Goal: Task Accomplishment & Management: Manage account settings

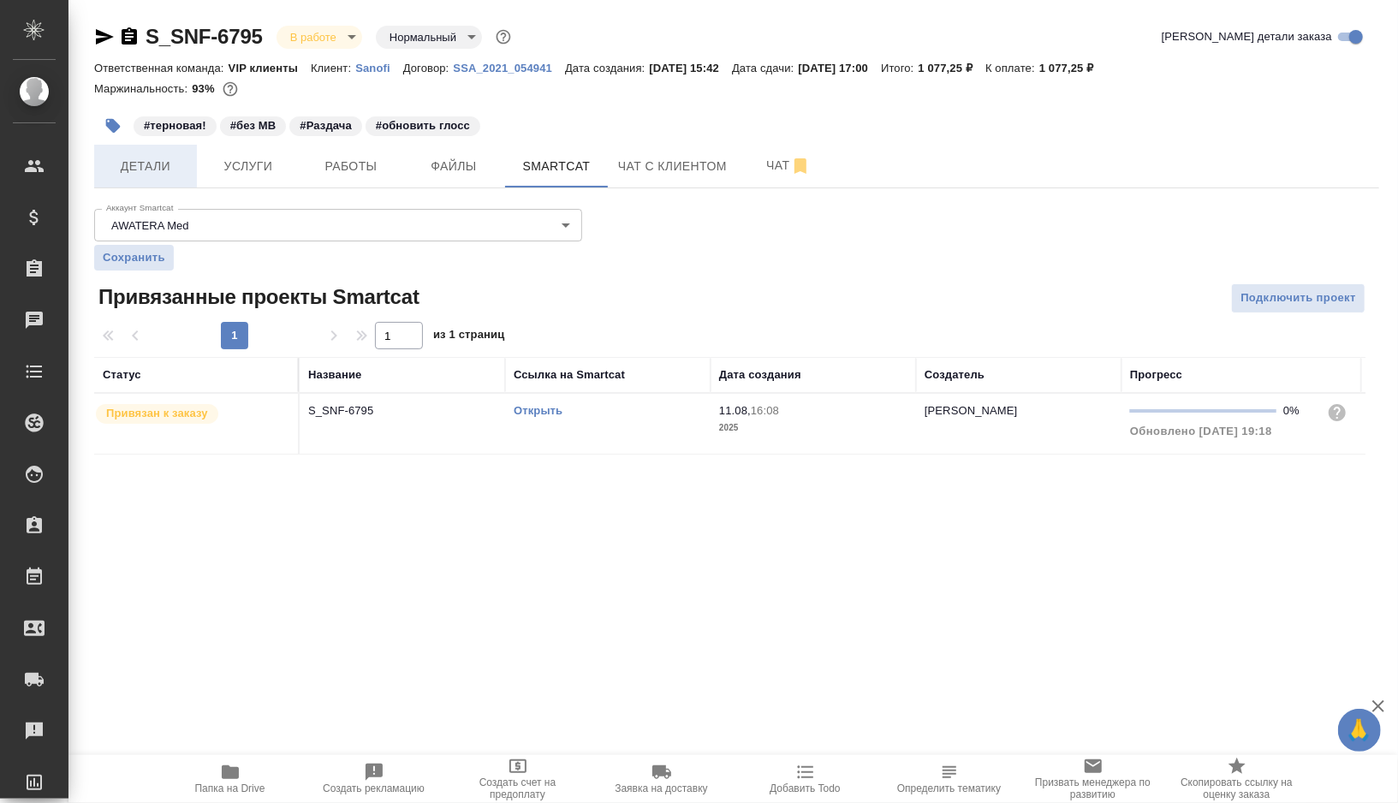
click at [152, 177] on button "Детали" at bounding box center [145, 166] width 103 height 43
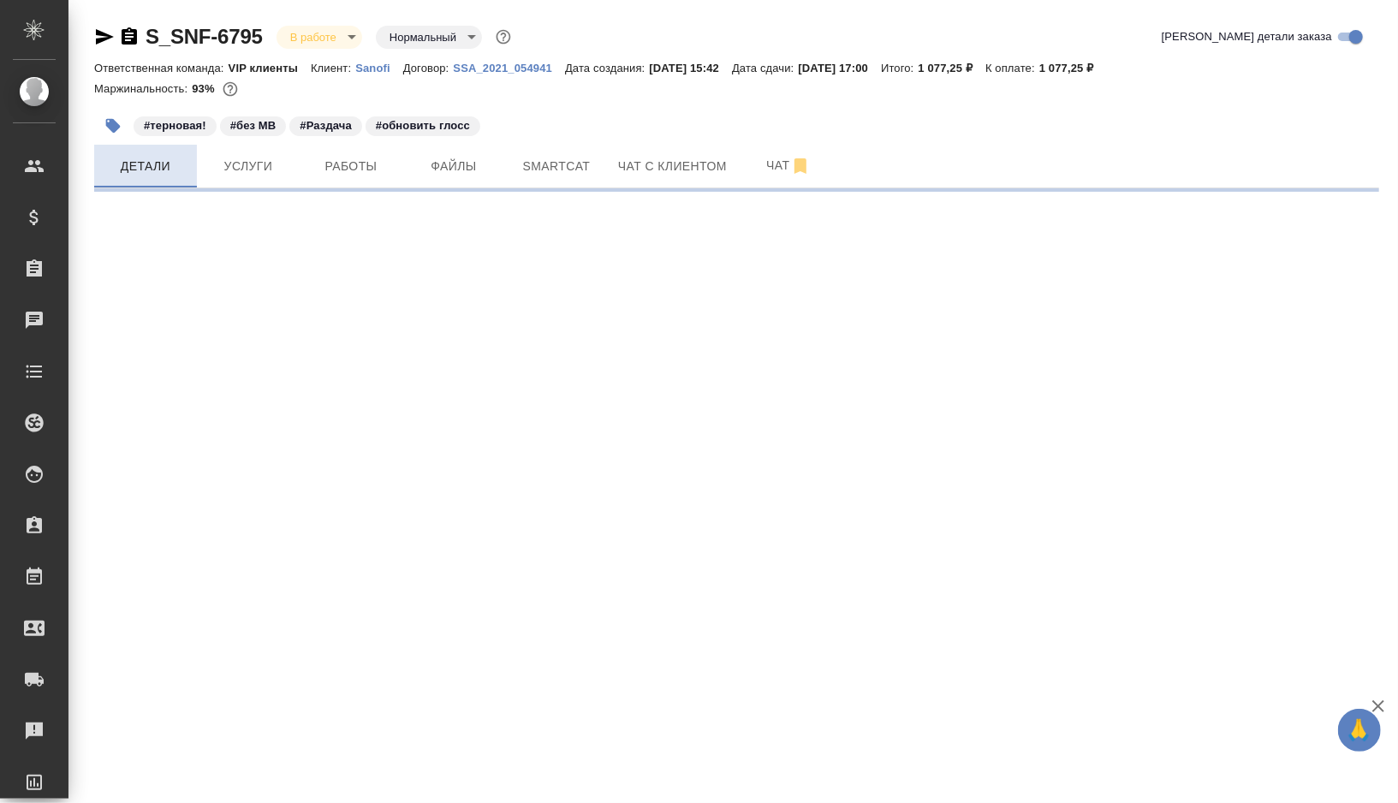
select select "RU"
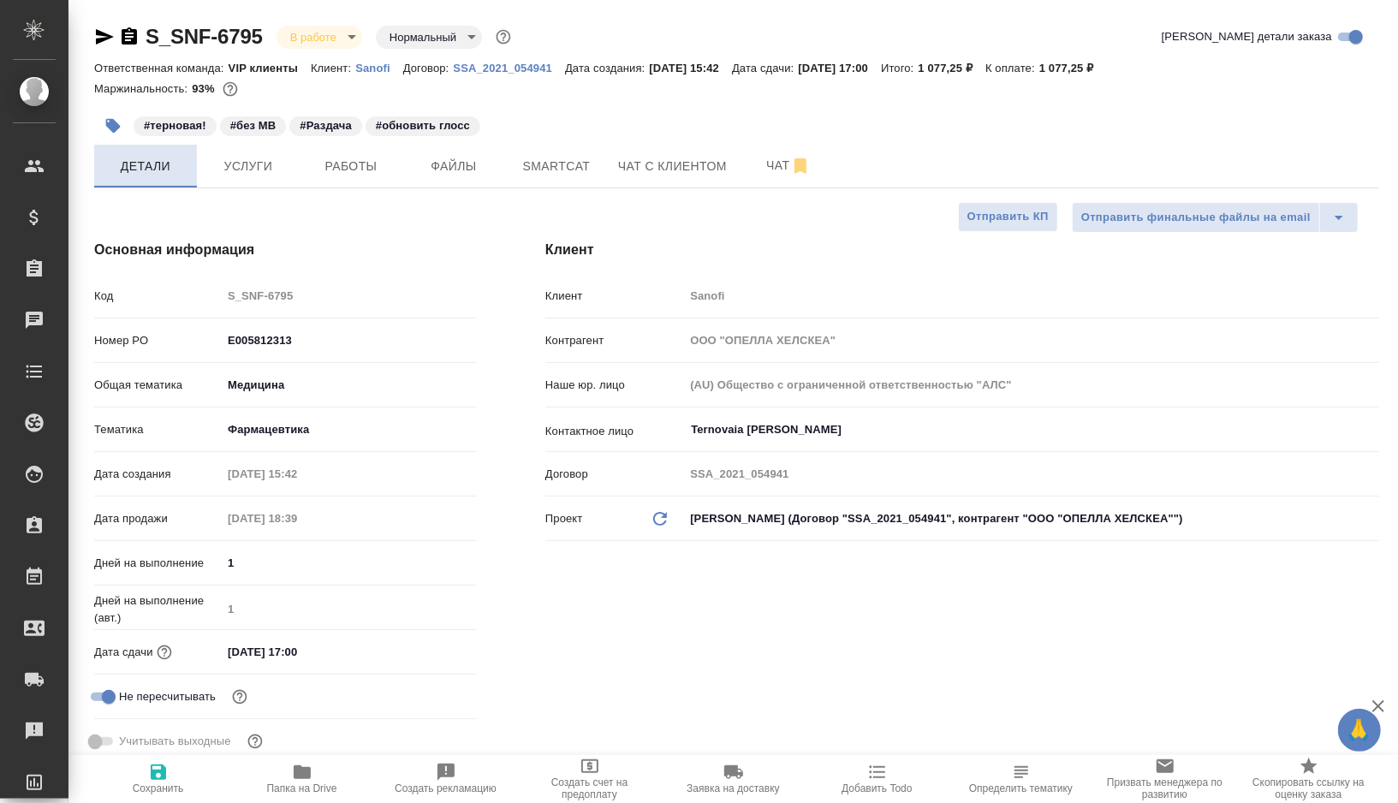
type textarea "x"
type input "[PERSON_NAME] Валентина"
type input "Комаров Роман"
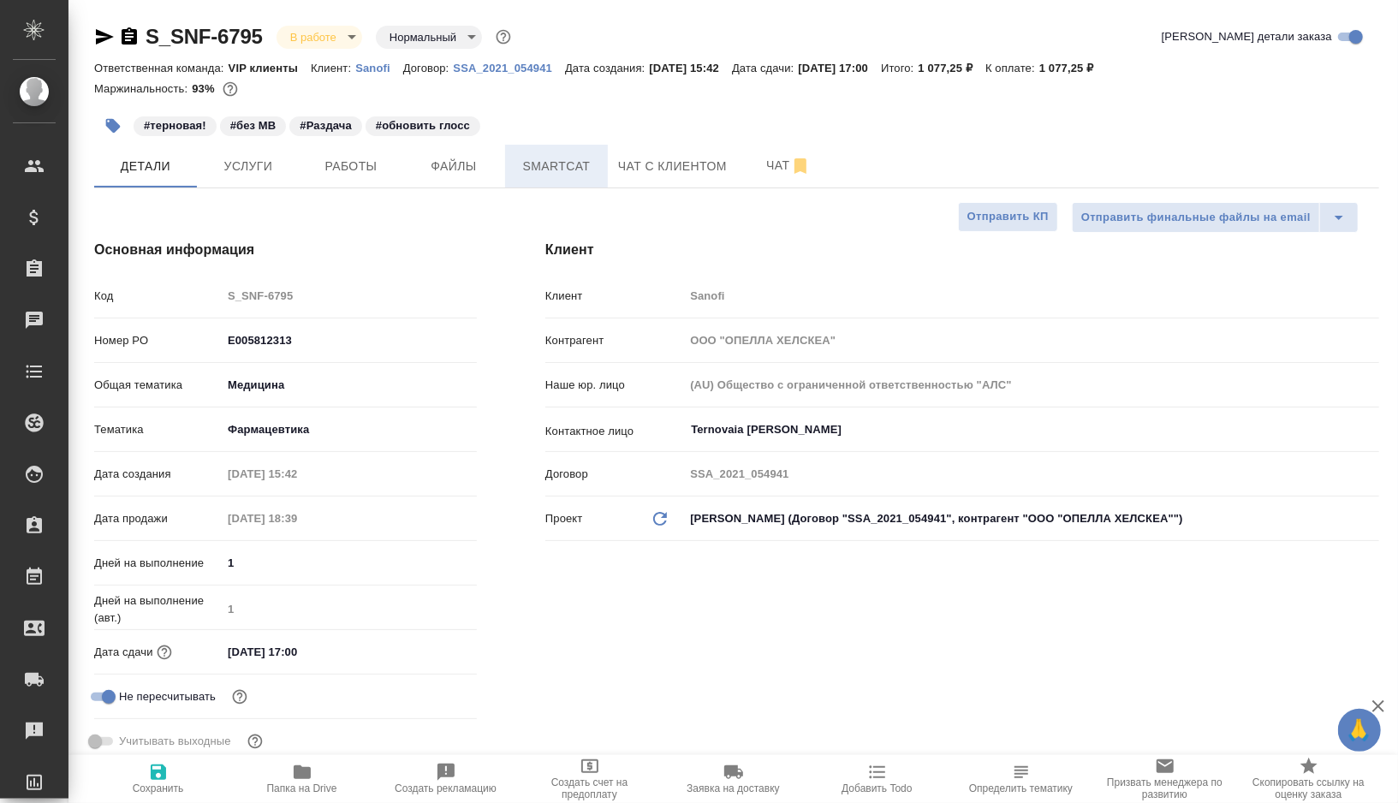
click at [561, 182] on button "Smartcat" at bounding box center [556, 166] width 103 height 43
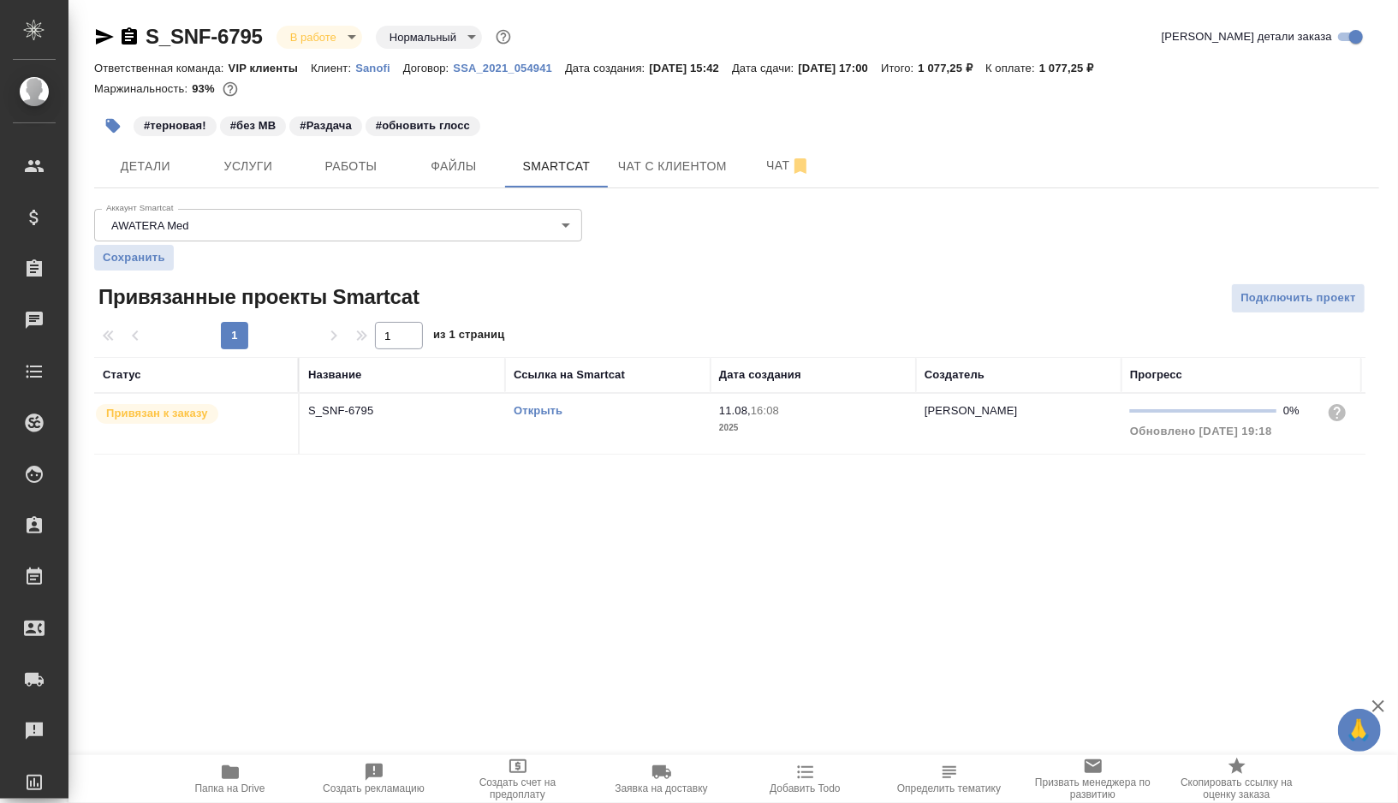
click at [617, 409] on div "Открыть" at bounding box center [608, 410] width 188 height 17
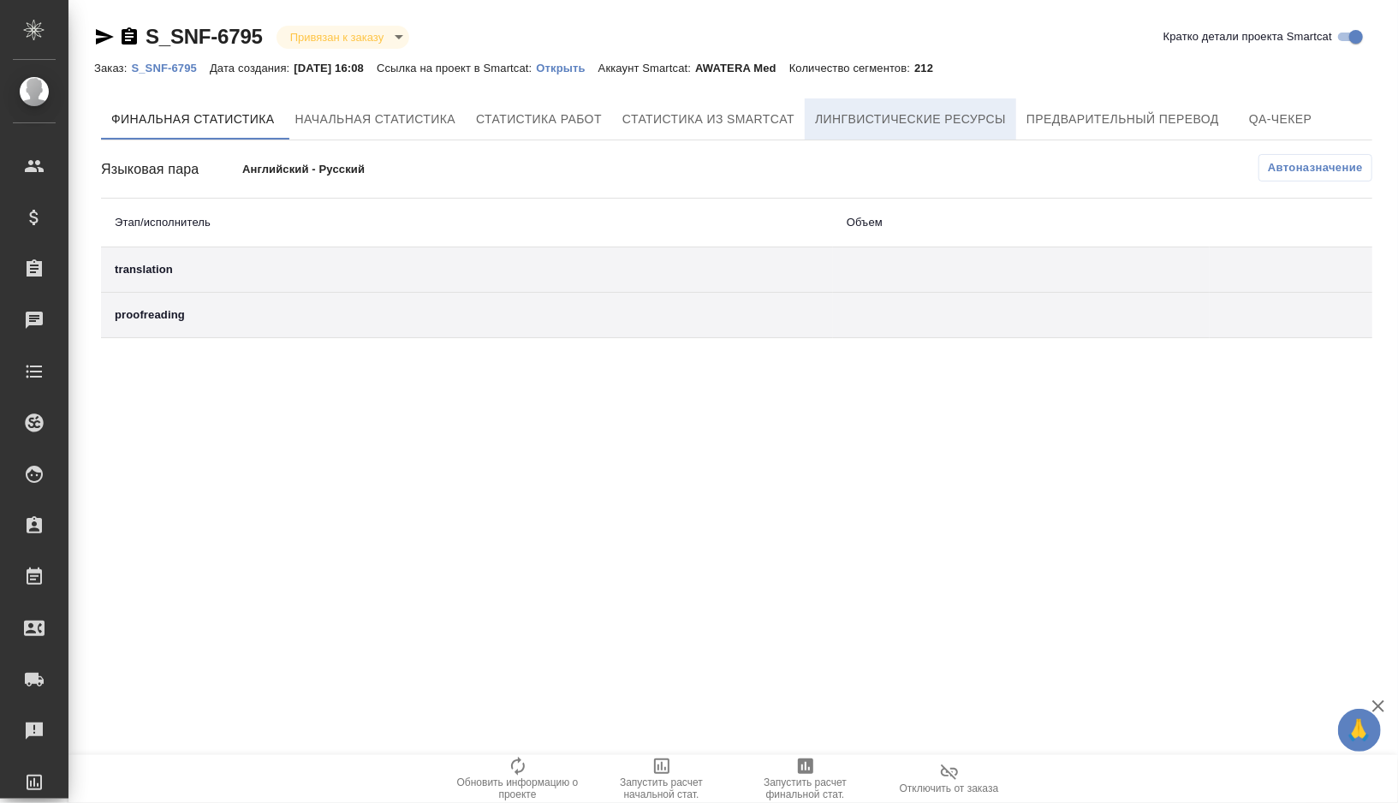
click at [969, 136] on button "Лингвистические ресурсы" at bounding box center [911, 118] width 212 height 41
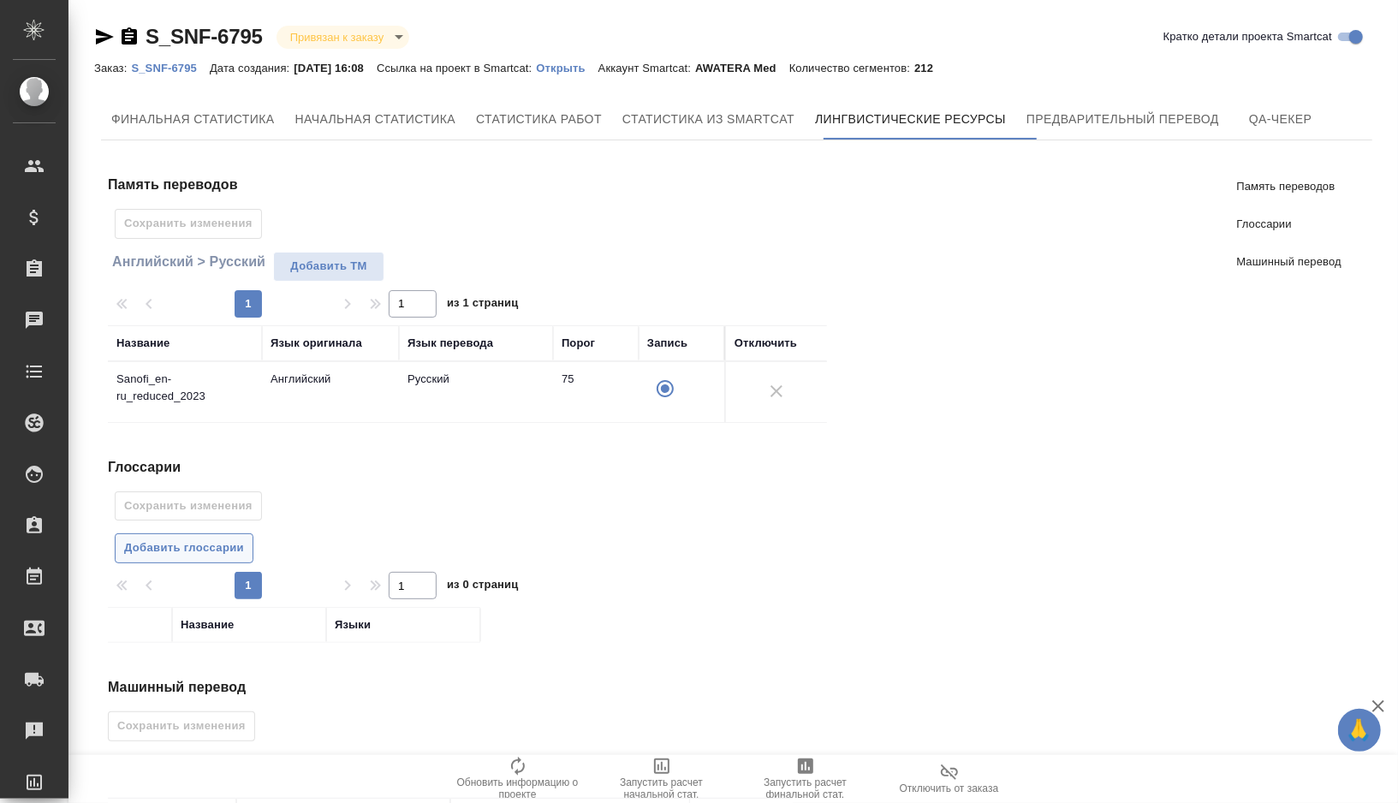
click at [233, 549] on span "Добавить глоссарии" at bounding box center [184, 549] width 120 height 20
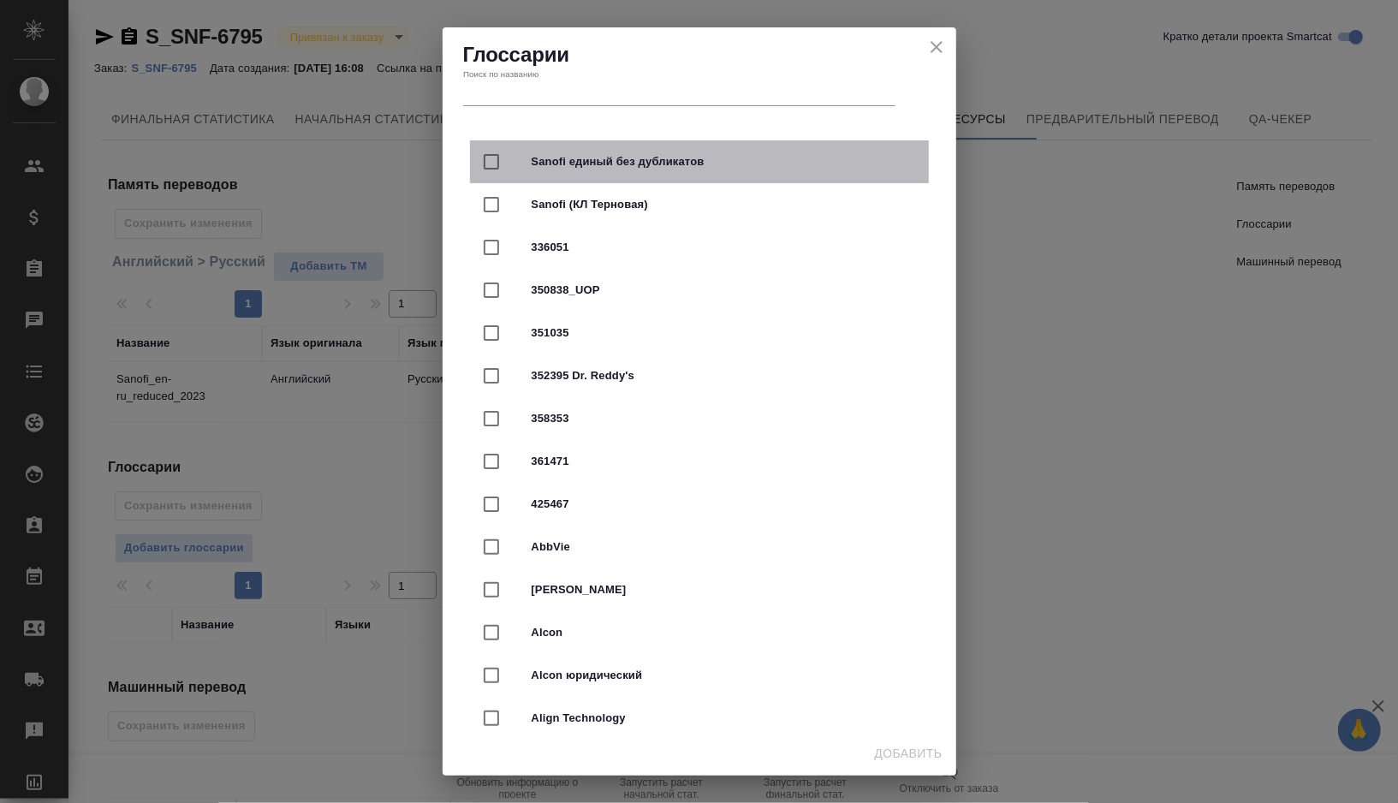
click at [593, 152] on div "Sanofi единый без дубликатов" at bounding box center [699, 161] width 459 height 43
checkbox input "true"
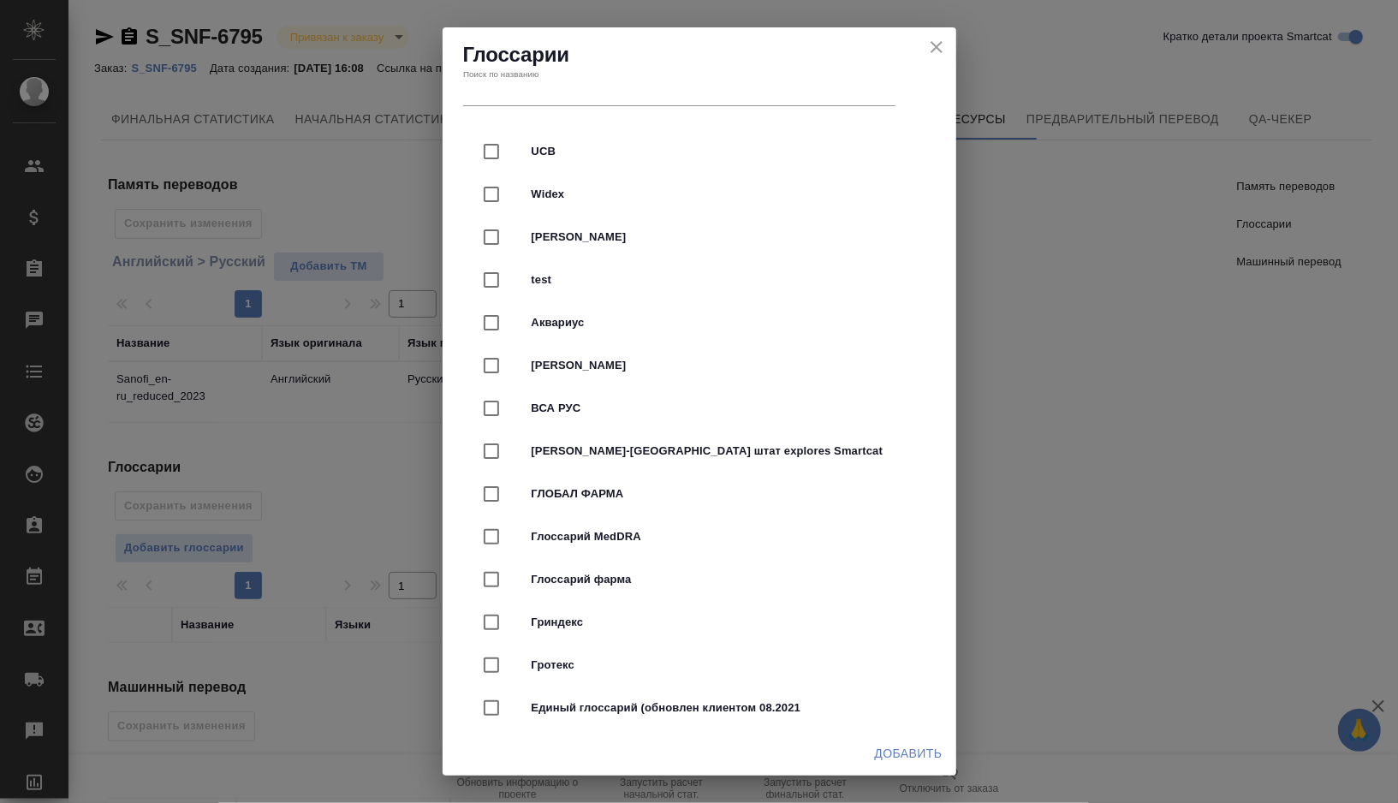
scroll to position [4080, 0]
click at [624, 569] on span "Глоссарий фарма" at bounding box center [724, 577] width 384 height 17
checkbox input "true"
click at [913, 746] on span "Добавить" at bounding box center [909, 753] width 68 height 21
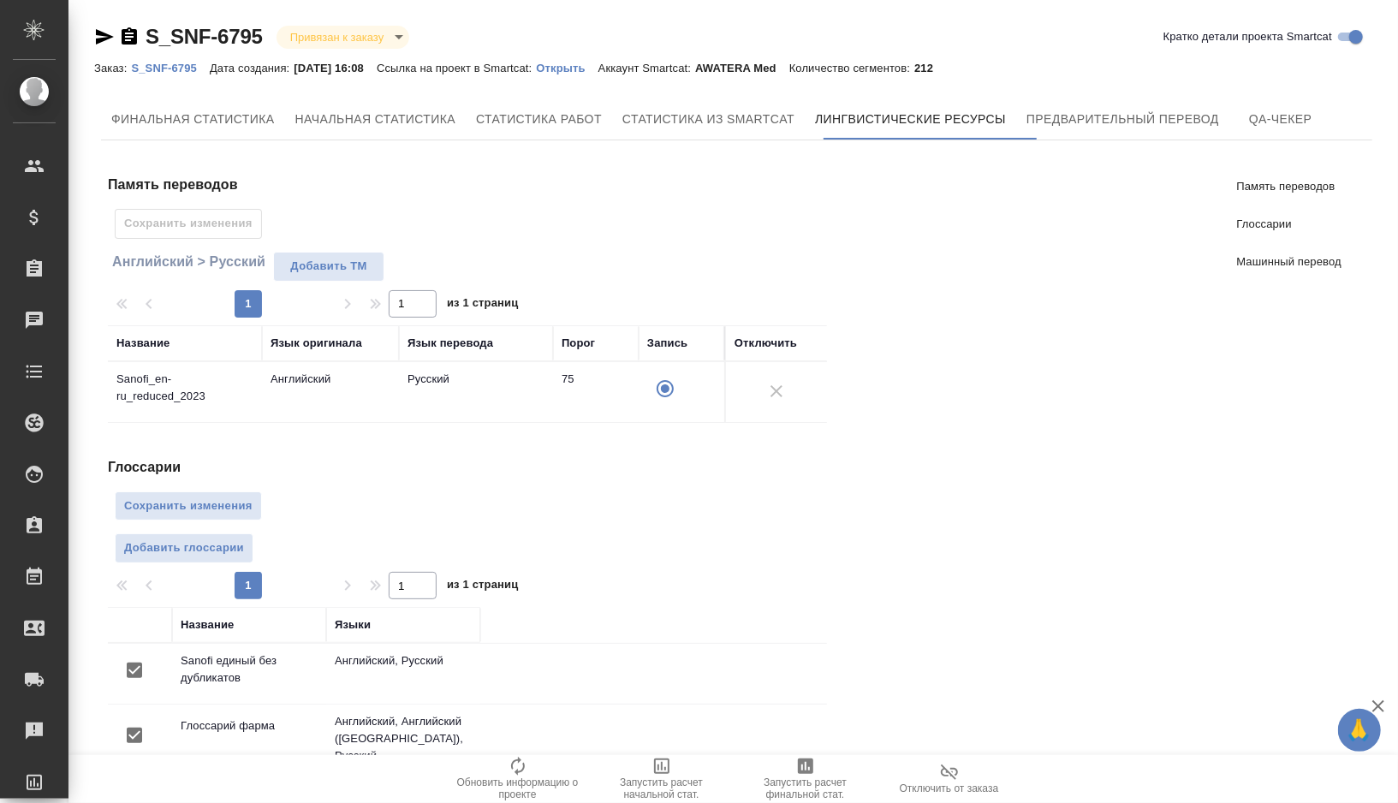
scroll to position [0, 0]
click at [184, 502] on span "Сохранить изменения" at bounding box center [188, 507] width 128 height 20
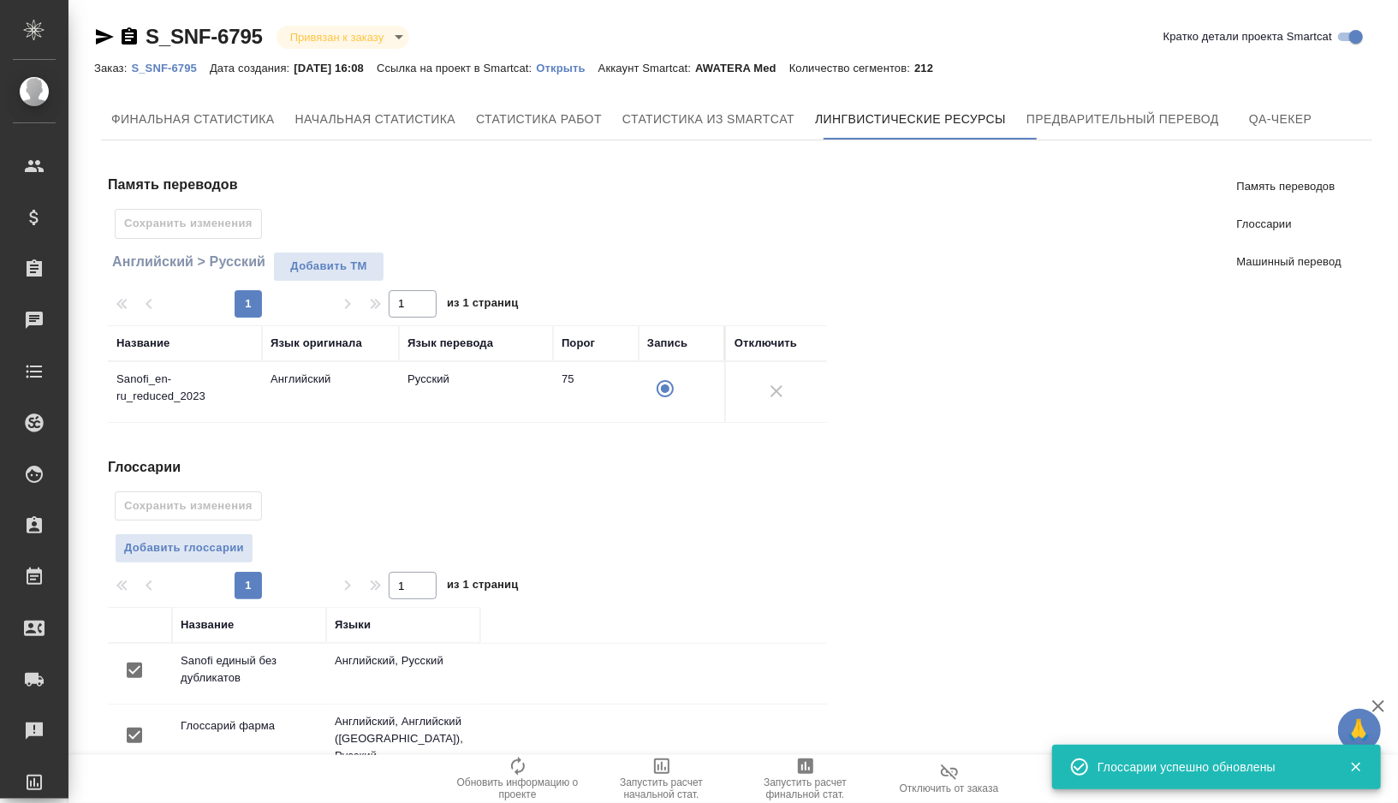
scroll to position [277, 0]
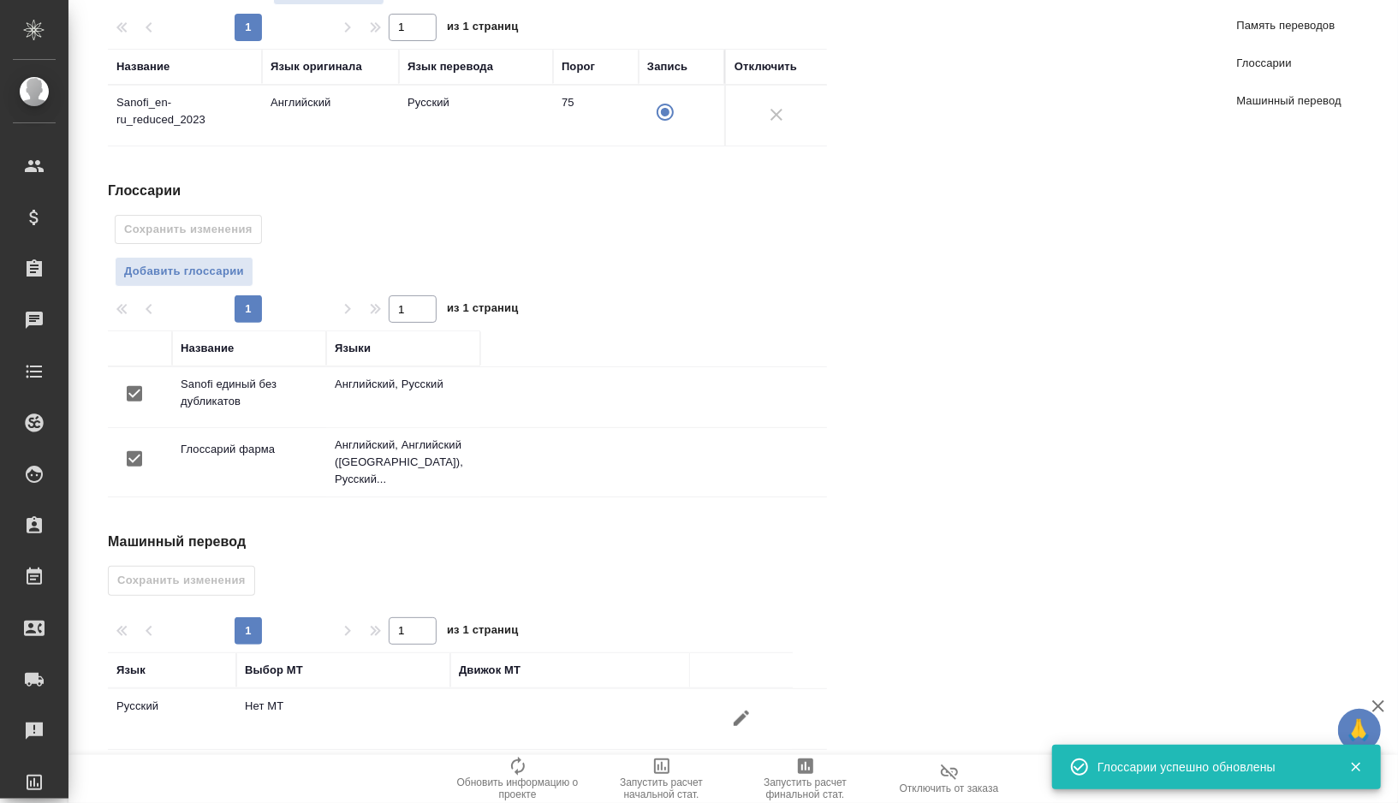
click at [736, 709] on icon "button" at bounding box center [741, 718] width 21 height 21
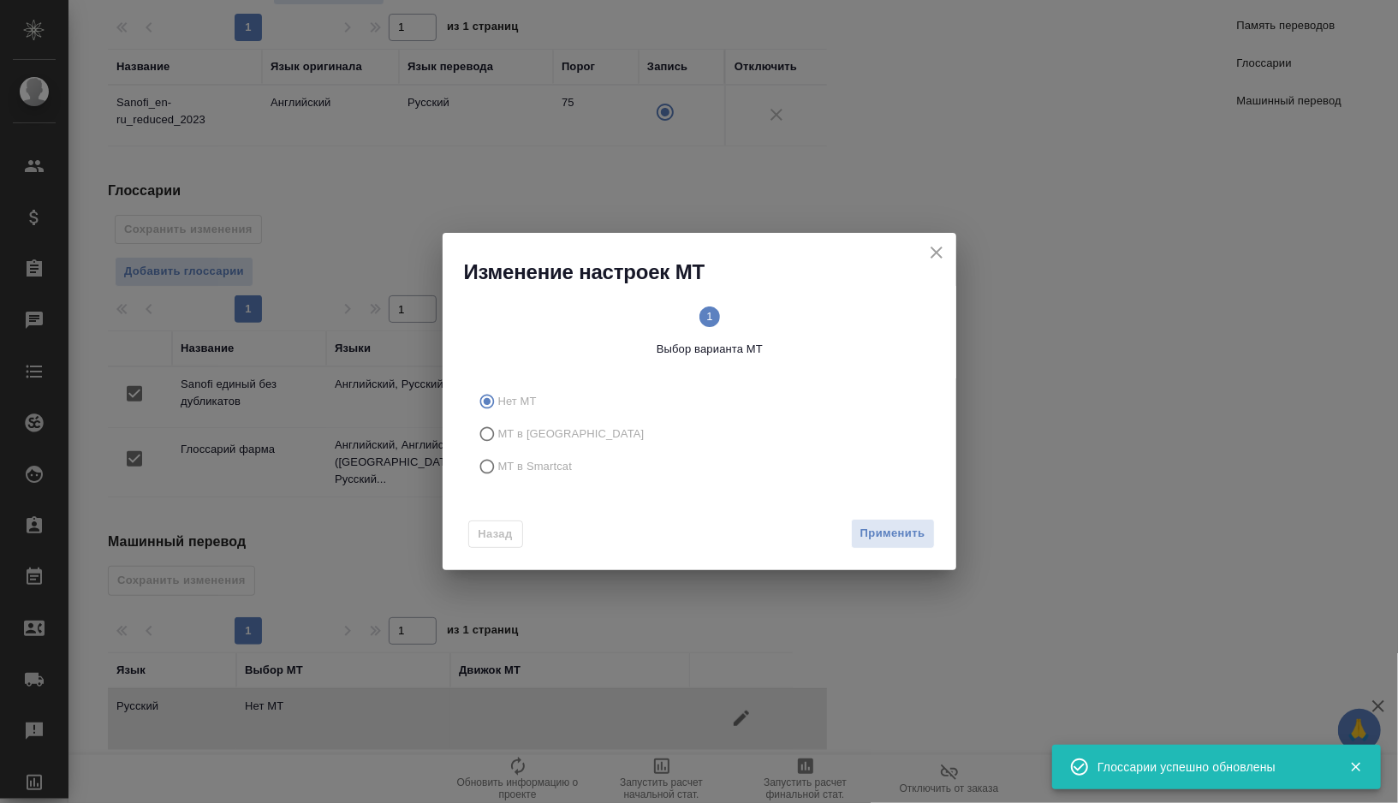
click at [551, 467] on span "МТ в Smartcat" at bounding box center [535, 466] width 75 height 17
click at [498, 467] on input "МТ в Smartcat" at bounding box center [484, 466] width 27 height 33
radio input "true"
click at [823, 308] on circle at bounding box center [823, 317] width 21 height 21
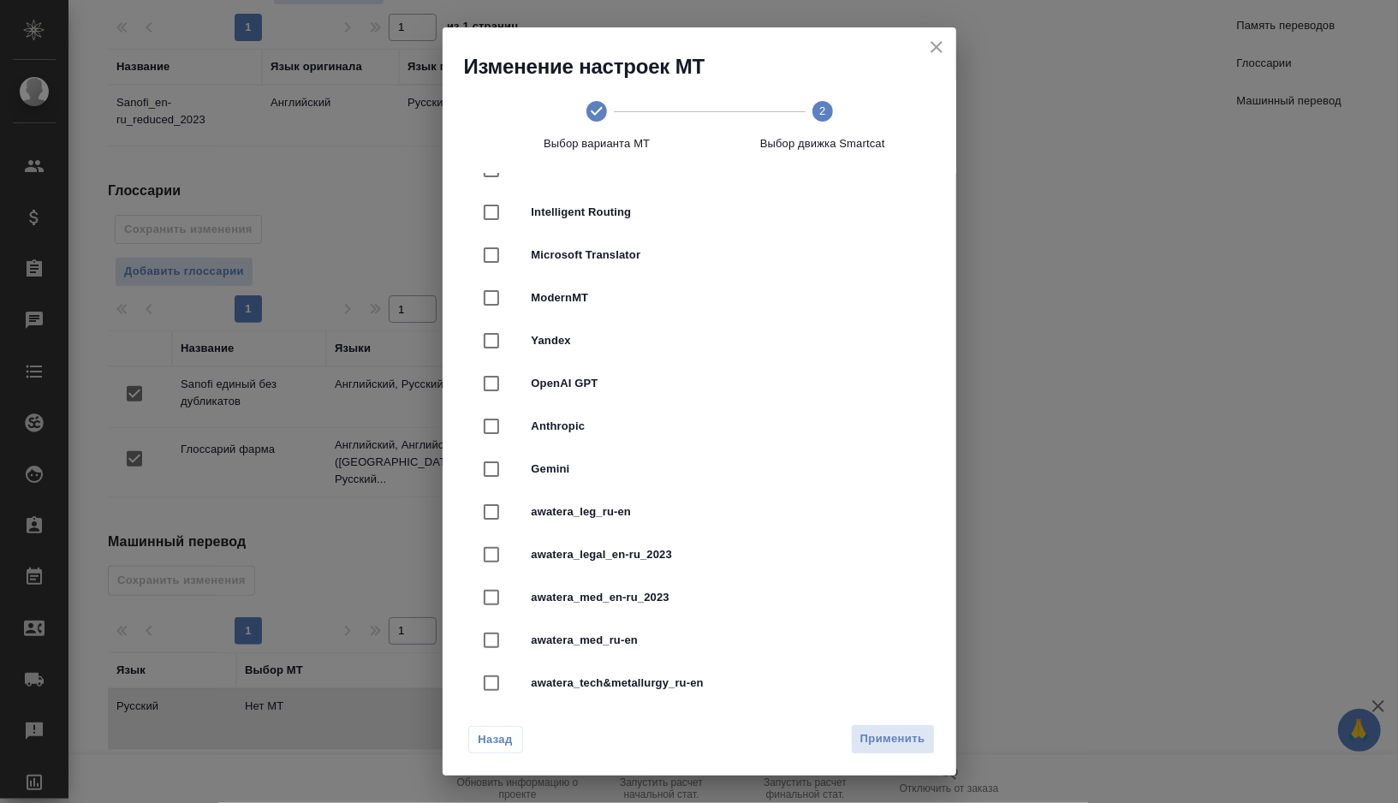
scroll to position [313, 0]
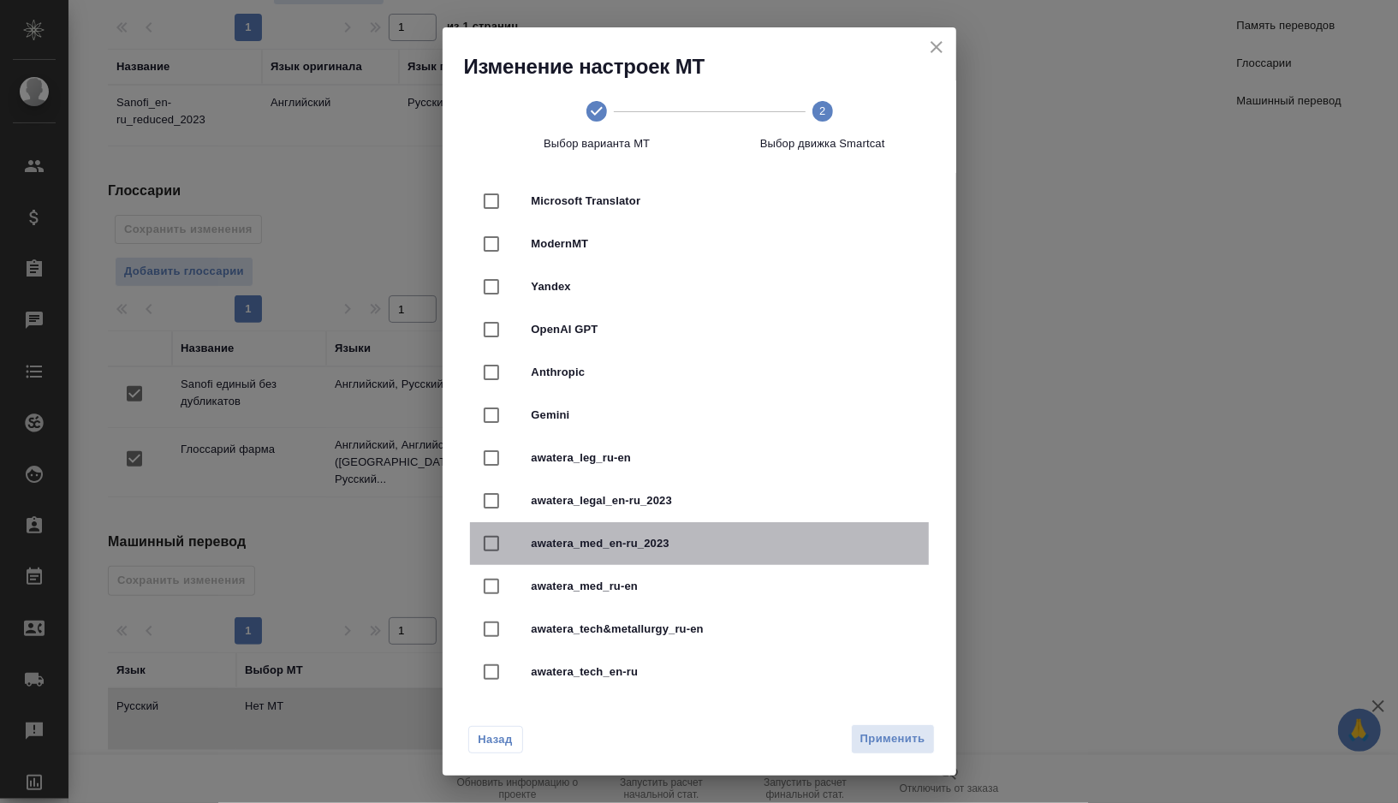
click at [644, 536] on span "awatera_med_en-ru_2023" at bounding box center [724, 543] width 384 height 17
checkbox input "true"
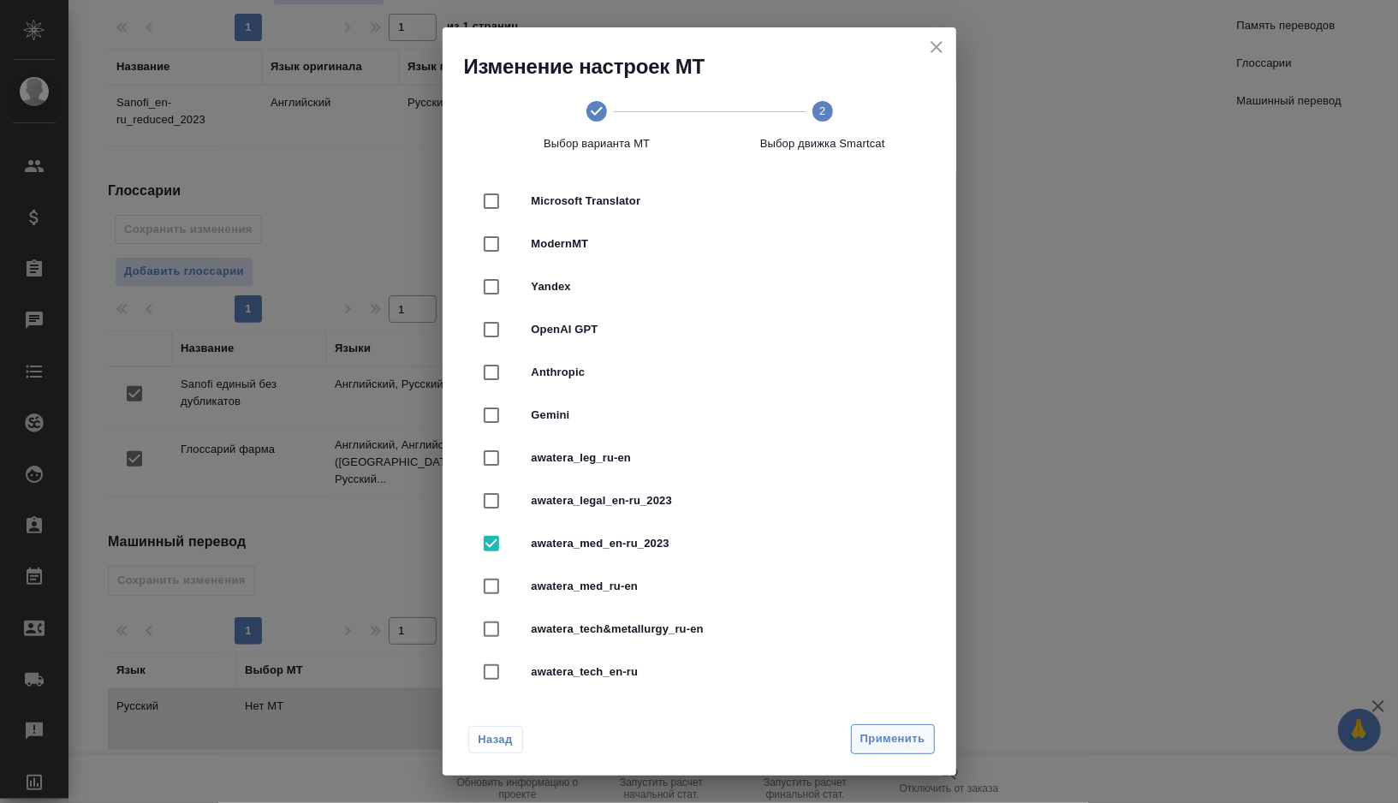
click at [903, 744] on span "Применить" at bounding box center [893, 740] width 65 height 20
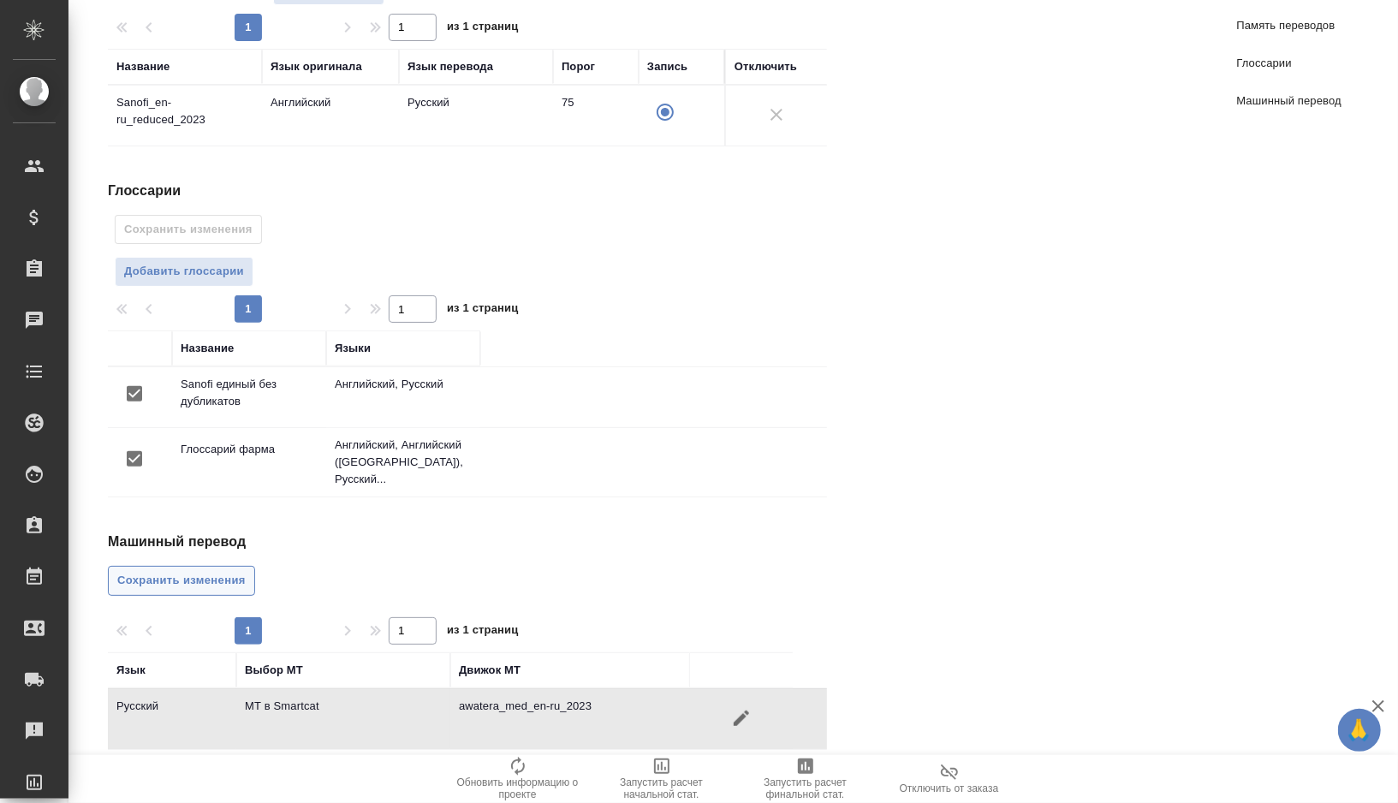
click at [207, 576] on button "Сохранить изменения" at bounding box center [181, 581] width 147 height 30
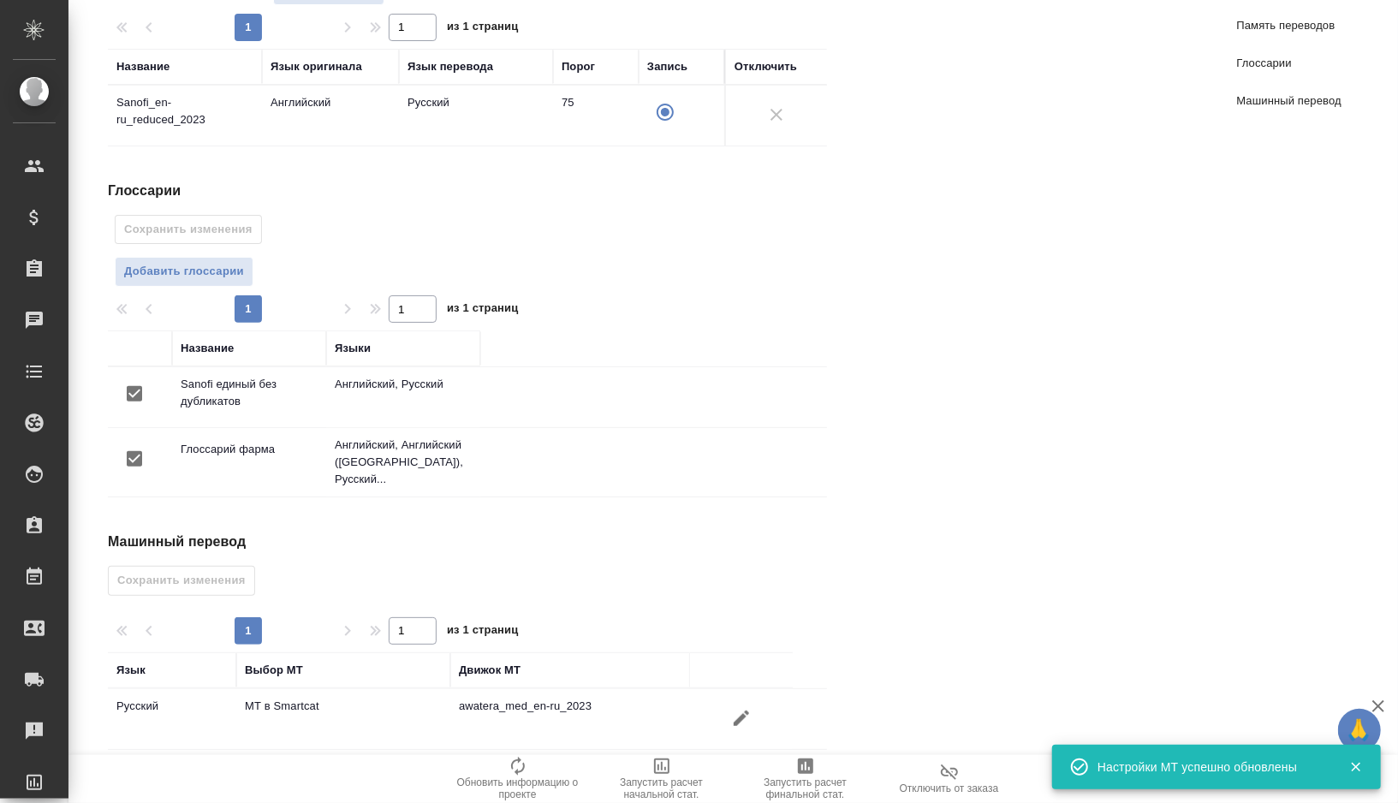
scroll to position [0, 0]
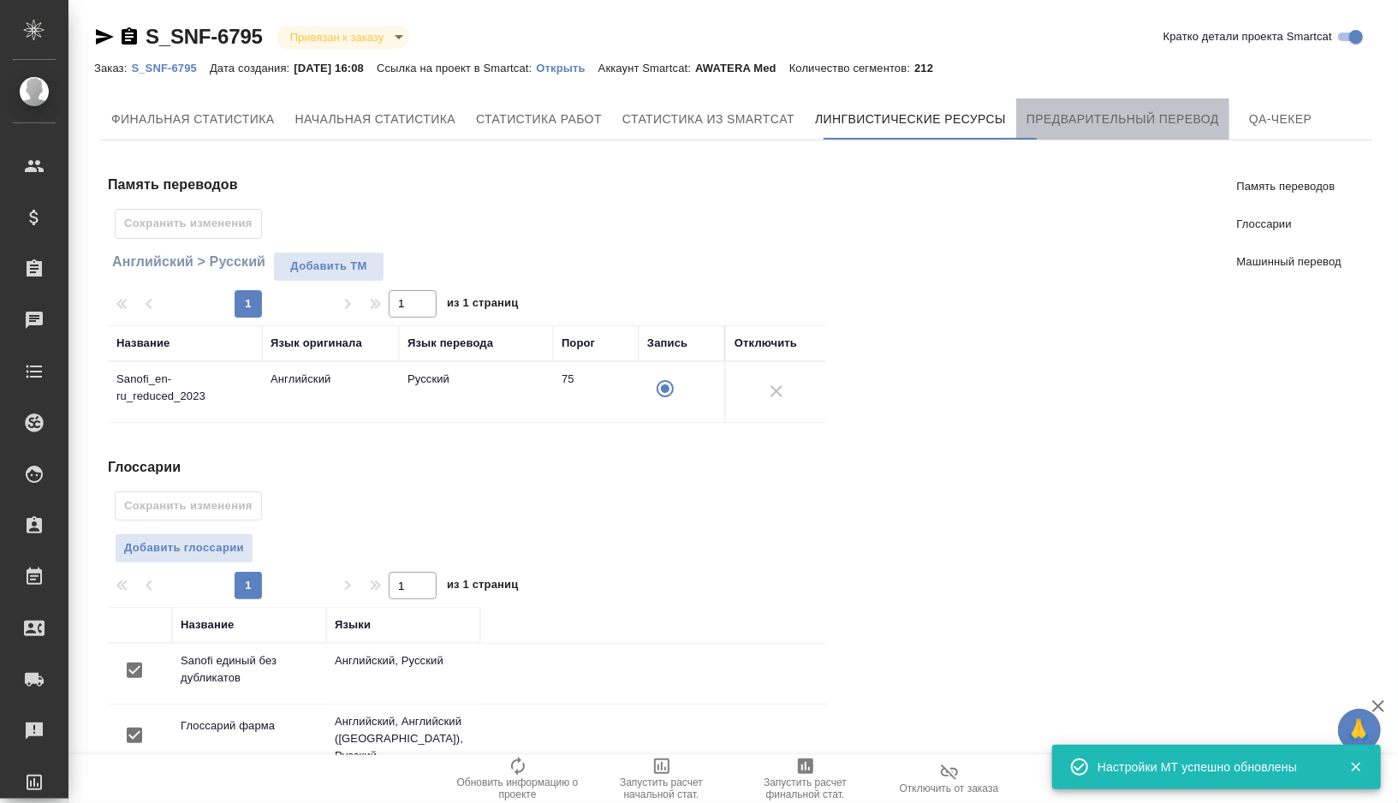
click at [1112, 134] on button "Предварительный перевод" at bounding box center [1122, 118] width 213 height 41
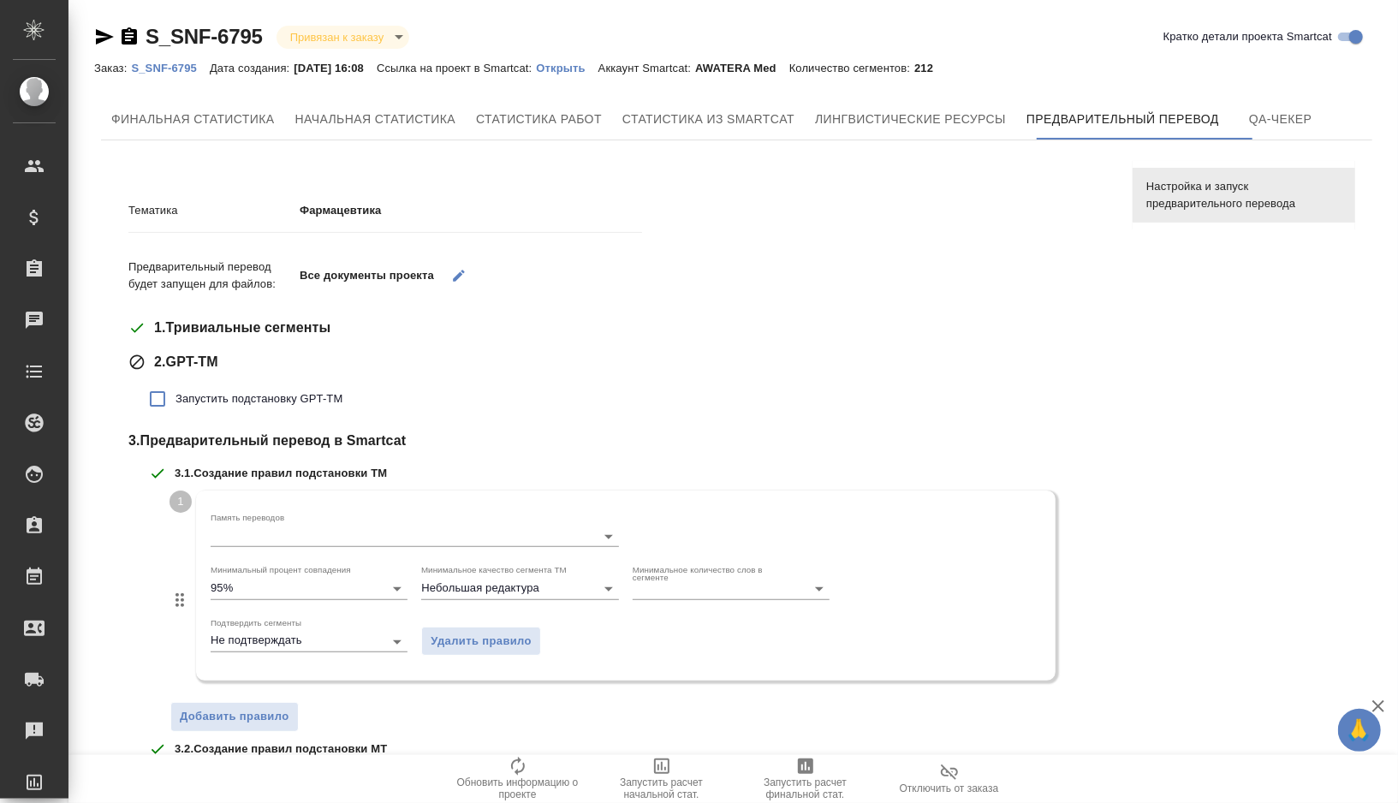
click at [255, 403] on span "Запустить подстановку GPT-TM" at bounding box center [259, 398] width 167 height 17
click at [176, 403] on input "Запустить подстановку GPT-TM" at bounding box center [158, 399] width 36 height 36
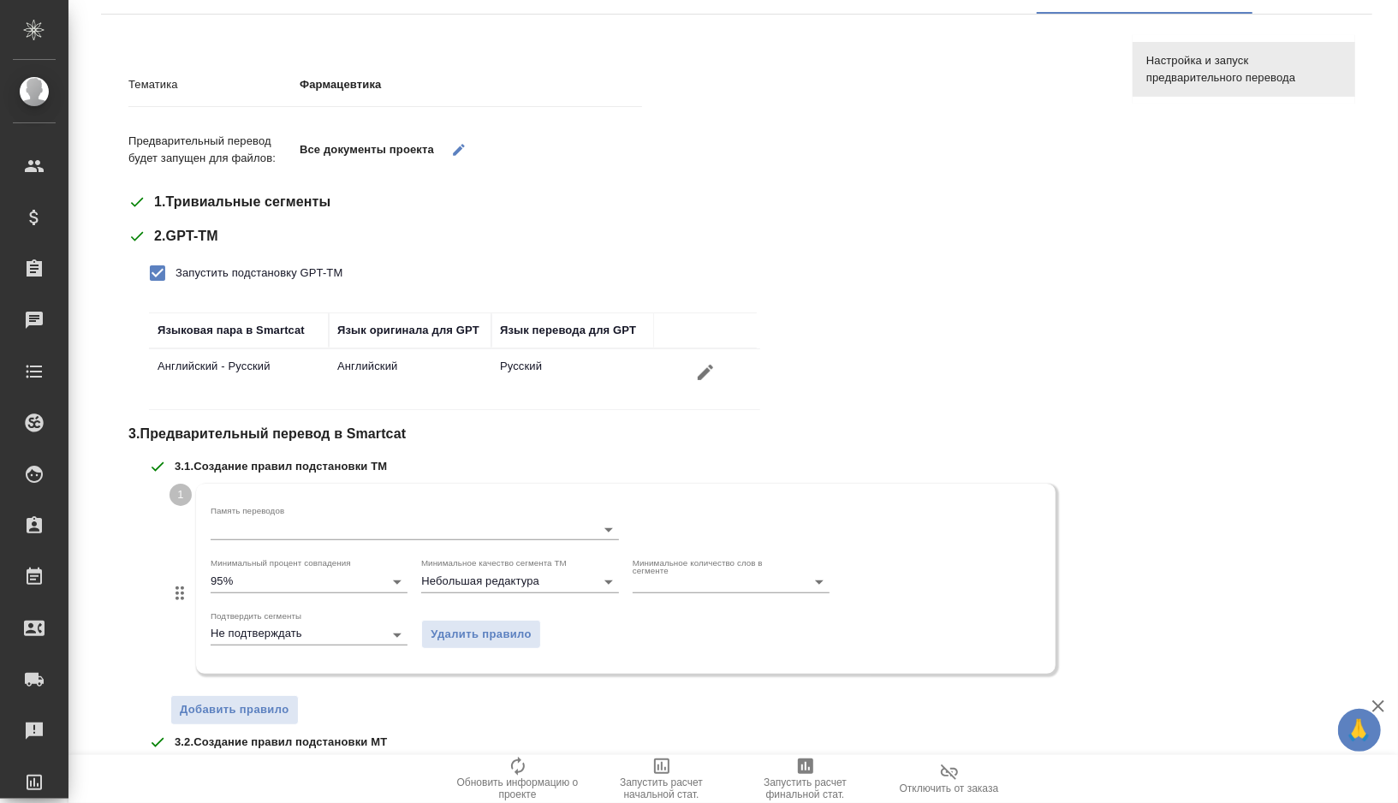
scroll to position [454, 0]
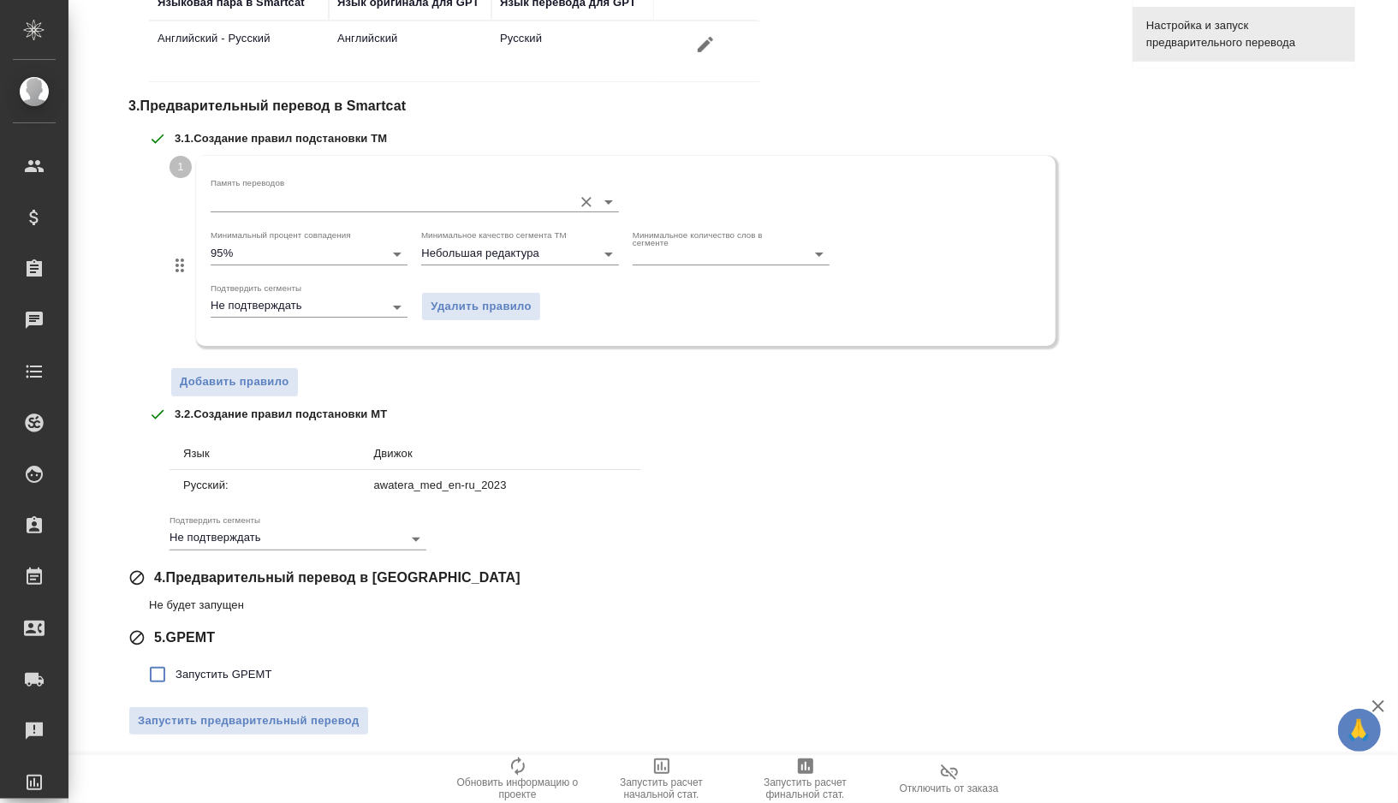
click at [241, 212] on div "Память переводов" at bounding box center [415, 192] width 408 height 45
click at [242, 206] on input "Память переводов" at bounding box center [388, 201] width 354 height 21
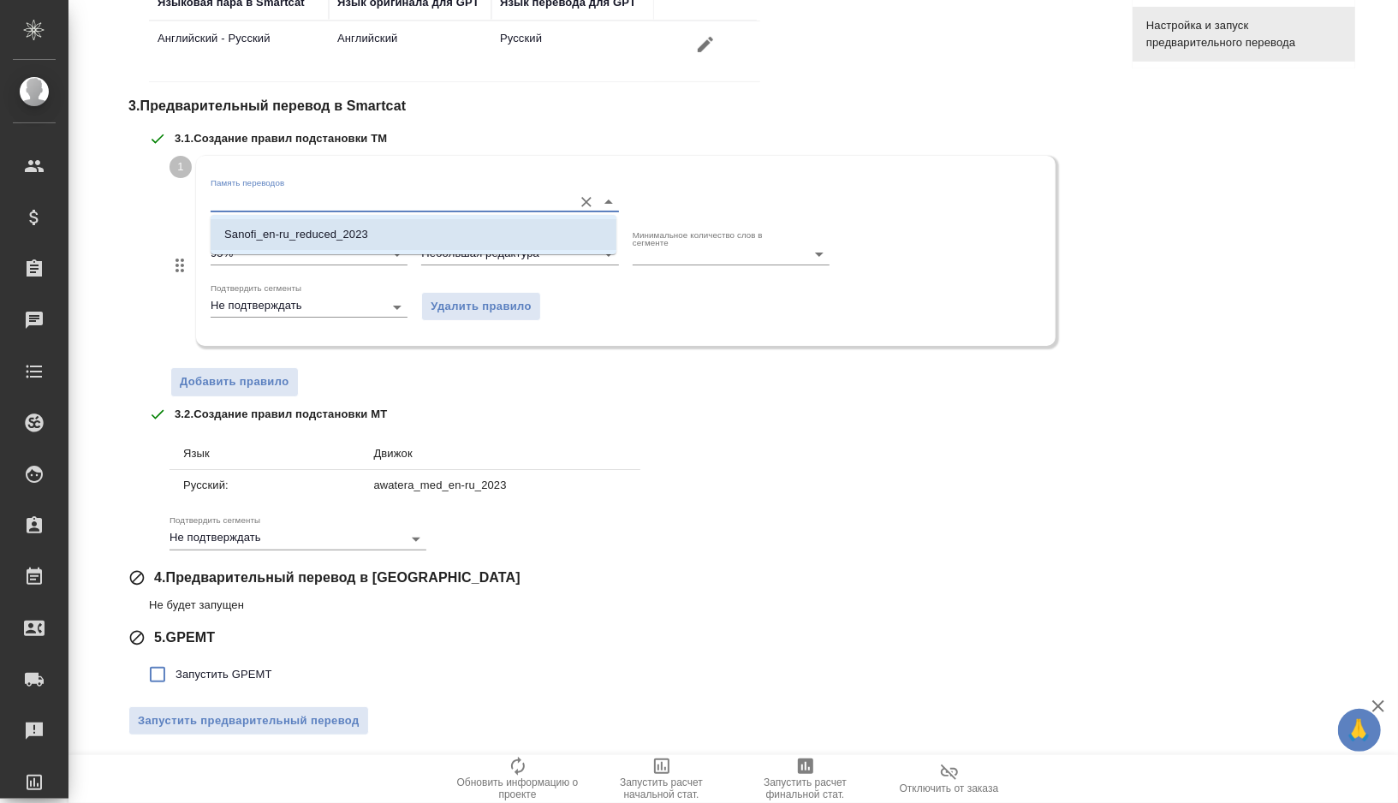
click at [243, 233] on p "Sanofi_en-ru_reduced_2023" at bounding box center [296, 234] width 144 height 17
checkbox input "false"
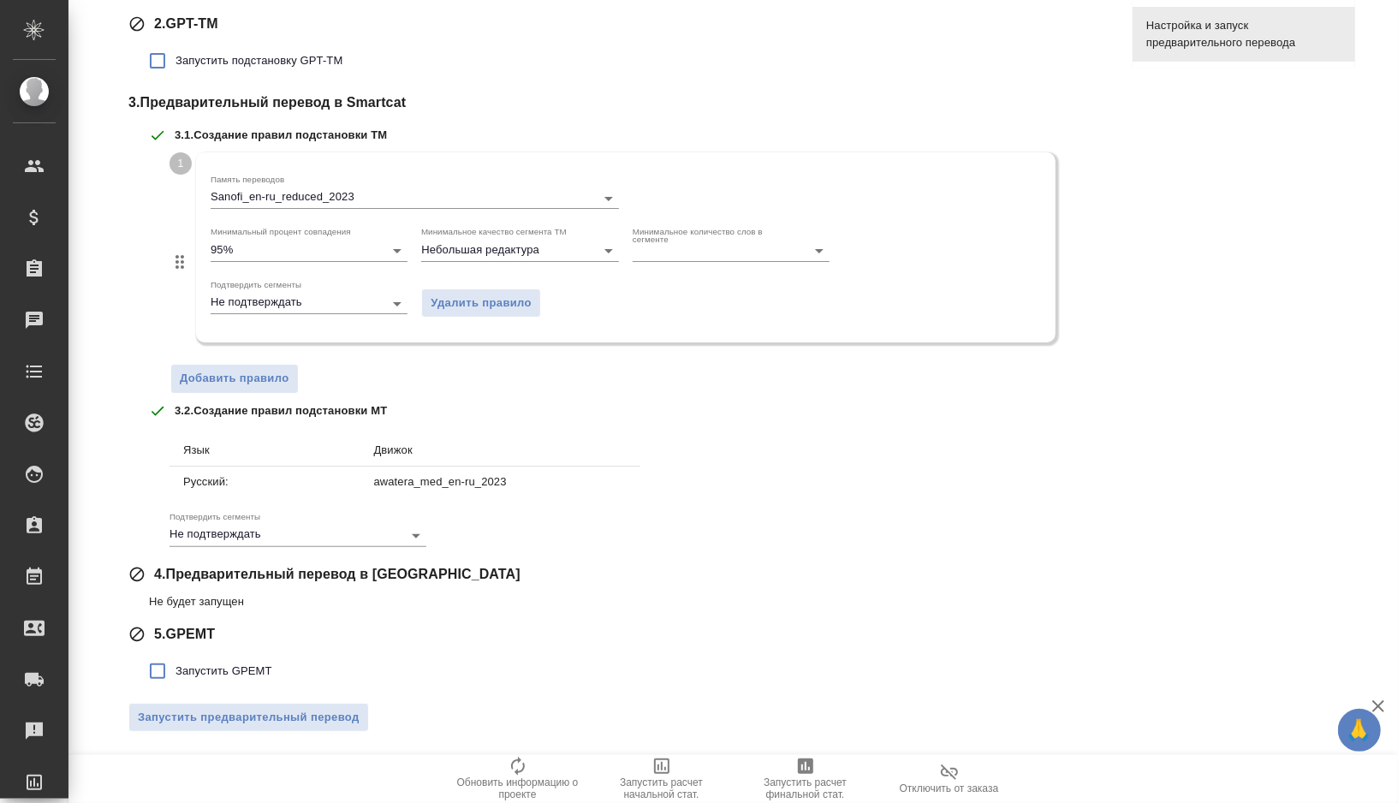
scroll to position [336, 0]
click at [206, 674] on span "Запустить GPEMT" at bounding box center [224, 673] width 97 height 17
click at [176, 674] on input "Запустить GPEMT" at bounding box center [158, 674] width 36 height 36
checkbox input "true"
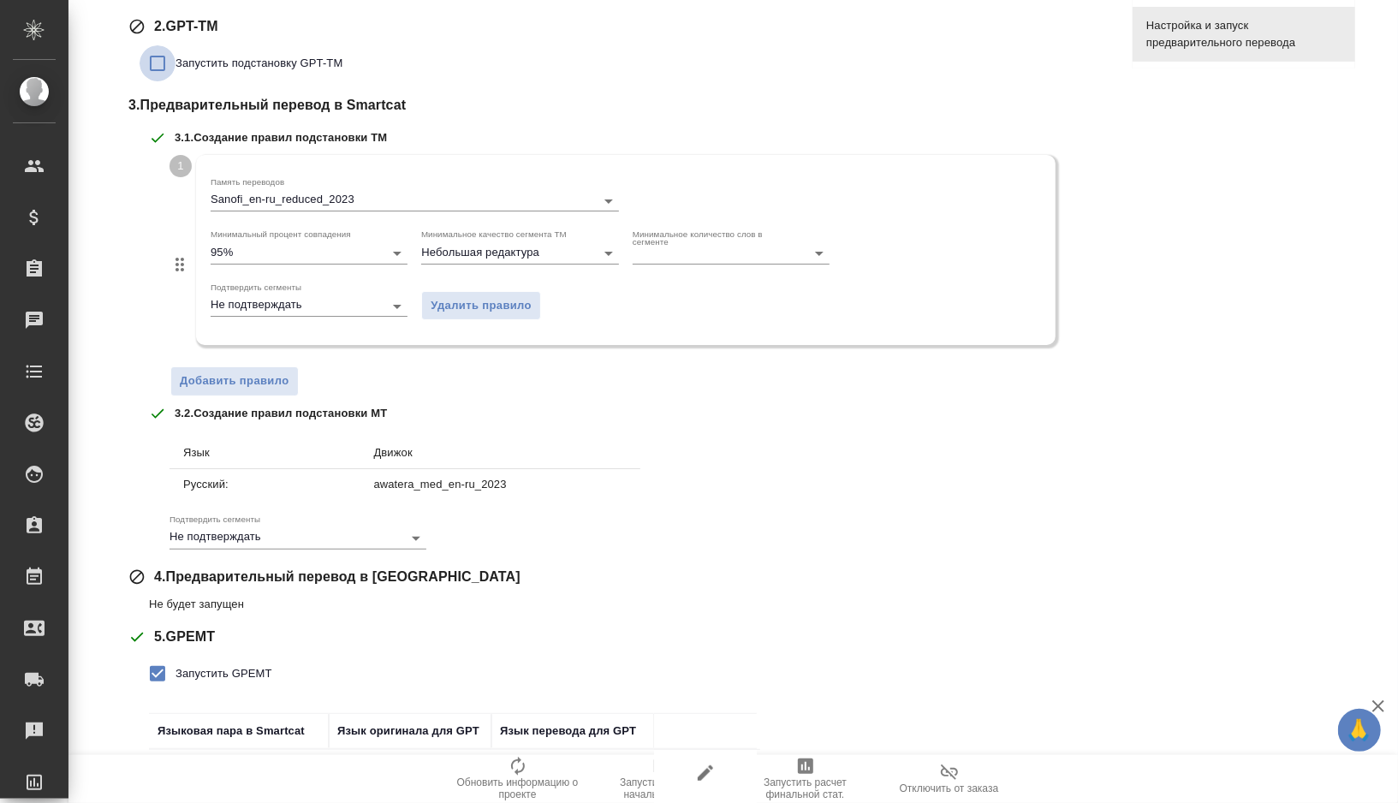
click at [159, 69] on input "Запустить подстановку GPT-TM" at bounding box center [158, 63] width 36 height 36
checkbox input "true"
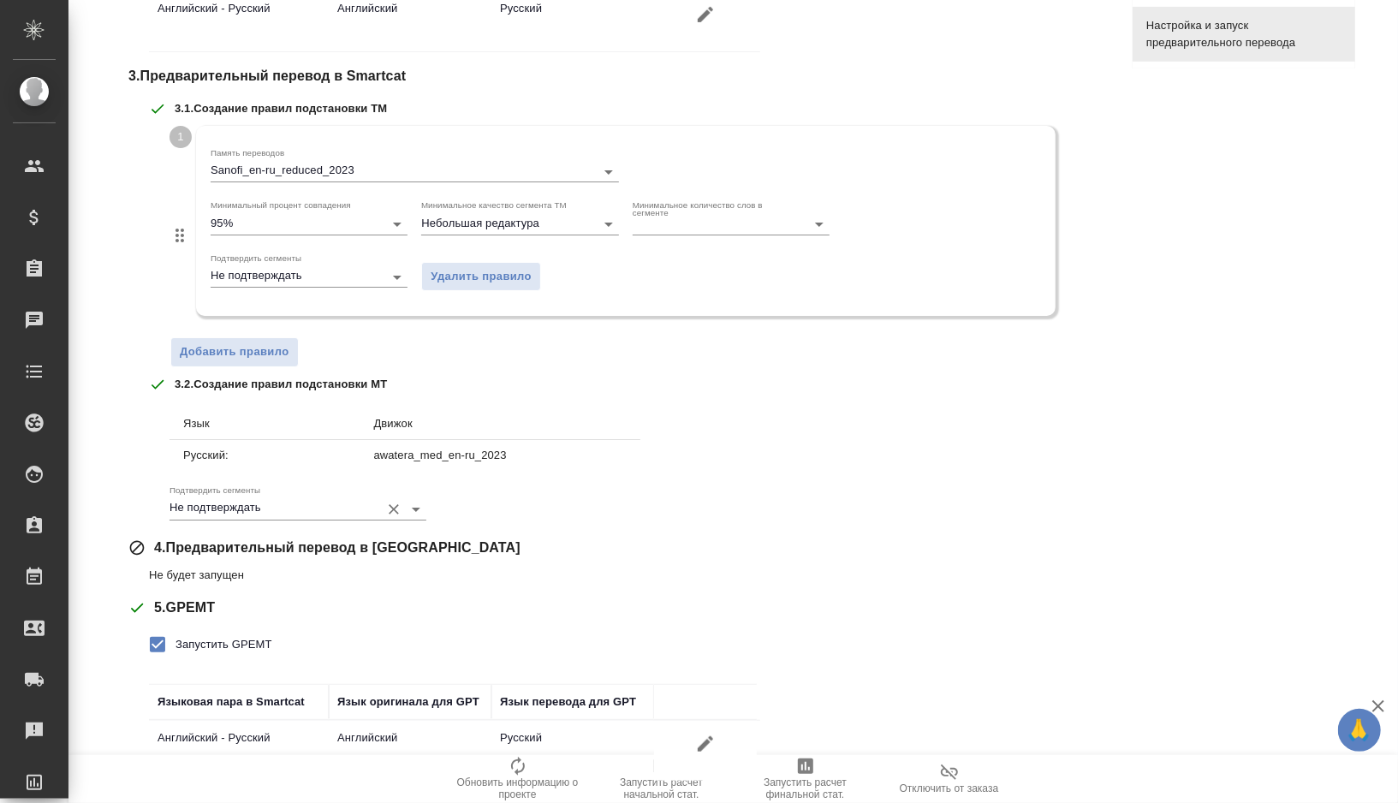
scroll to position [571, 0]
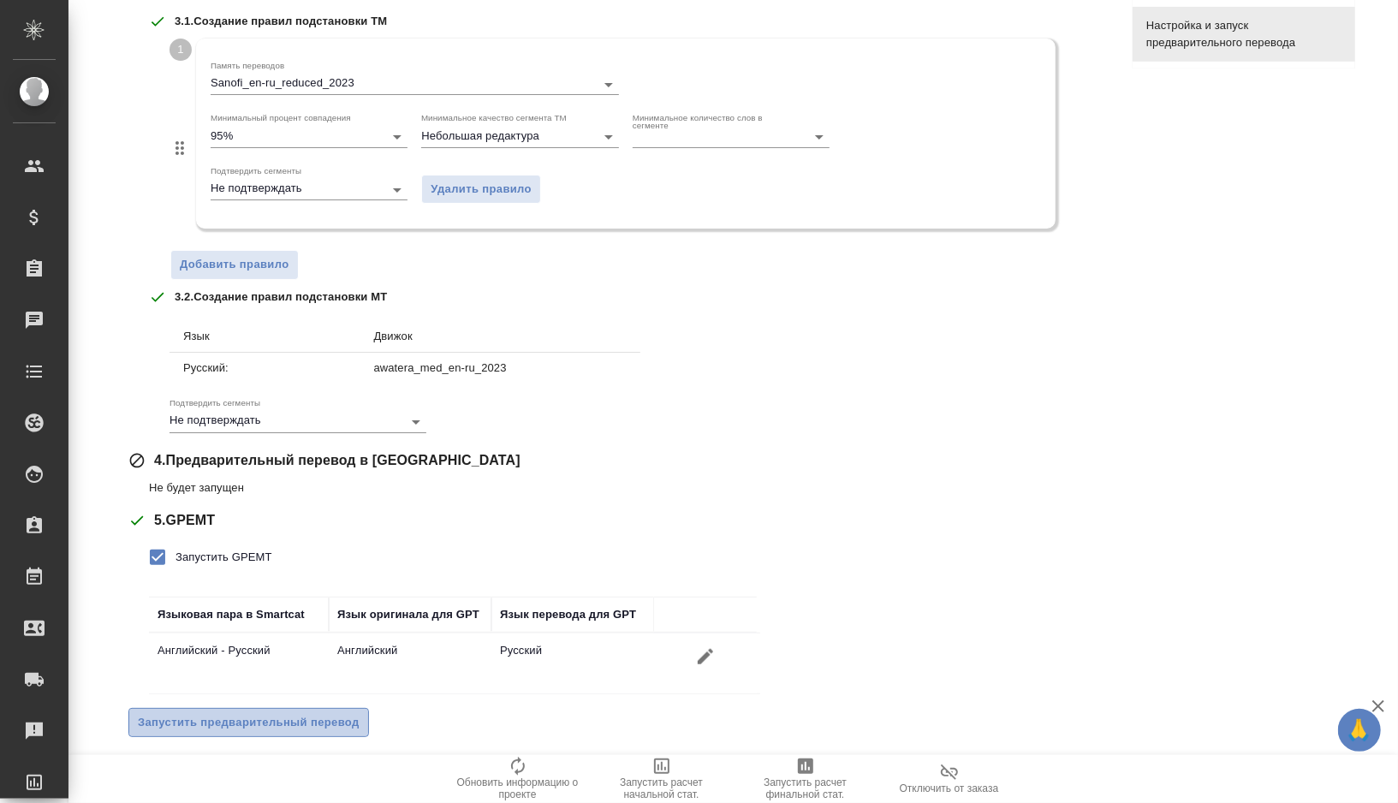
click at [261, 725] on span "Запустить предварительный перевод" at bounding box center [249, 723] width 222 height 20
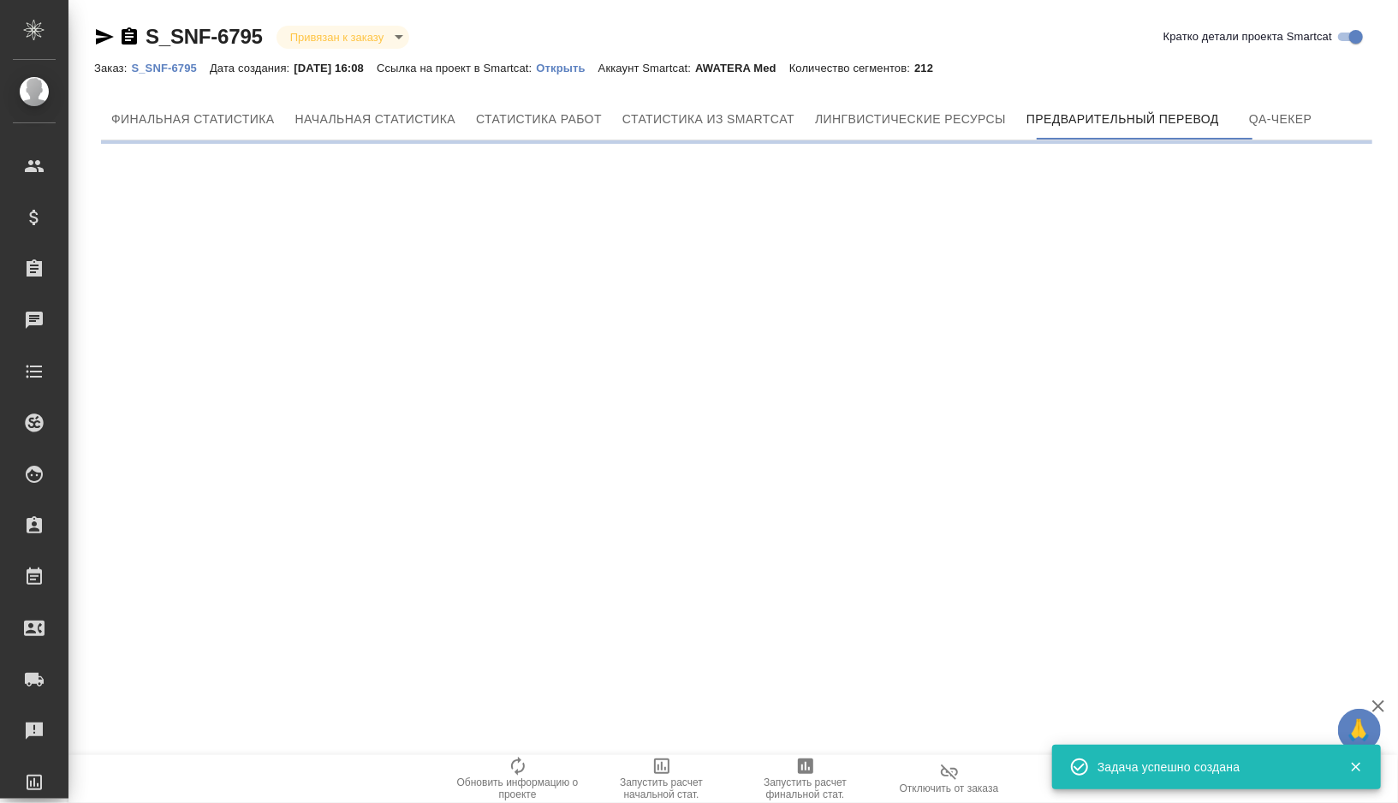
scroll to position [0, 0]
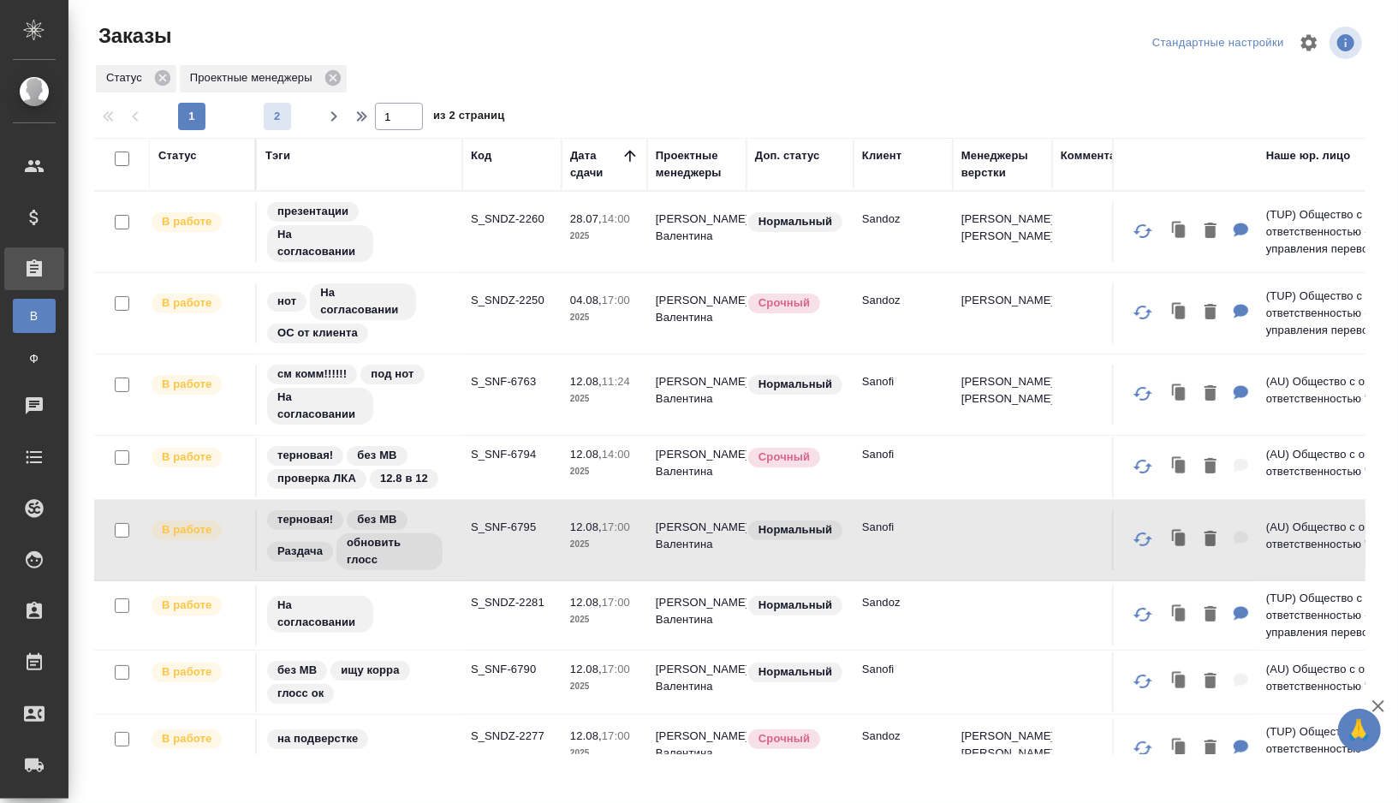
click at [271, 121] on span "2" at bounding box center [277, 116] width 27 height 17
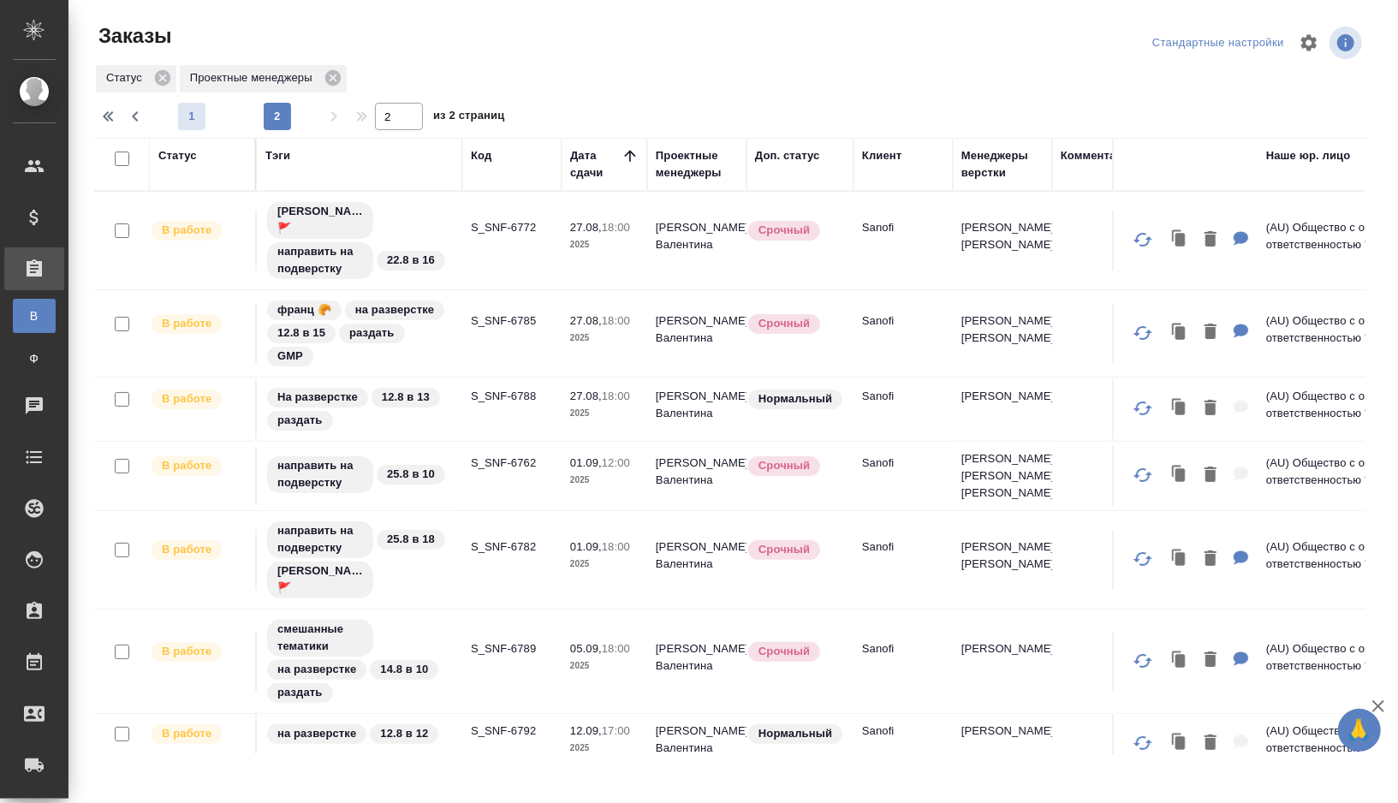
click at [200, 110] on span "1" at bounding box center [191, 116] width 27 height 17
type input "1"
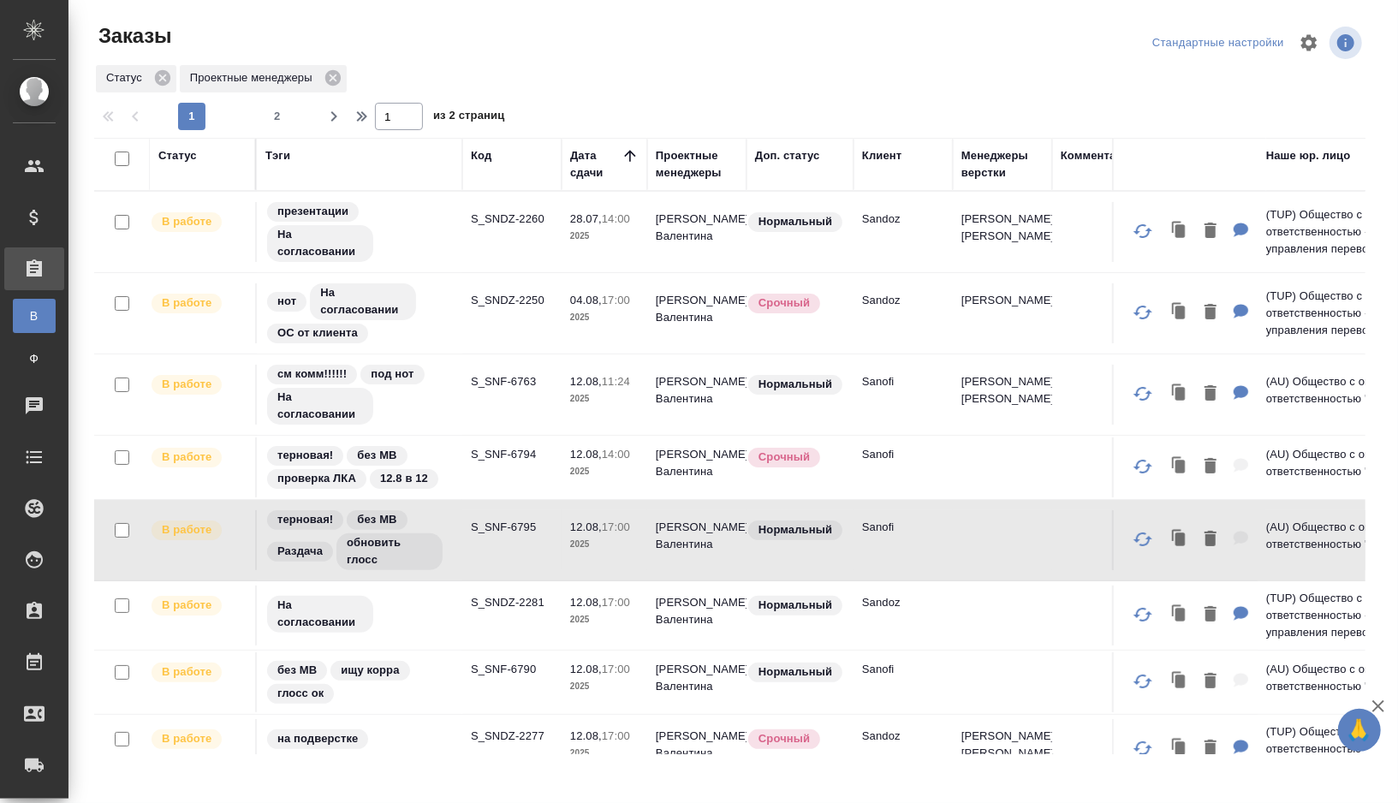
click at [187, 154] on div "Статус" at bounding box center [177, 155] width 39 height 17
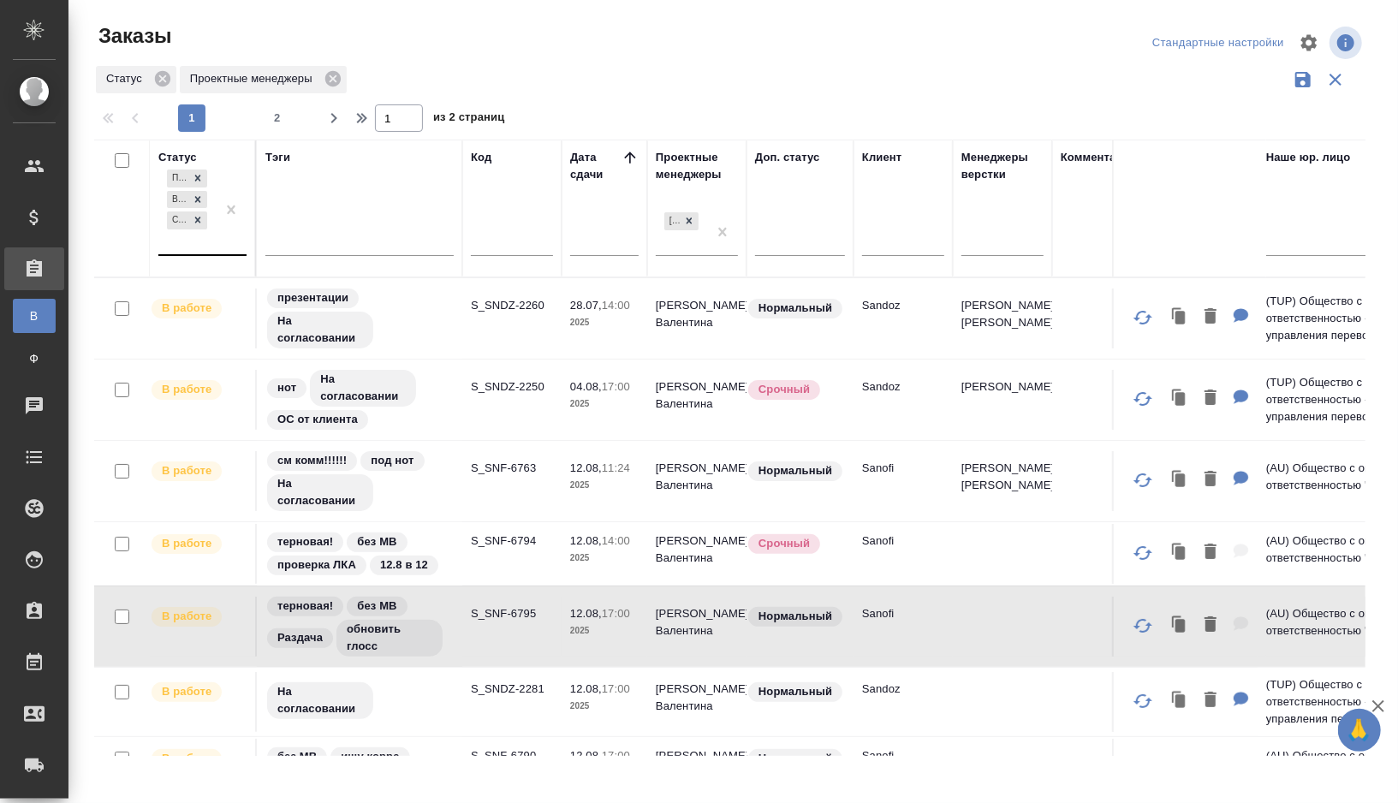
click at [189, 248] on div "Подтвержден В работе Согласование КП" at bounding box center [186, 210] width 57 height 88
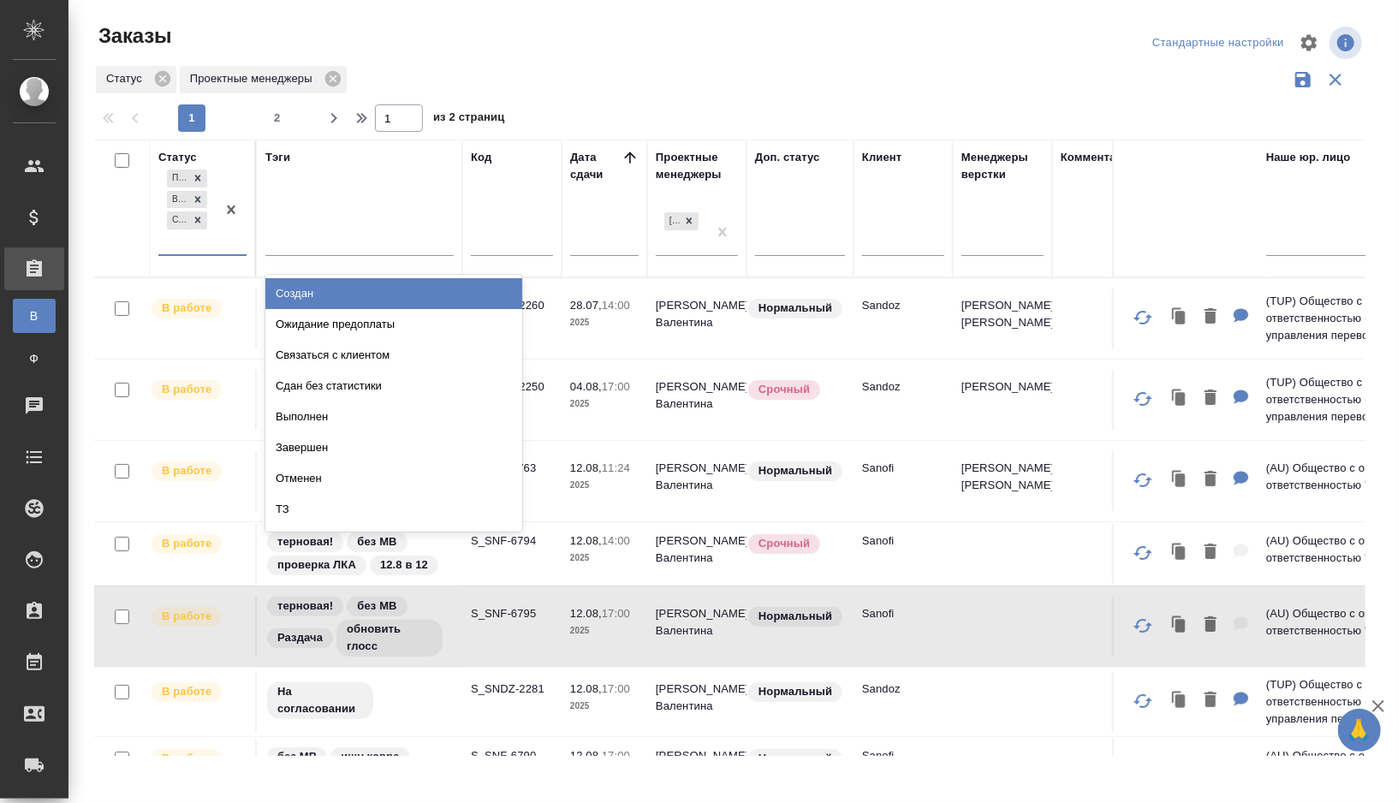
click at [295, 298] on div "Создан" at bounding box center [393, 293] width 257 height 31
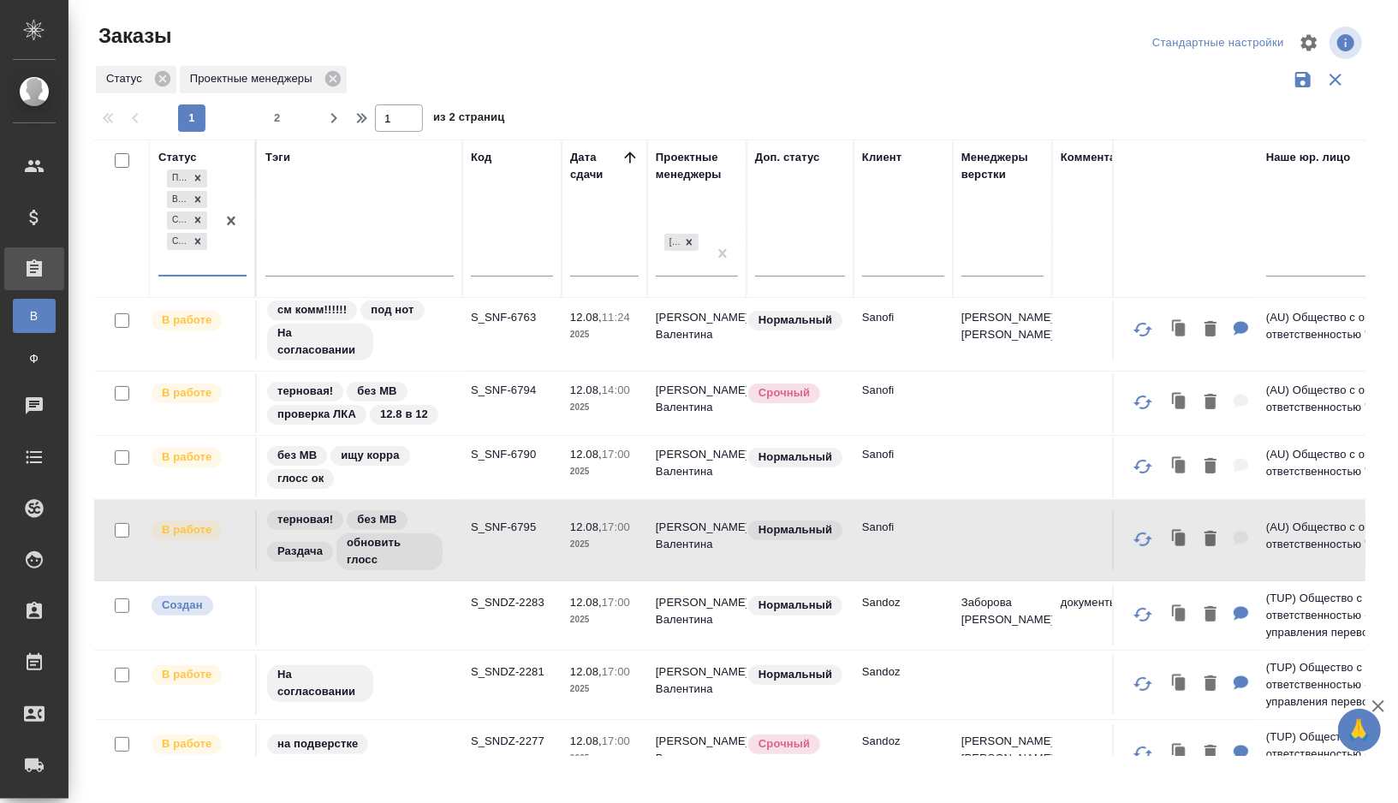
scroll to position [174, 0]
click at [349, 206] on td at bounding box center [360, 165] width 206 height 80
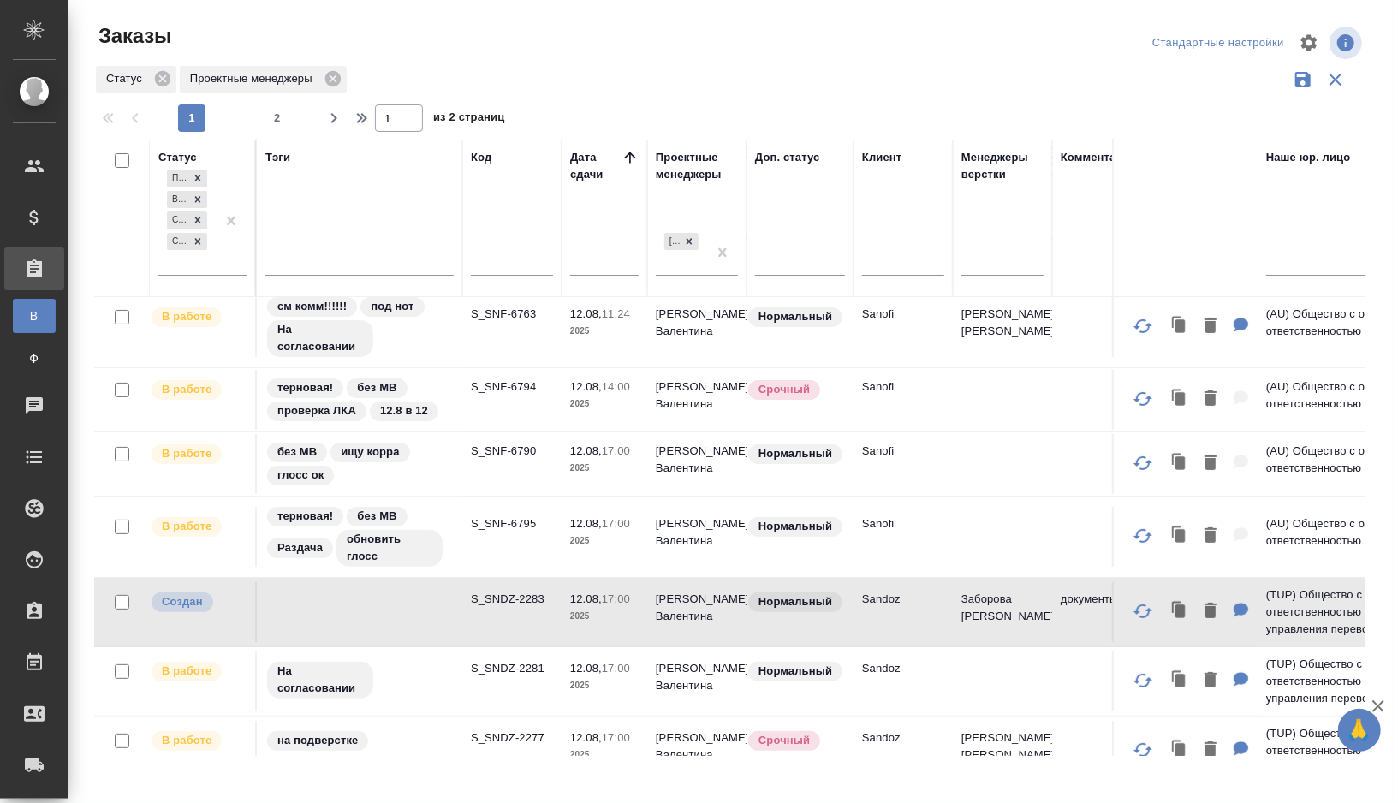
scroll to position [173, 0]
click at [349, 206] on td at bounding box center [360, 165] width 206 height 80
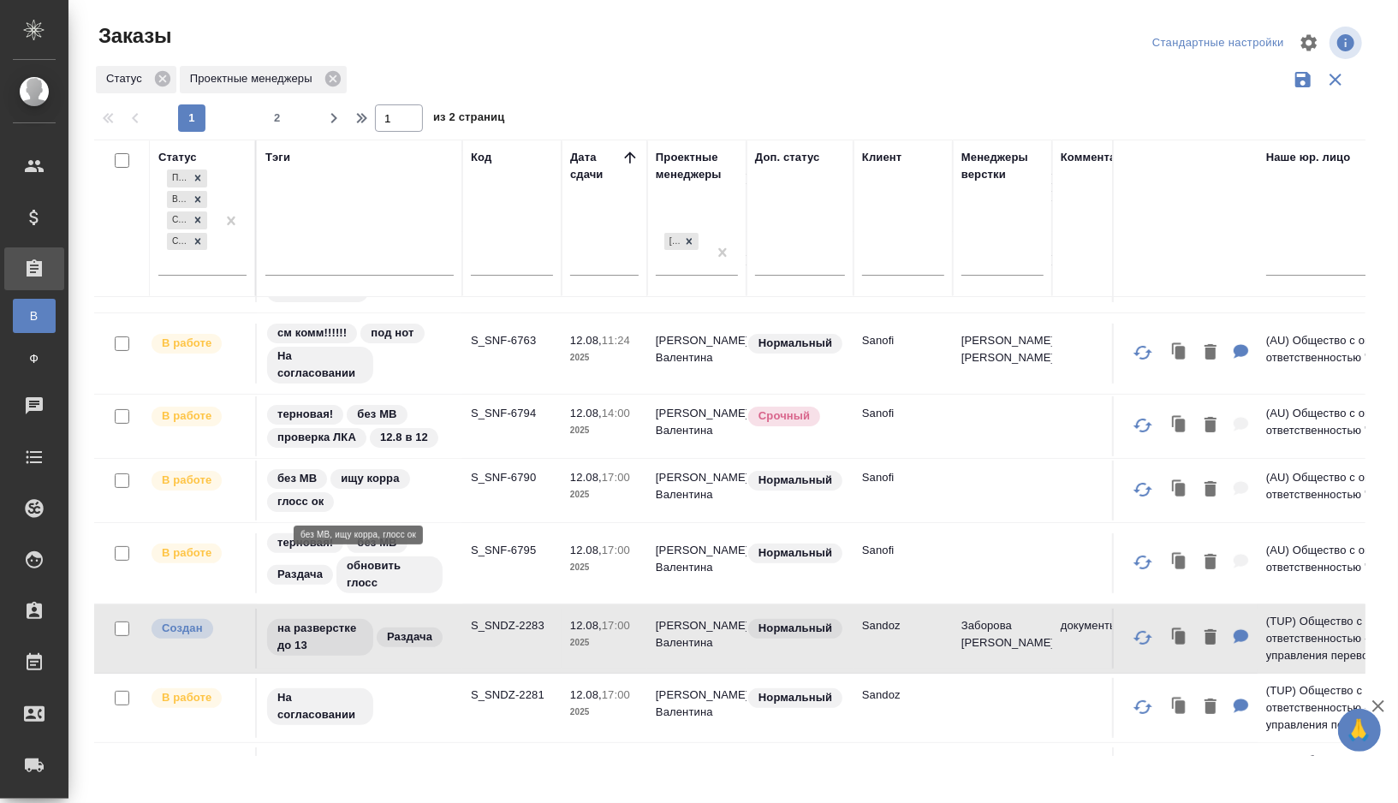
scroll to position [144, 0]
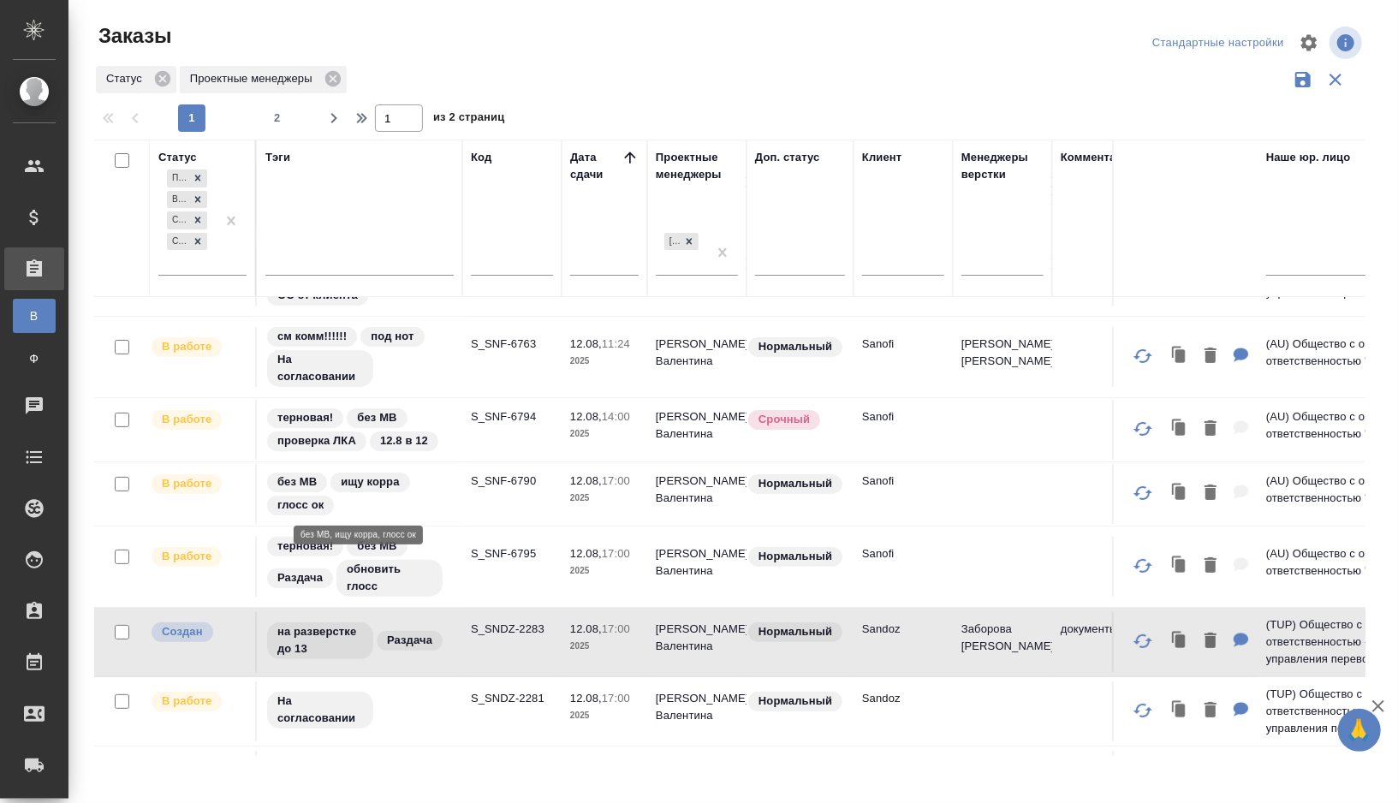
click at [440, 498] on div "без МВ ищу корра глосс ок" at bounding box center [359, 494] width 188 height 46
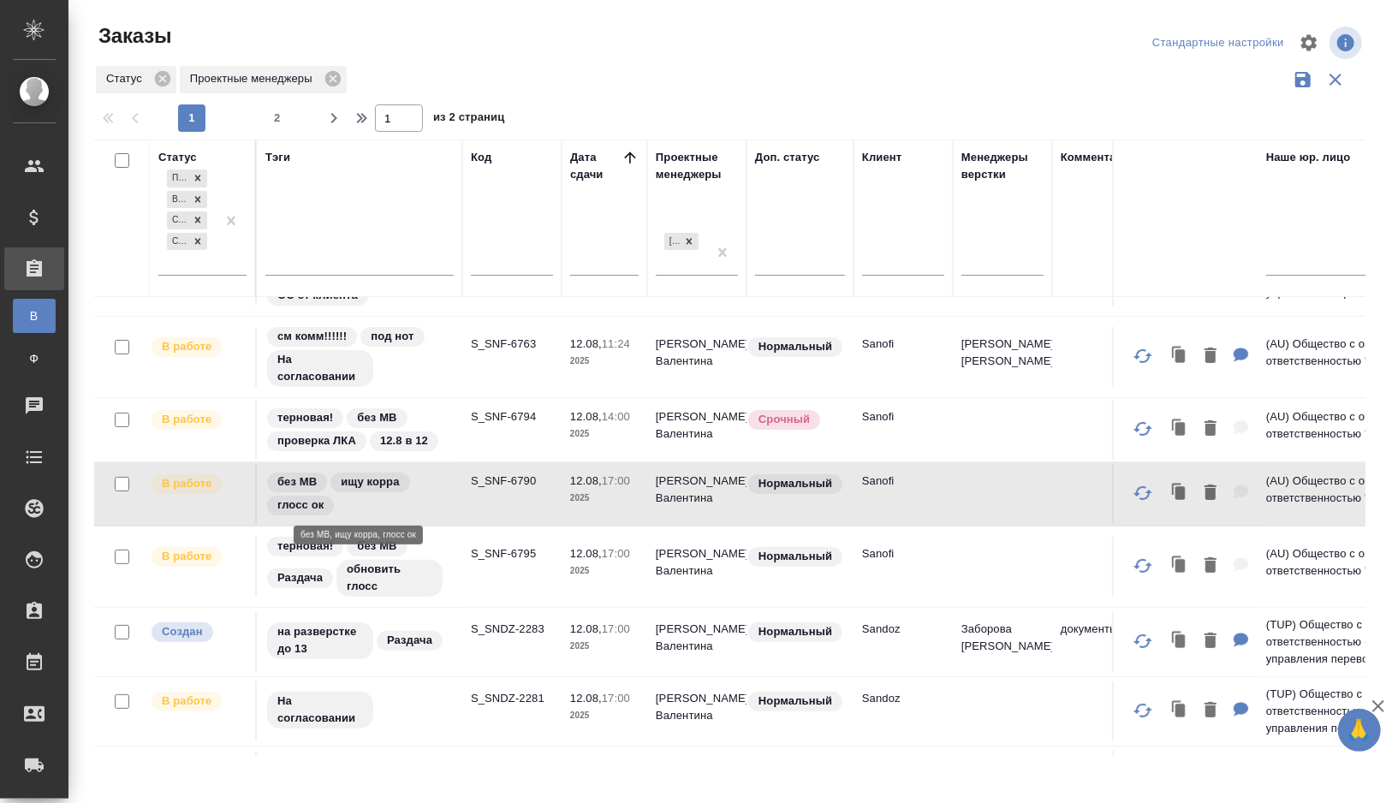
click at [440, 498] on div "без МВ ищу корра глосс ок" at bounding box center [359, 494] width 188 height 46
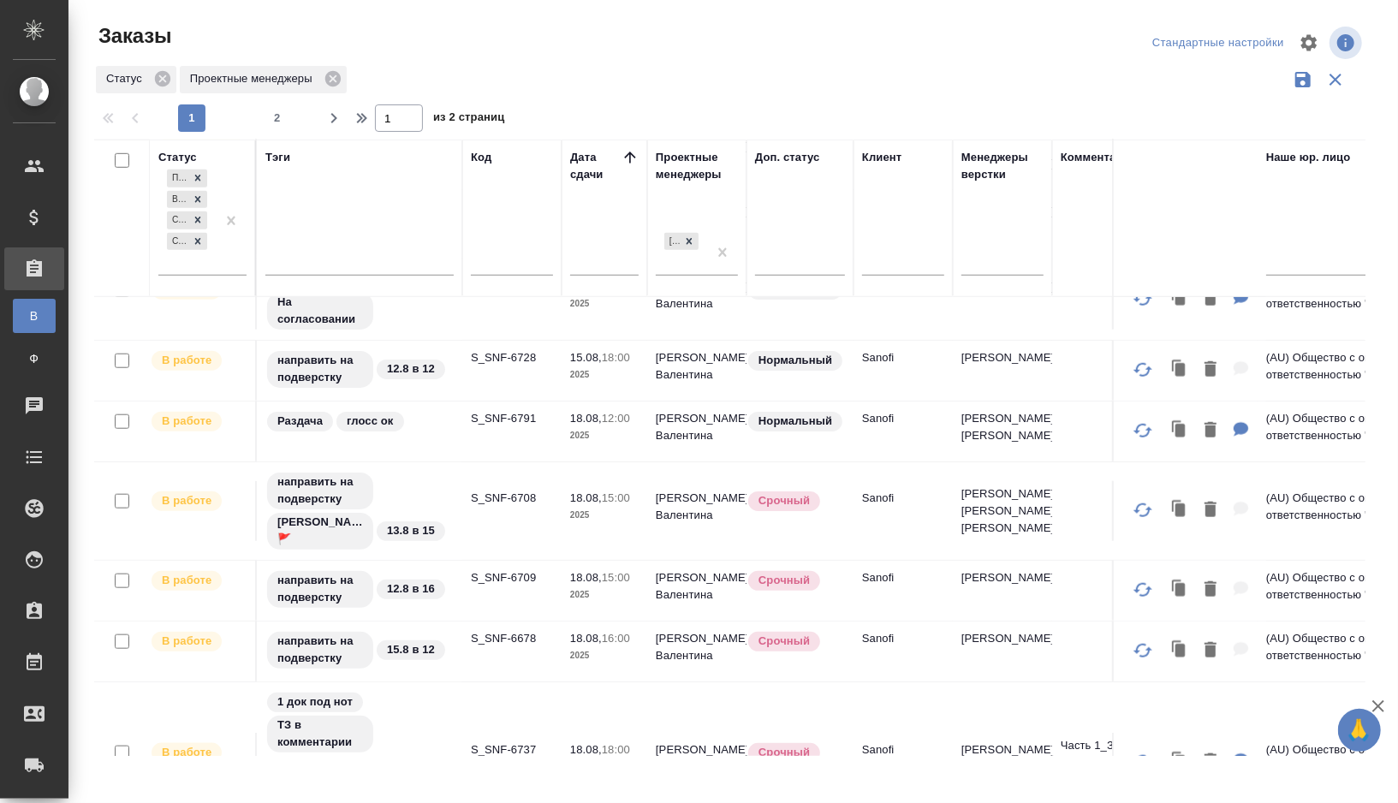
scroll to position [1000, 0]
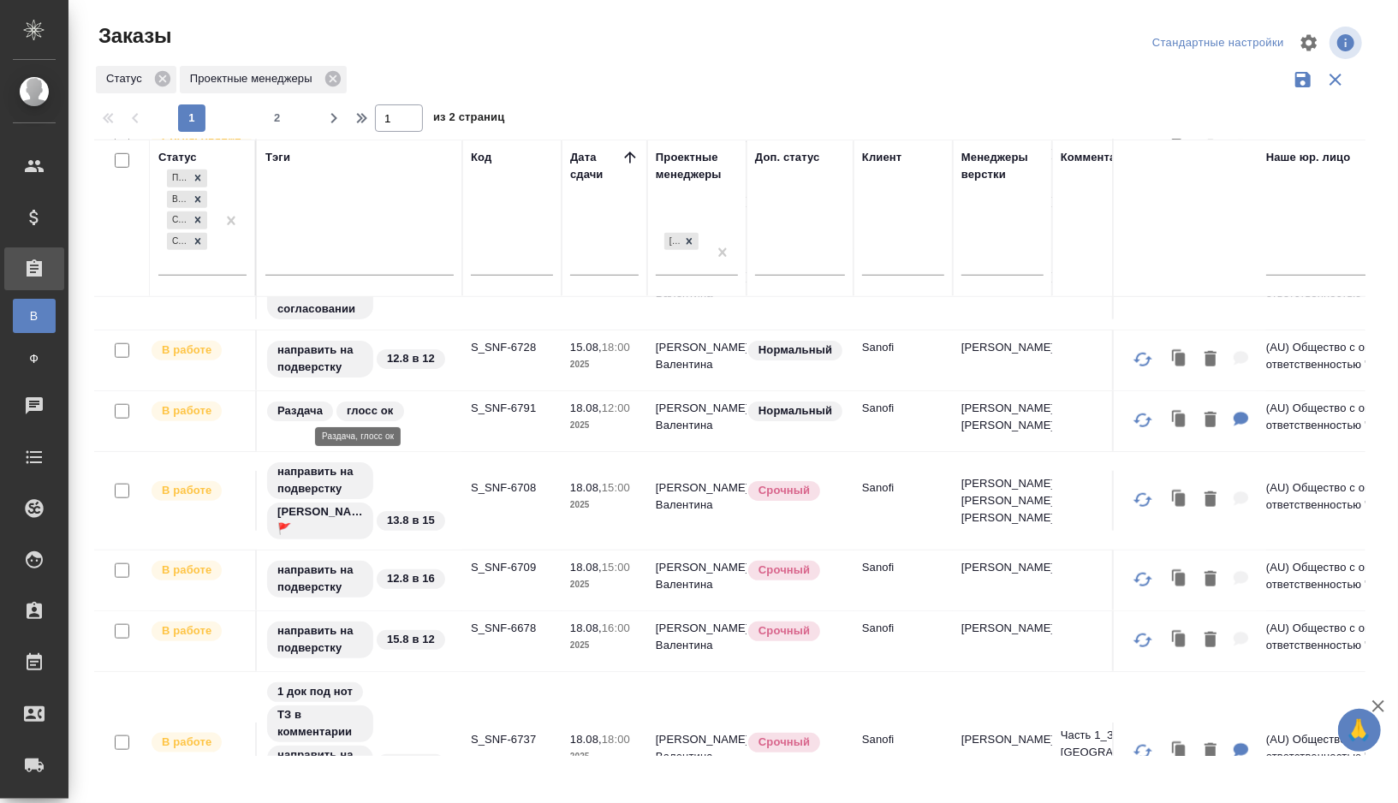
click at [438, 411] on div "Раздача глосс ок" at bounding box center [359, 411] width 188 height 23
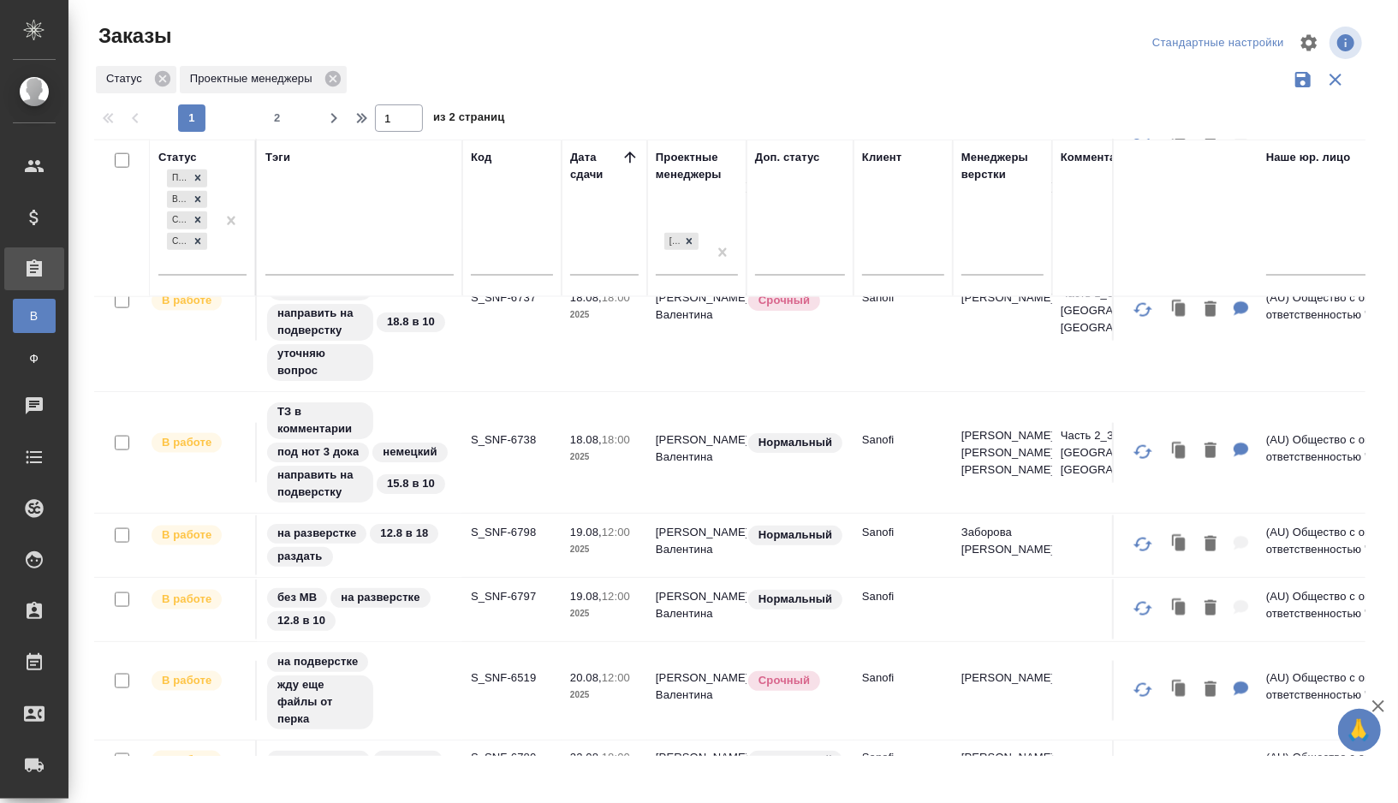
scroll to position [1475, 0]
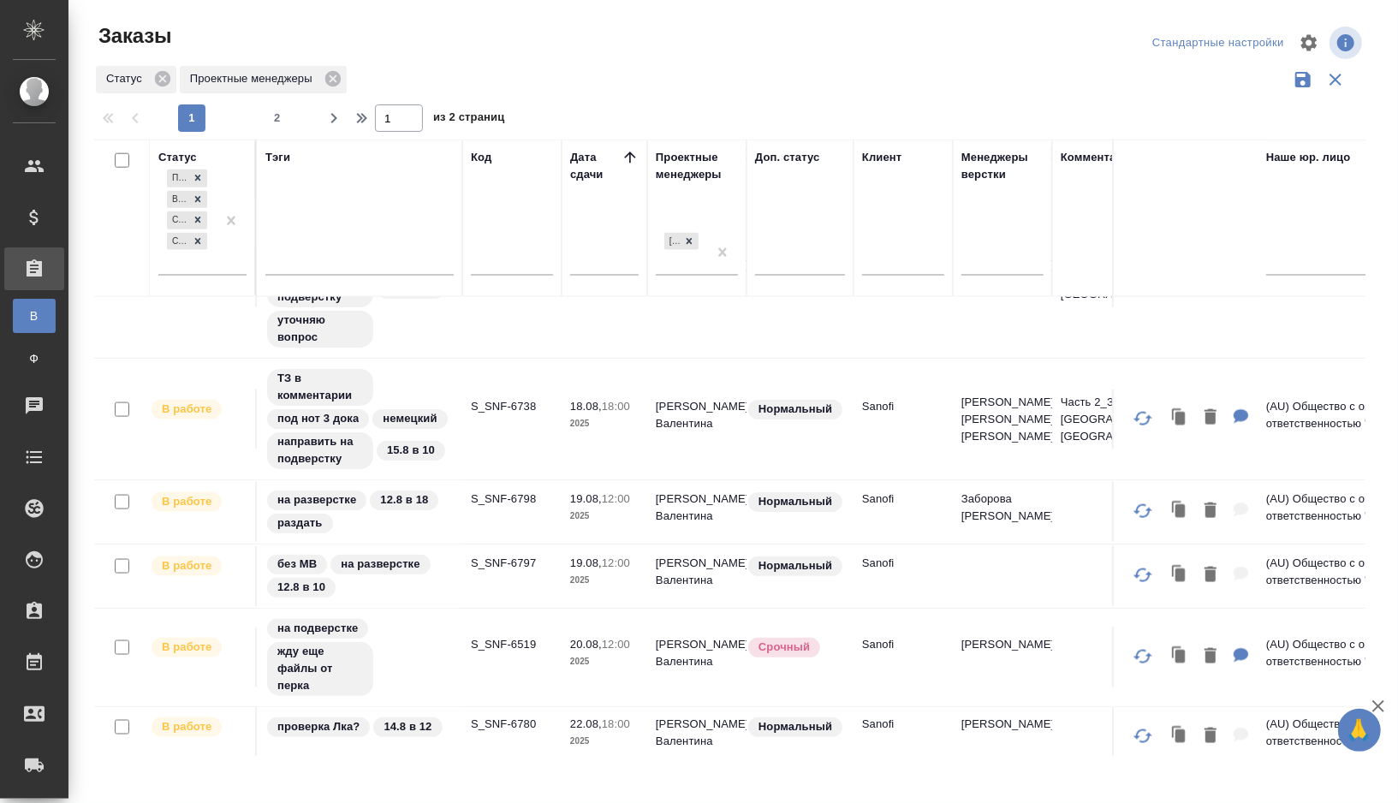
click at [179, 159] on div "Статус" at bounding box center [177, 157] width 39 height 17
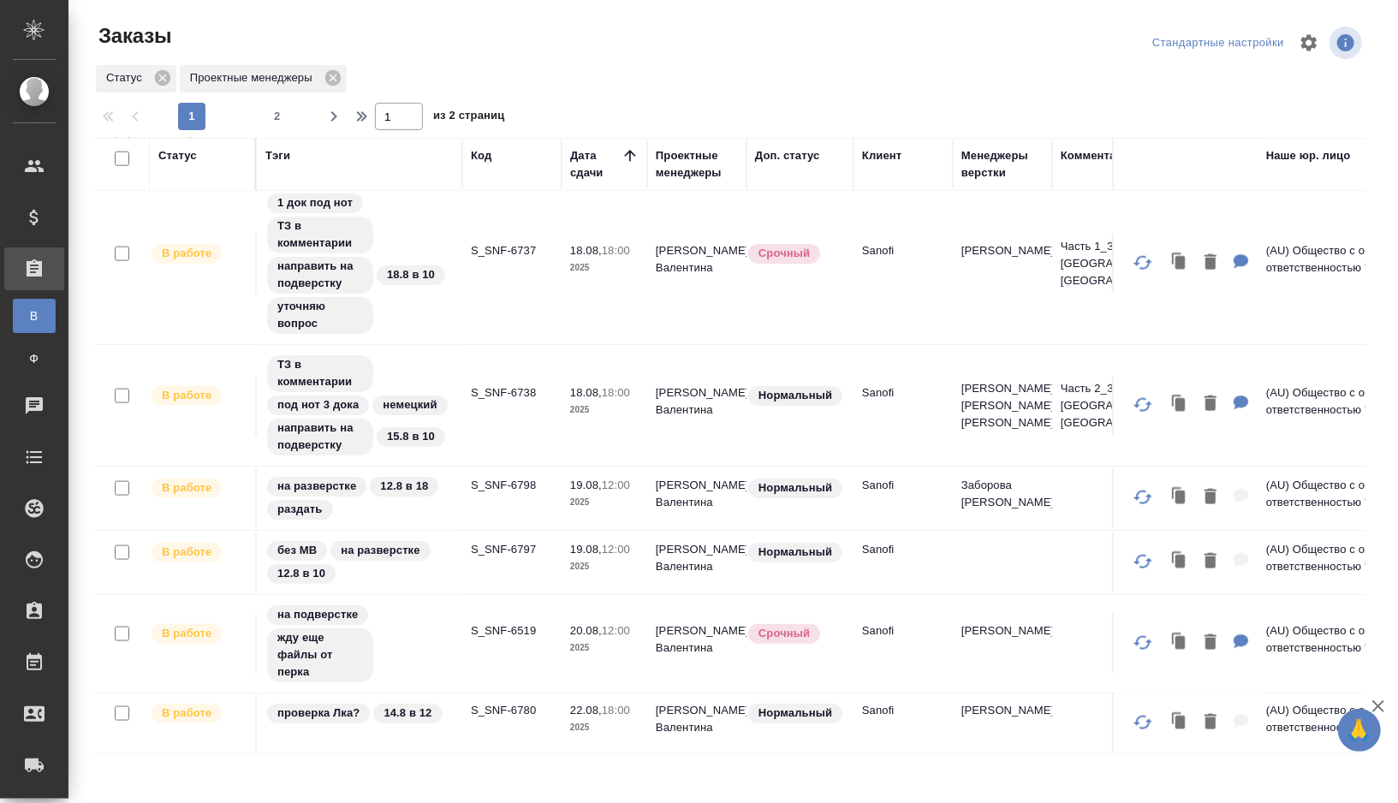
scroll to position [1372, 0]
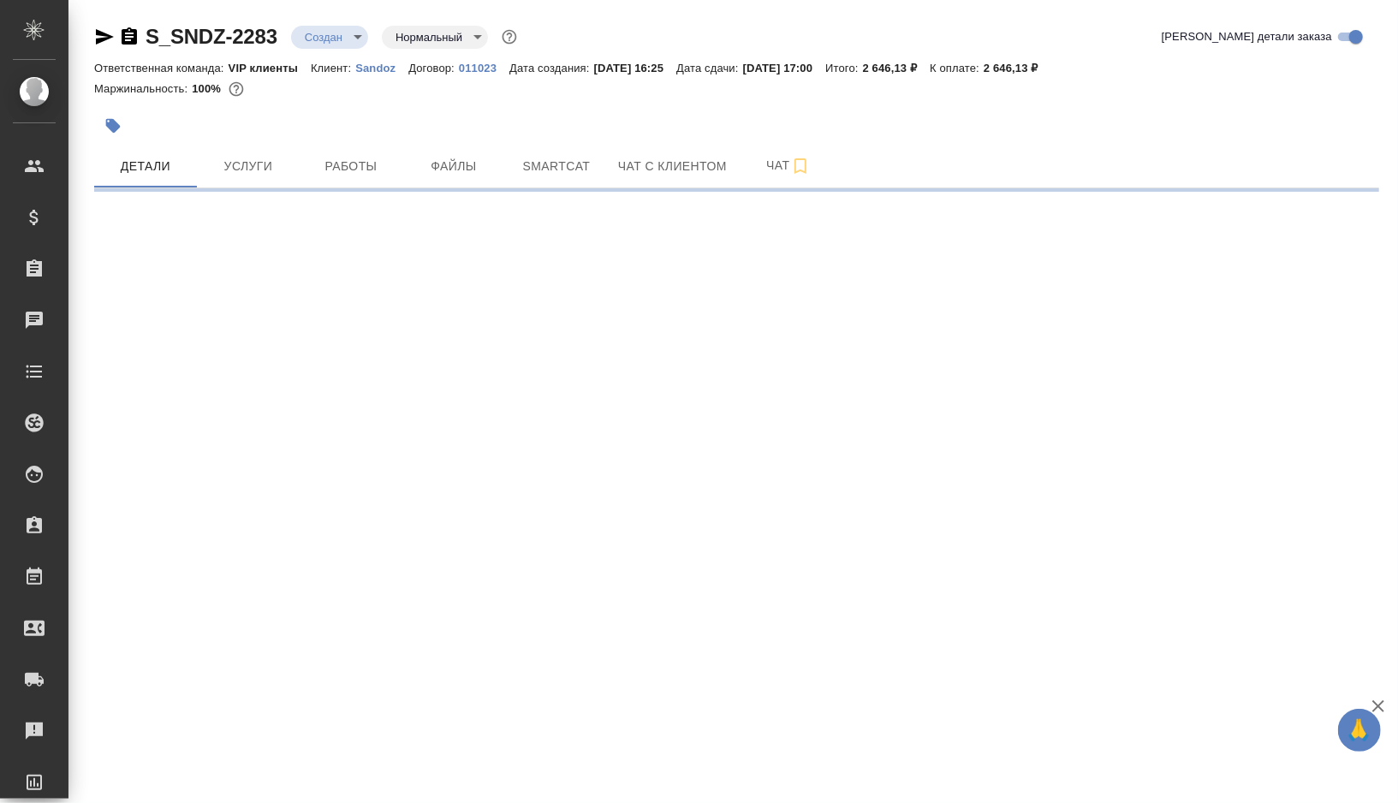
select select "RU"
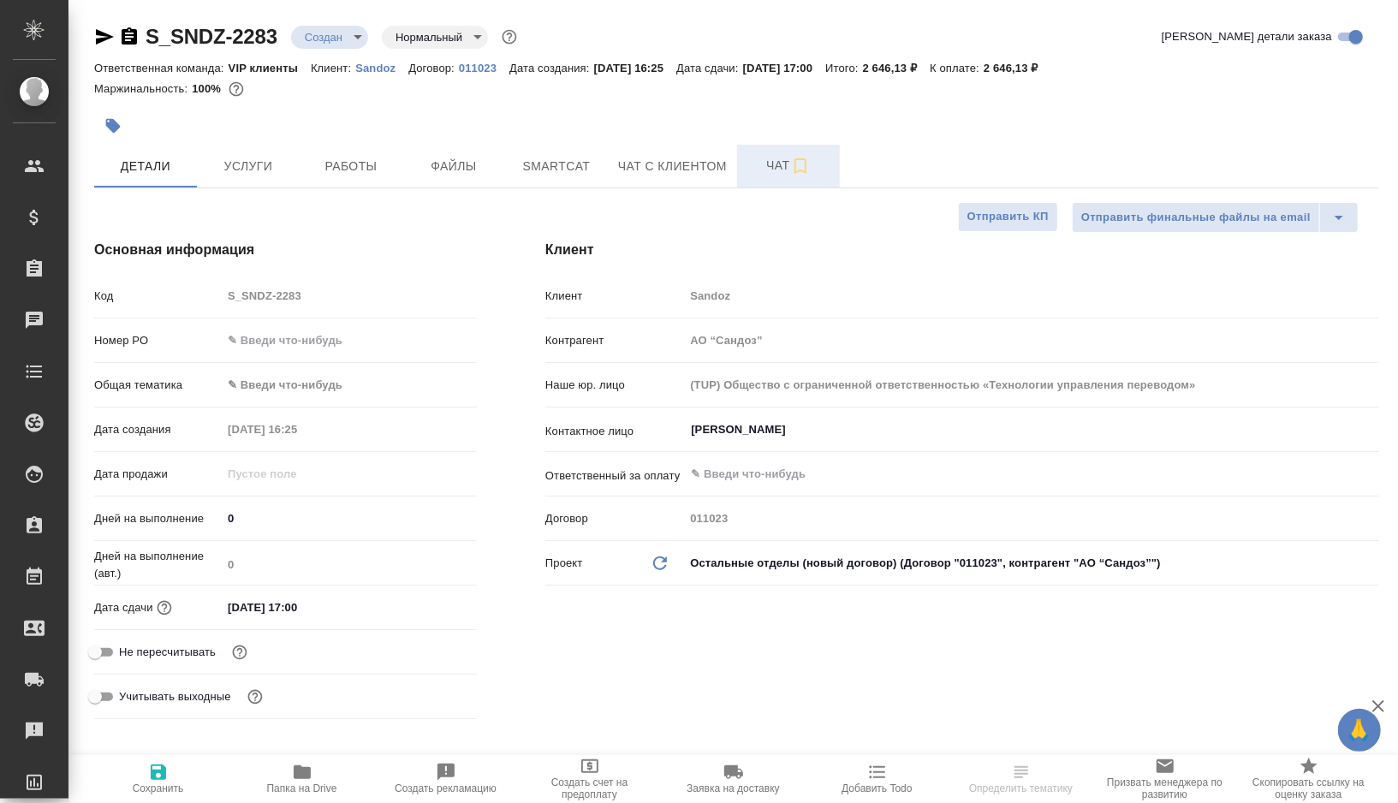
type textarea "x"
click at [798, 169] on icon "button" at bounding box center [801, 165] width 12 height 15
type textarea "x"
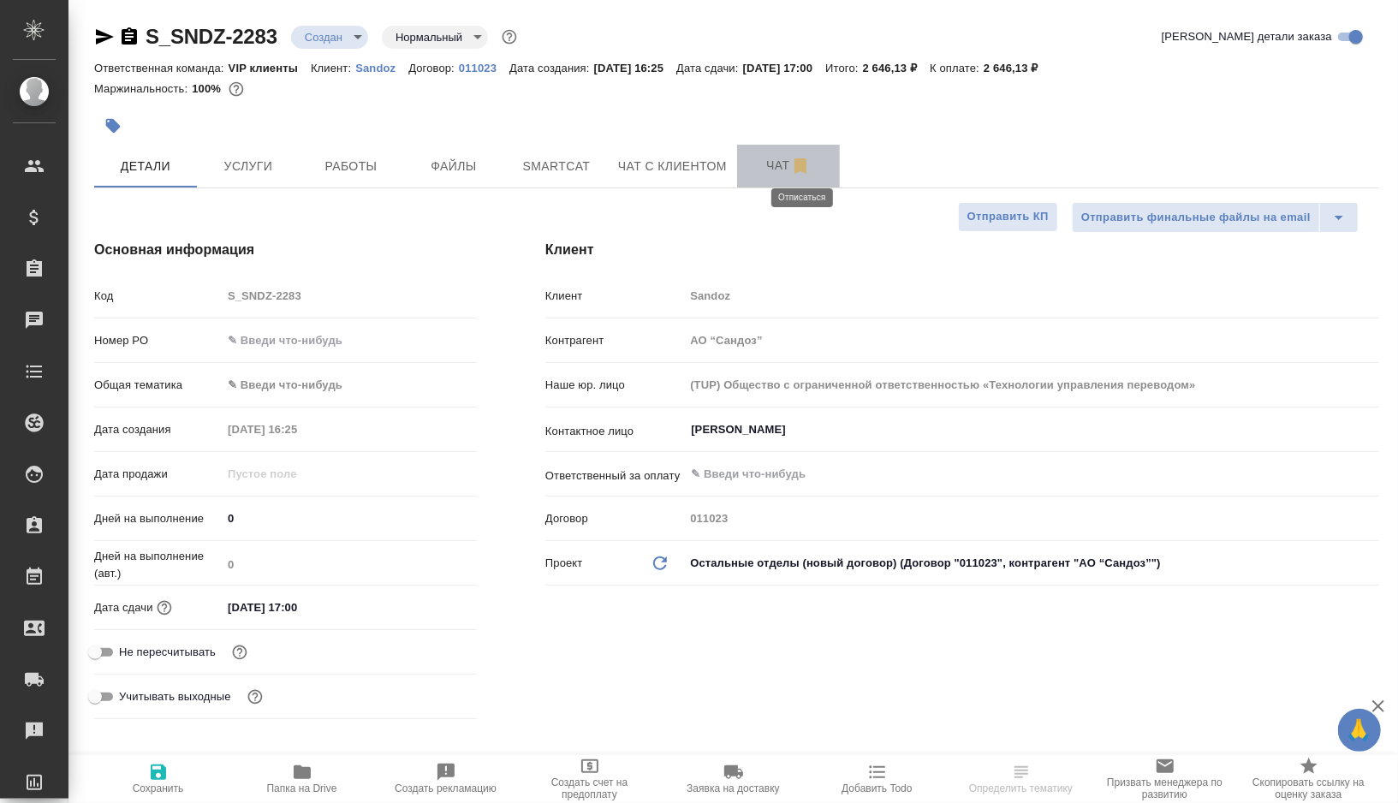
type textarea "x"
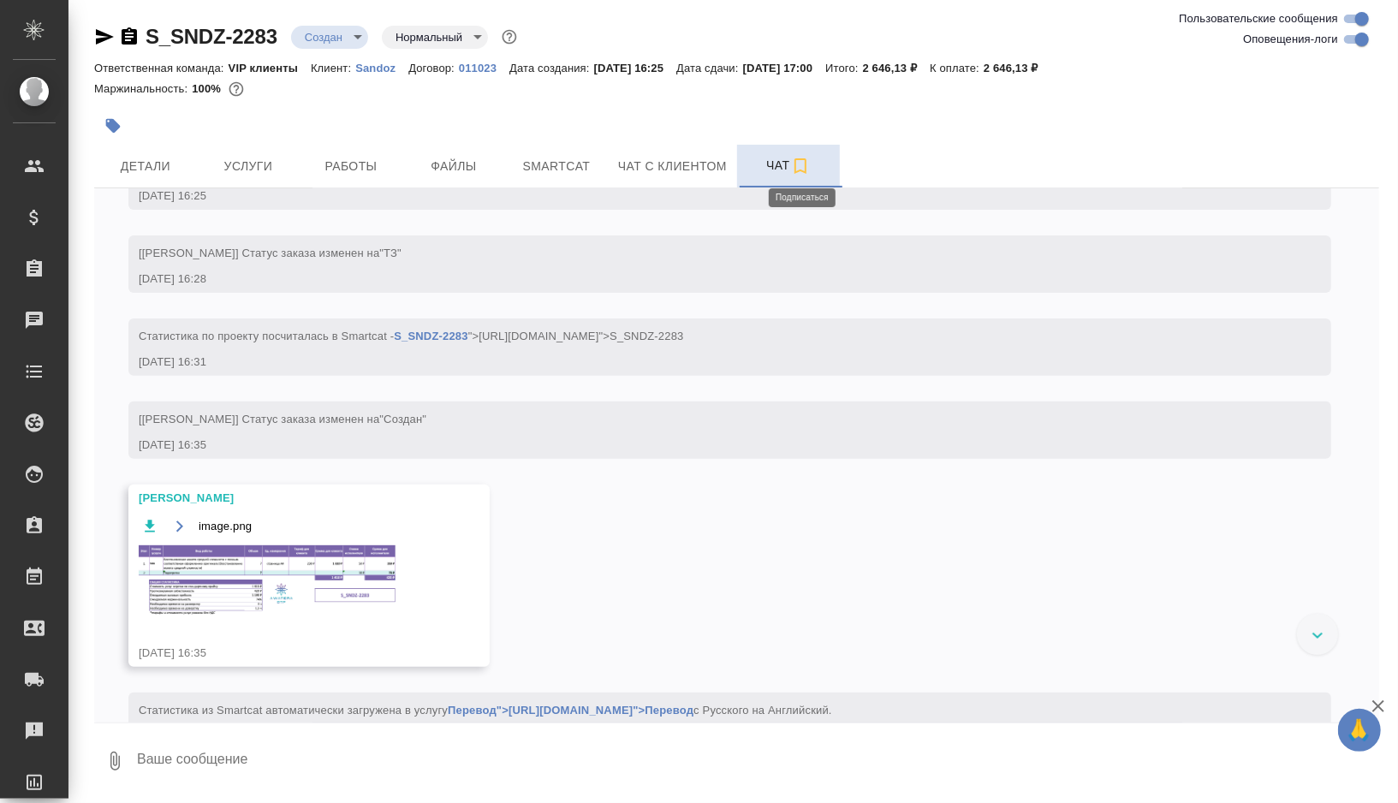
scroll to position [434, 0]
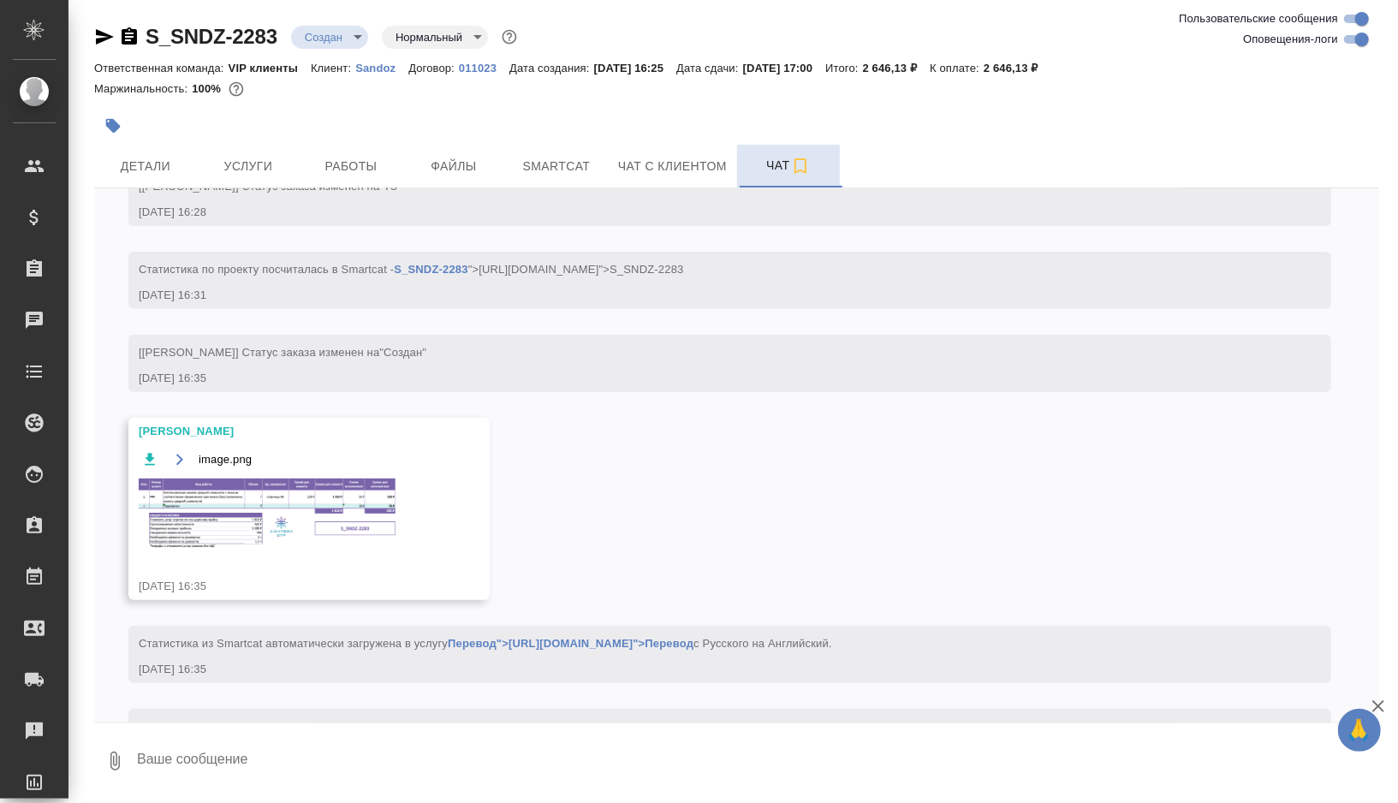
click at [302, 504] on img at bounding box center [267, 513] width 257 height 69
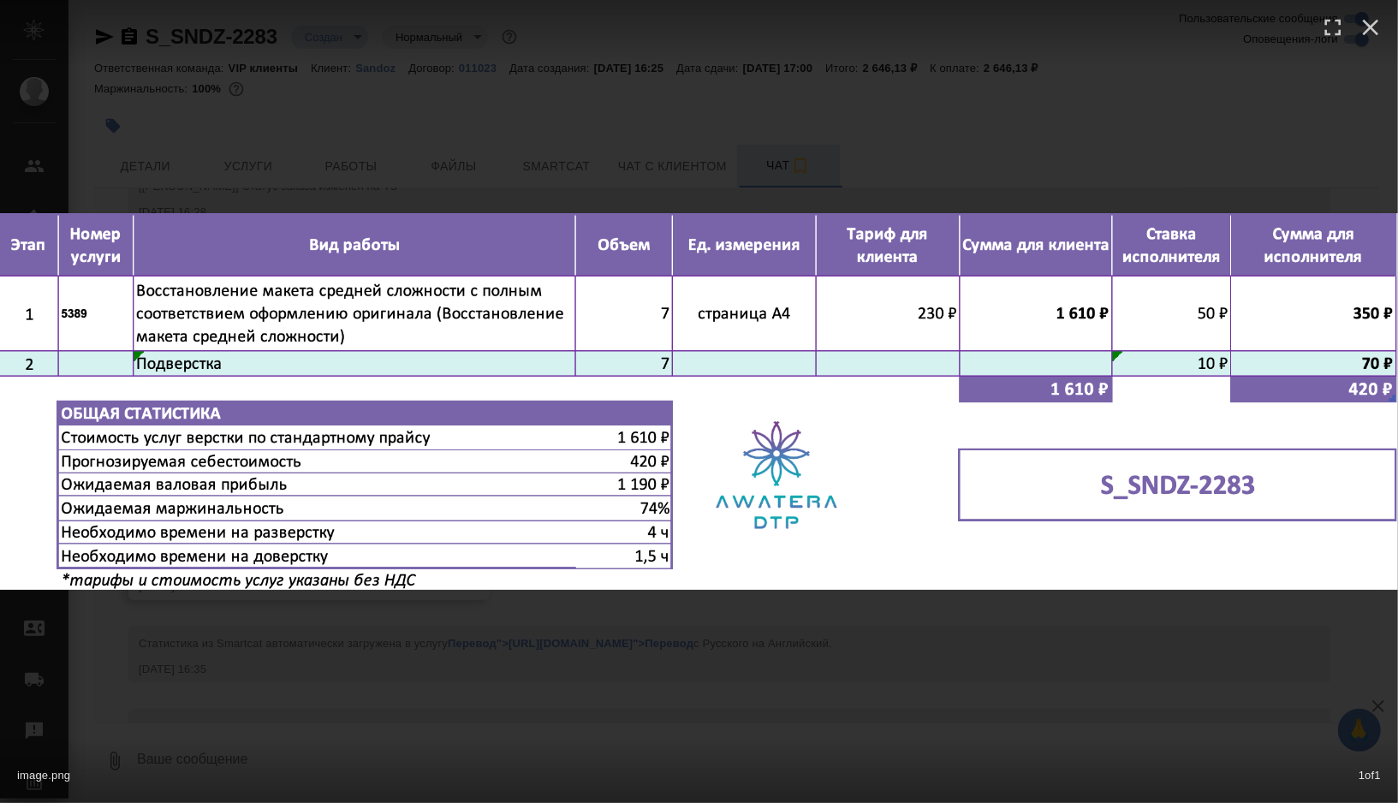
click at [404, 189] on div "image.png 1 of 1" at bounding box center [699, 401] width 1398 height 803
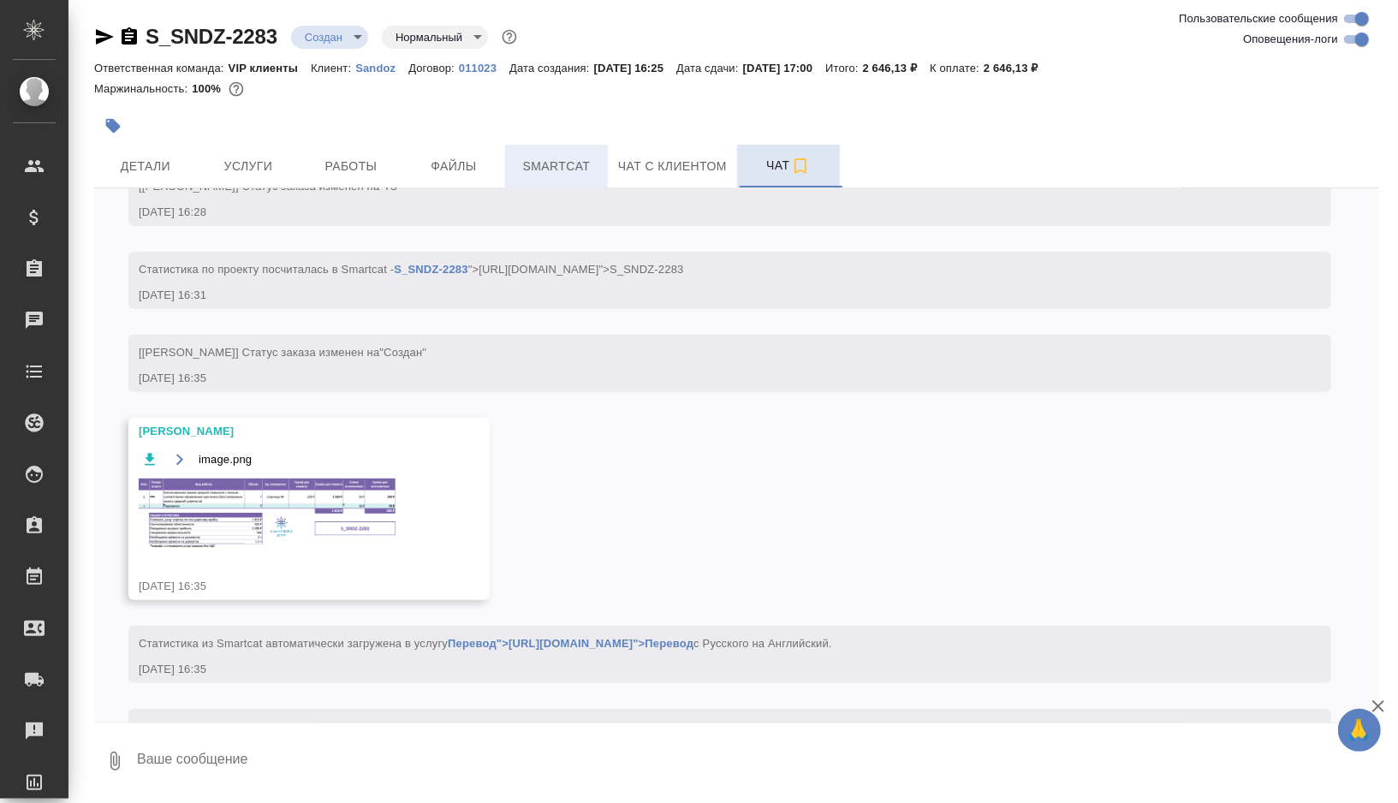
click at [547, 173] on span "Smartcat" at bounding box center [557, 166] width 82 height 21
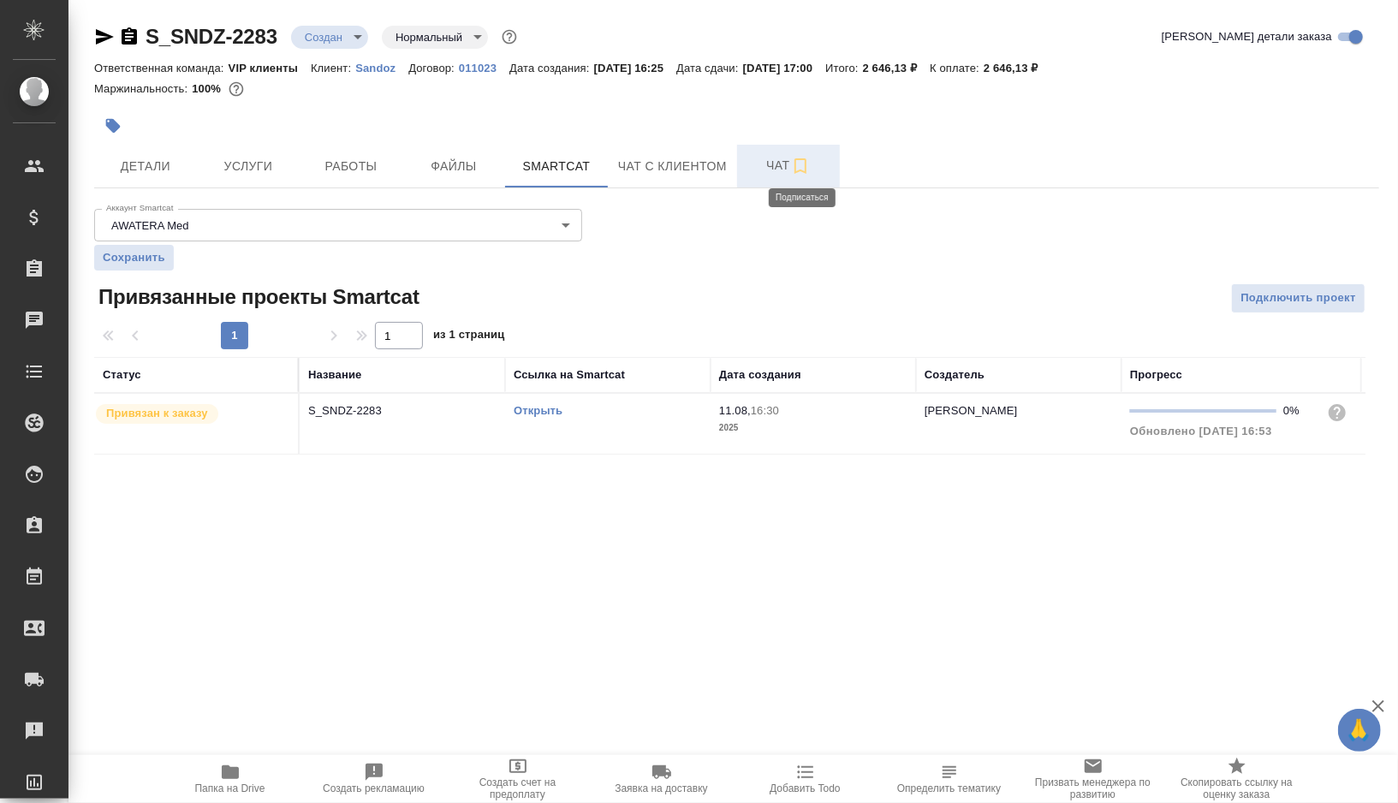
click at [805, 170] on icon "button" at bounding box center [800, 166] width 21 height 21
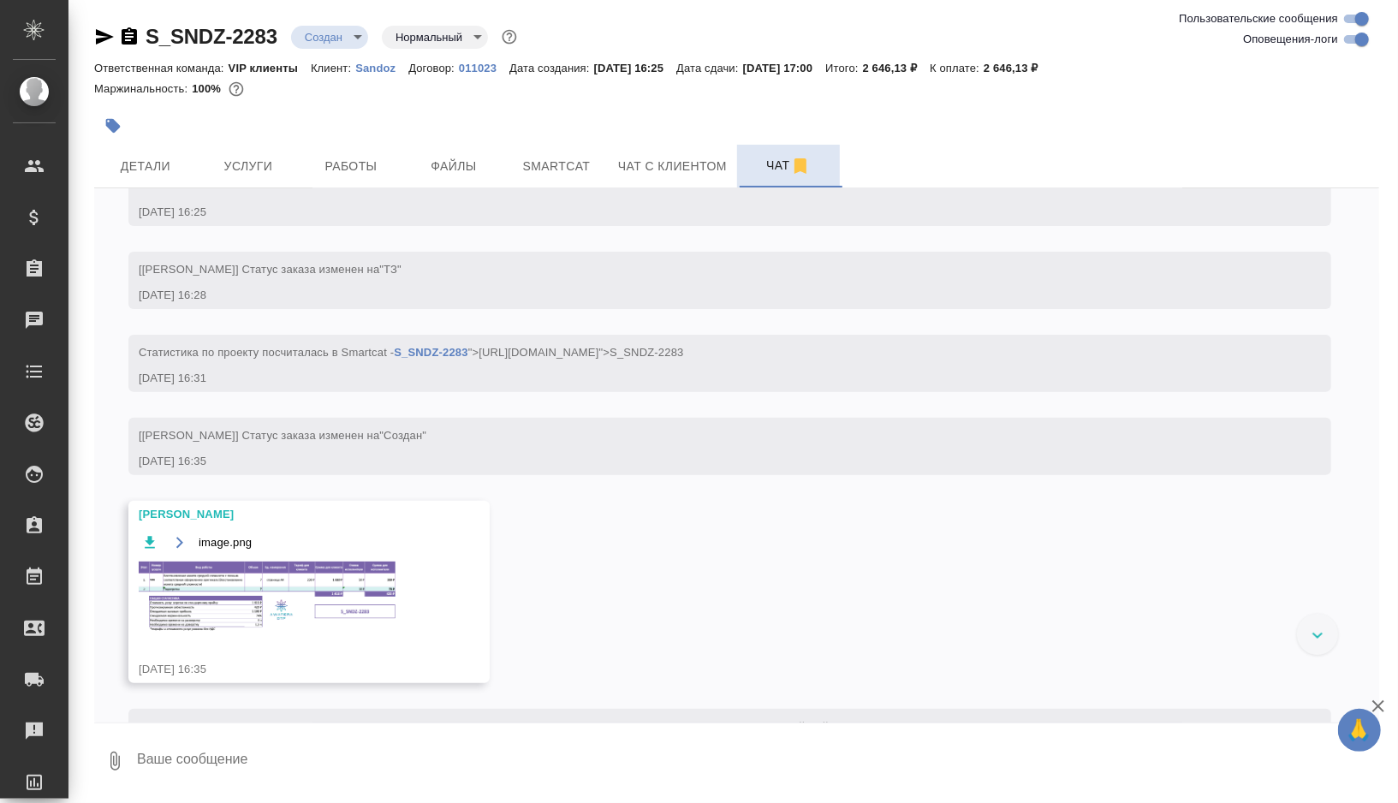
scroll to position [17, 0]
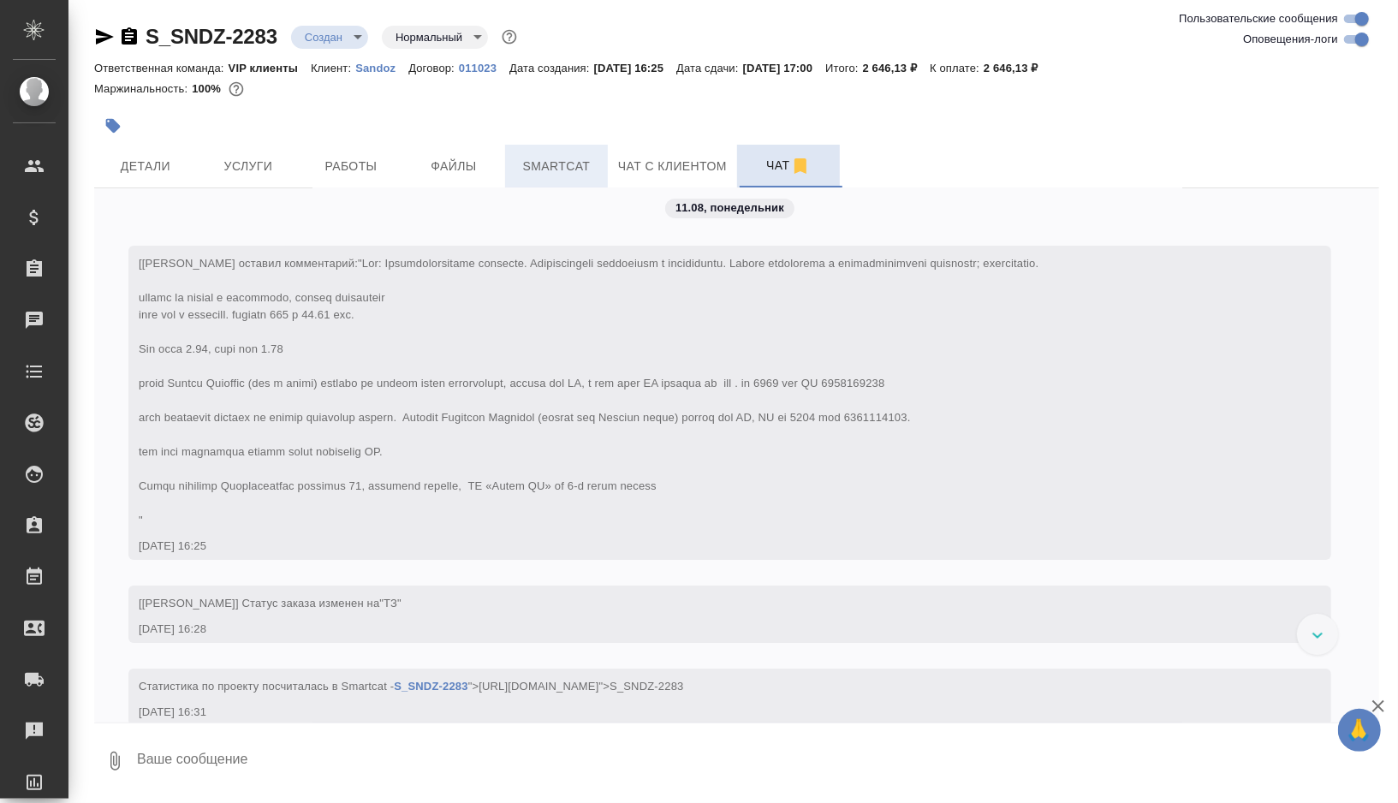
click at [537, 163] on span "Smartcat" at bounding box center [557, 166] width 82 height 21
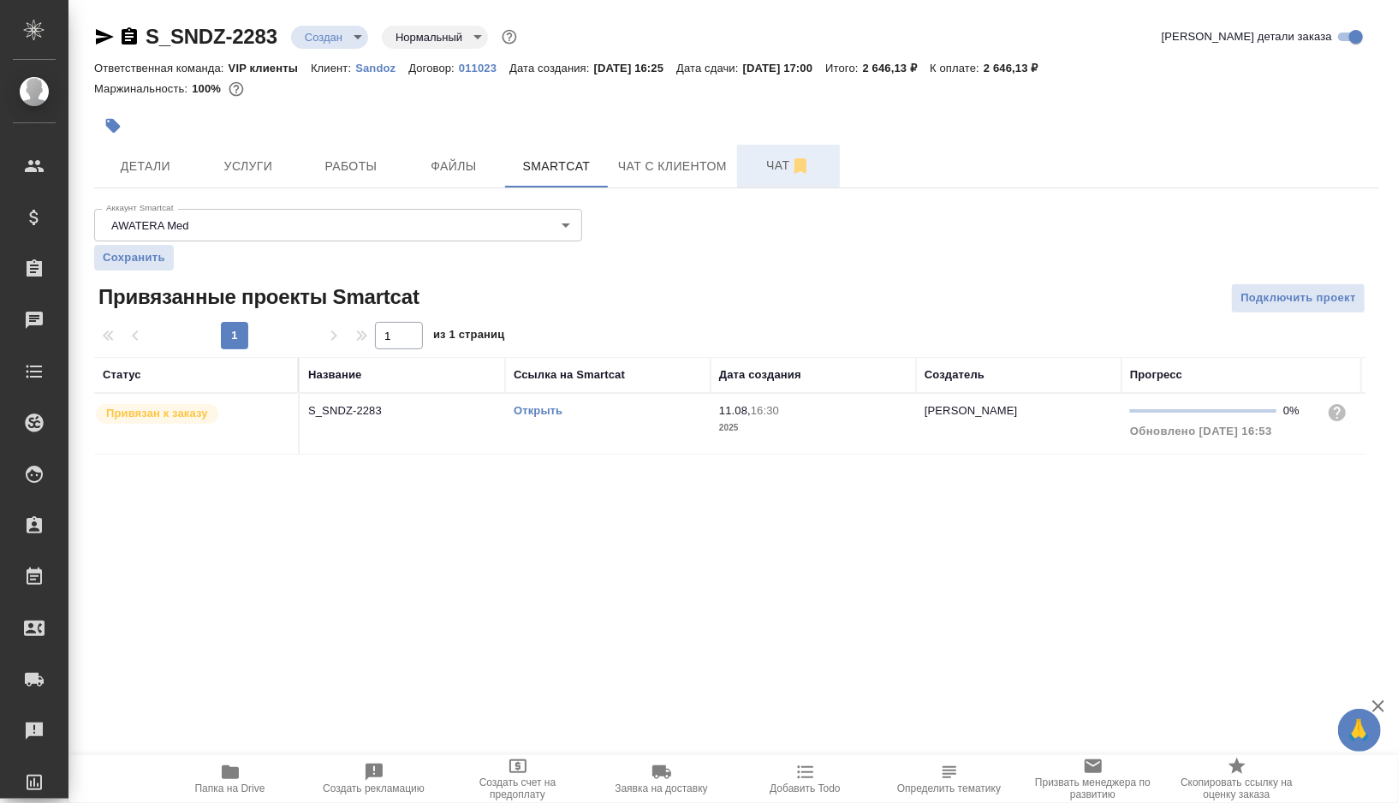
click at [549, 412] on link "Открыть" at bounding box center [538, 410] width 49 height 13
click at [350, 169] on span "Работы" at bounding box center [351, 166] width 82 height 21
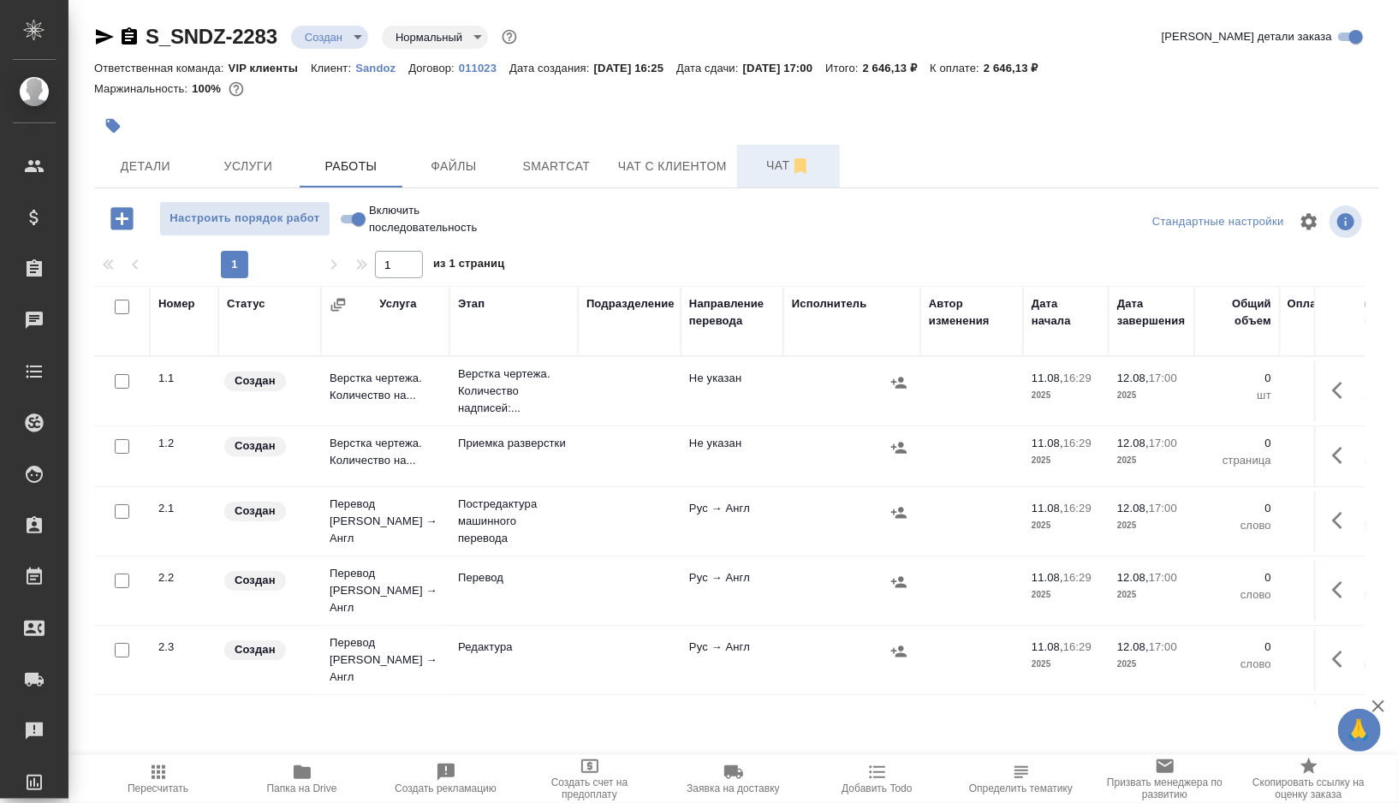
click at [602, 402] on td at bounding box center [629, 391] width 103 height 60
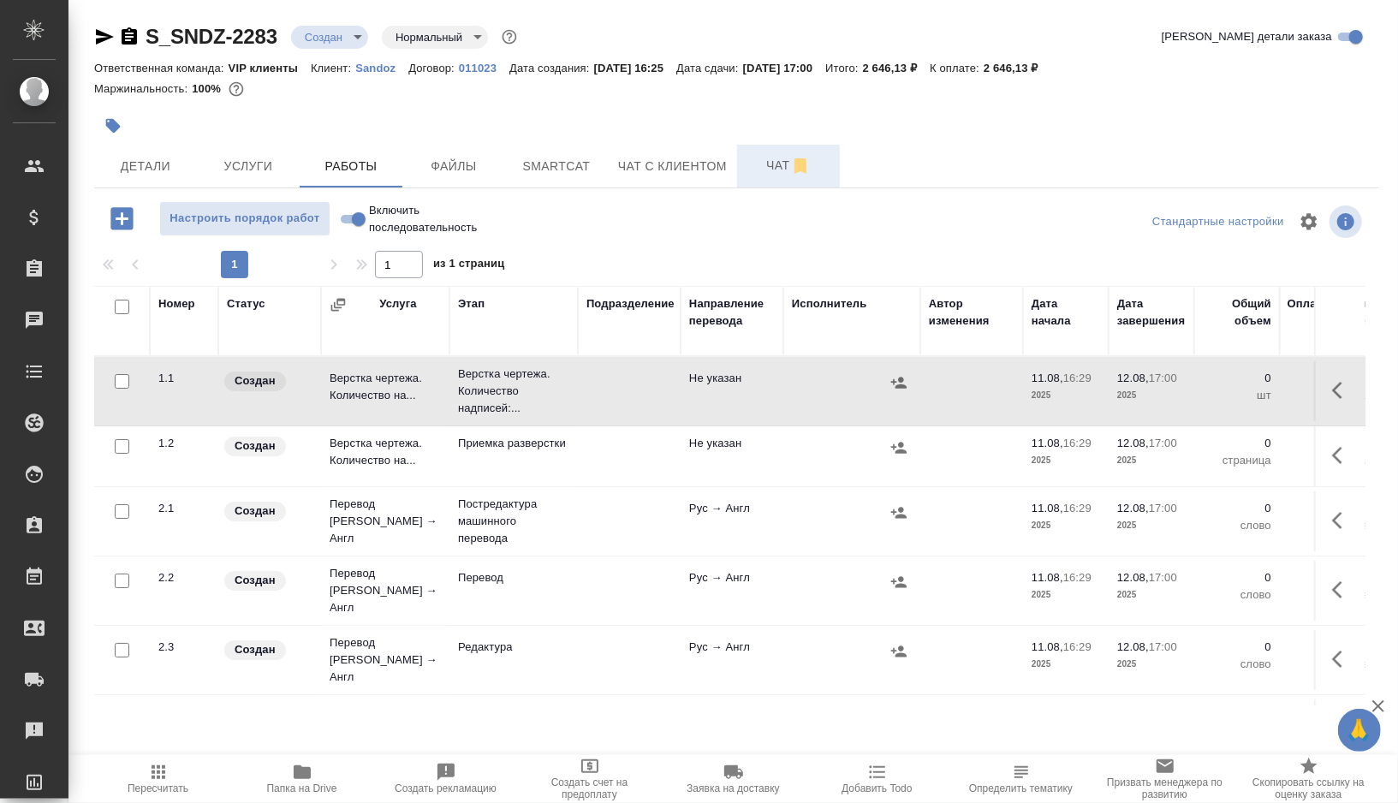
click at [602, 402] on td at bounding box center [629, 391] width 103 height 60
click at [772, 157] on span "Чат" at bounding box center [789, 165] width 82 height 21
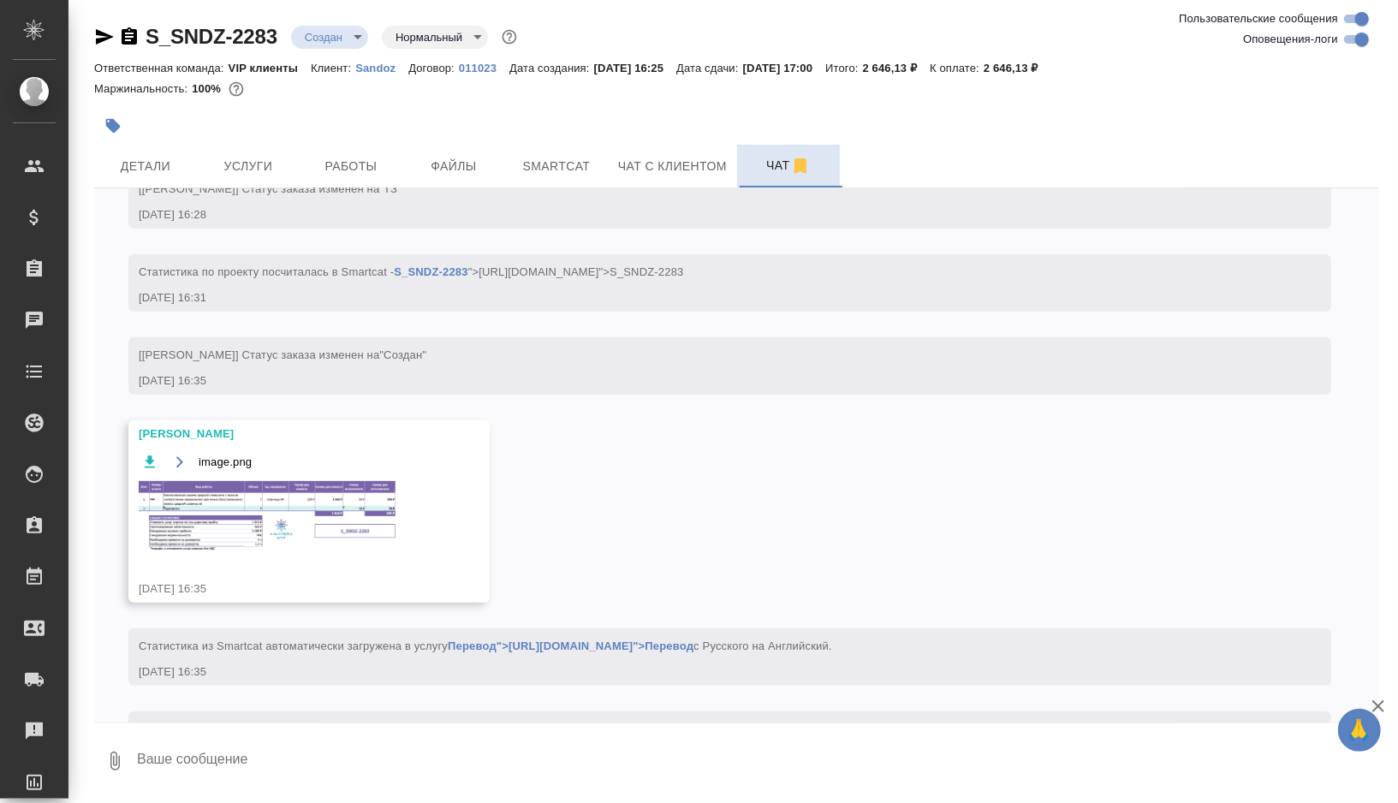
scroll to position [504, 0]
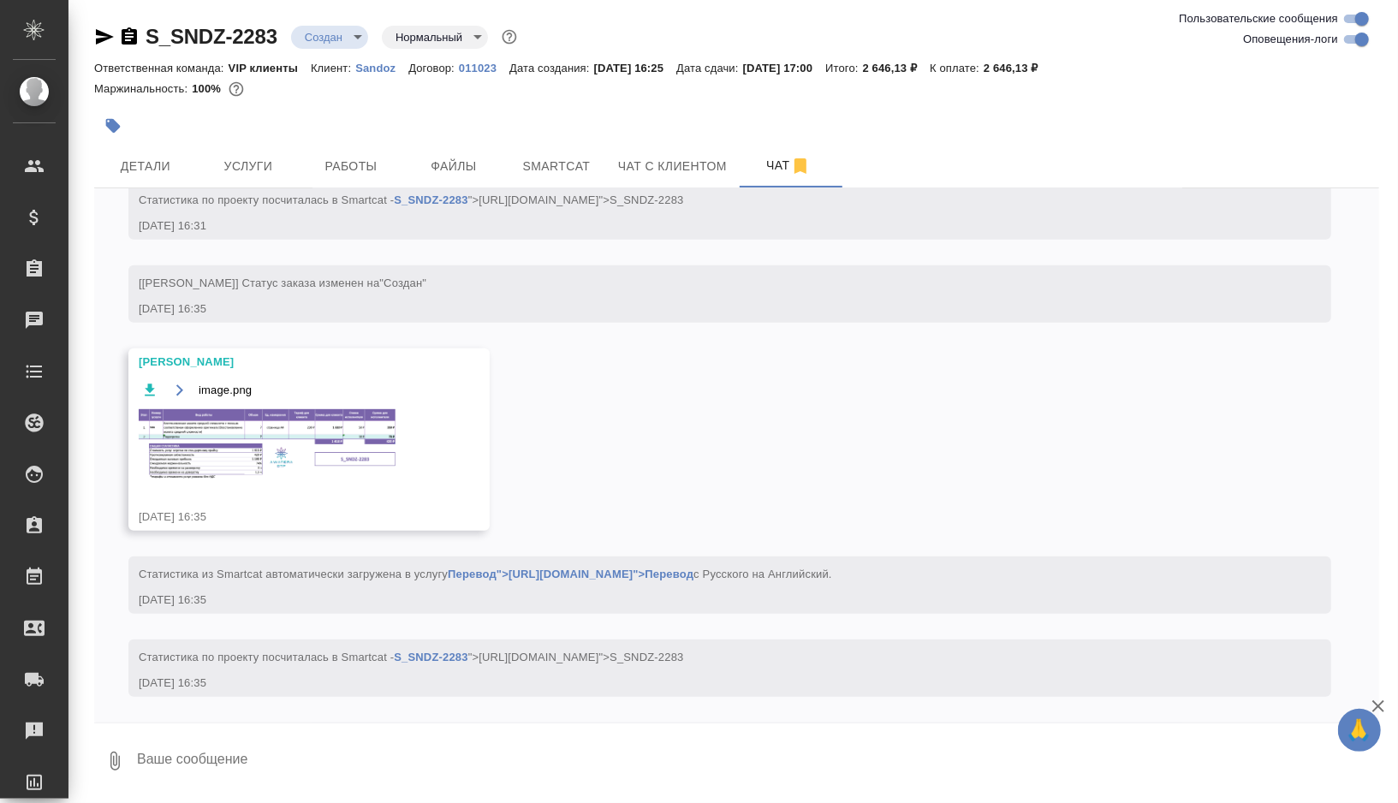
click at [296, 424] on img at bounding box center [267, 443] width 257 height 69
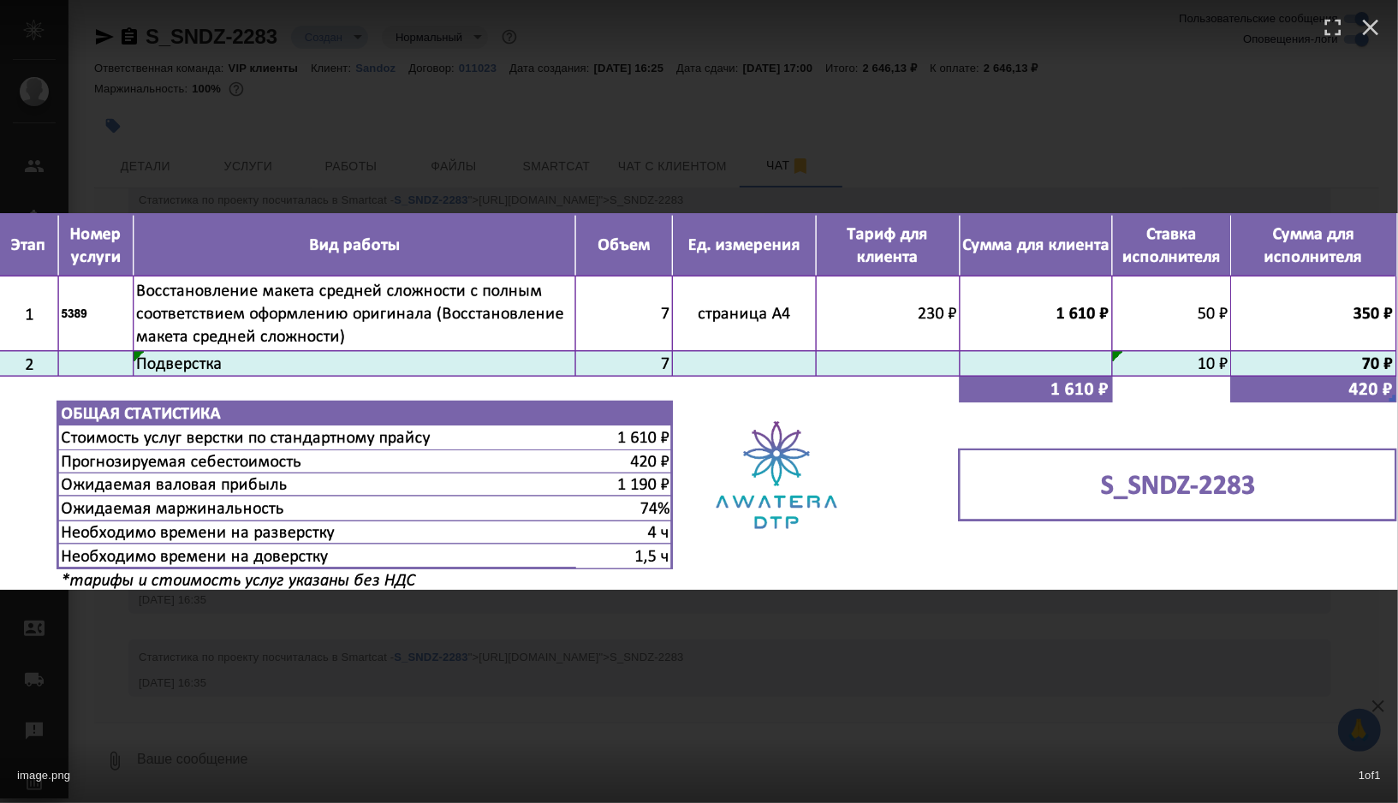
click at [481, 173] on div "image.png 1 of 1" at bounding box center [699, 401] width 1398 height 803
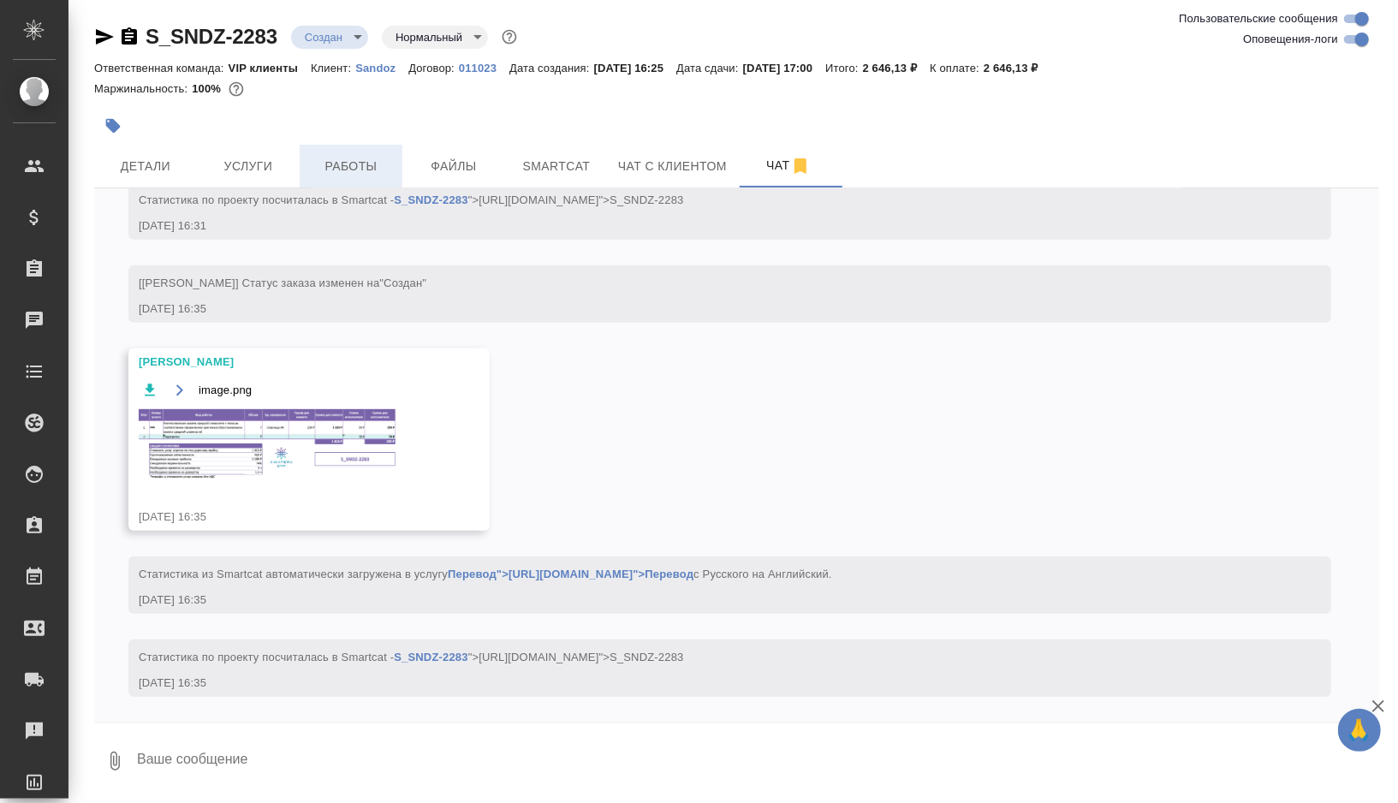
click at [373, 150] on button "Работы" at bounding box center [351, 166] width 103 height 43
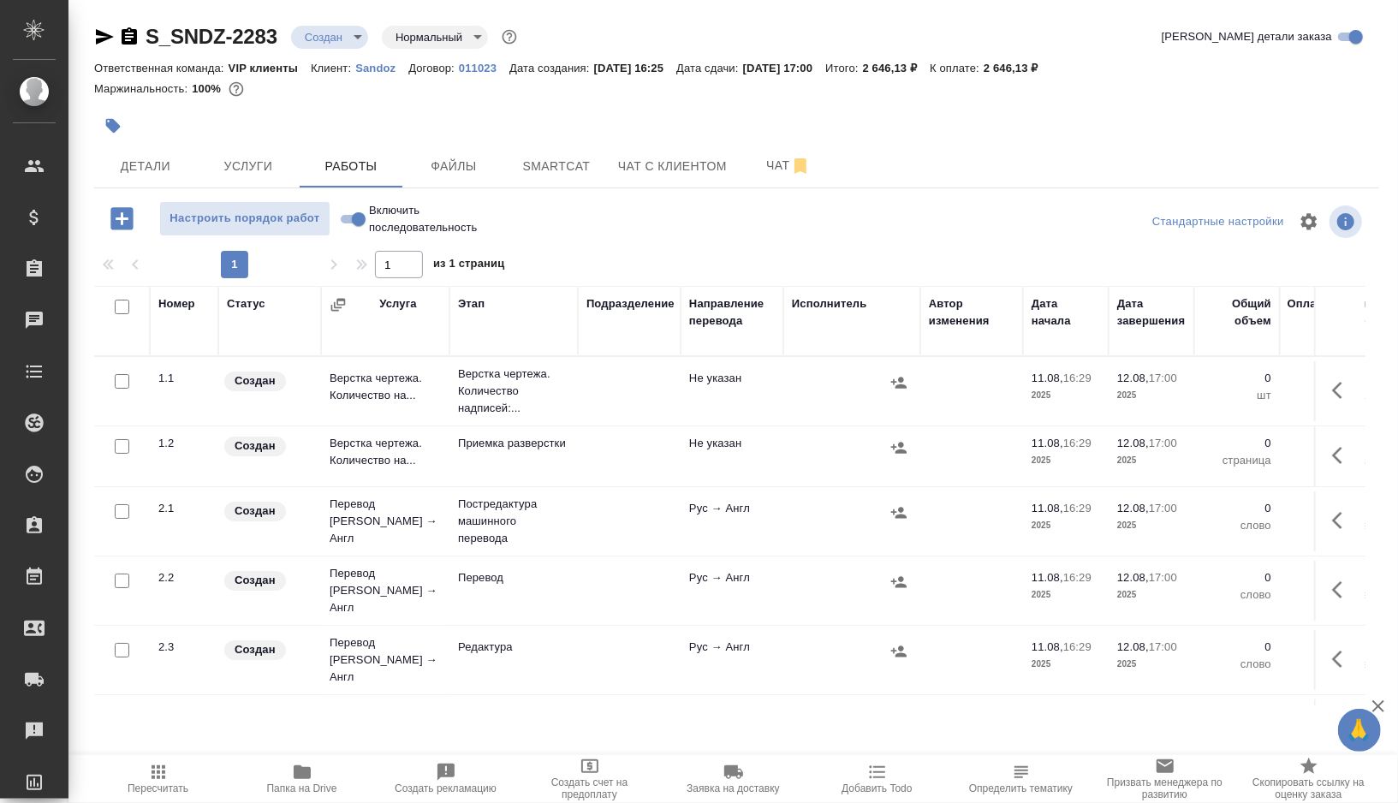
click at [610, 386] on td at bounding box center [629, 391] width 103 height 60
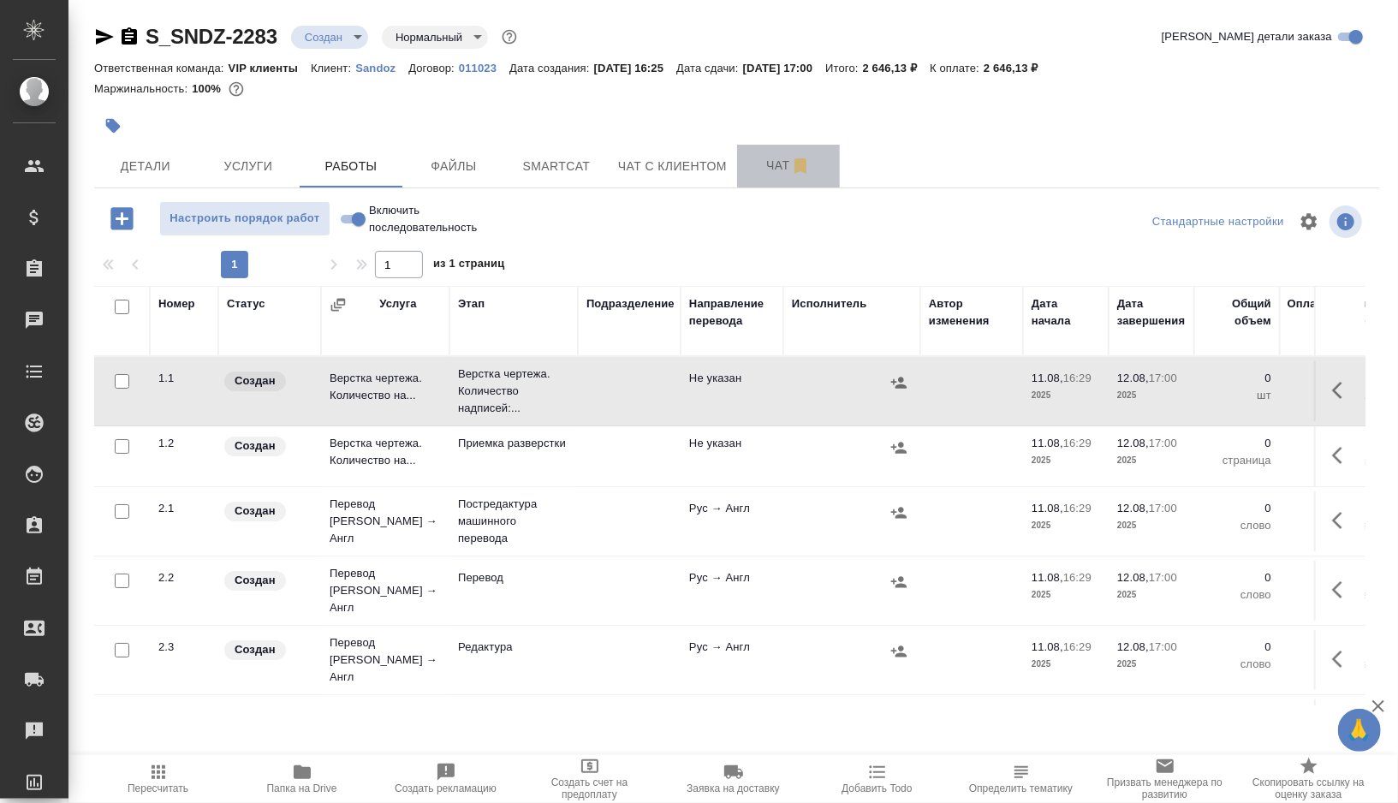
click at [780, 155] on span "Чат" at bounding box center [789, 165] width 82 height 21
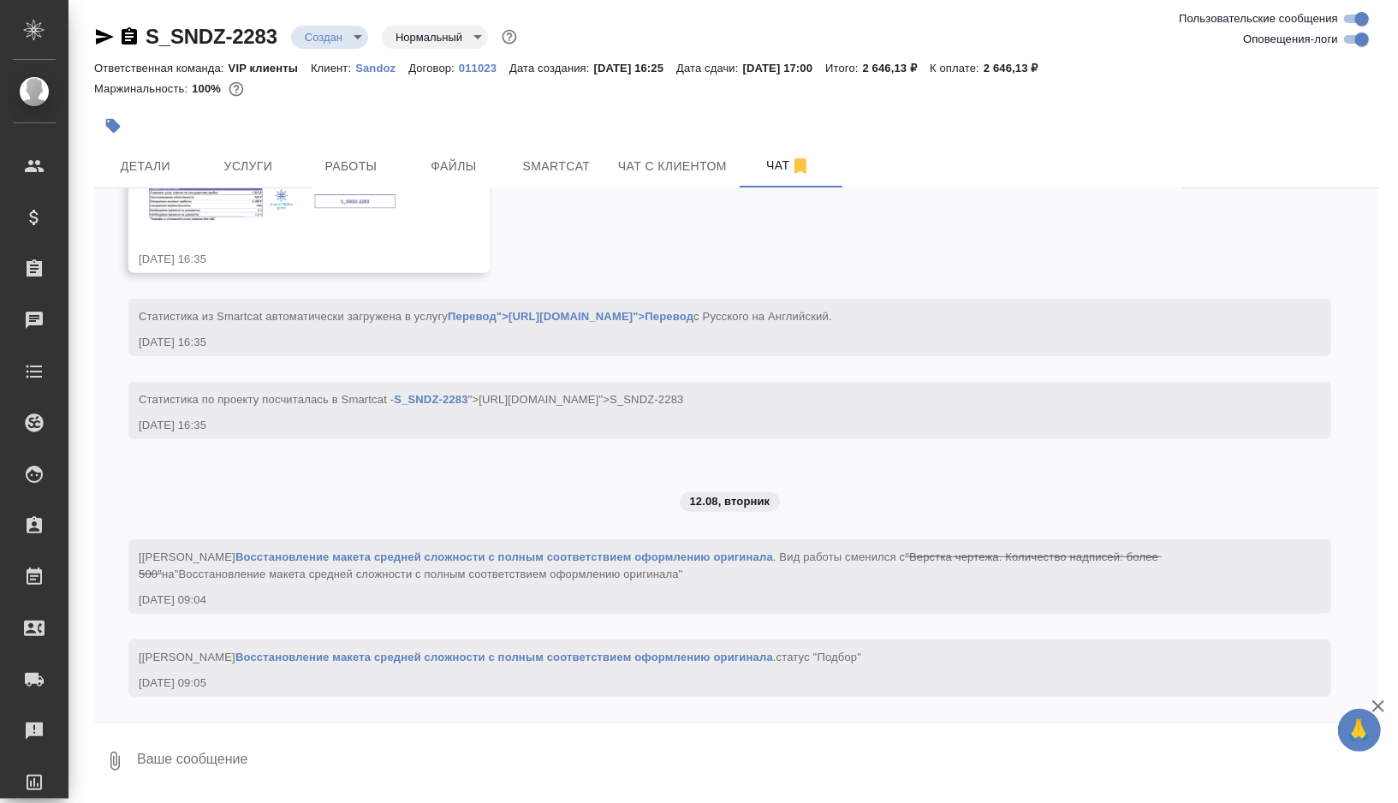
scroll to position [669, 0]
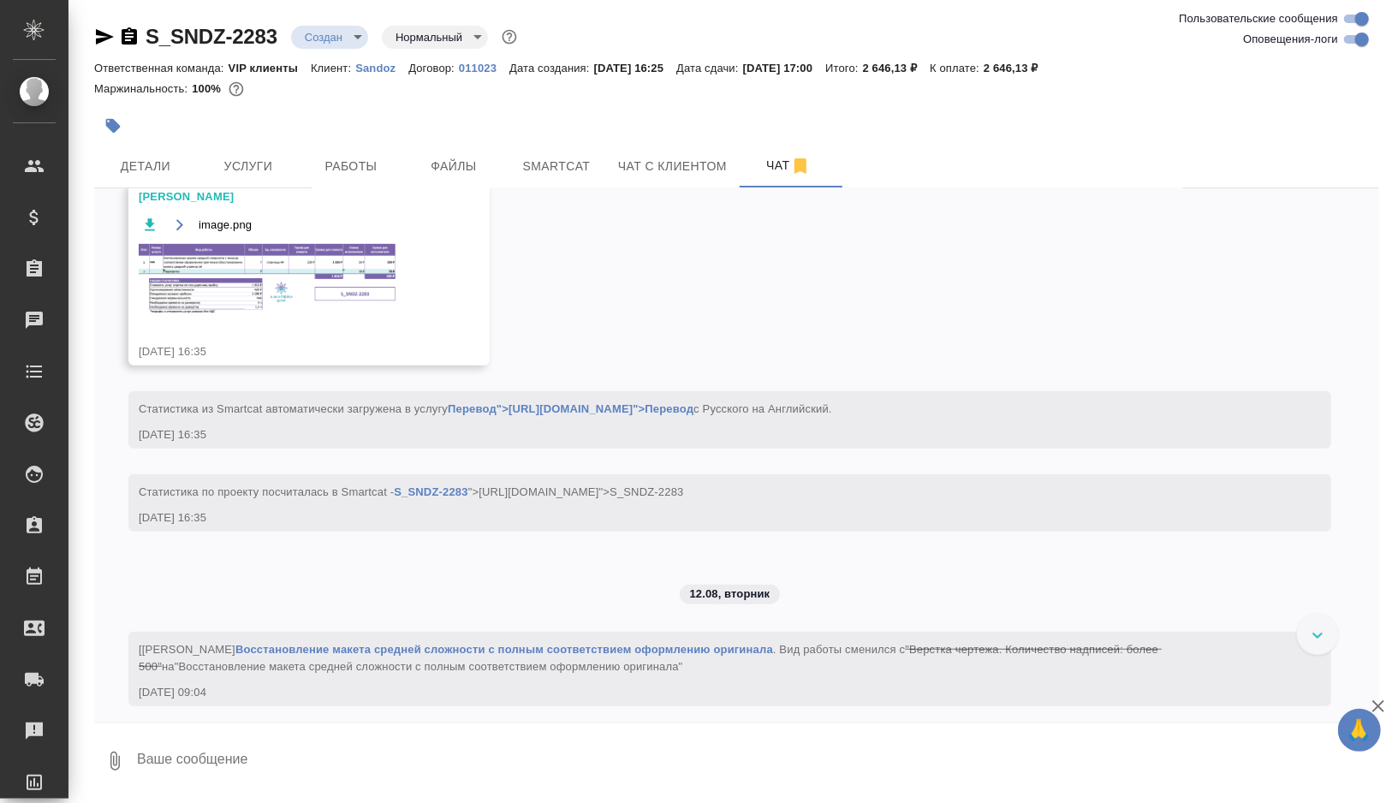
click at [271, 245] on img at bounding box center [267, 278] width 257 height 69
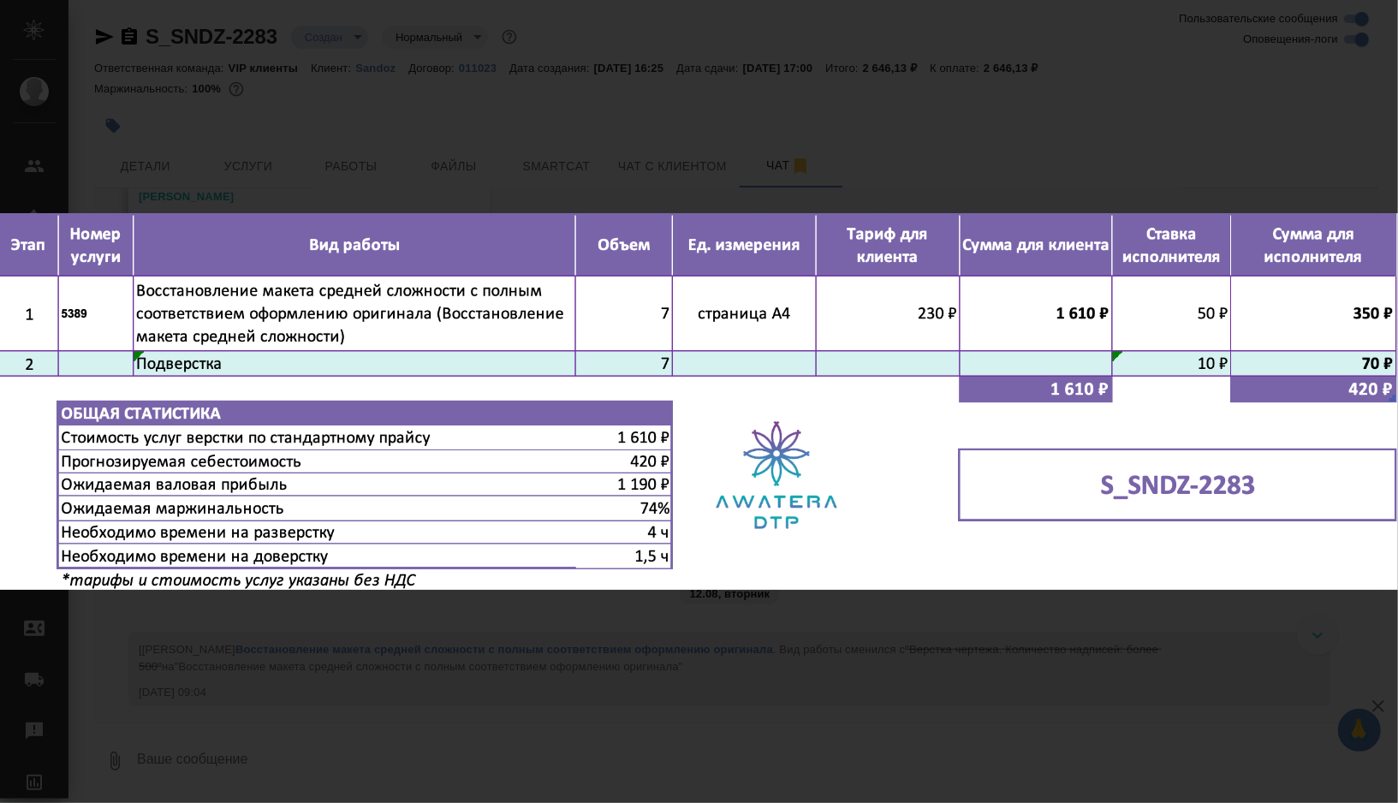
click at [527, 160] on div "image.png 1 of 1" at bounding box center [699, 401] width 1398 height 803
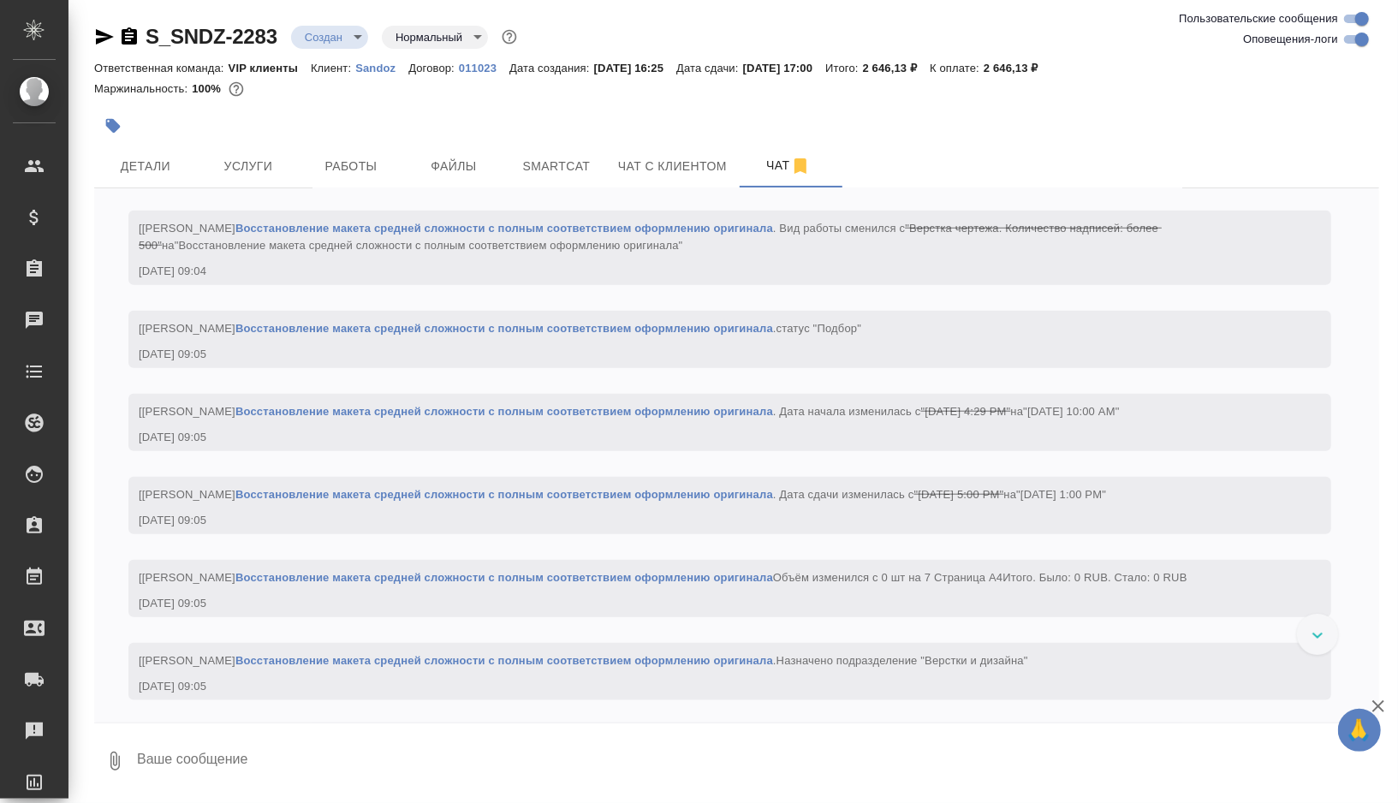
scroll to position [1277, 0]
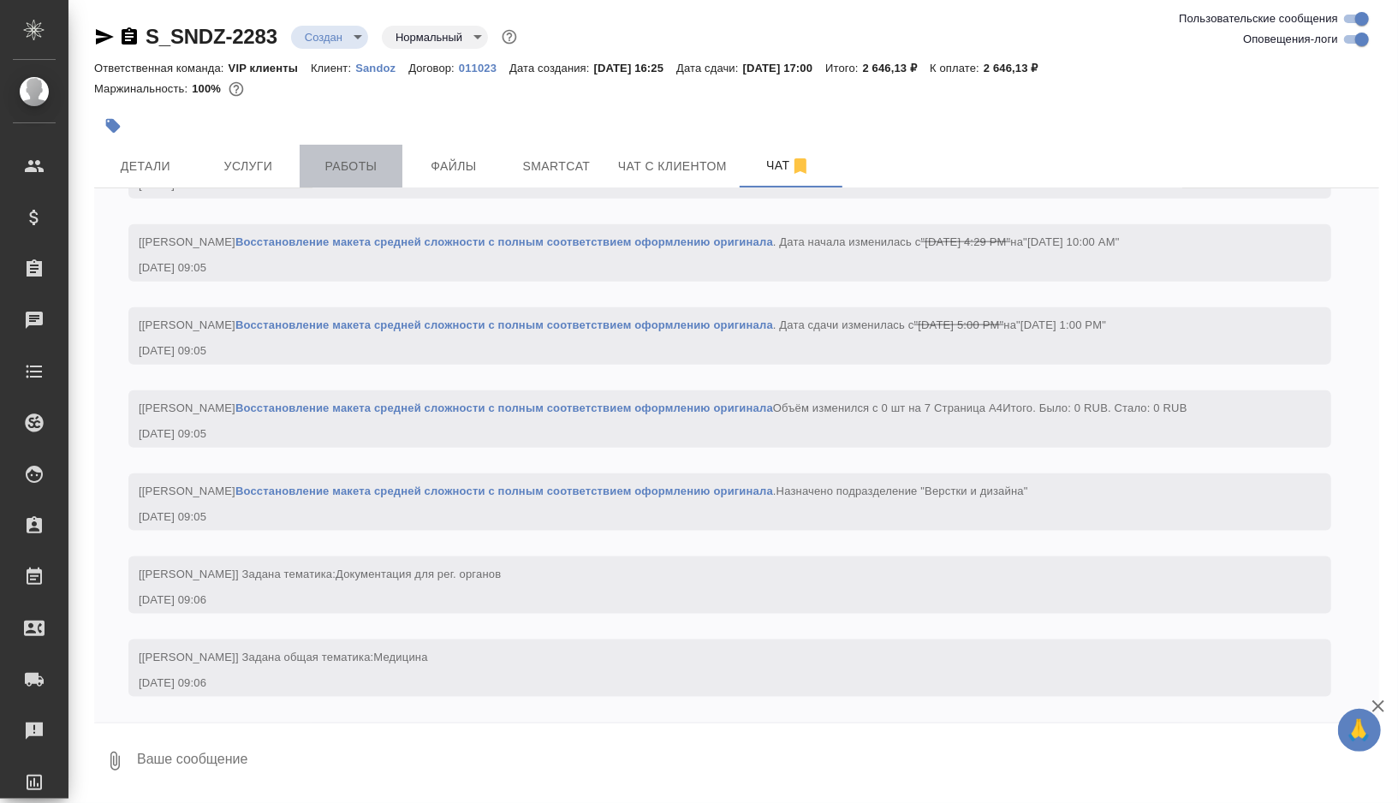
click at [342, 175] on span "Работы" at bounding box center [351, 166] width 82 height 21
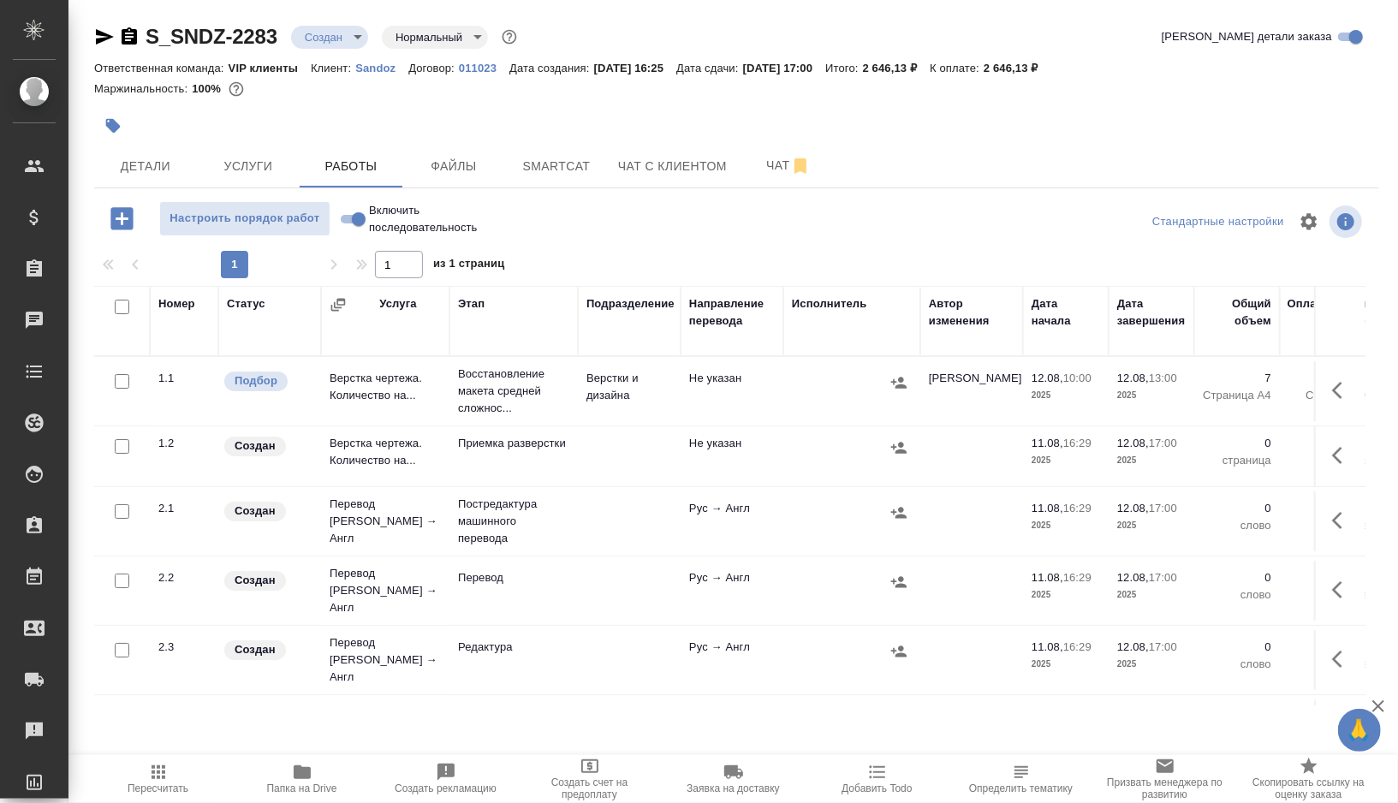
click at [118, 129] on icon "button" at bounding box center [112, 125] width 17 height 17
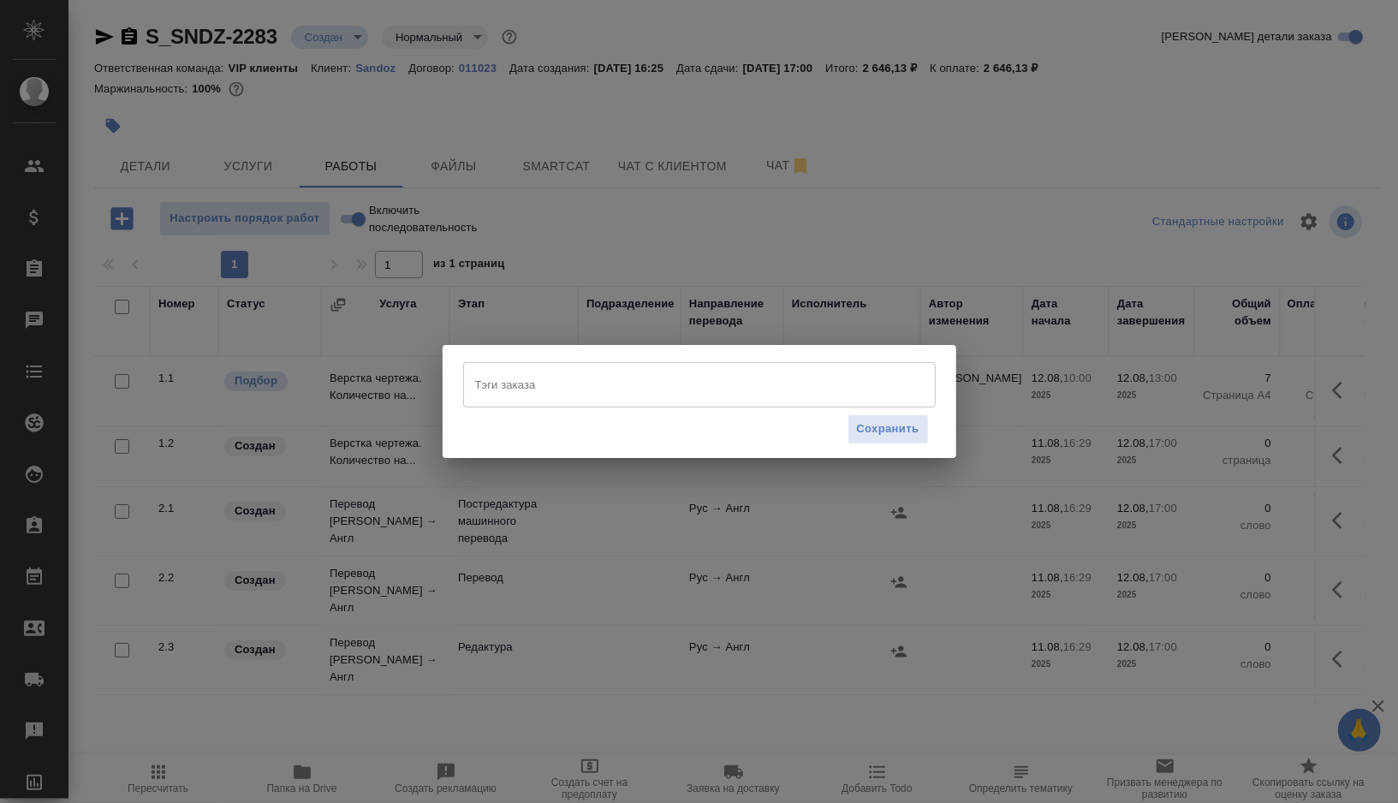
click at [551, 389] on input "Тэги заказа" at bounding box center [683, 384] width 425 height 29
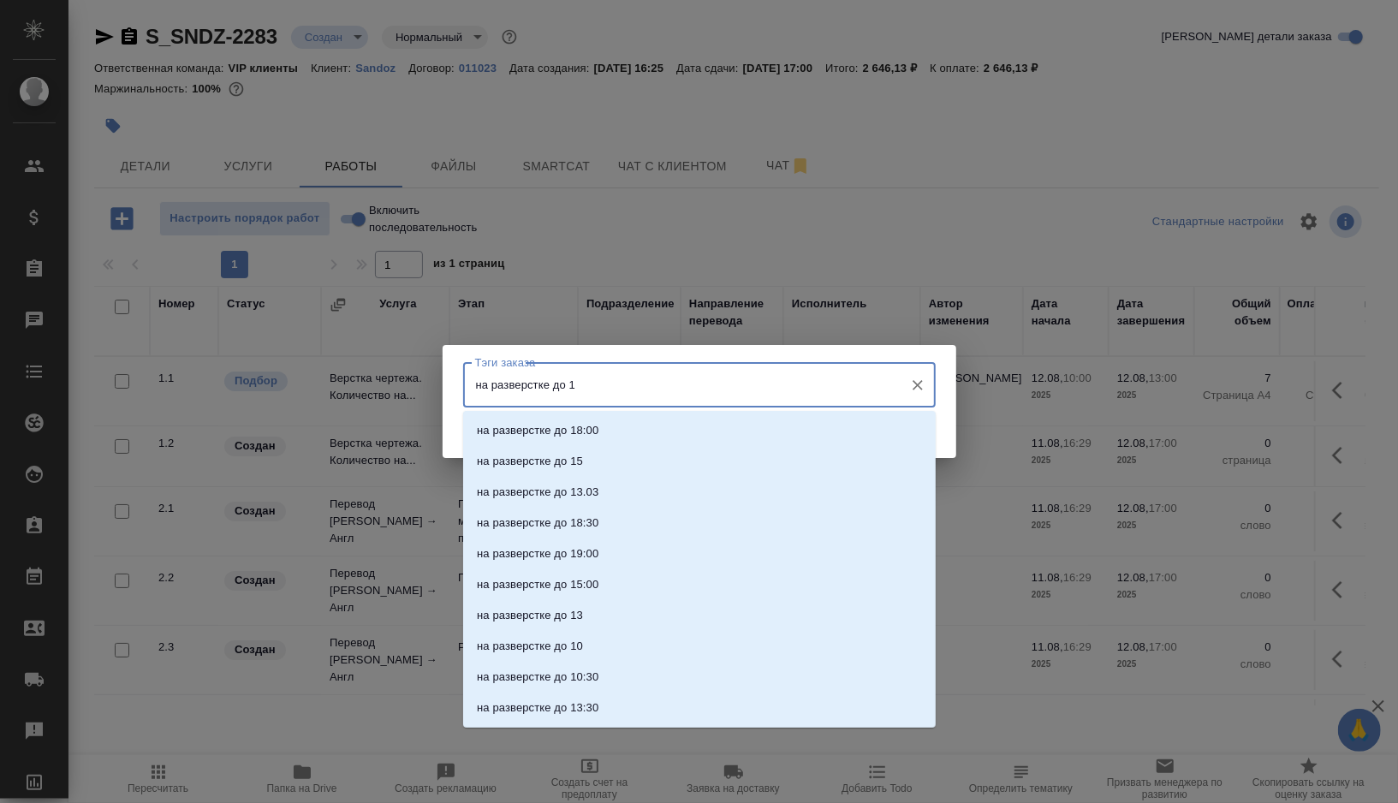
type input "на разверстке до 13"
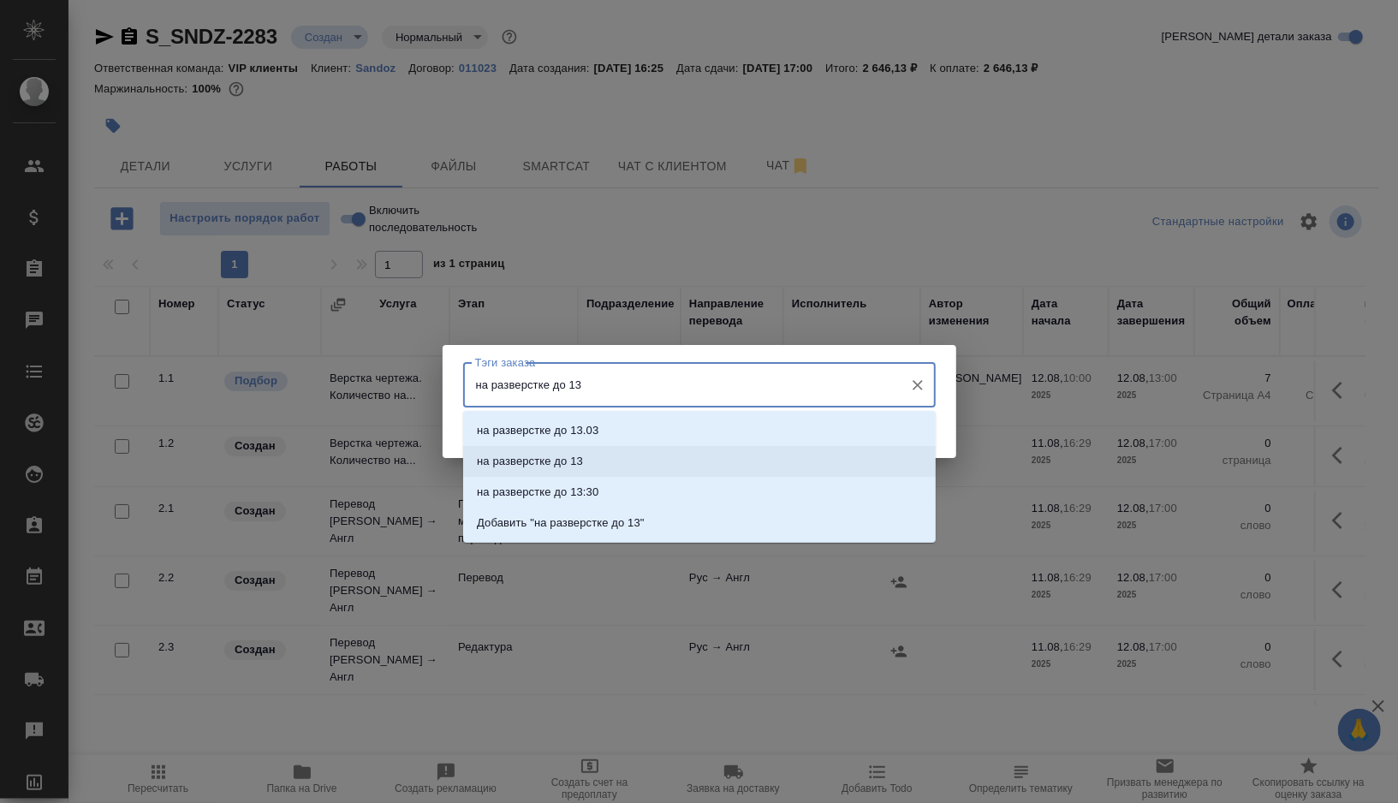
click at [550, 459] on p "на разверстке до 13" at bounding box center [530, 461] width 106 height 17
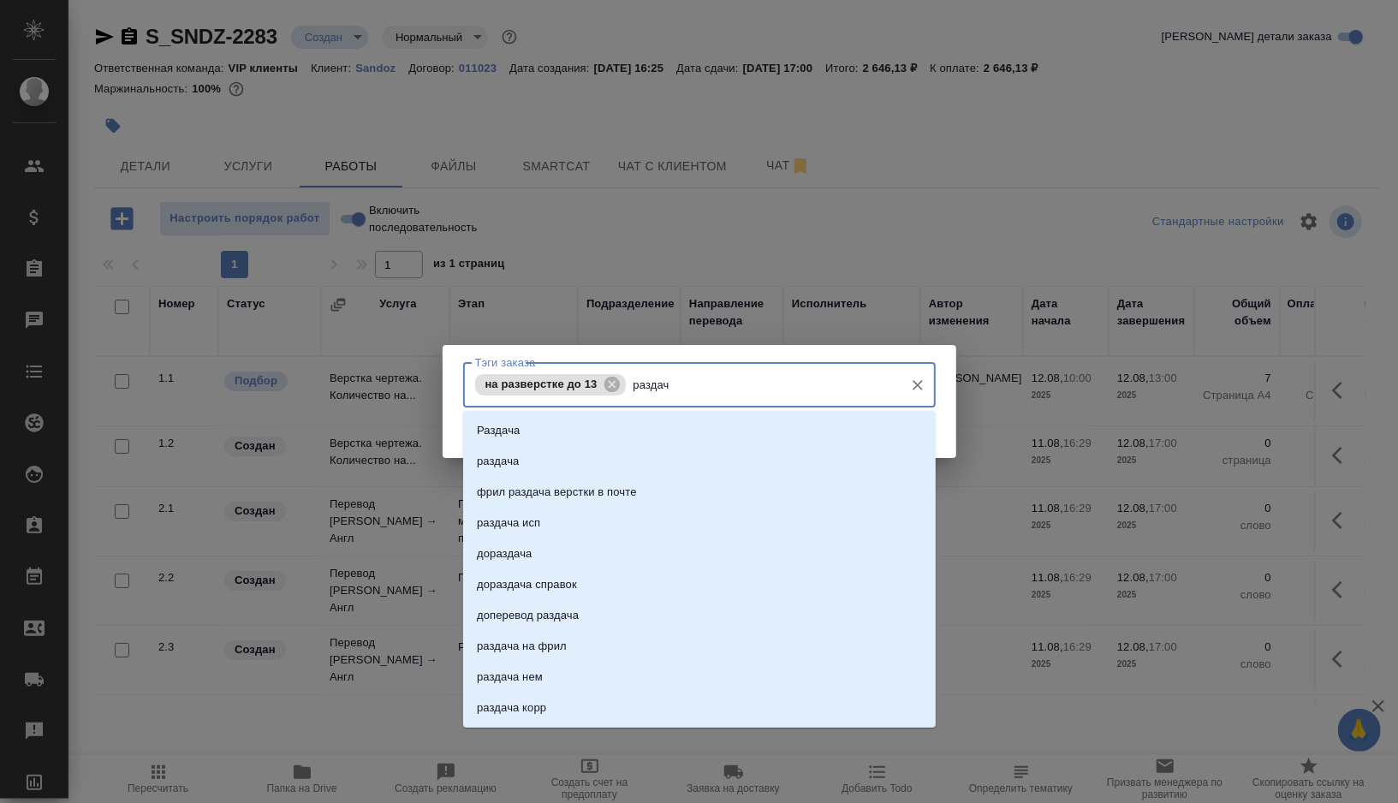
type input "раздача"
click at [605, 426] on li "Раздача" at bounding box center [699, 430] width 473 height 31
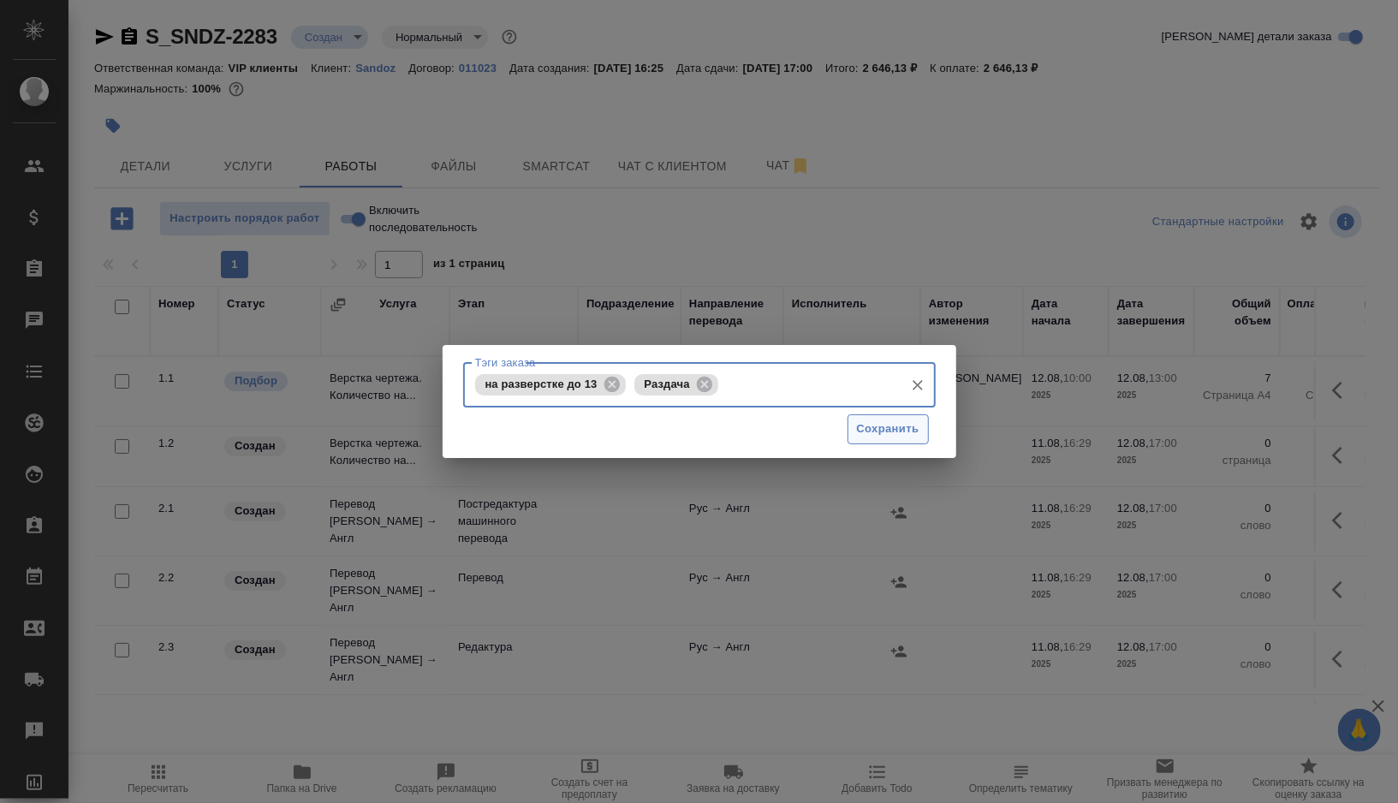
click at [884, 437] on span "Сохранить" at bounding box center [888, 430] width 63 height 20
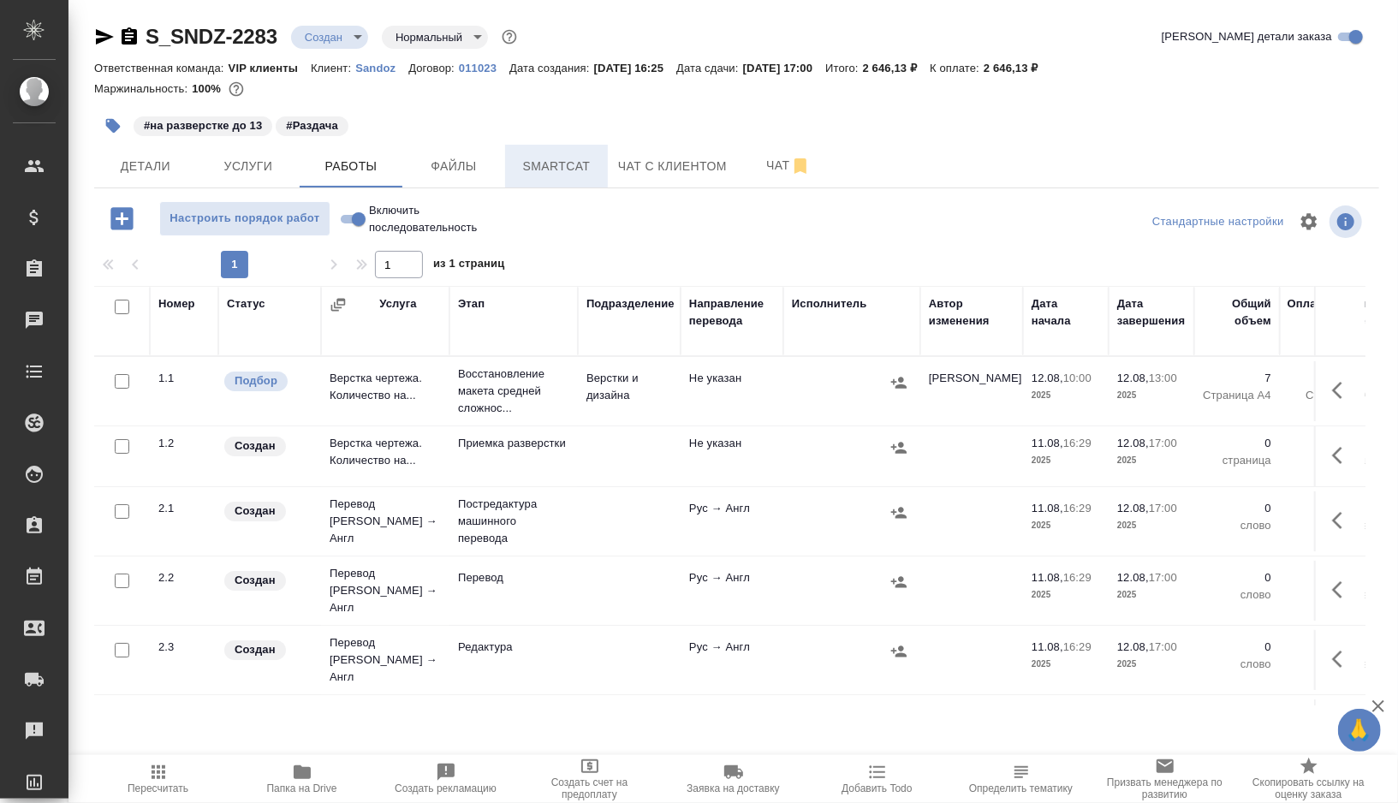
click at [557, 172] on span "Smartcat" at bounding box center [557, 166] width 82 height 21
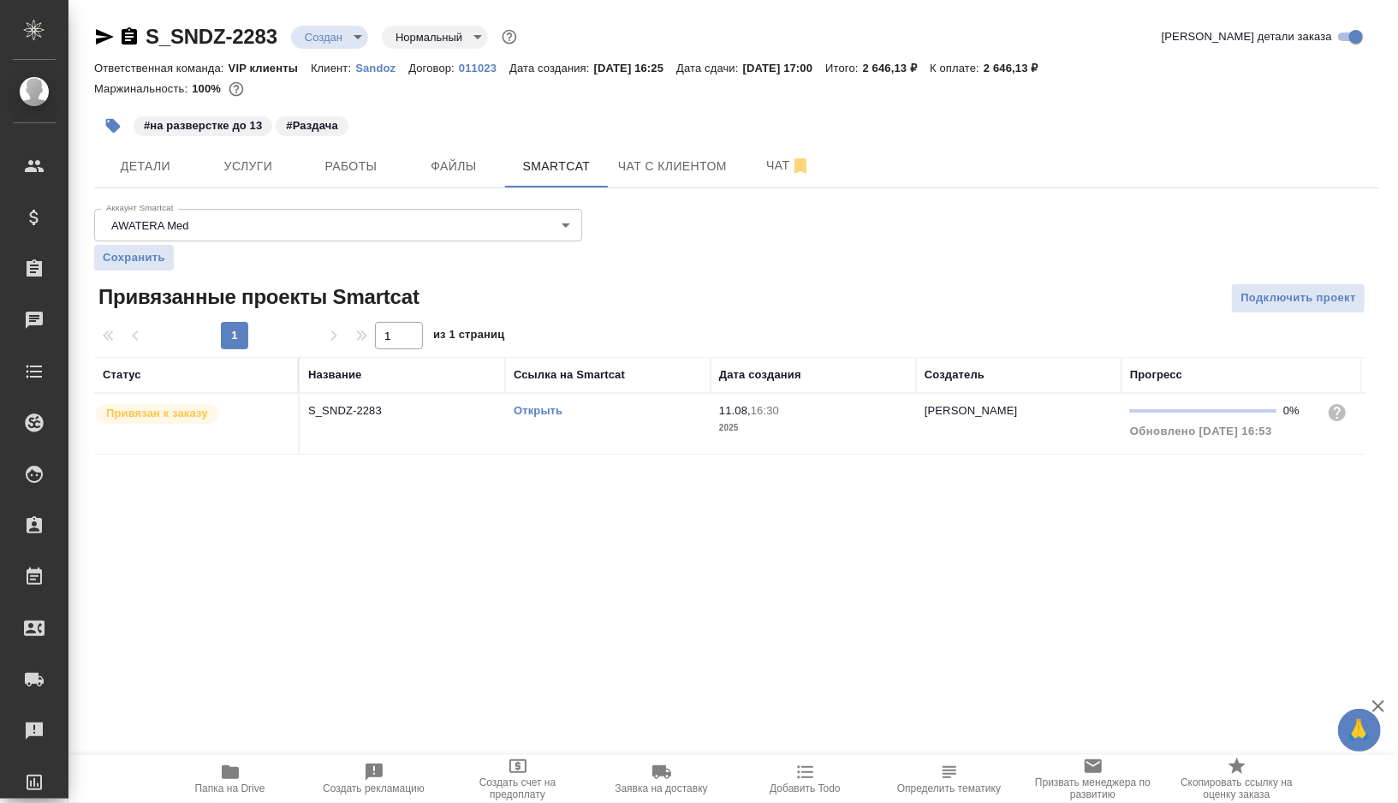
click at [540, 408] on link "Открыть" at bounding box center [538, 410] width 49 height 13
click at [335, 164] on span "Работы" at bounding box center [351, 166] width 82 height 21
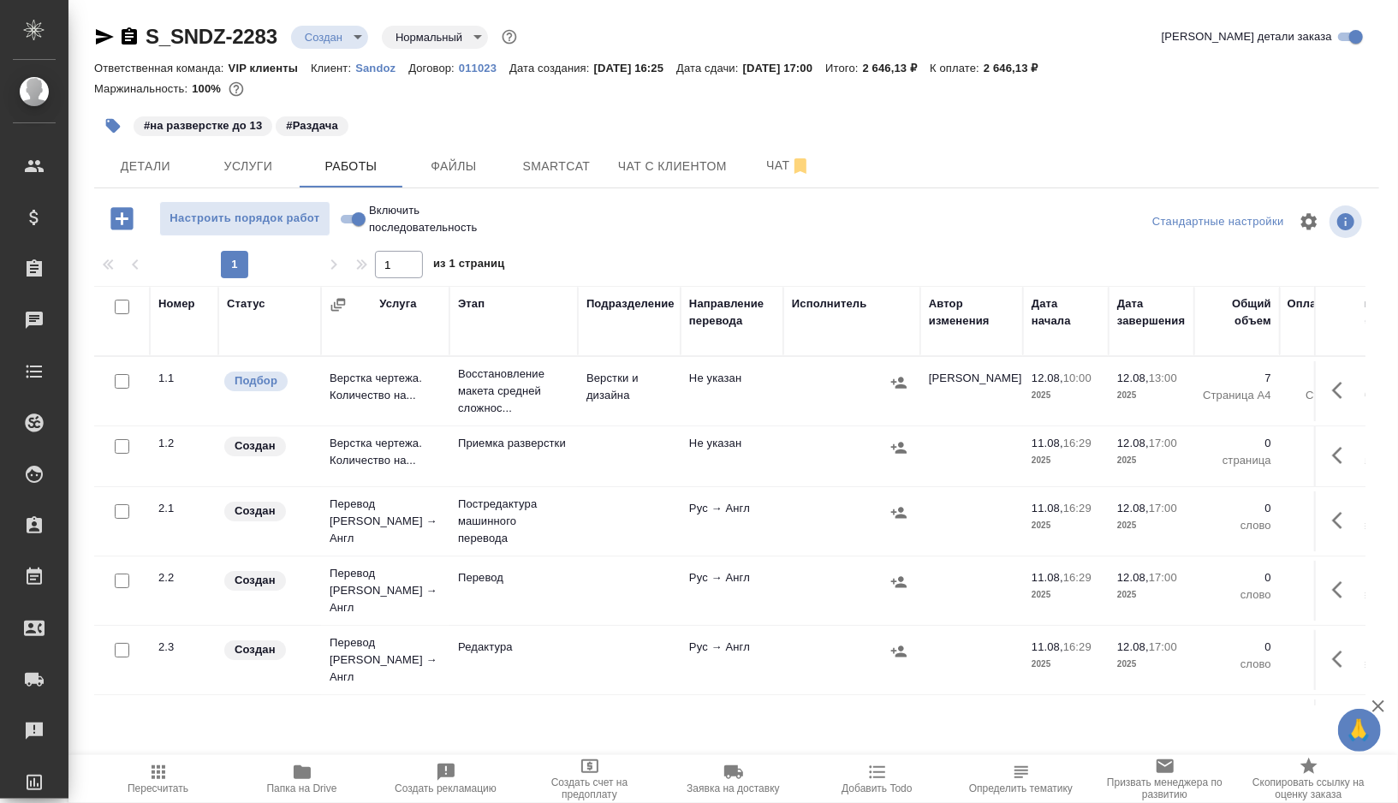
click at [602, 421] on td at bounding box center [629, 391] width 103 height 60
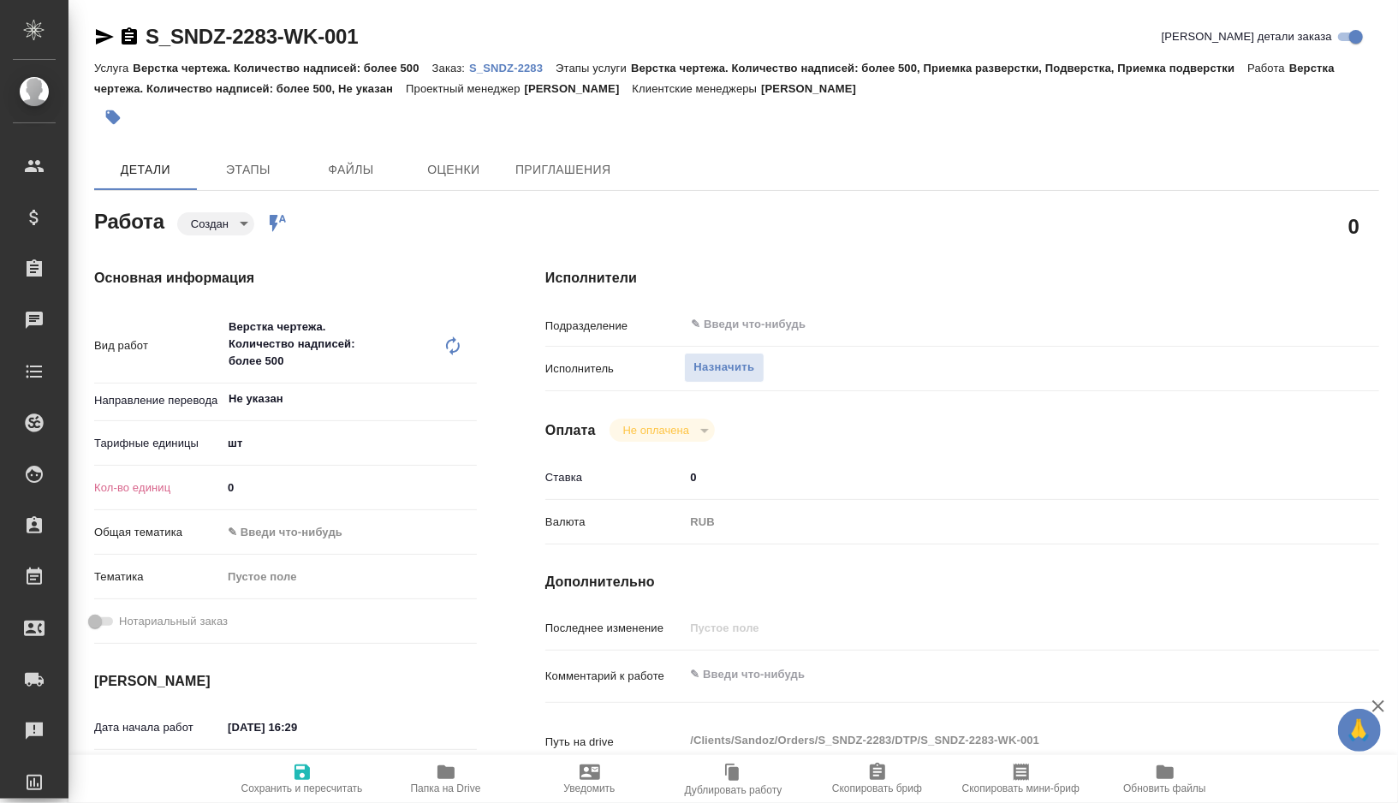
type textarea "x"
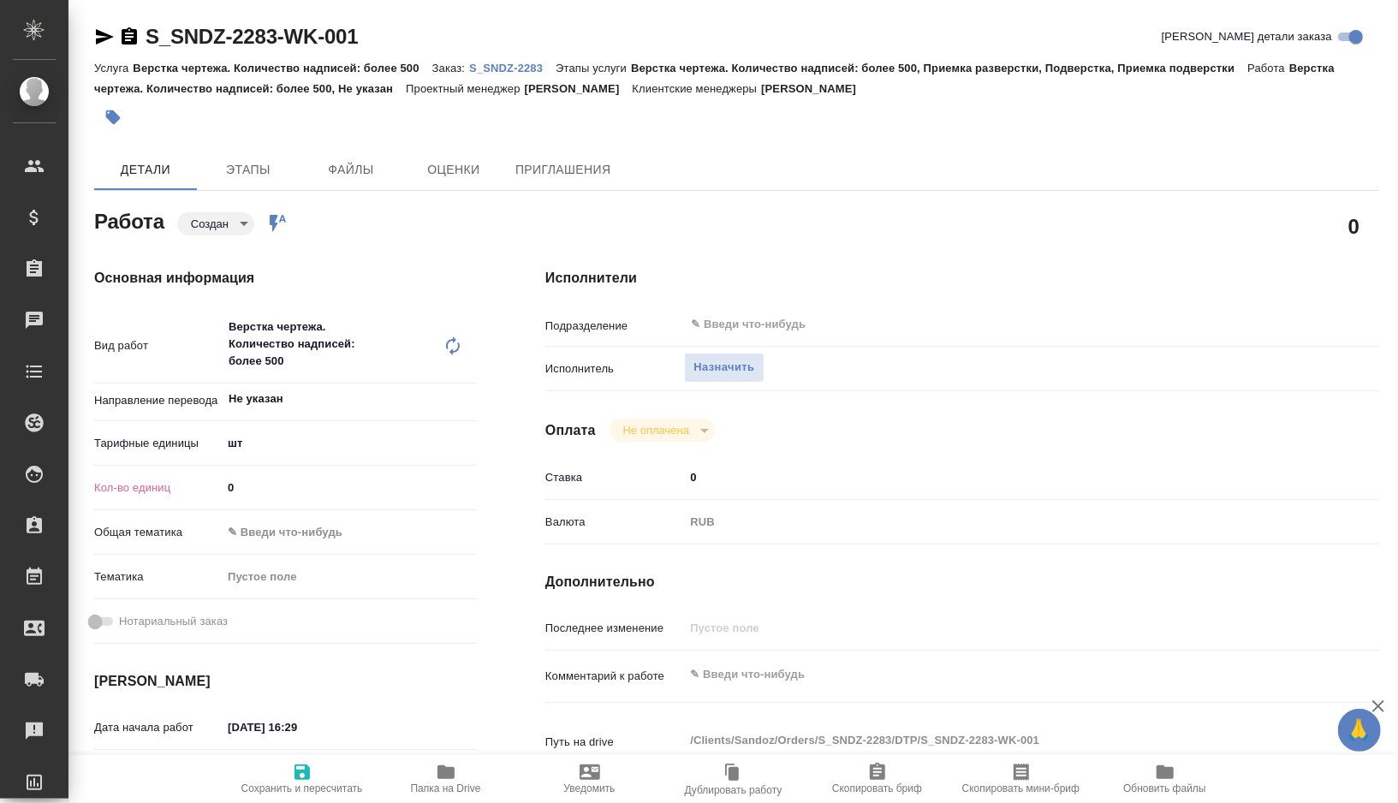
type textarea "x"
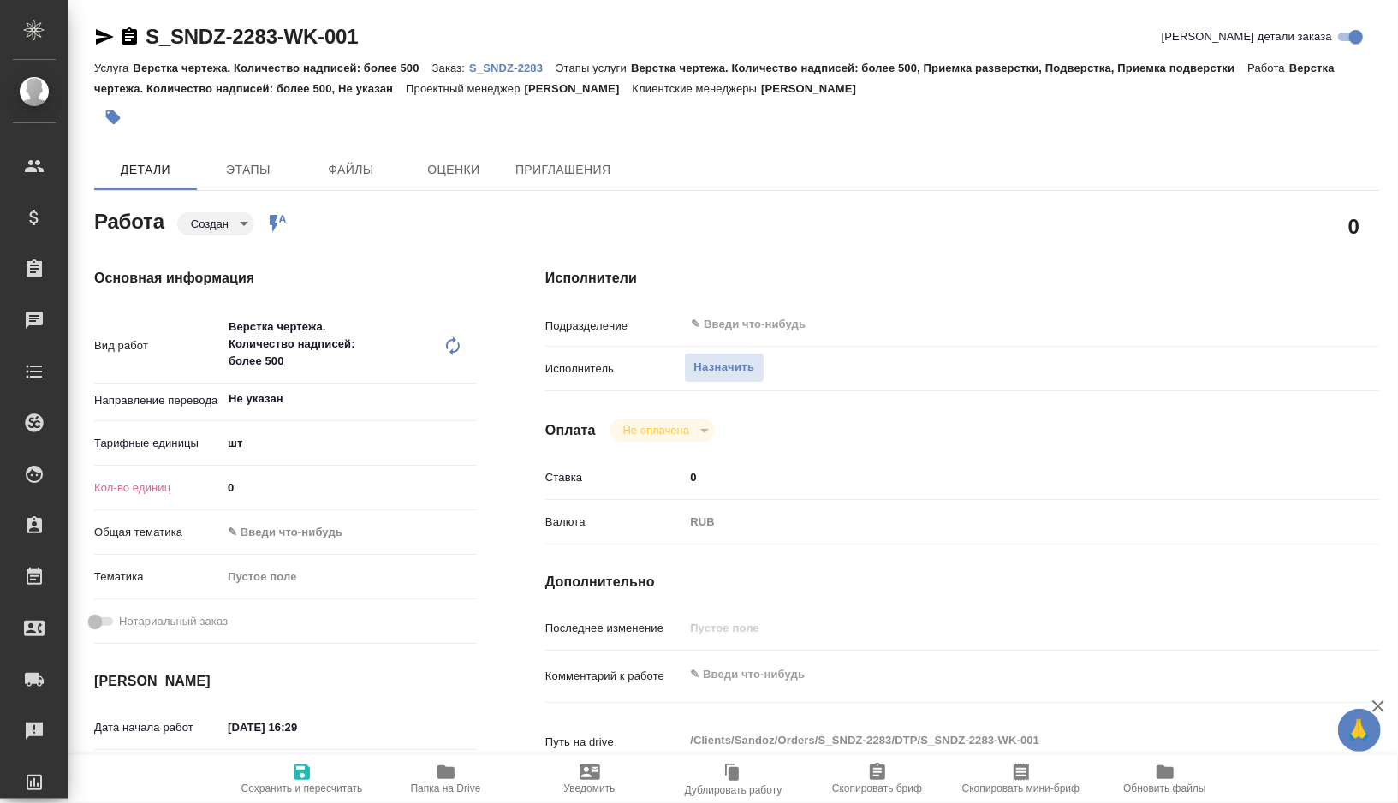
type textarea "x"
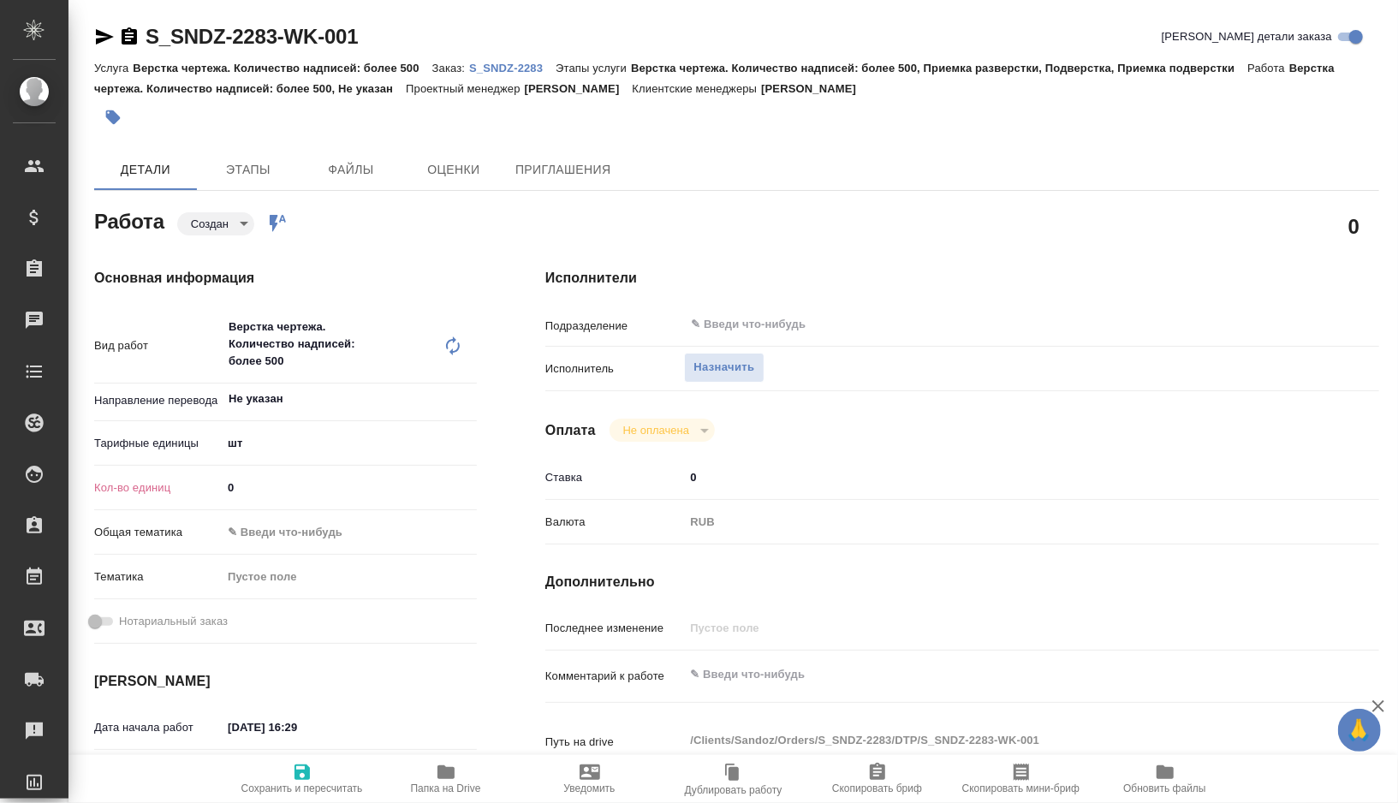
type textarea "x"
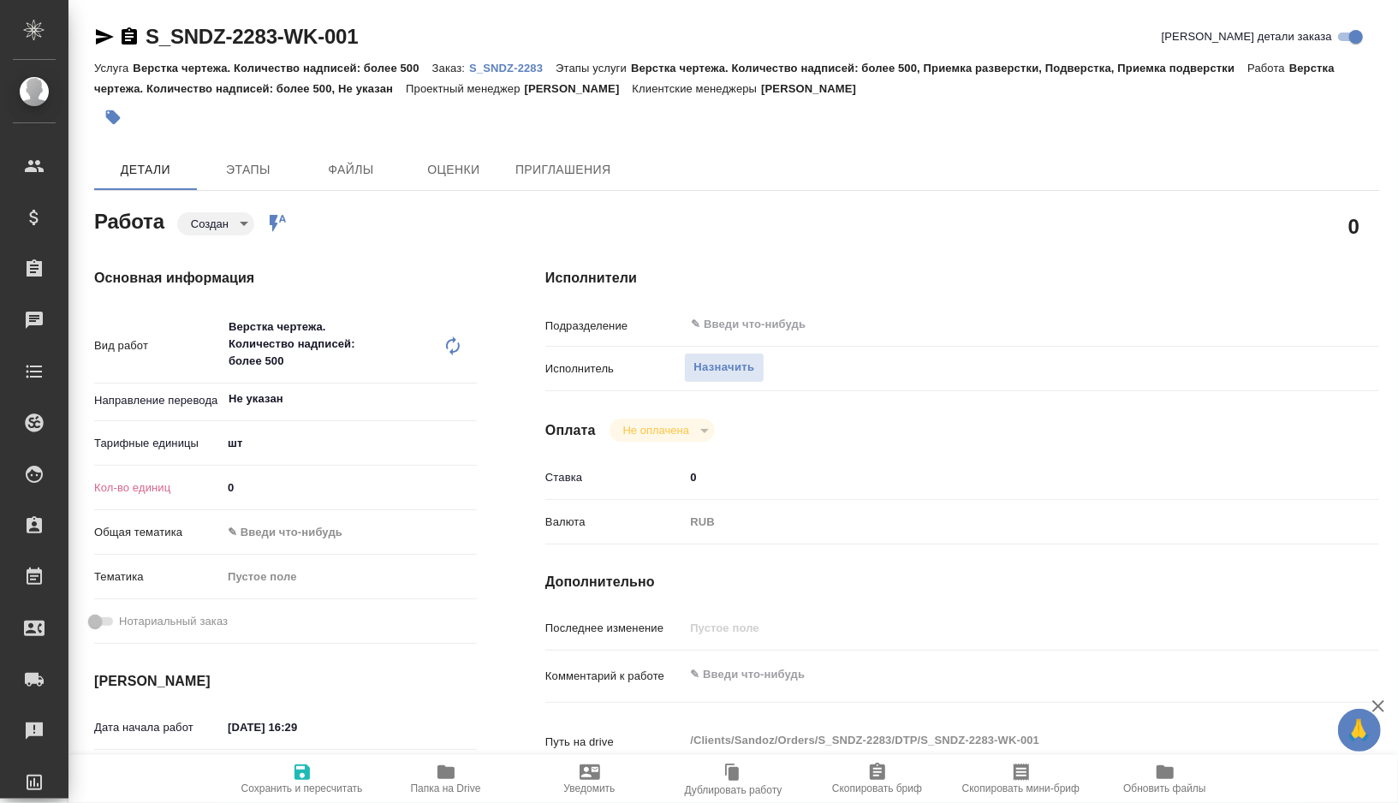
type textarea "x"
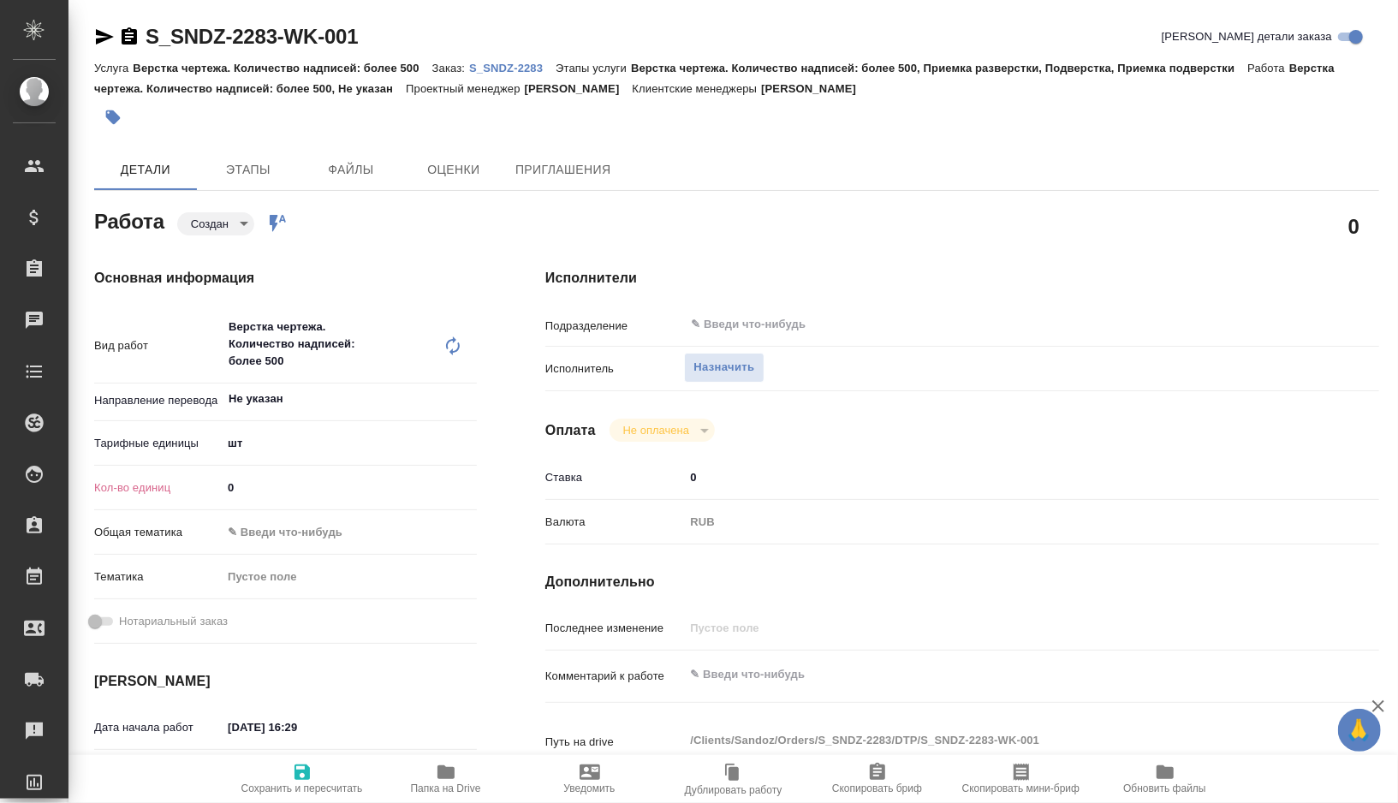
type textarea "x"
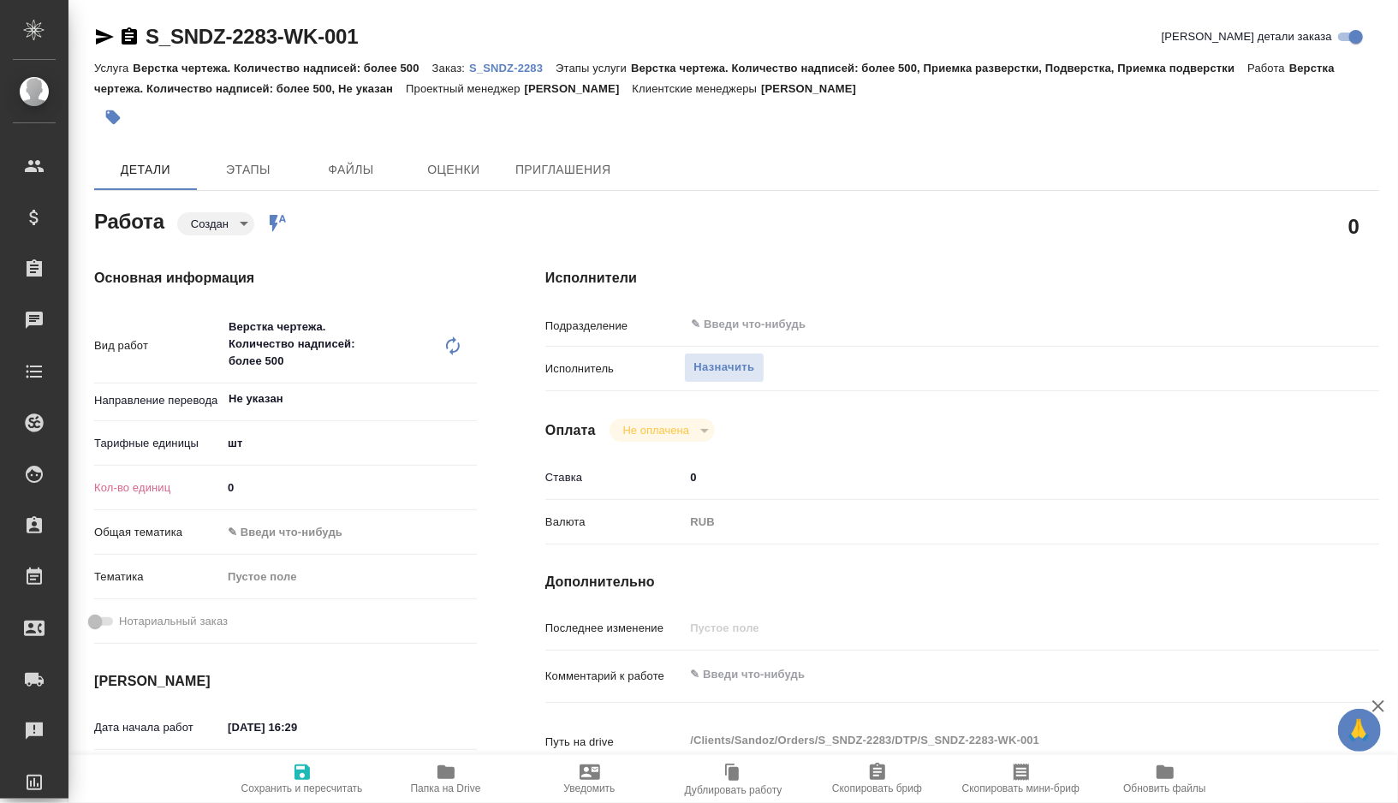
type textarea "x"
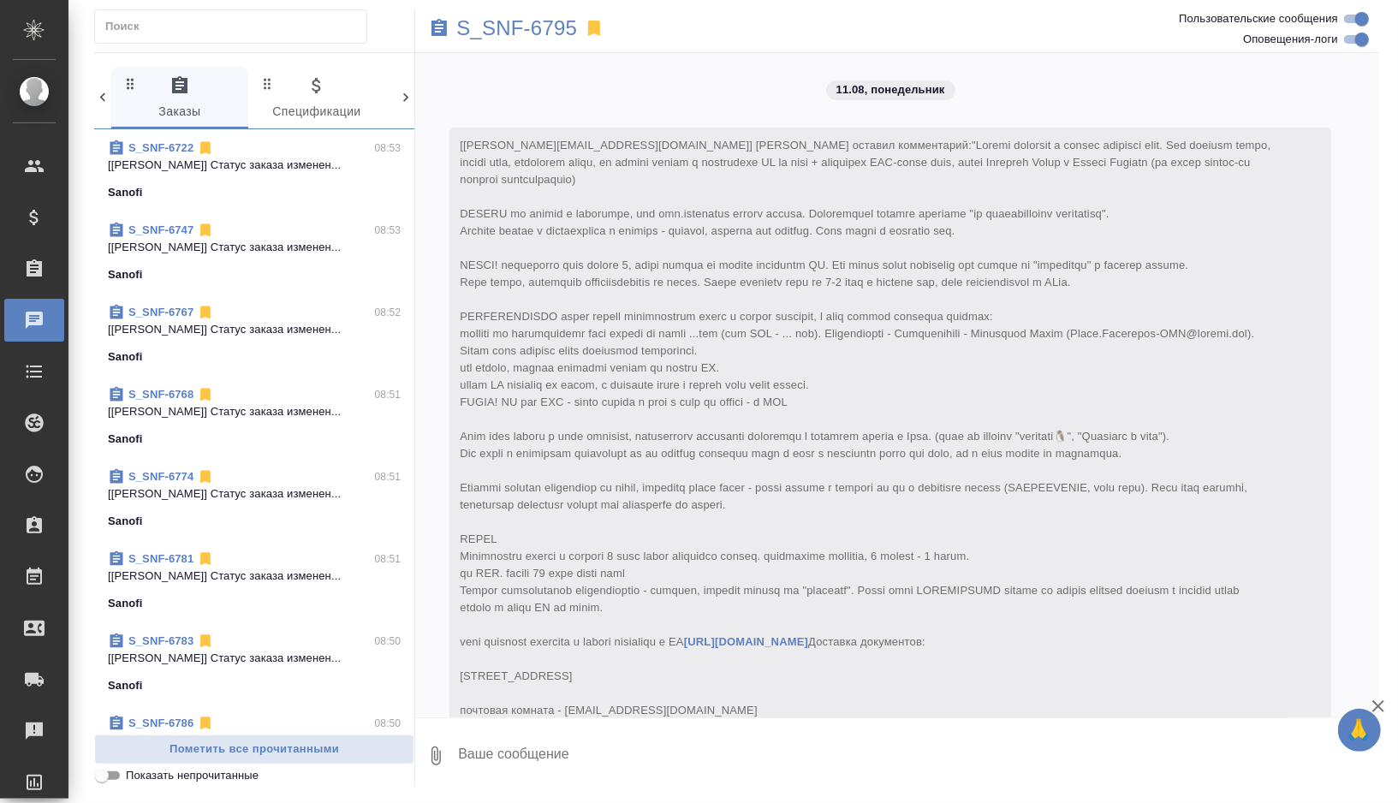
scroll to position [3234, 0]
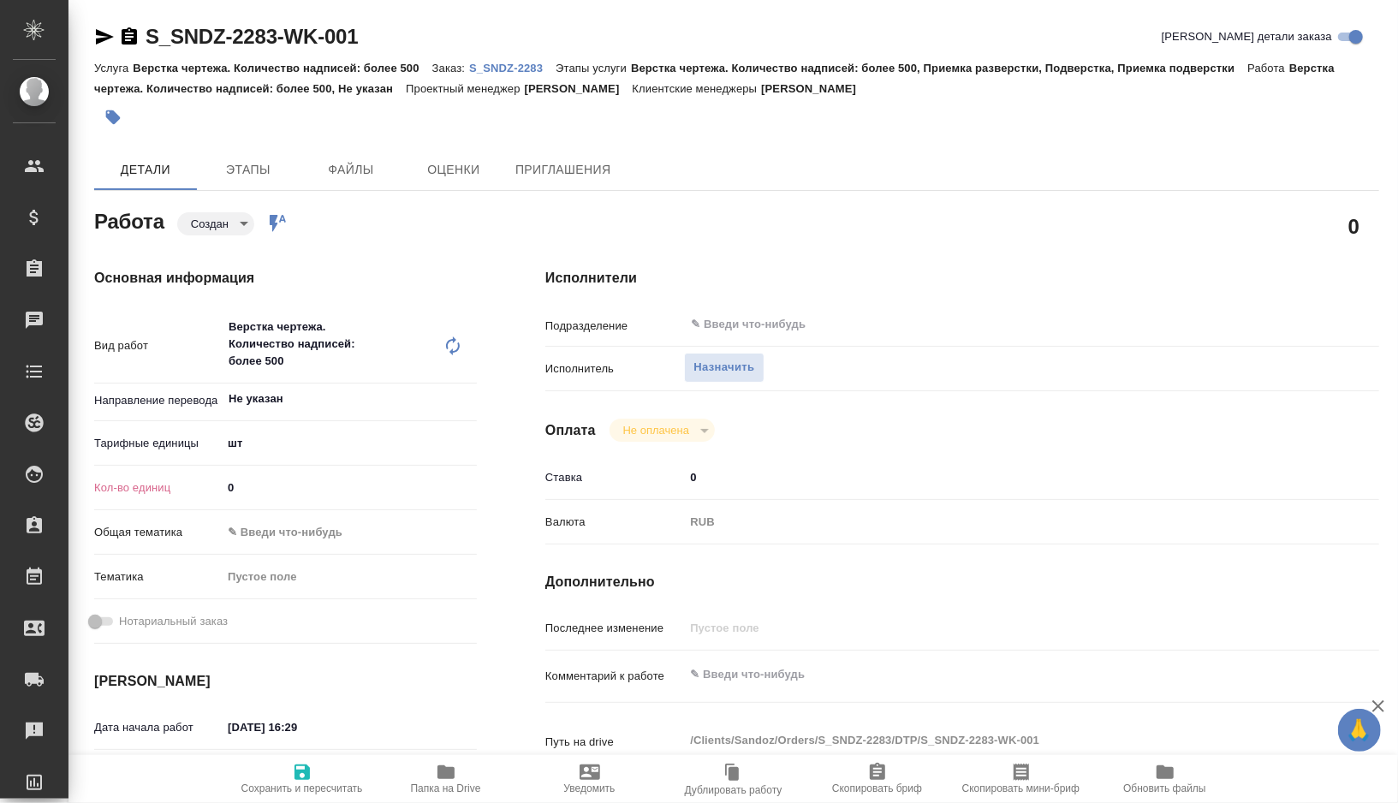
type textarea "x"
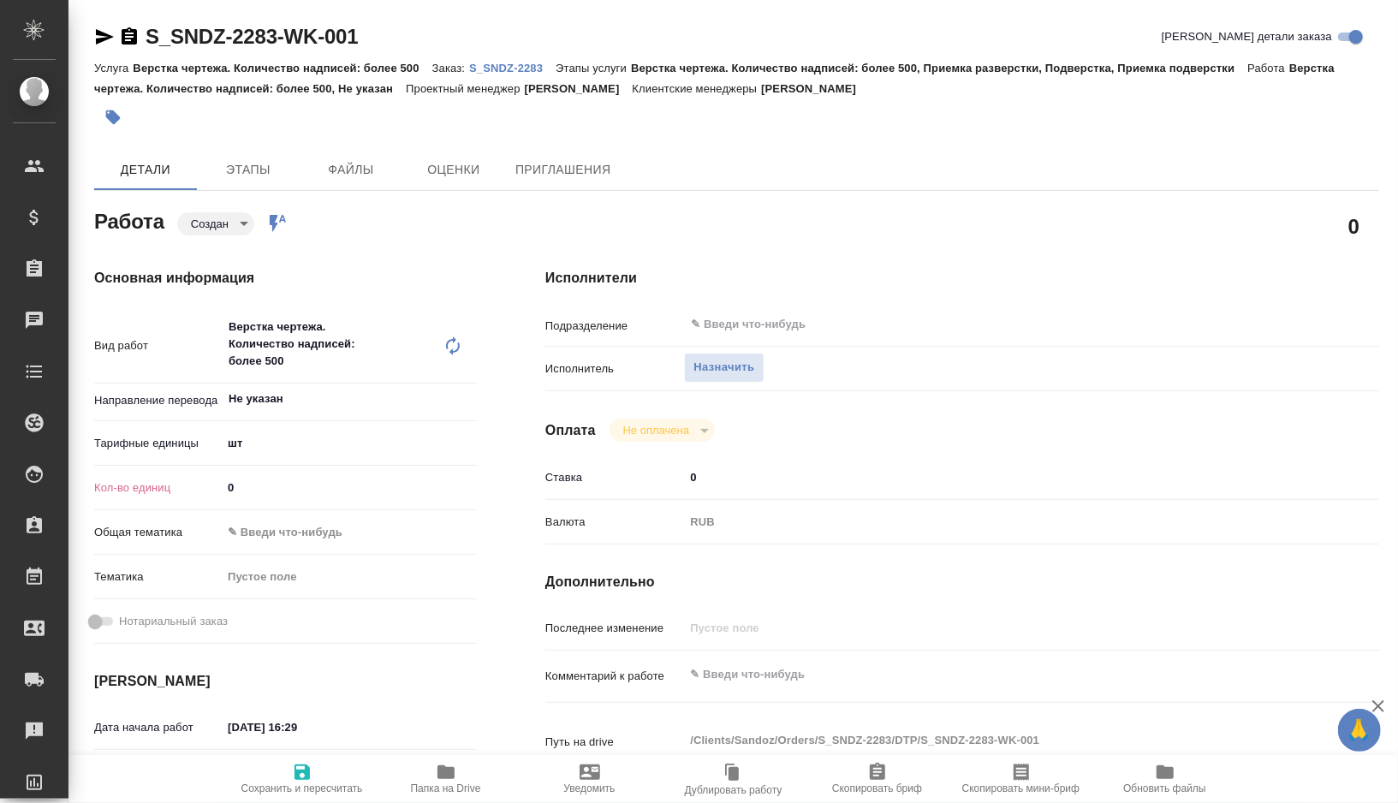
type textarea "x"
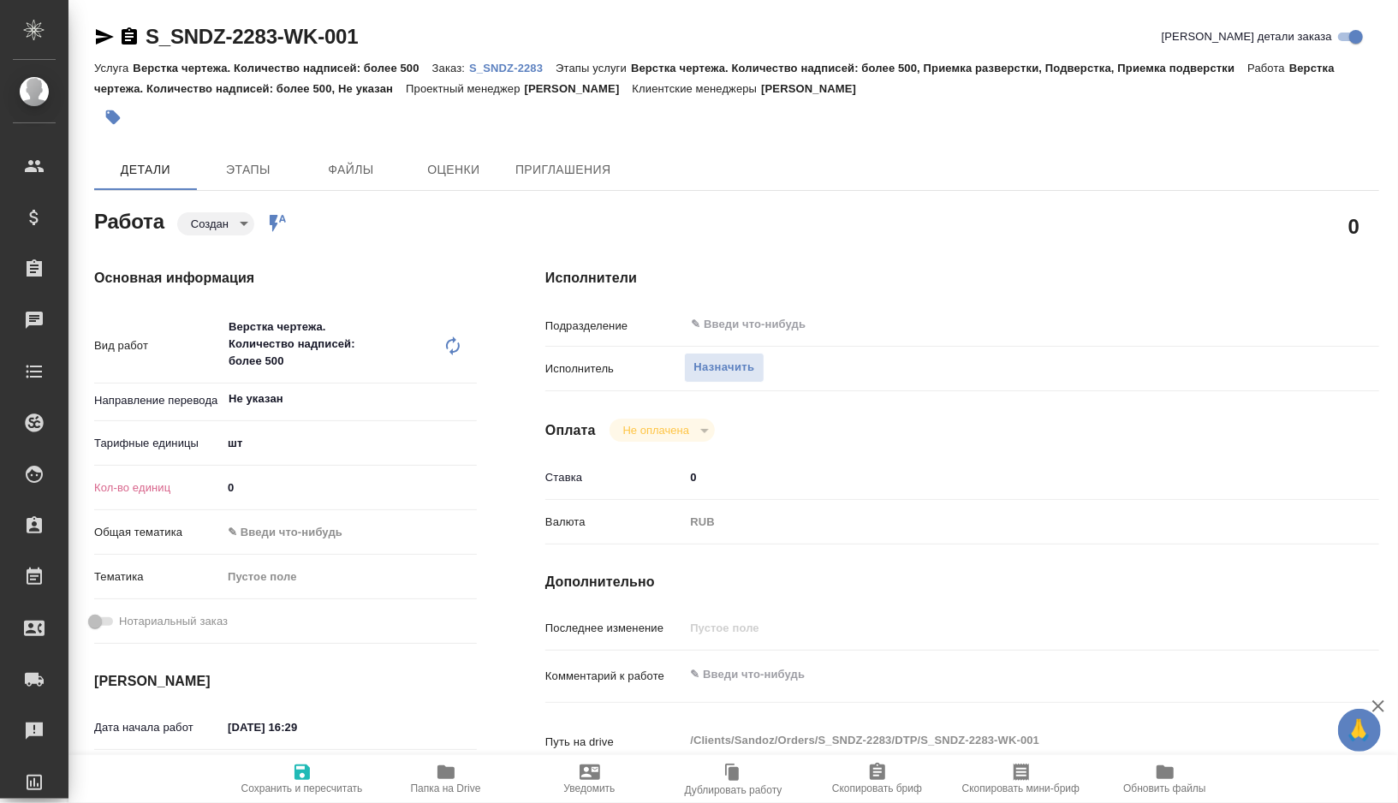
type textarea "x"
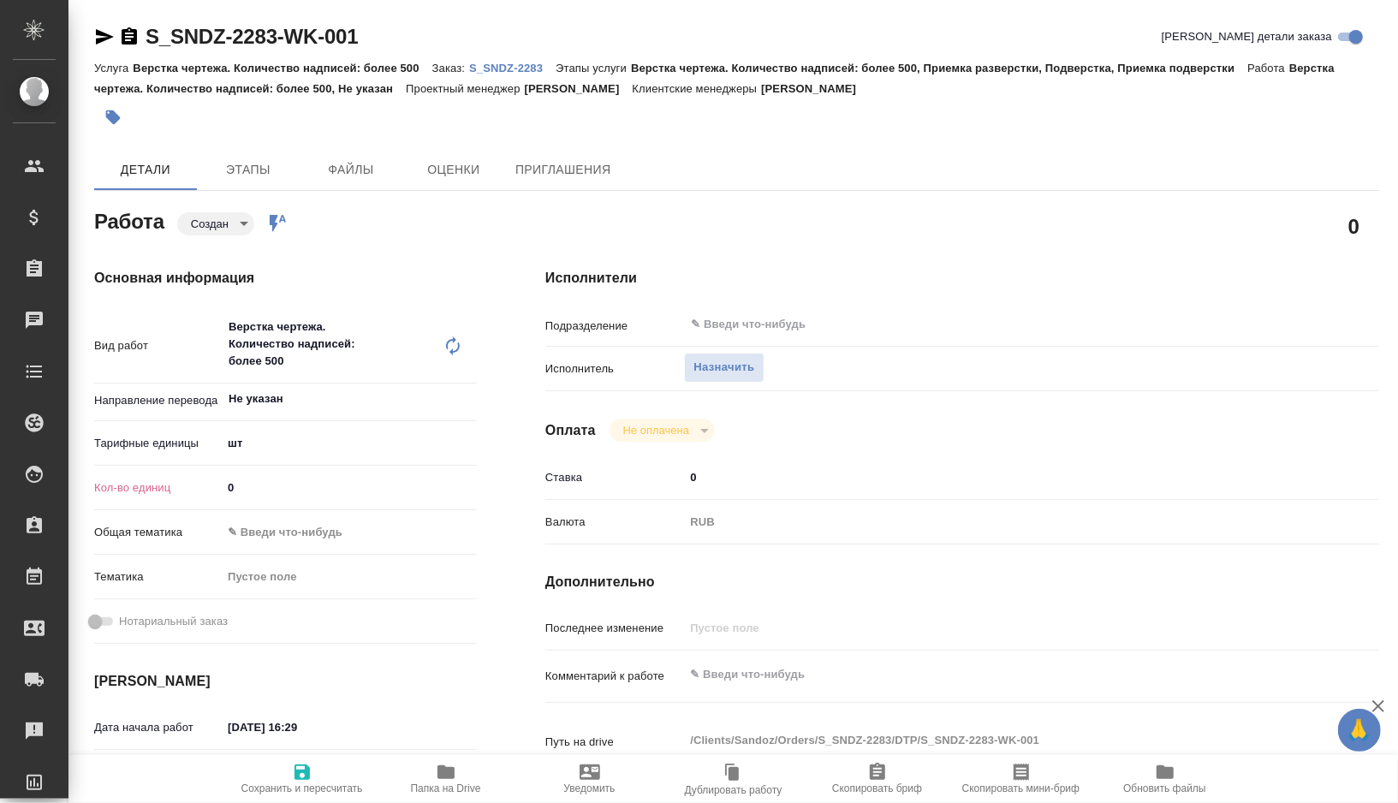
type textarea "x"
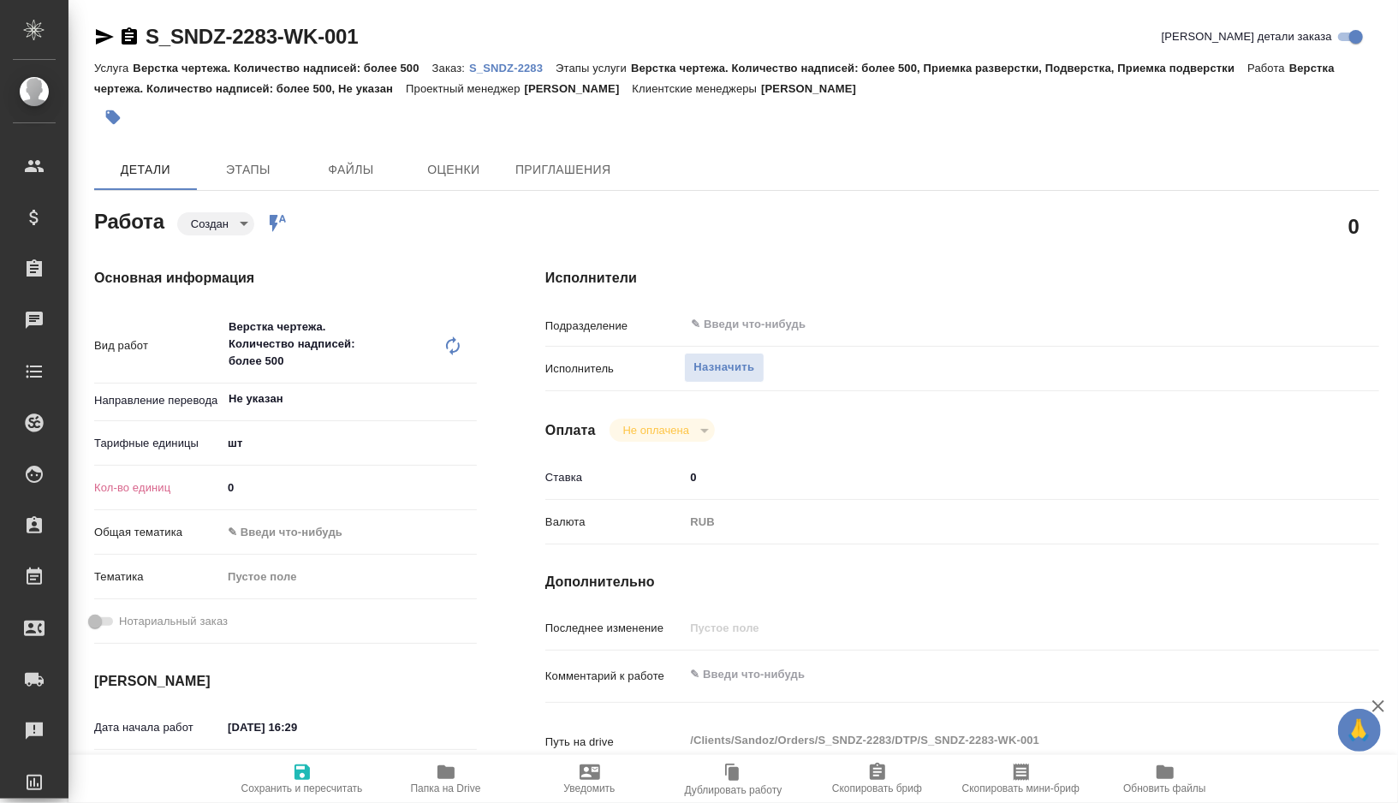
type textarea "x"
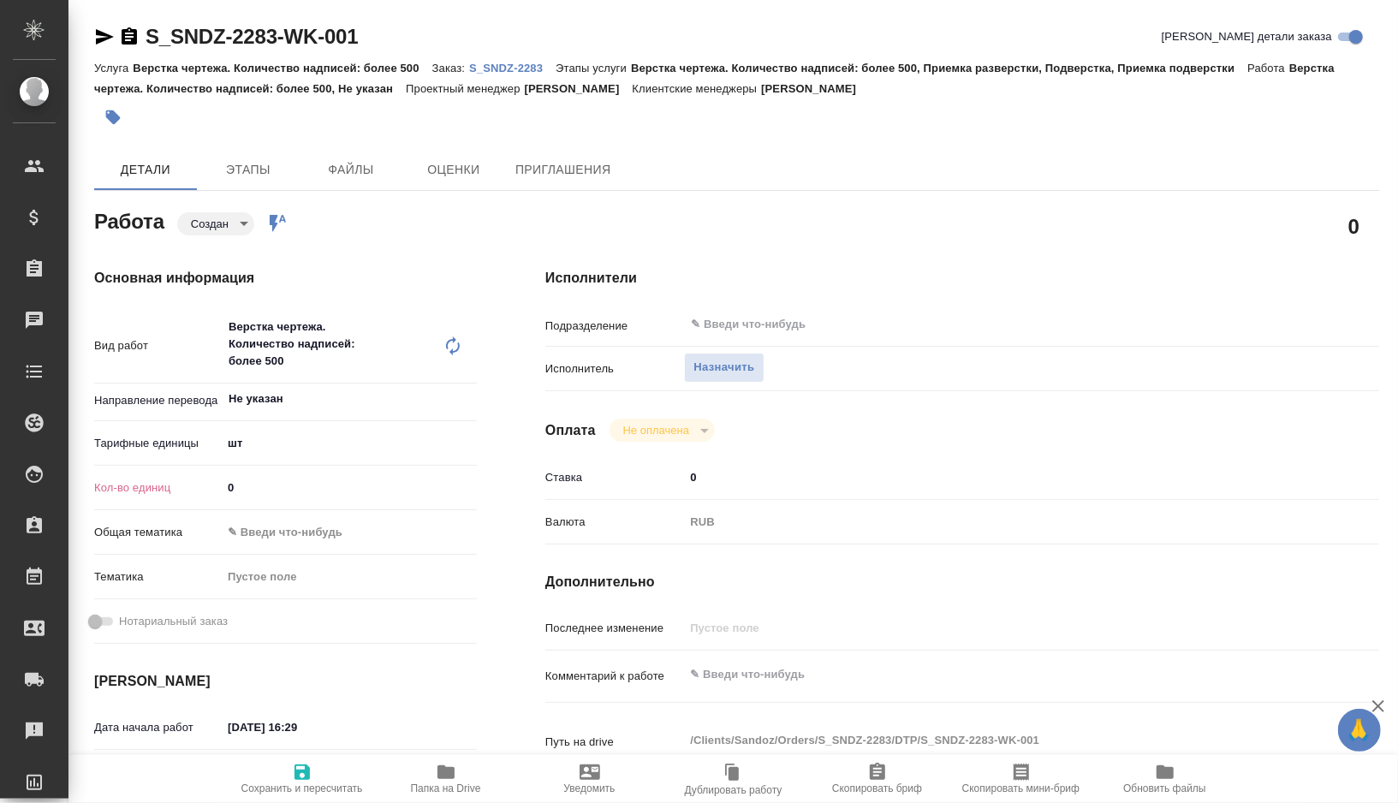
click at [455, 351] on icon at bounding box center [453, 346] width 14 height 19
type textarea "x"
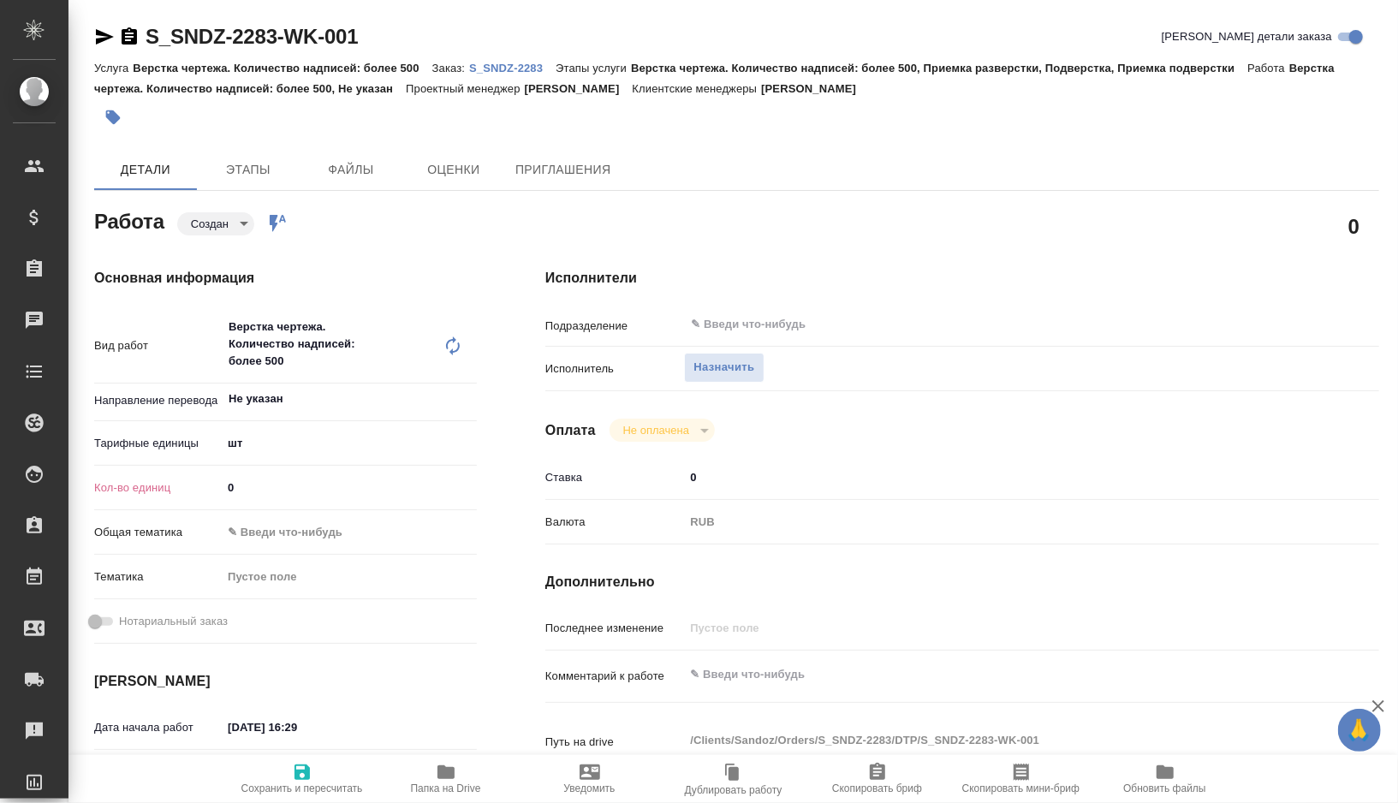
type textarea "x"
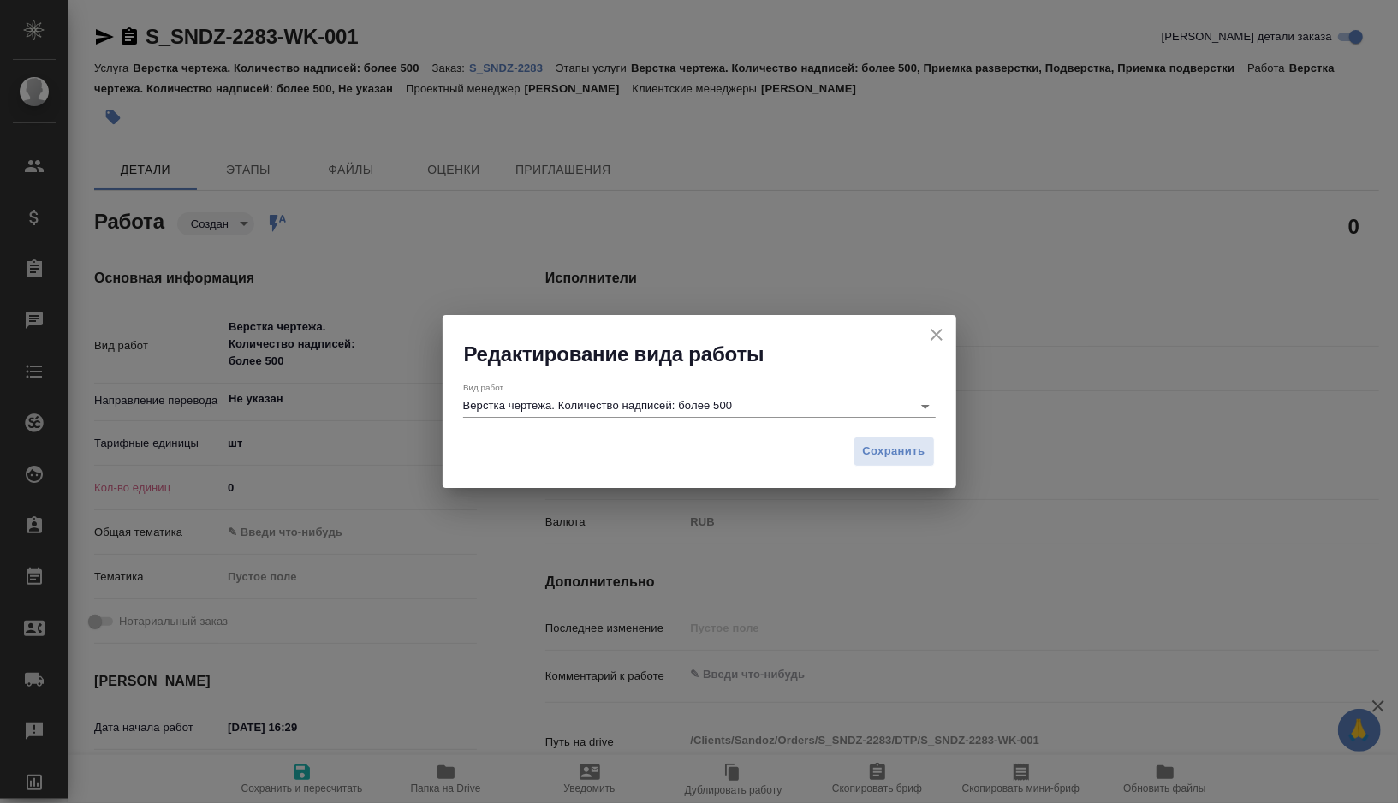
type textarea "x"
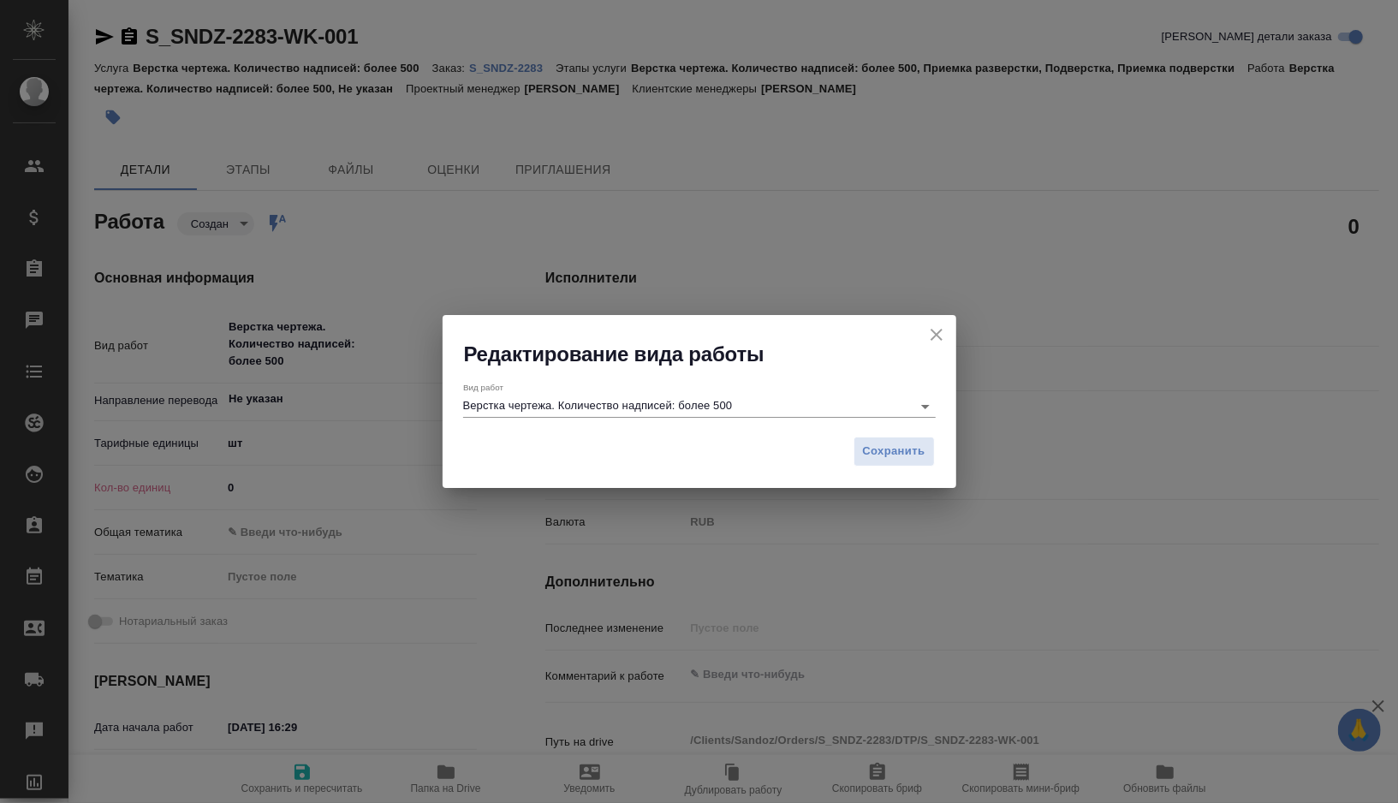
type textarea "x"
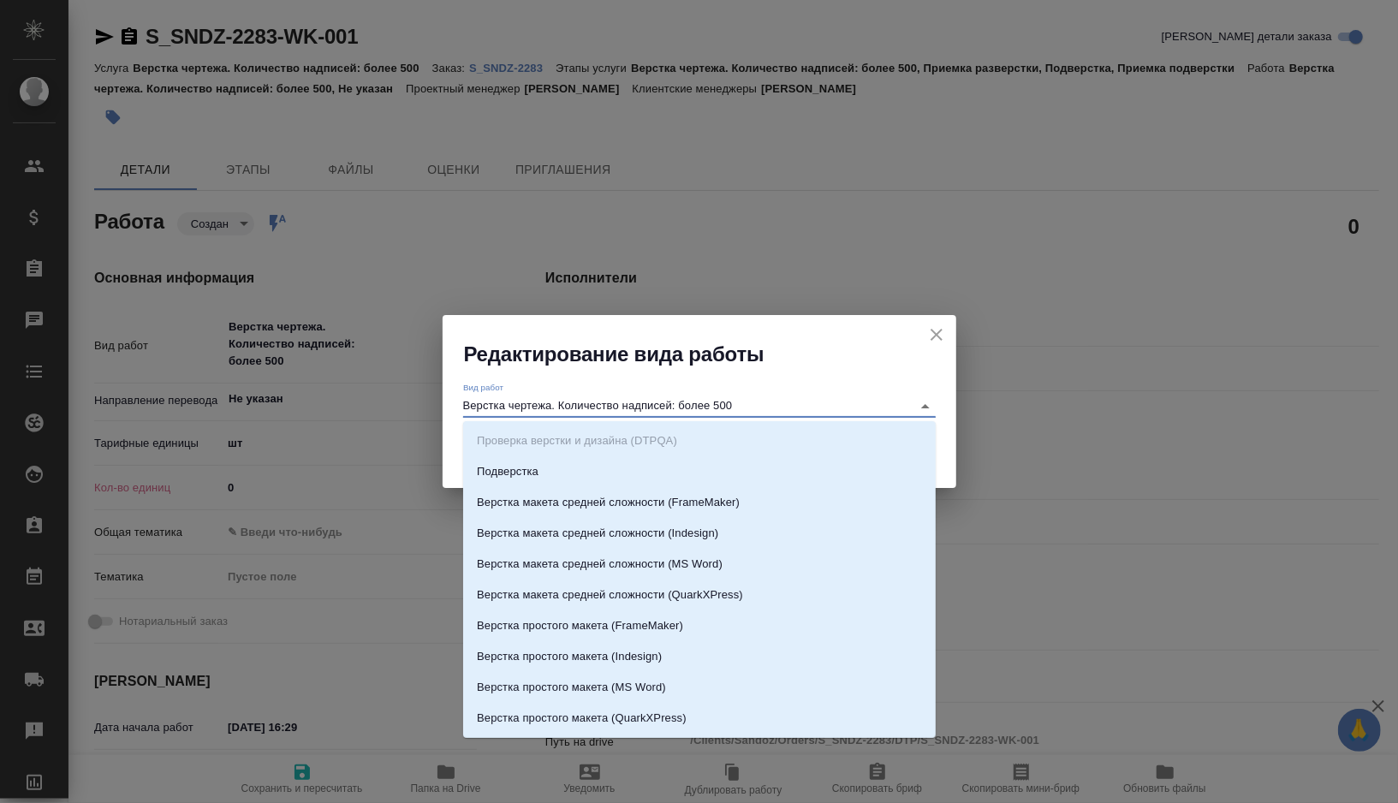
click at [557, 405] on input "Верстка чертежа. Количество надписей: более 500" at bounding box center [683, 406] width 440 height 21
type textarea "x"
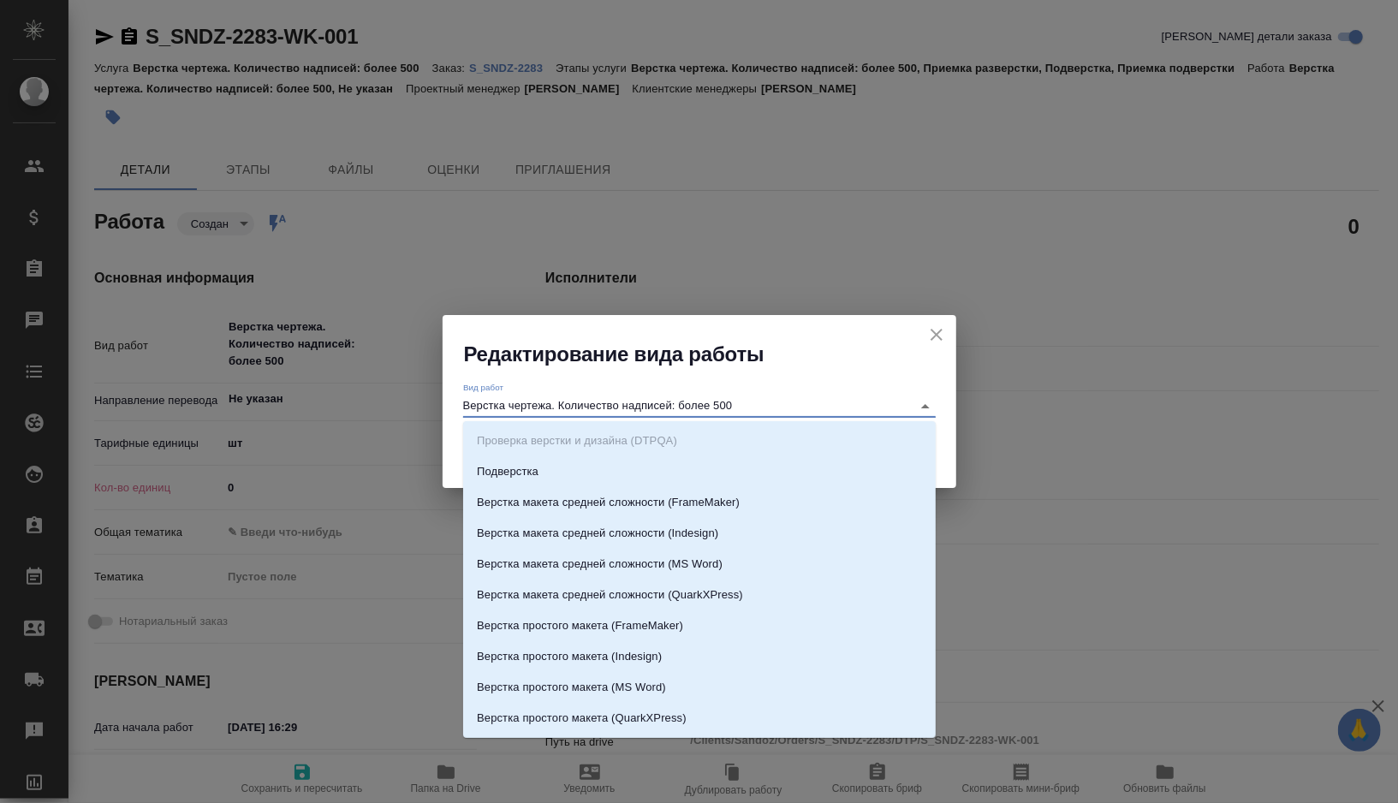
type textarea "x"
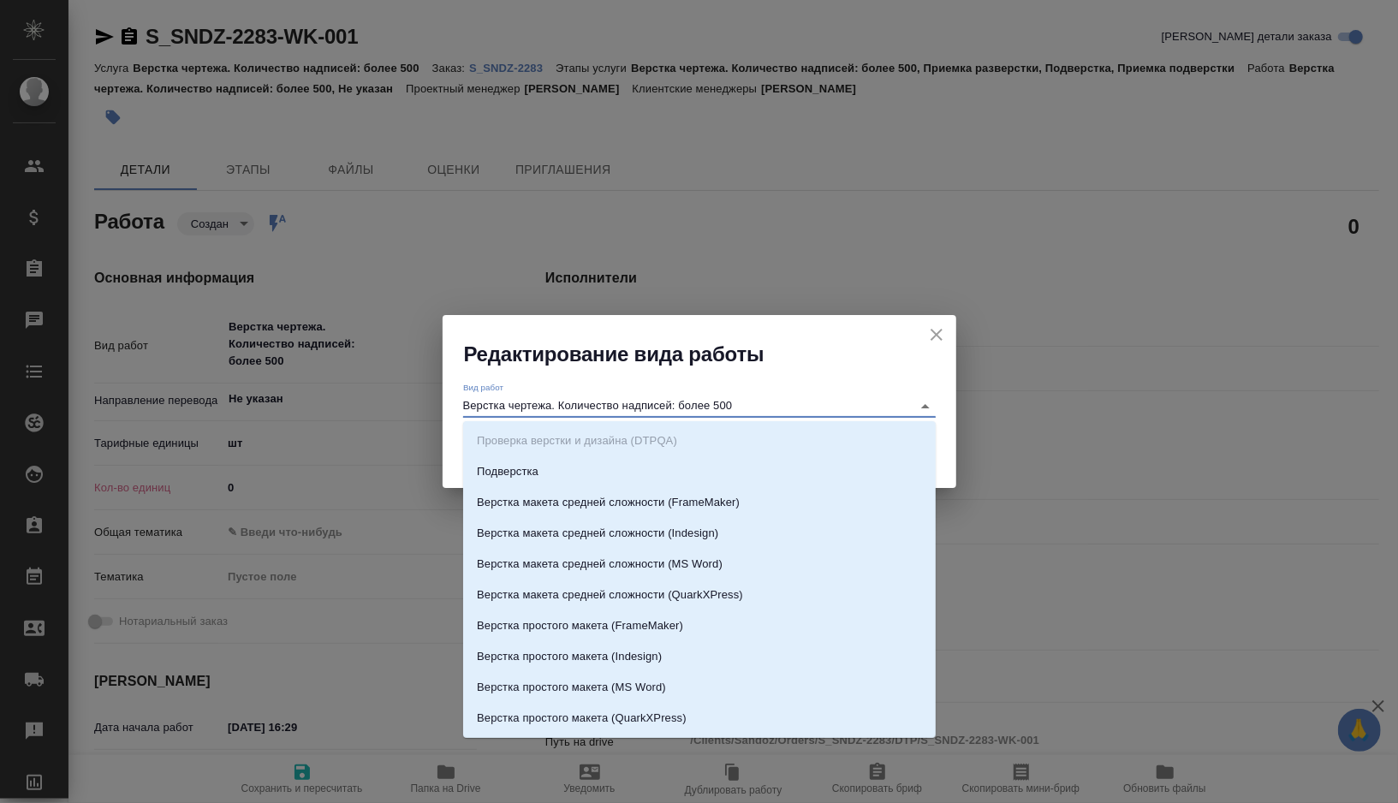
type textarea "x"
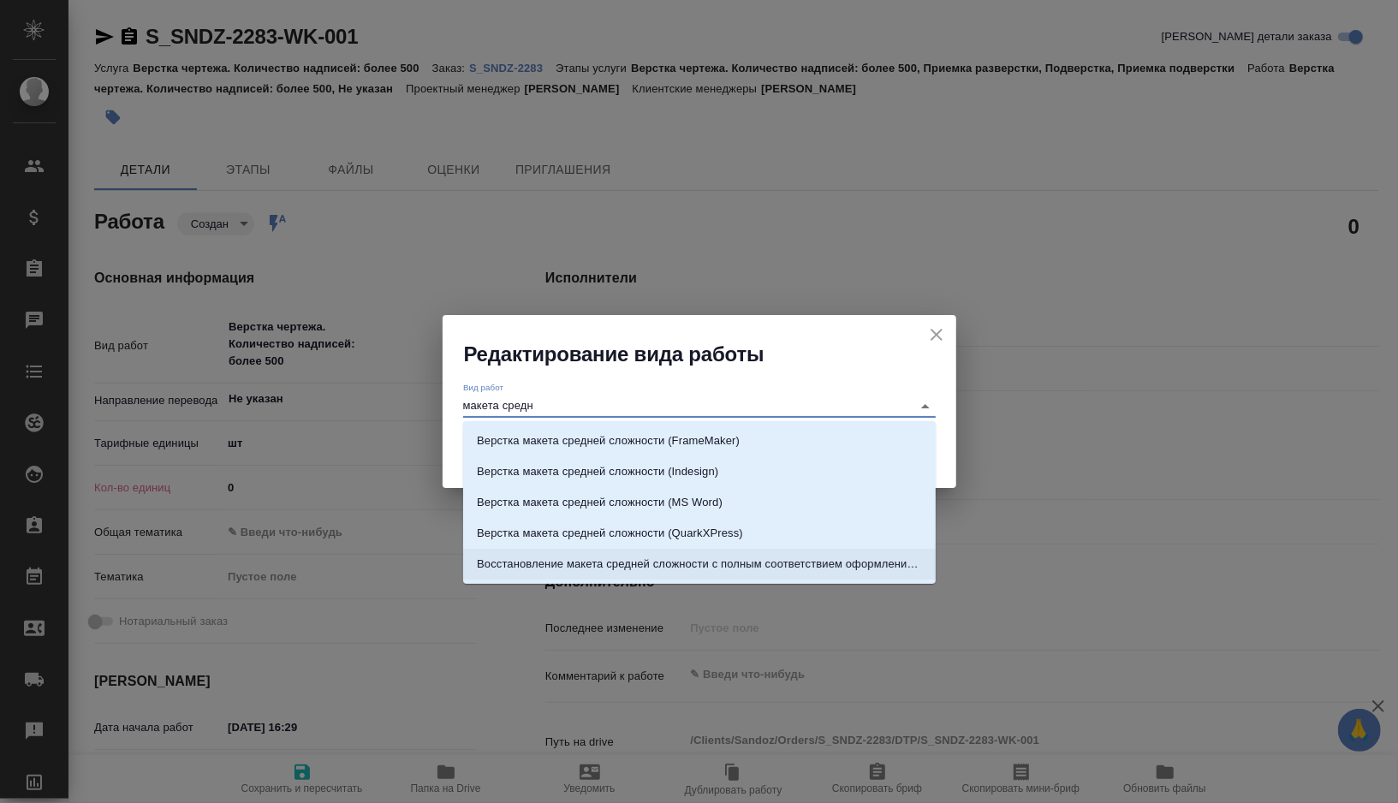
click at [641, 562] on p "Восстановление макета средней сложности с полным соответствием оформлению ориги…" at bounding box center [699, 564] width 445 height 17
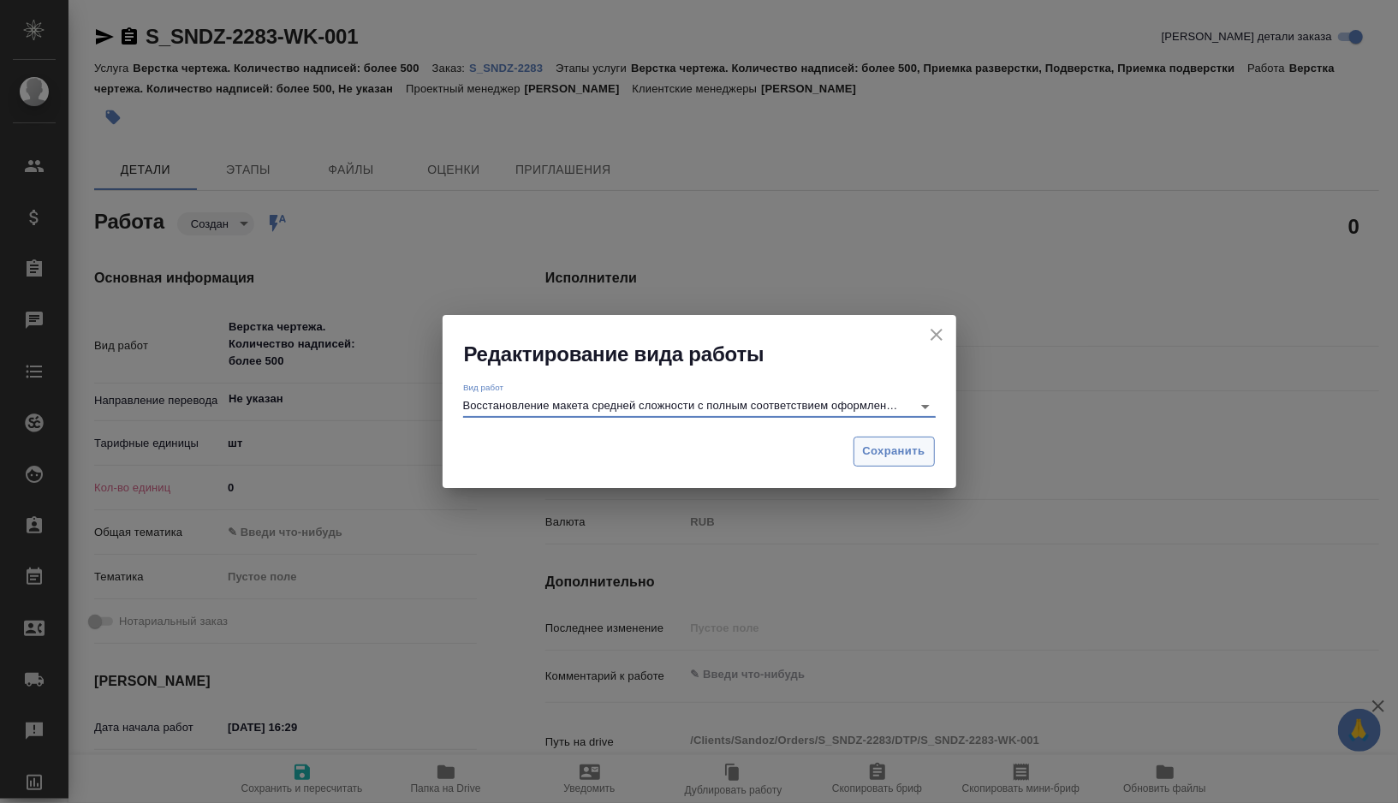
type input "Восстановление макета средней сложности с полным соответствием оформлению ориги…"
click at [893, 448] on span "Сохранить" at bounding box center [894, 452] width 63 height 20
type textarea "x"
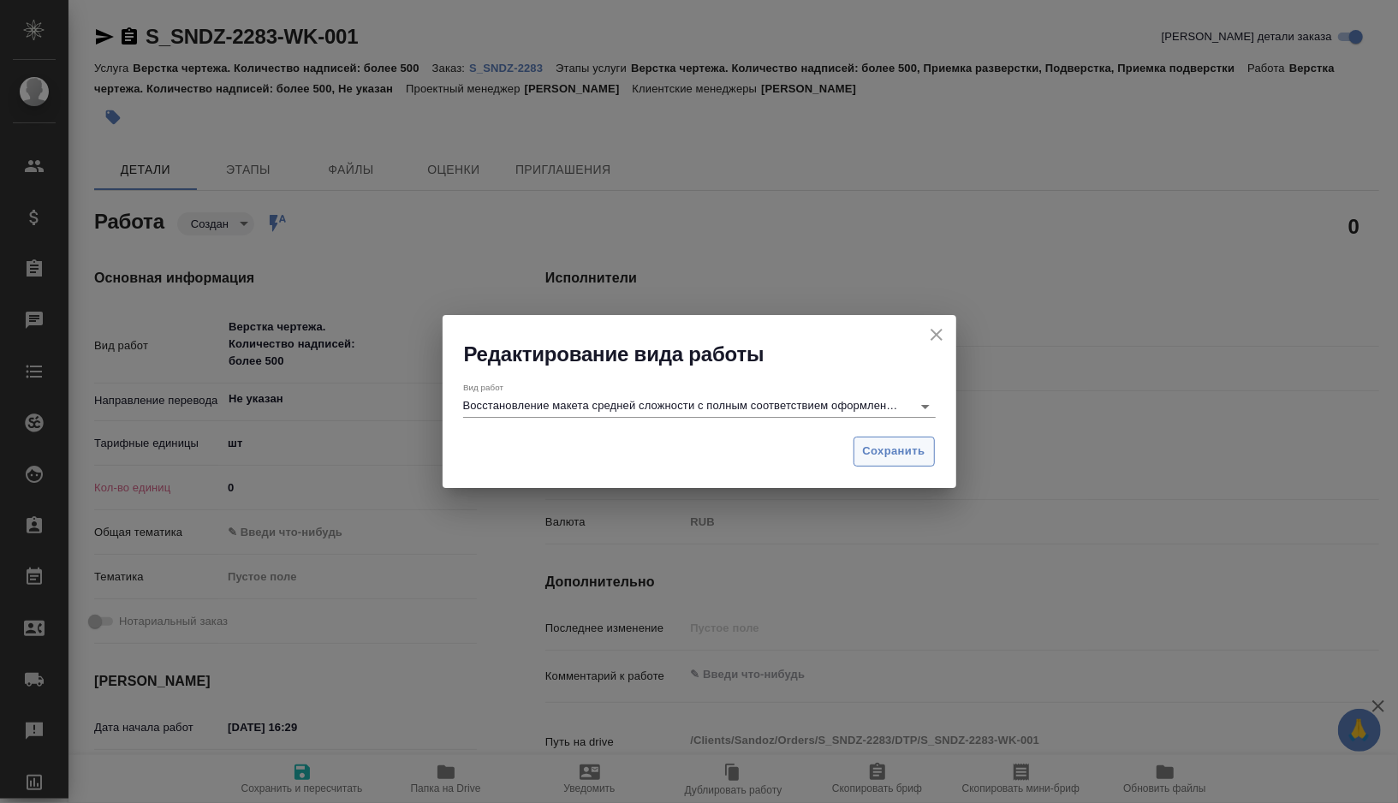
type textarea "x"
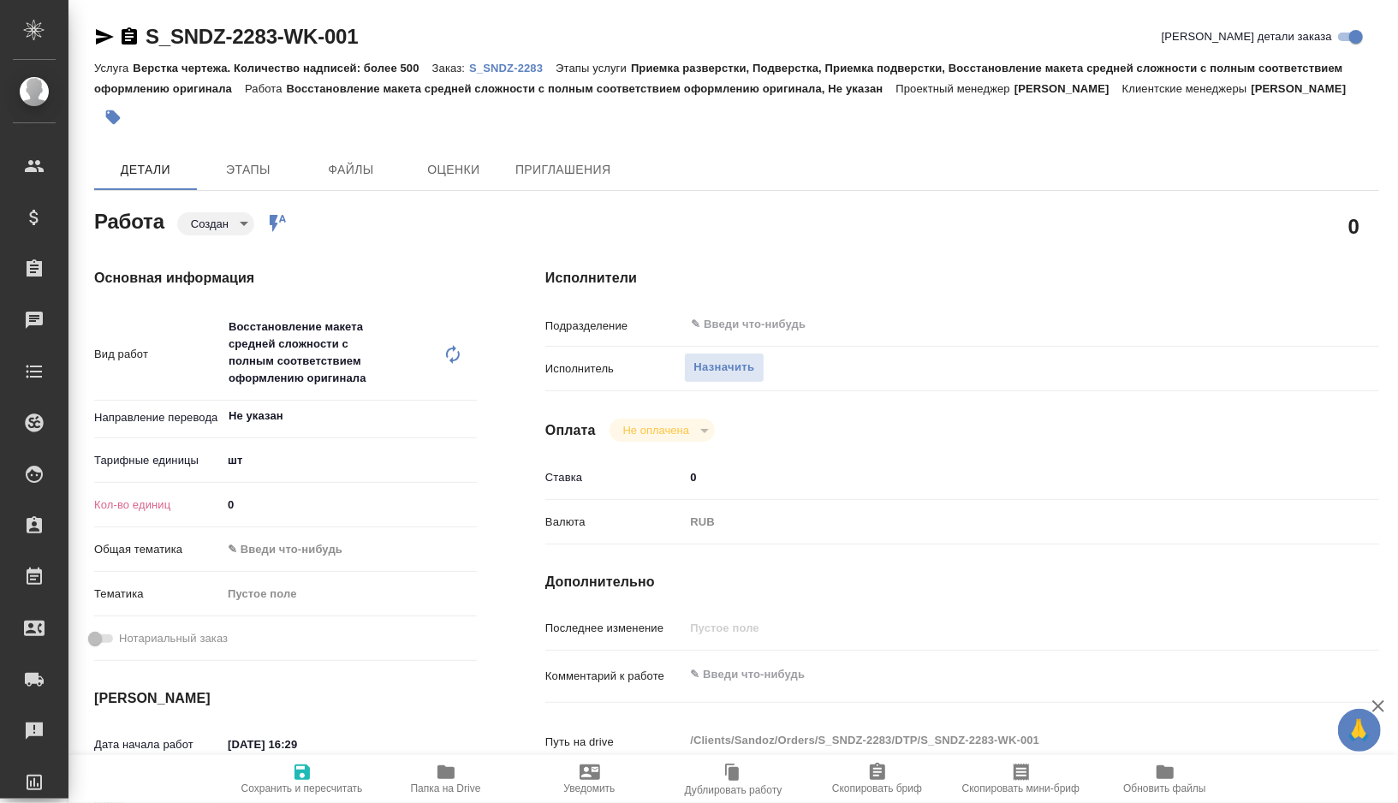
type textarea "x"
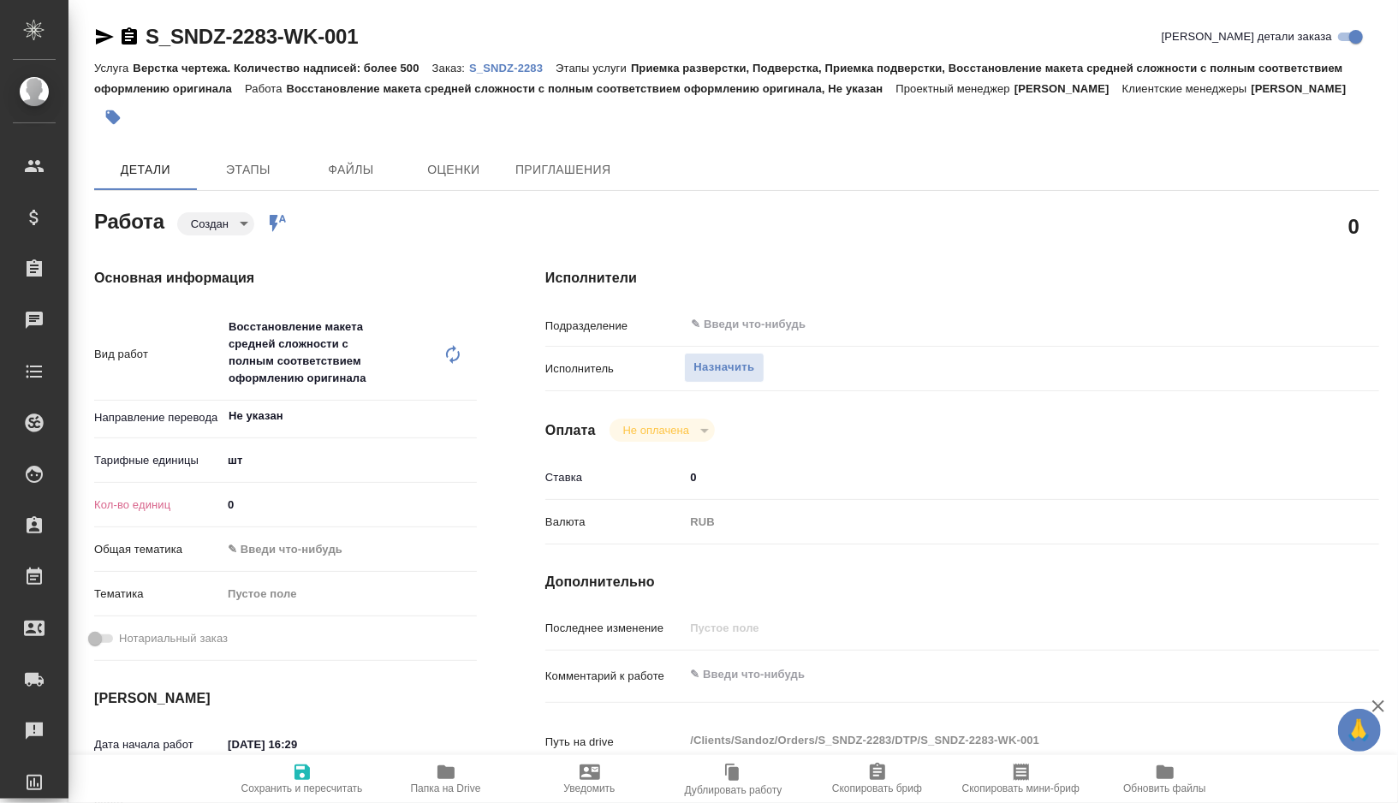
type textarea "x"
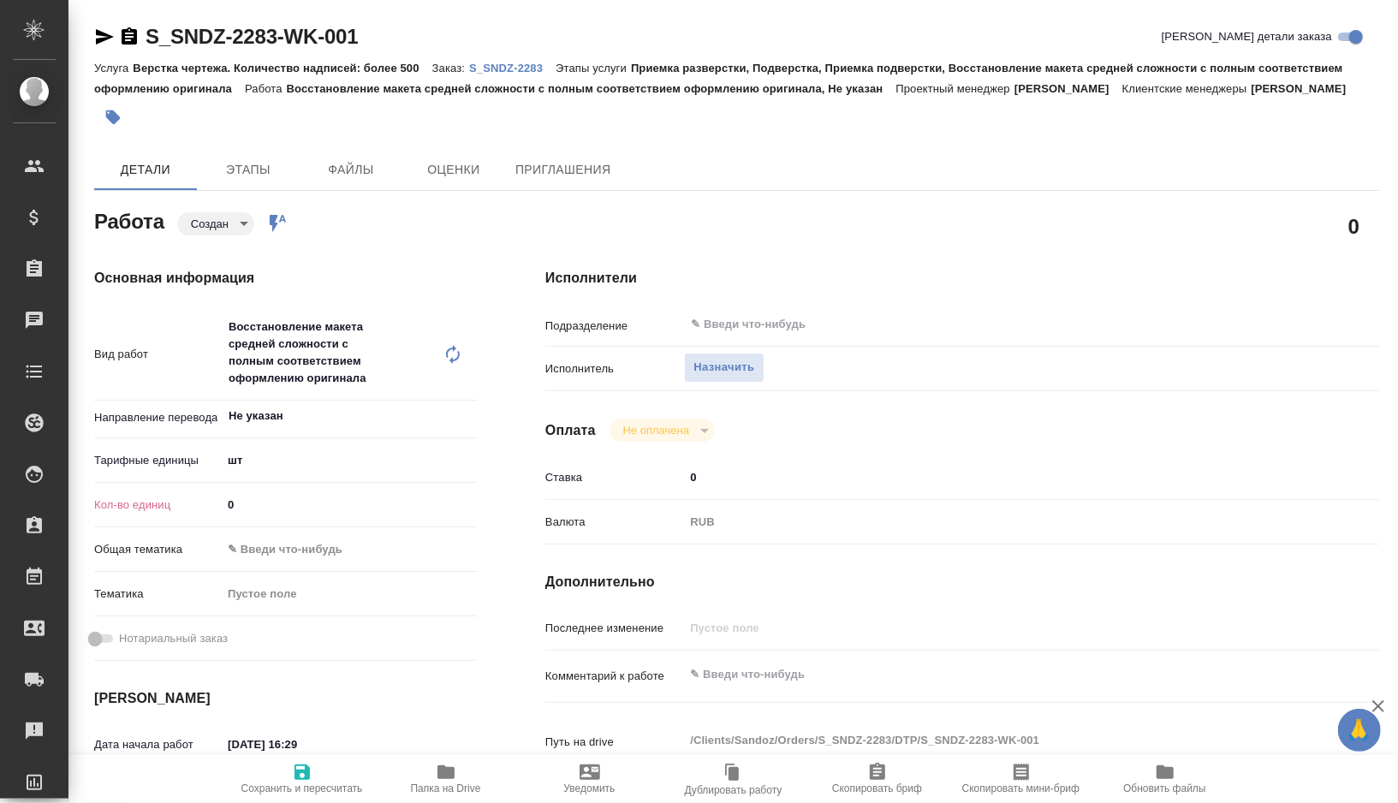
type textarea "x"
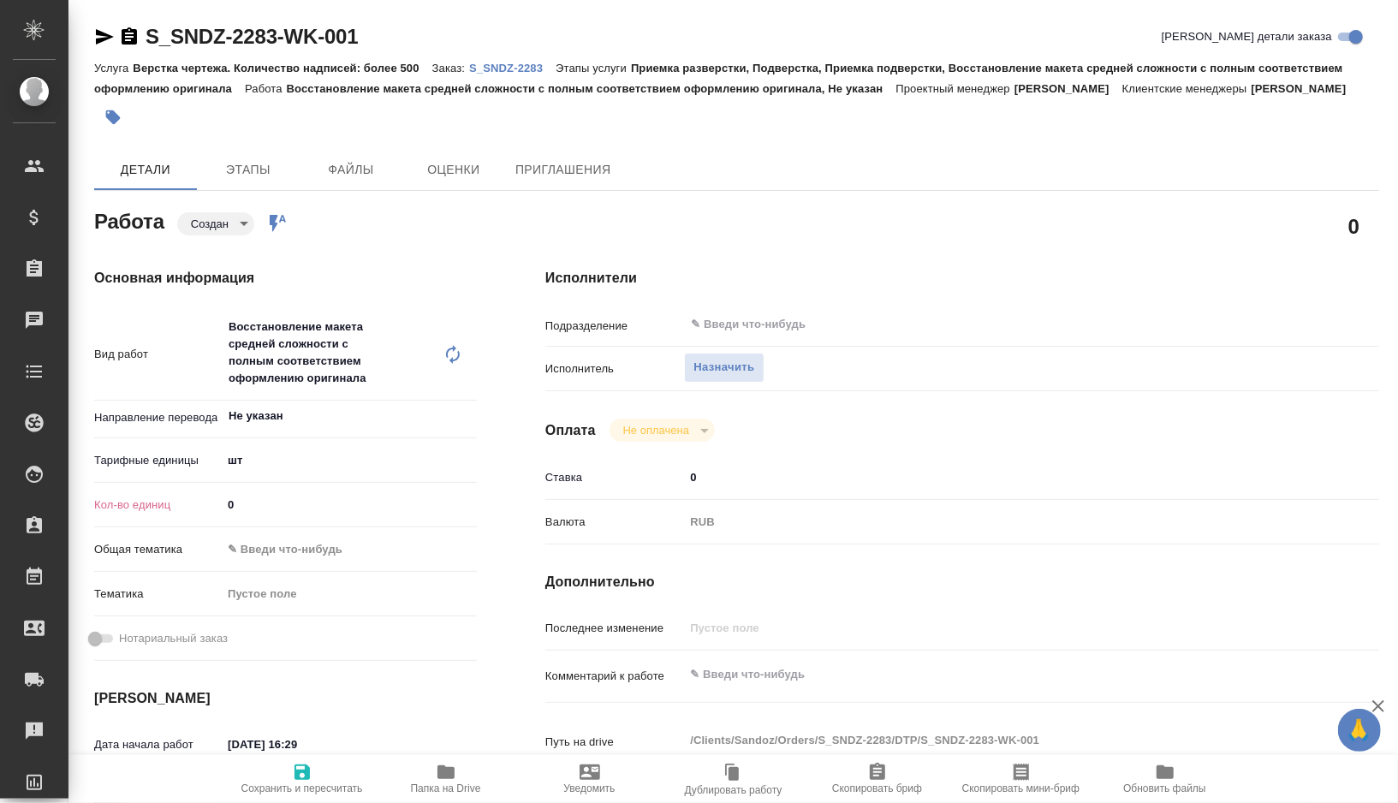
type textarea "x"
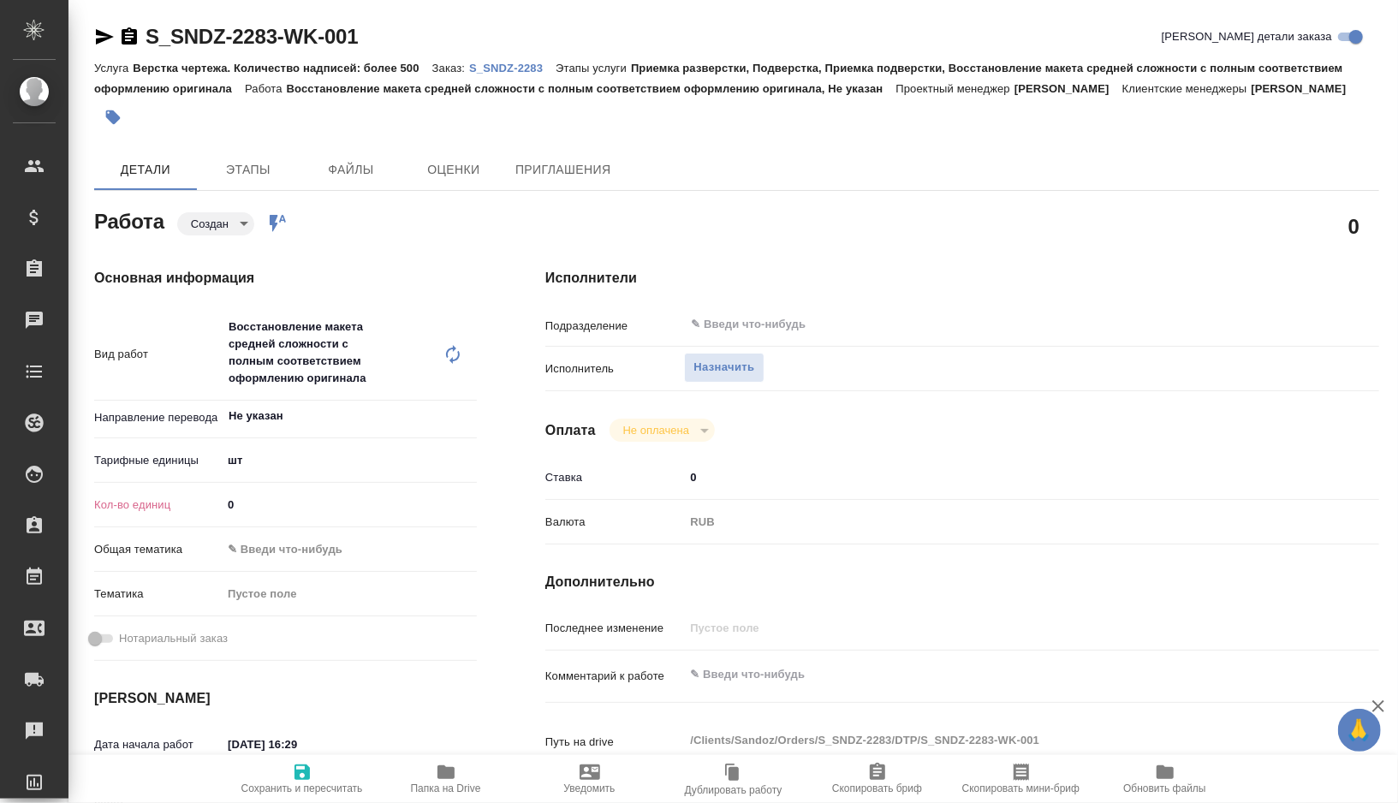
type textarea "x"
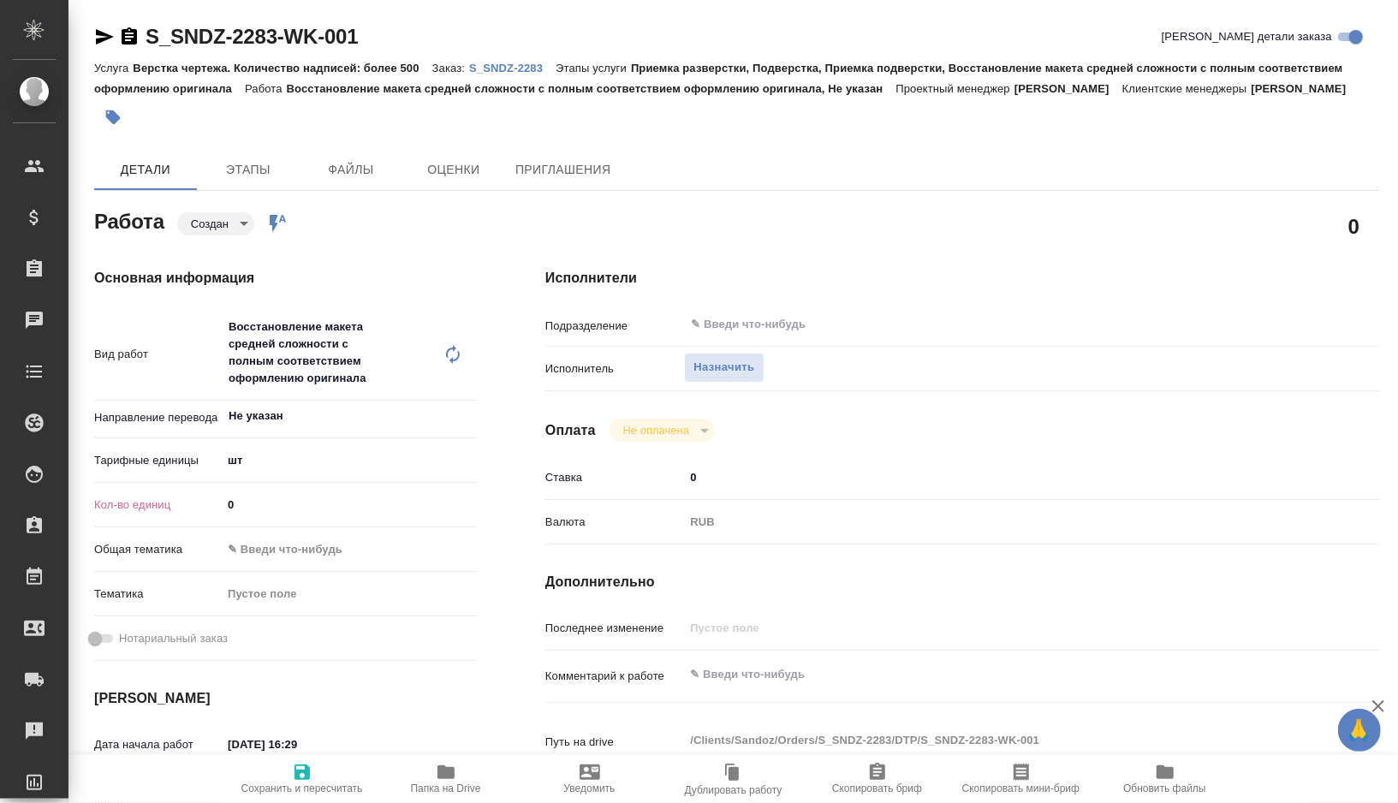
type textarea "x"
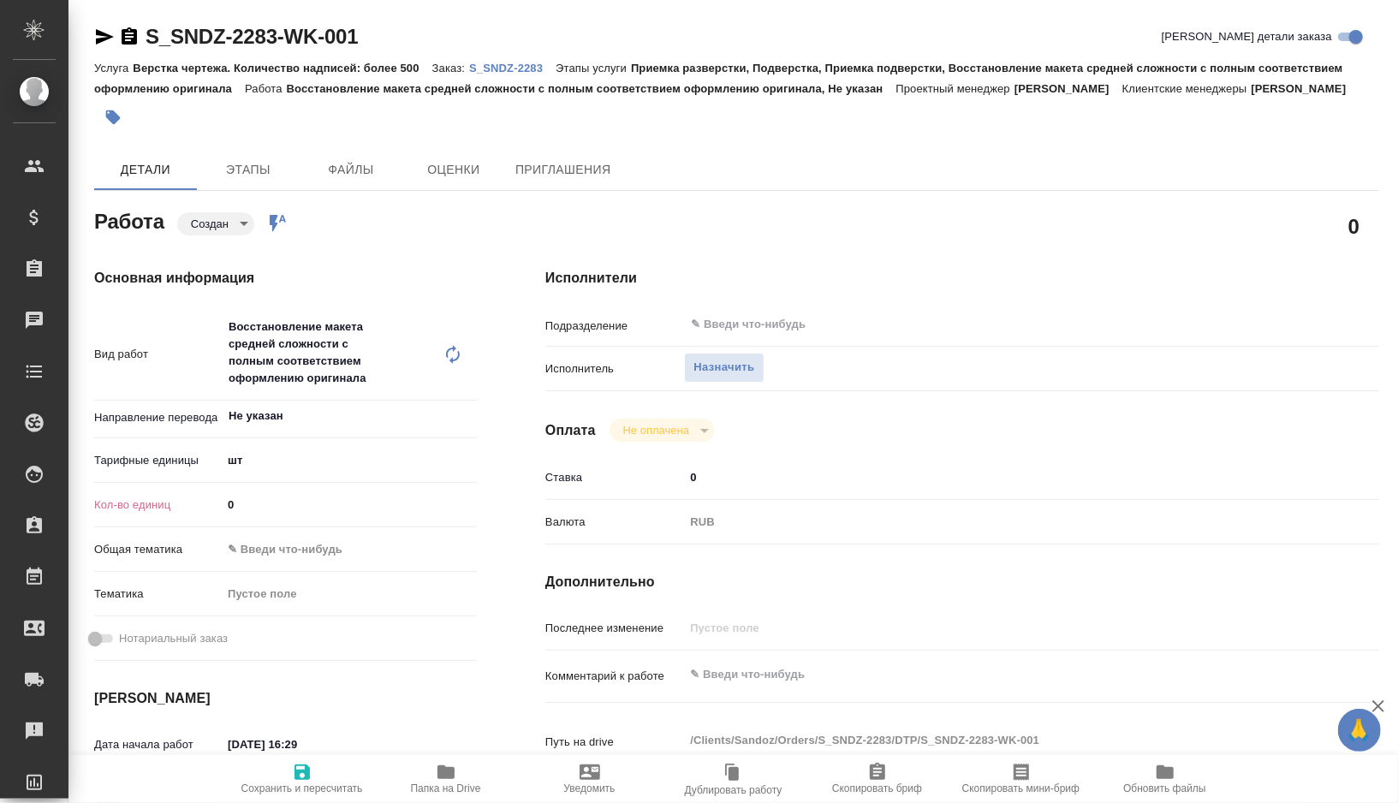
type textarea "x"
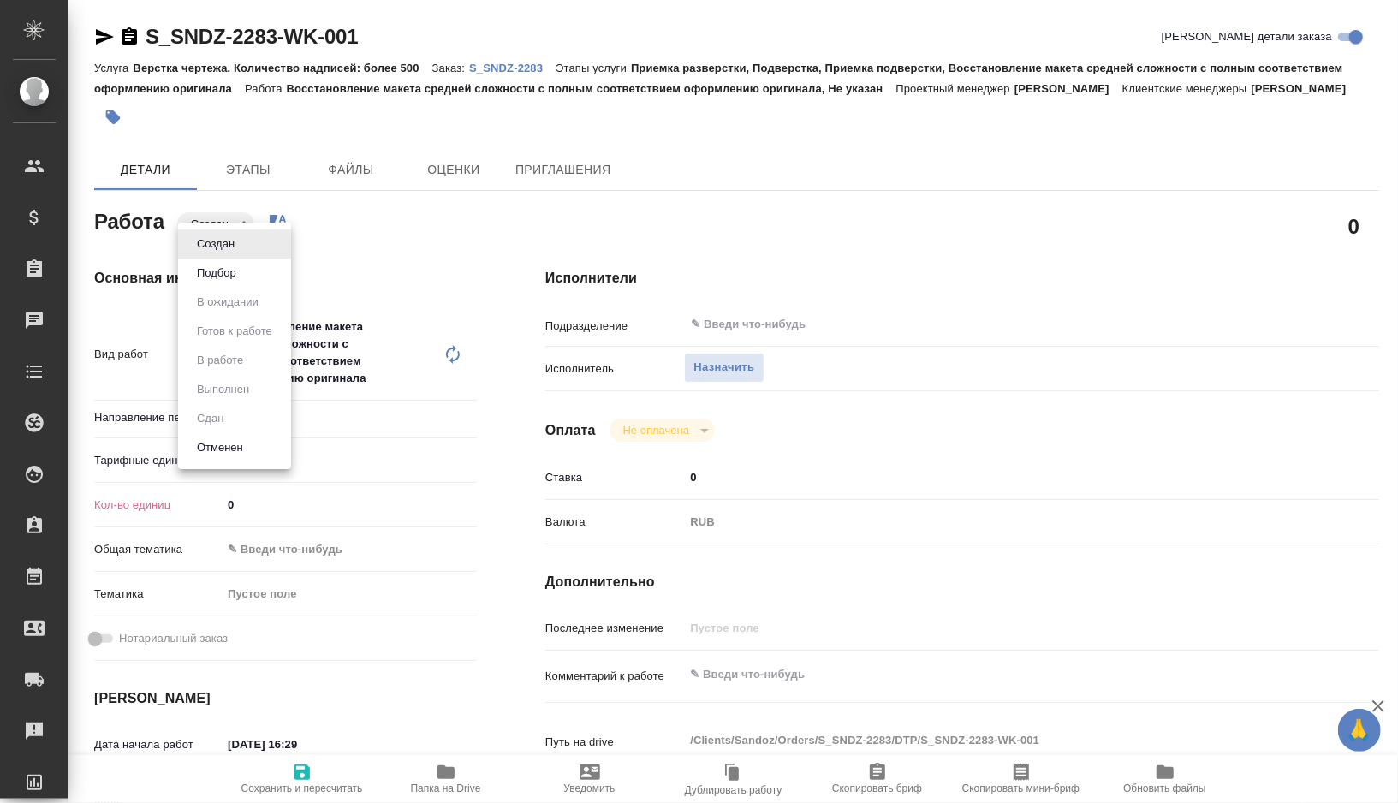
click at [230, 237] on body "🙏 .cls-1 fill:#fff; AWATERA Gorshkova Valentina Клиенты Спецификации Заказы 0 Ч…" at bounding box center [699, 401] width 1398 height 803
type textarea "x"
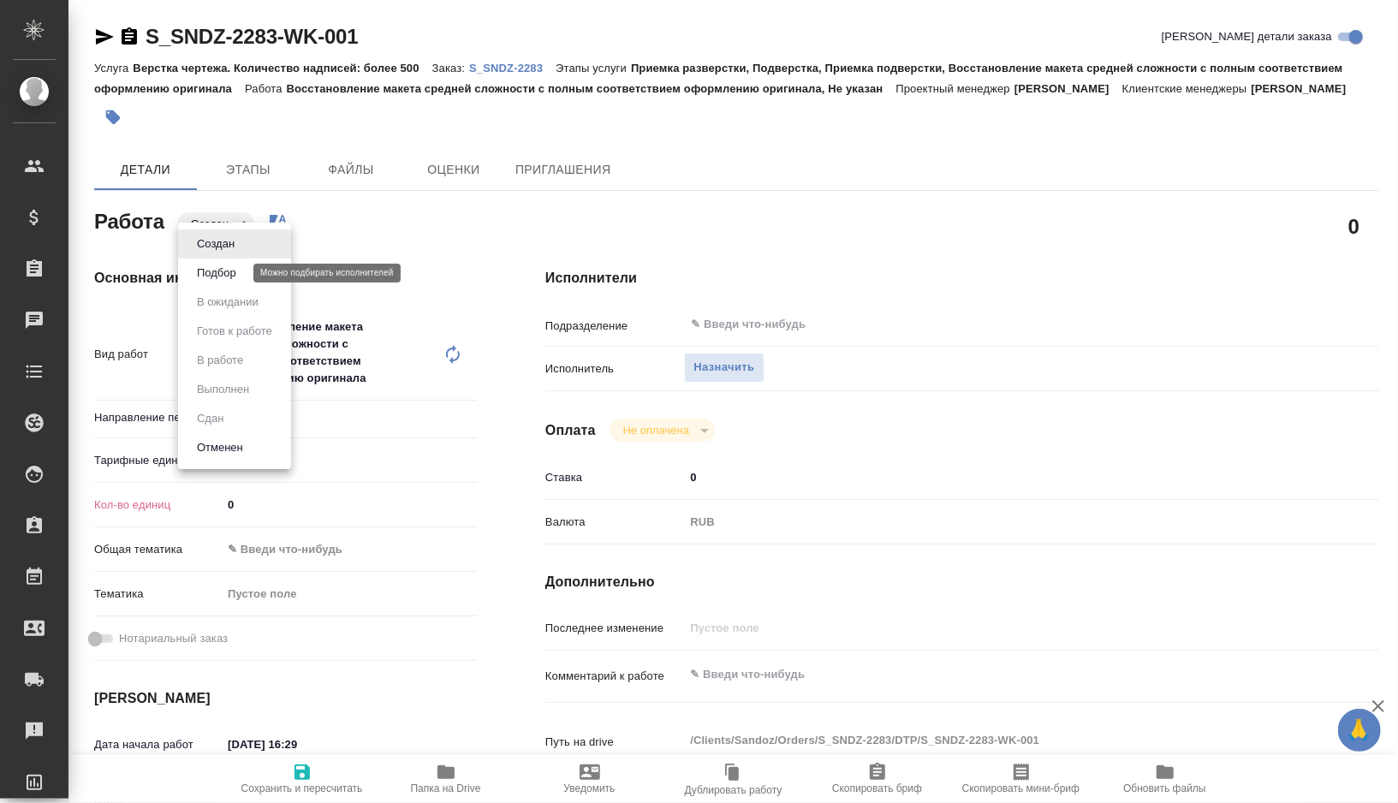
type textarea "x"
click at [228, 281] on button "Подбор" at bounding box center [217, 273] width 50 height 19
type textarea "x"
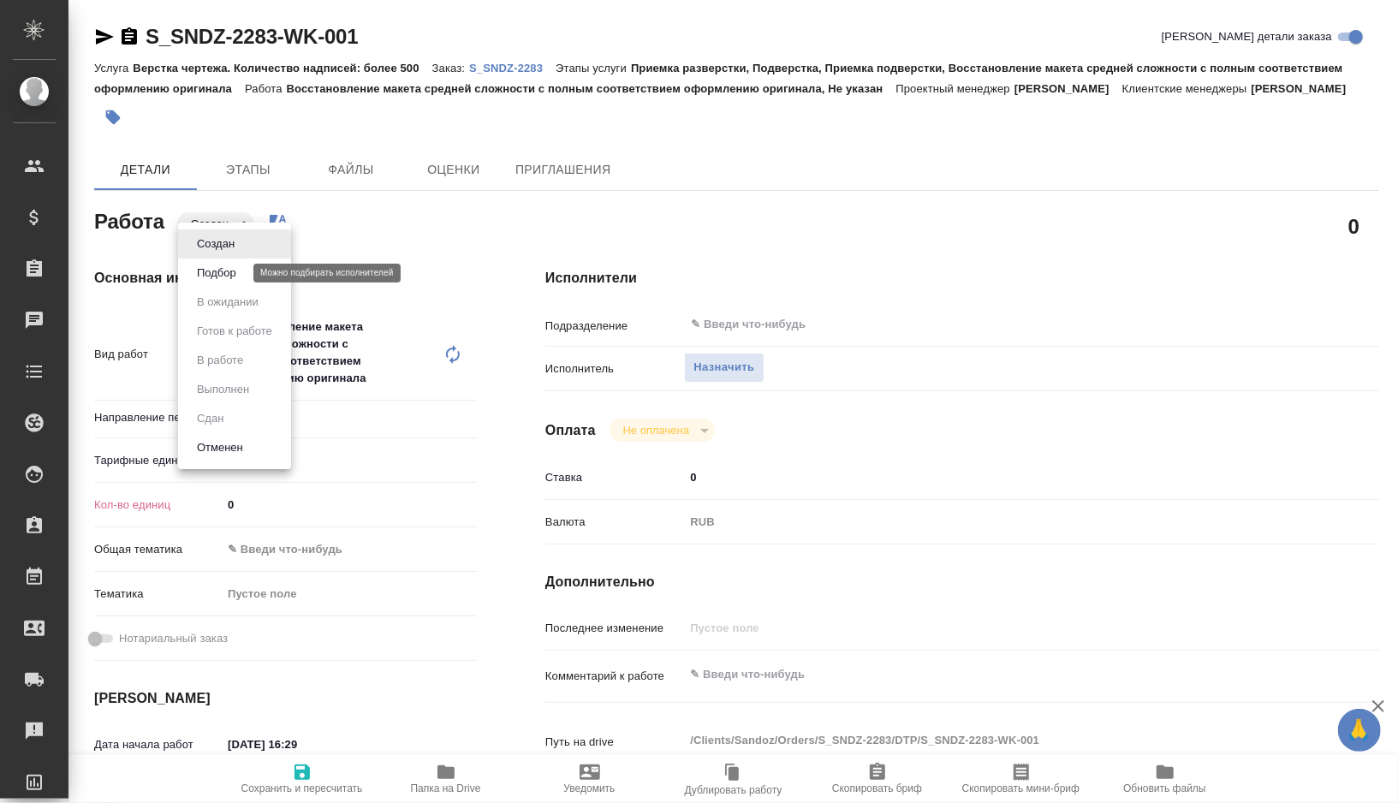
type textarea "x"
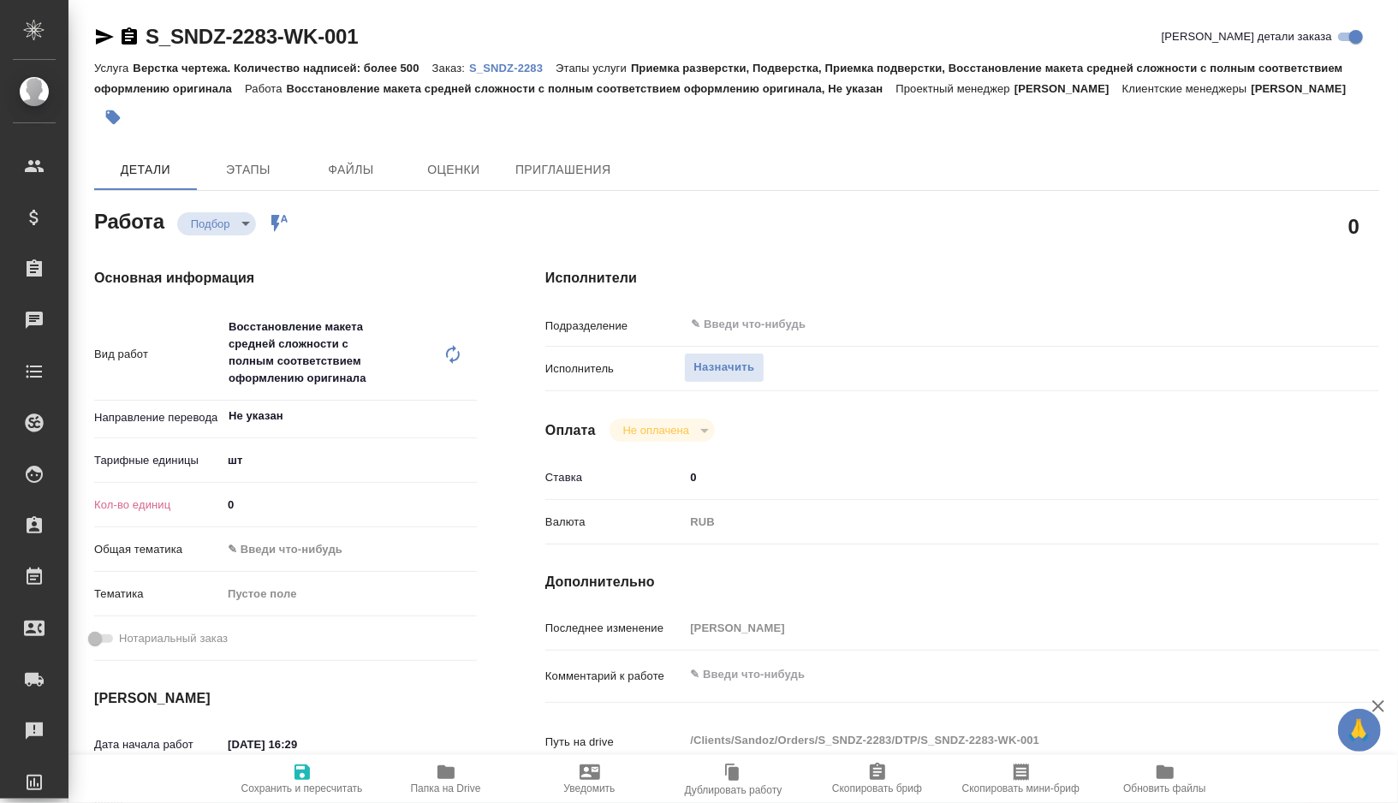
type textarea "x"
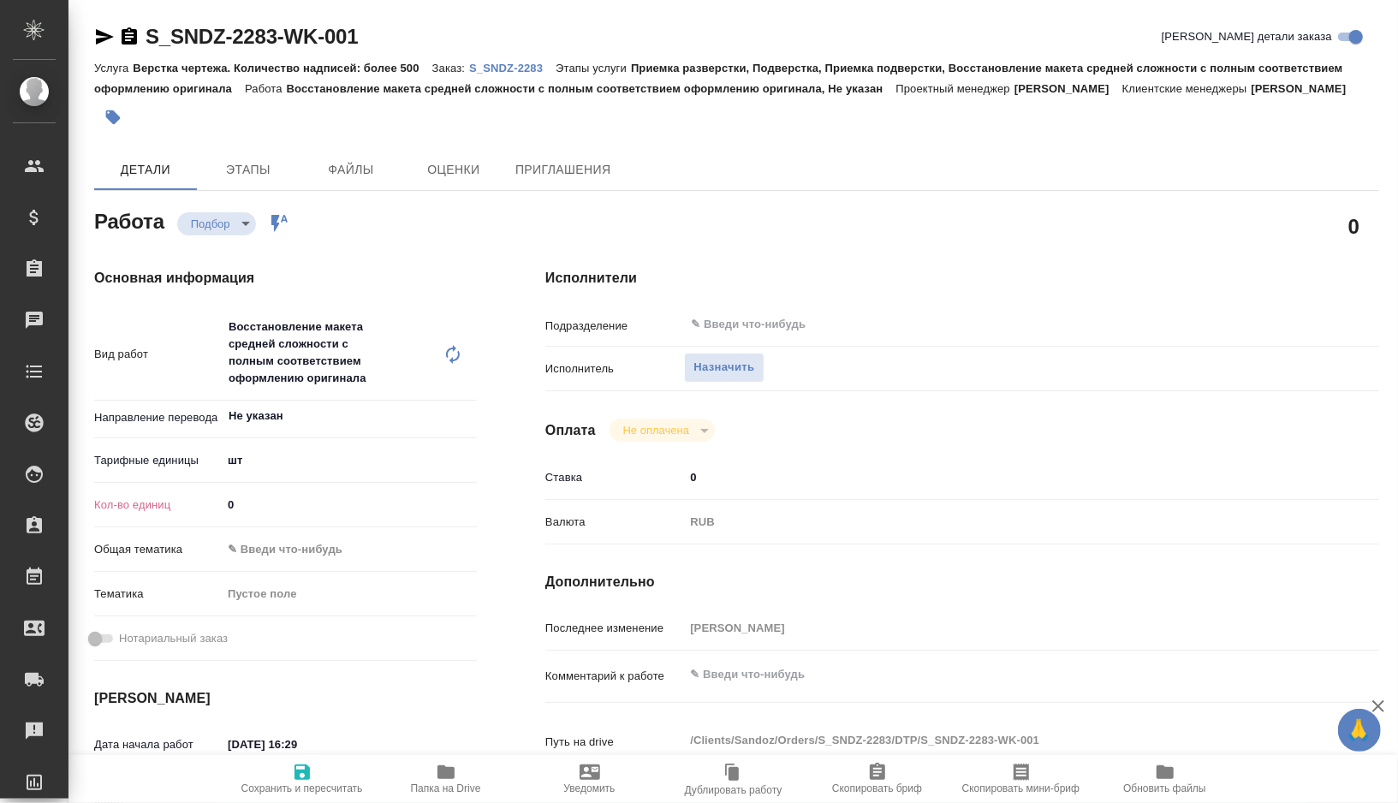
type textarea "x"
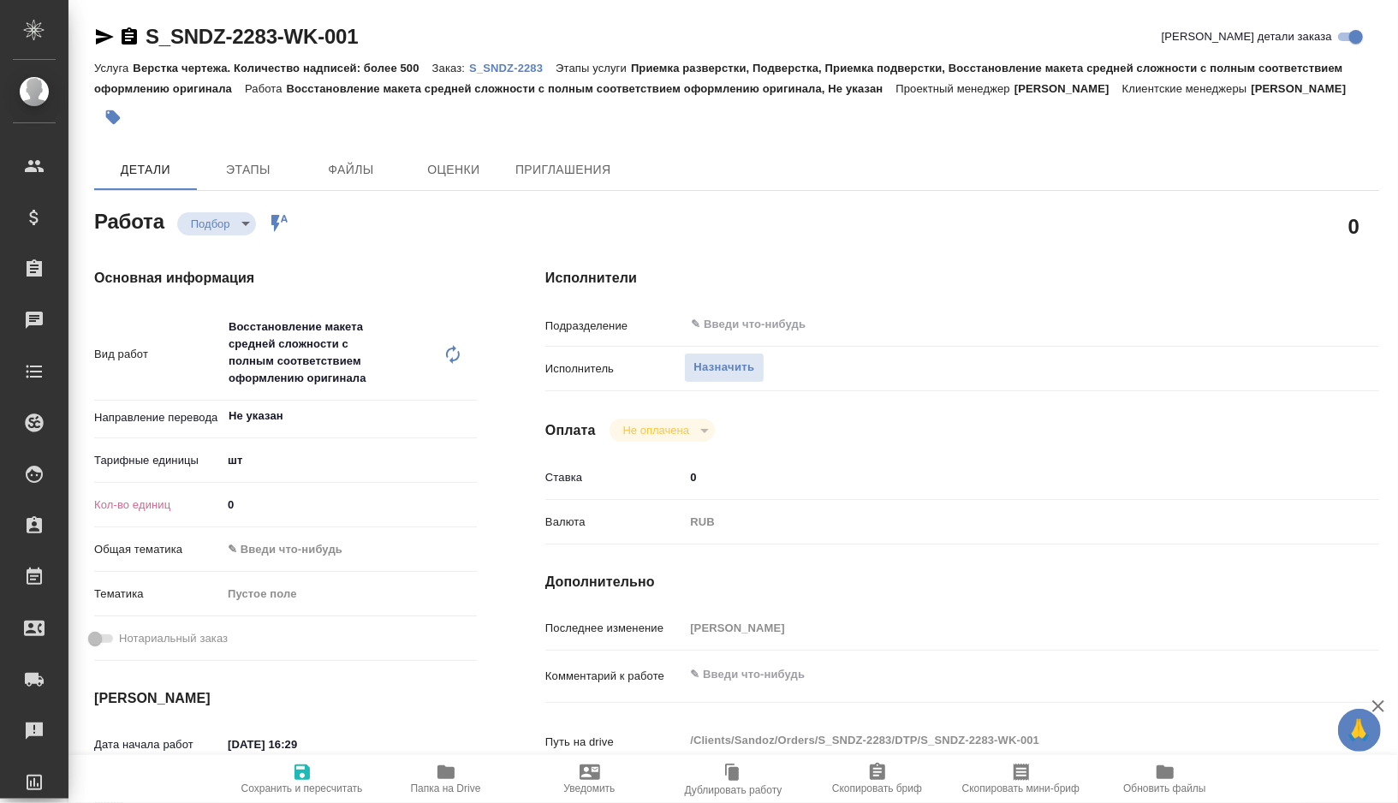
type textarea "x"
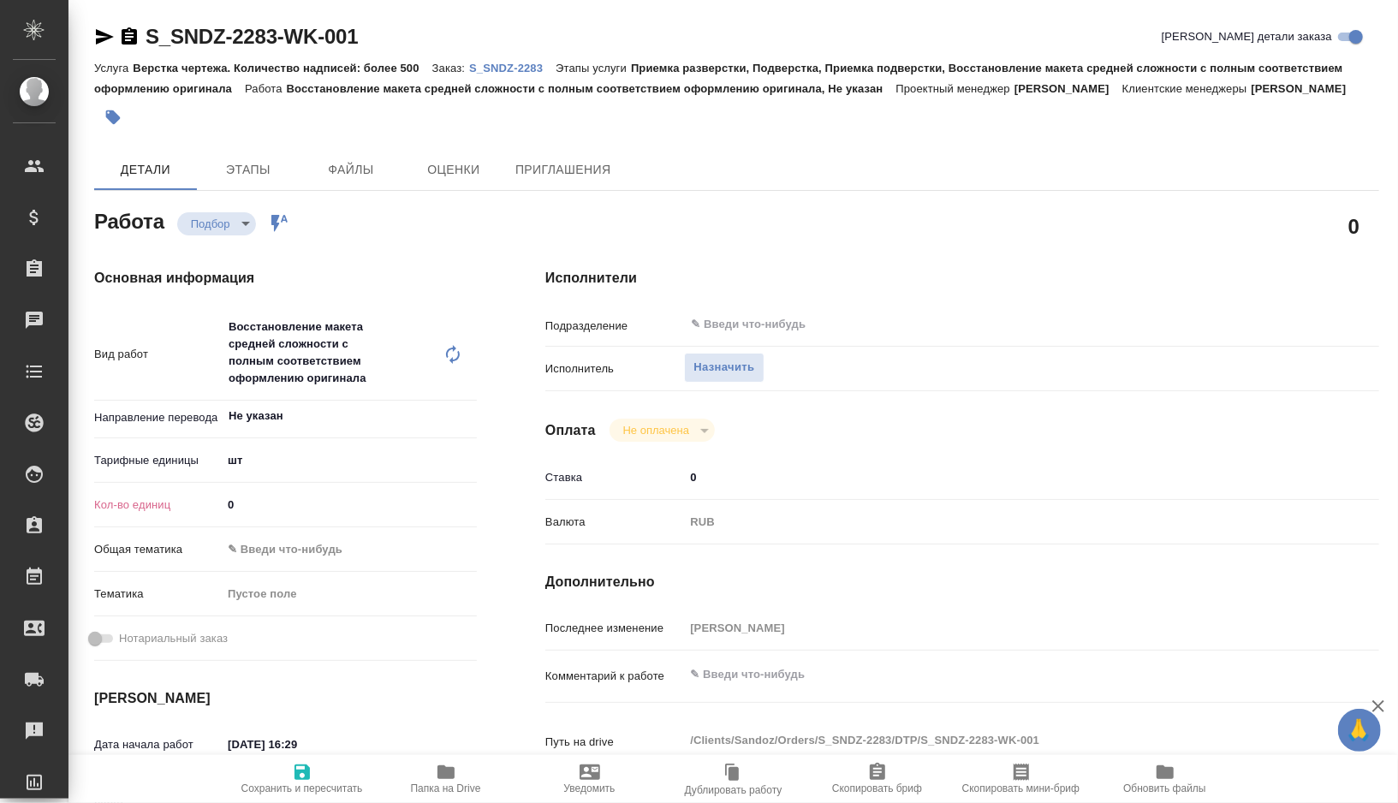
type textarea "x"
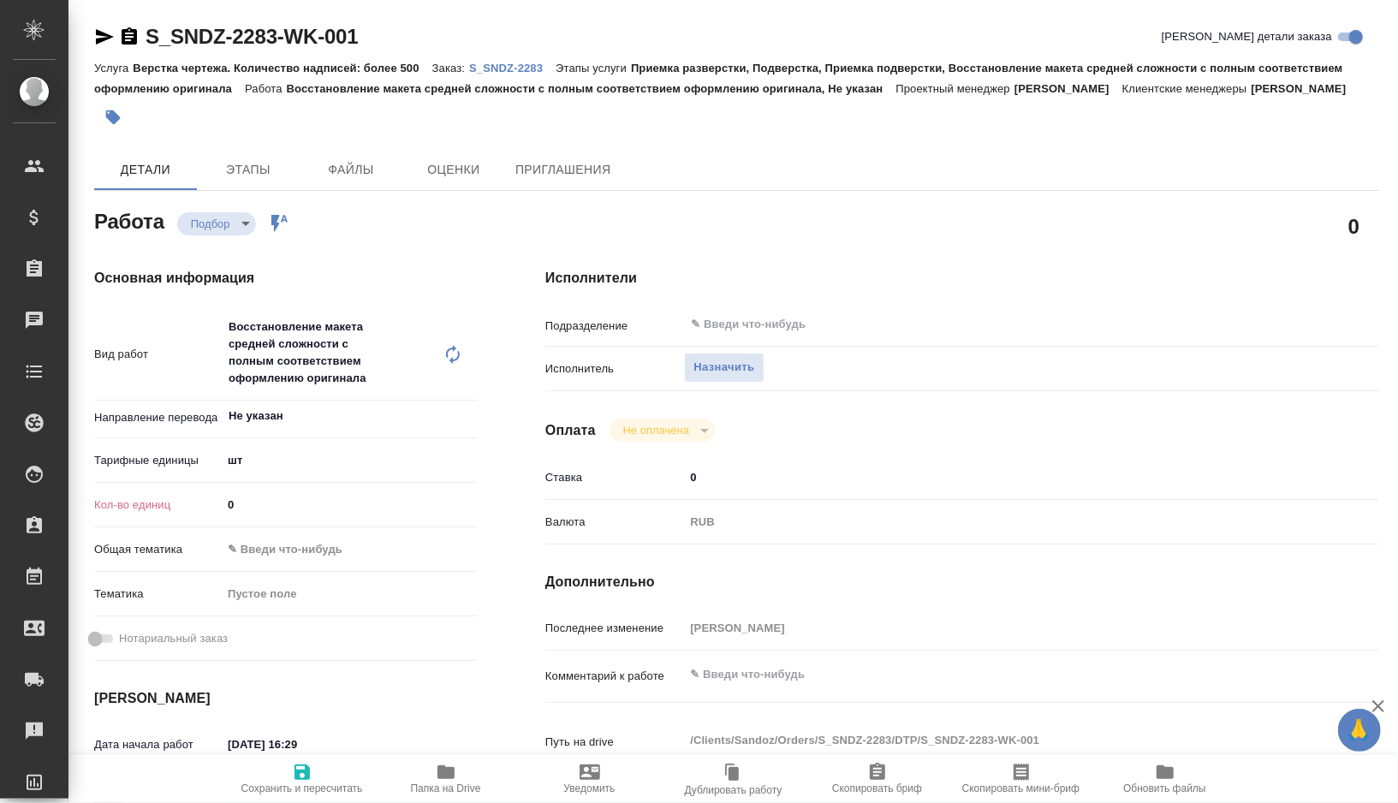
click at [247, 473] on body "🙏 .cls-1 fill:#fff; AWATERA Gorshkova Valentina Клиенты Спецификации Заказы 0 Ч…" at bounding box center [699, 401] width 1398 height 803
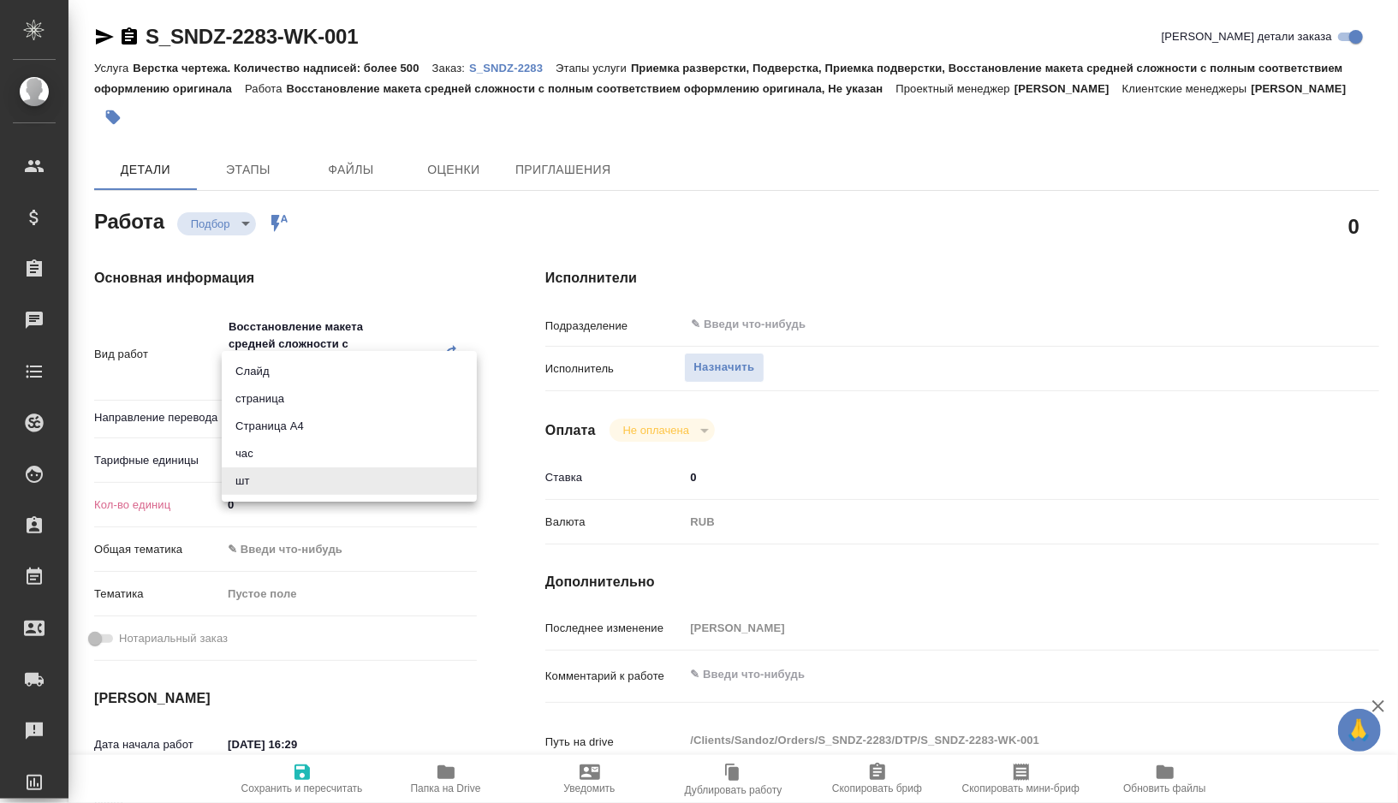
click at [287, 432] on li "Страница А4" at bounding box center [349, 426] width 255 height 27
type textarea "x"
type input "5f036ec4e16dec2d6b59c8ff"
type textarea "x"
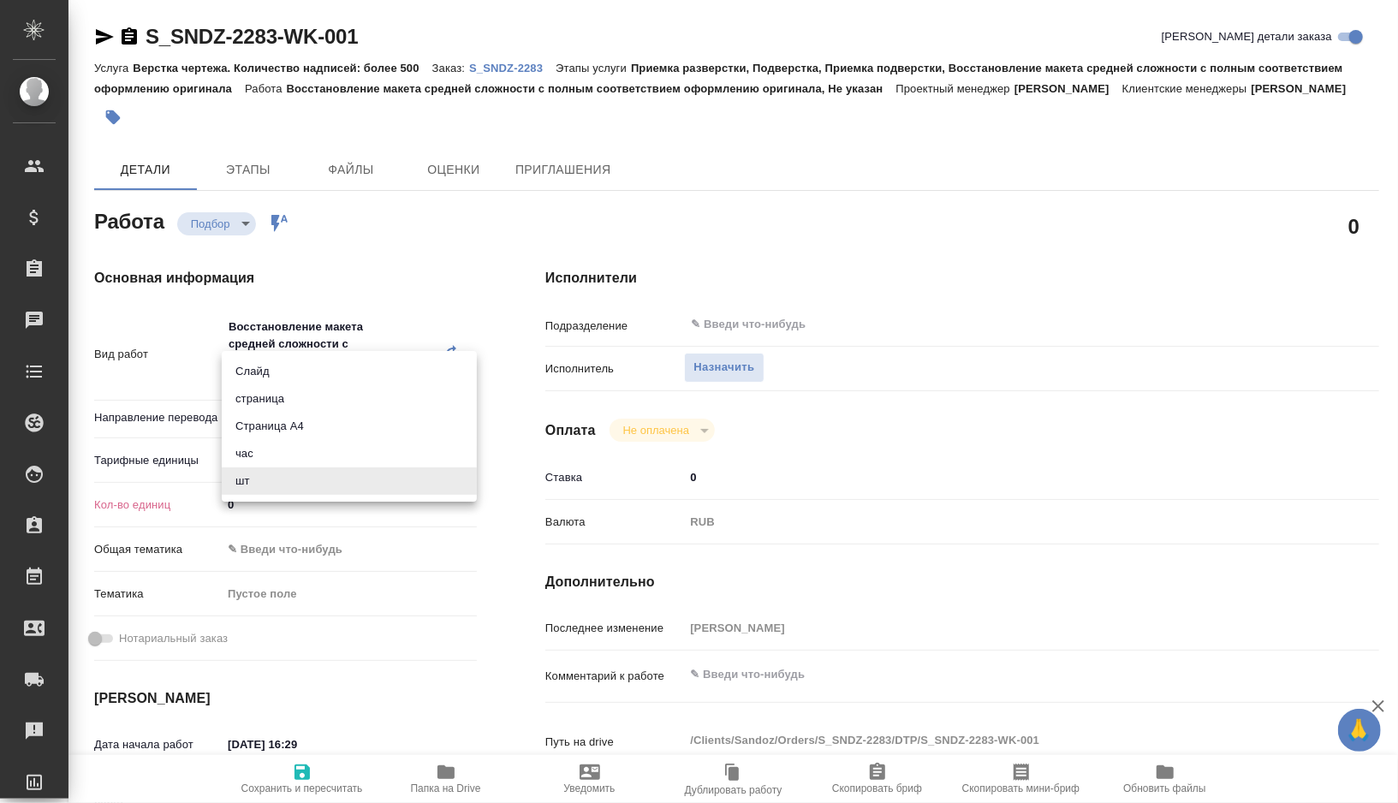
type textarea "x"
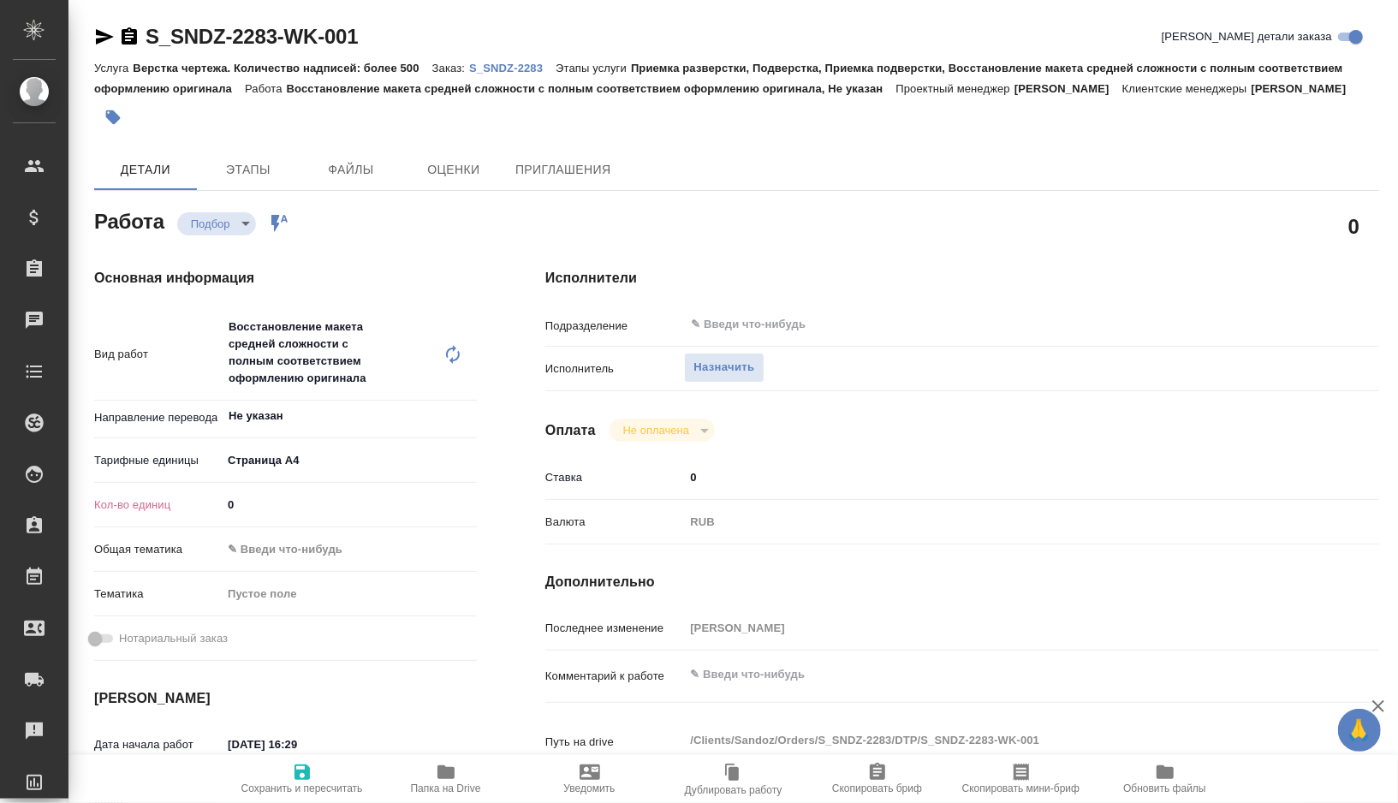
click at [250, 517] on input "0" at bounding box center [349, 504] width 255 height 25
type textarea "x"
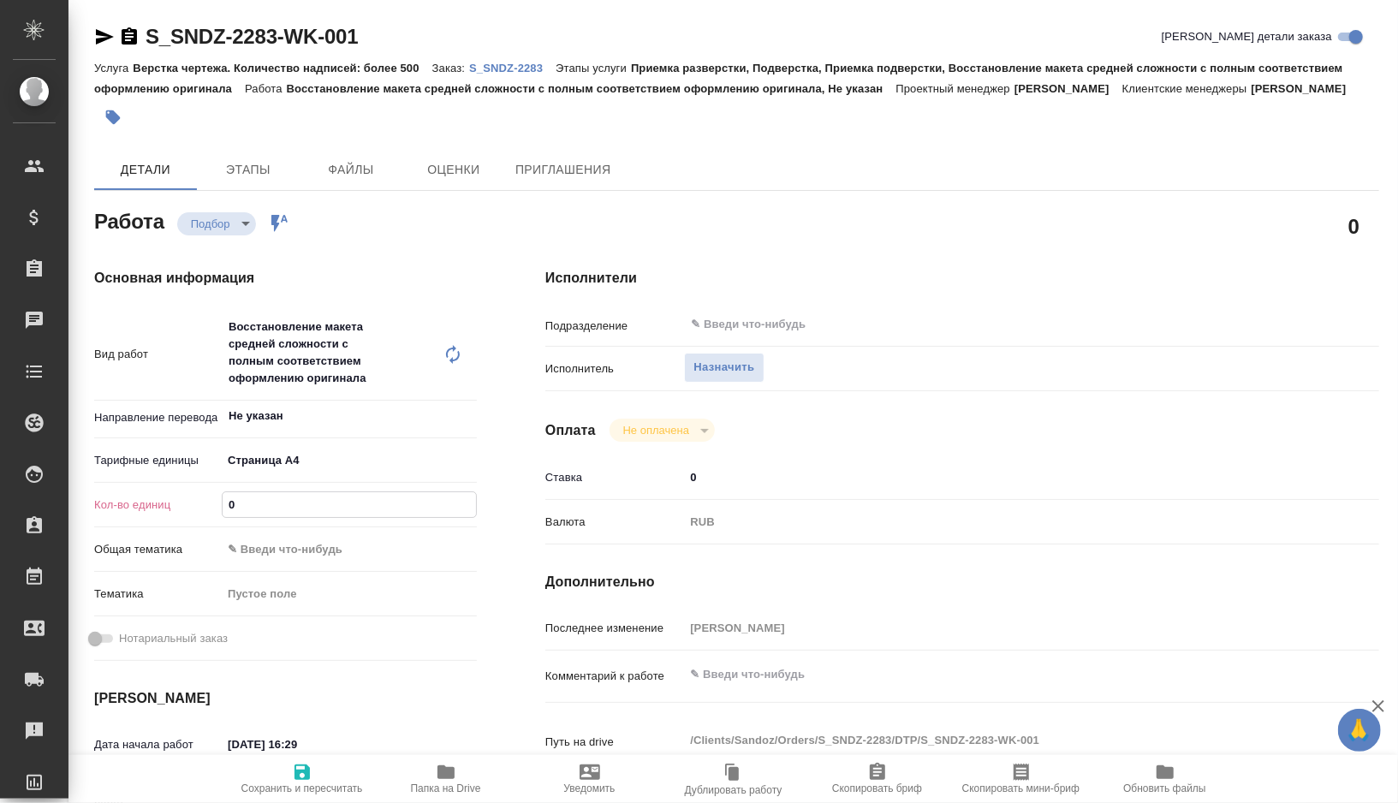
type textarea "x"
type input "7"
type textarea "x"
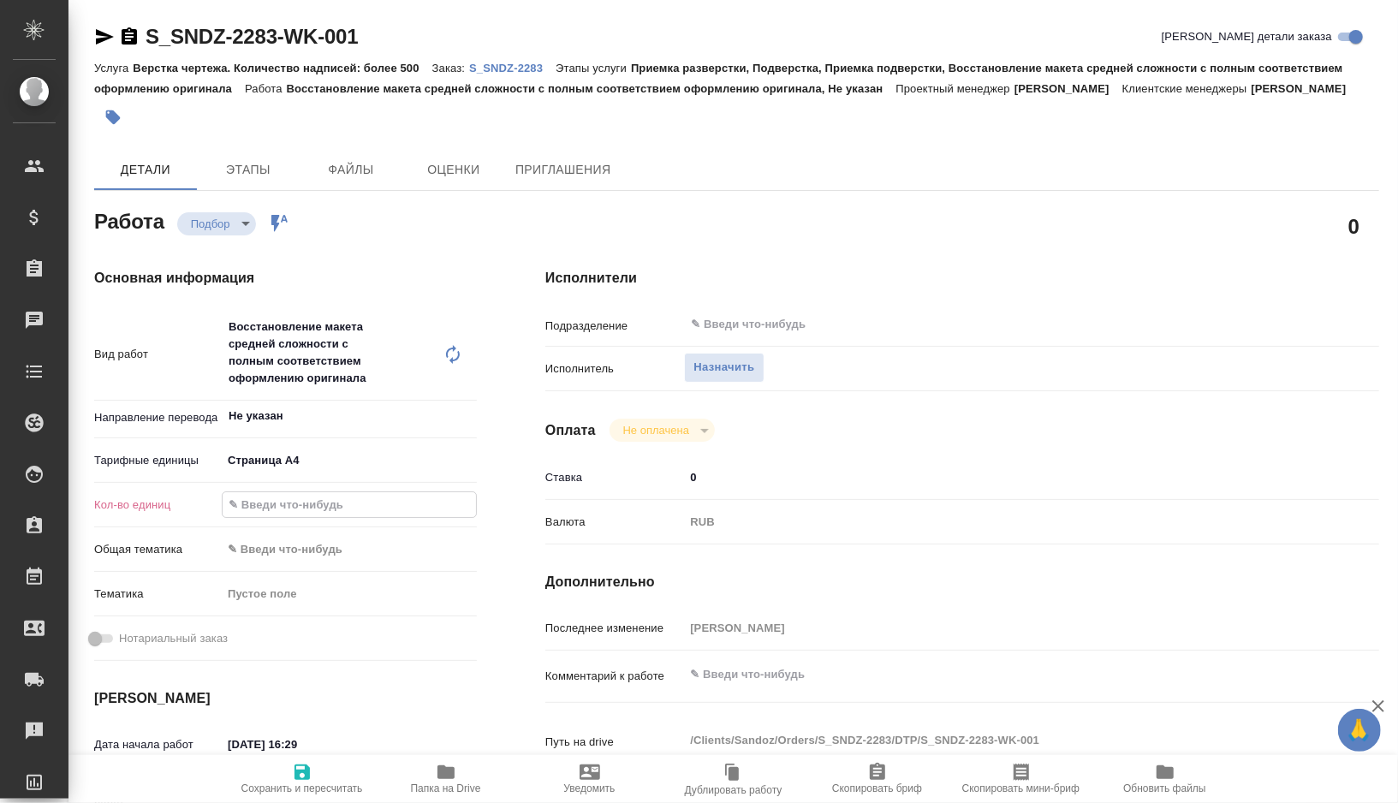
type textarea "x"
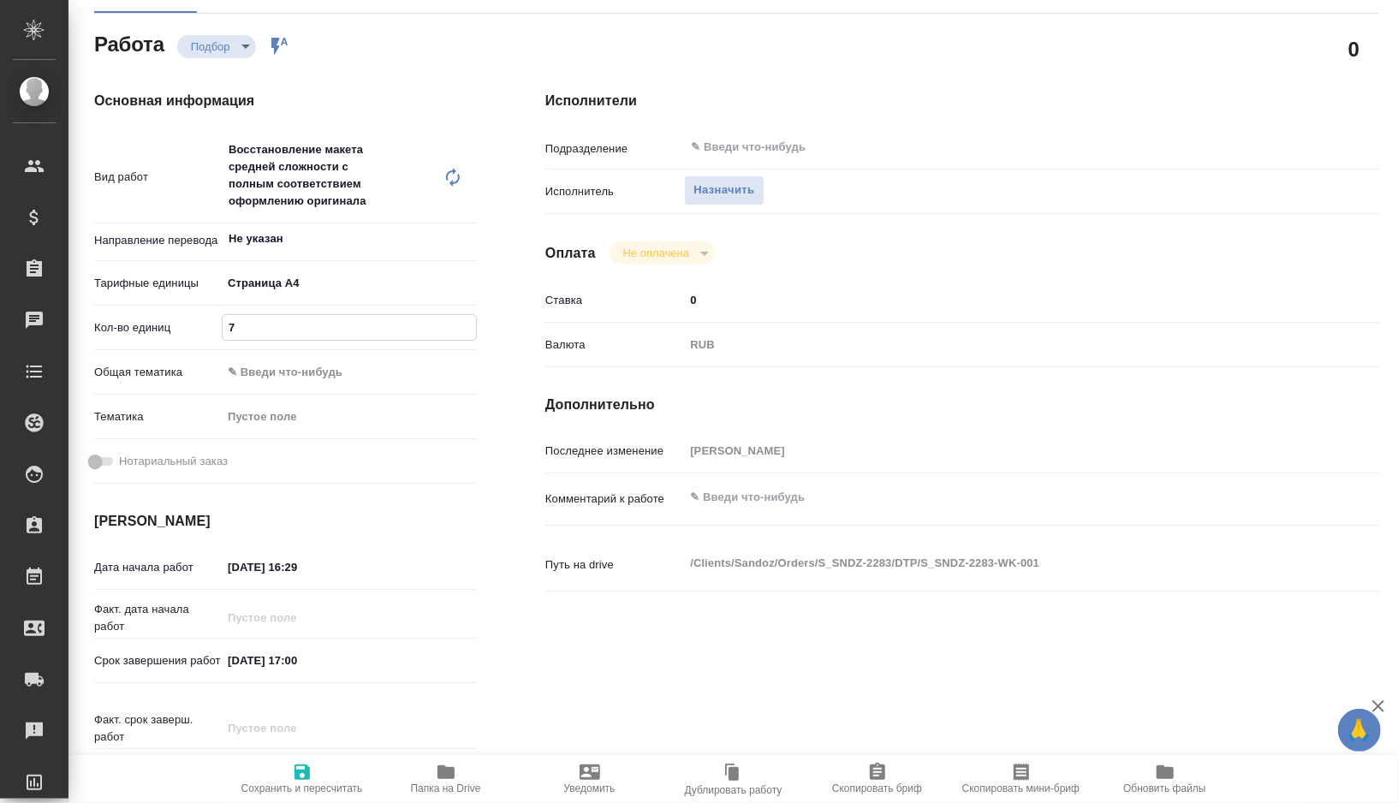
scroll to position [246, 0]
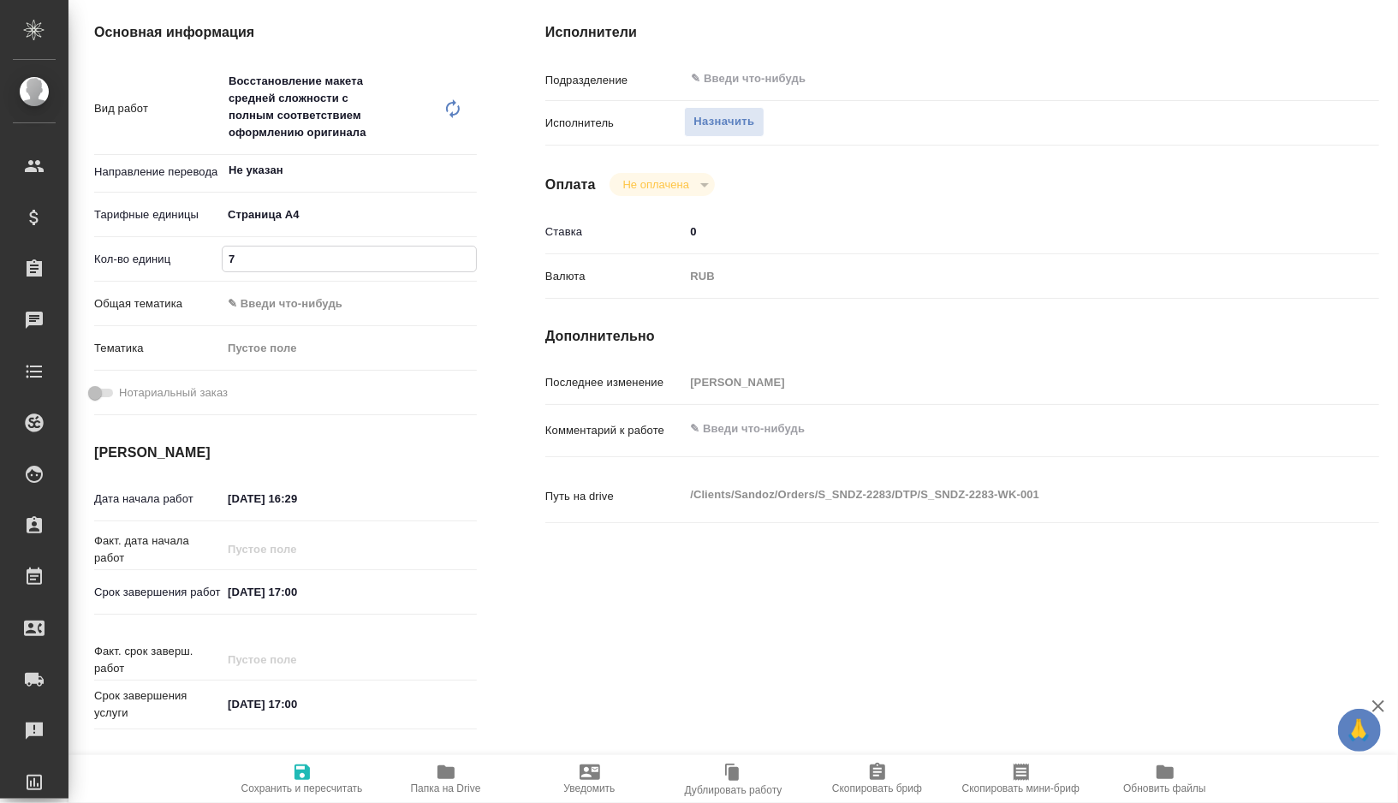
type input "7"
click at [238, 511] on input "11.08.2025 16:29" at bounding box center [297, 498] width 150 height 25
type textarea "x"
type input "10.82.0251 62:9_"
type textarea "x"
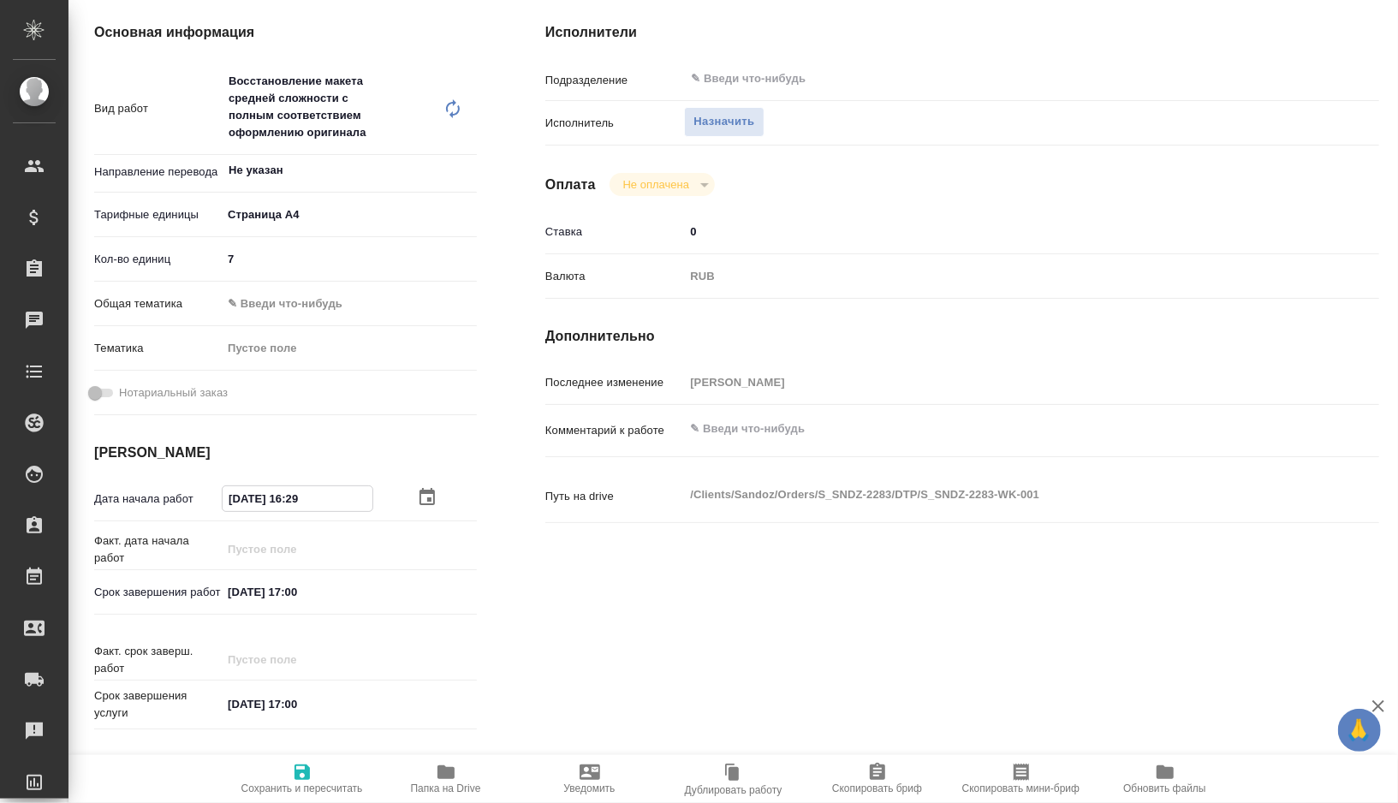
type textarea "x"
type input "12.08.2025 16:29"
type textarea "x"
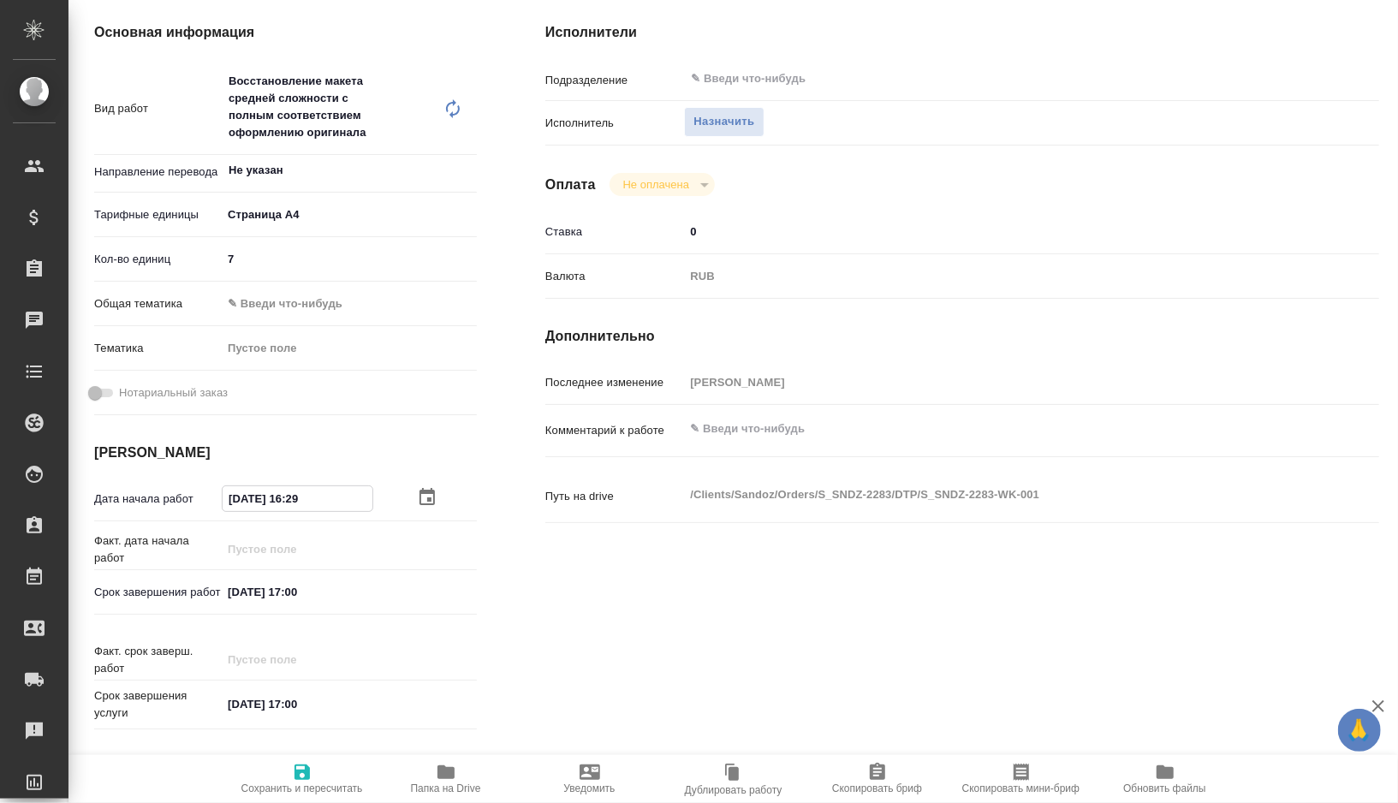
type textarea "x"
click at [311, 511] on input "12.08.2025 16:29" at bounding box center [298, 498] width 150 height 25
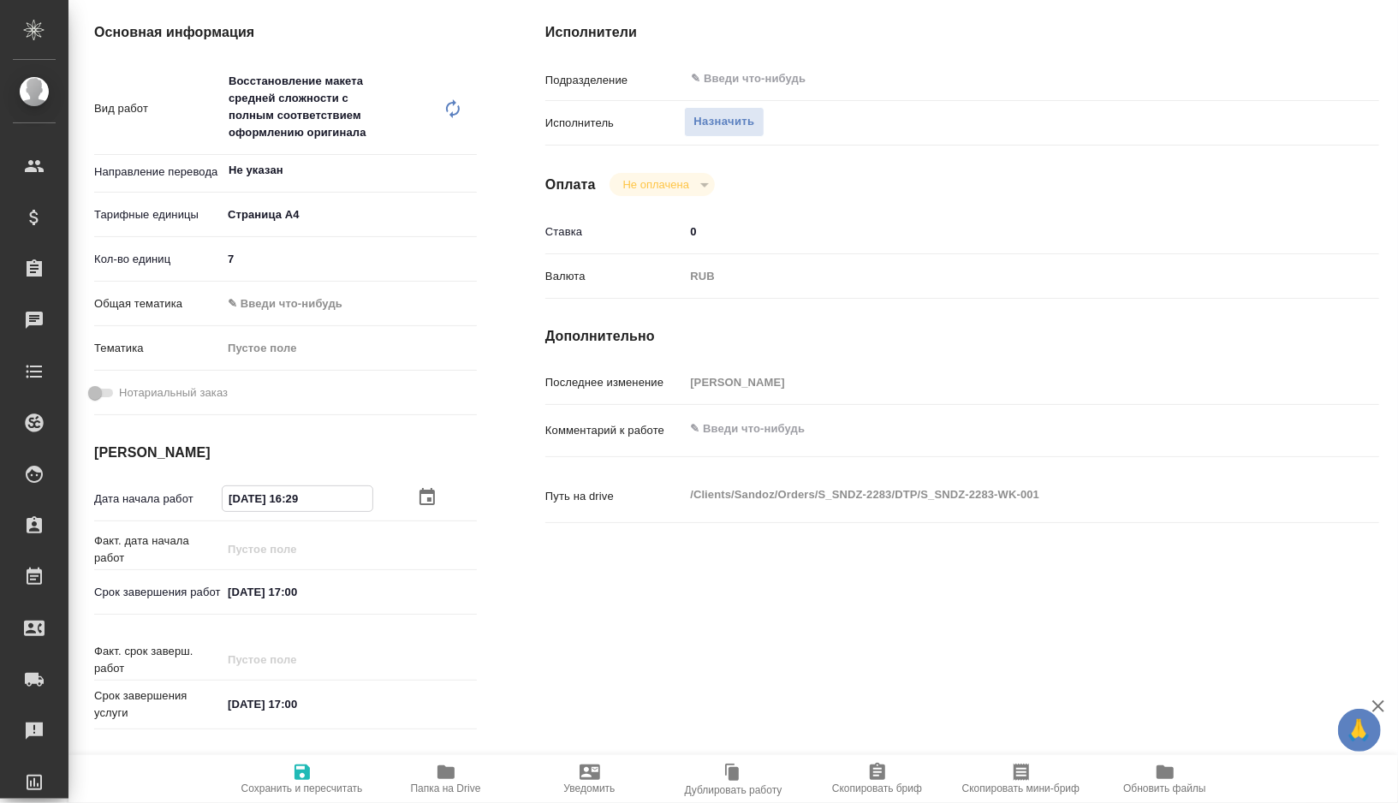
type input "12.08.2025 16:2_"
type textarea "x"
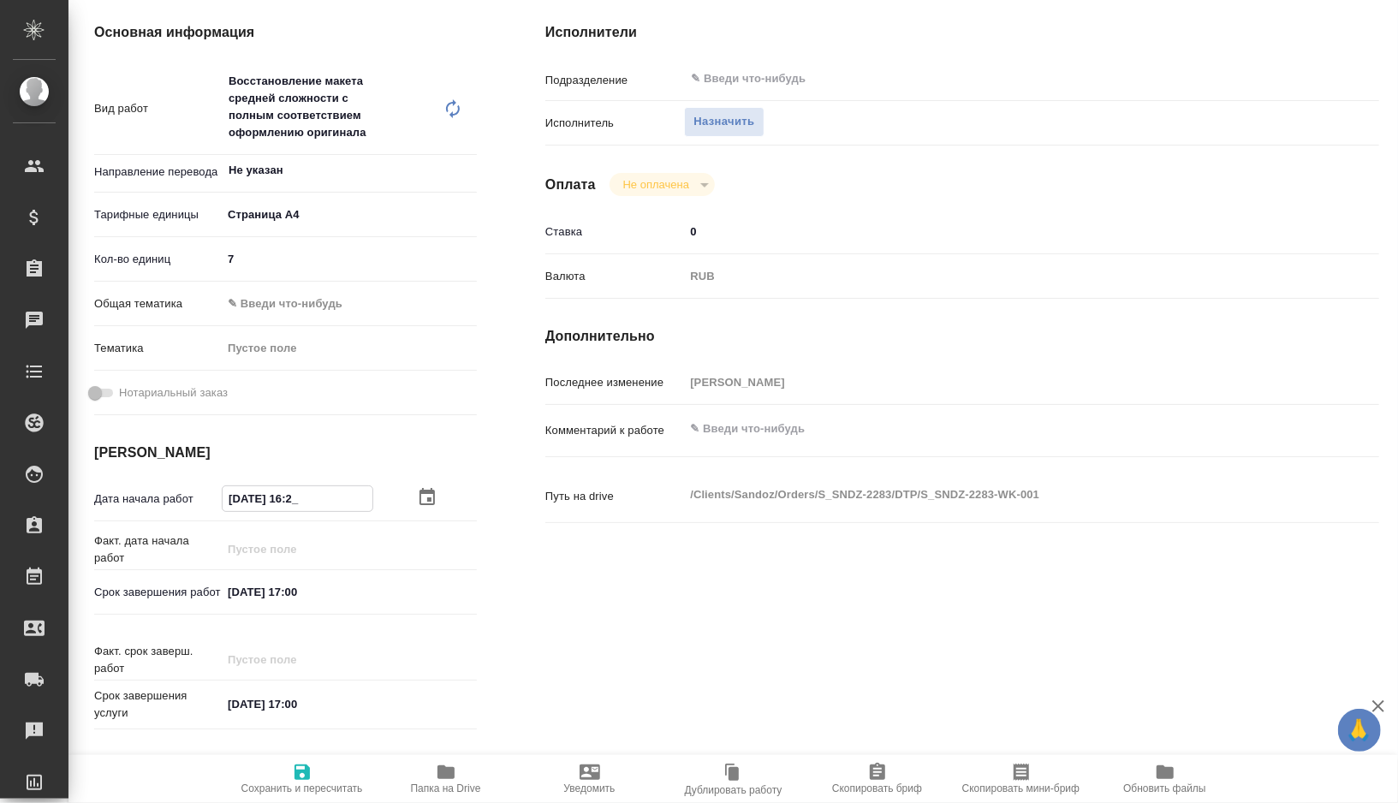
type textarea "x"
type input "12.08.2025 16:__"
type textarea "x"
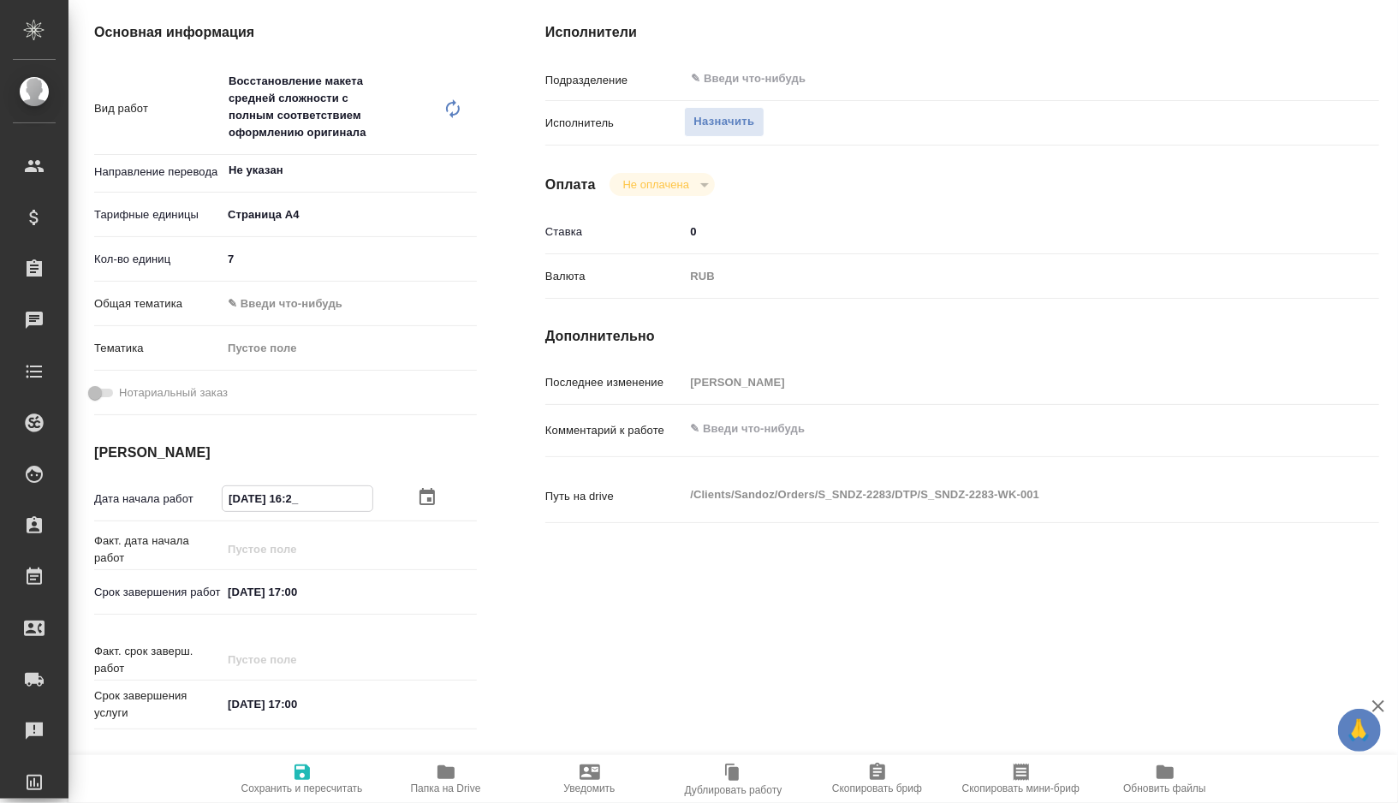
type textarea "x"
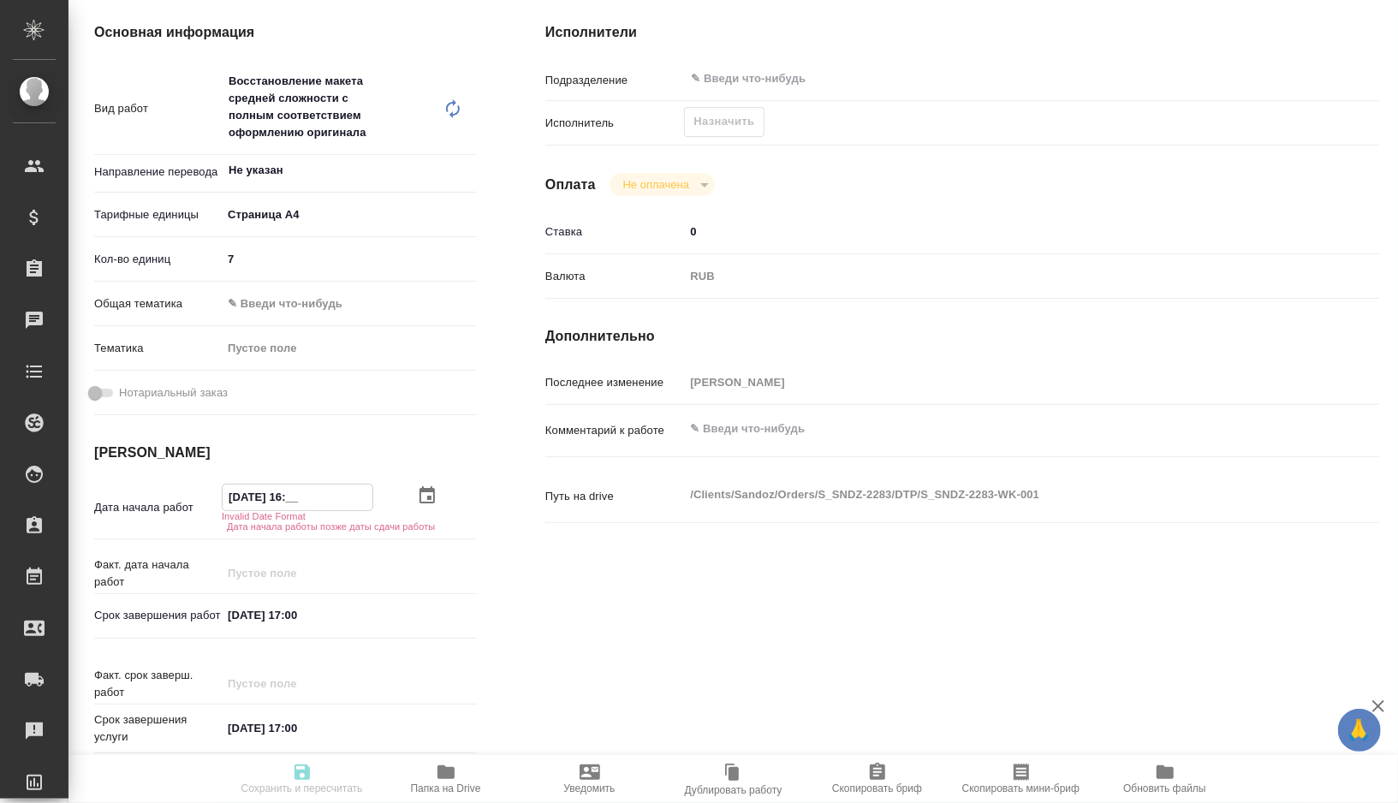
type input "12.08.2025 1_:__"
type textarea "x"
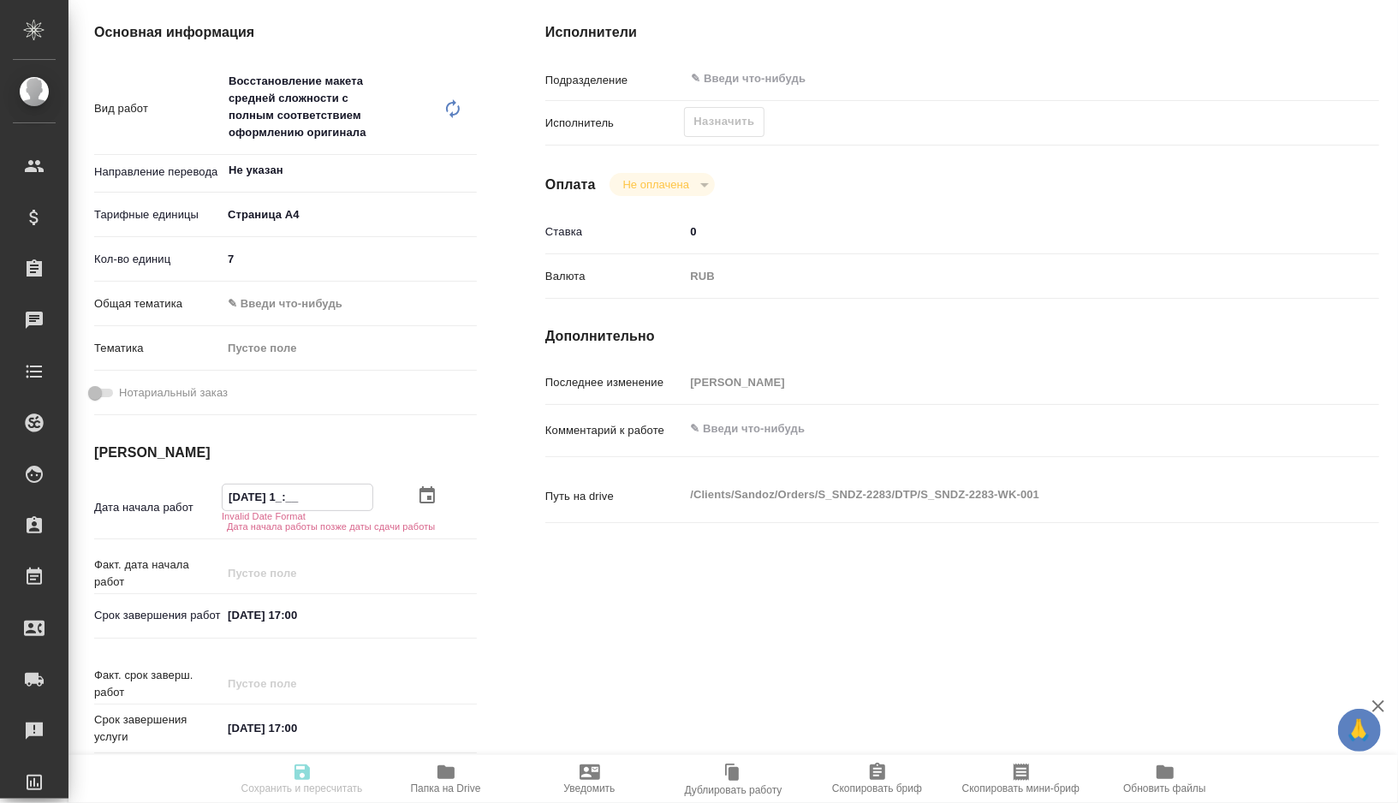
type textarea "x"
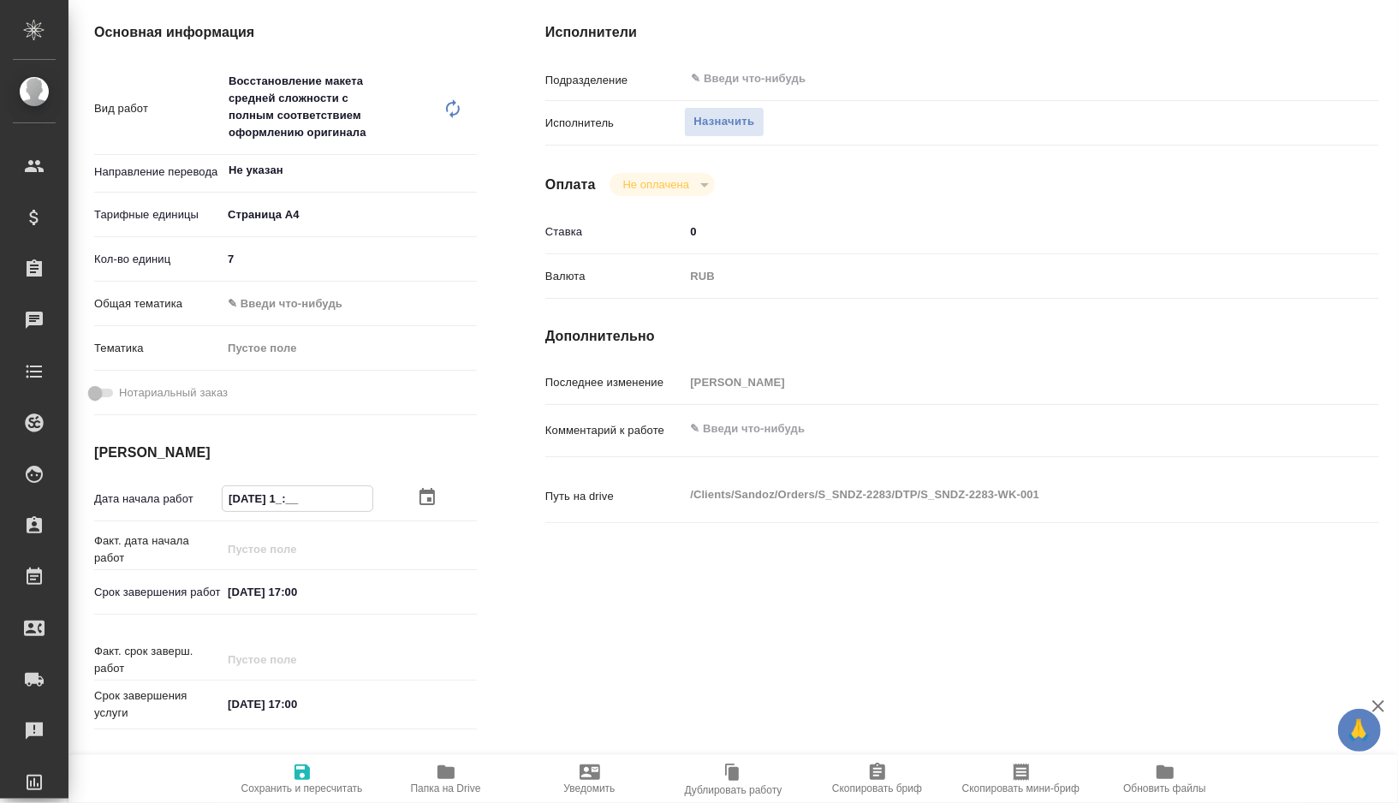
type textarea "x"
type input "12.08.2025 10:__"
type textarea "x"
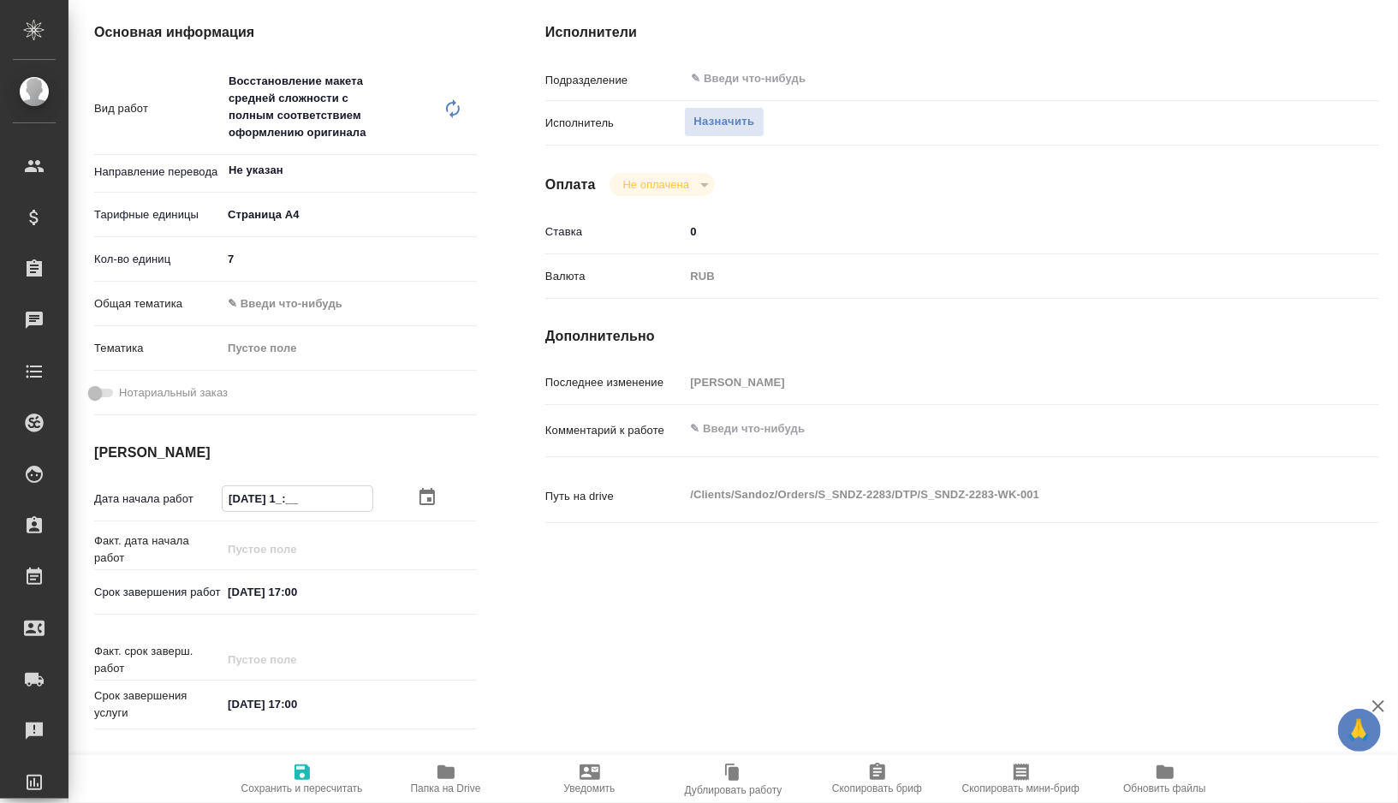
type textarea "x"
type input "12.08.2025 10:0_"
type textarea "x"
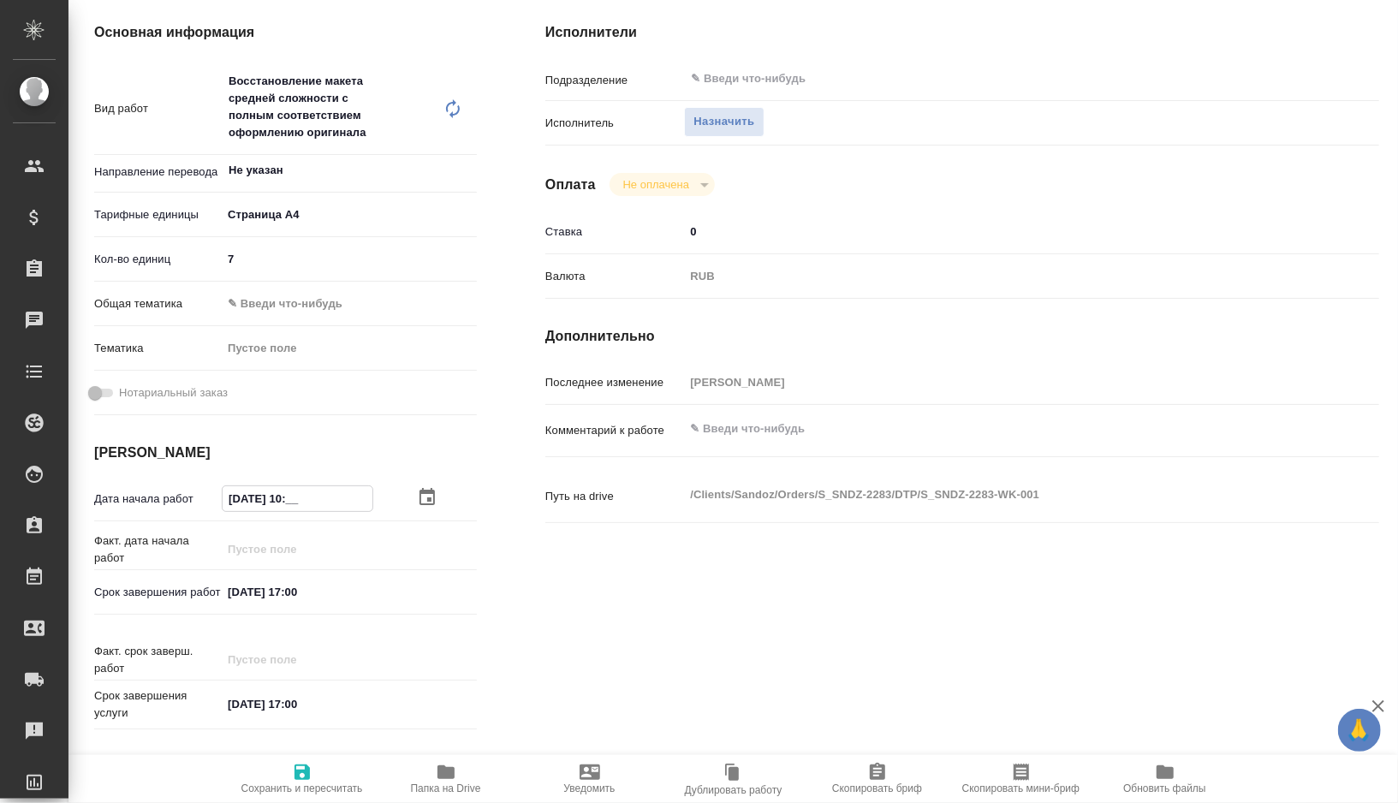
type textarea "x"
type input "12.08.2025 10:00"
type textarea "x"
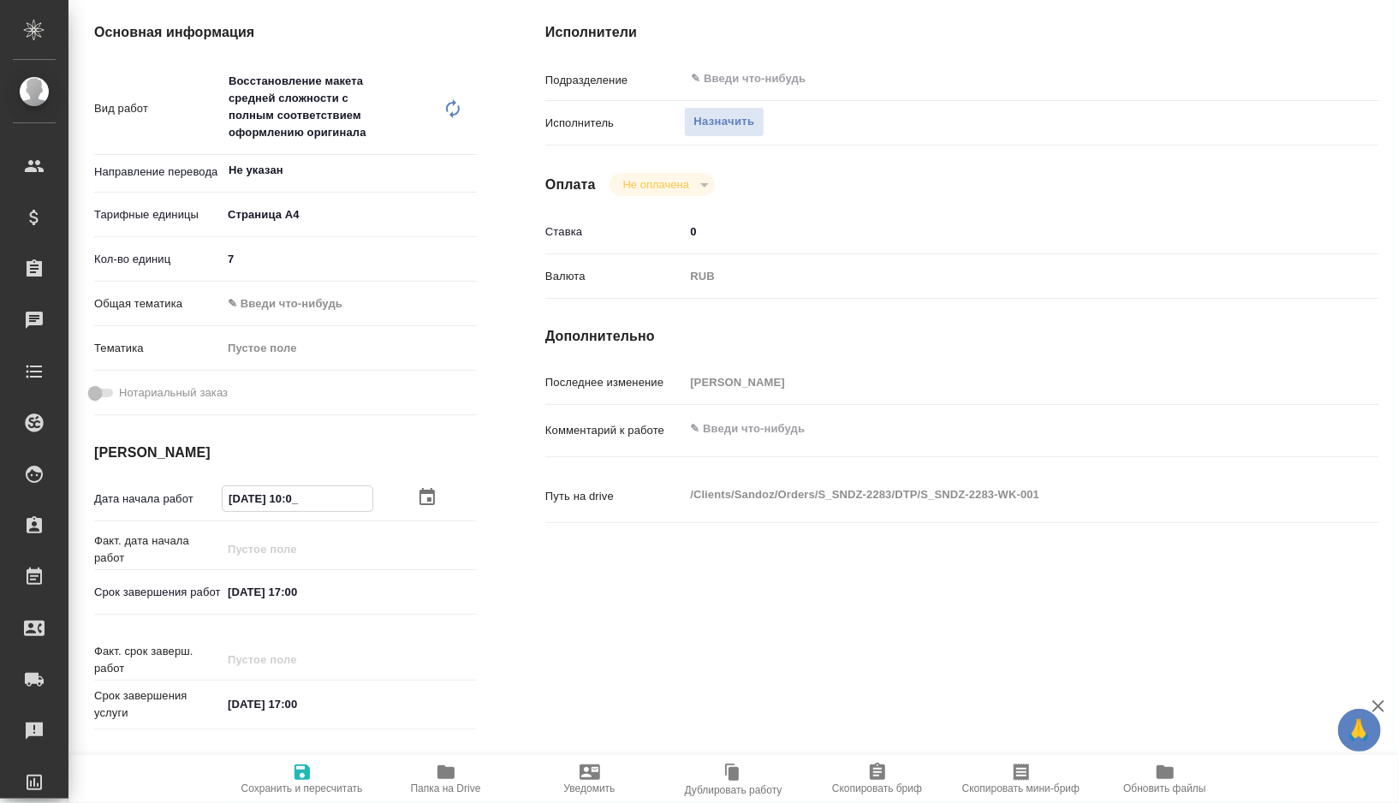
type textarea "x"
type input "12.08.2025 10:00"
click at [327, 605] on input "12.08.2025 17:00" at bounding box center [297, 592] width 150 height 25
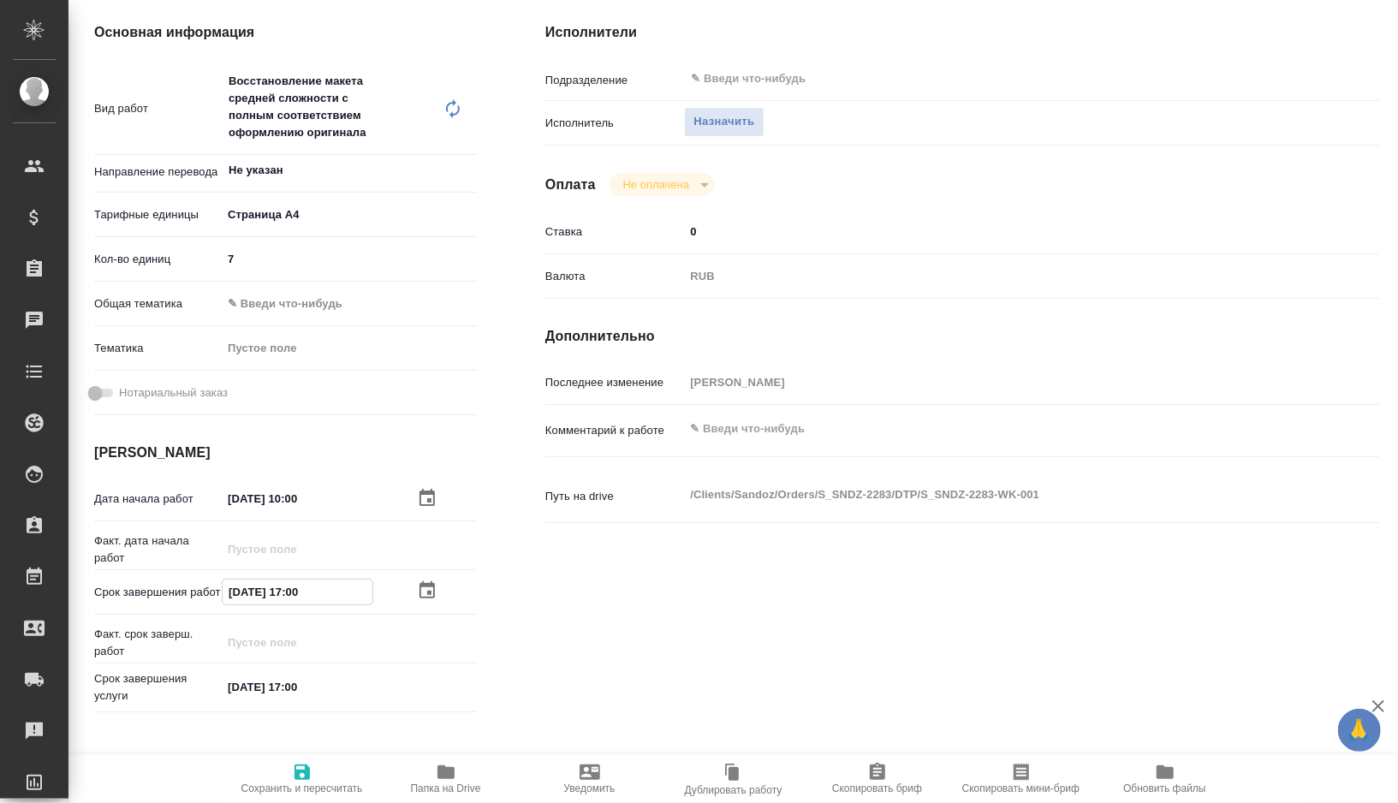
type textarea "x"
type input "12.08.2025 17:0_"
type textarea "x"
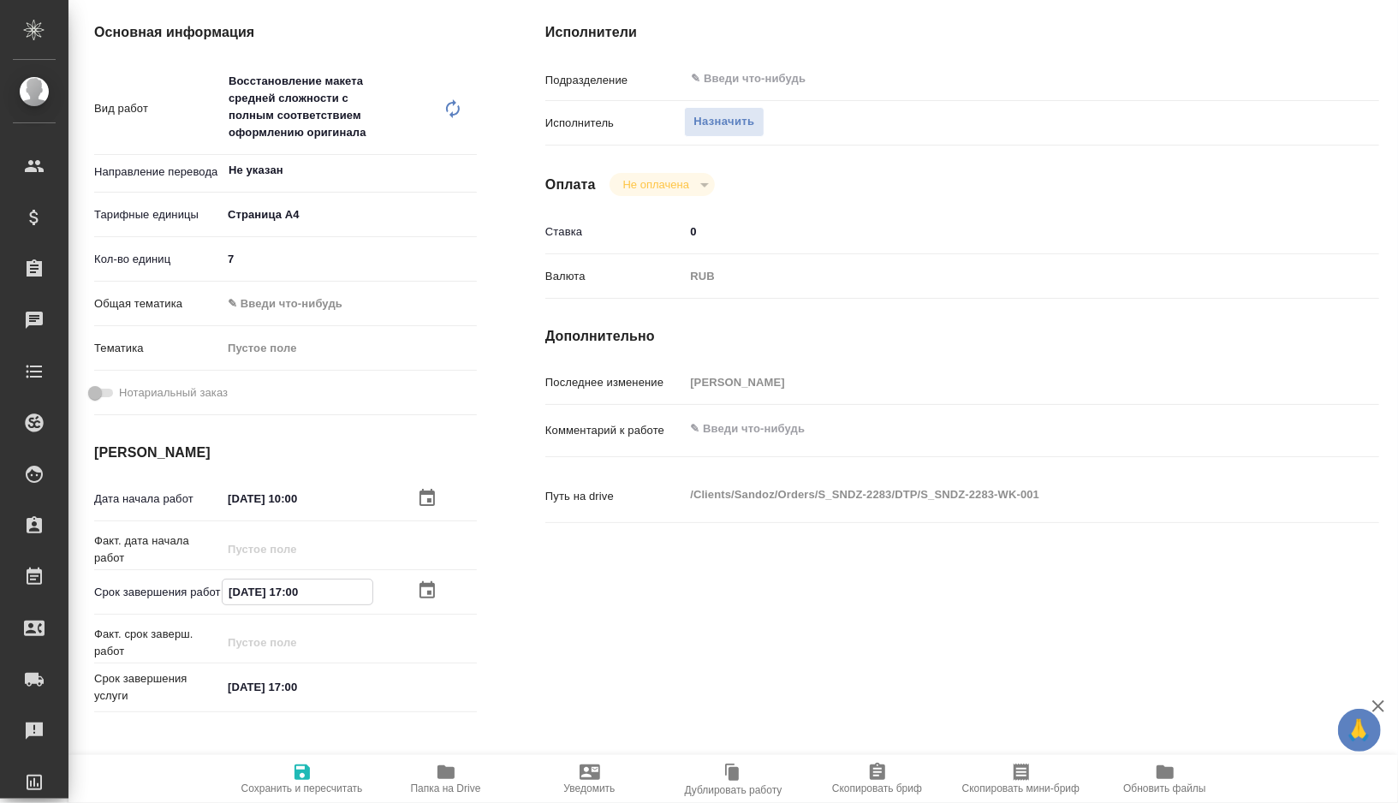
type textarea "x"
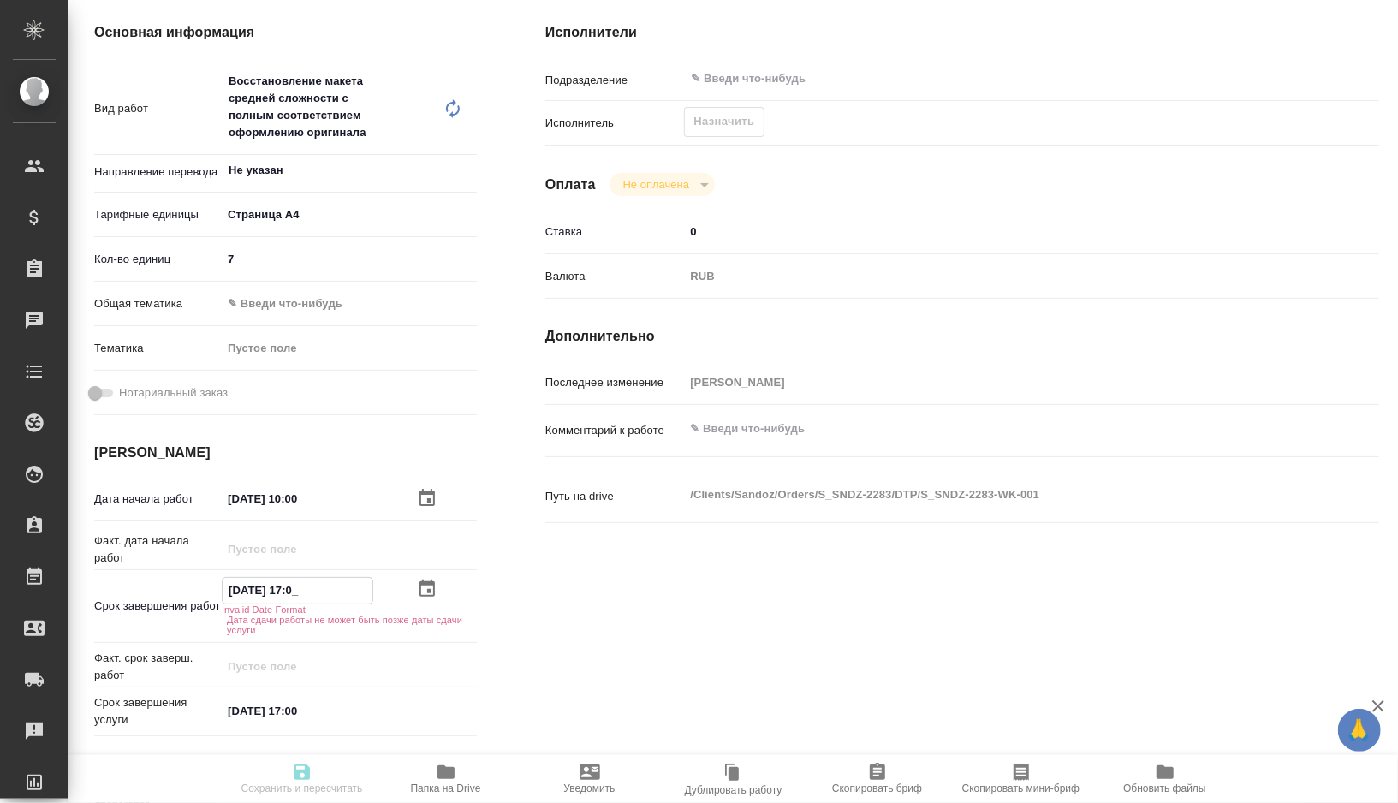
type textarea "x"
type input "12.08.2025 17:__"
type textarea "x"
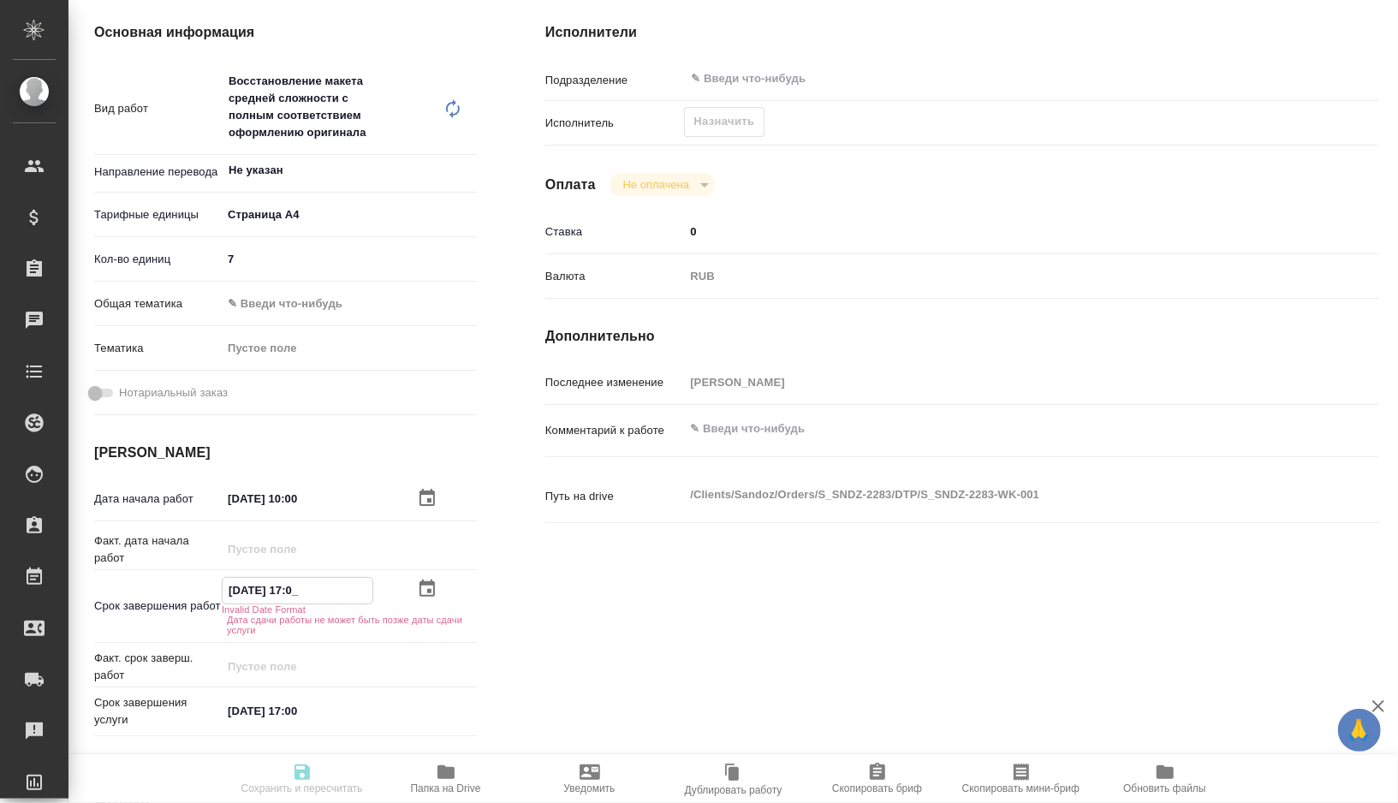
type textarea "x"
type input "12.08.2025 1_:__"
type textarea "x"
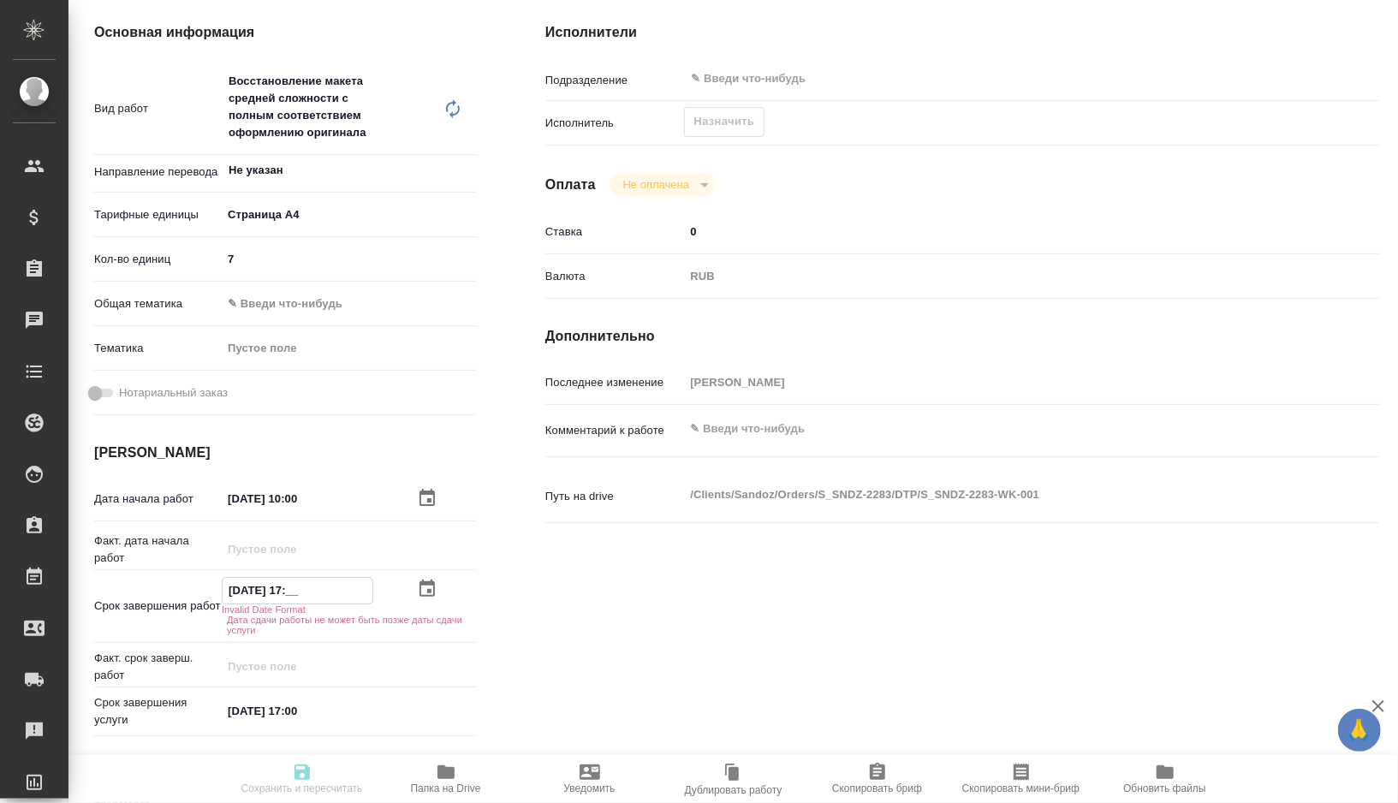
type textarea "x"
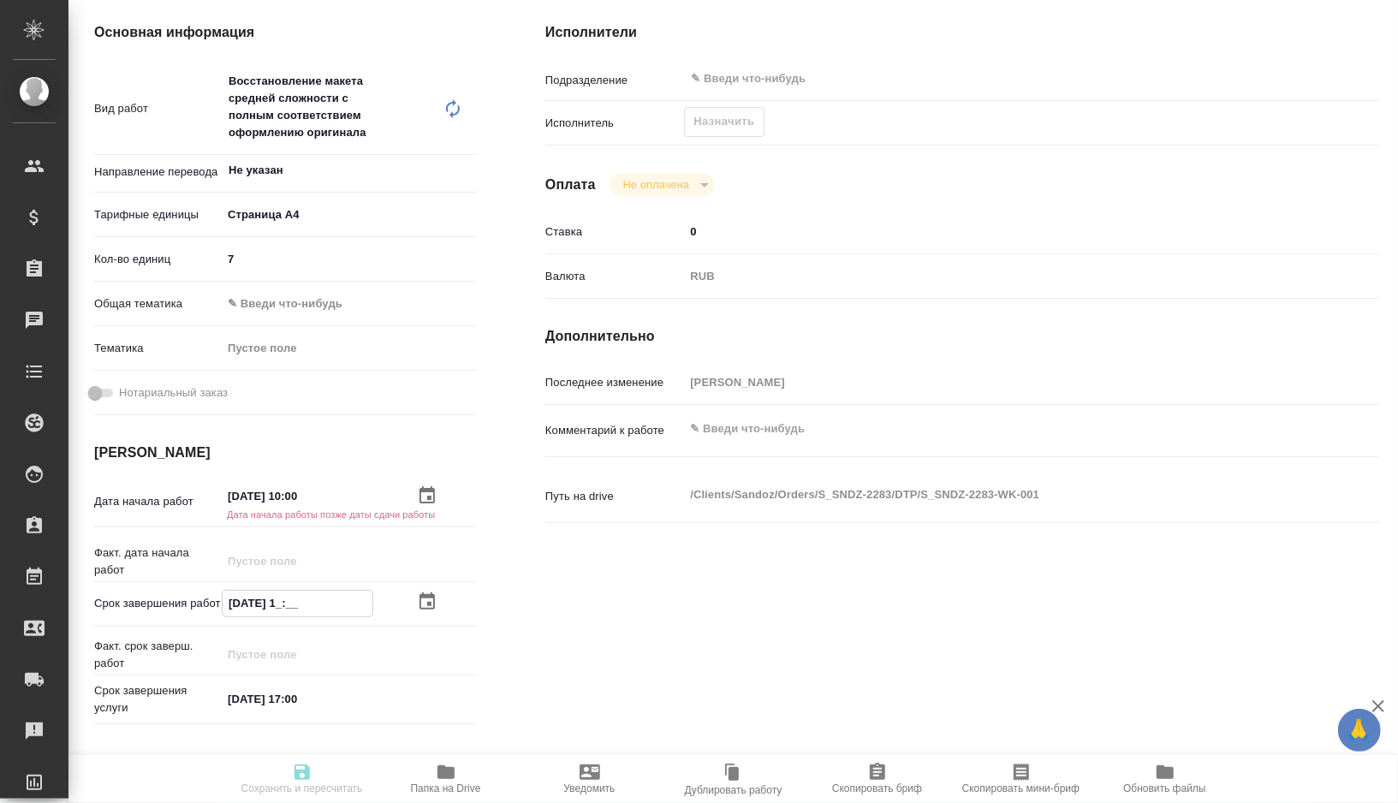
type textarea "x"
type input "12.08.2025 13:__"
type textarea "x"
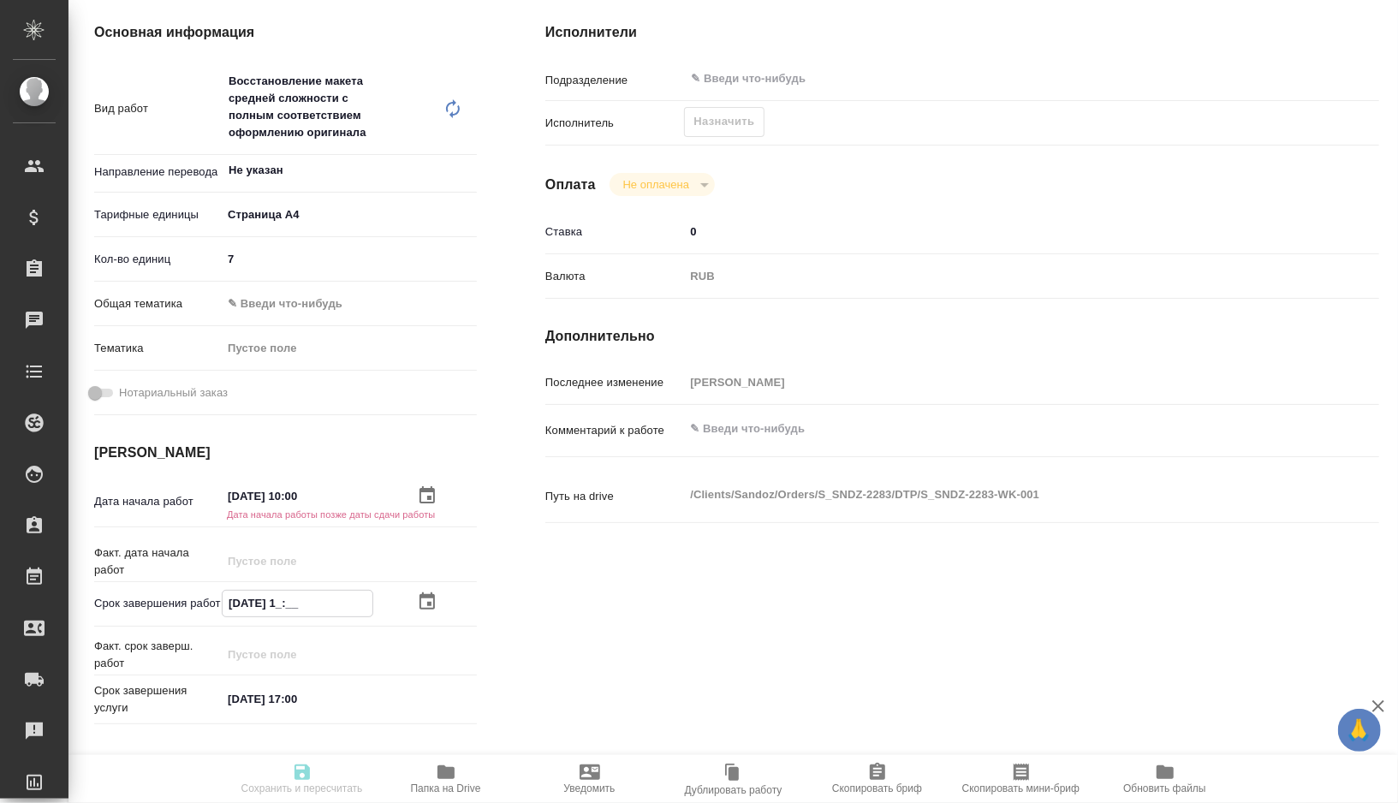
type textarea "x"
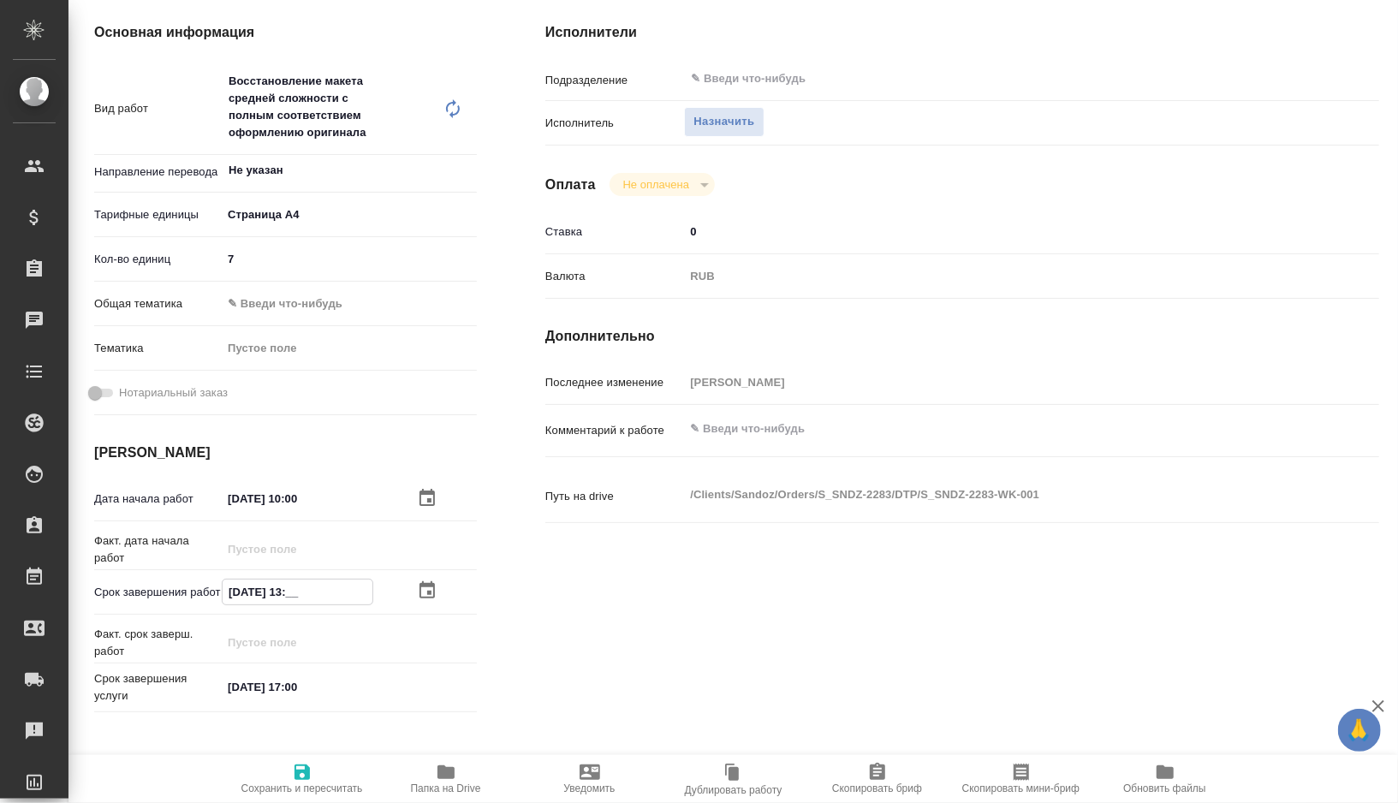
type textarea "x"
type input "12.08.2025 13:0_"
type textarea "x"
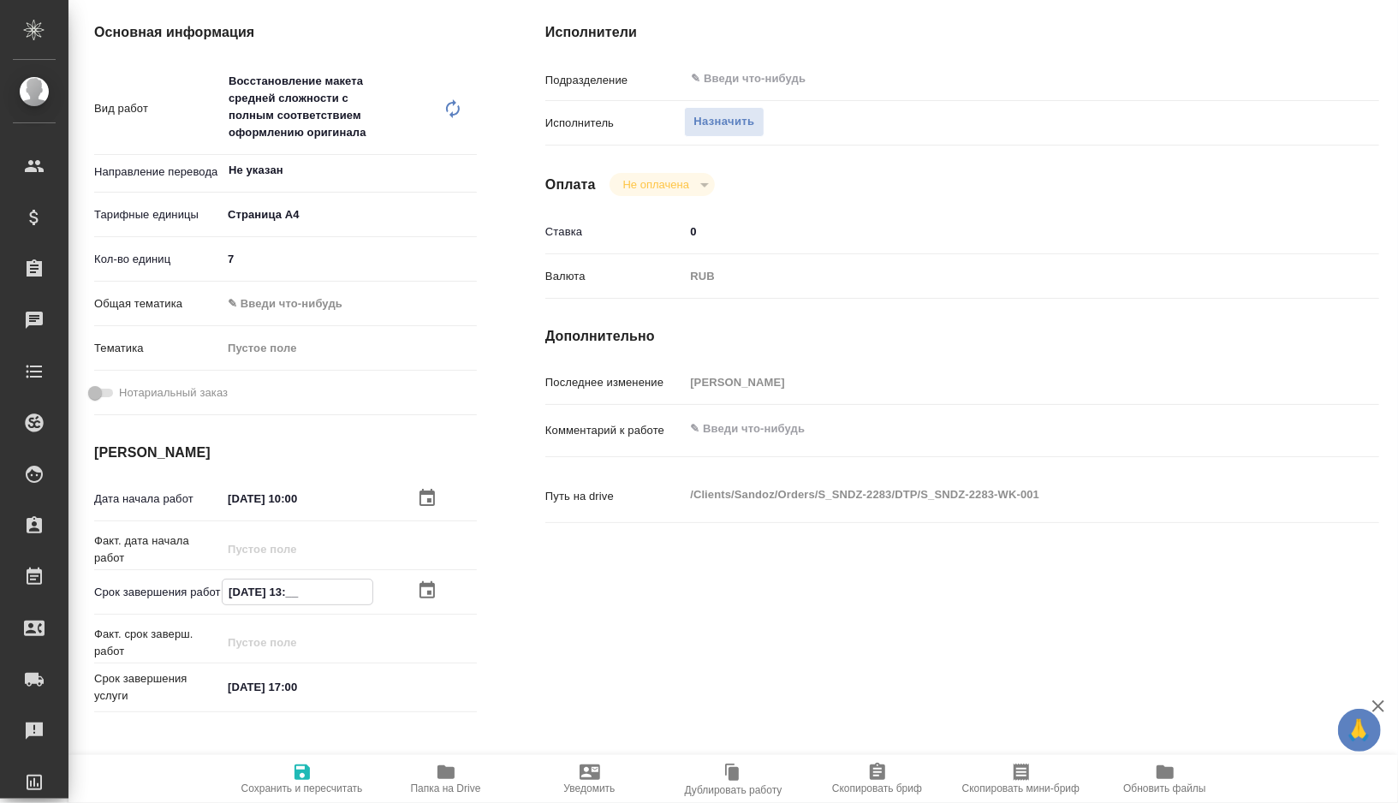
type textarea "x"
type input "12.08.2025 13:00"
type textarea "x"
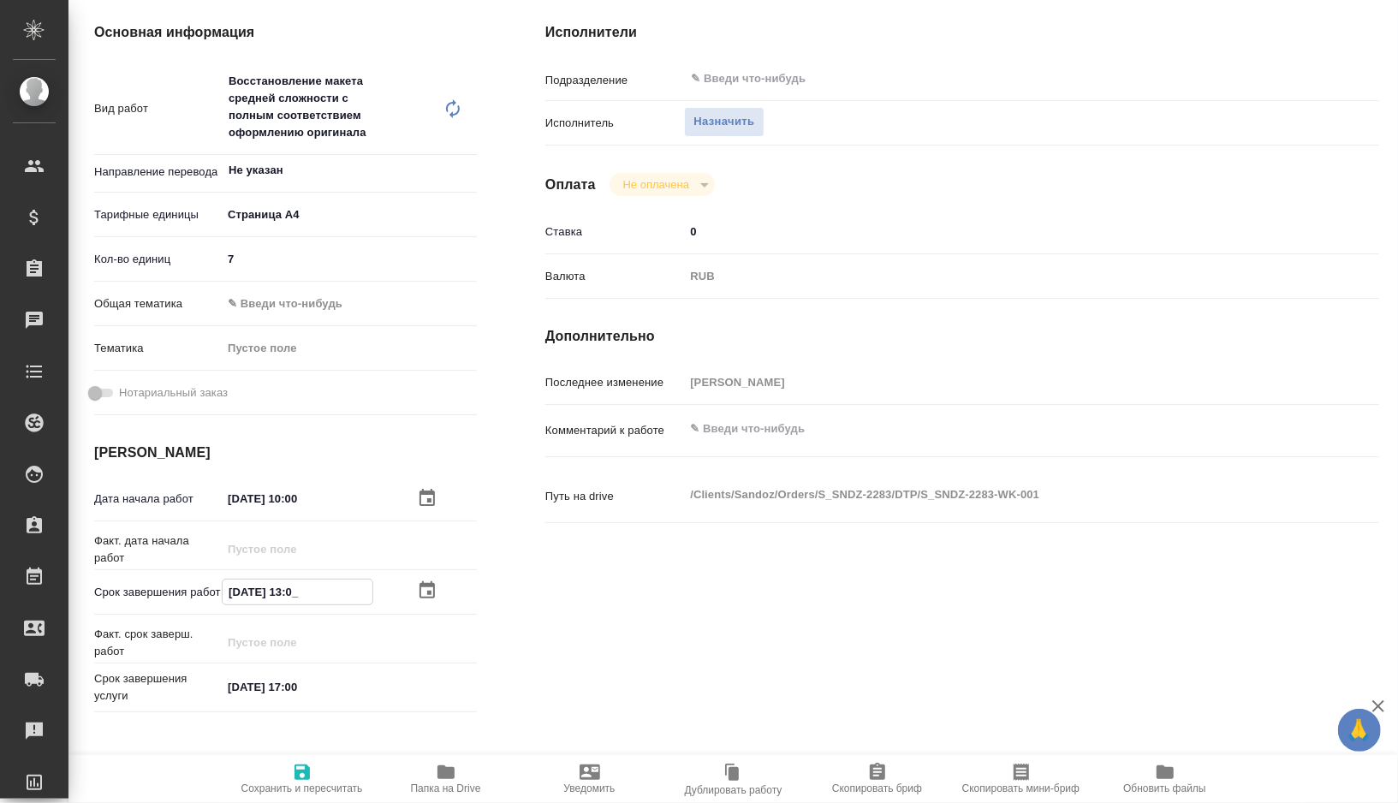
type textarea "x"
type input "12.08.2025 13:00"
click at [304, 769] on icon "button" at bounding box center [302, 772] width 21 height 21
type textarea "x"
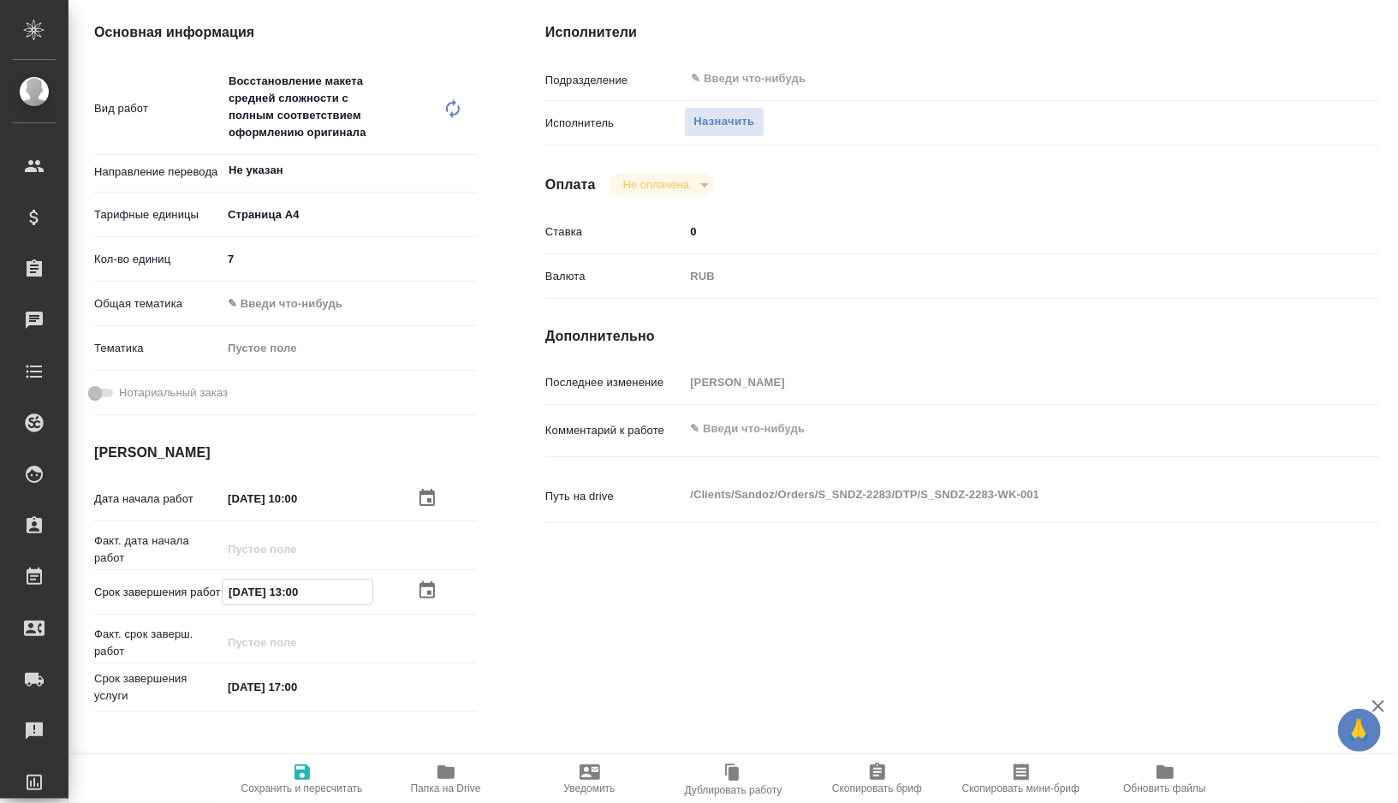
type textarea "x"
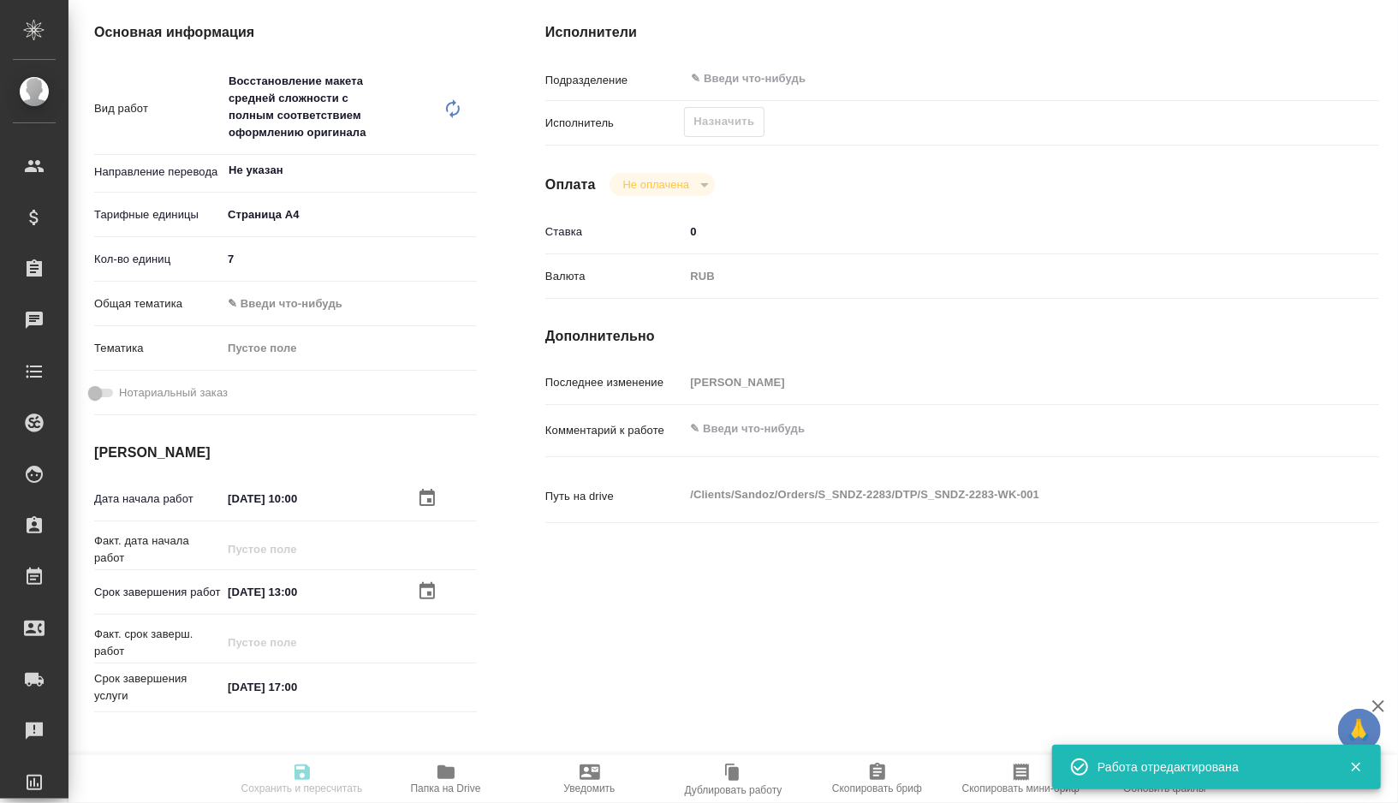
type textarea "x"
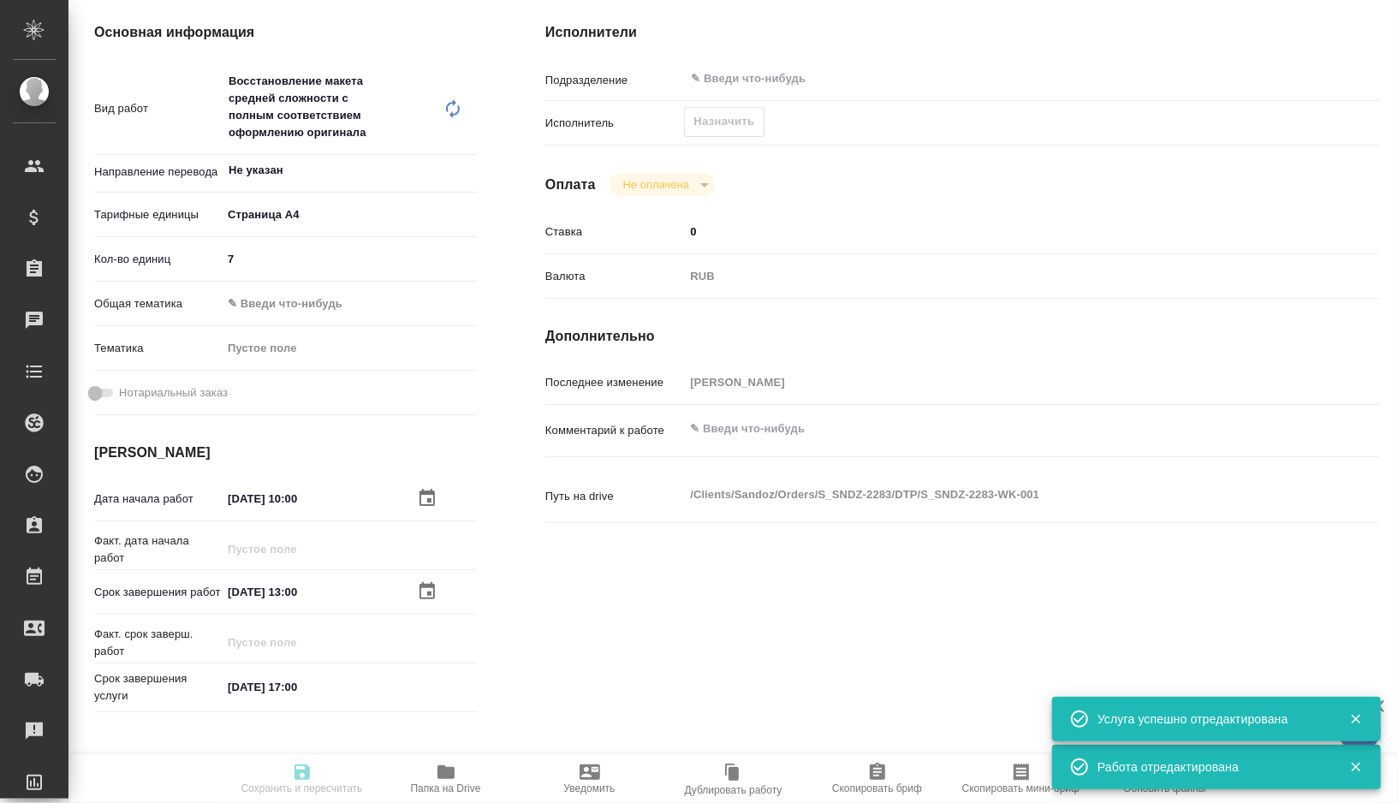
type input "recruiting"
type textarea "Восстановление макета средней сложности с полным соответствием оформлению ориги…"
type textarea "x"
type input "Не указан"
type input "5f036ec4e16dec2d6b59c8ff"
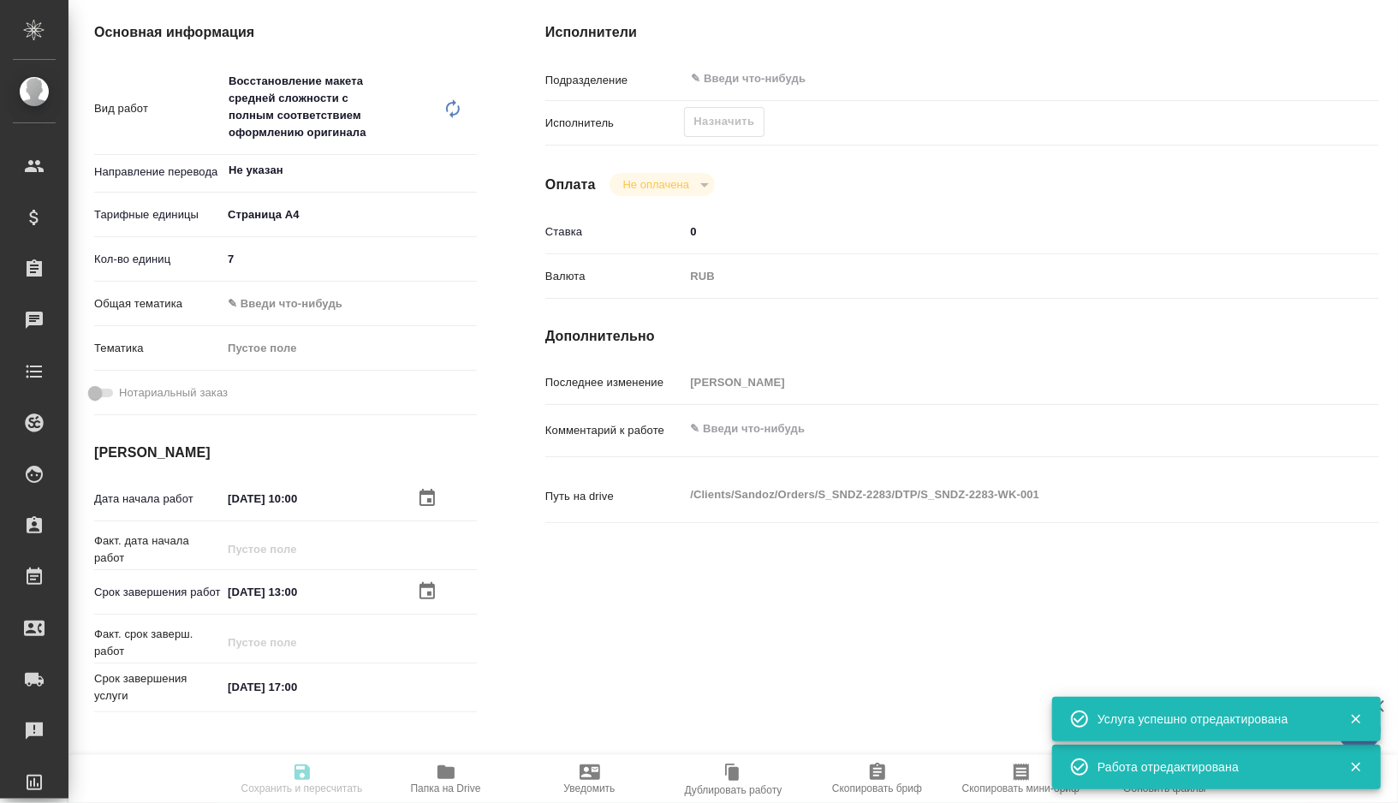
type input "7"
type input "12.08.2025 10:00"
type input "12.08.2025 13:00"
type input "[DATE] 17:00"
type input "notPayed"
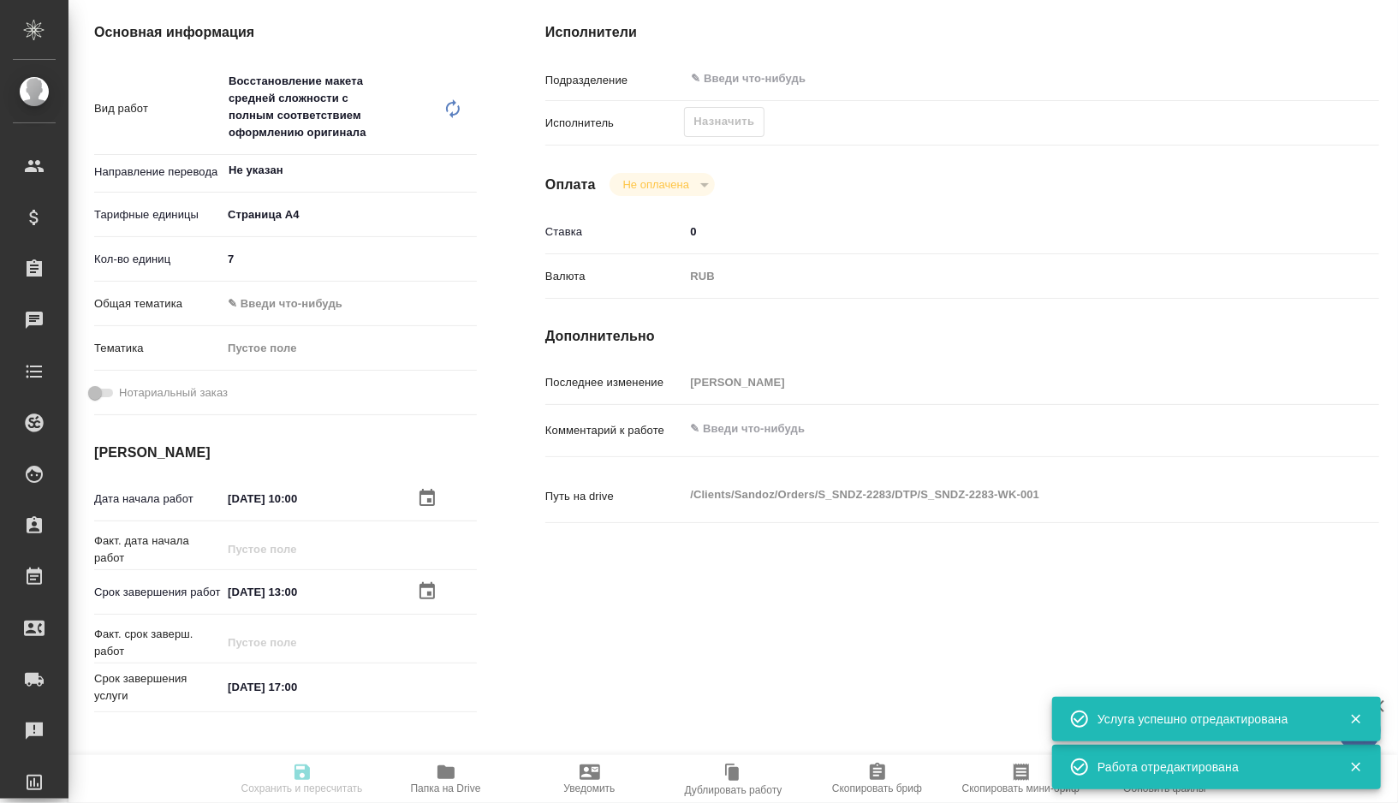
type input "0"
type input "RUB"
type input "[PERSON_NAME]"
type textarea "x"
type textarea "/Clients/Sandoz/Orders/S_SNDZ-2283/DTP/S_SNDZ-2283-WK-001"
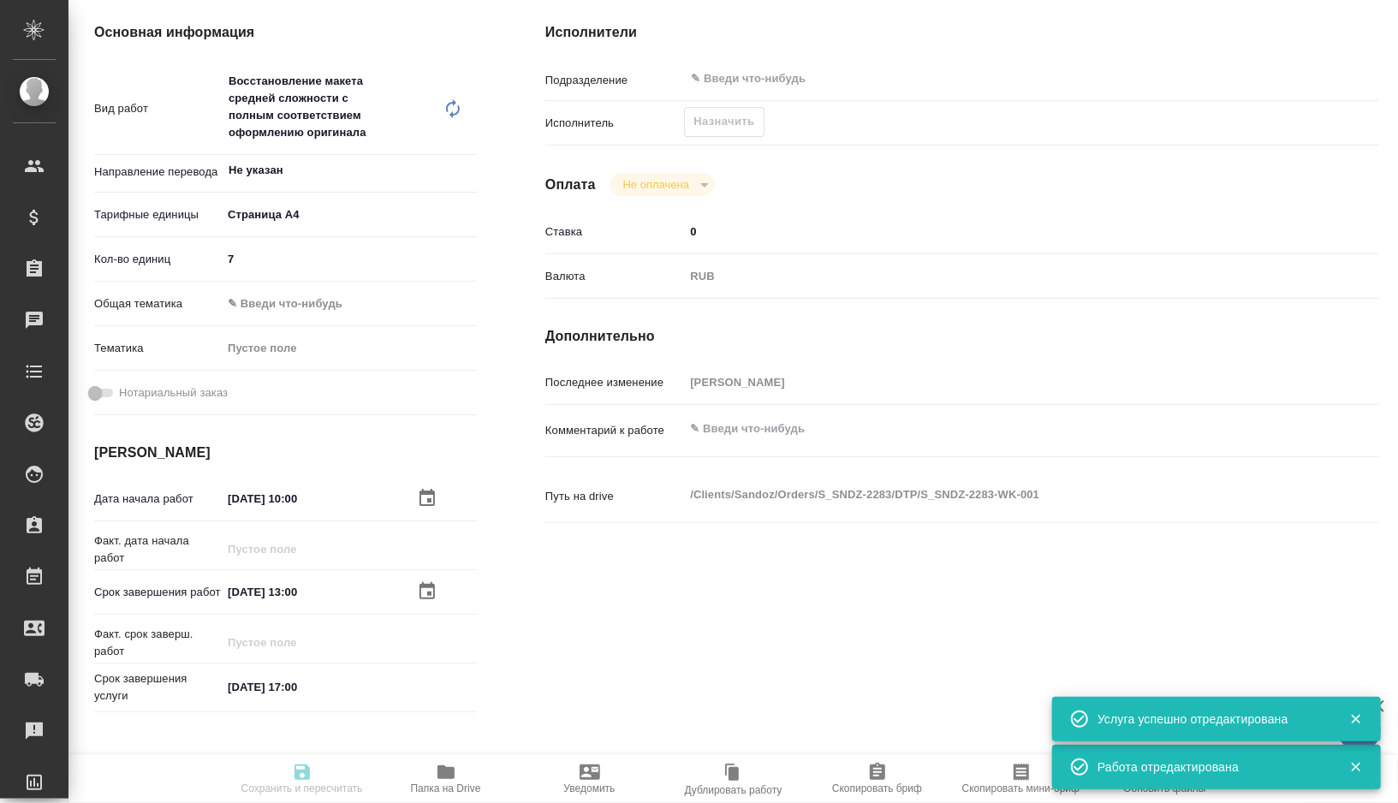
type textarea "x"
type input "S_SNDZ-2283"
type input "Верстка чертежа. Количество надписей: более 500"
type input "Приемка разверстки, Подверстка, Приемка подверстки, Восстановление макета средн…"
type input "Кабаргина Анна"
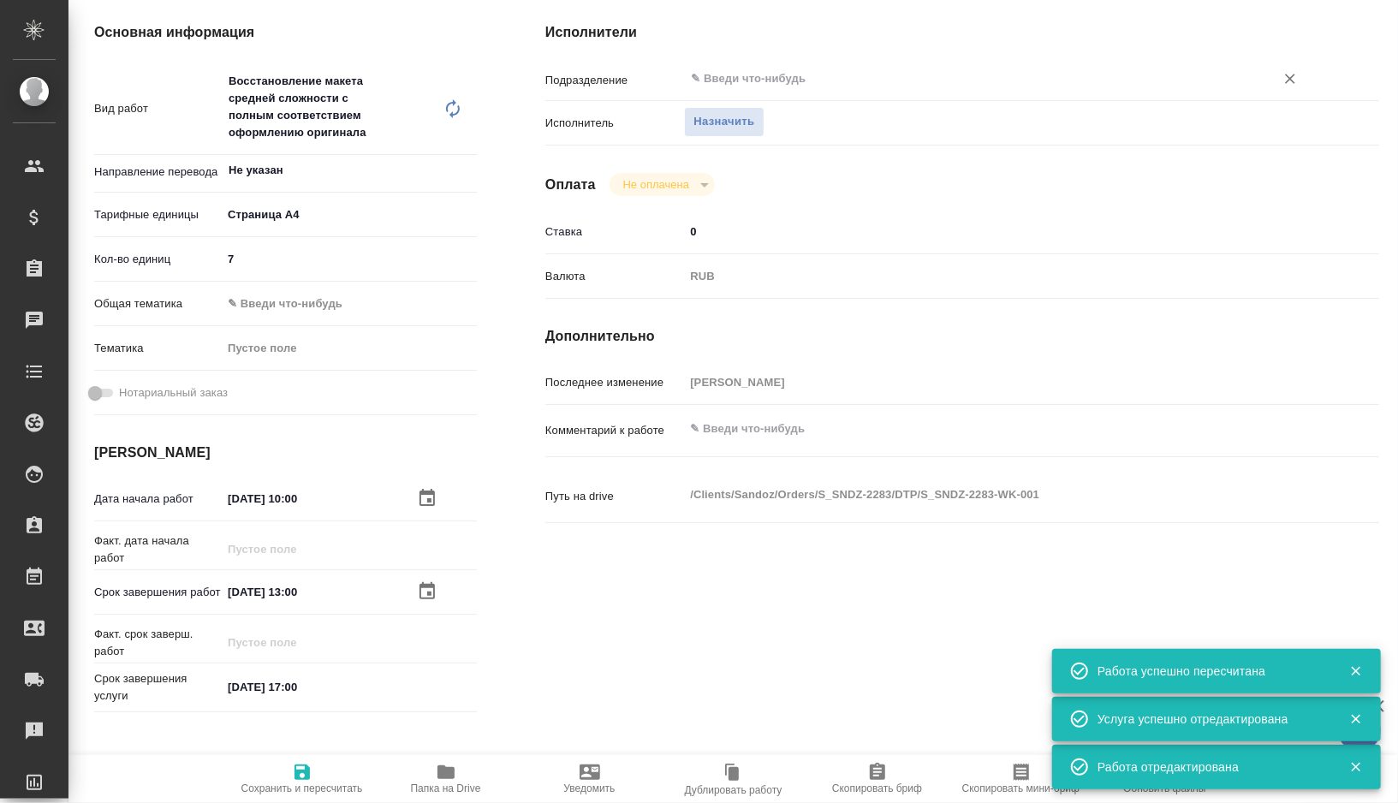
click at [729, 89] on input "text" at bounding box center [968, 79] width 558 height 21
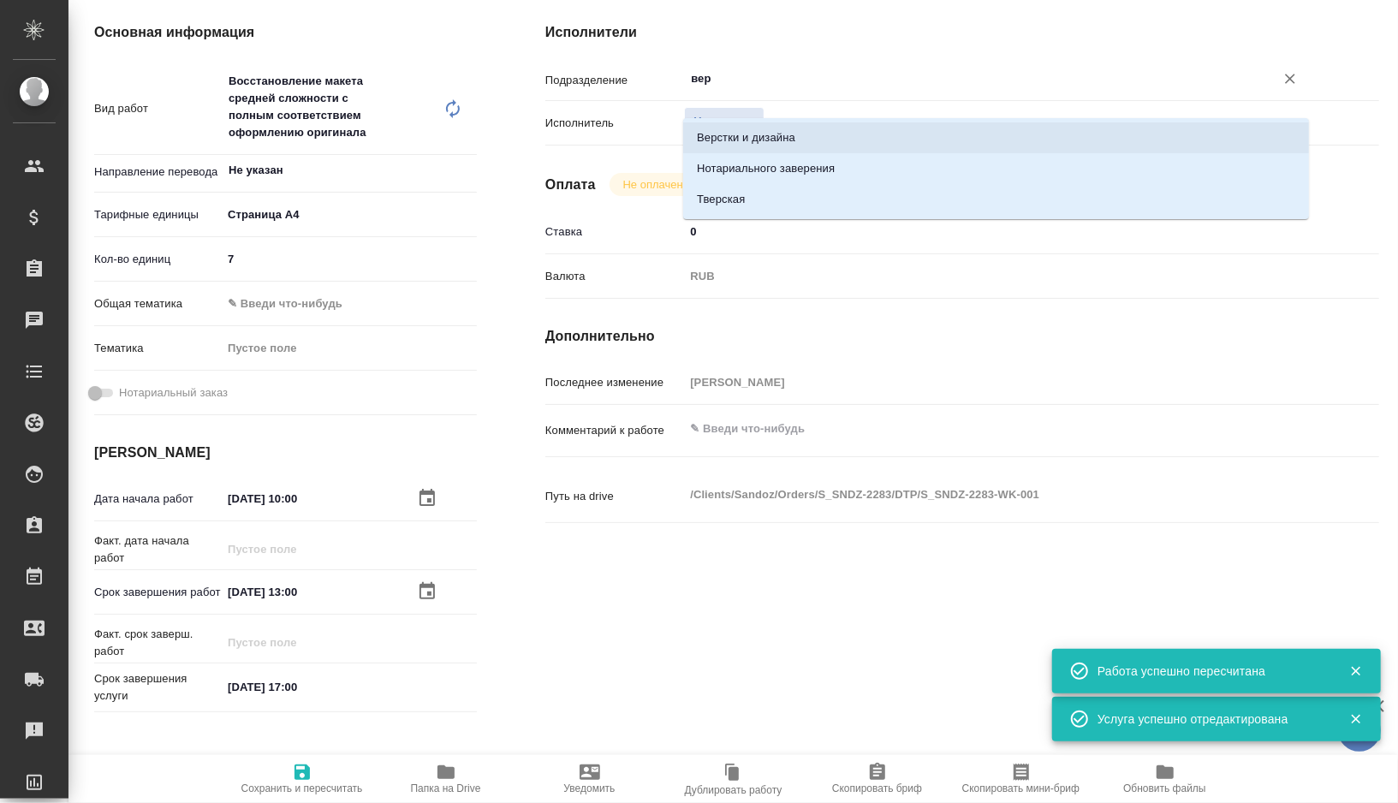
click at [736, 133] on li "Верстки и дизайна" at bounding box center [996, 137] width 626 height 31
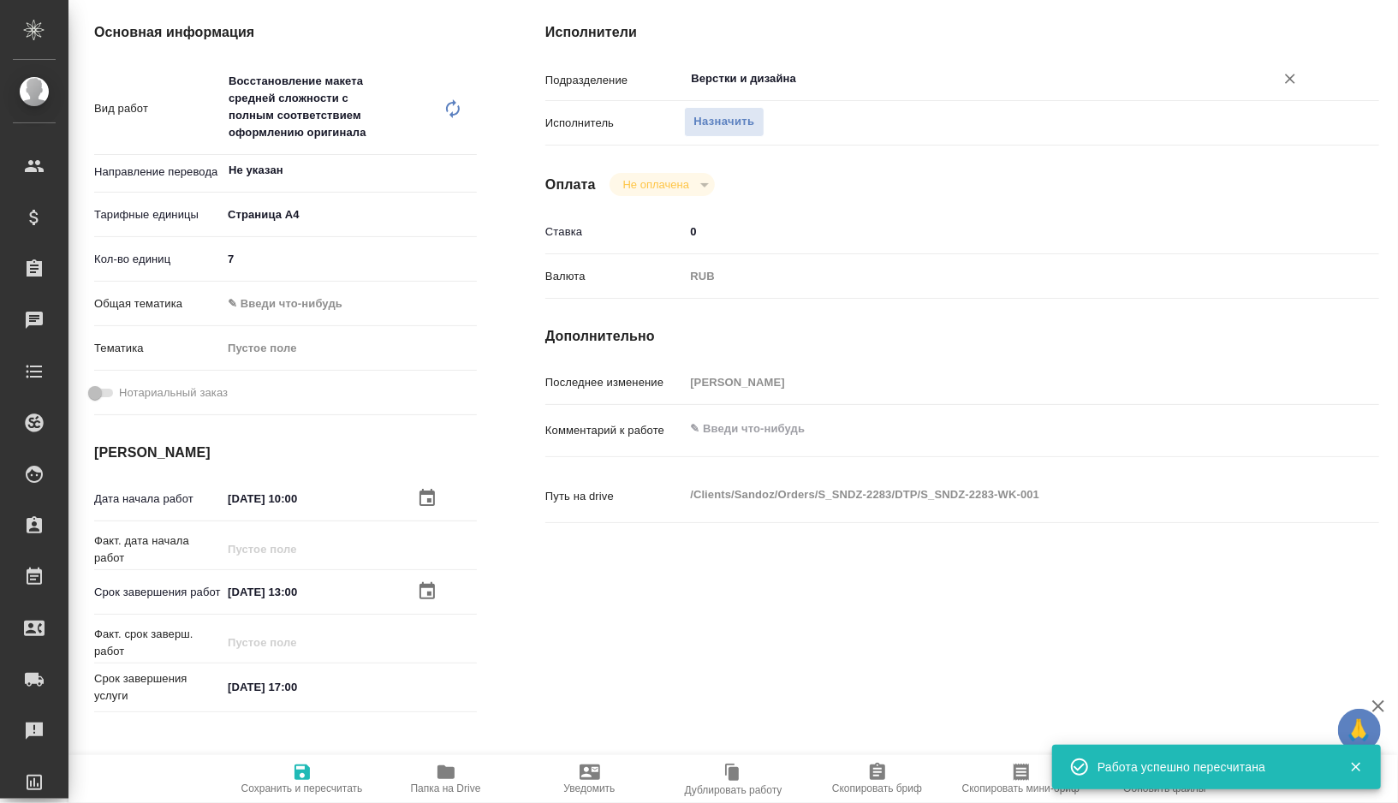
click at [267, 795] on span "Сохранить и пересчитать" at bounding box center [302, 789] width 122 height 12
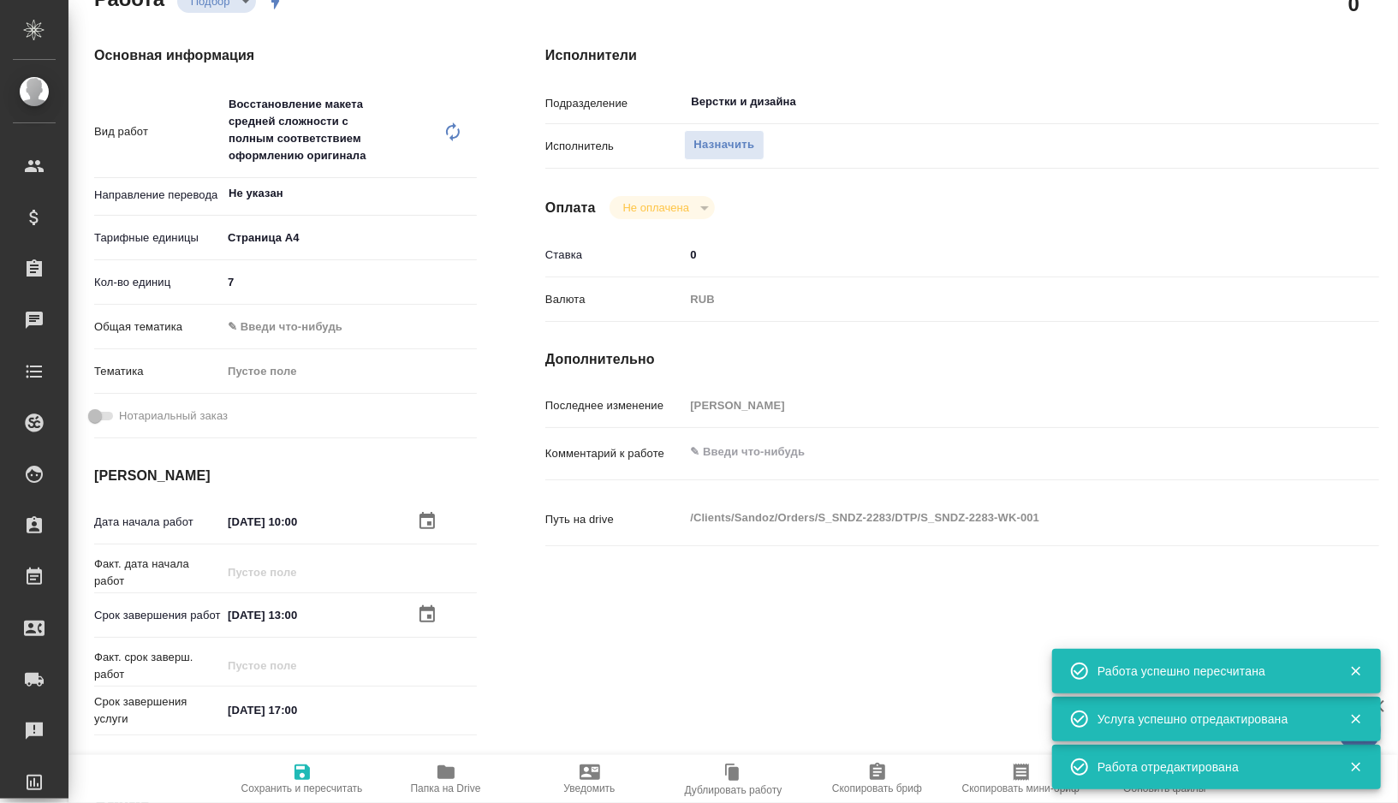
scroll to position [201, 0]
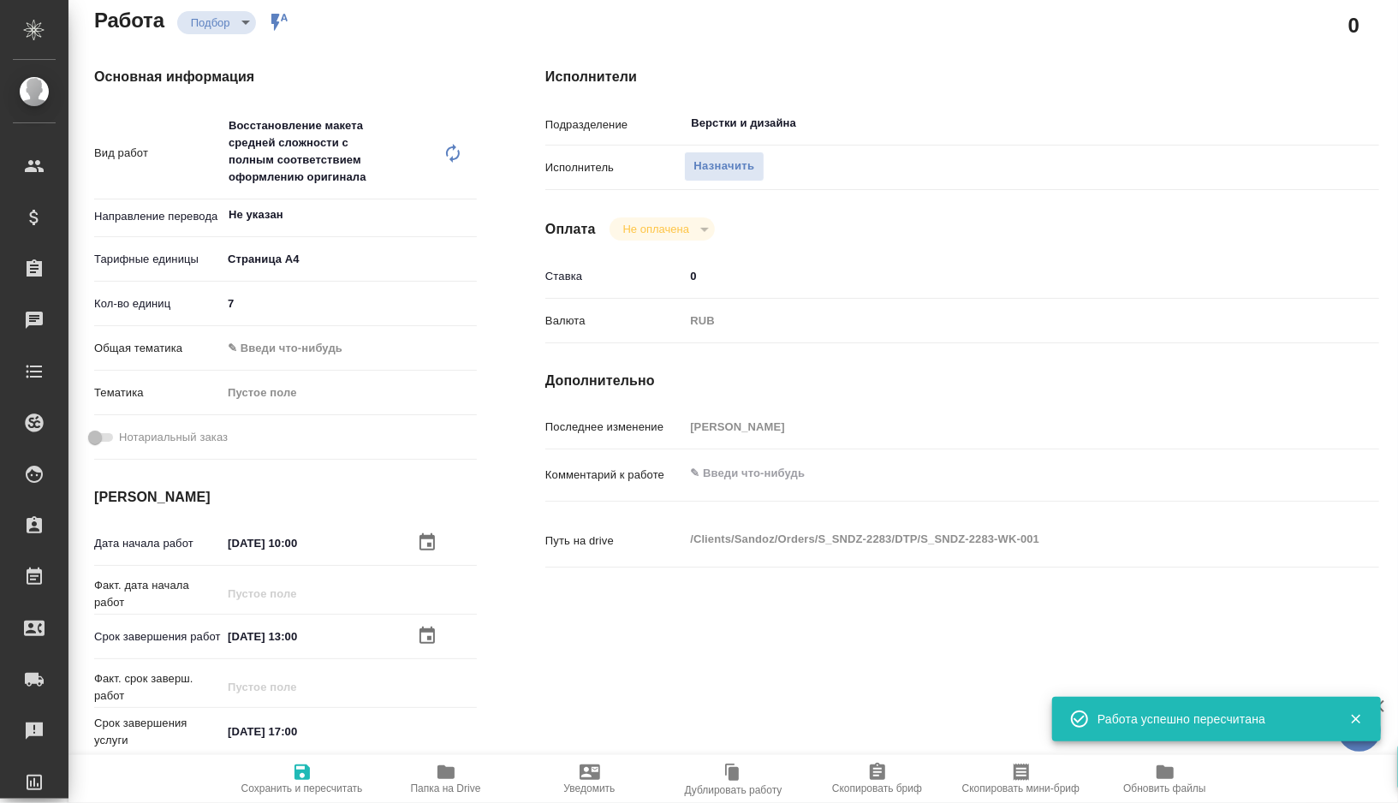
click at [444, 773] on icon "button" at bounding box center [446, 773] width 17 height 14
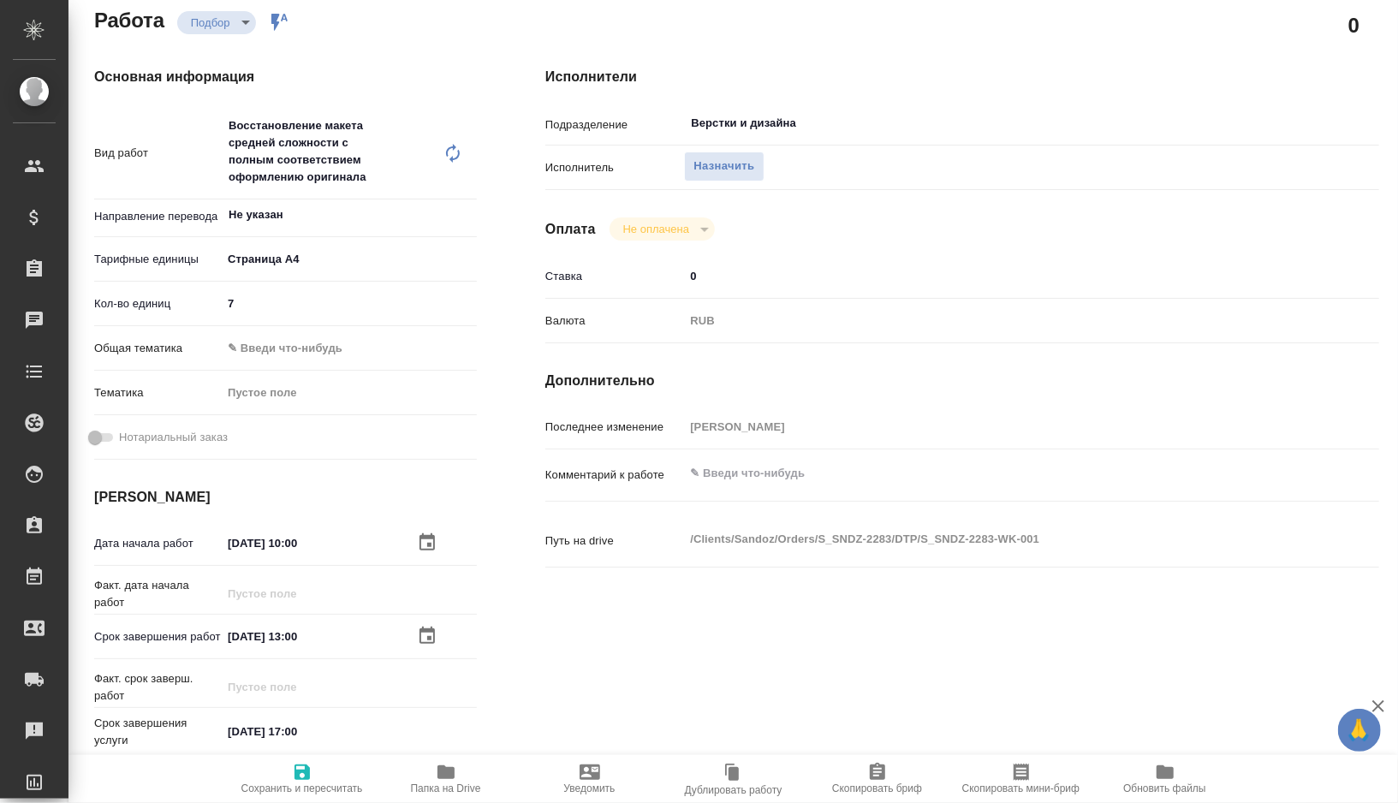
click at [263, 366] on body "🙏 .cls-1 fill:#fff; AWATERA Gorshkova Valentina Клиенты Спецификации Заказы 0 Ч…" at bounding box center [699, 401] width 1398 height 803
click at [267, 450] on li "Медицина" at bounding box center [349, 450] width 255 height 27
click at [283, 411] on body "🙏 .cls-1 fill:#fff; AWATERA Gorshkova Valentina Клиенты Спецификации Заказы 0 Ч…" at bounding box center [699, 401] width 1398 height 803
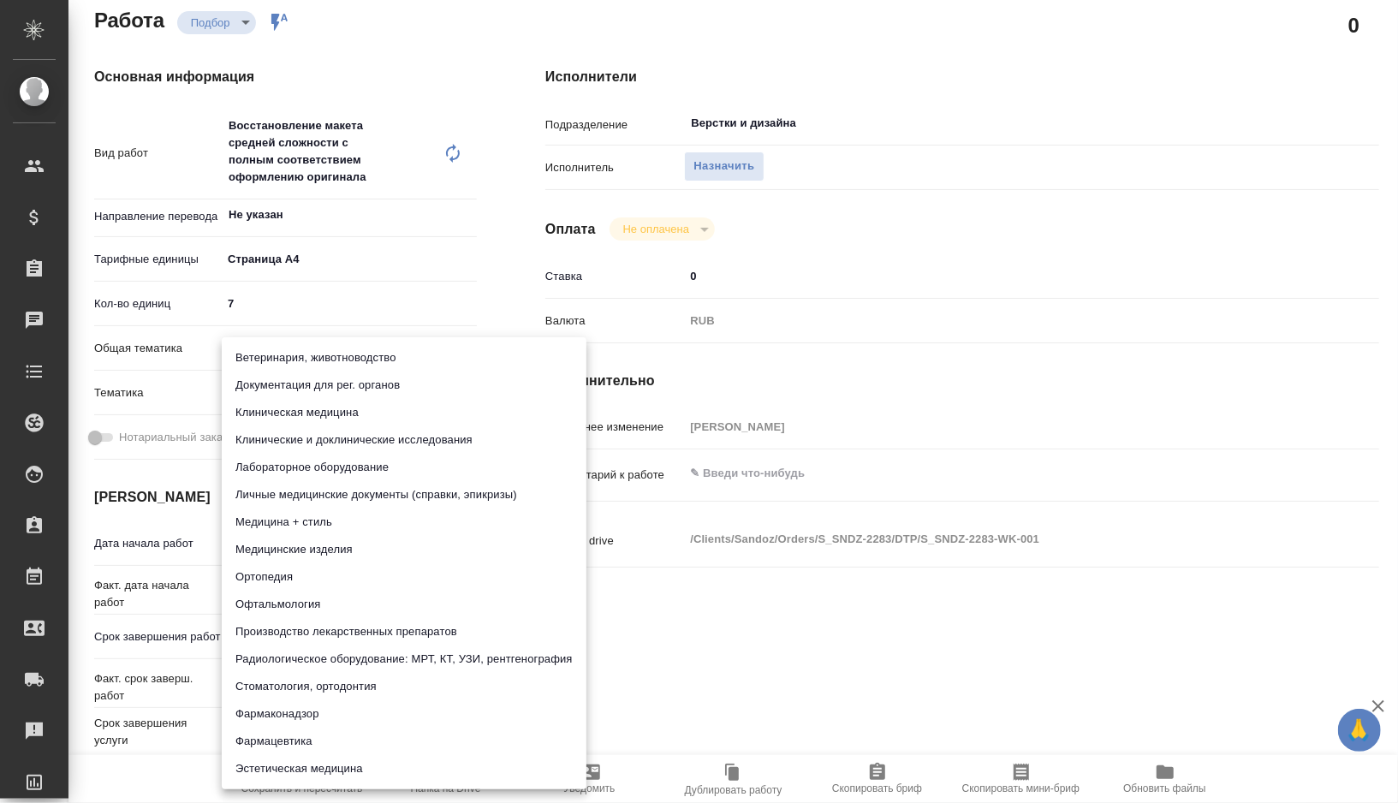
click at [346, 380] on li "Документация для рег. органов" at bounding box center [404, 385] width 365 height 27
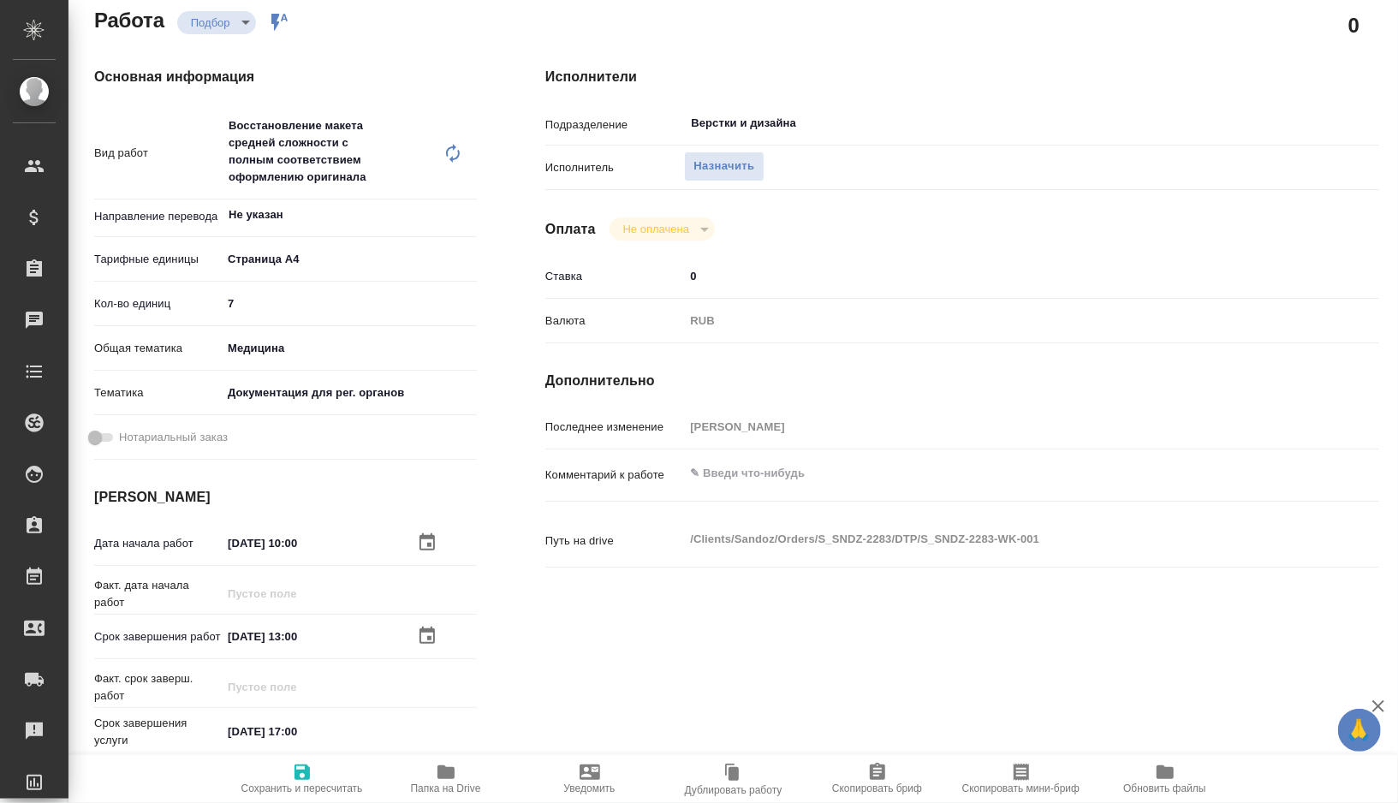
click at [295, 765] on icon "button" at bounding box center [302, 772] width 15 height 15
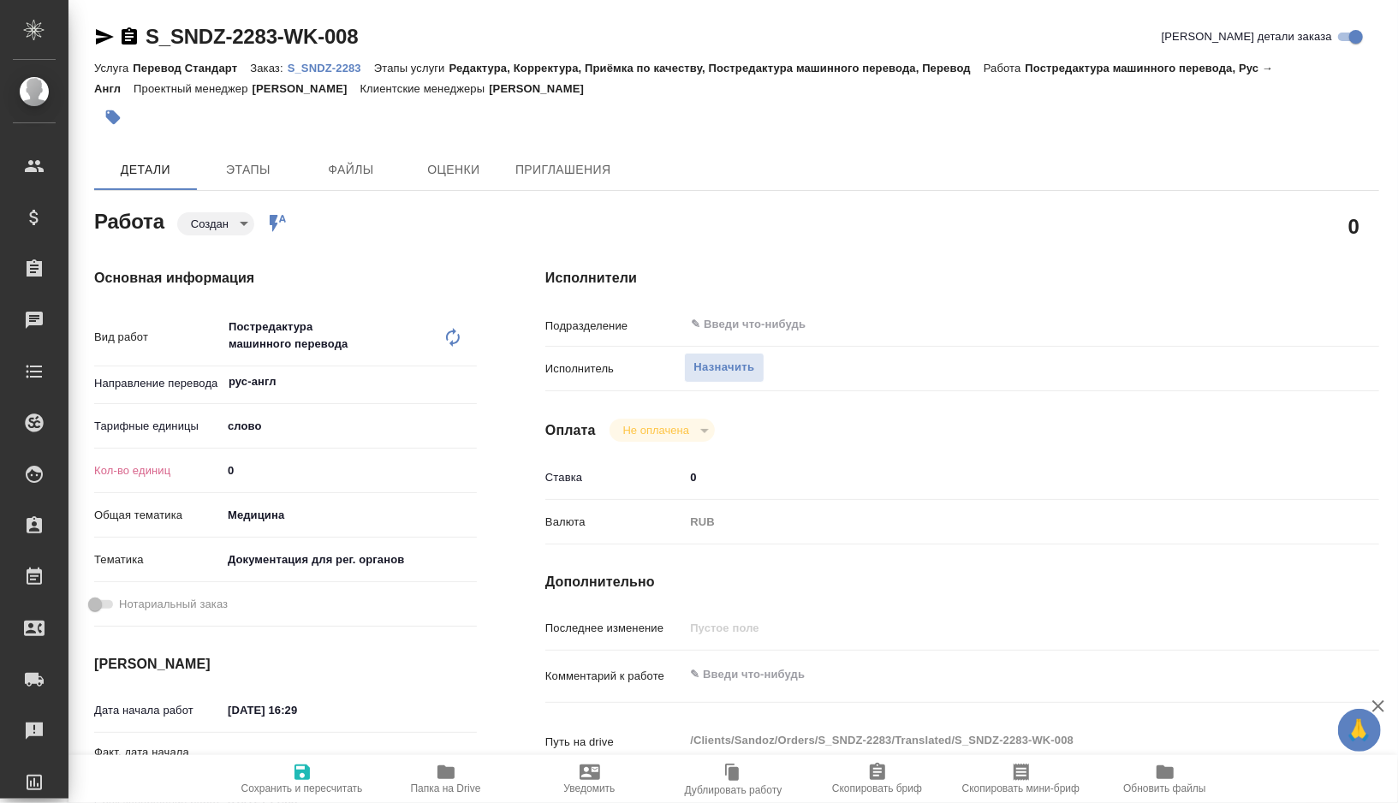
type textarea "x"
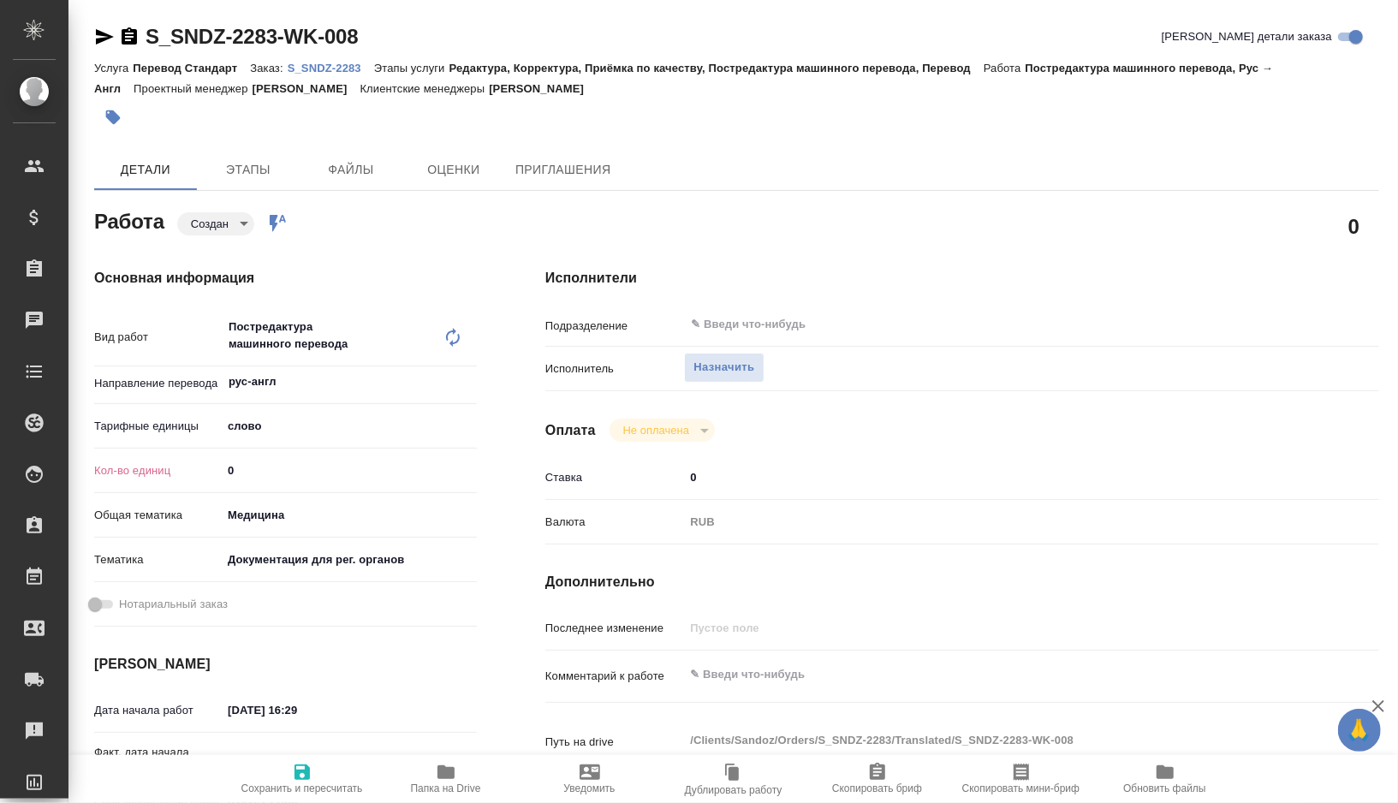
type textarea "x"
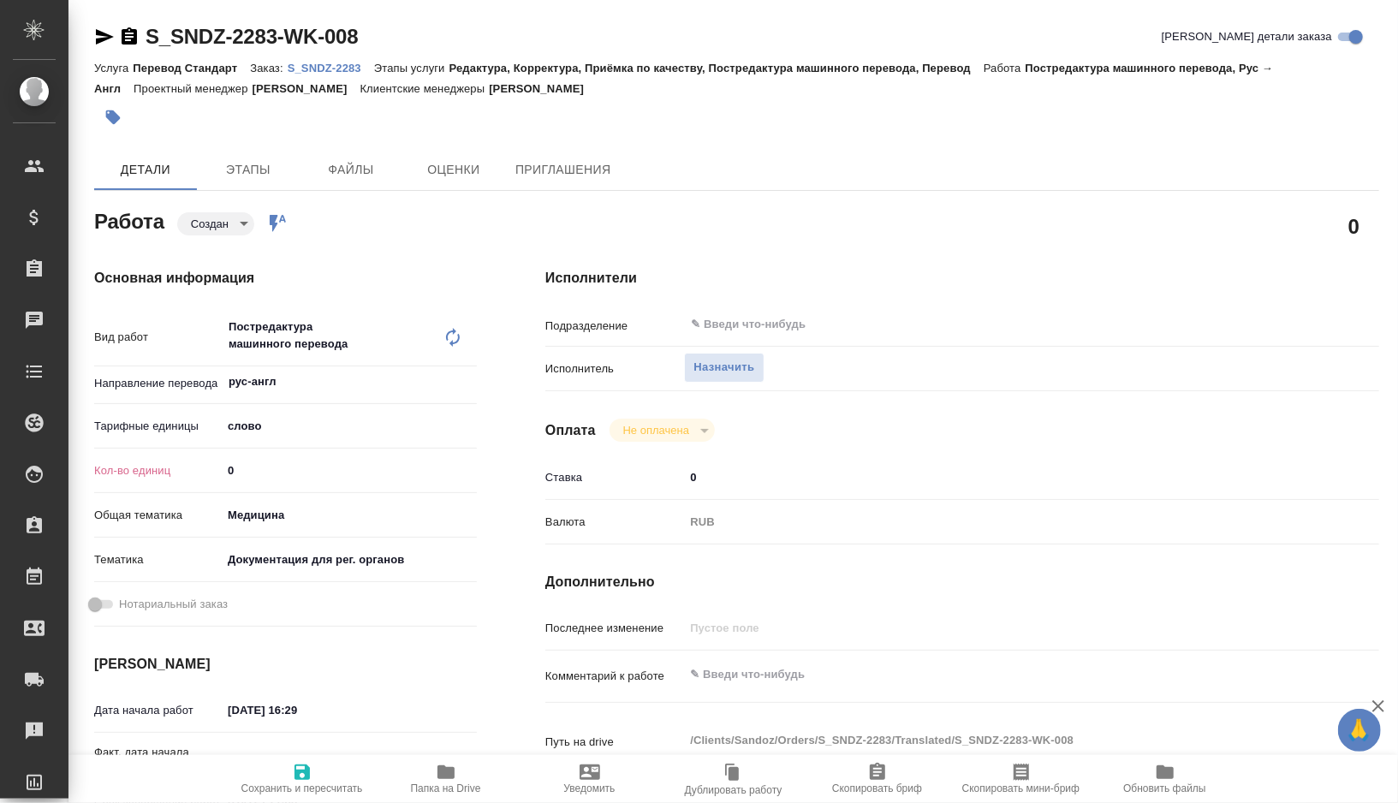
type textarea "x"
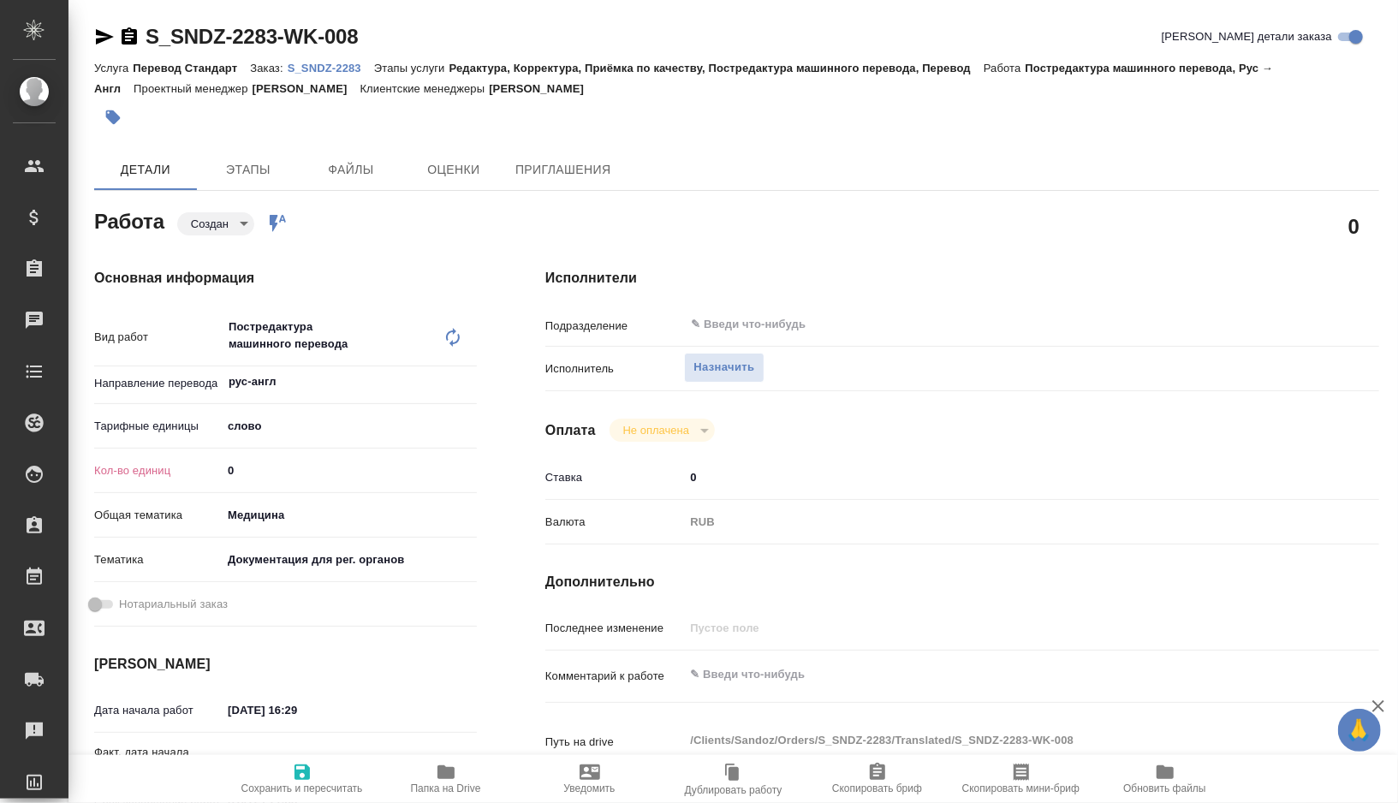
type textarea "x"
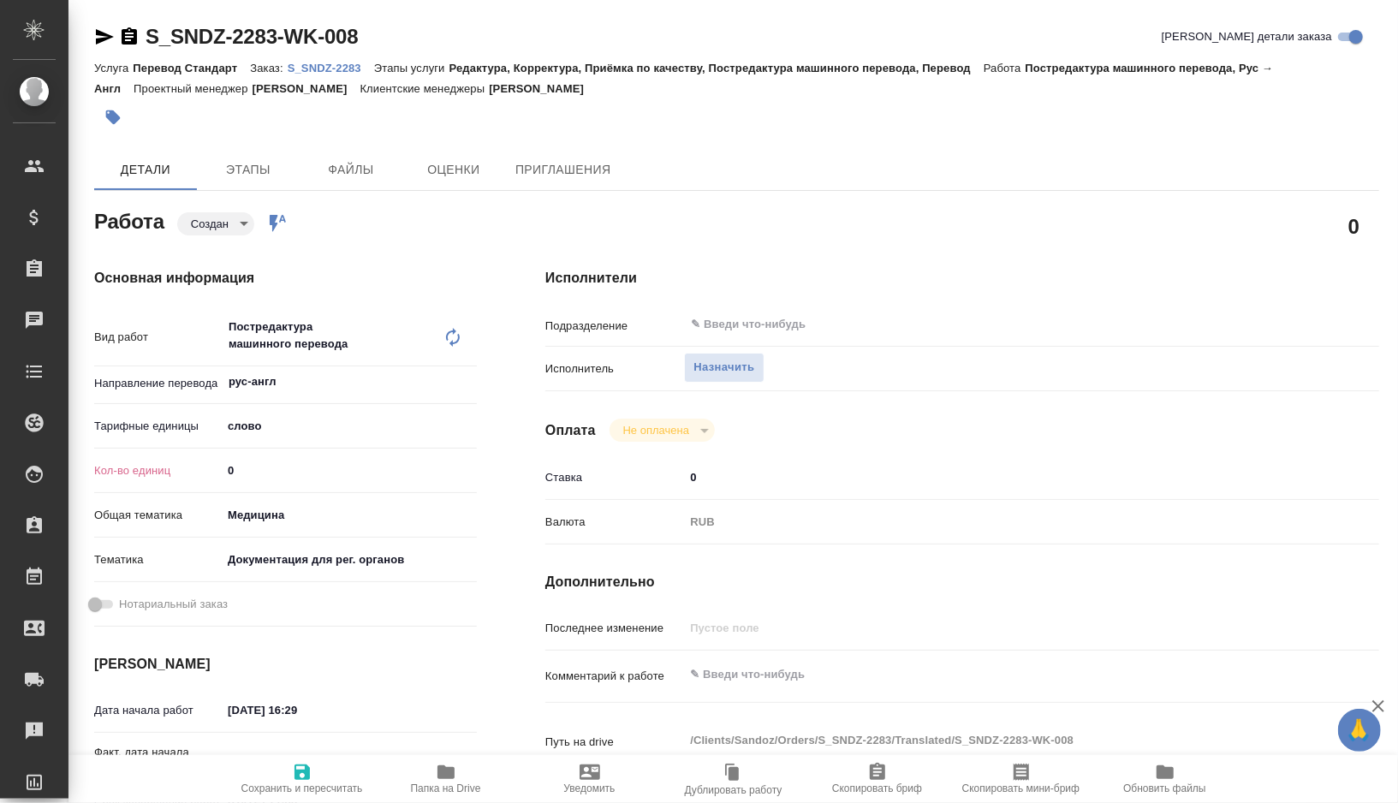
type textarea "x"
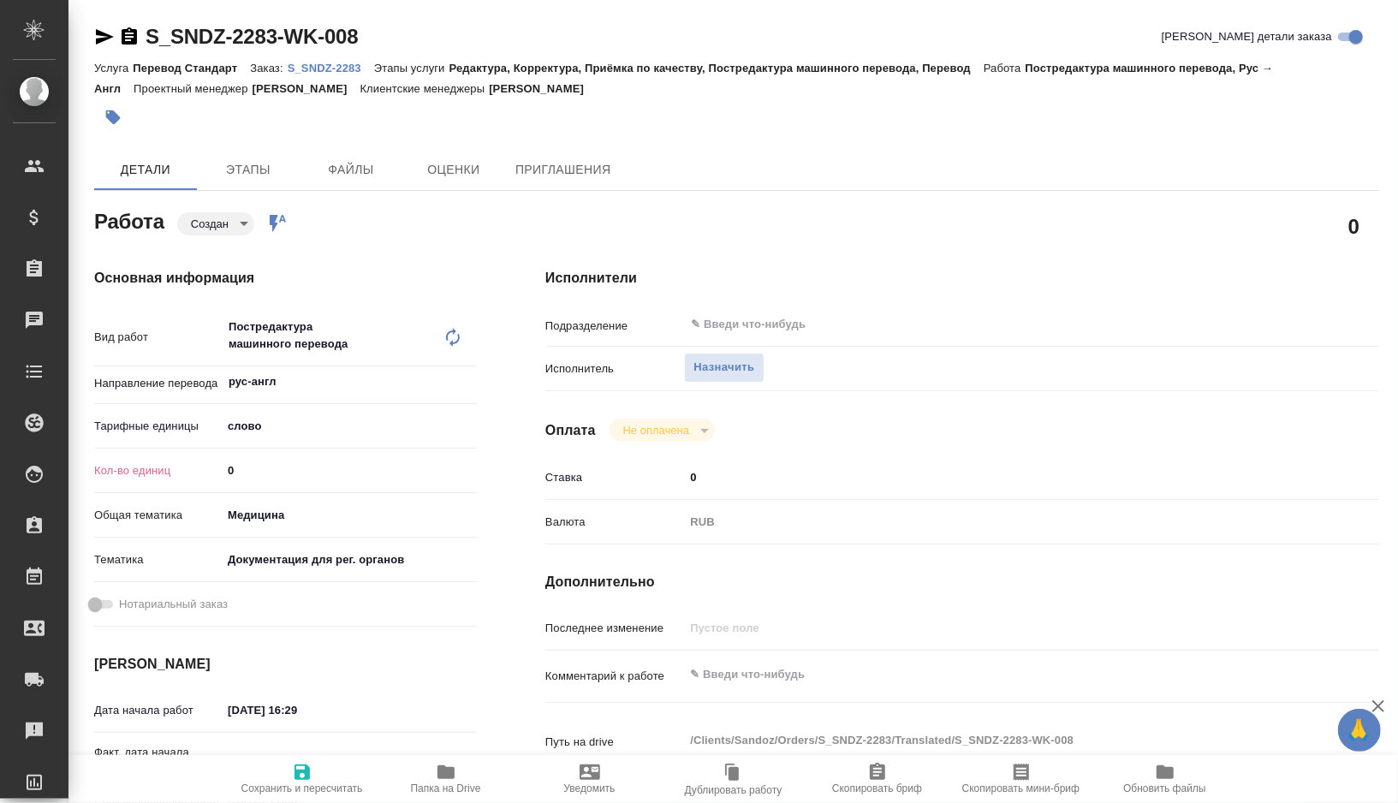
type textarea "x"
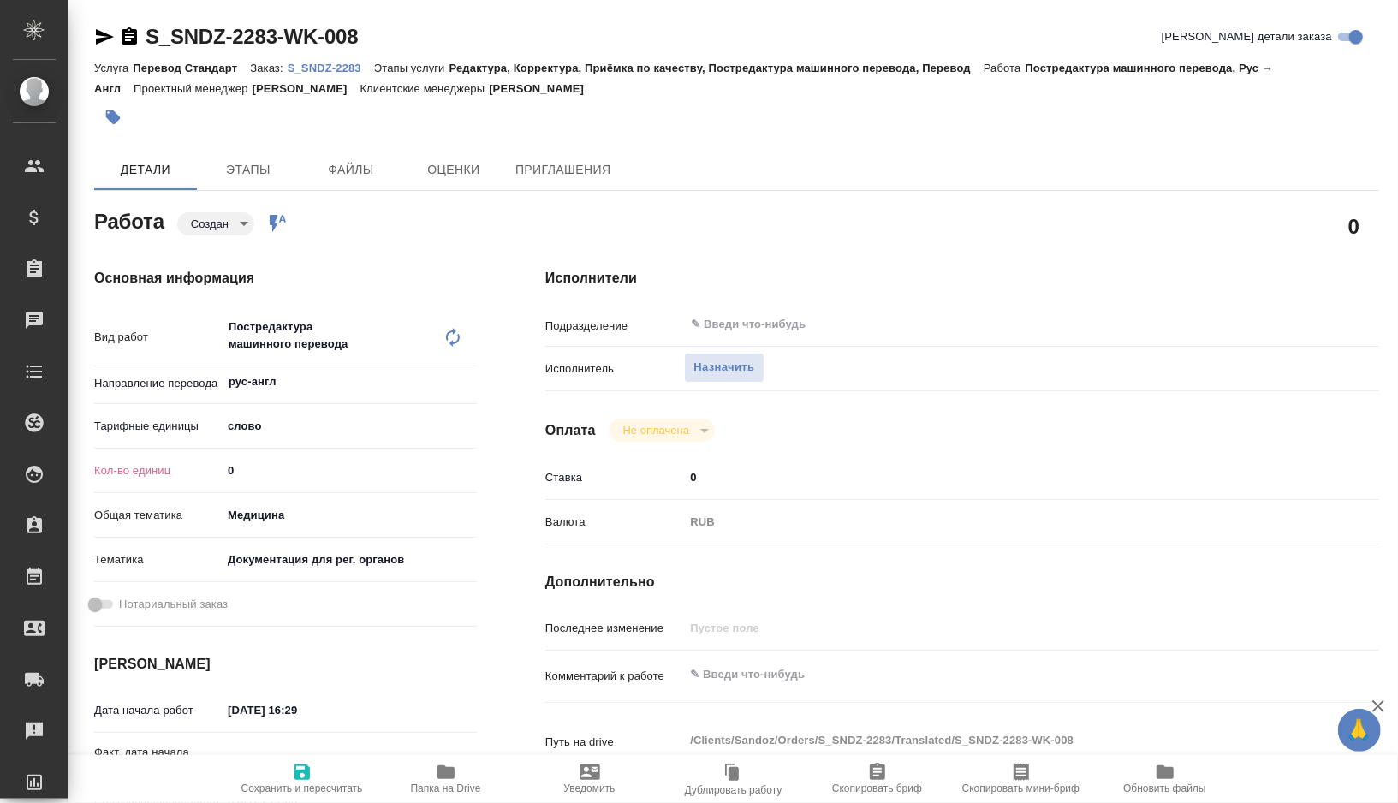
click at [281, 463] on input "0" at bounding box center [349, 470] width 255 height 25
type textarea "x"
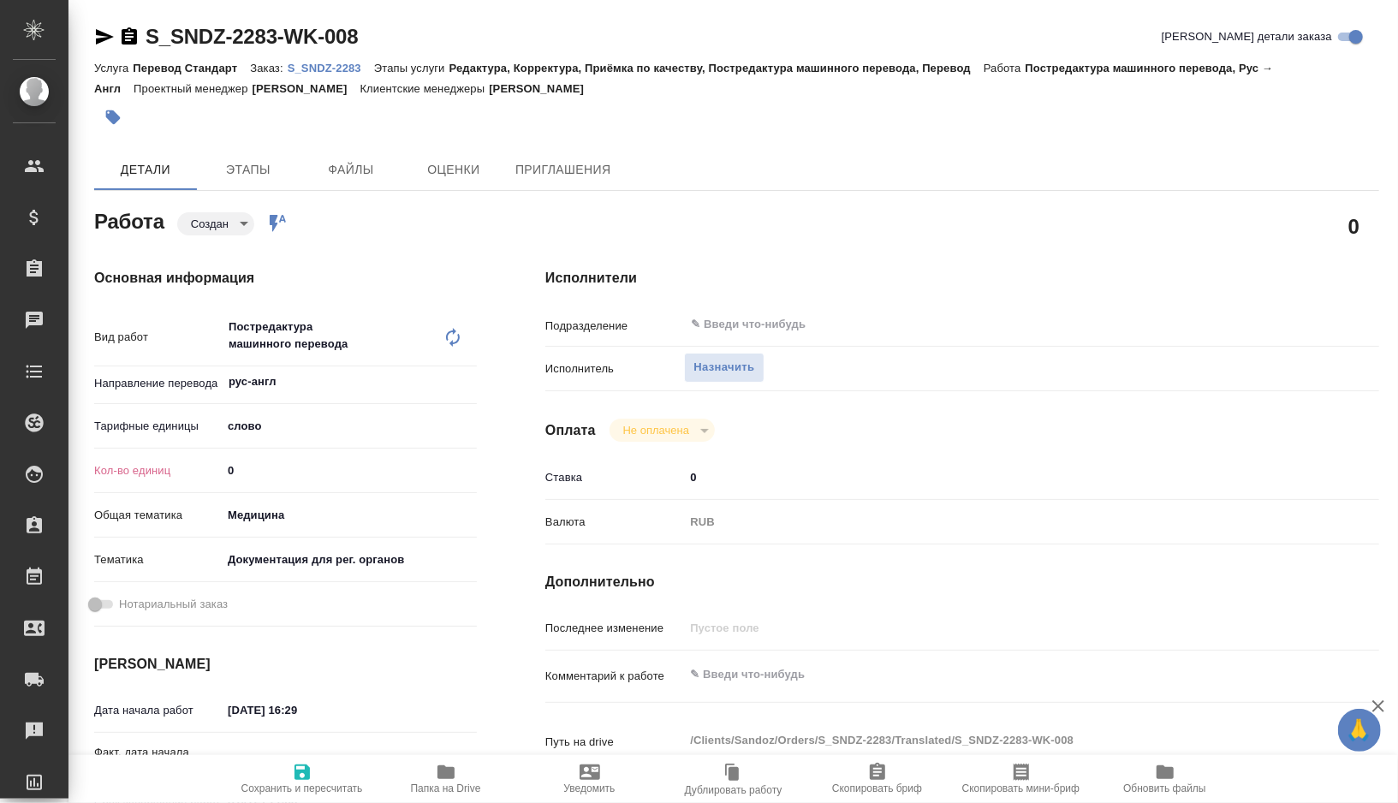
type textarea "x"
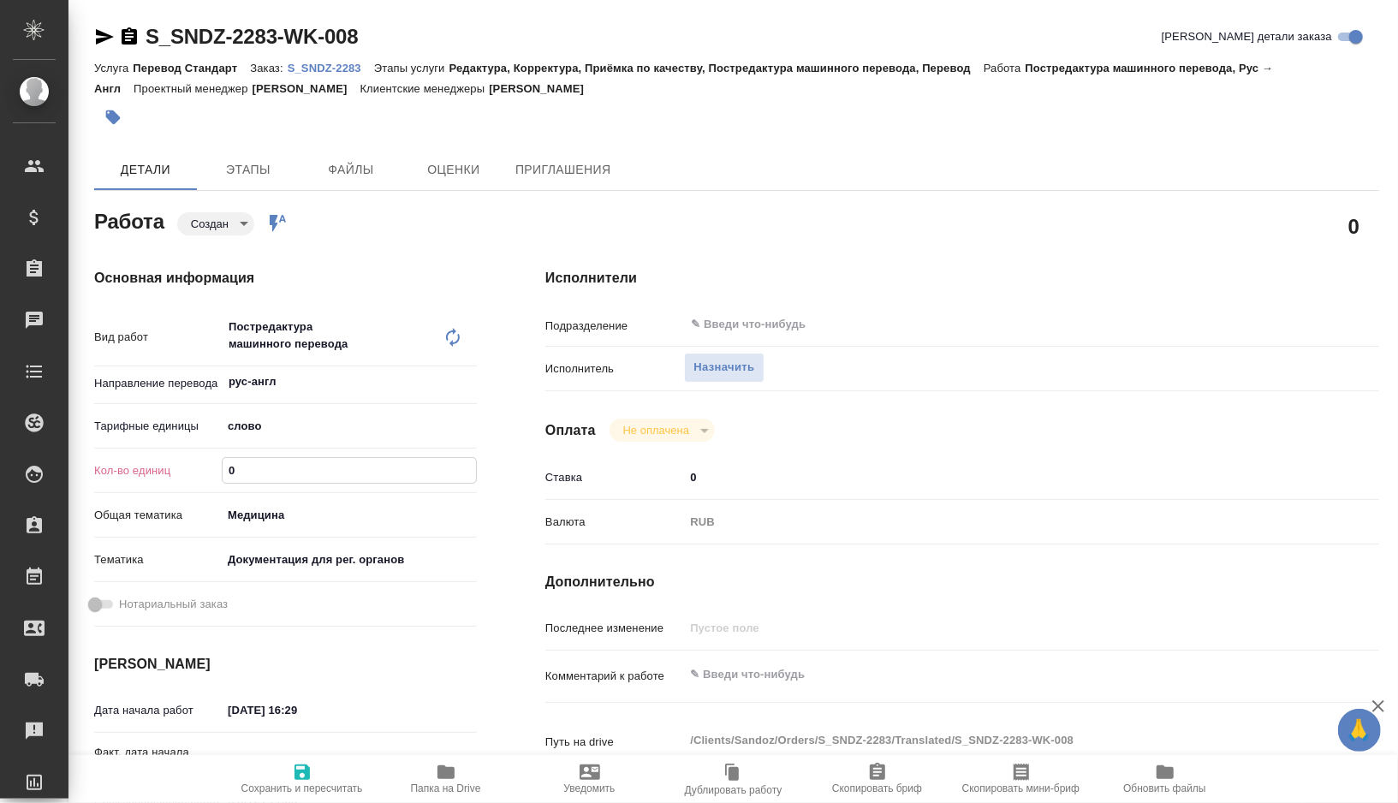
type textarea "x"
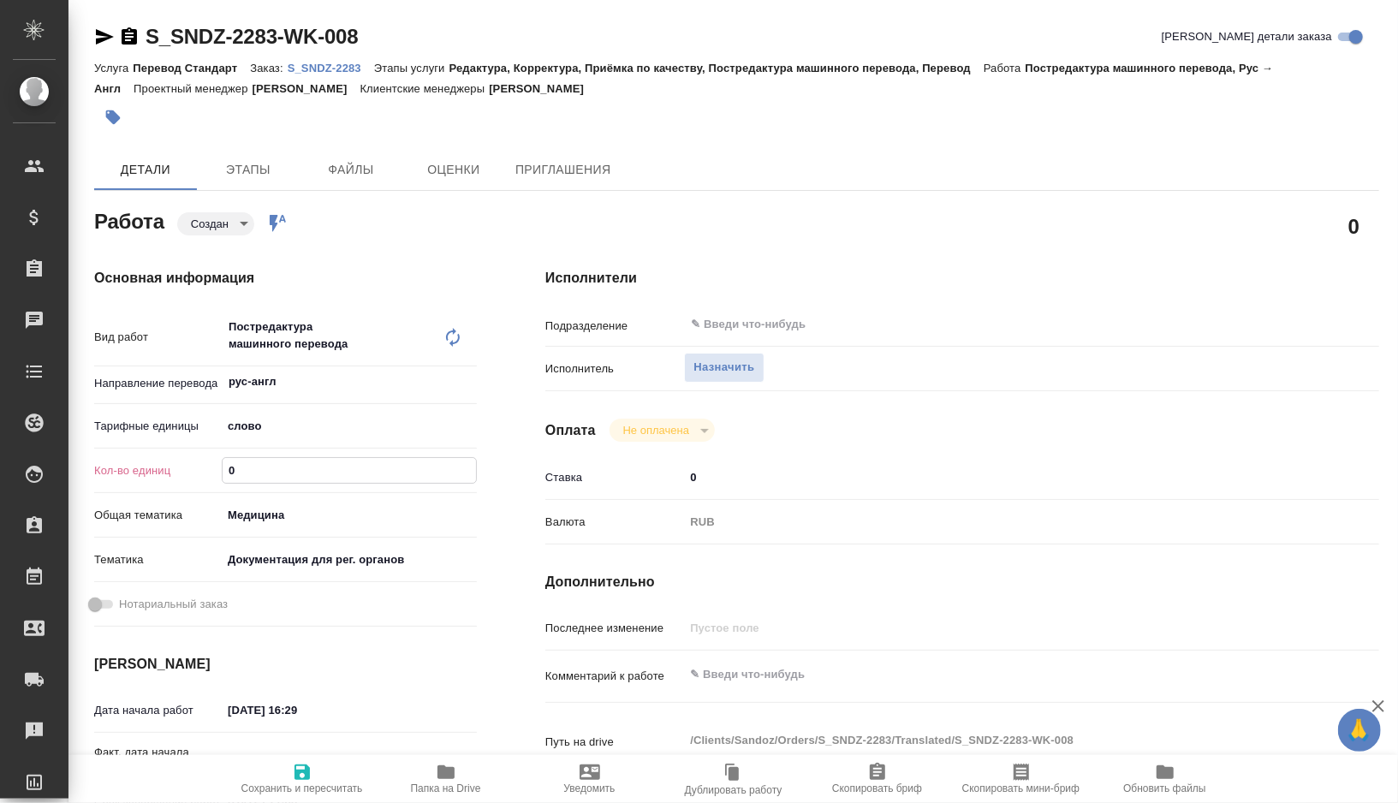
type textarea "x"
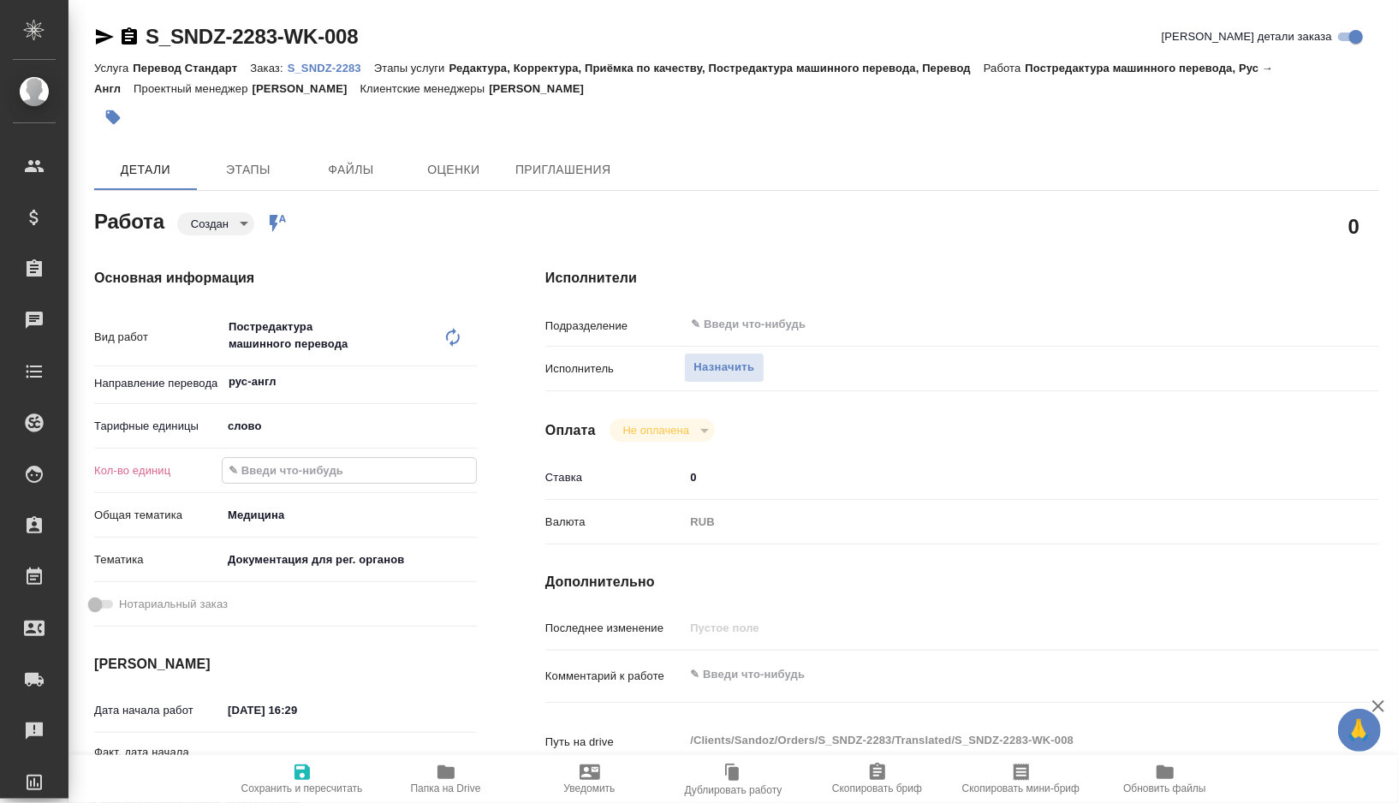
type textarea "x"
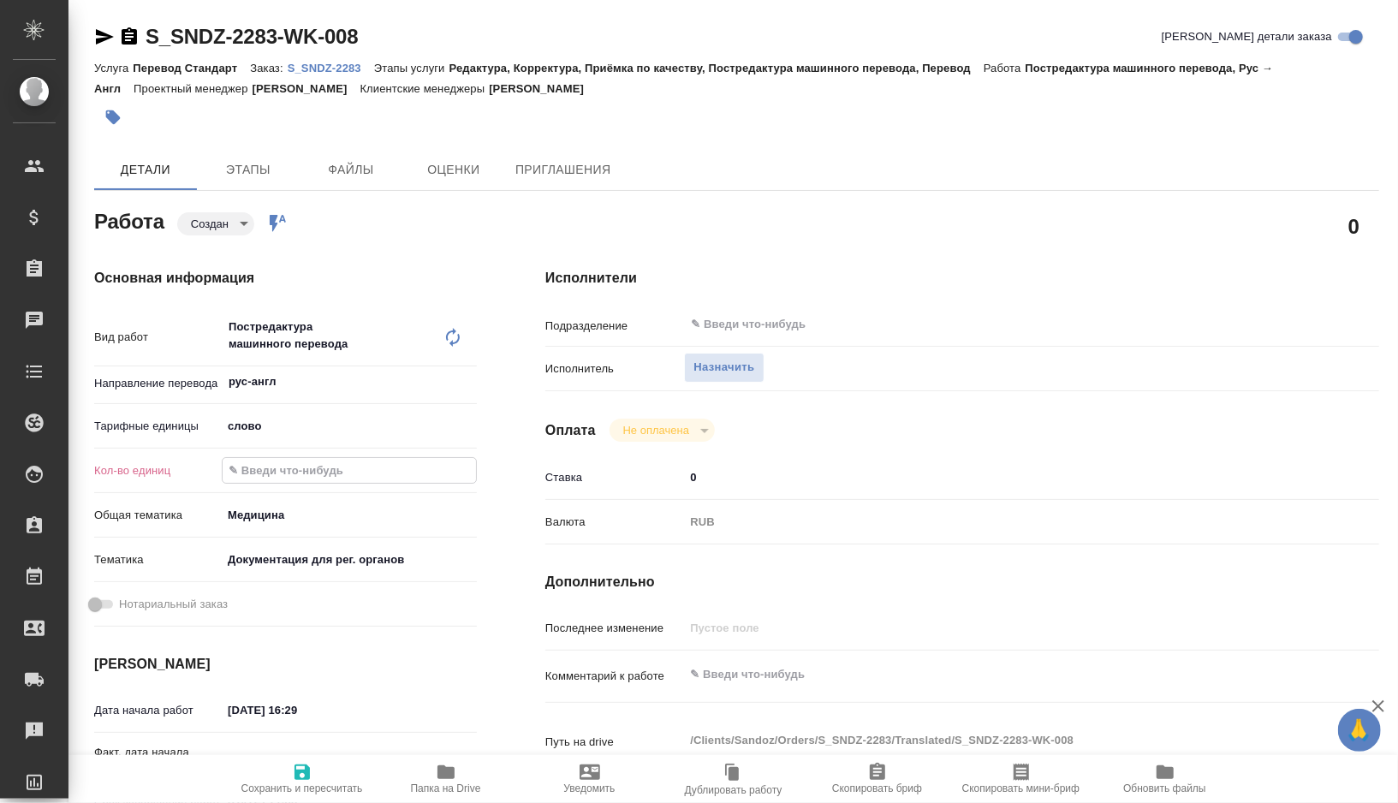
type textarea "x"
paste input "518.2"
type textarea "x"
type input "518.2"
type textarea "x"
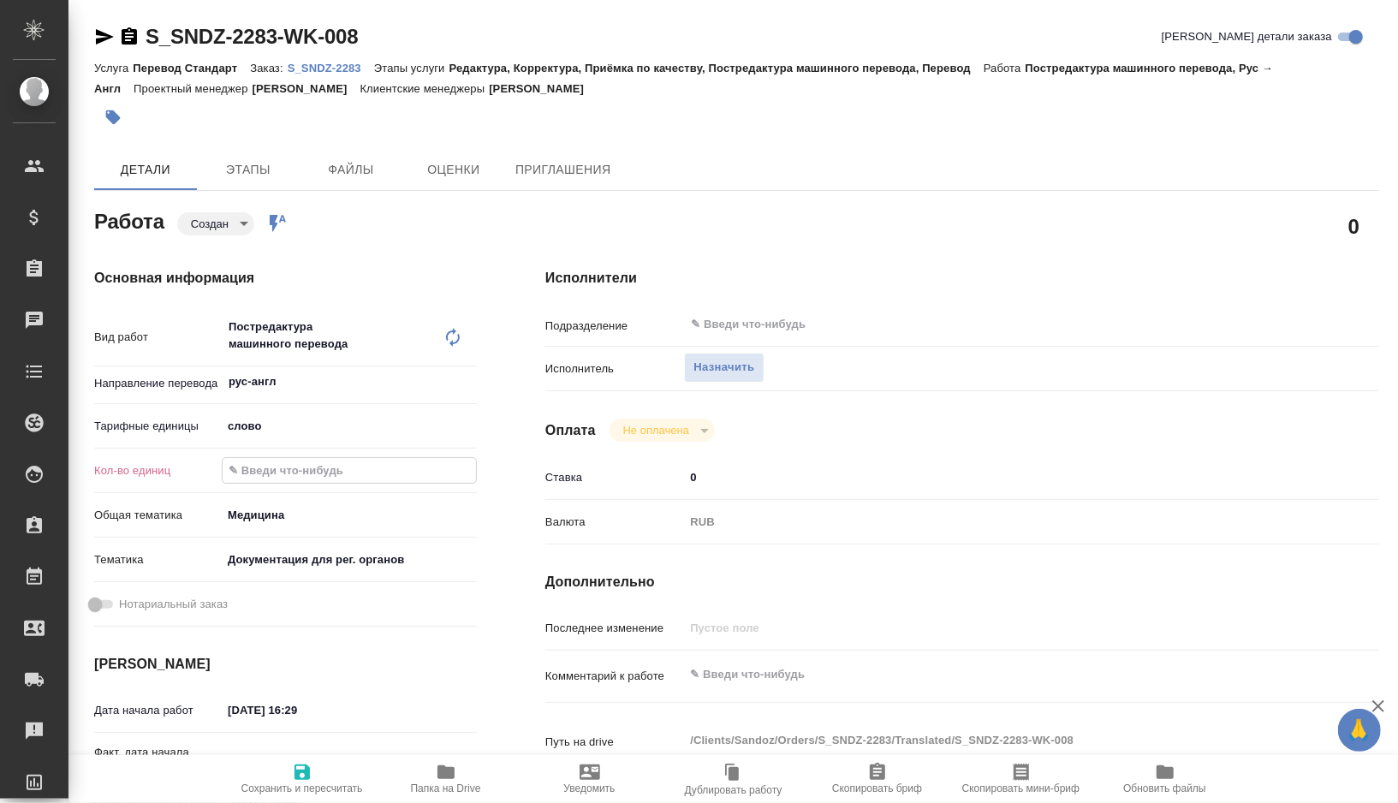
type textarea "x"
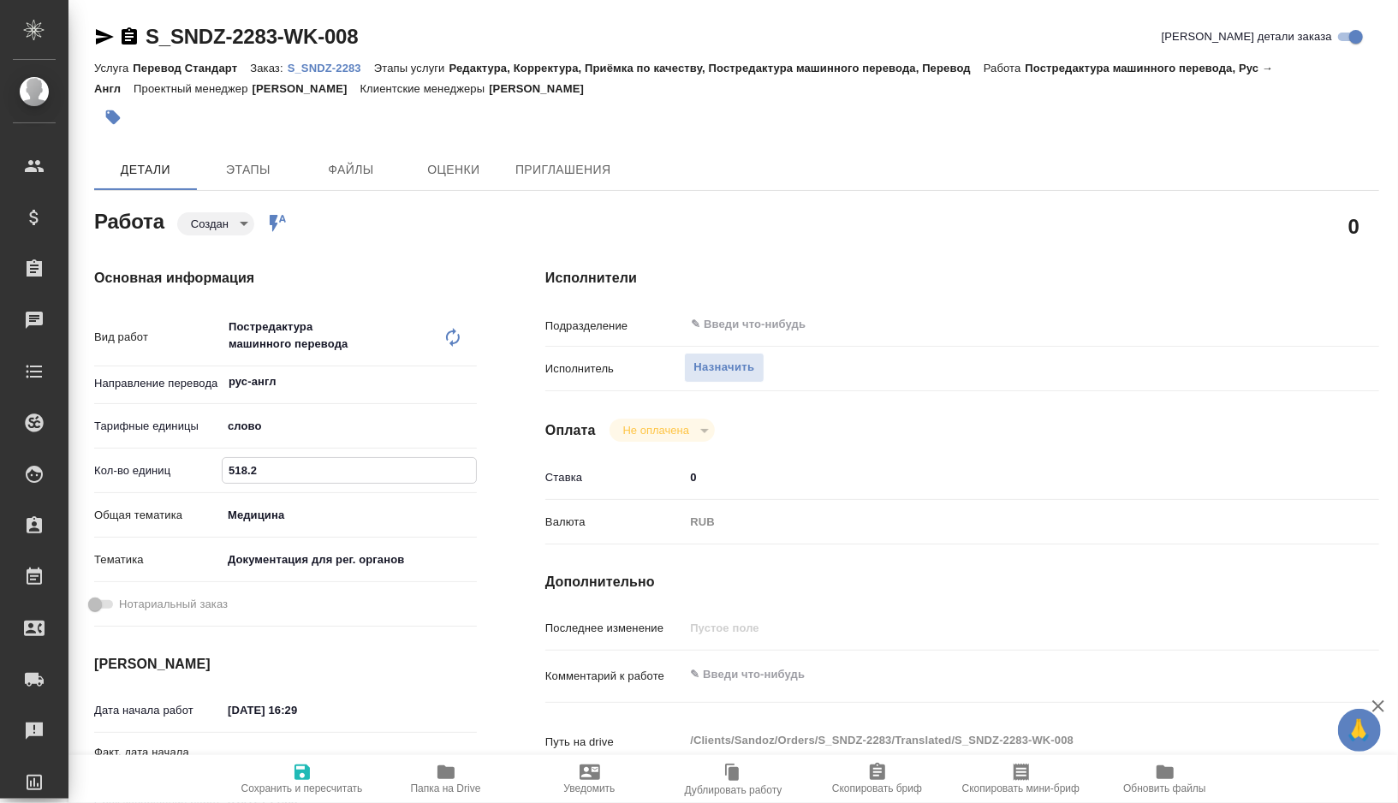
type textarea "x"
type input "518.2"
type textarea "x"
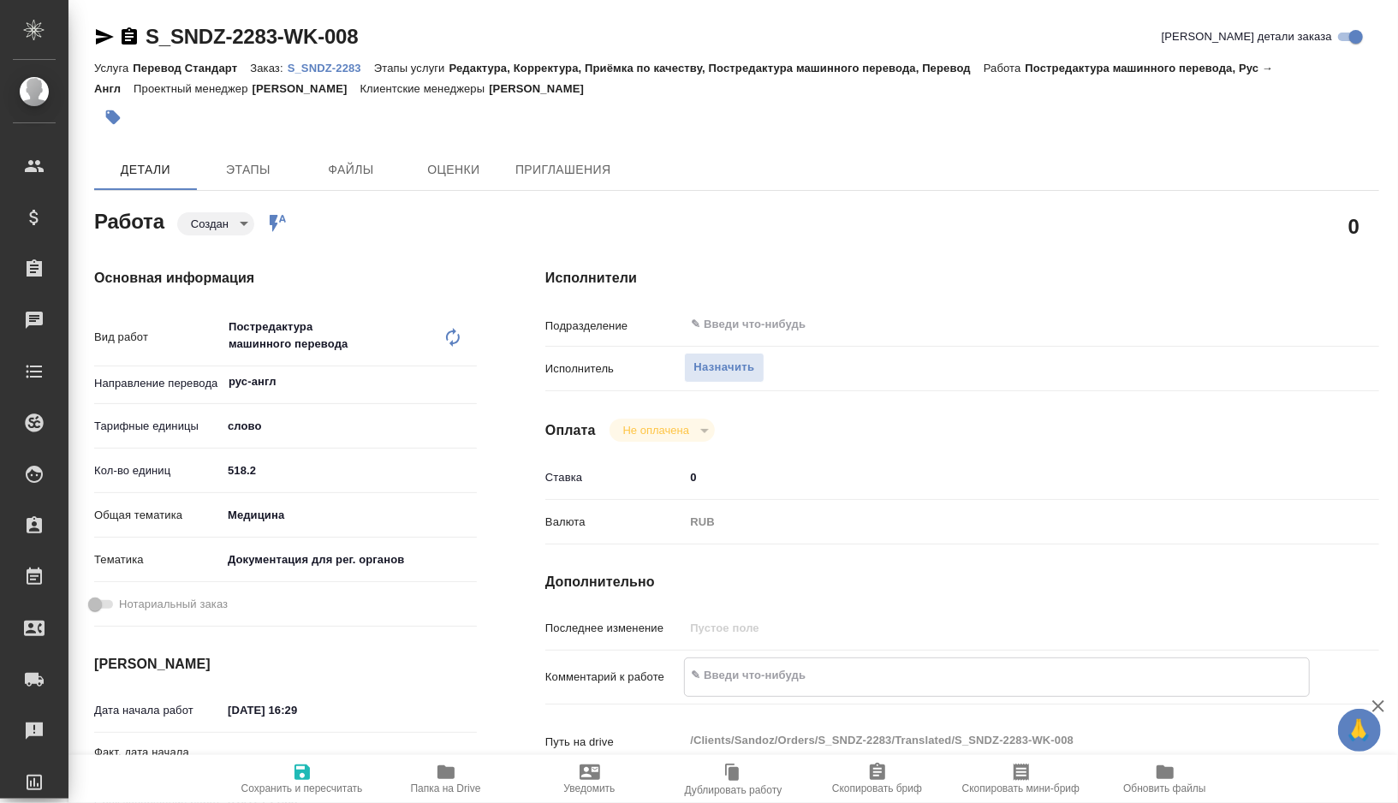
click at [740, 670] on textarea at bounding box center [997, 675] width 624 height 29
type textarea "x"
type textarea "т"
type textarea "x"
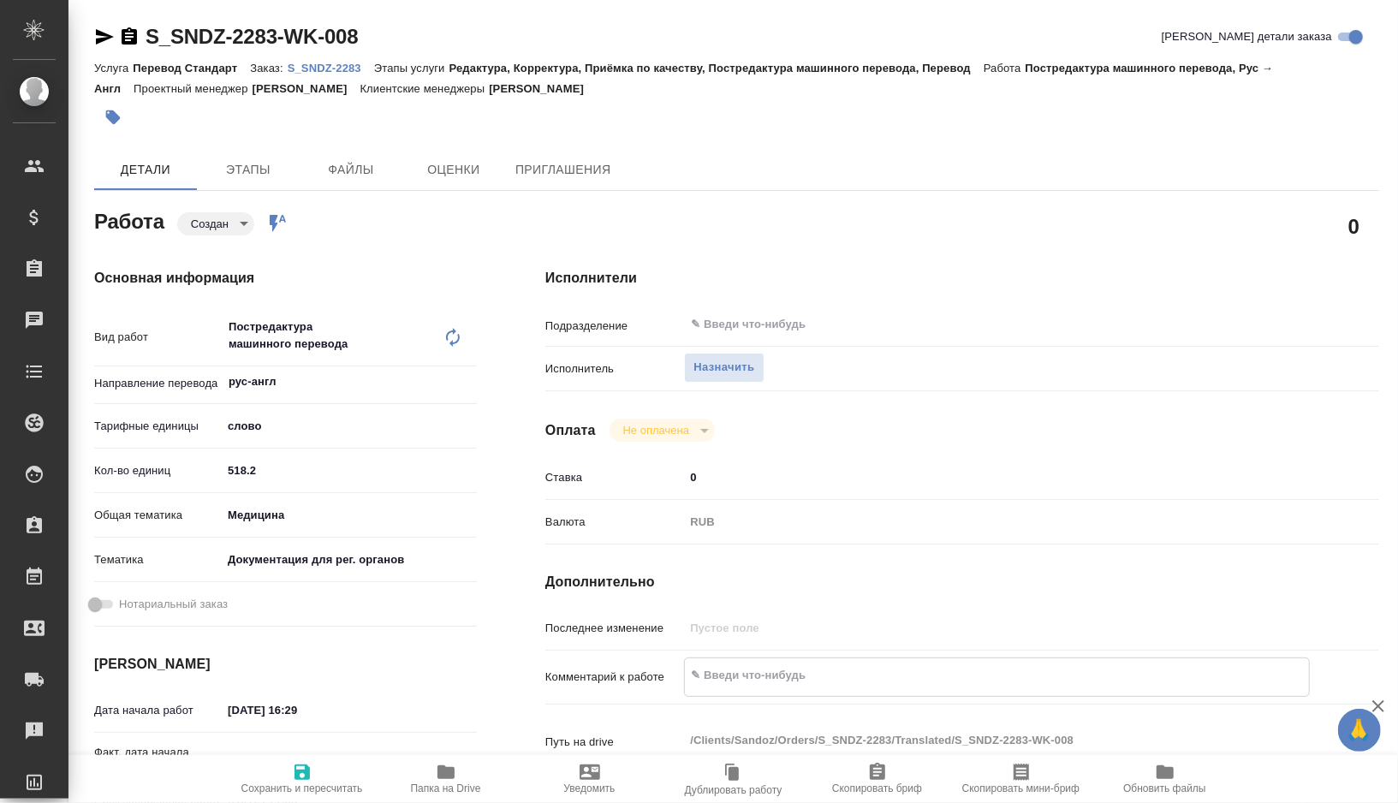
type textarea "x"
type textarea "то"
type textarea "x"
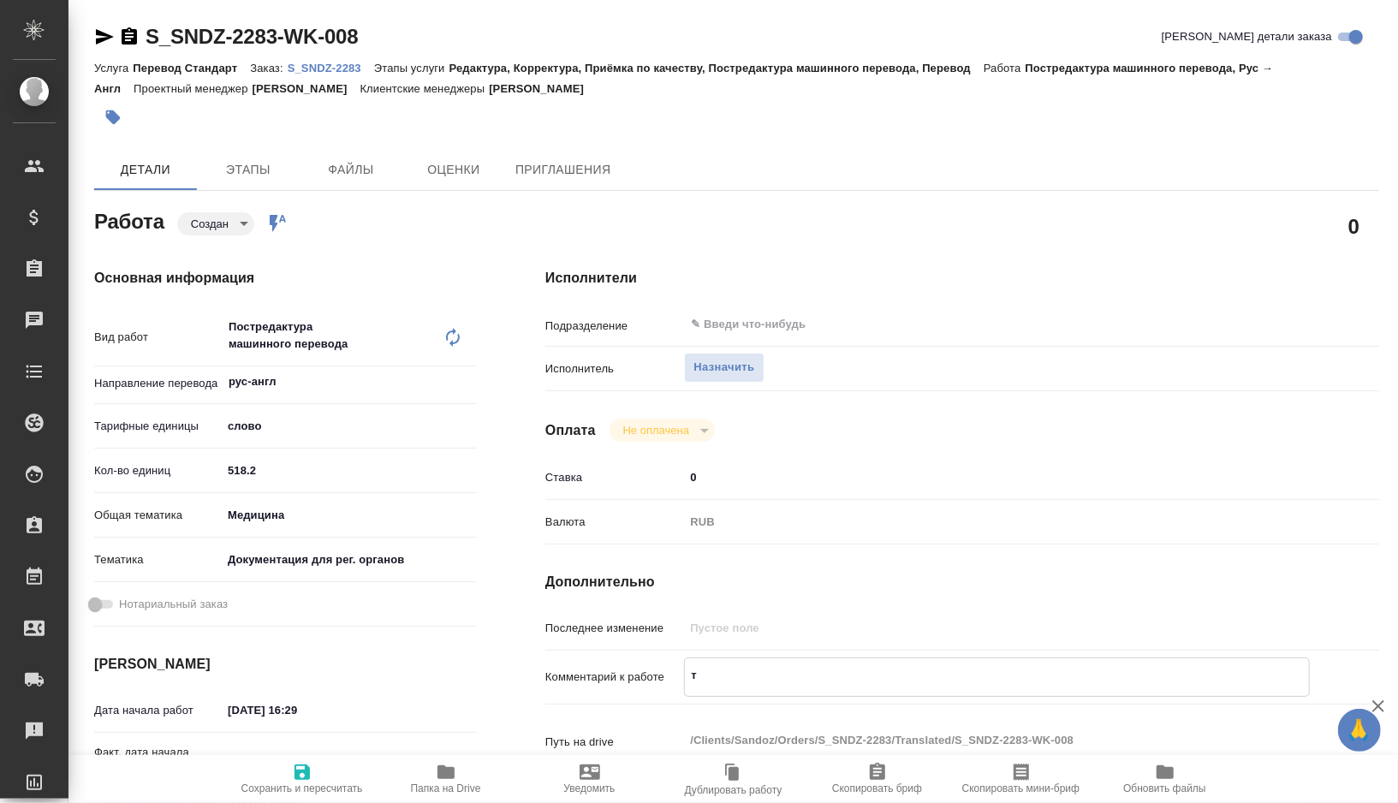
type textarea "x"
type textarea "тот"
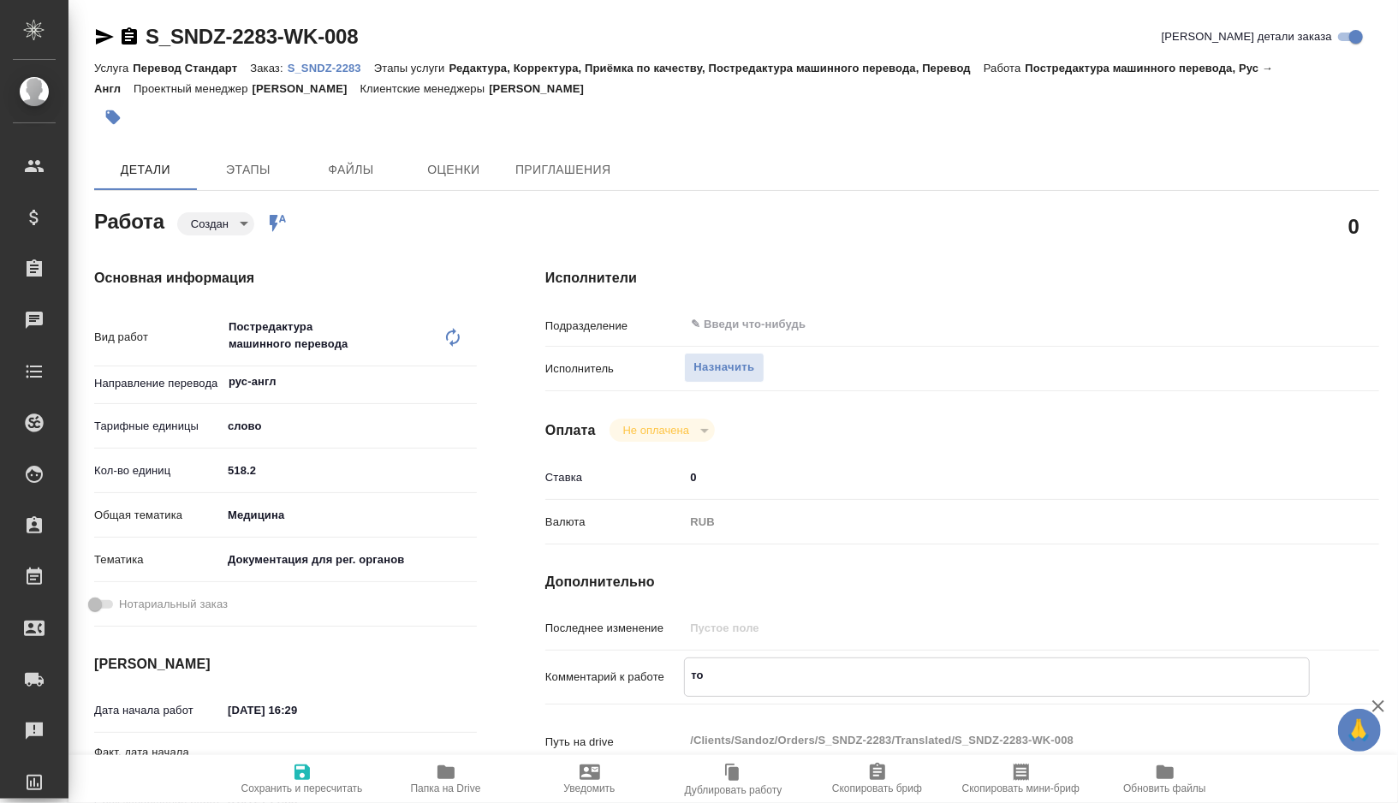
type textarea "x"
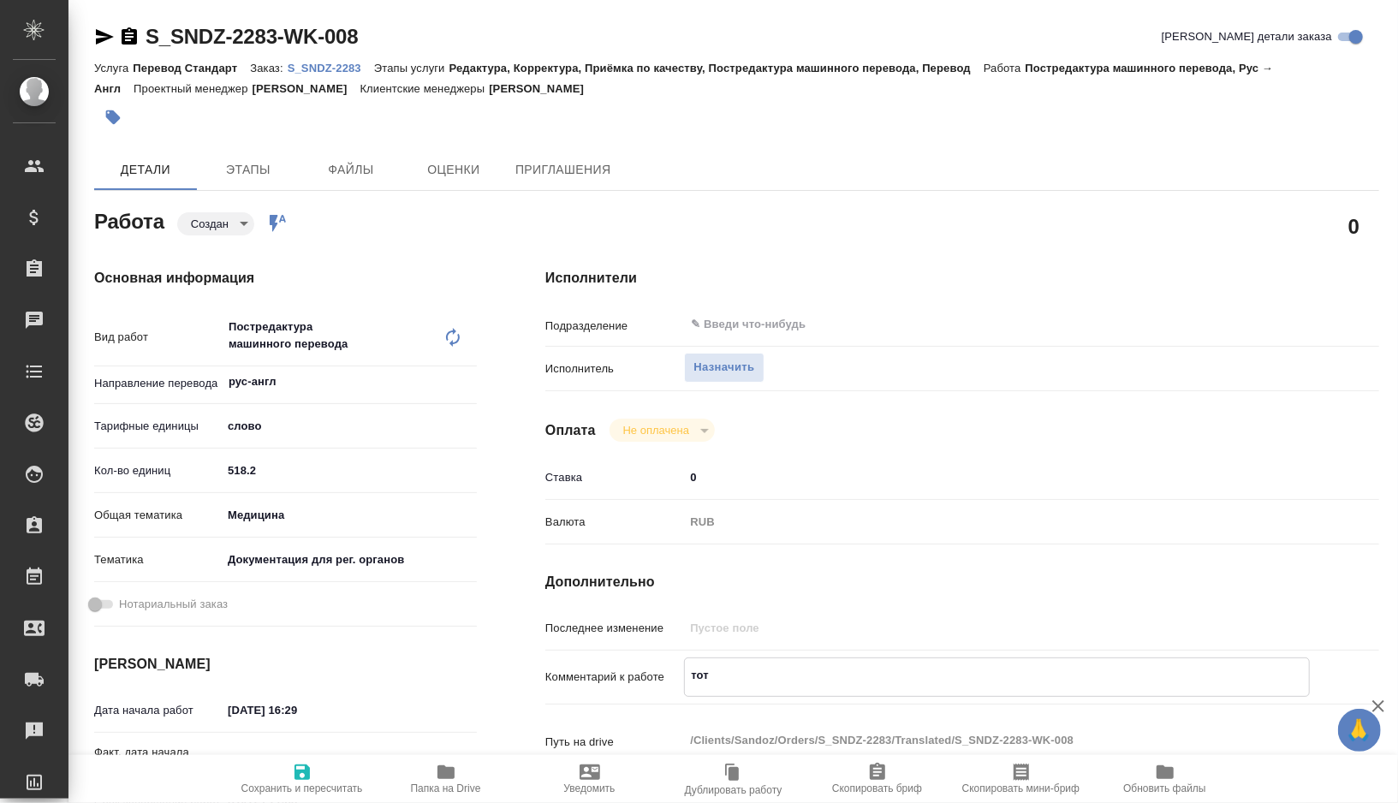
type textarea "тота"
type textarea "x"
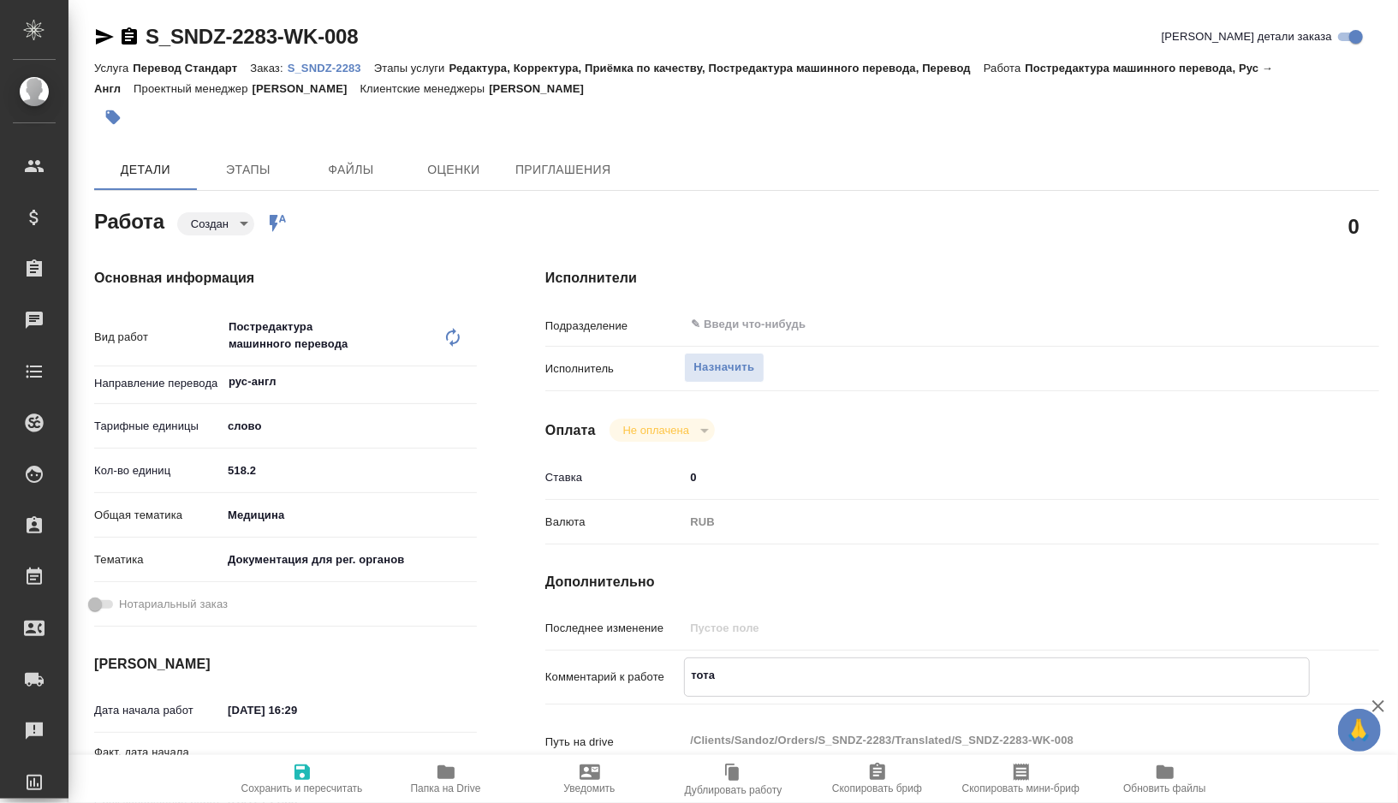
type textarea "x"
type textarea "тотал"
type textarea "x"
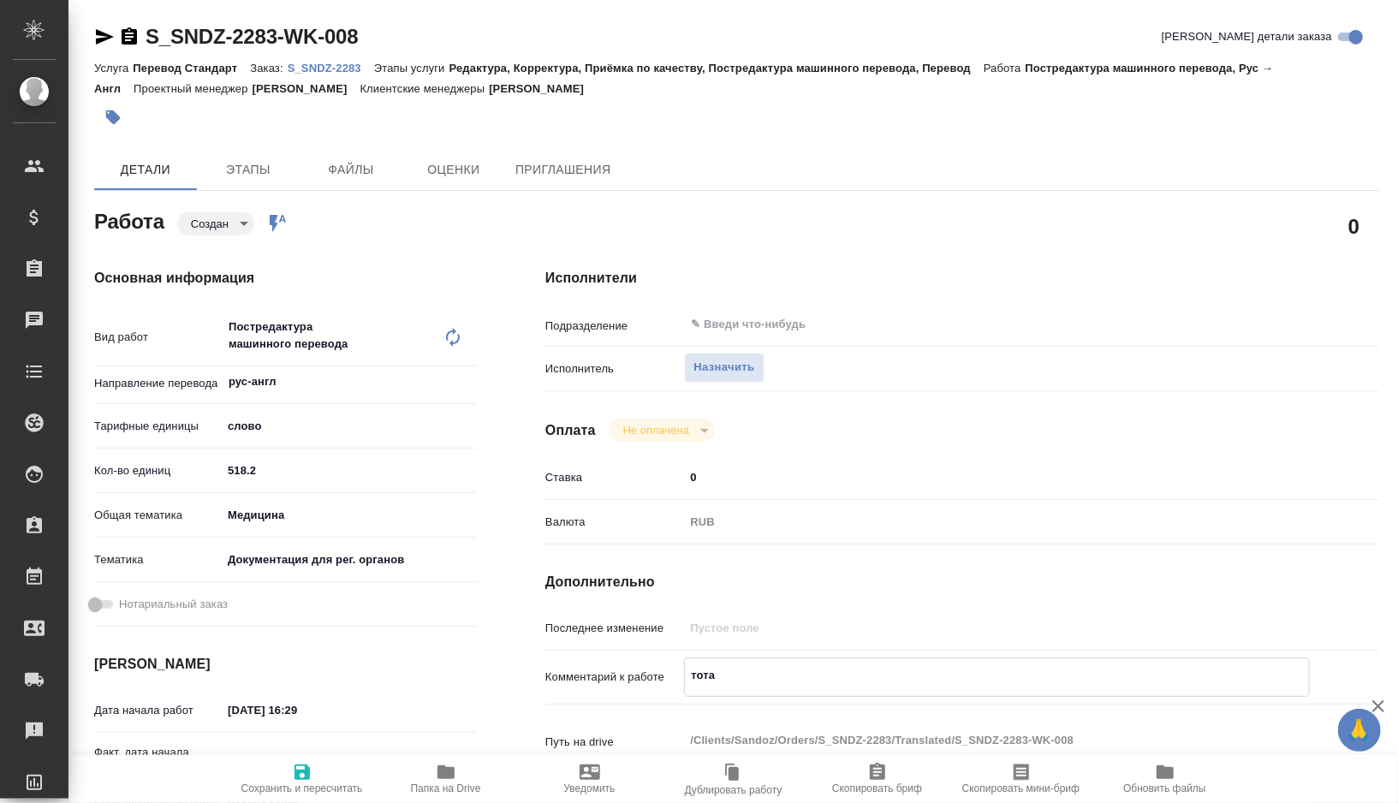
type textarea "x"
type textarea "тотал"
type textarea "x"
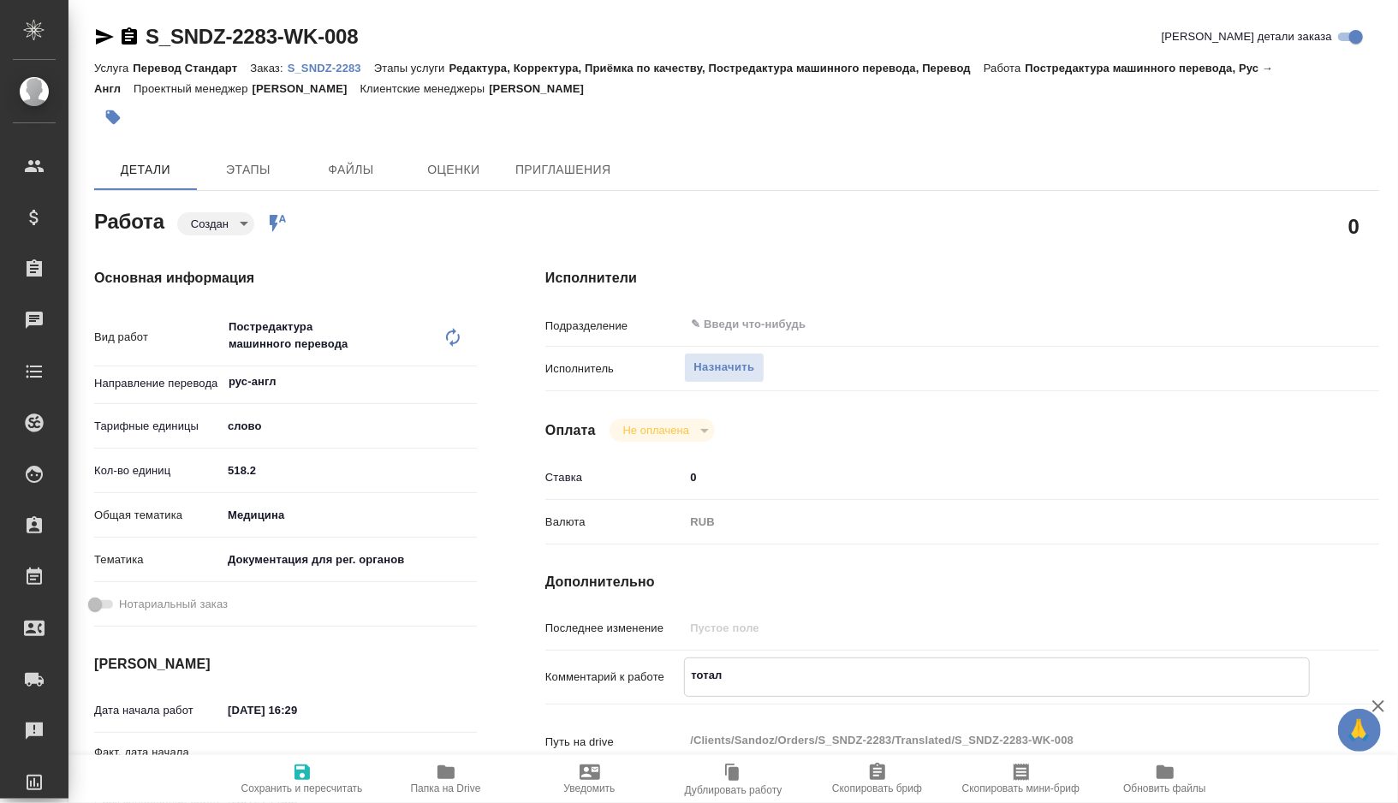
type textarea "x"
type textarea "тотал д"
type textarea "x"
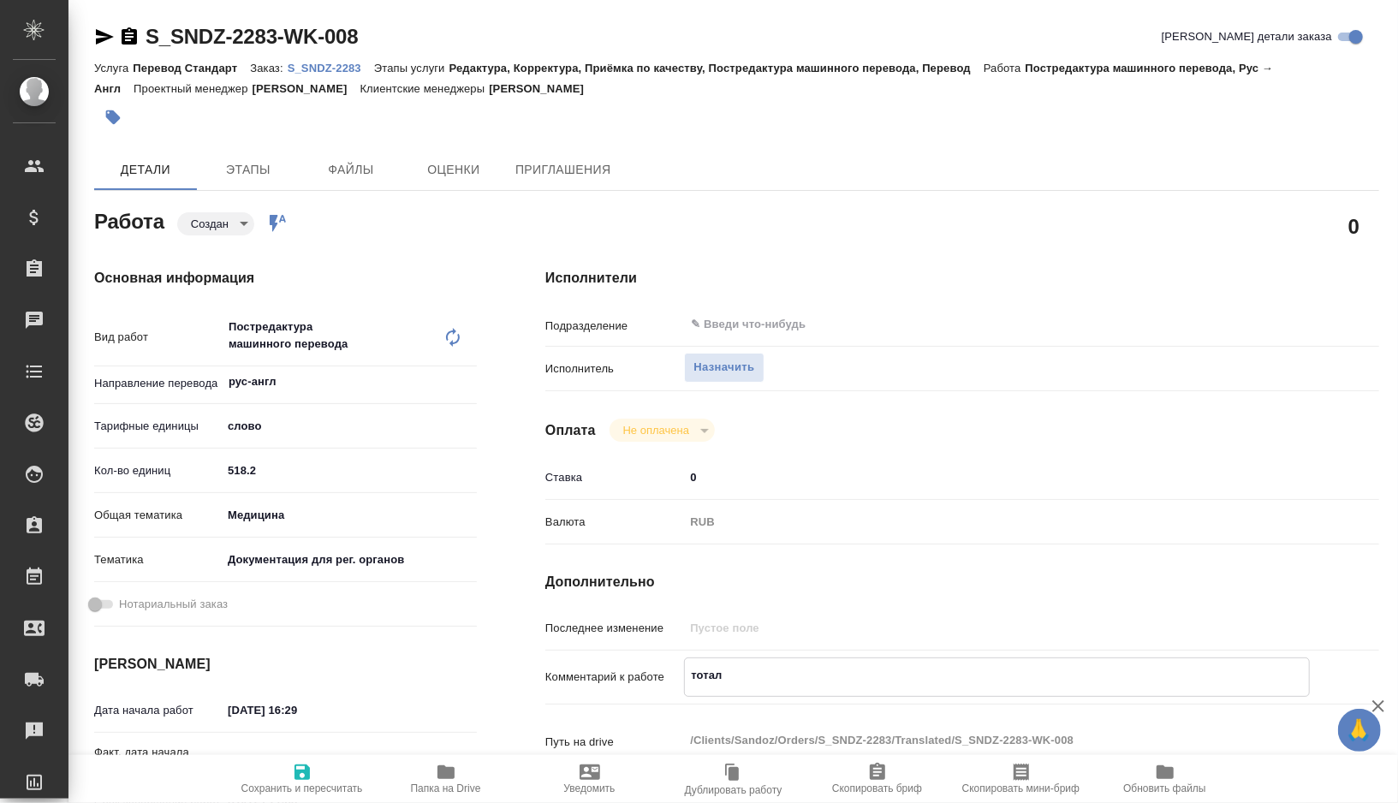
type textarea "x"
type textarea "тотал до"
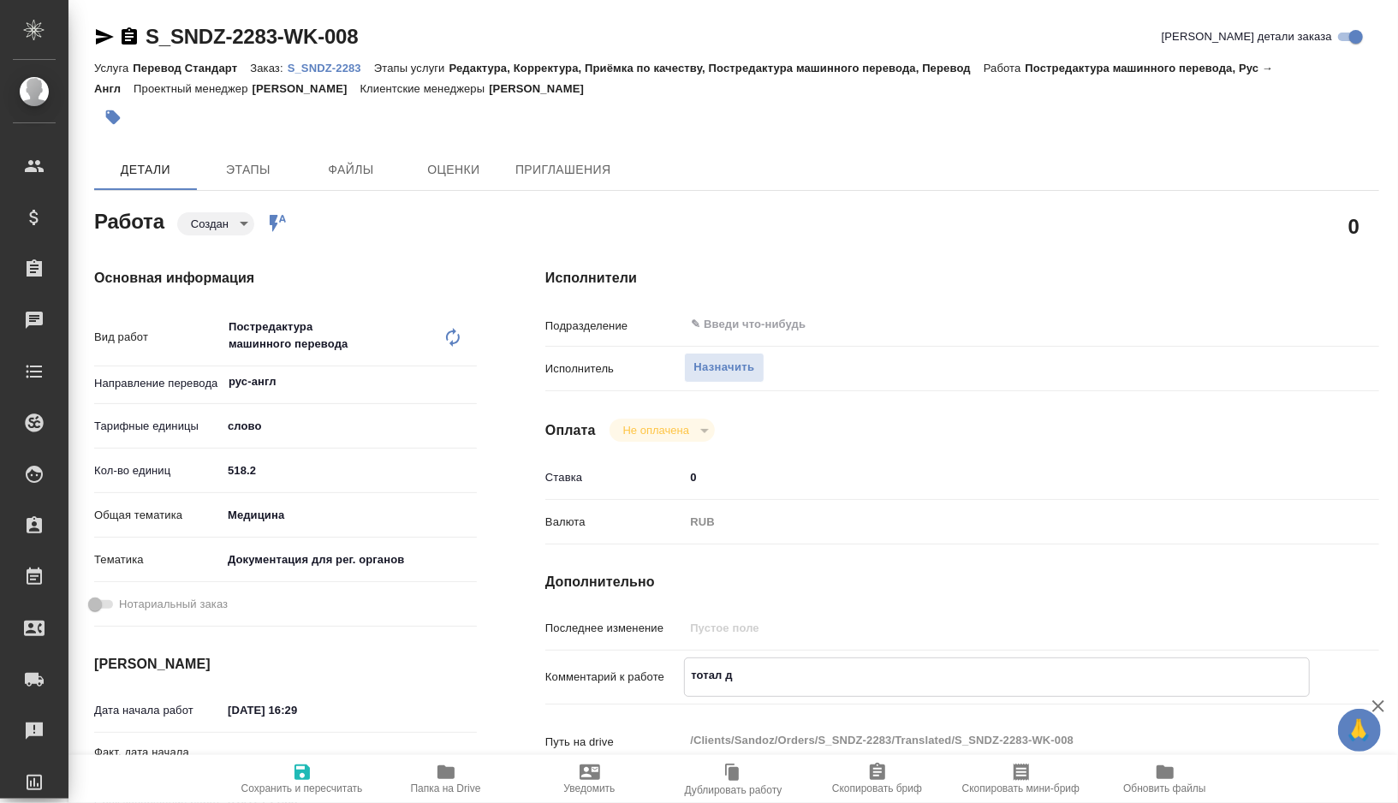
type textarea "x"
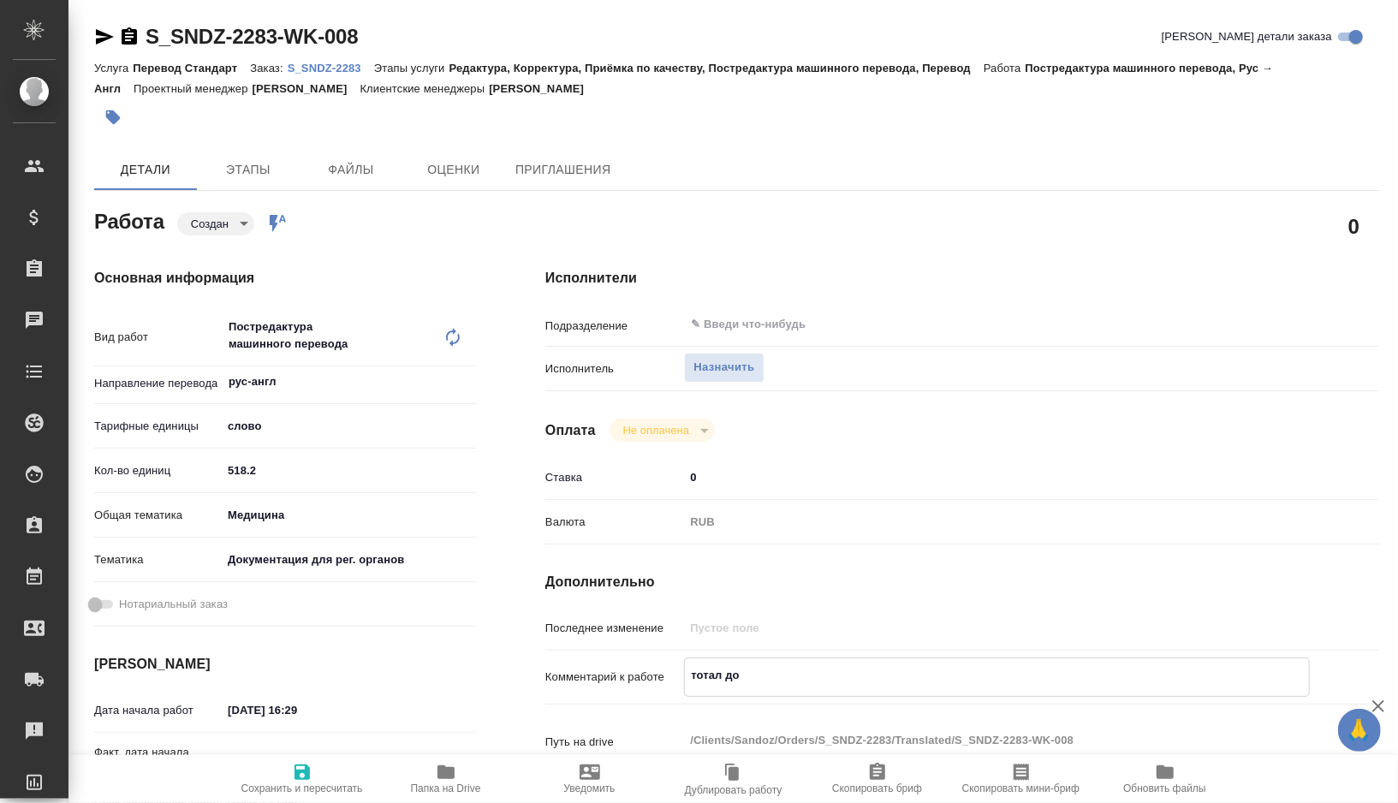
type textarea "тотал до"
type textarea "x"
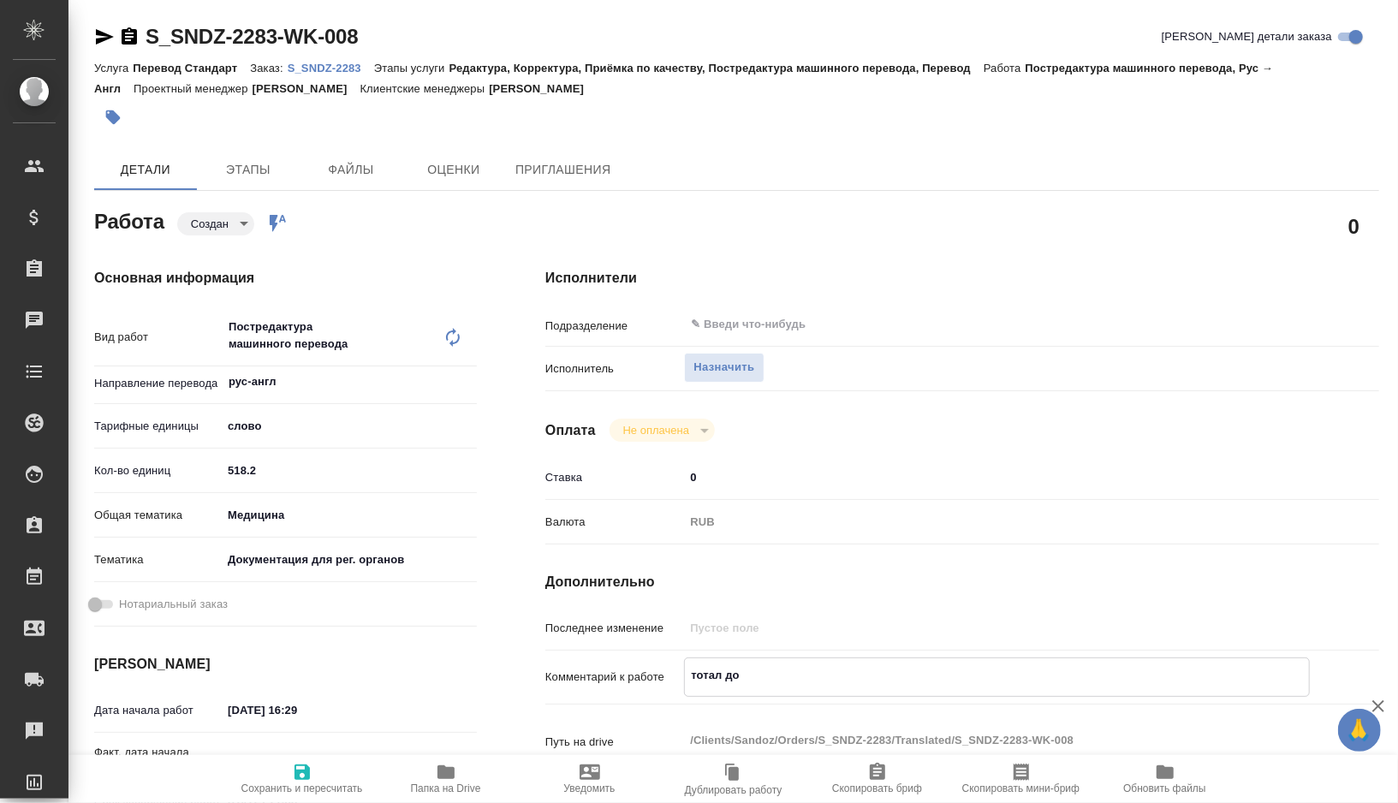
type textarea "x"
type textarea "тотал до р"
type textarea "x"
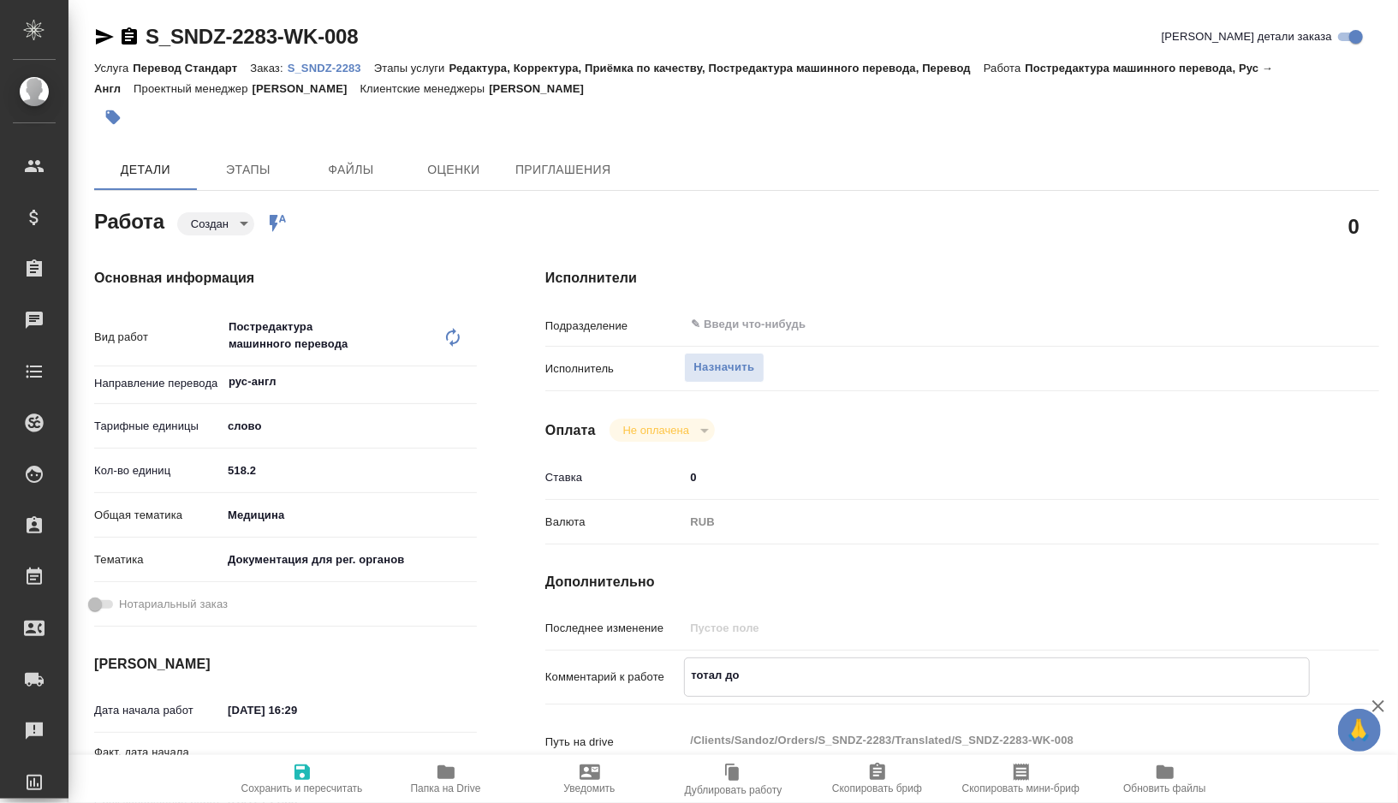
type textarea "x"
type textarea "тотал до ра"
type textarea "x"
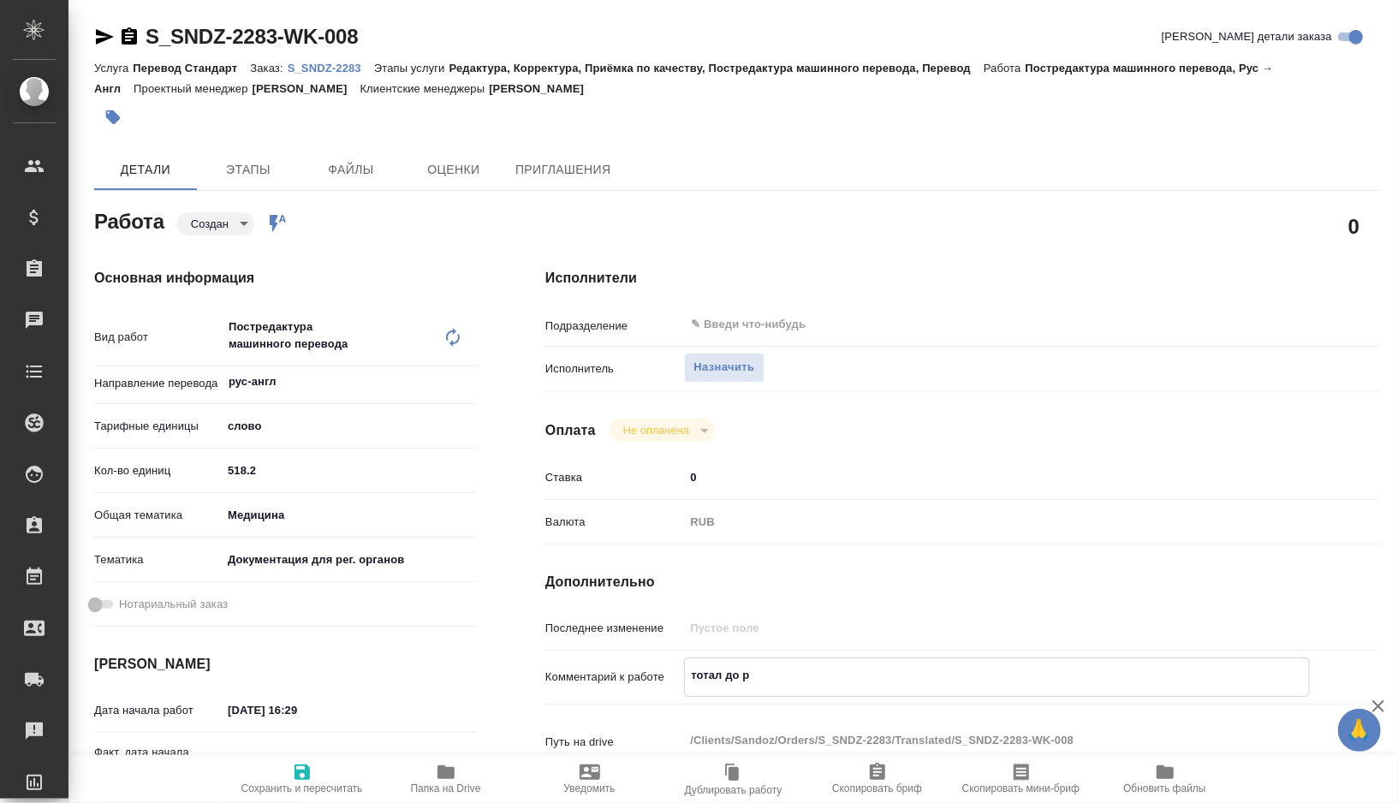
type textarea "x"
type textarea "тотал до раз"
type textarea "x"
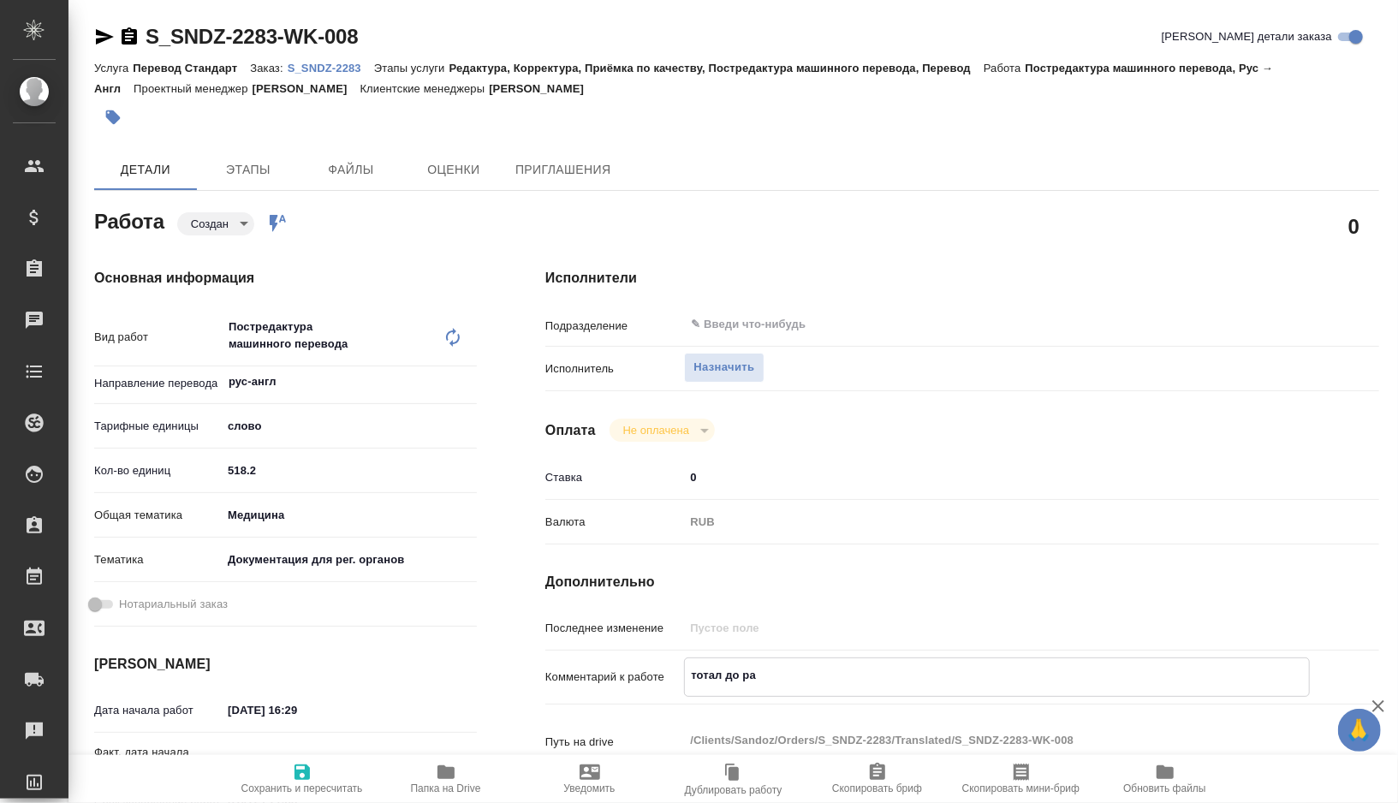
type textarea "x"
type textarea "тотал до разв"
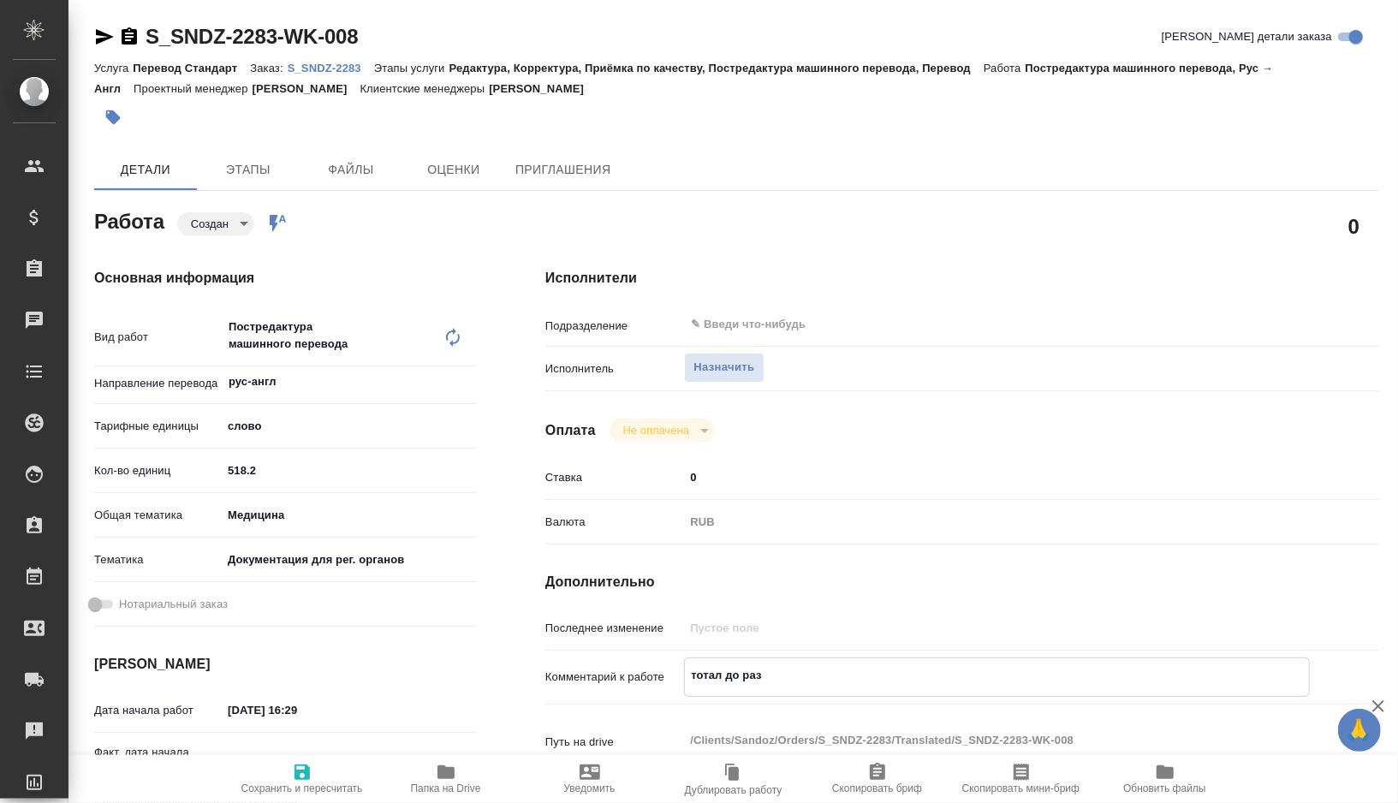
type textarea "x"
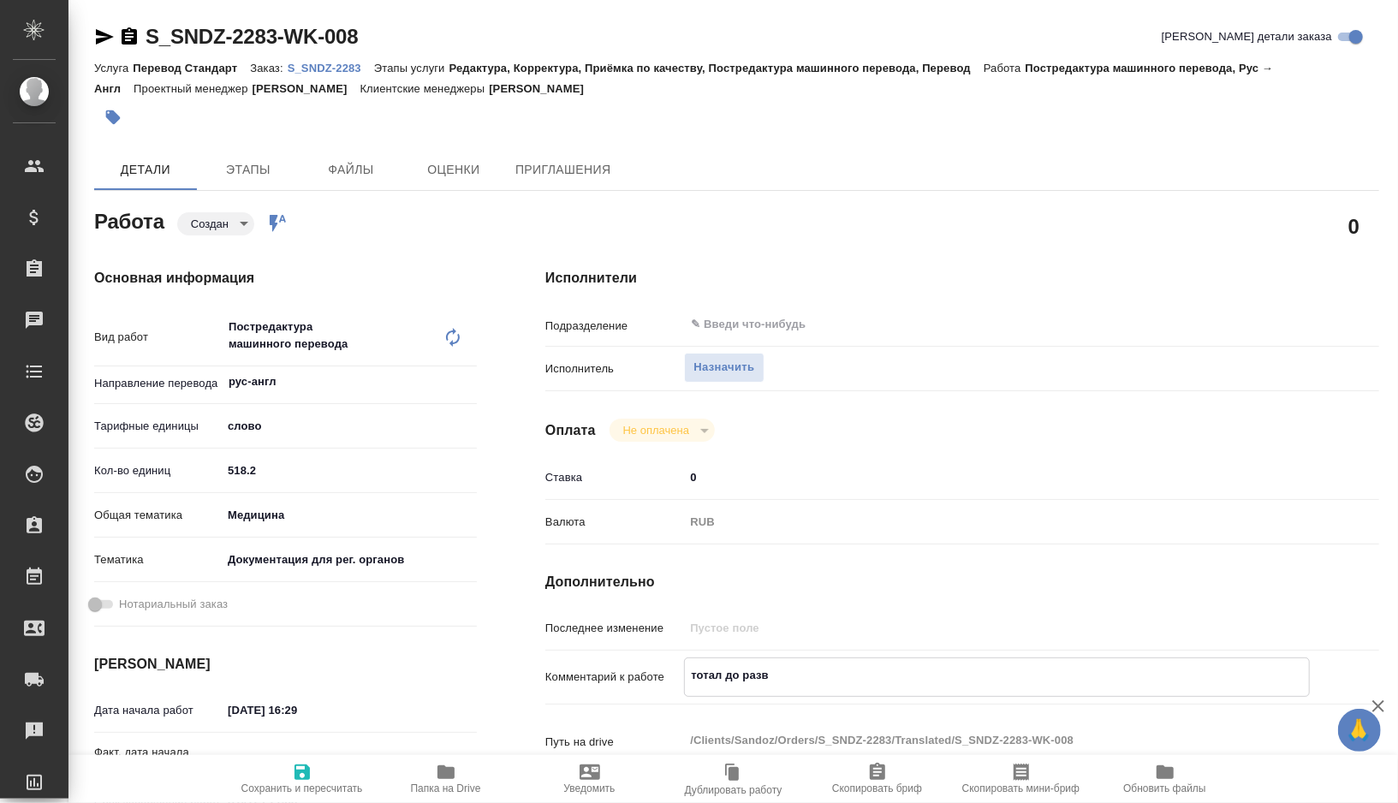
type textarea "тотал до разве"
type textarea "x"
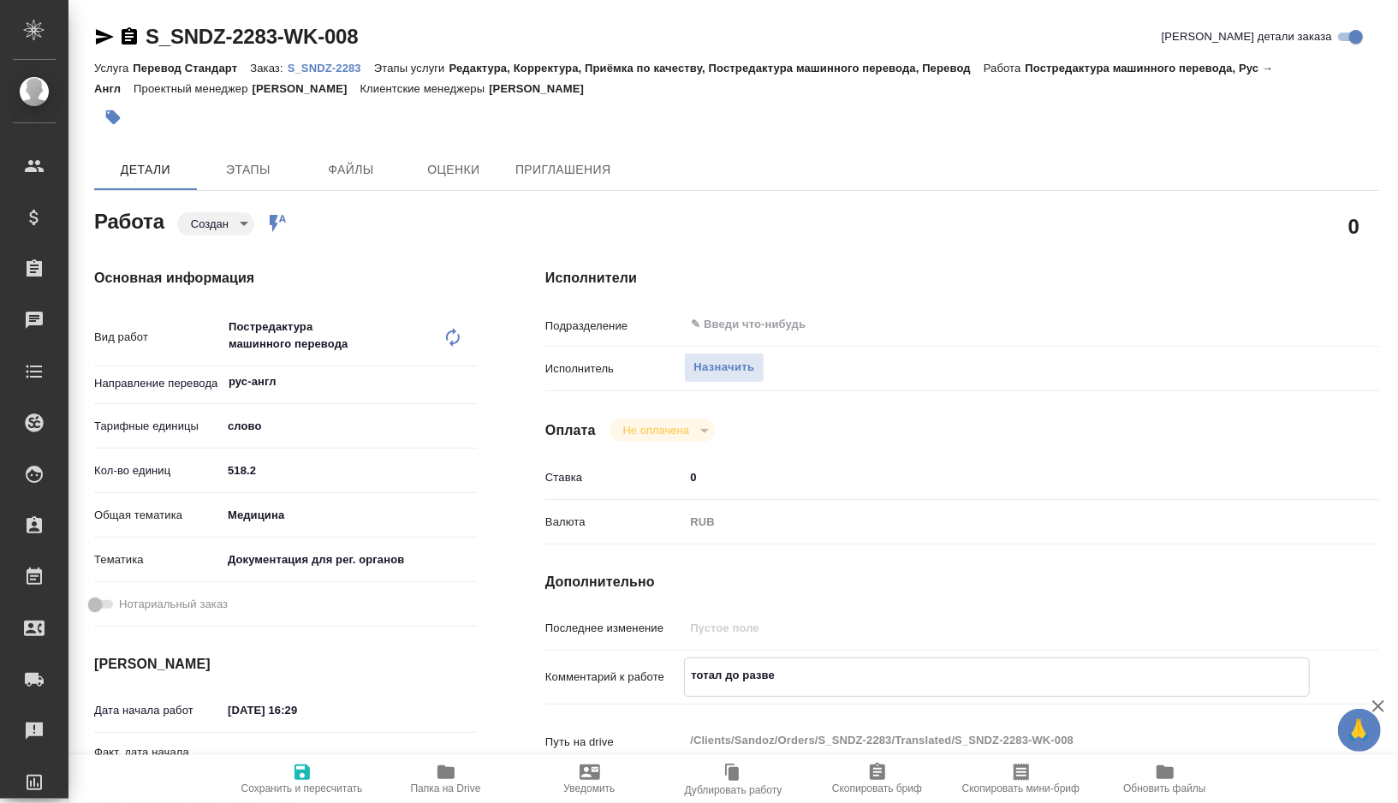
type textarea "x"
type textarea "тотал до развер"
type textarea "x"
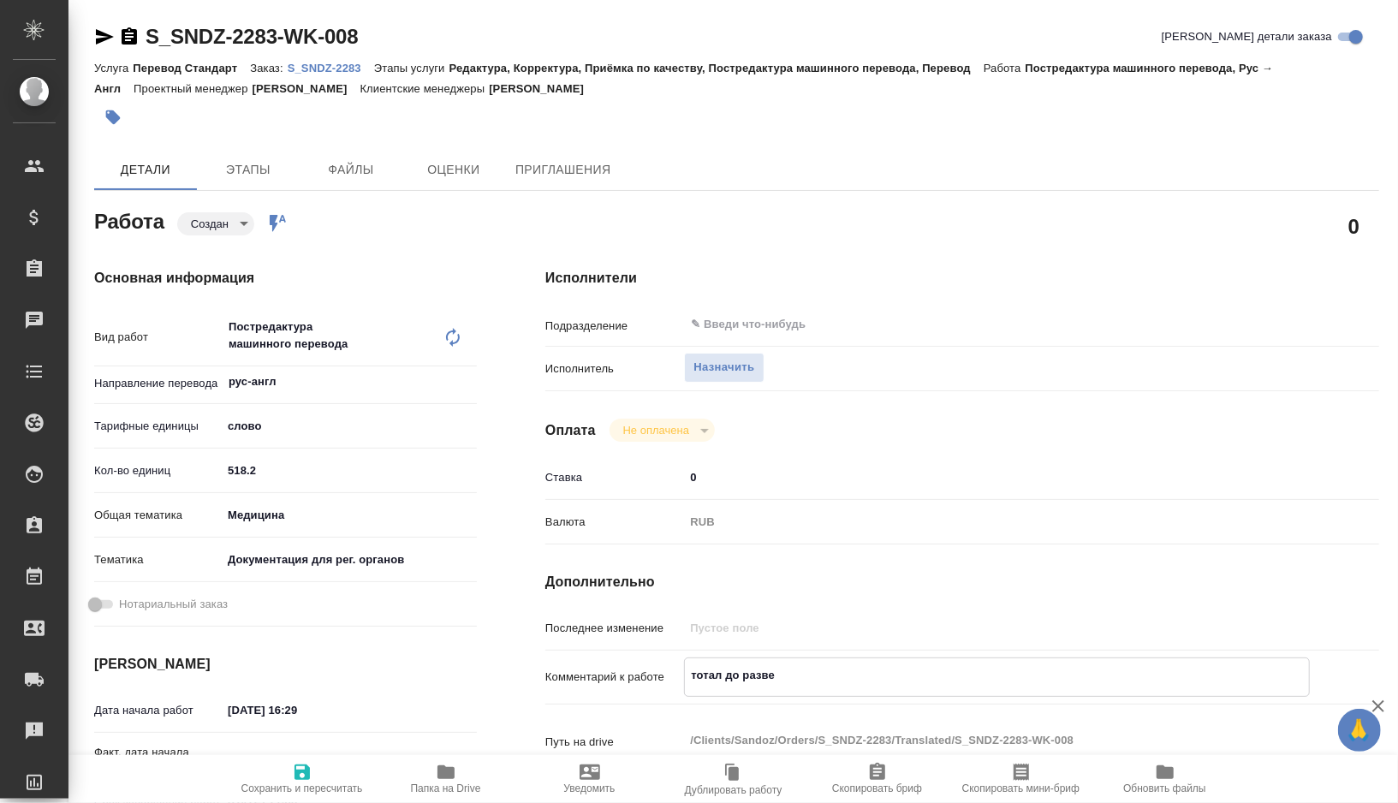
type textarea "x"
type textarea "тотал до разверс"
type textarea "x"
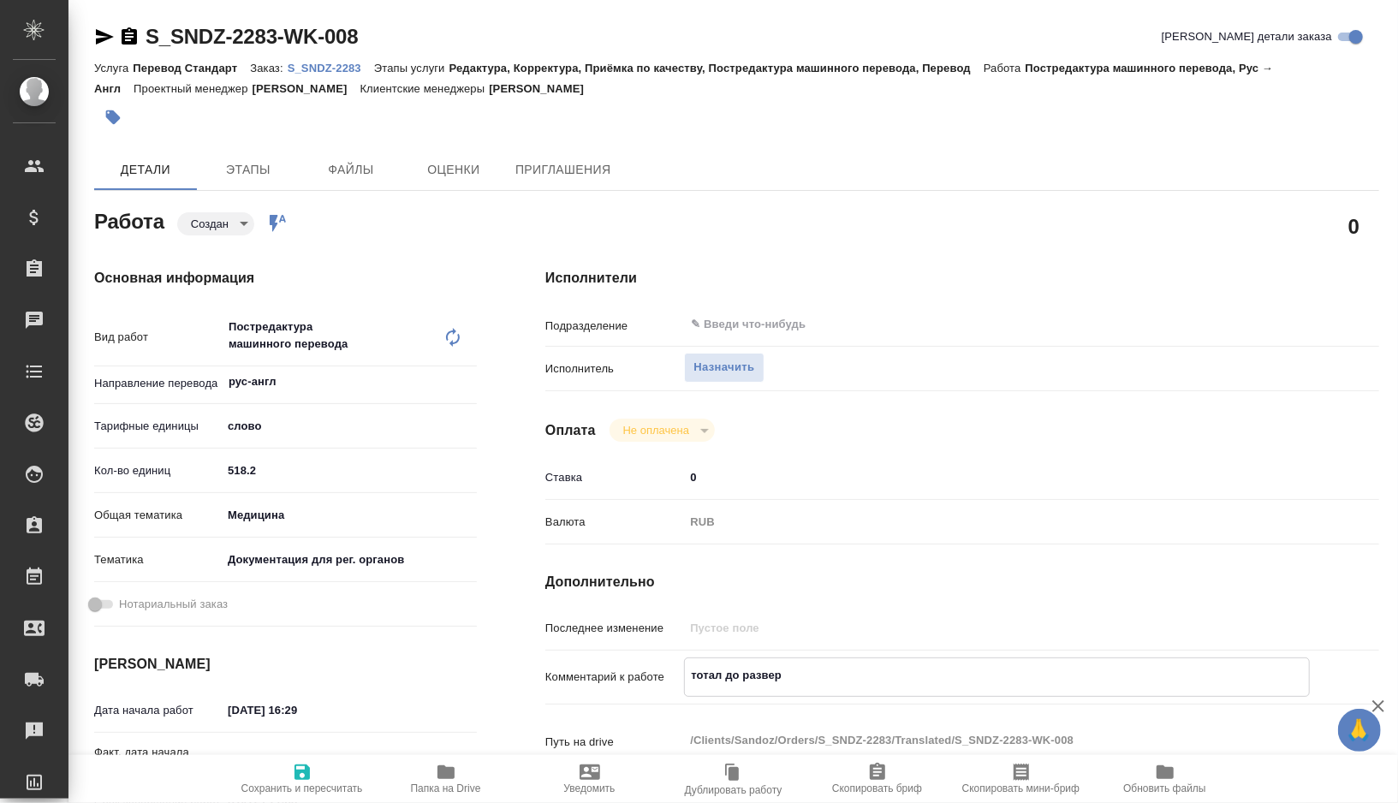
type textarea "x"
type textarea "тотал до разверст"
type textarea "x"
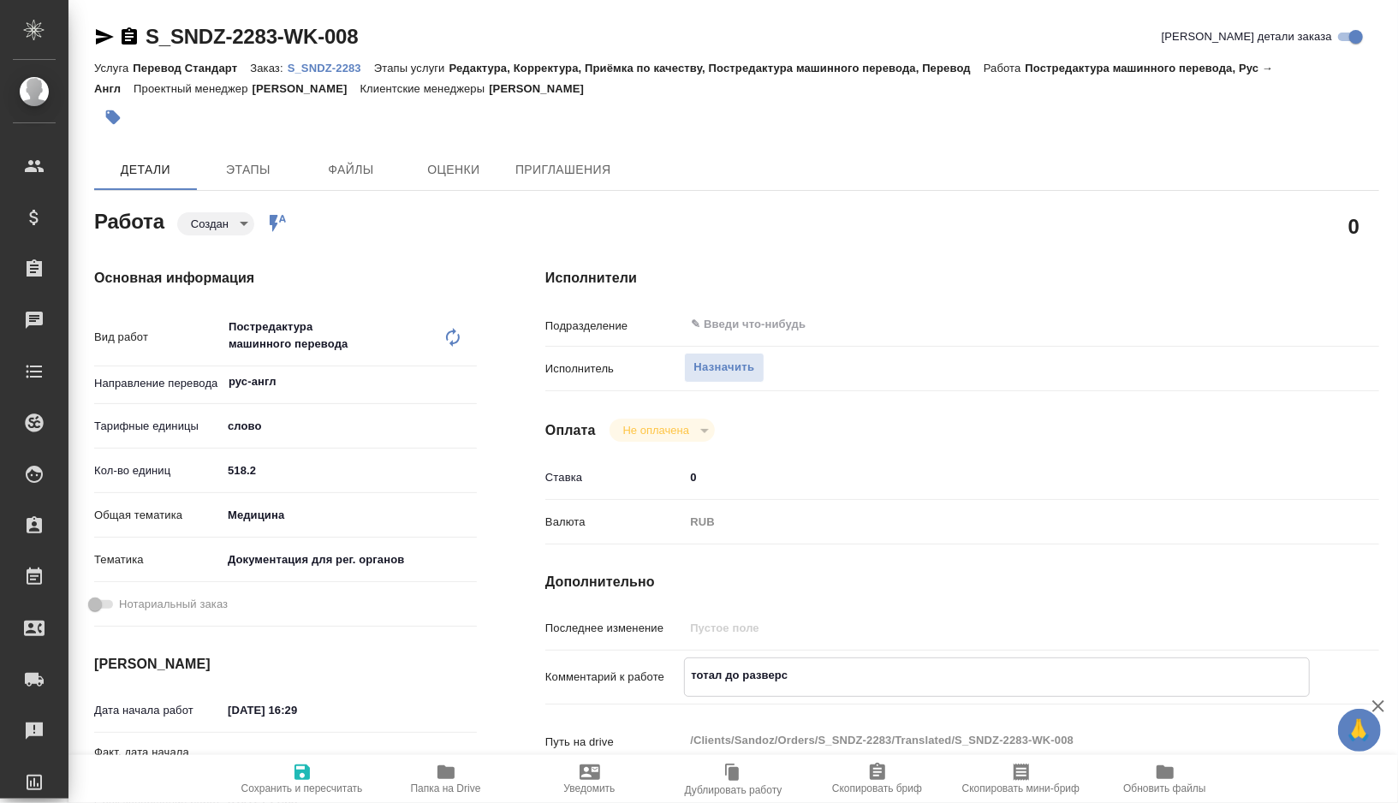
type textarea "x"
type textarea "тотал до разверстк"
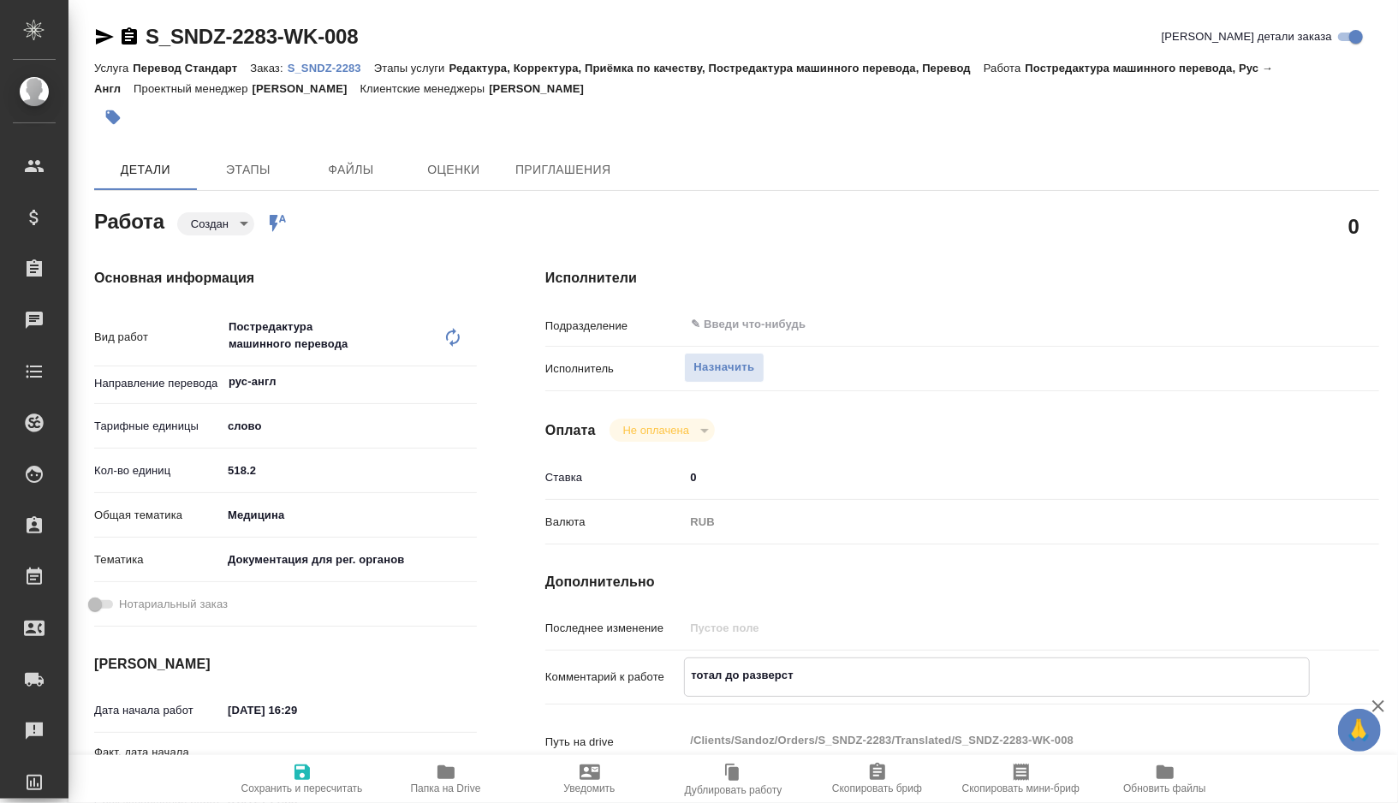
type textarea "x"
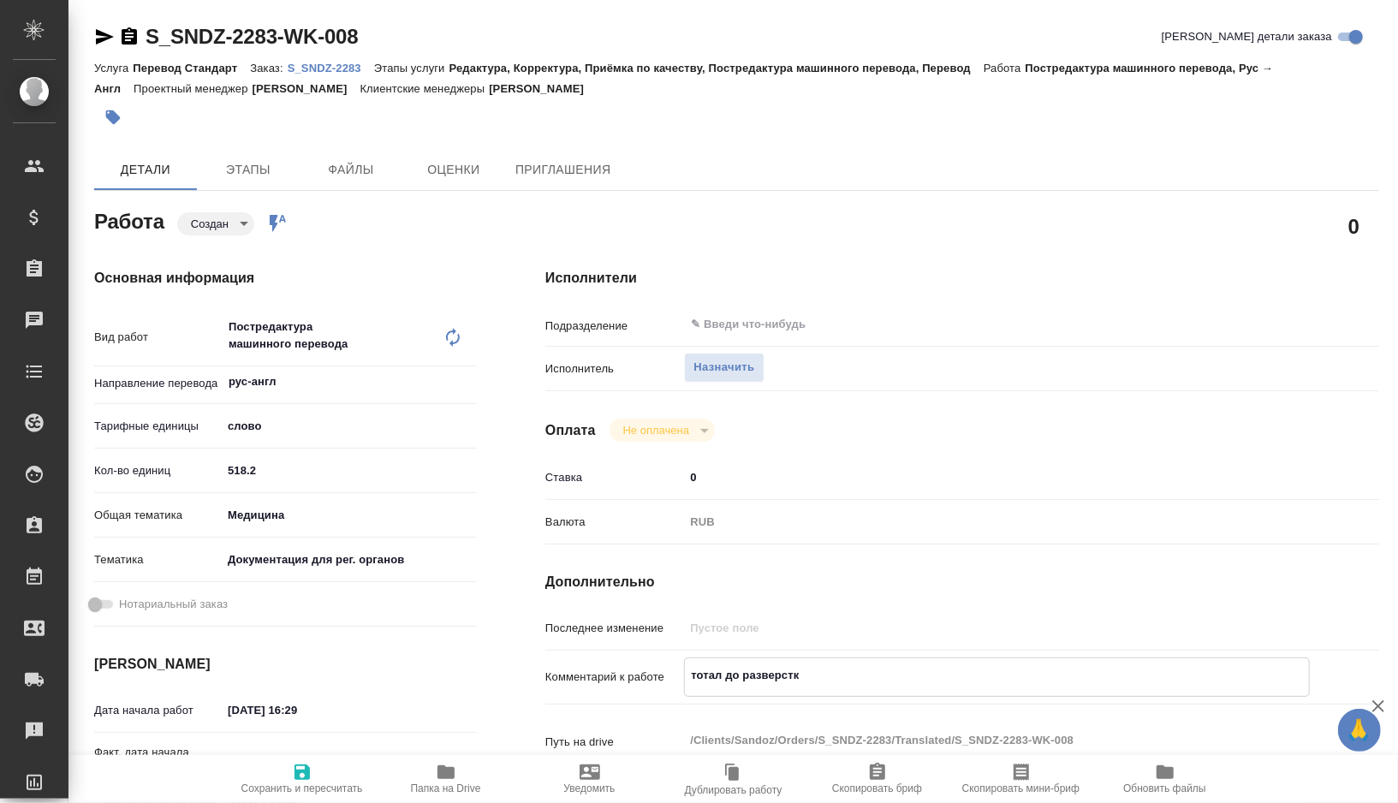
type textarea "тотал до разверстки"
type textarea "x"
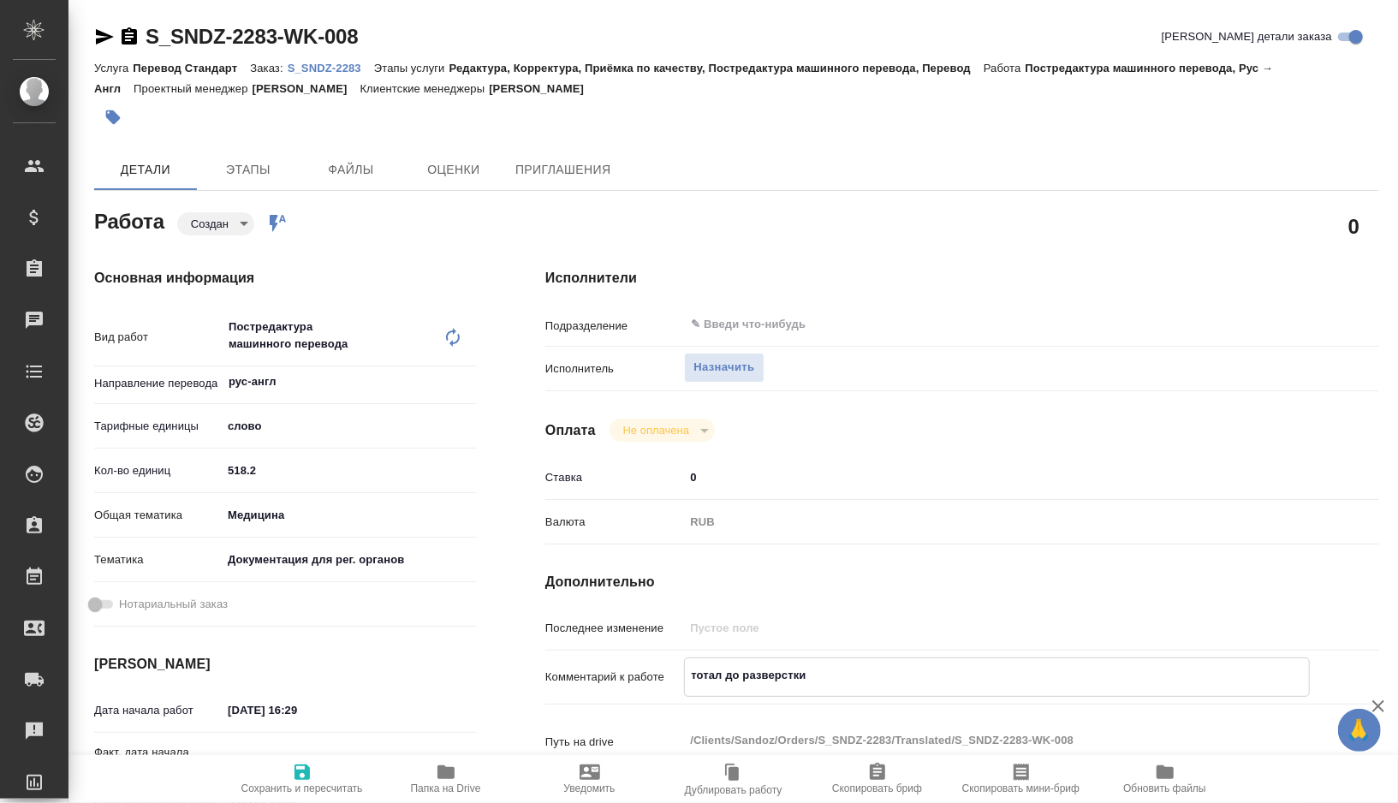
type textarea "тотал до разверстки"
type textarea "x"
type textarea "тотал до разверстки"
type textarea "x"
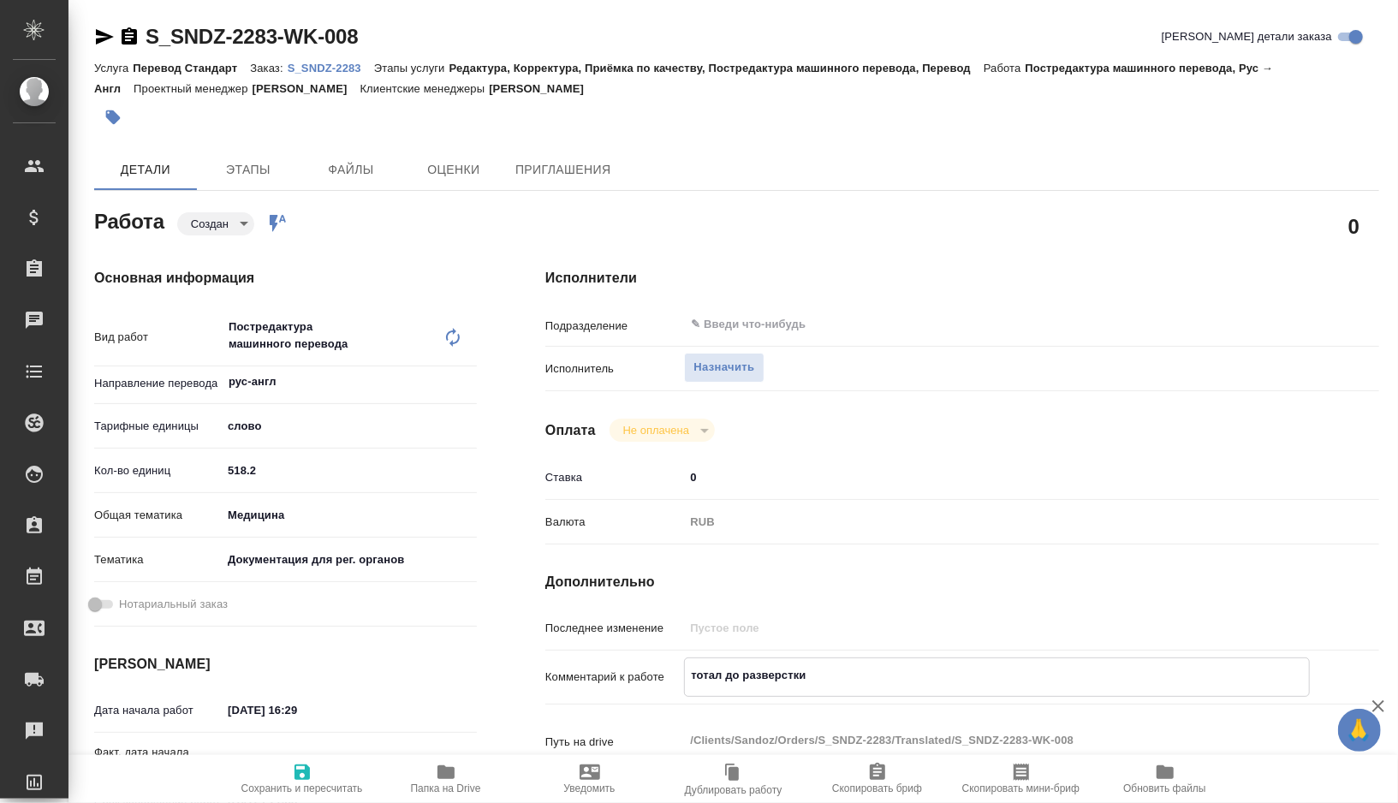
type textarea "x"
paste textarea "1485"
type textarea "x"
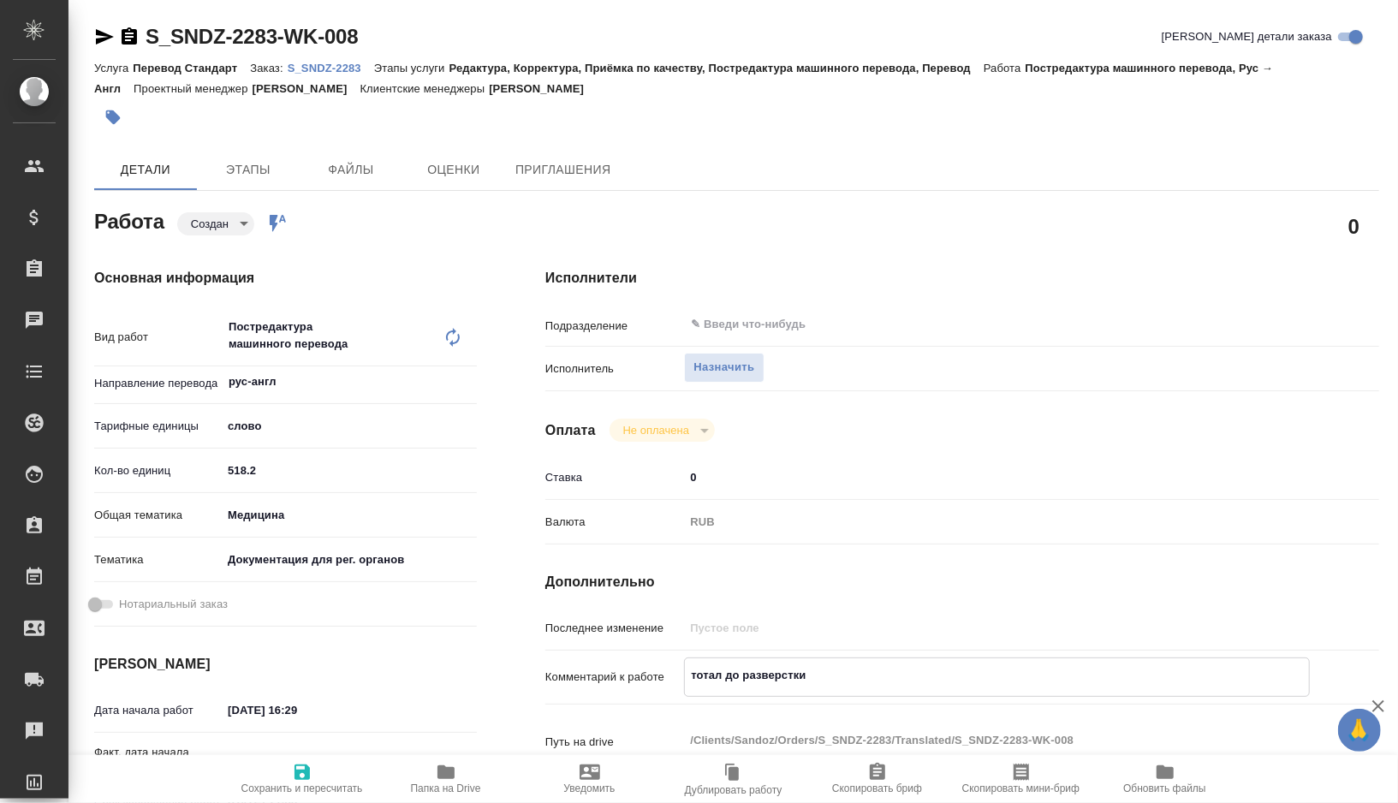
type textarea "тотал до разверстки 1485"
type textarea "x"
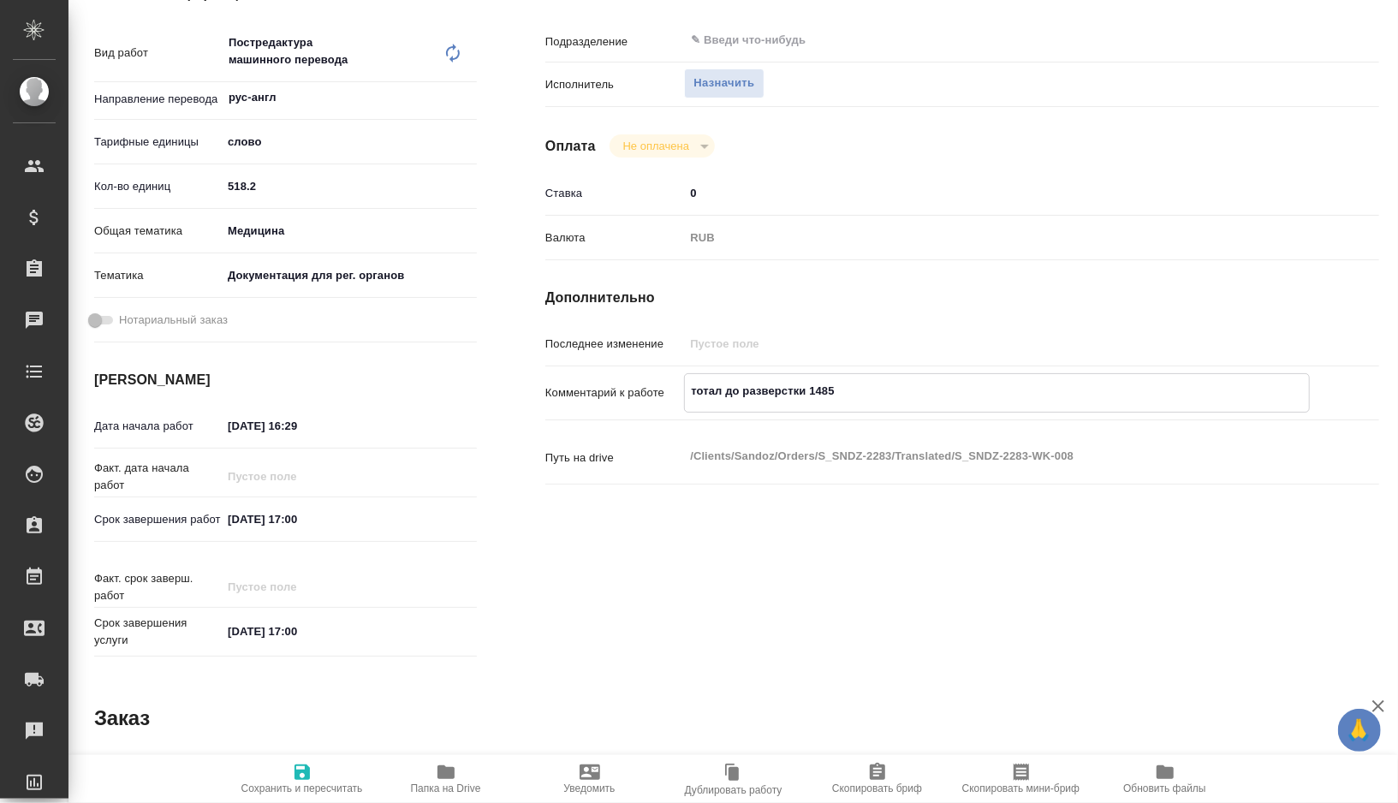
scroll to position [289, 0]
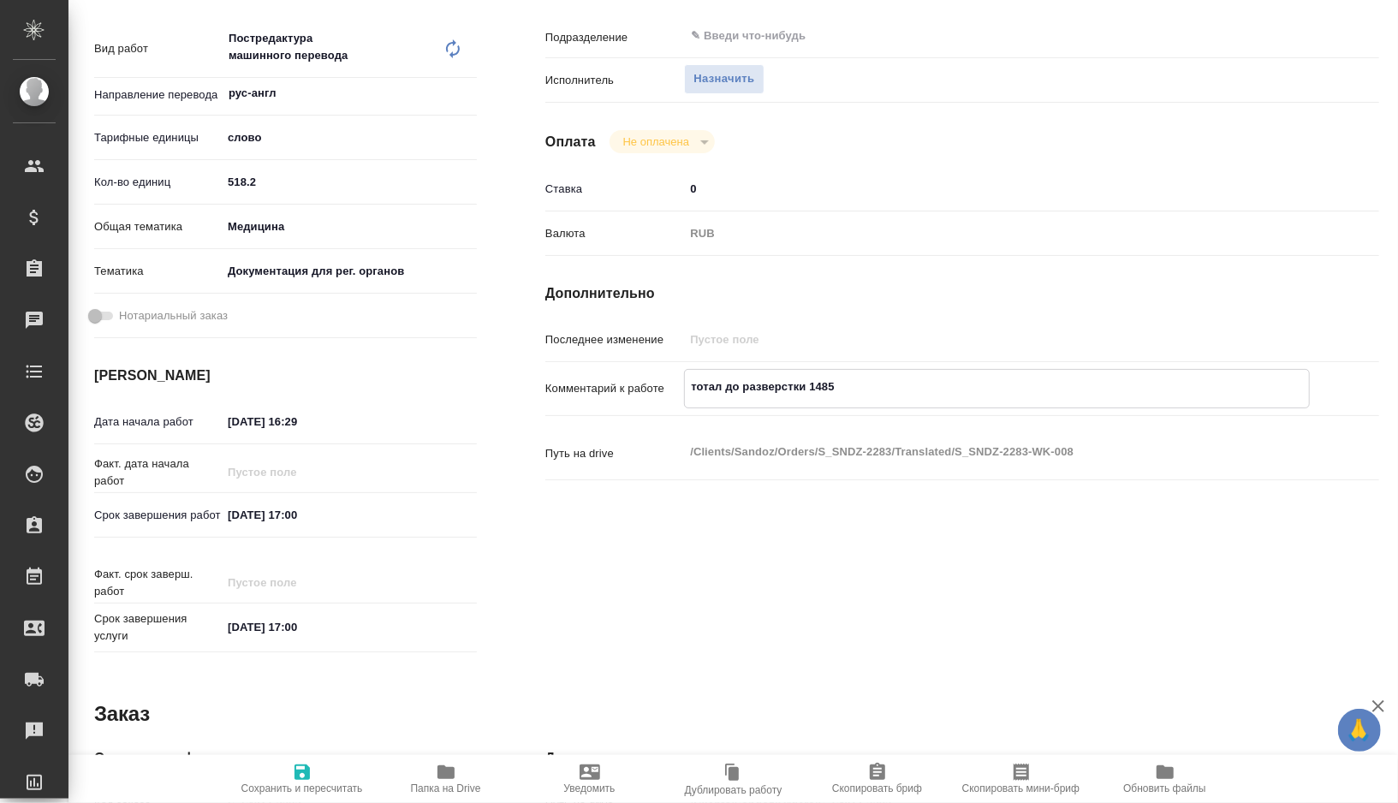
type textarea "тотал до разверстки 1485"
type textarea "x"
click at [324, 420] on input "11.08.2025 16:29" at bounding box center [297, 421] width 150 height 25
type textarea "x"
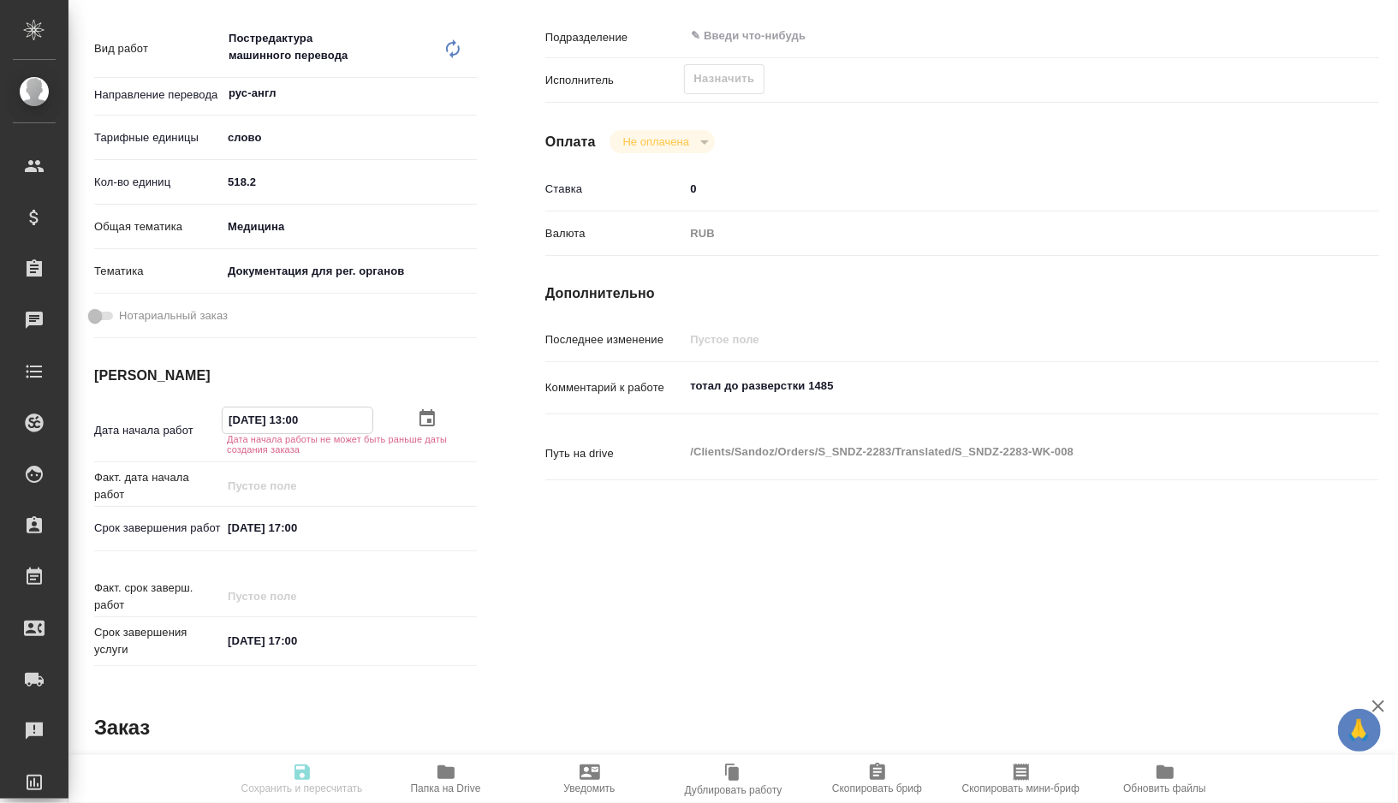
click at [237, 418] on input "11.08.2025 13:00" at bounding box center [298, 420] width 150 height 25
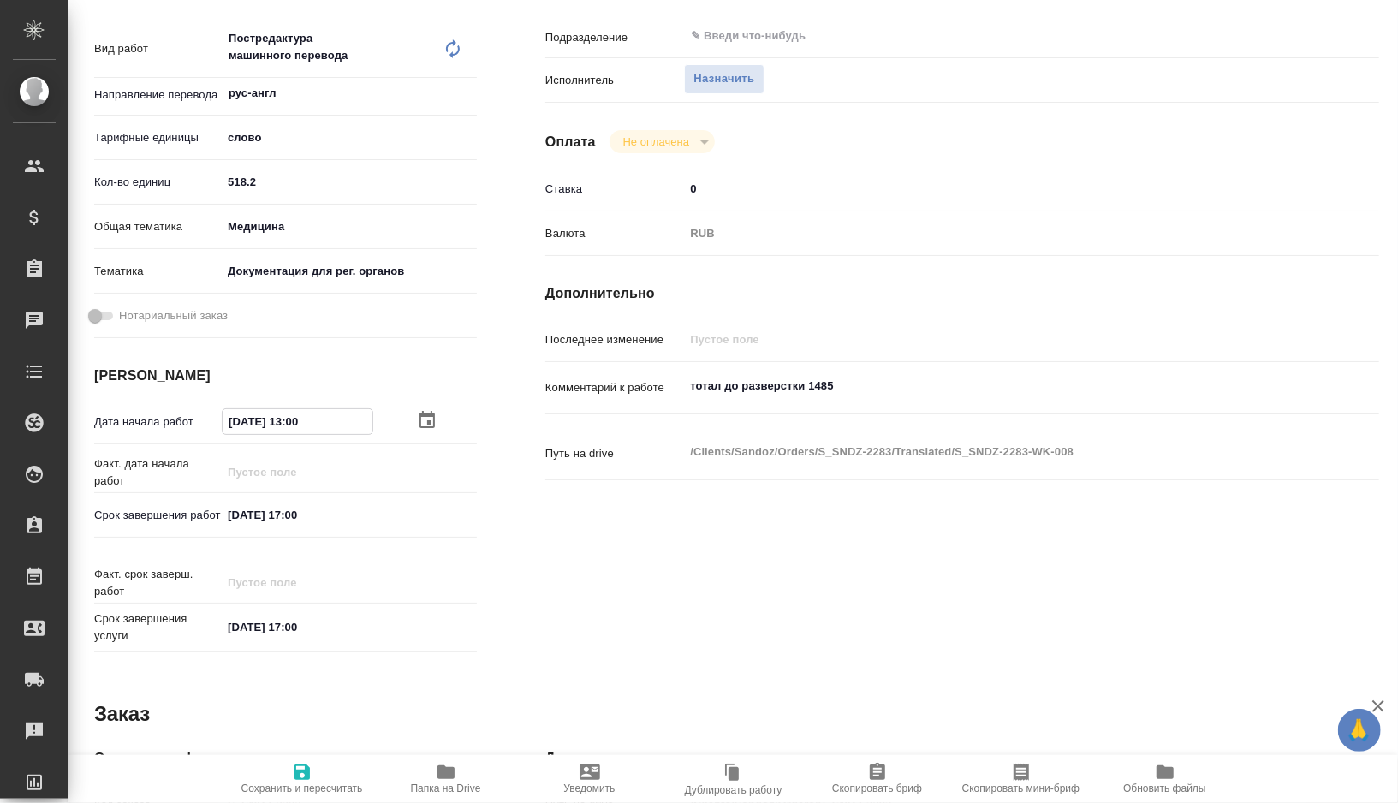
click at [299, 518] on input "12.08.2025 17:00" at bounding box center [297, 515] width 150 height 25
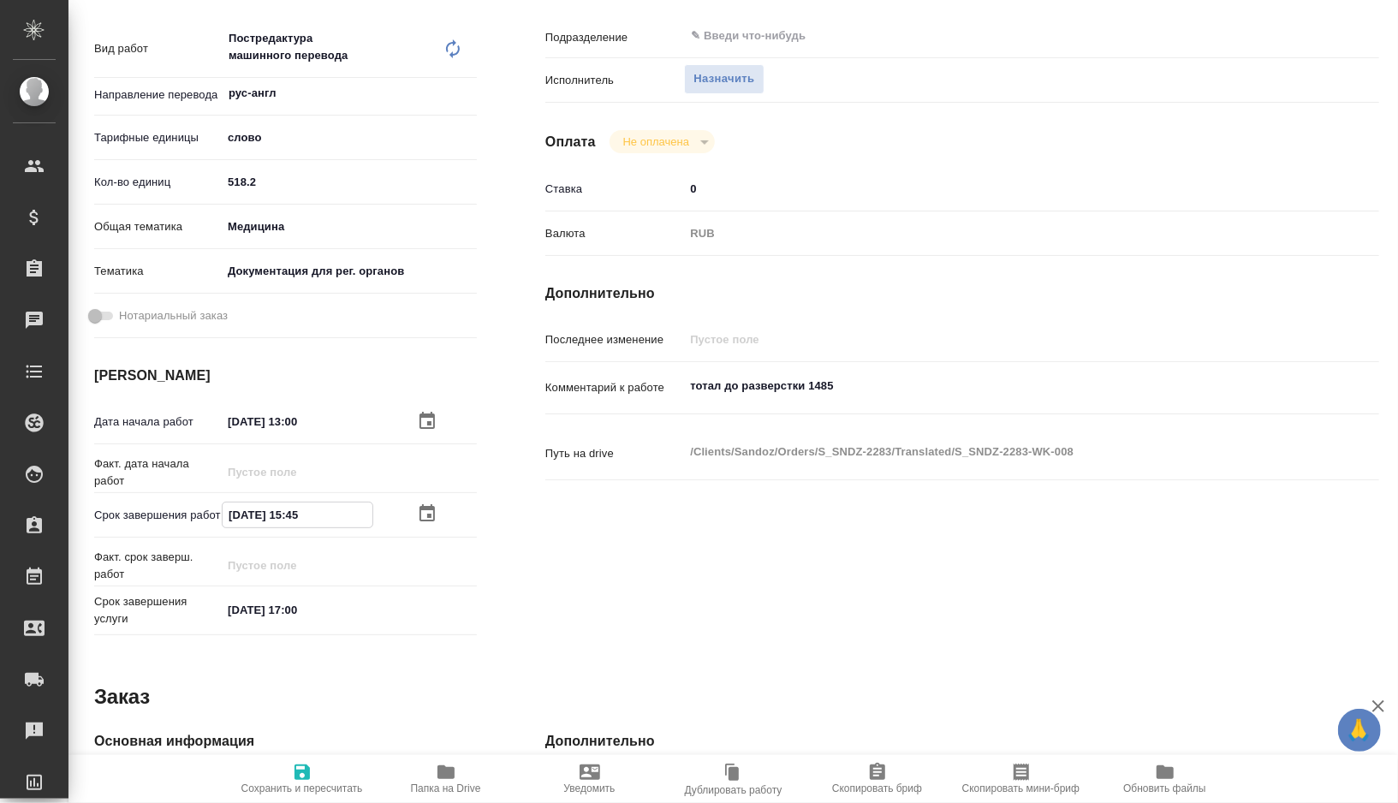
click at [307, 765] on icon "button" at bounding box center [302, 772] width 15 height 15
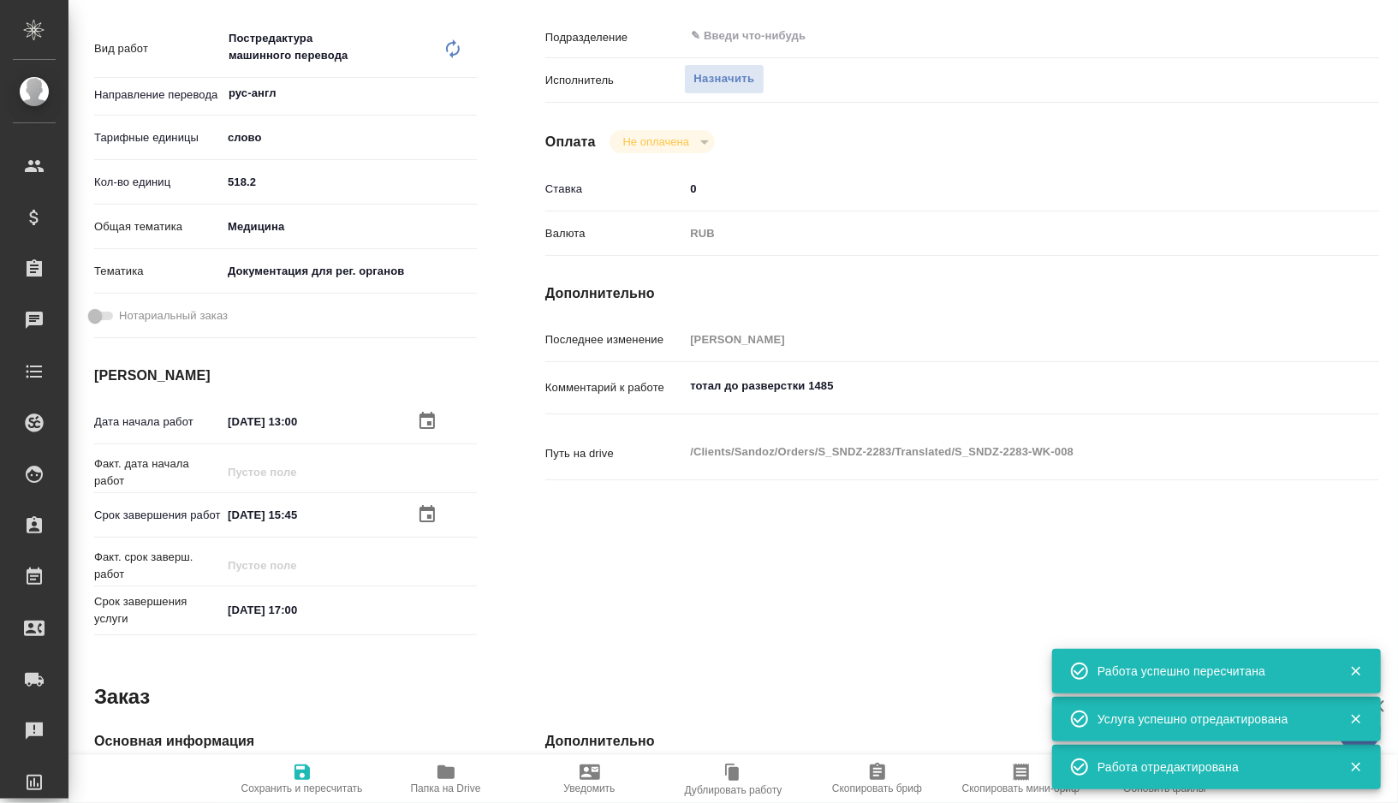
click at [1013, 774] on icon "button" at bounding box center [1021, 772] width 21 height 21
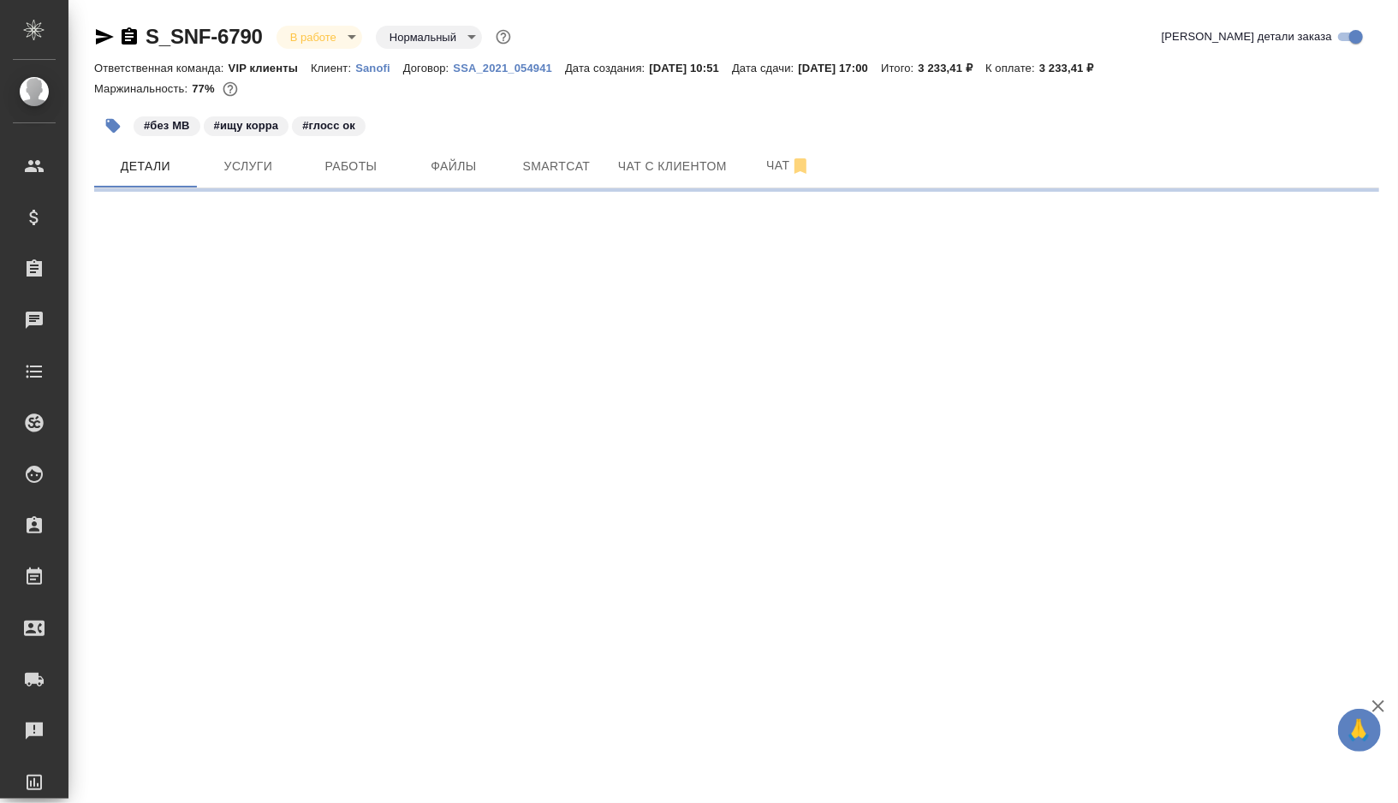
select select "RU"
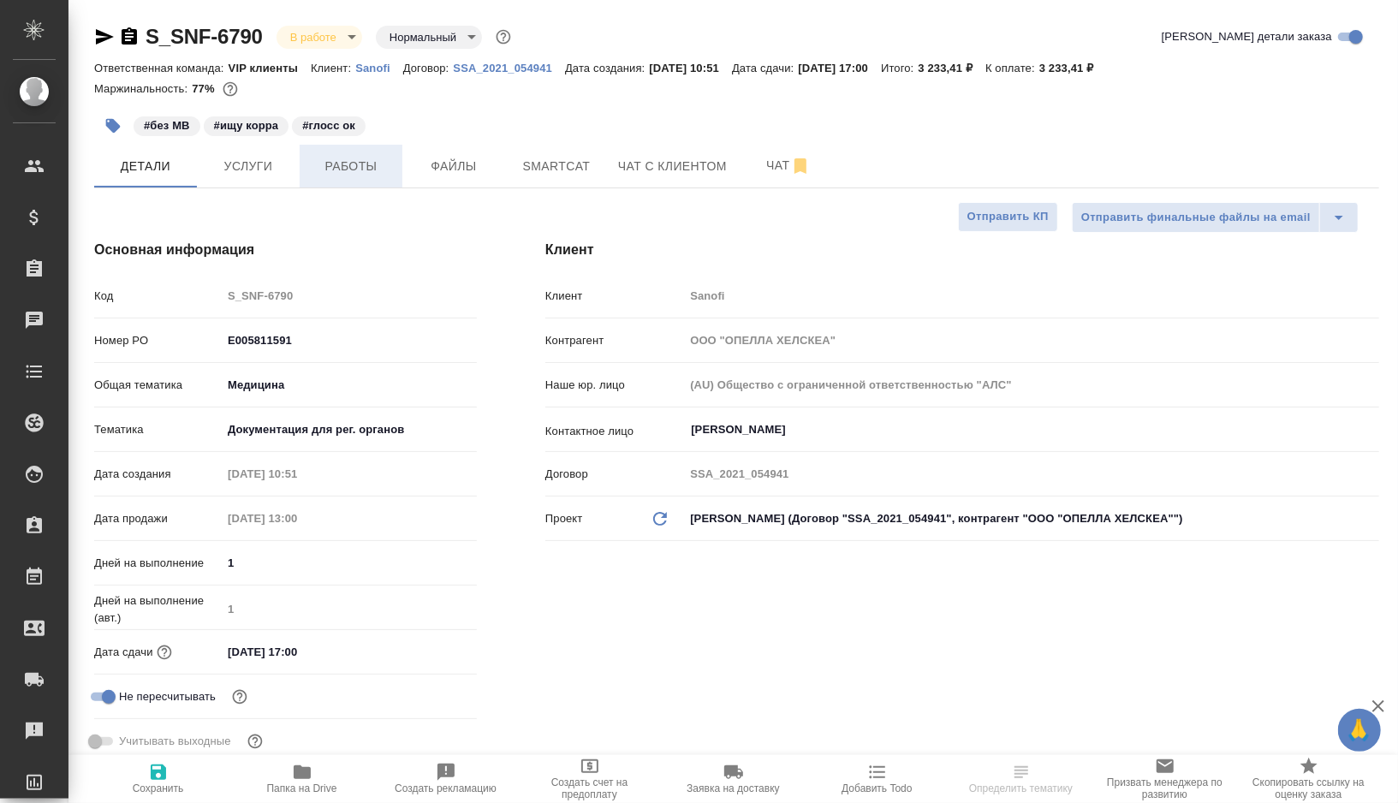
type textarea "x"
click at [348, 165] on span "Работы" at bounding box center [351, 166] width 82 height 21
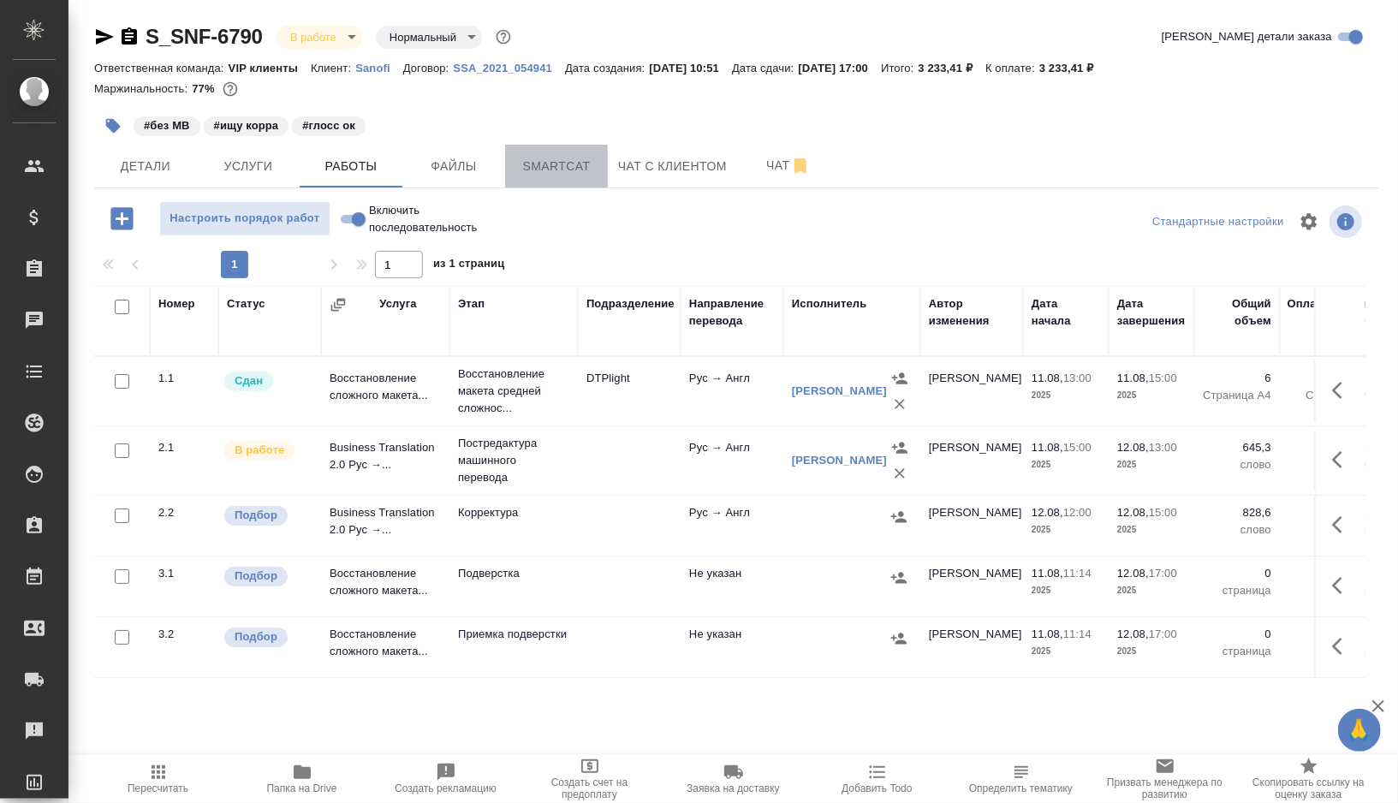
click at [582, 166] on span "Smartcat" at bounding box center [557, 166] width 82 height 21
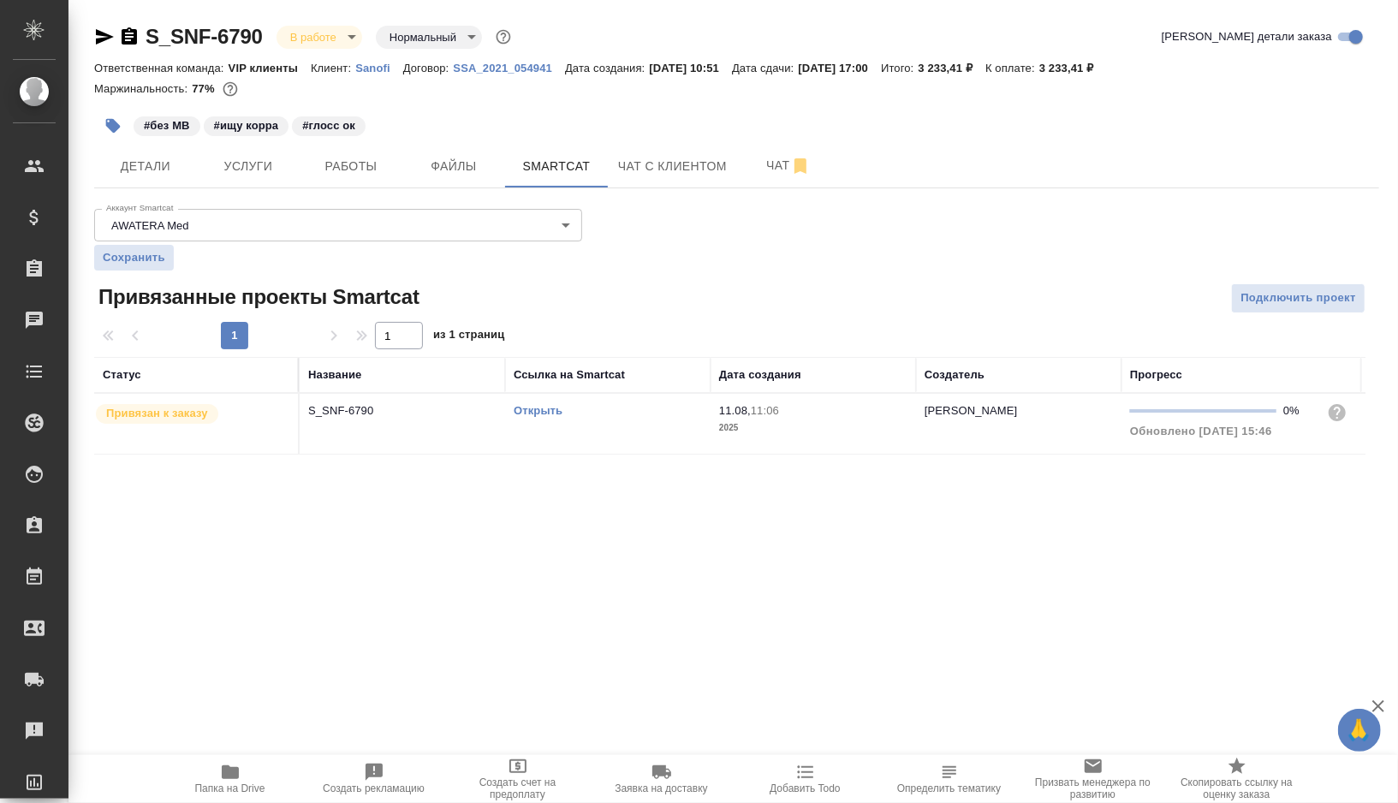
click at [537, 410] on link "Открыть" at bounding box center [538, 410] width 49 height 13
click at [361, 163] on span "Работы" at bounding box center [351, 166] width 82 height 21
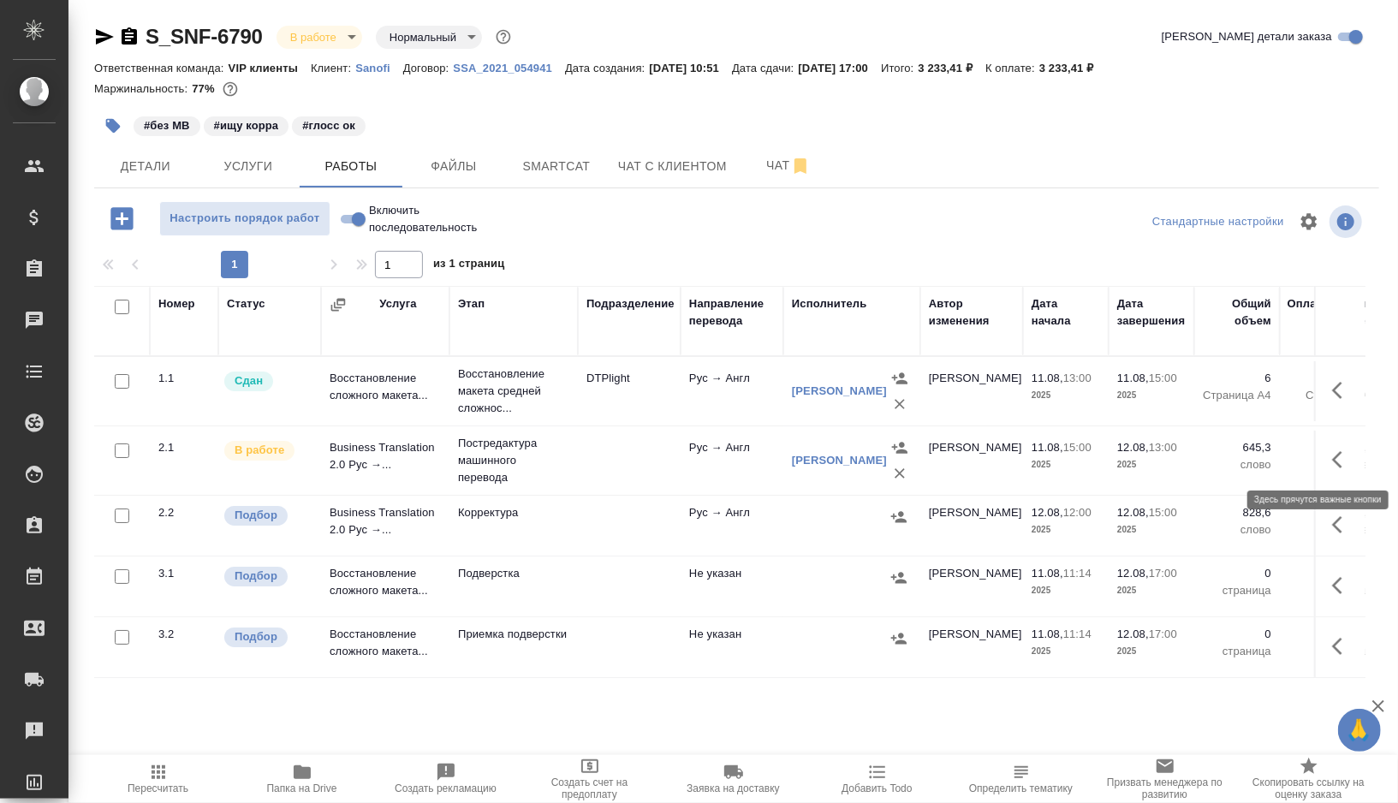
click at [1352, 456] on icon "button" at bounding box center [1342, 460] width 21 height 21
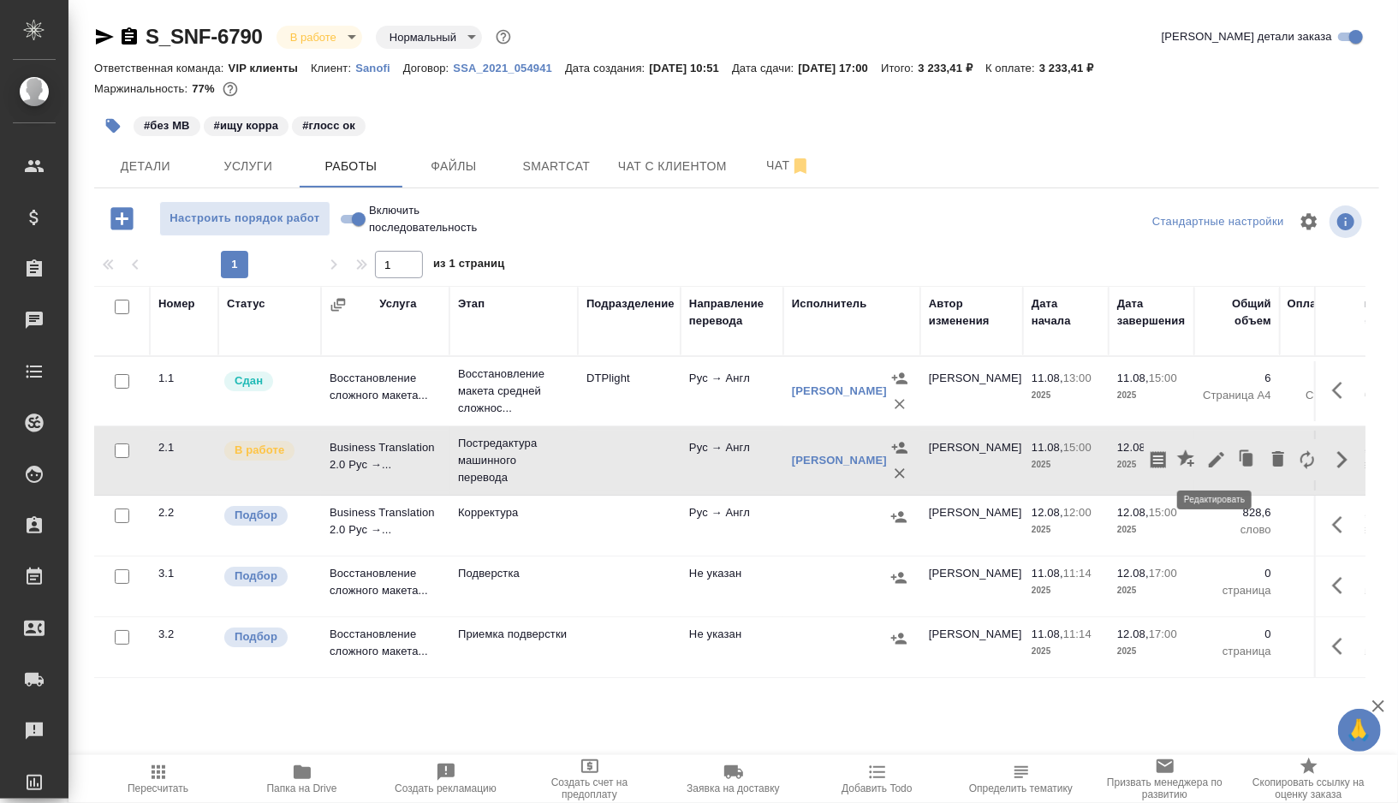
click at [1224, 453] on icon "button" at bounding box center [1216, 459] width 15 height 15
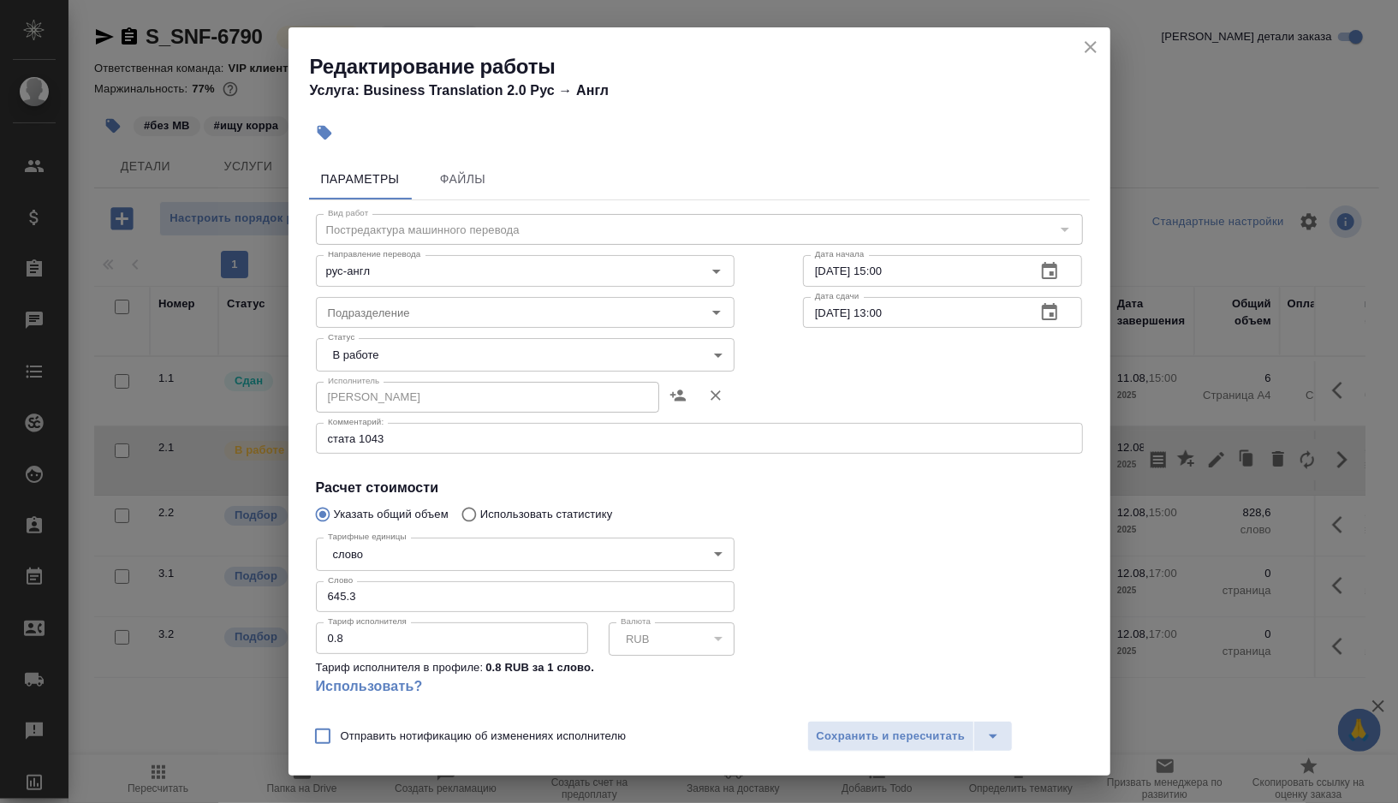
click at [709, 362] on body "🙏 .cls-1 fill:#fff; AWATERA [PERSON_NAME] Спецификации Заказы 0 Чаты Todo Проек…" at bounding box center [699, 401] width 1398 height 803
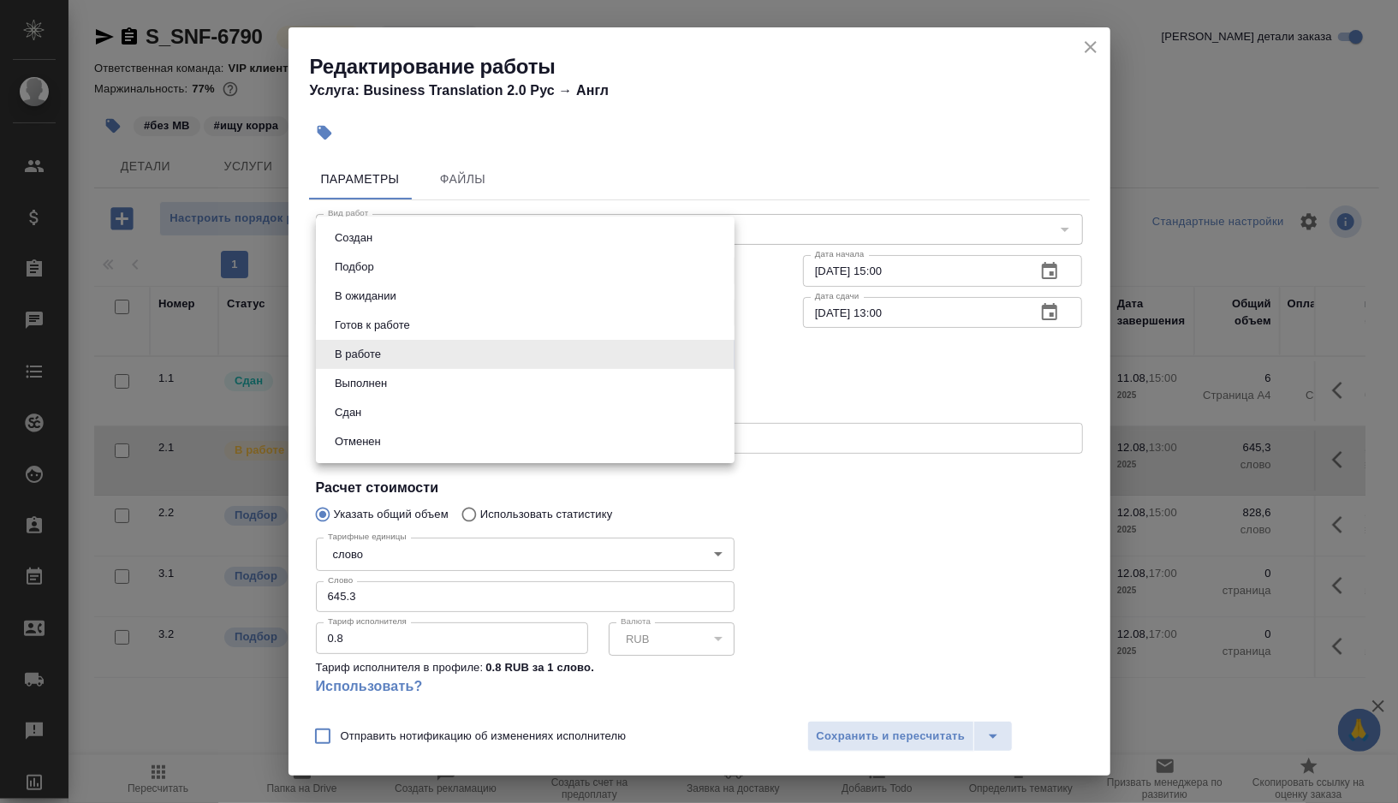
click at [454, 387] on li "Выполнен" at bounding box center [525, 383] width 419 height 29
type input "completed"
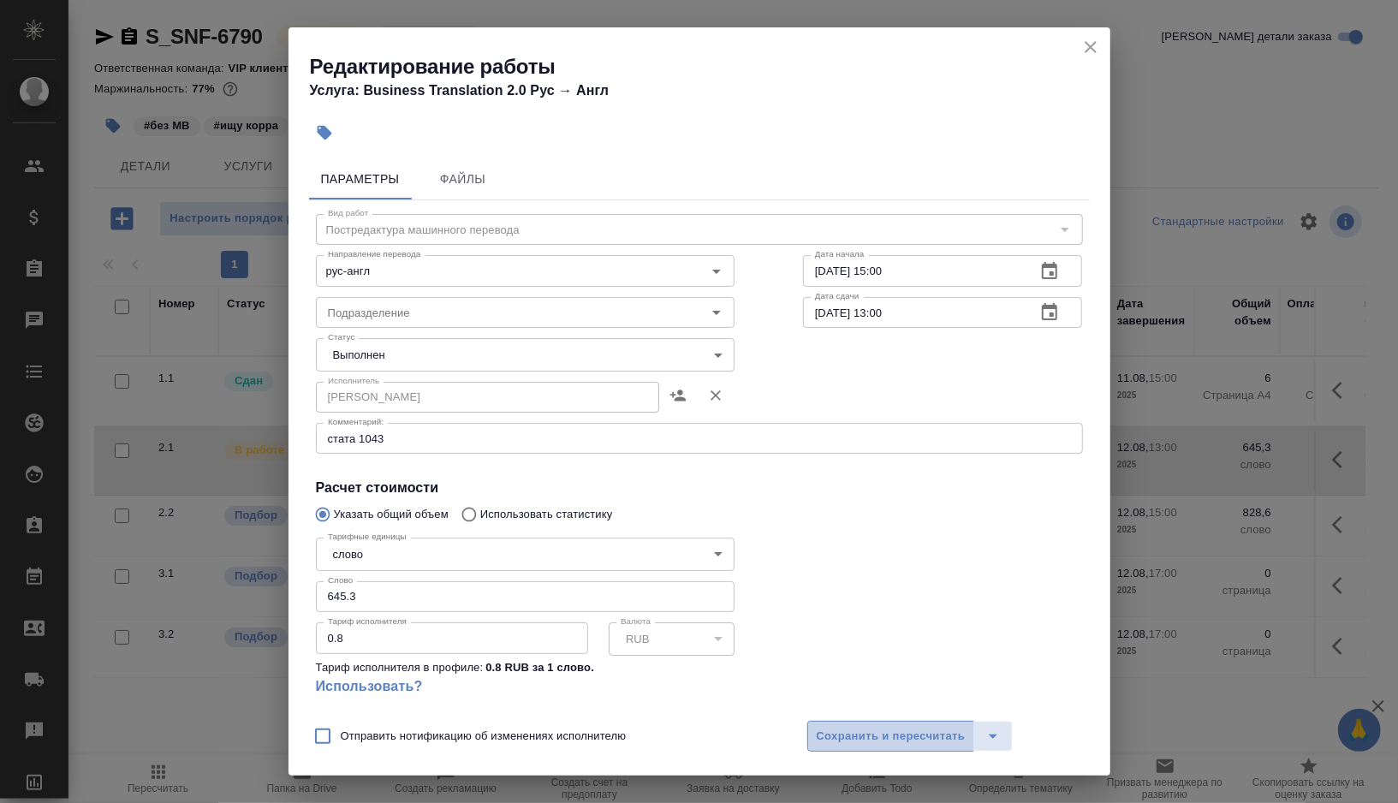
click at [862, 728] on span "Сохранить и пересчитать" at bounding box center [891, 737] width 149 height 20
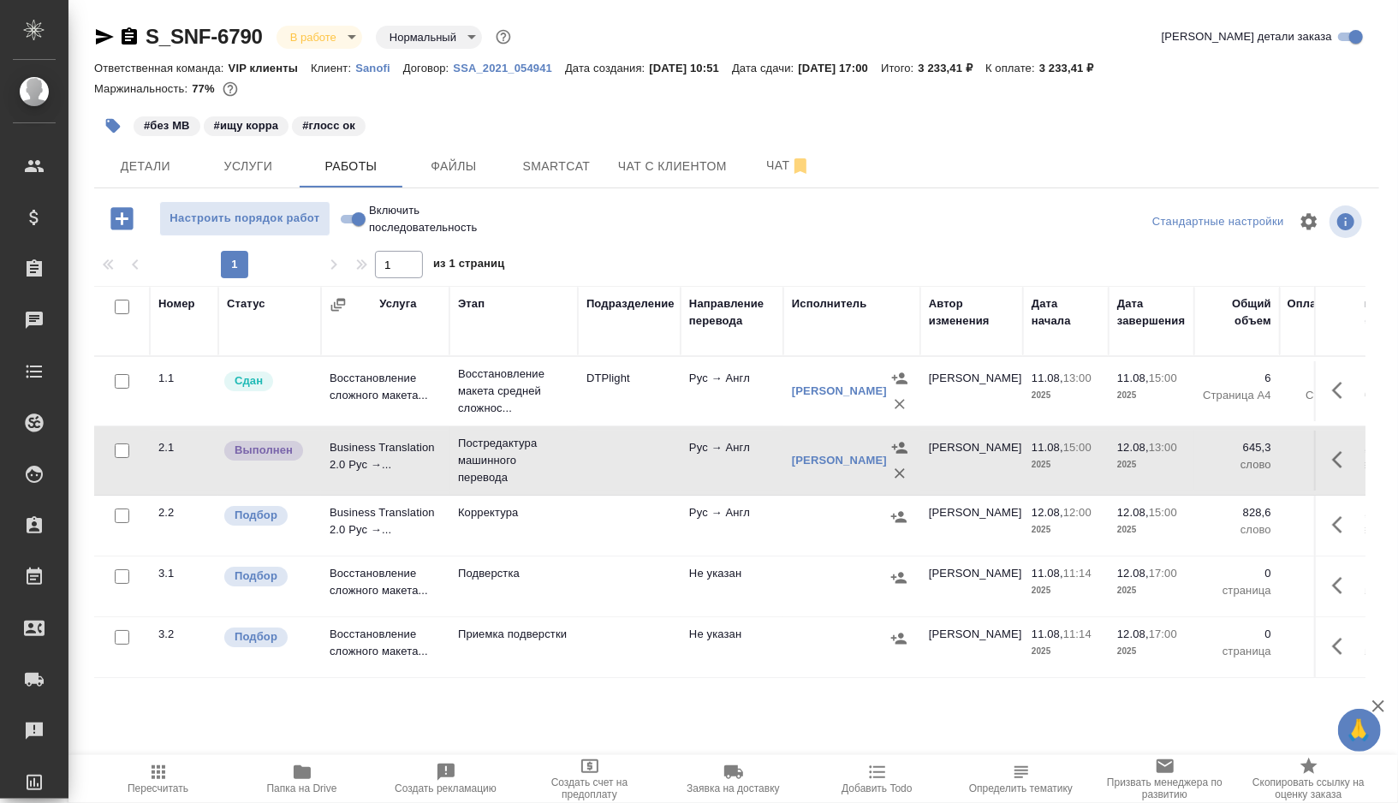
click at [629, 421] on td at bounding box center [629, 391] width 103 height 60
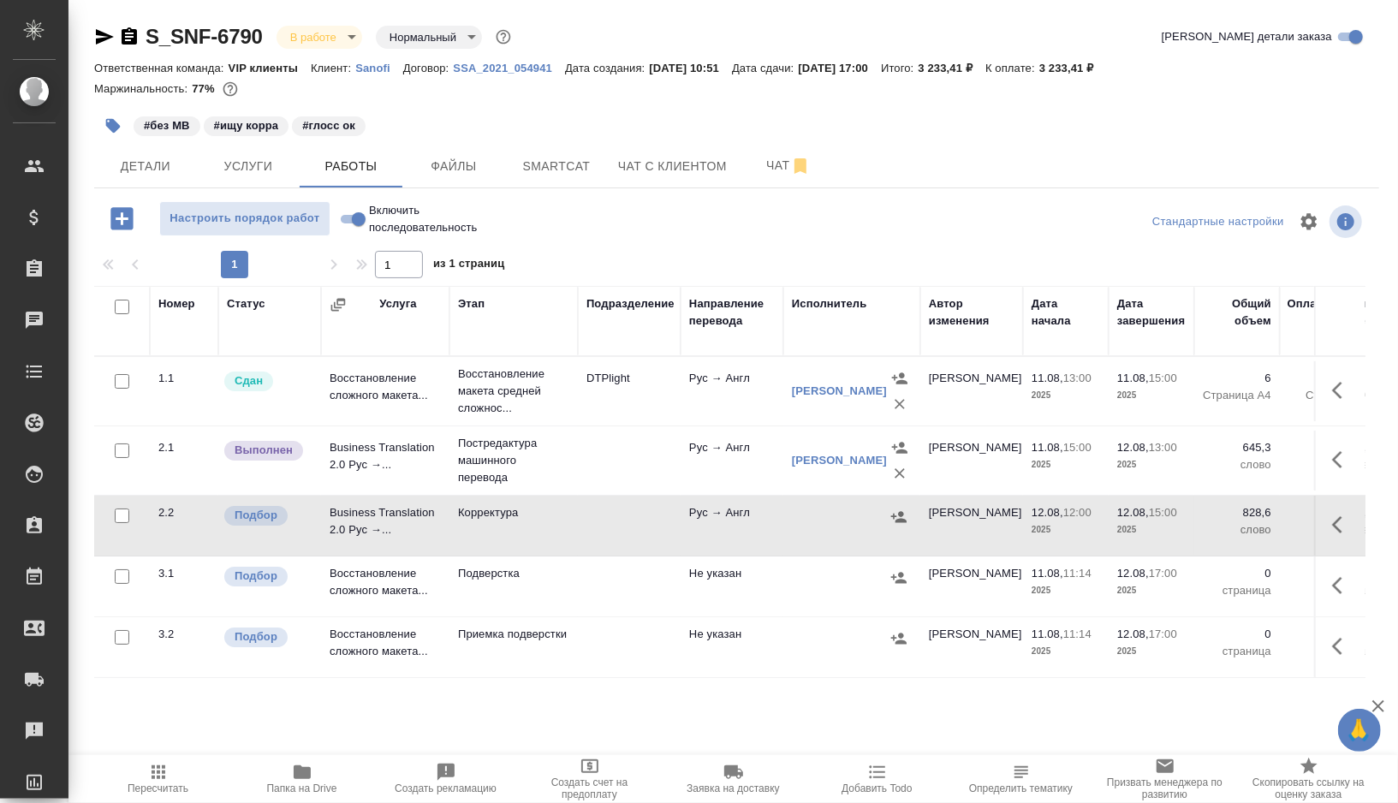
click at [629, 421] on td at bounding box center [629, 391] width 103 height 60
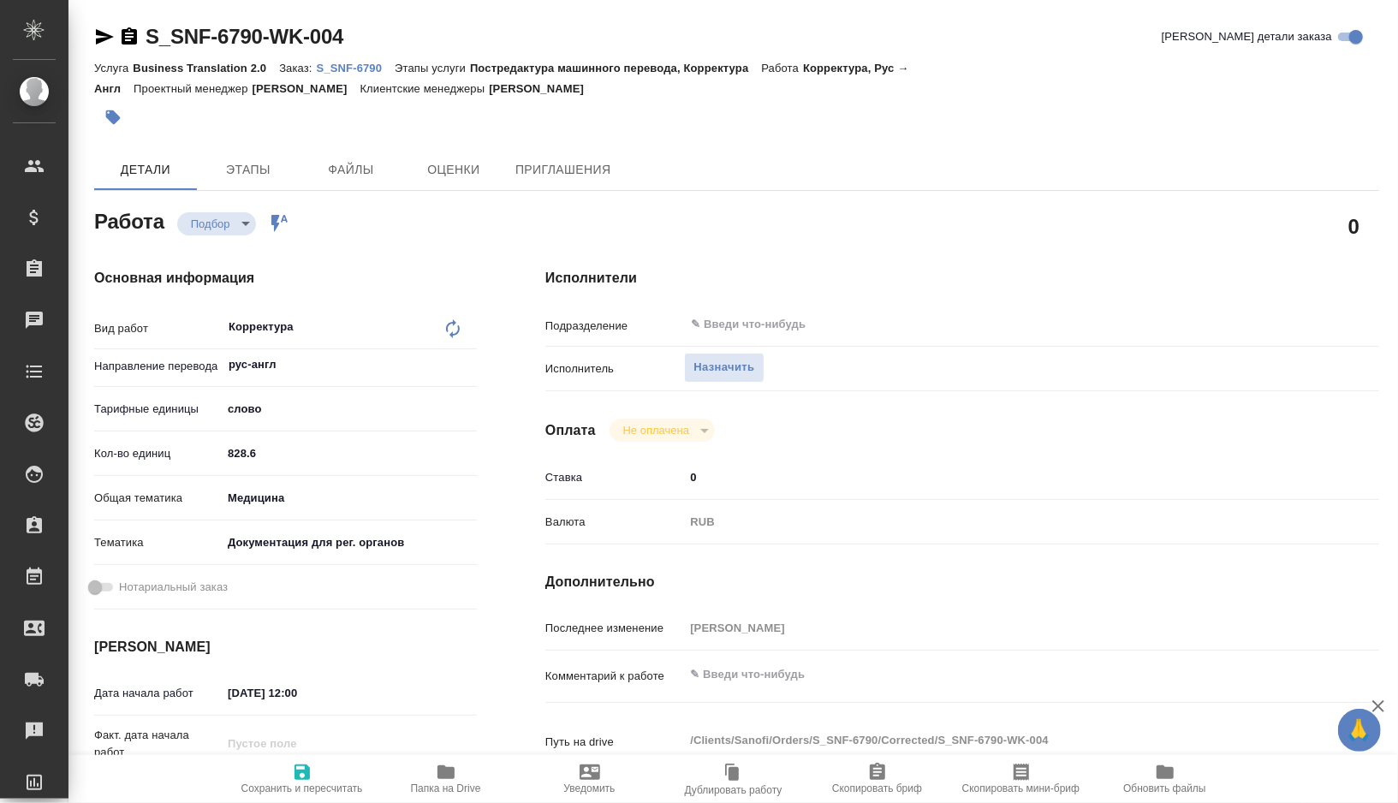
type textarea "x"
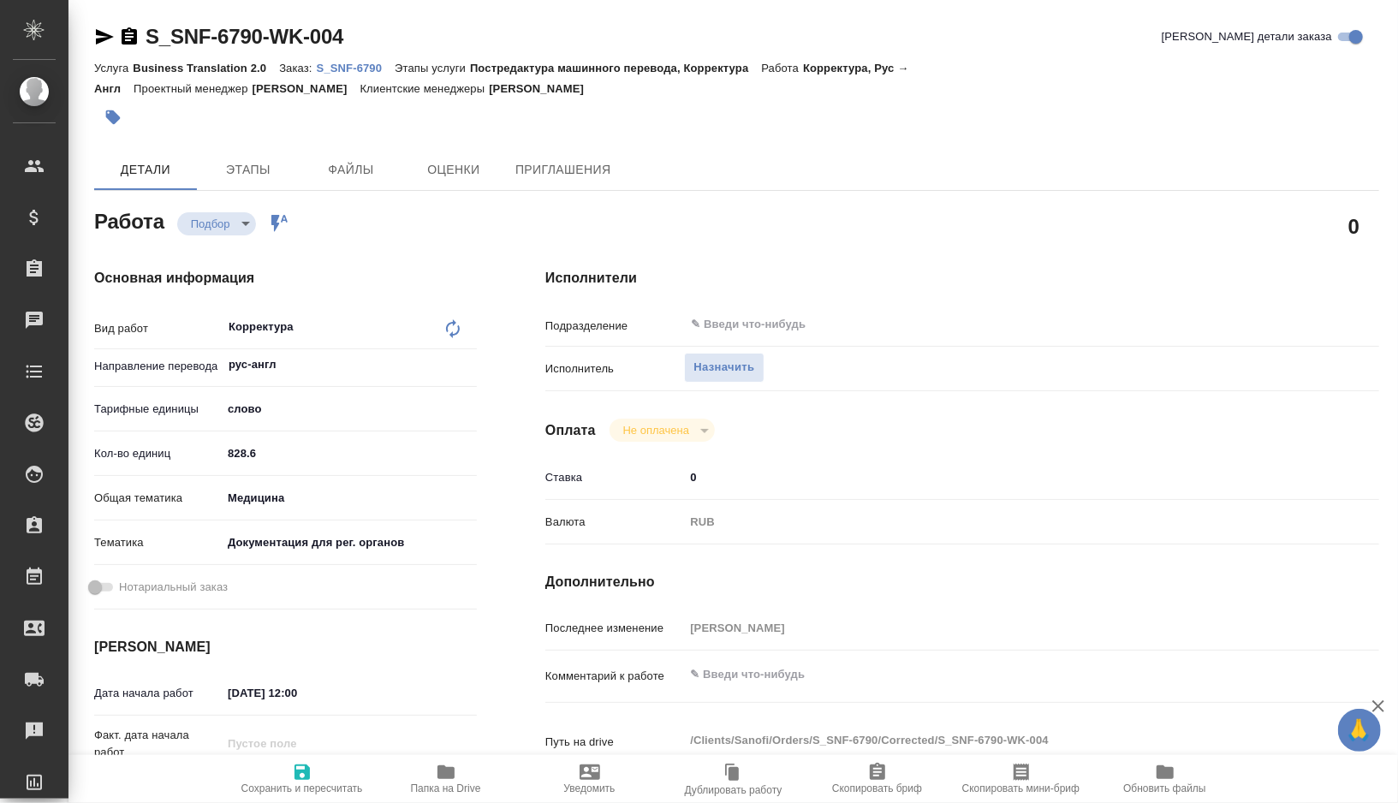
type textarea "x"
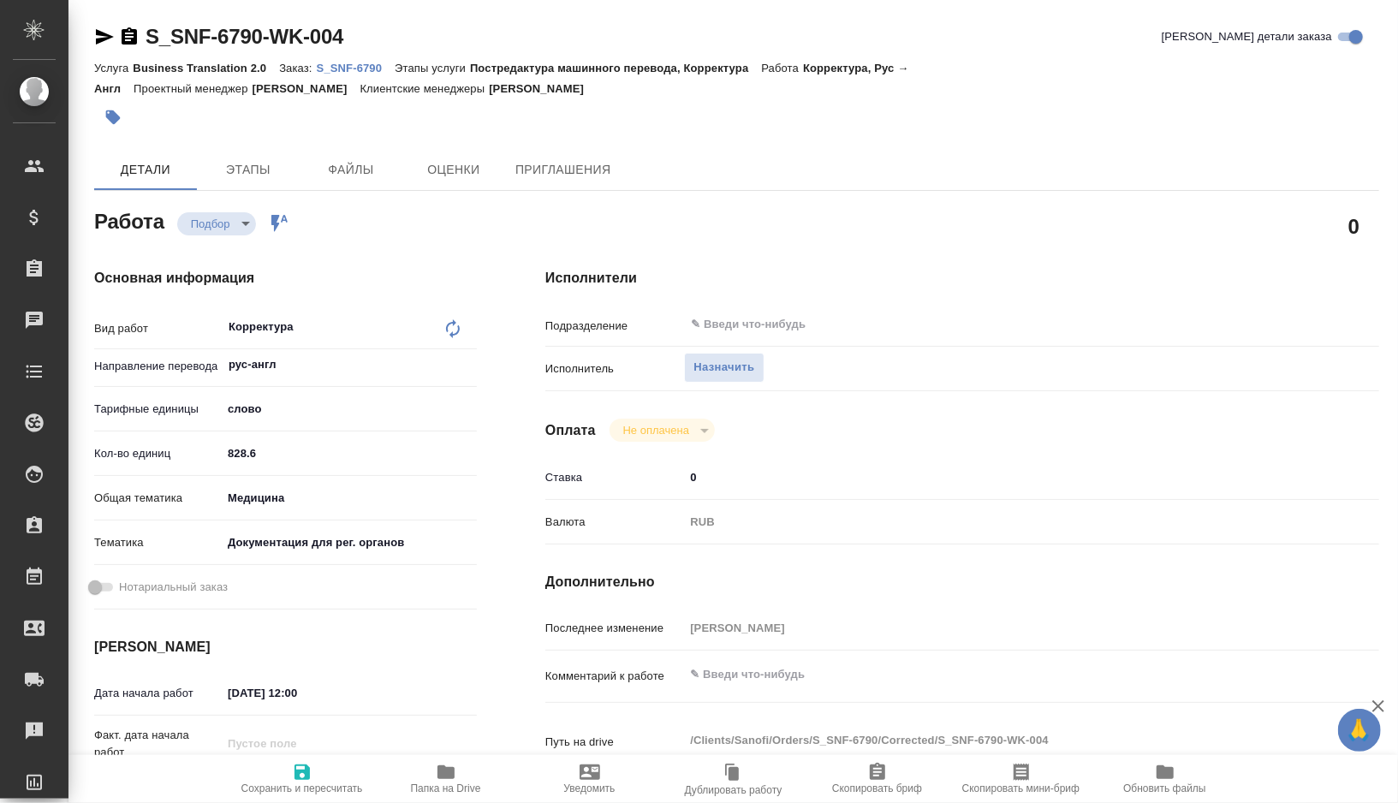
type textarea "x"
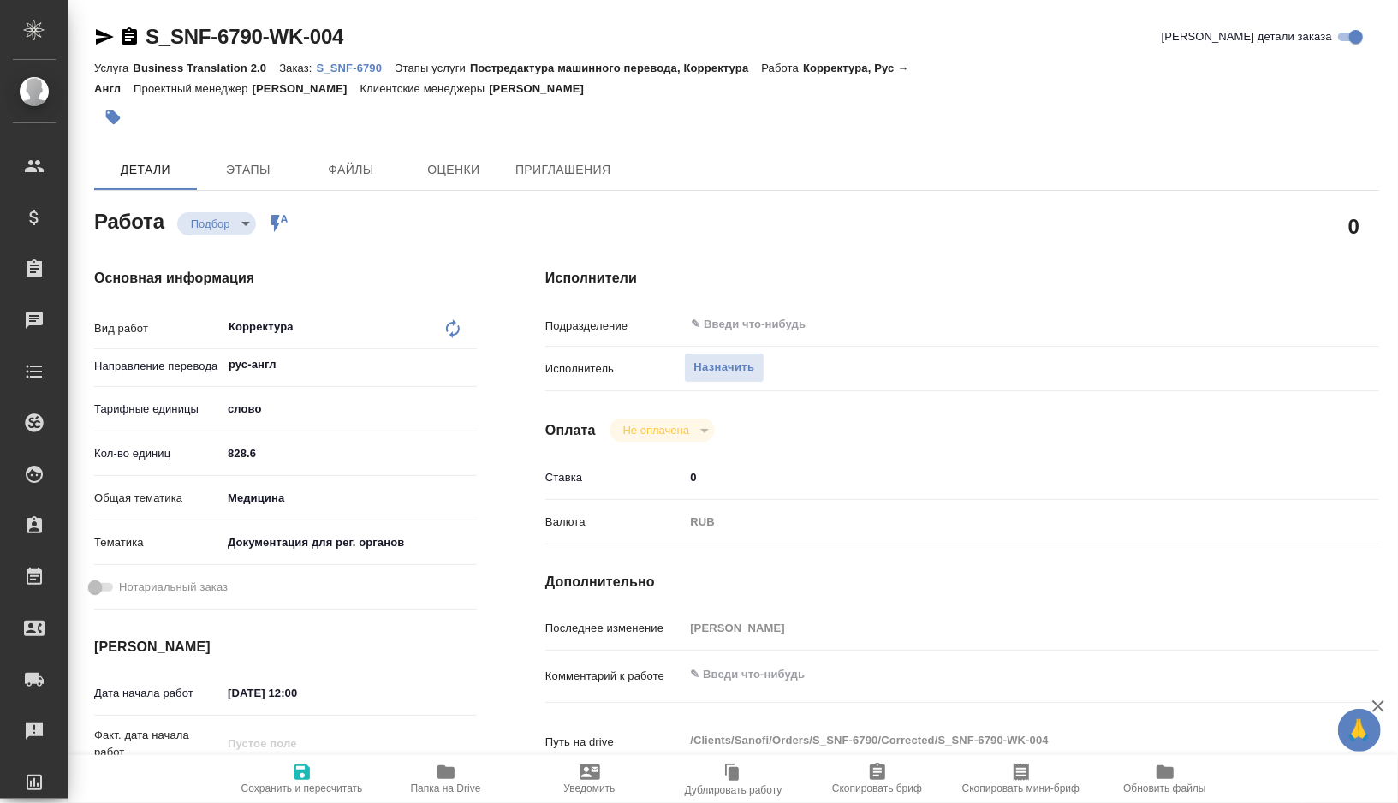
type textarea "x"
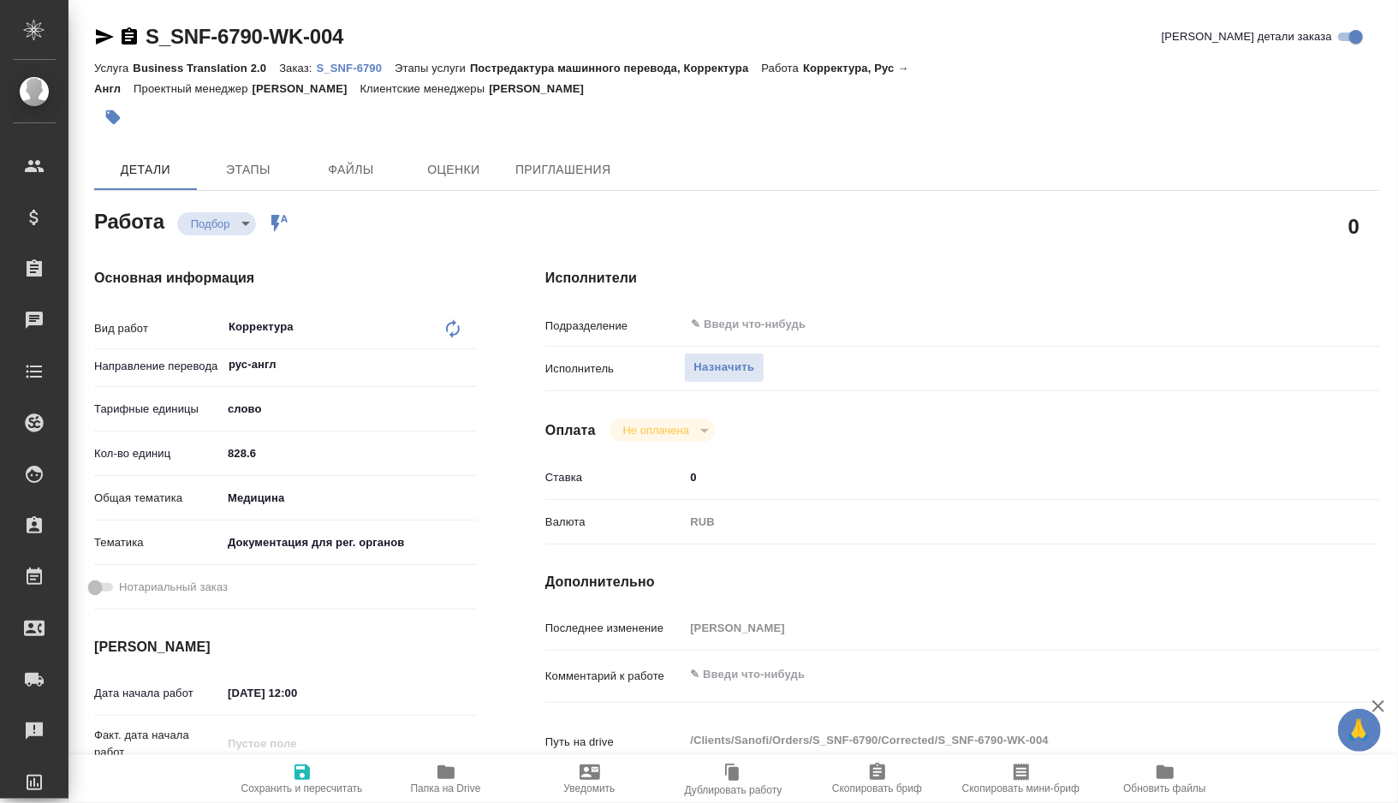
type textarea "x"
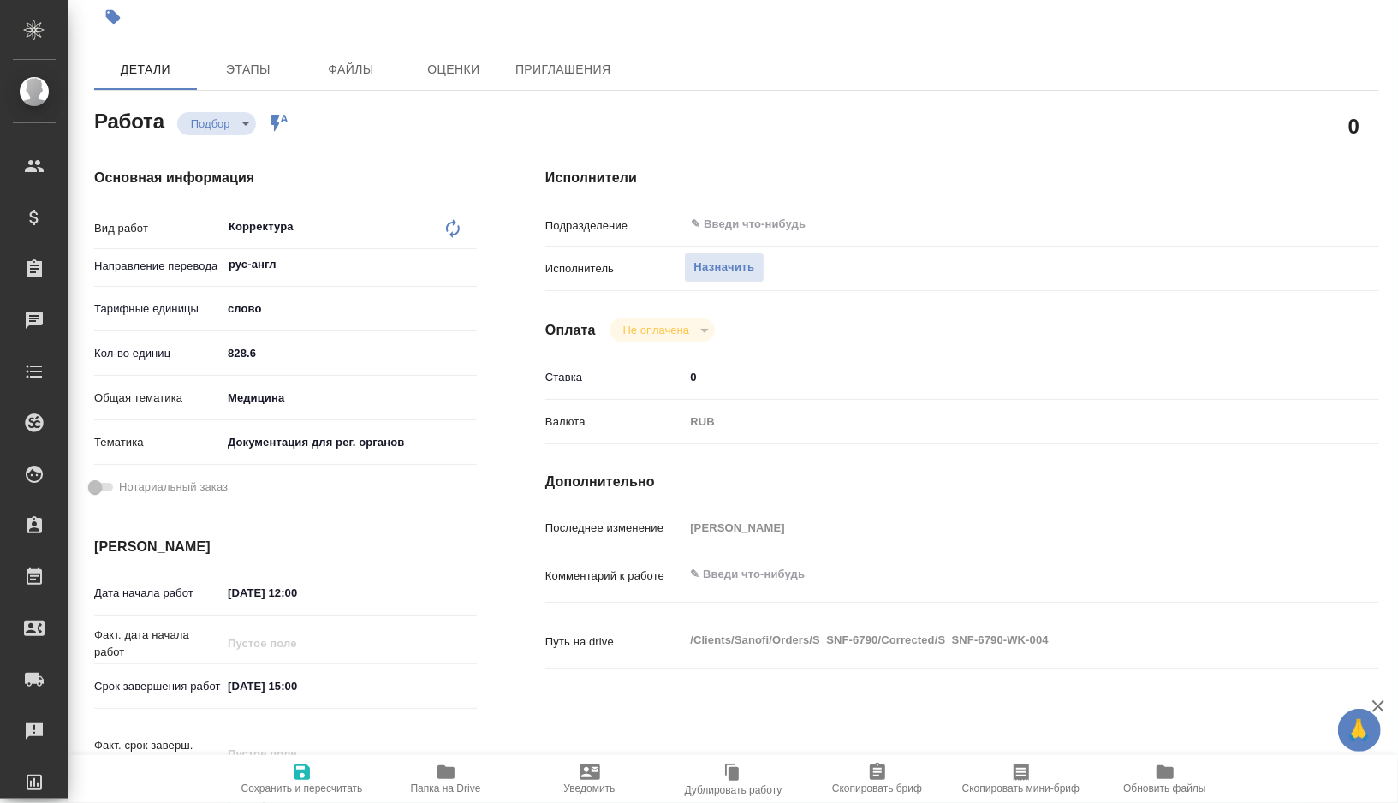
type textarea "x"
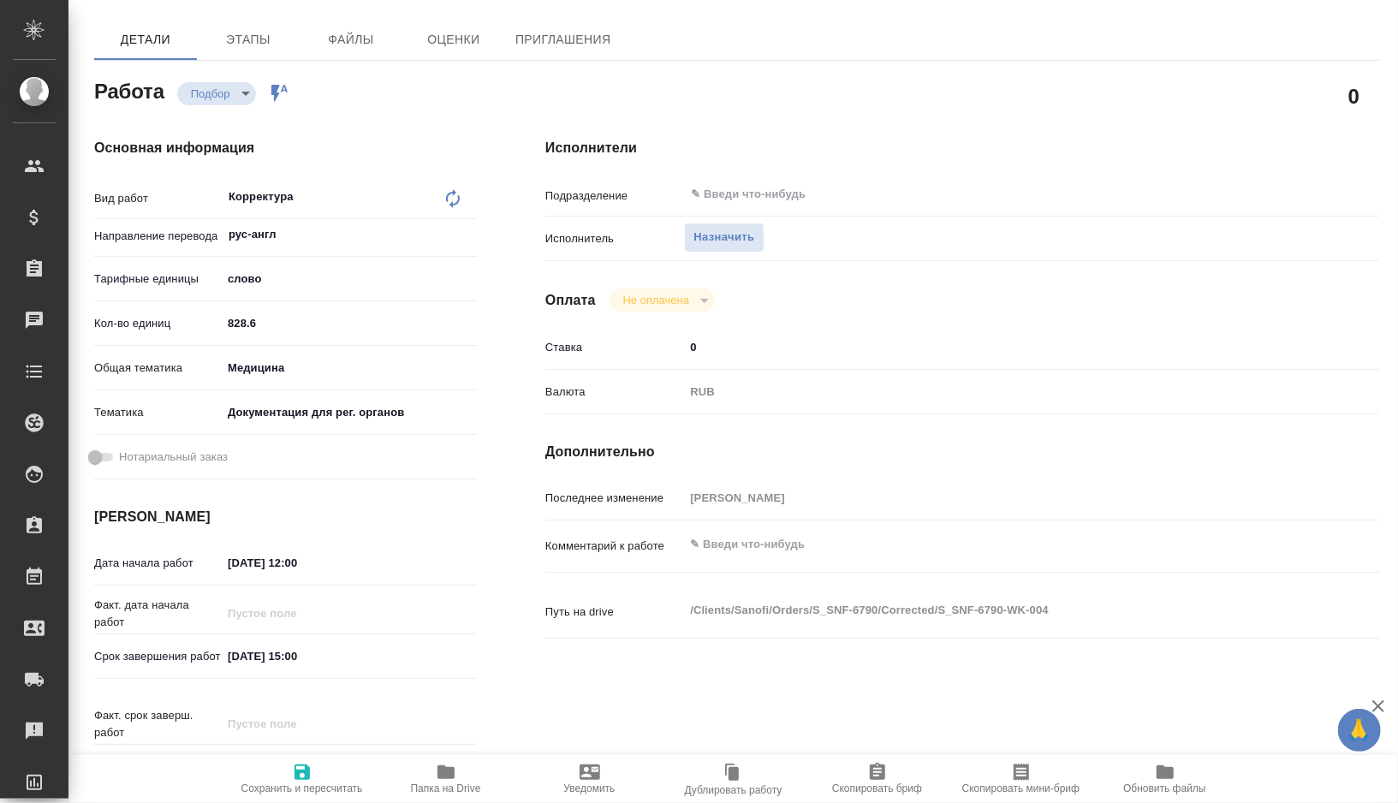
type textarea "x"
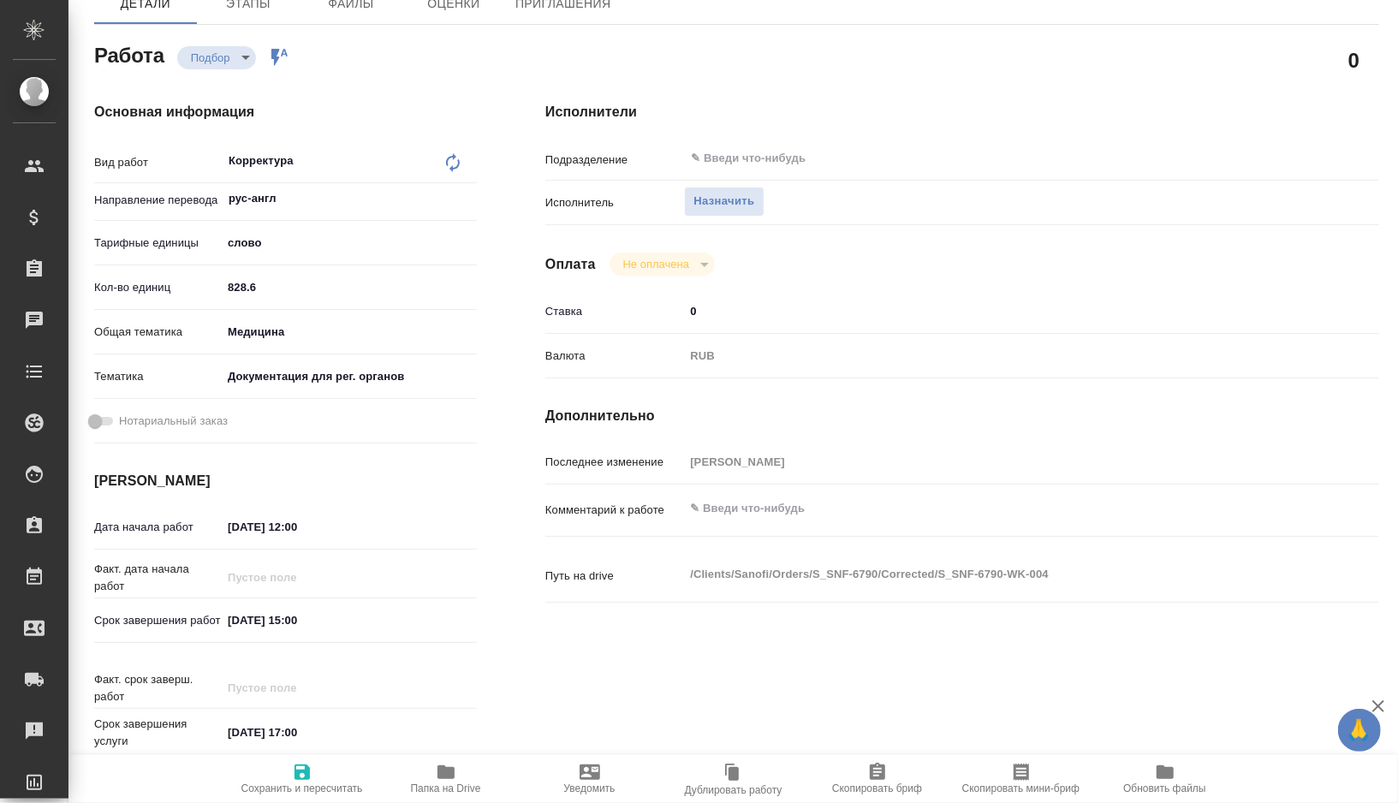
type textarea "x"
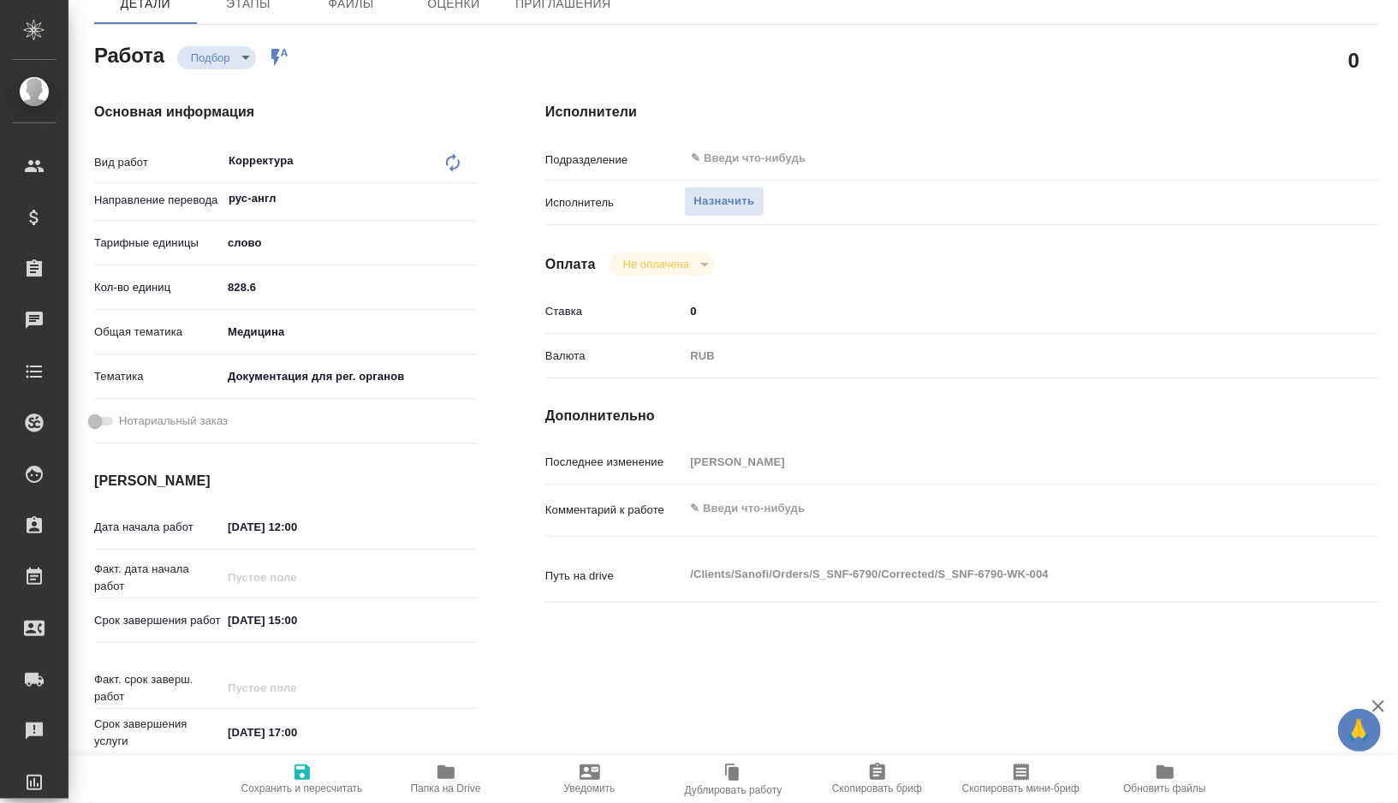
scroll to position [178, 0]
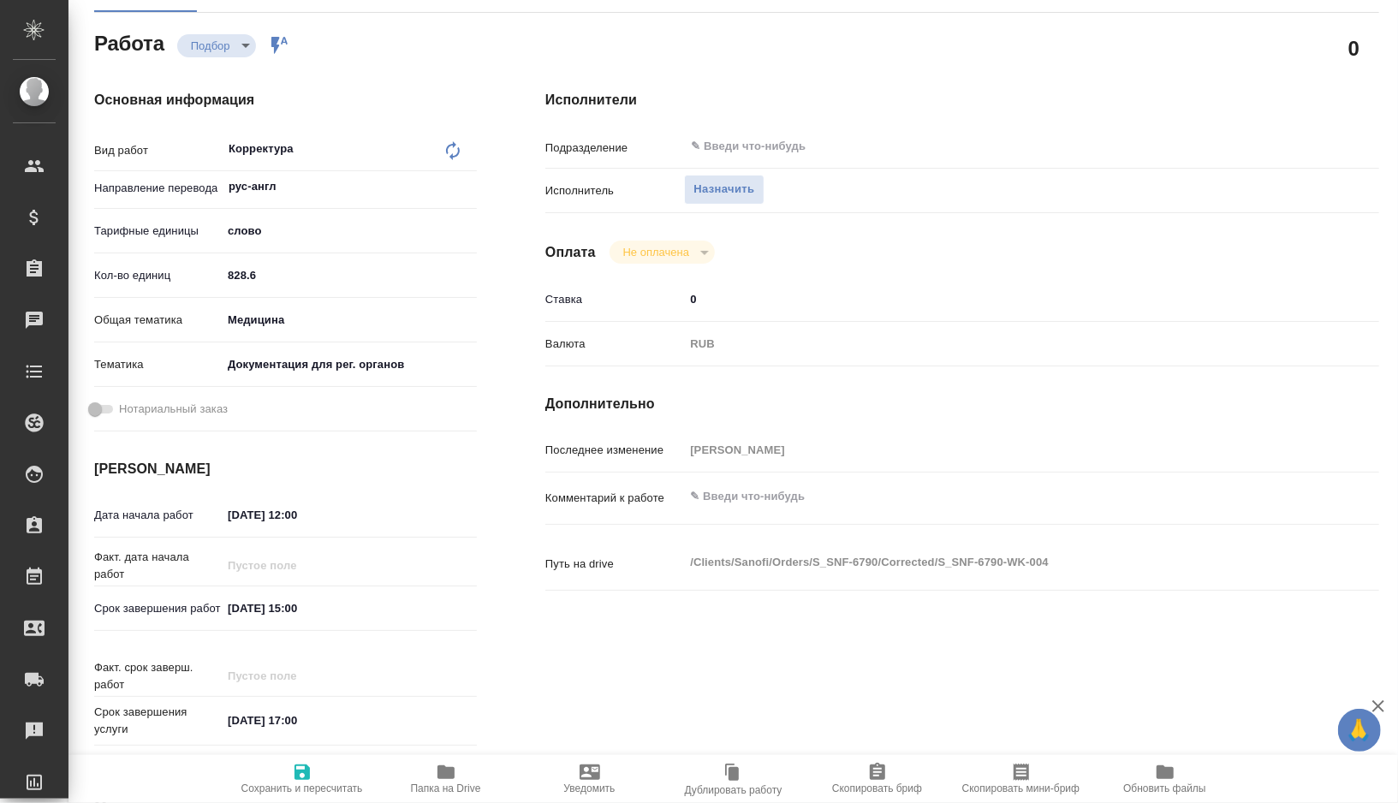
type textarea "x"
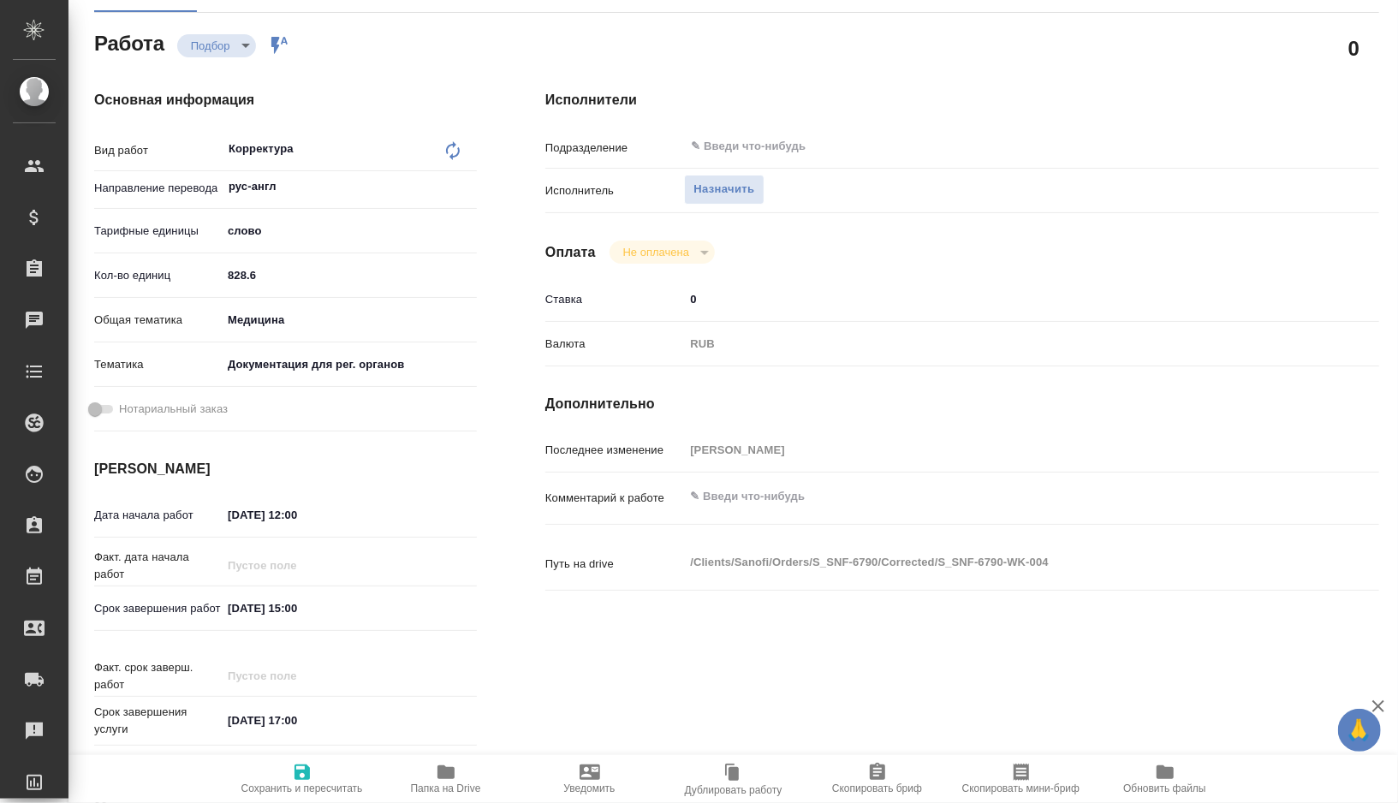
click at [298, 513] on input "[DATE] 12:00" at bounding box center [297, 515] width 150 height 25
type textarea "x"
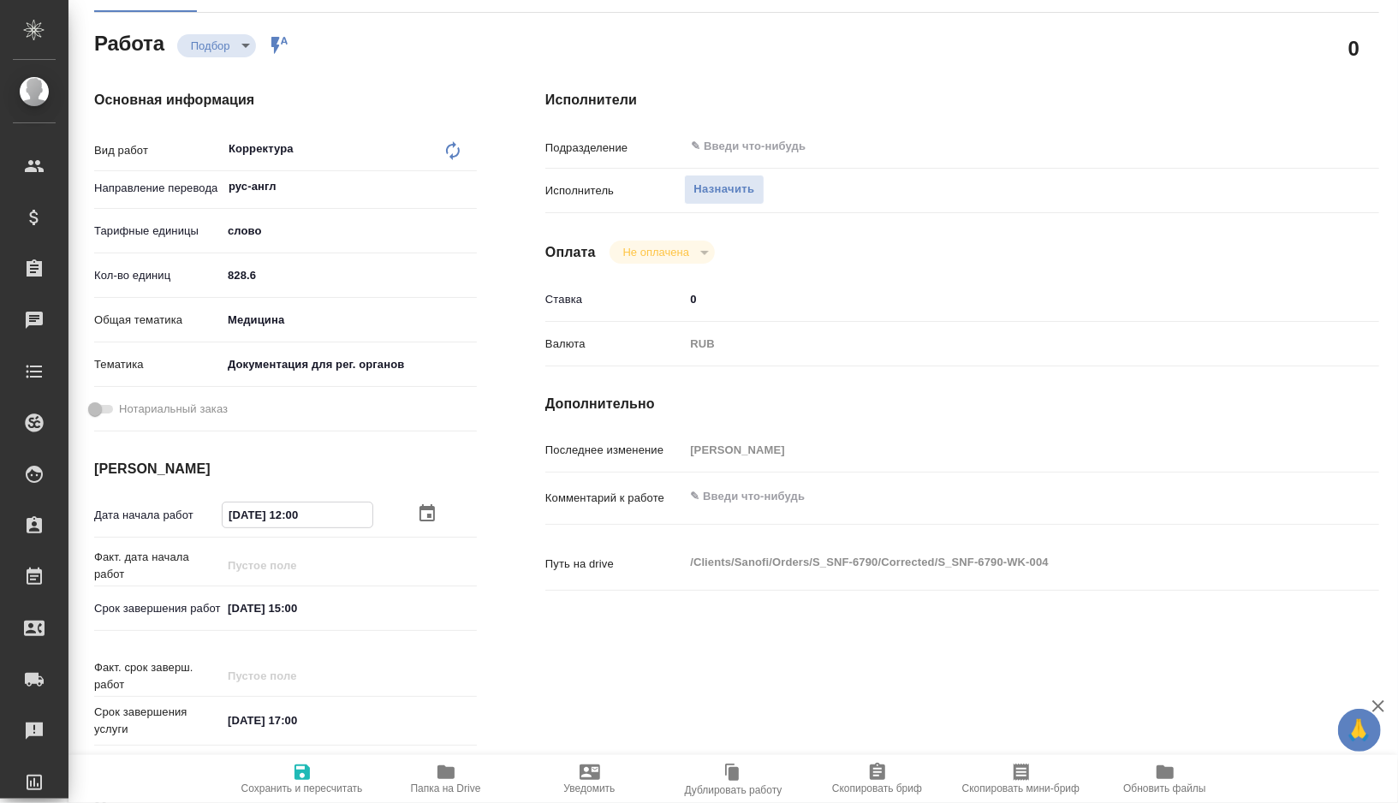
type textarea "x"
type input "[DATE] 10:0_"
type textarea "x"
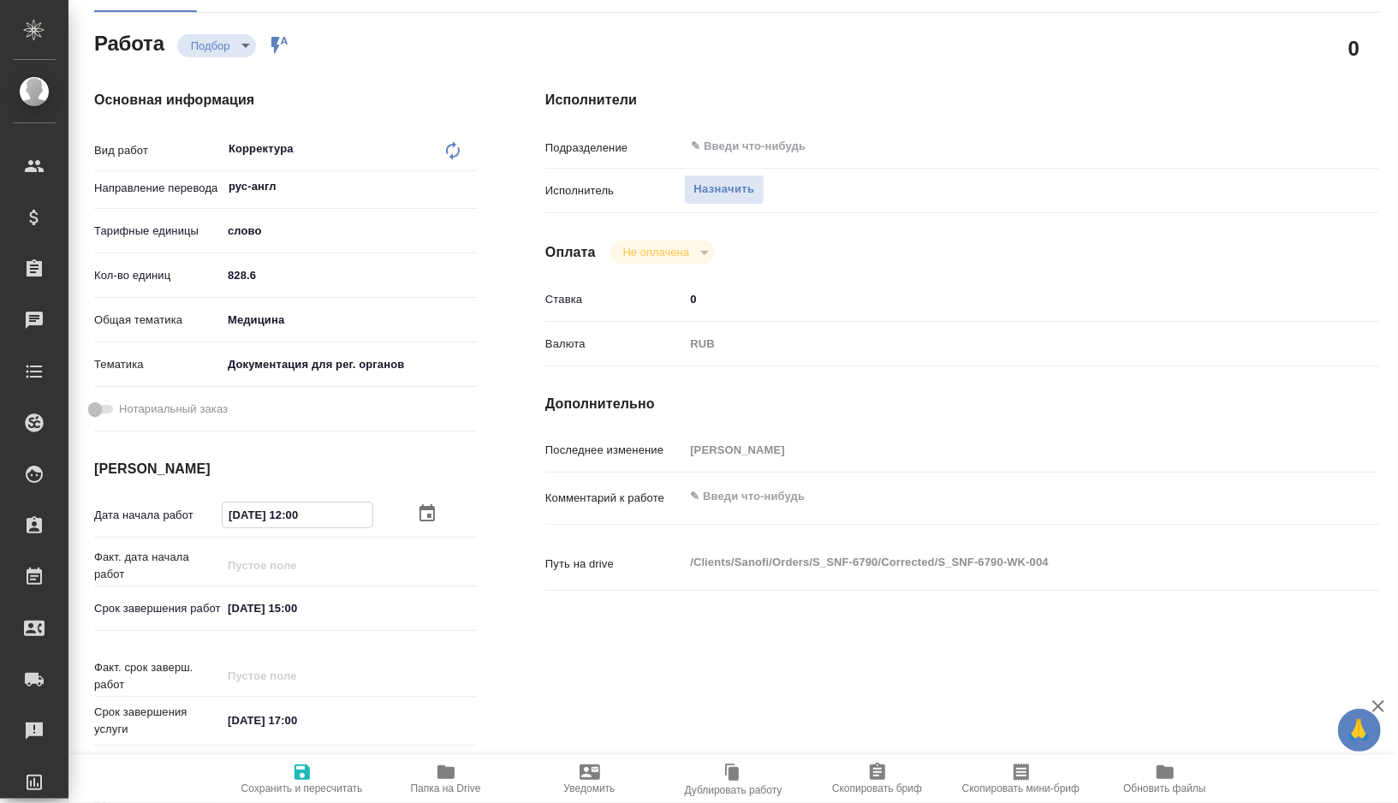
type textarea "x"
type input "[DATE] 10:00"
type textarea "x"
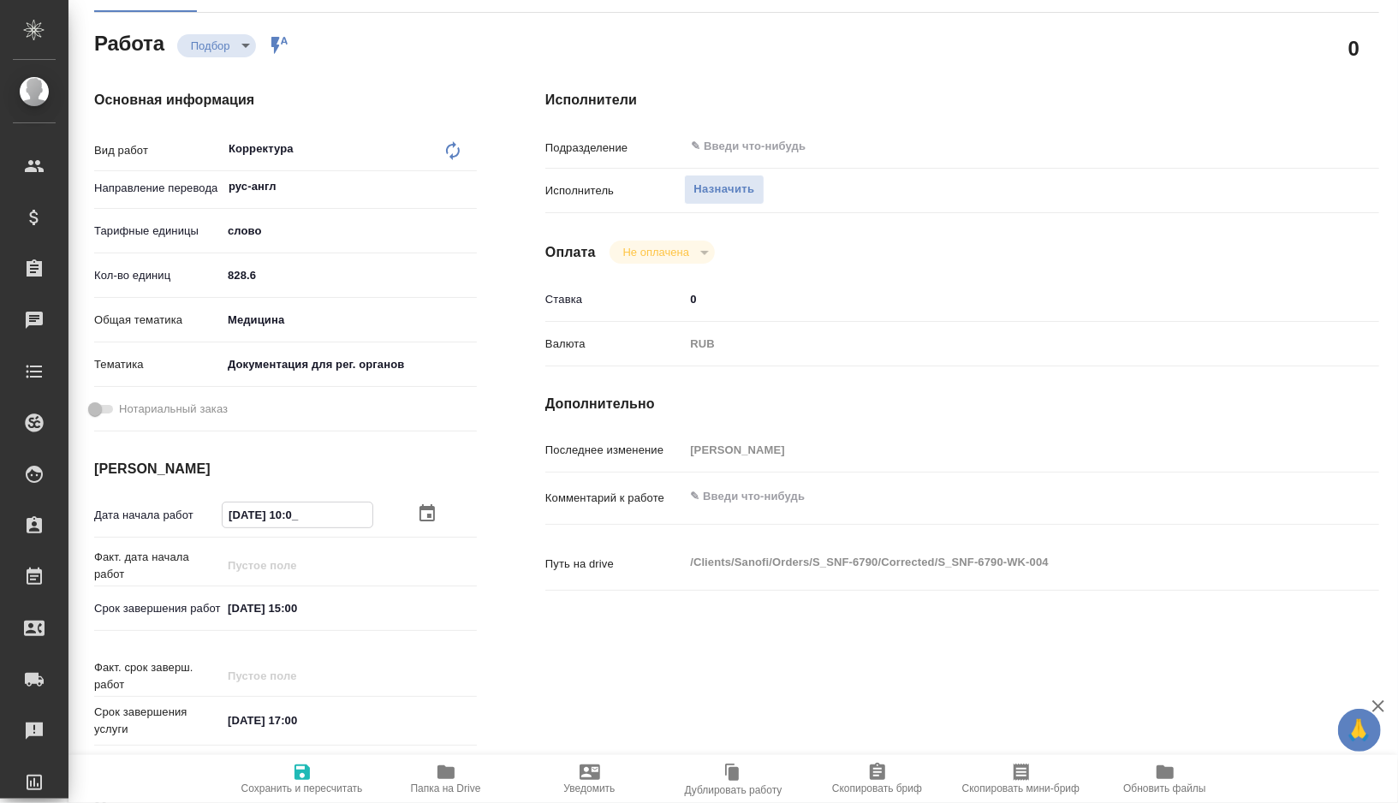
type textarea "x"
type input "[DATE] 10:00"
click at [299, 608] on input "[DATE] 15:00" at bounding box center [297, 608] width 150 height 25
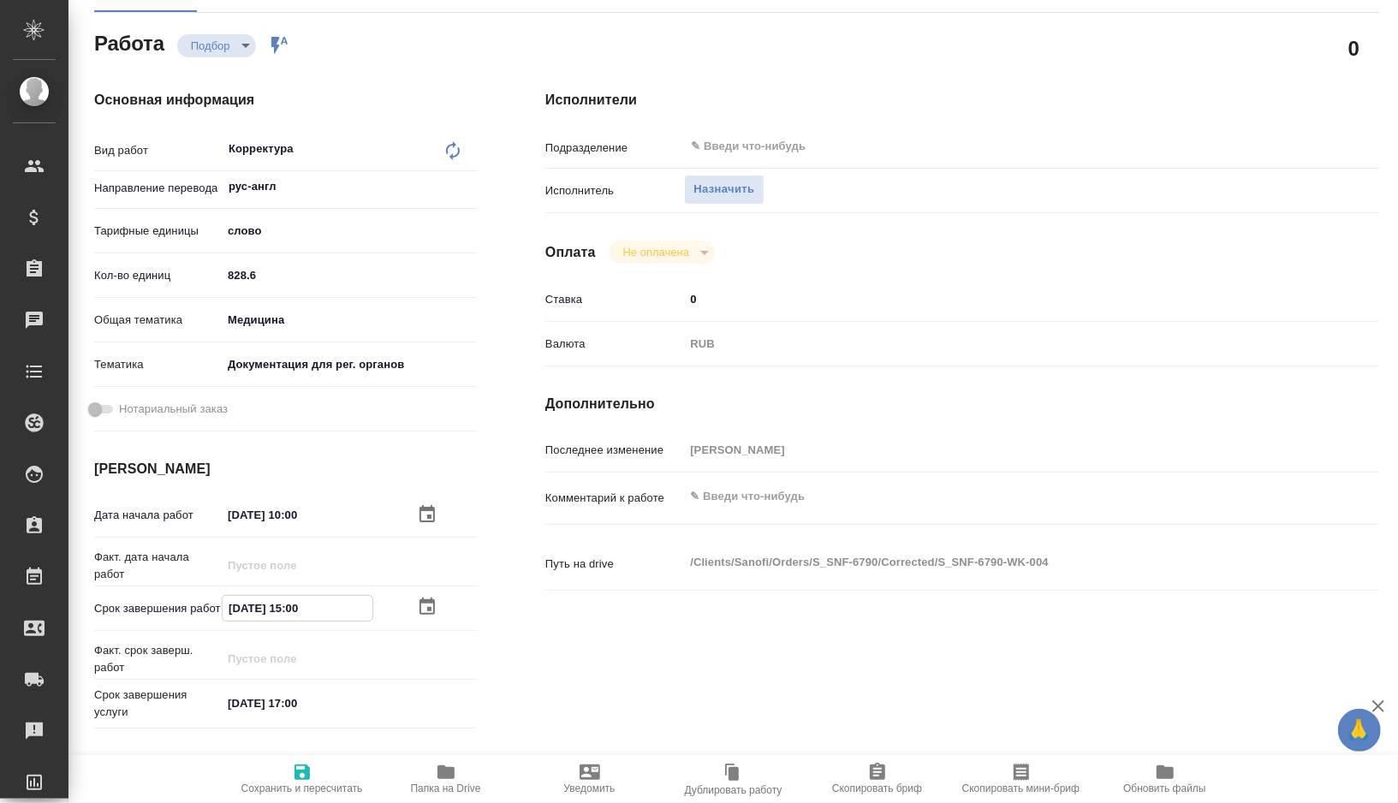
type textarea "x"
type input "[DATE] 10:0_"
type textarea "x"
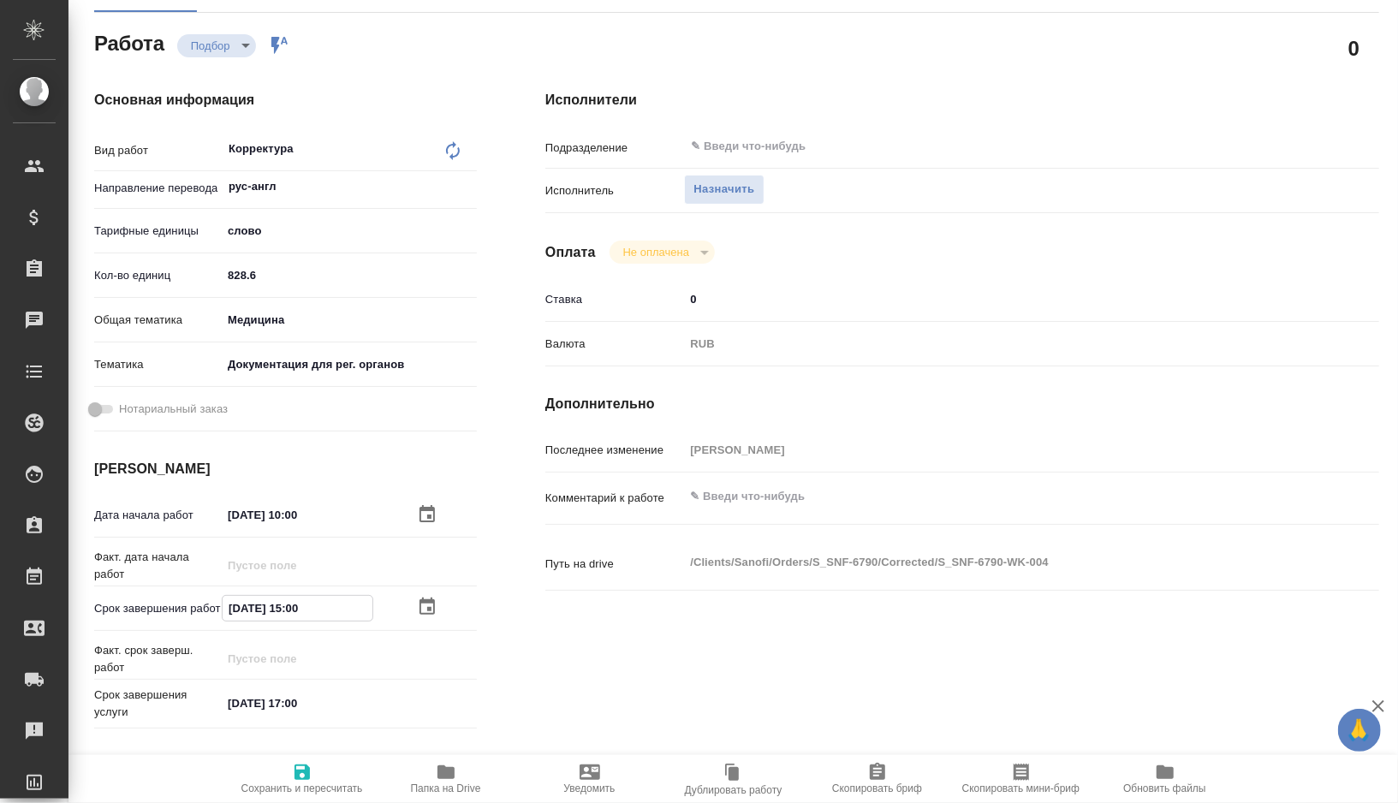
type textarea "x"
type input "[DATE] 14:00"
type textarea "x"
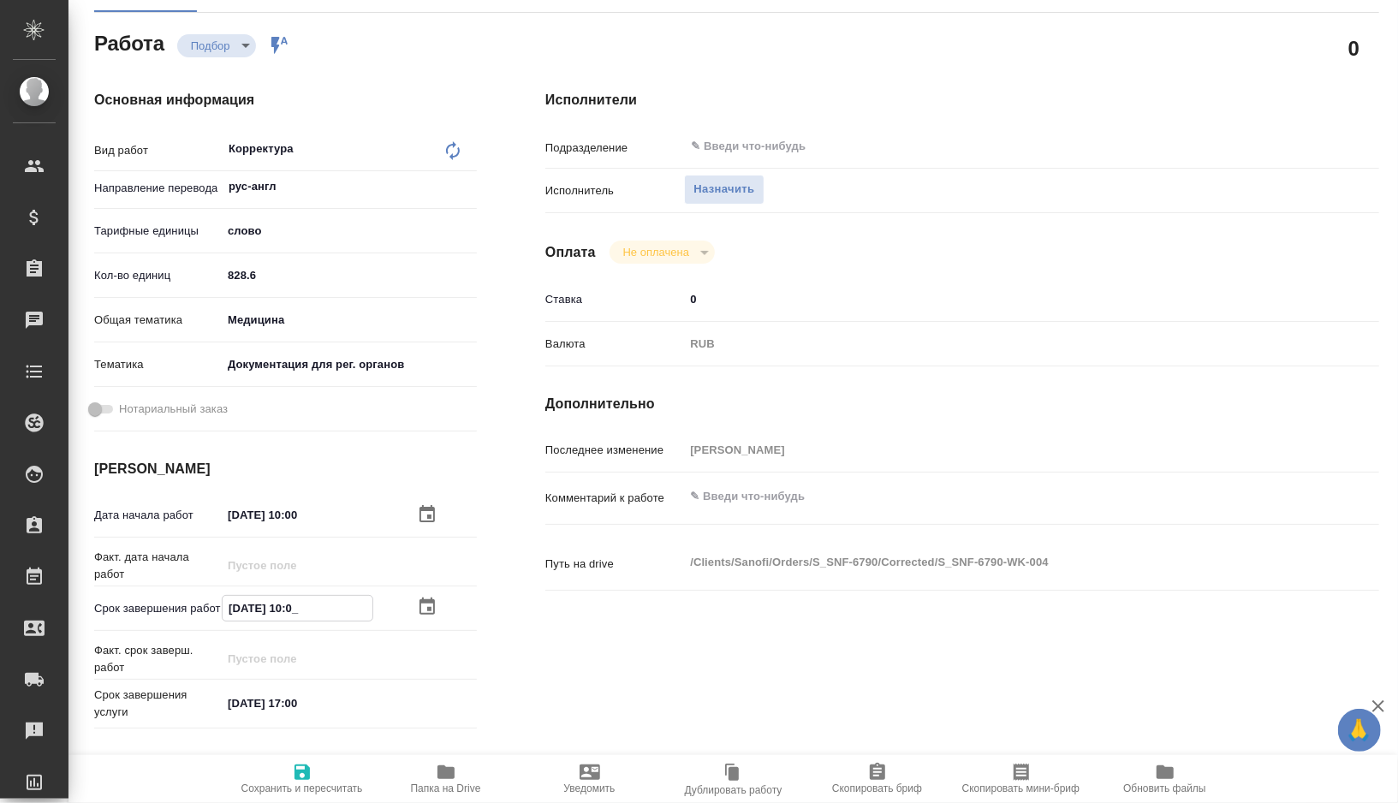
type textarea "x"
type input "[DATE] 14:00"
click at [289, 755] on button "Сохранить и пересчитать" at bounding box center [302, 779] width 144 height 48
type textarea "x"
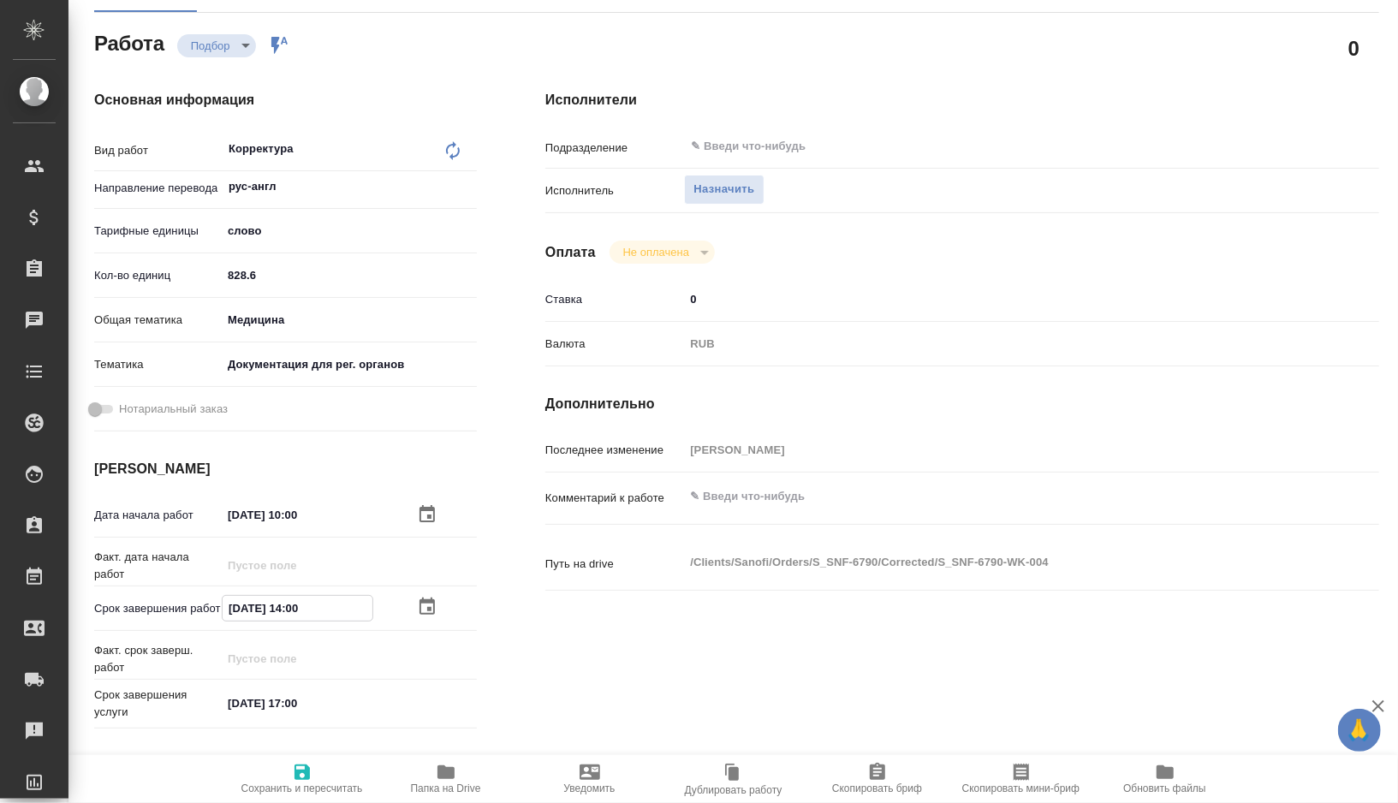
type textarea "x"
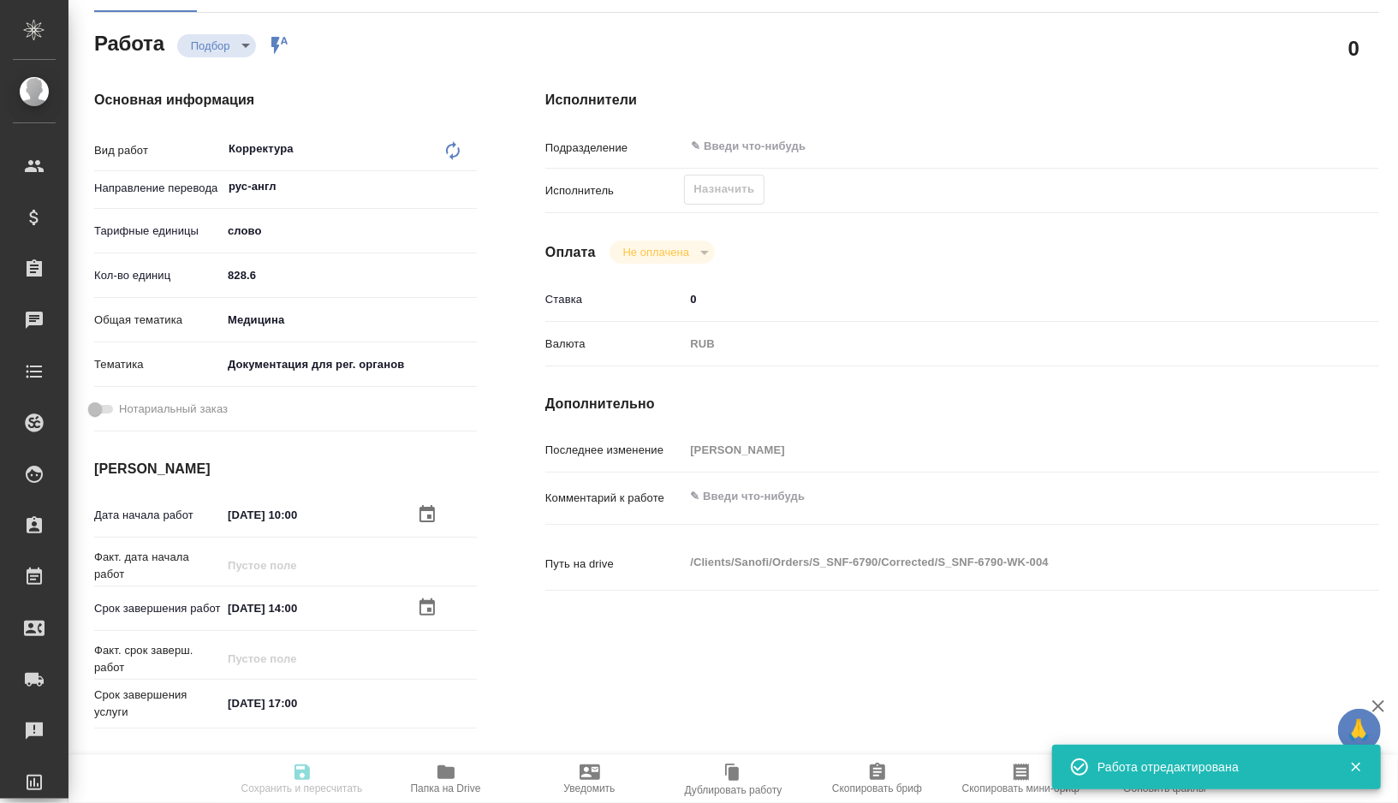
type textarea "x"
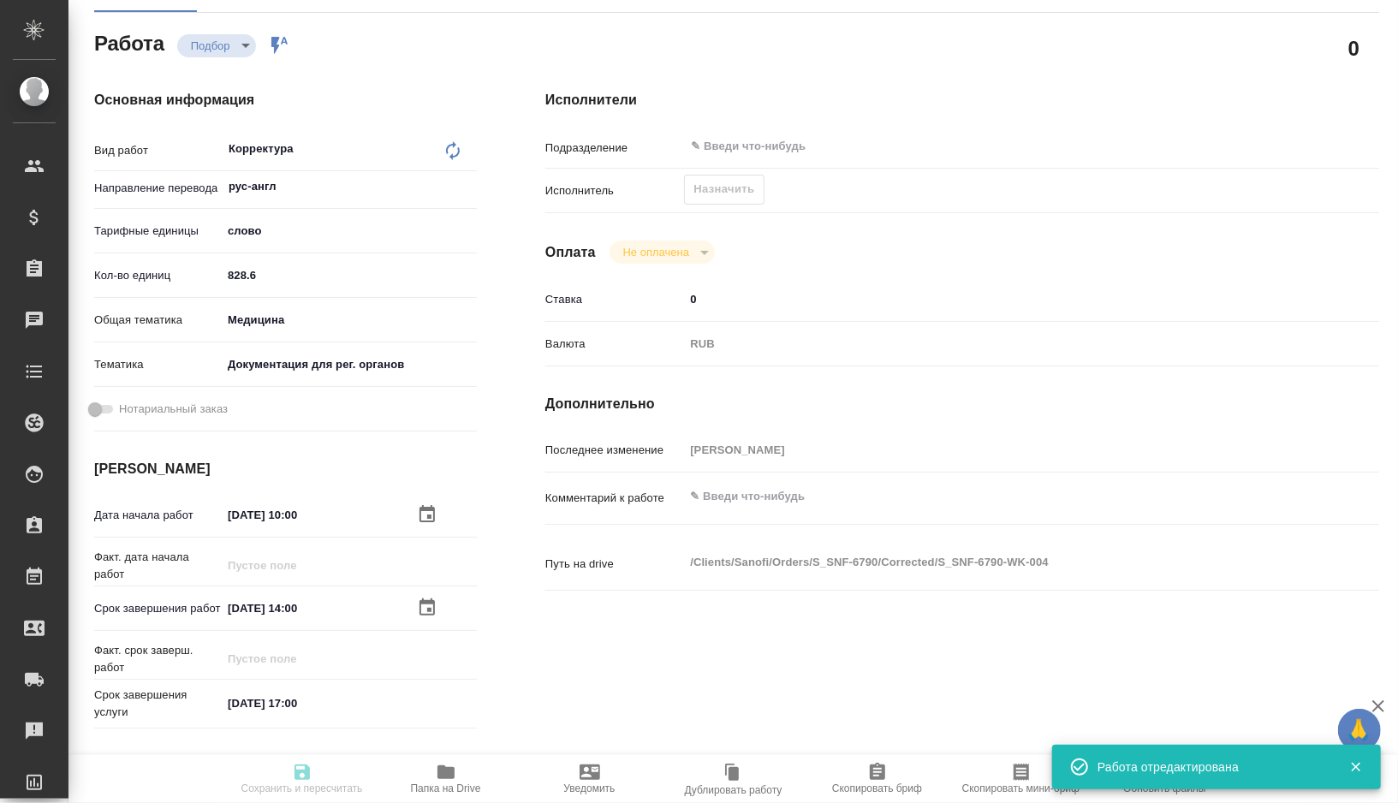
type input "recruiting"
type textarea "Корректура"
type textarea "x"
type input "рус-англ"
type input "5a8b1489cc6b4906c91bfd90"
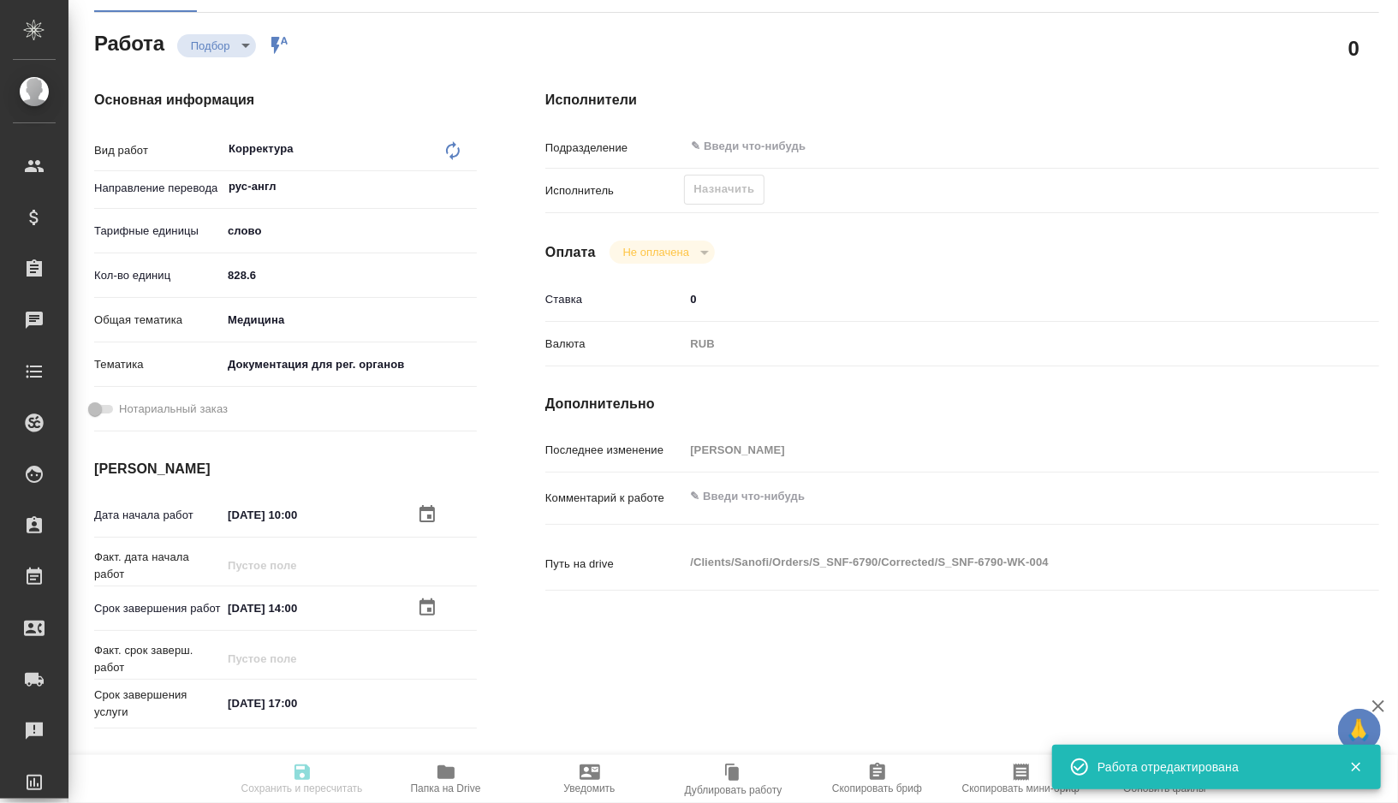
type input "828.6"
type input "med"
type input "5f647205b73bc97568ca66c6"
type input "12.08.2025 10:00"
type input "12.08.2025 14:00"
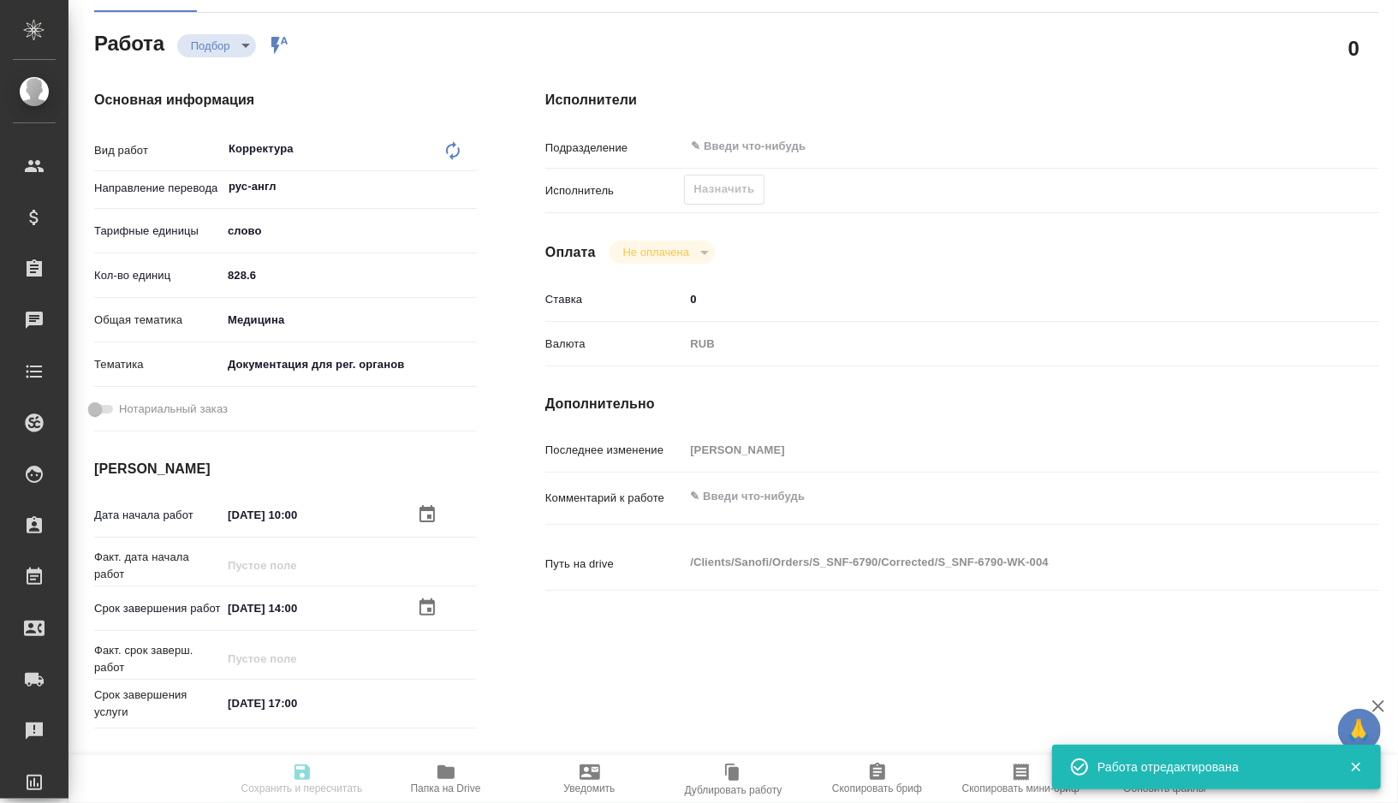
type input "12.08.2025 17:00"
type input "notPayed"
type input "0"
type input "RUB"
type input "[PERSON_NAME]"
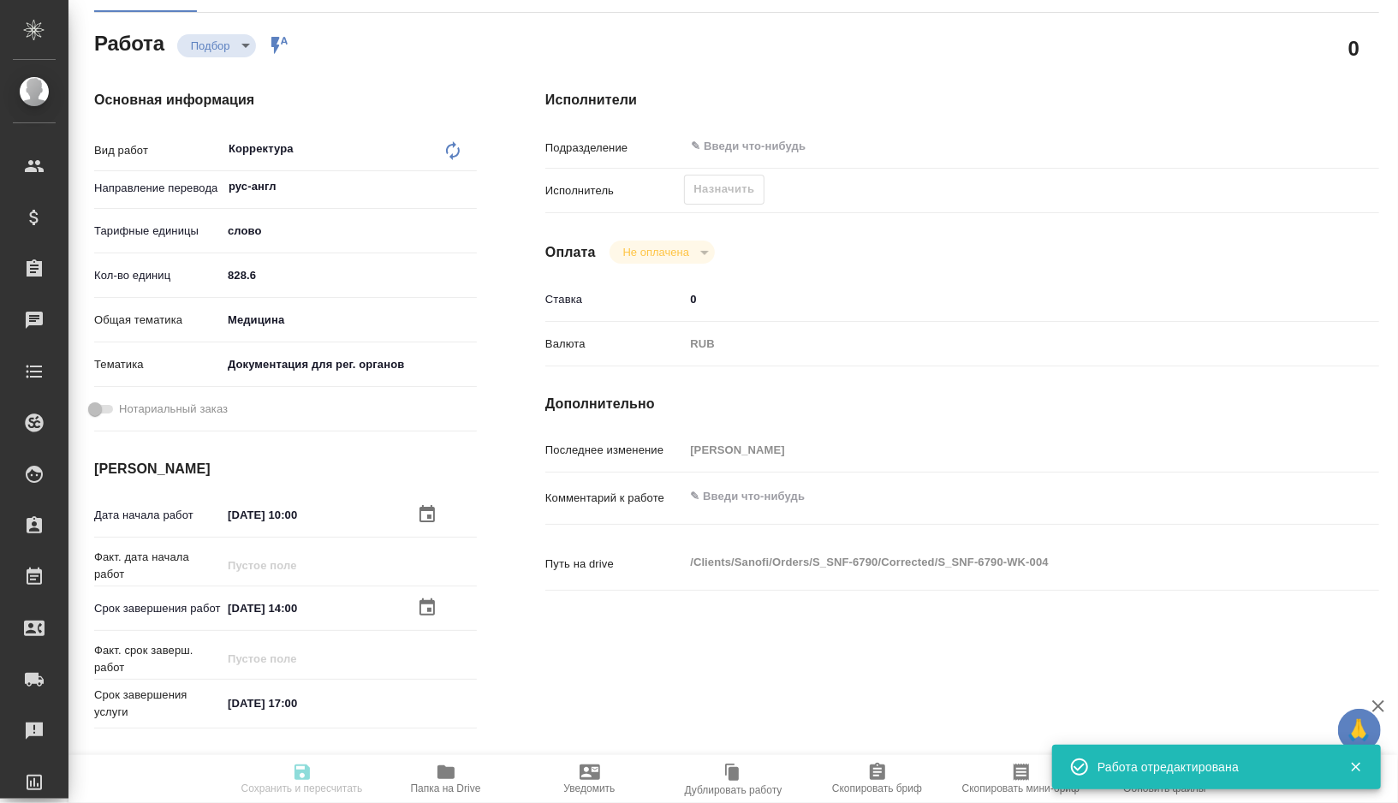
type textarea "x"
type textarea "/Clients/Sanofi/Orders/S_SNF-6790/Corrected/S_SNF-6790-WK-004"
type textarea "x"
type input "S_SNF-6790"
type input "E005811591"
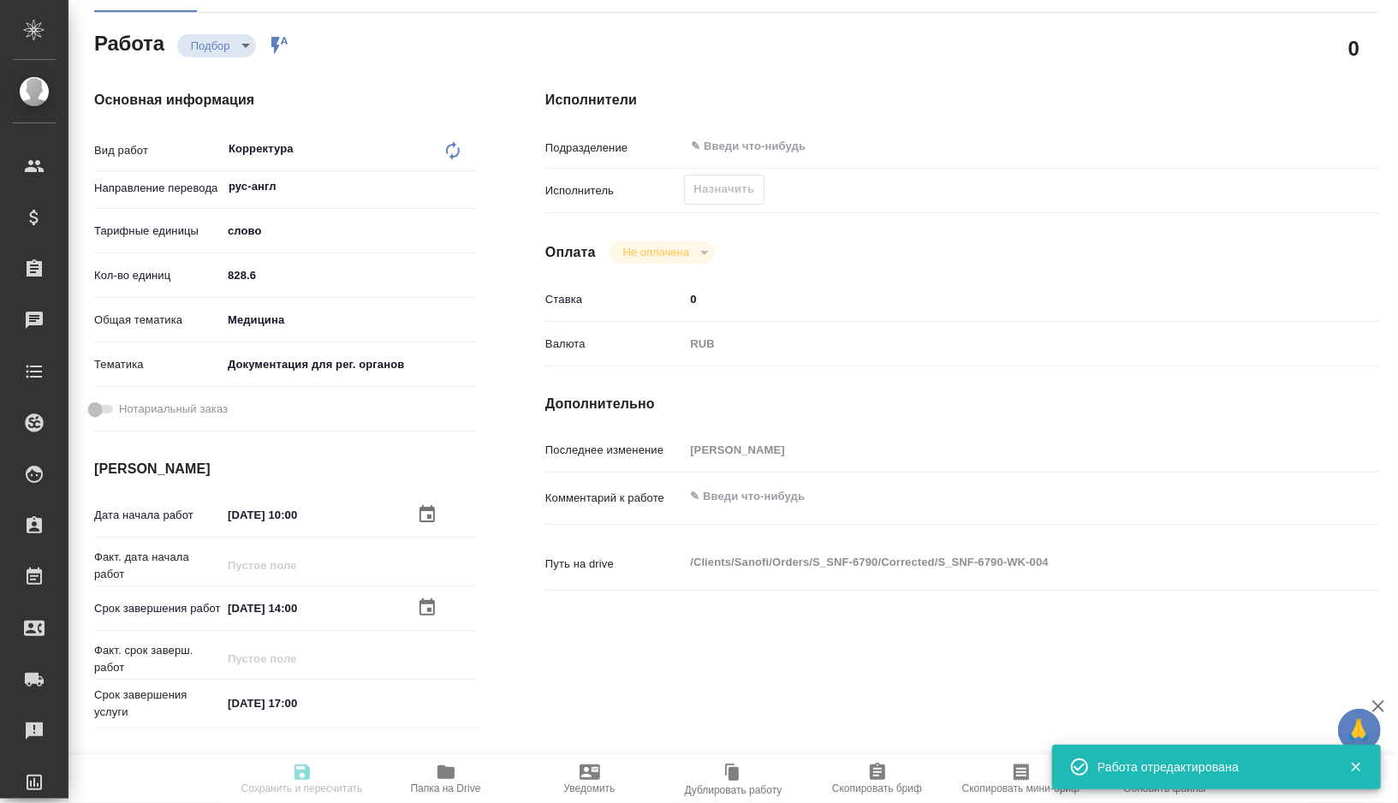
type input "Business Translation 2.0"
type input "Постредактура машинного перевода, Корректура"
type input "[PERSON_NAME]"
type input "/Clients/Sanofi/Orders/S_SNF-6790"
type textarea "x"
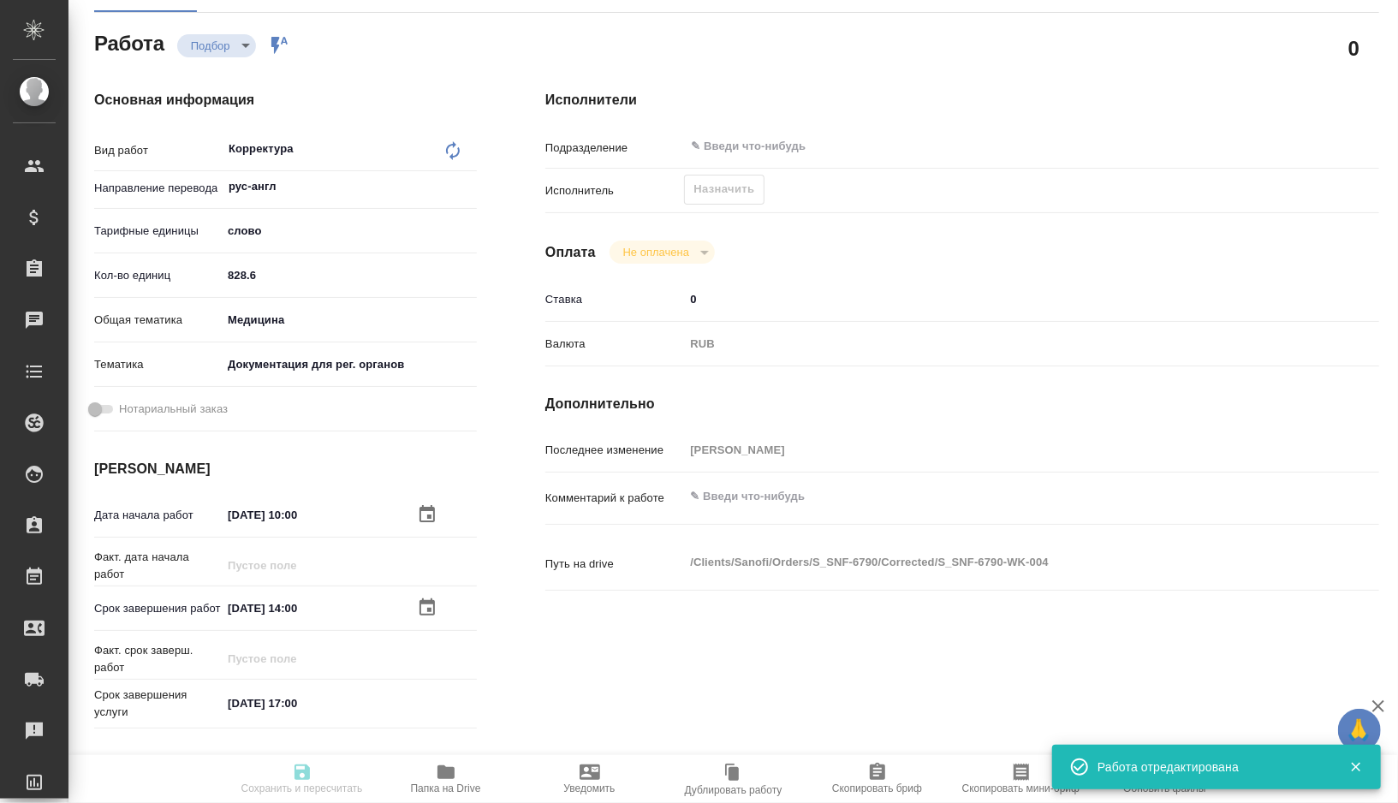
type textarea "x"
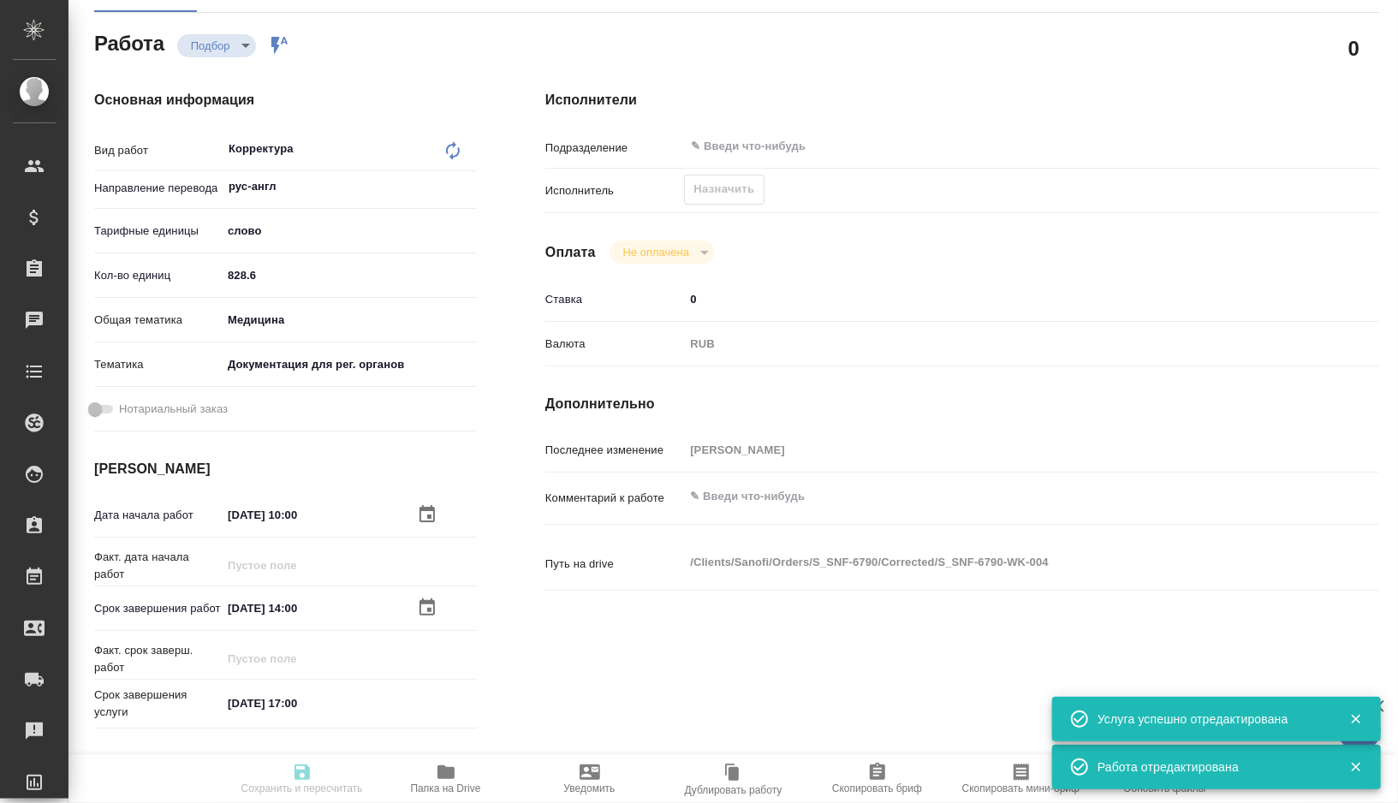
type textarea "x"
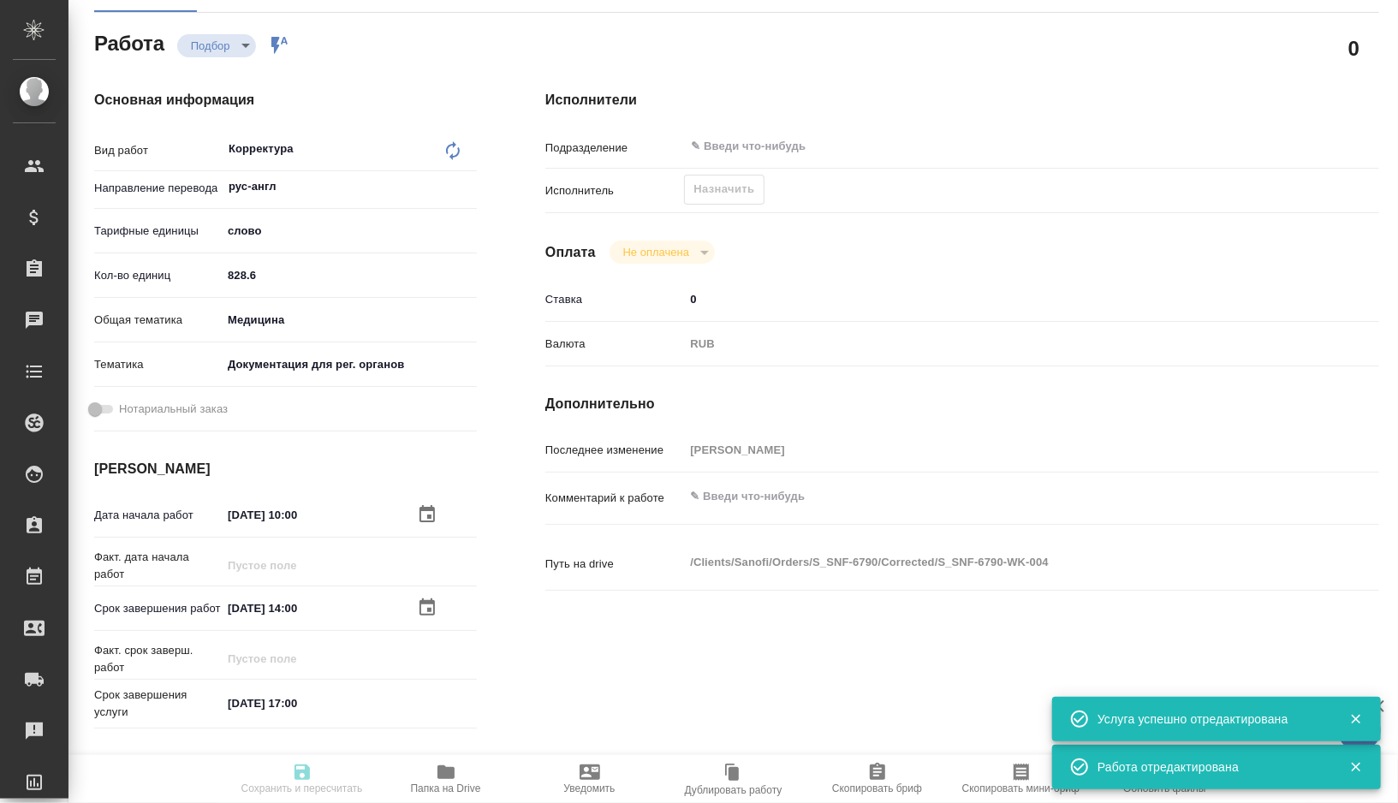
type textarea "x"
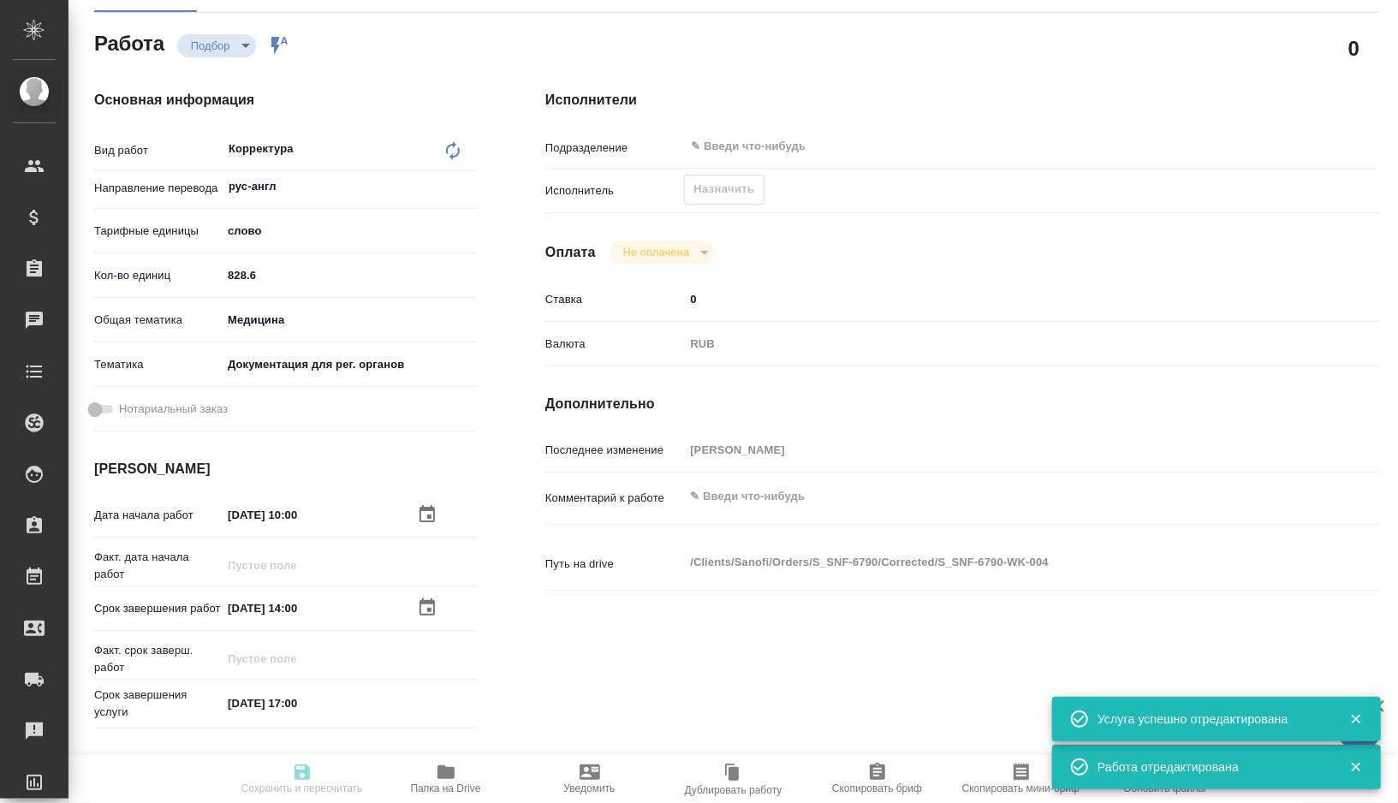
type textarea "x"
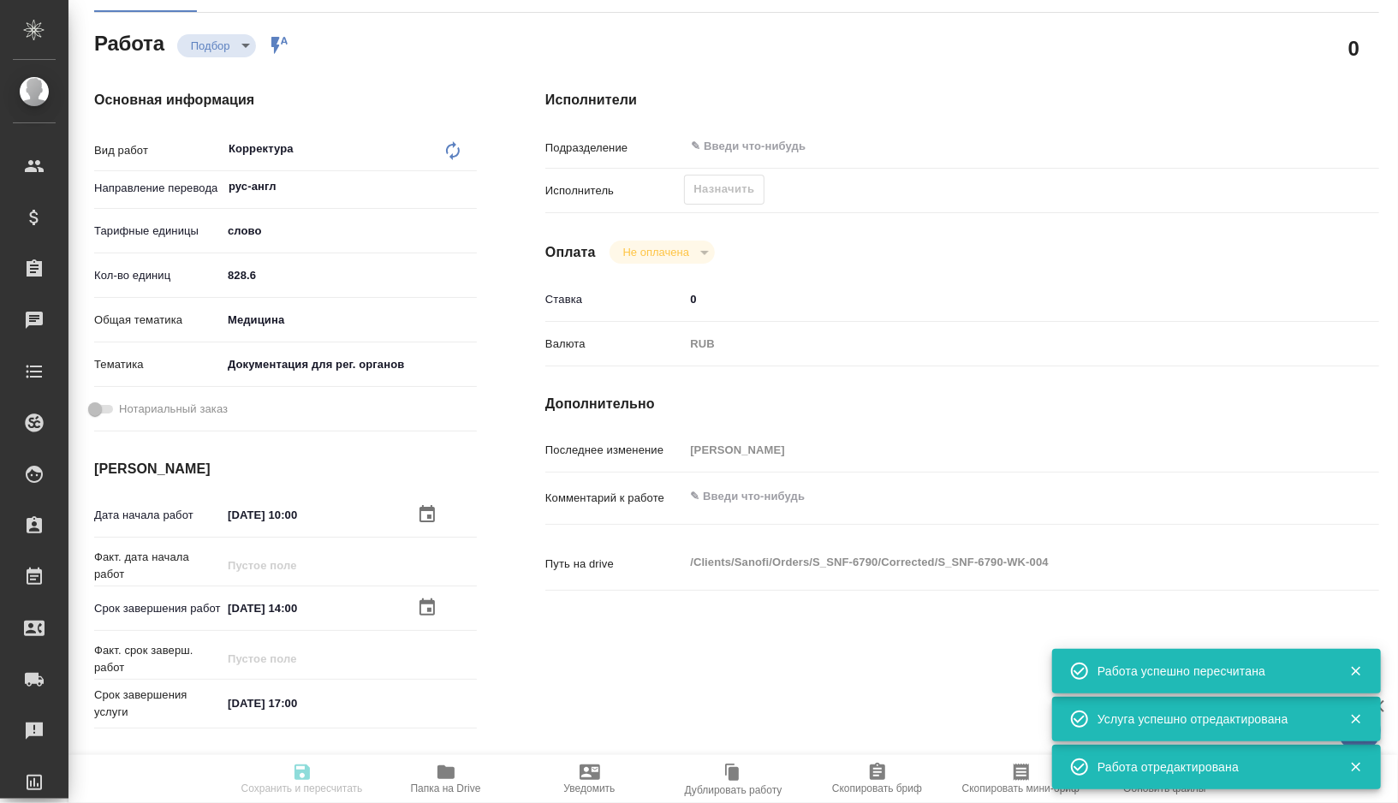
type textarea "x"
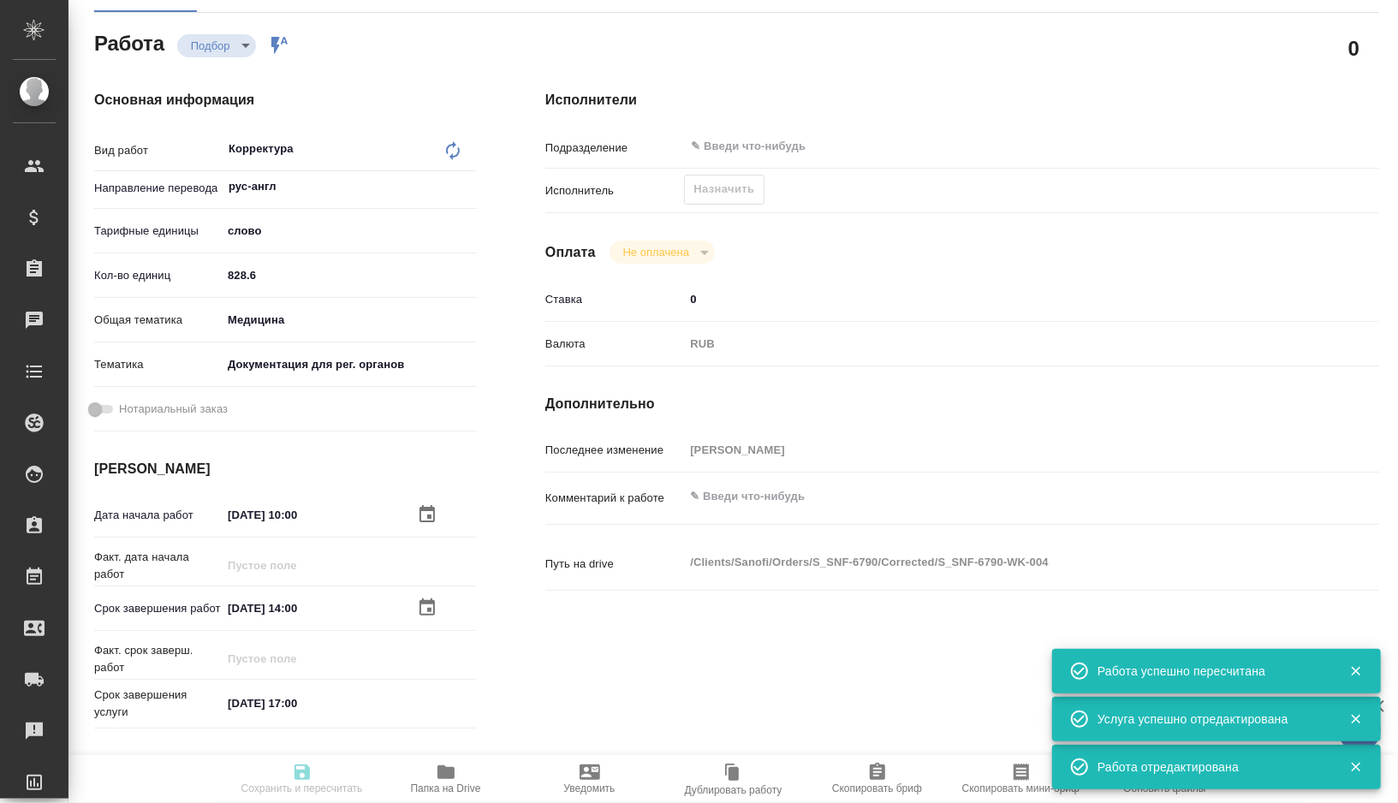
type input "recruiting"
type textarea "Корректура"
type textarea "x"
type input "рус-англ"
type input "5a8b1489cc6b4906c91bfd90"
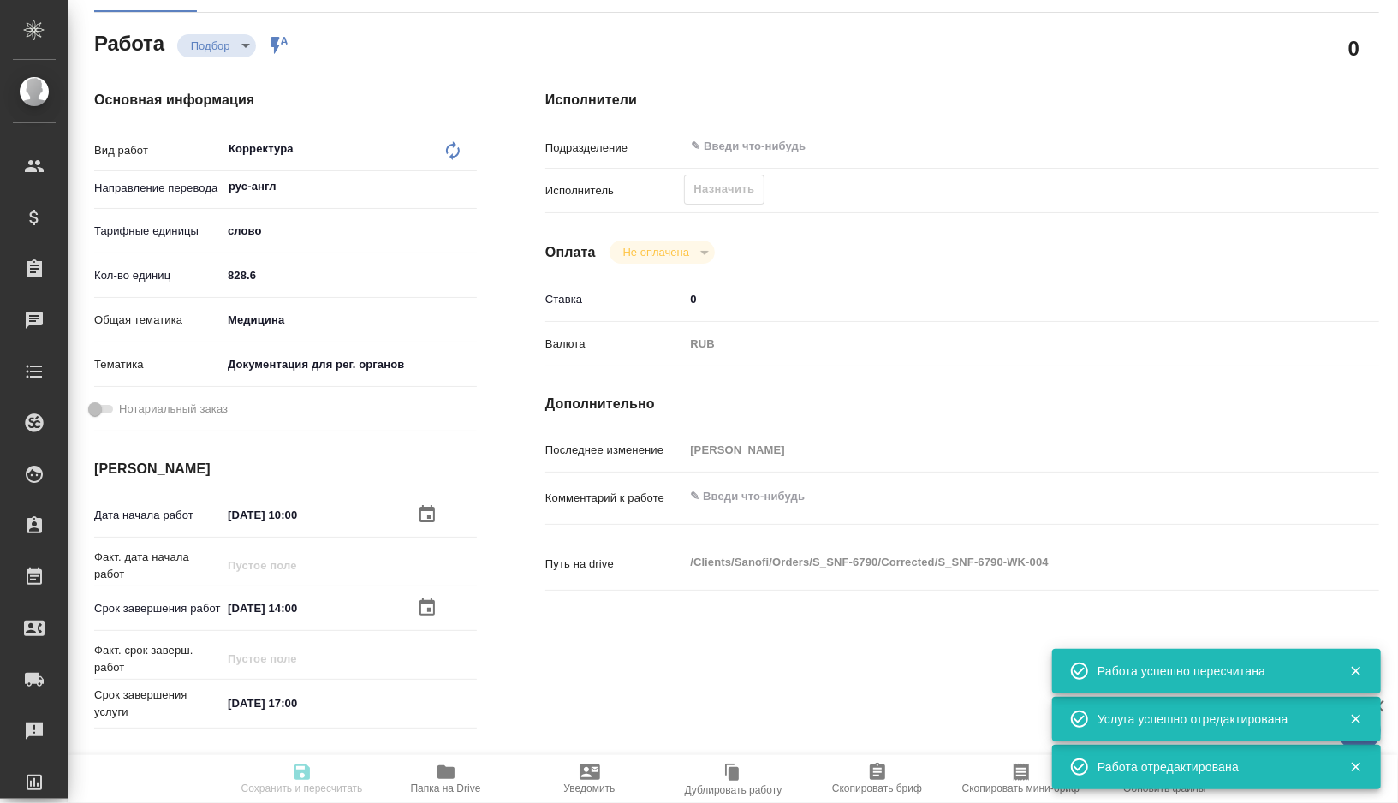
type input "828.6"
type input "med"
type input "5f647205b73bc97568ca66c6"
type input "12.08.2025 10:00"
type input "12.08.2025 14:00"
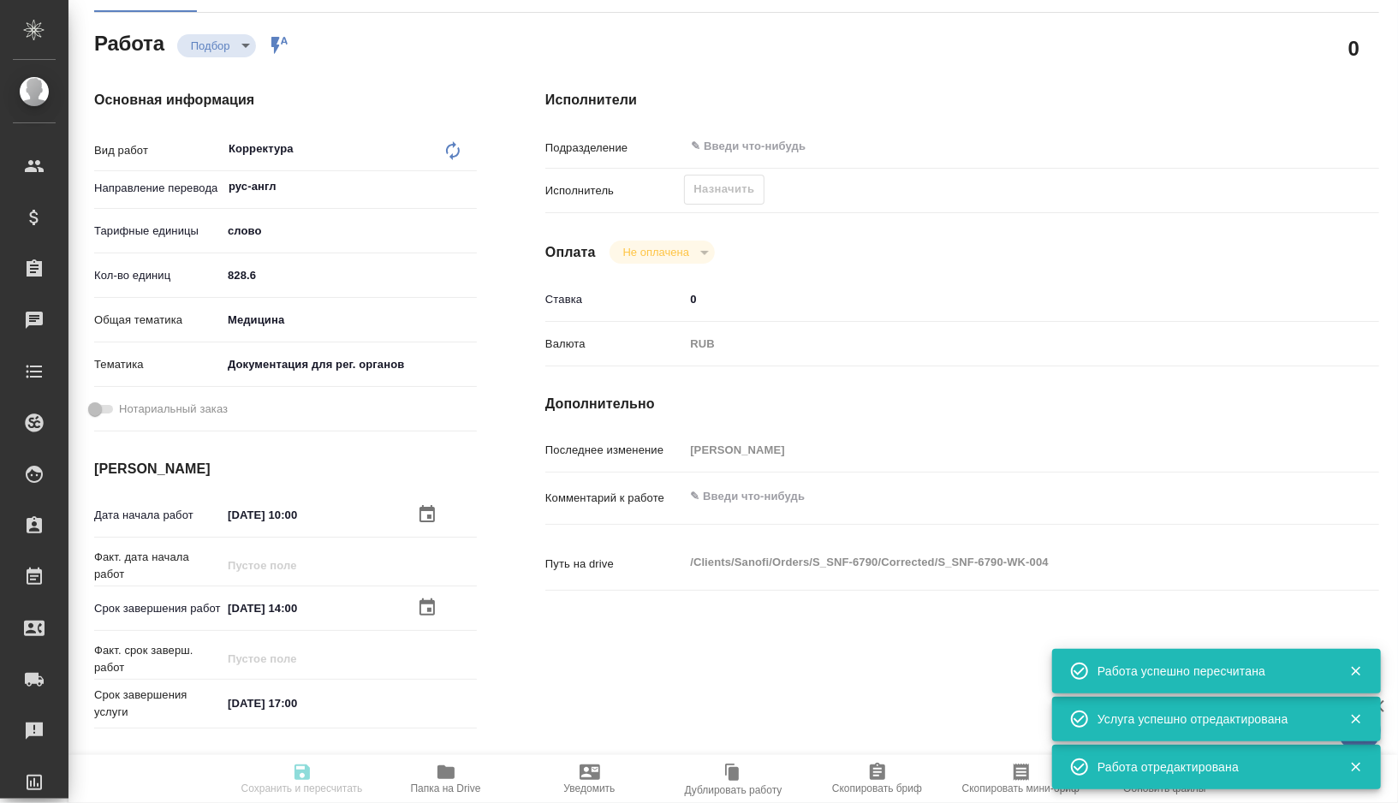
type input "12.08.2025 17:00"
type input "notPayed"
type input "0"
type input "RUB"
type input "[PERSON_NAME]"
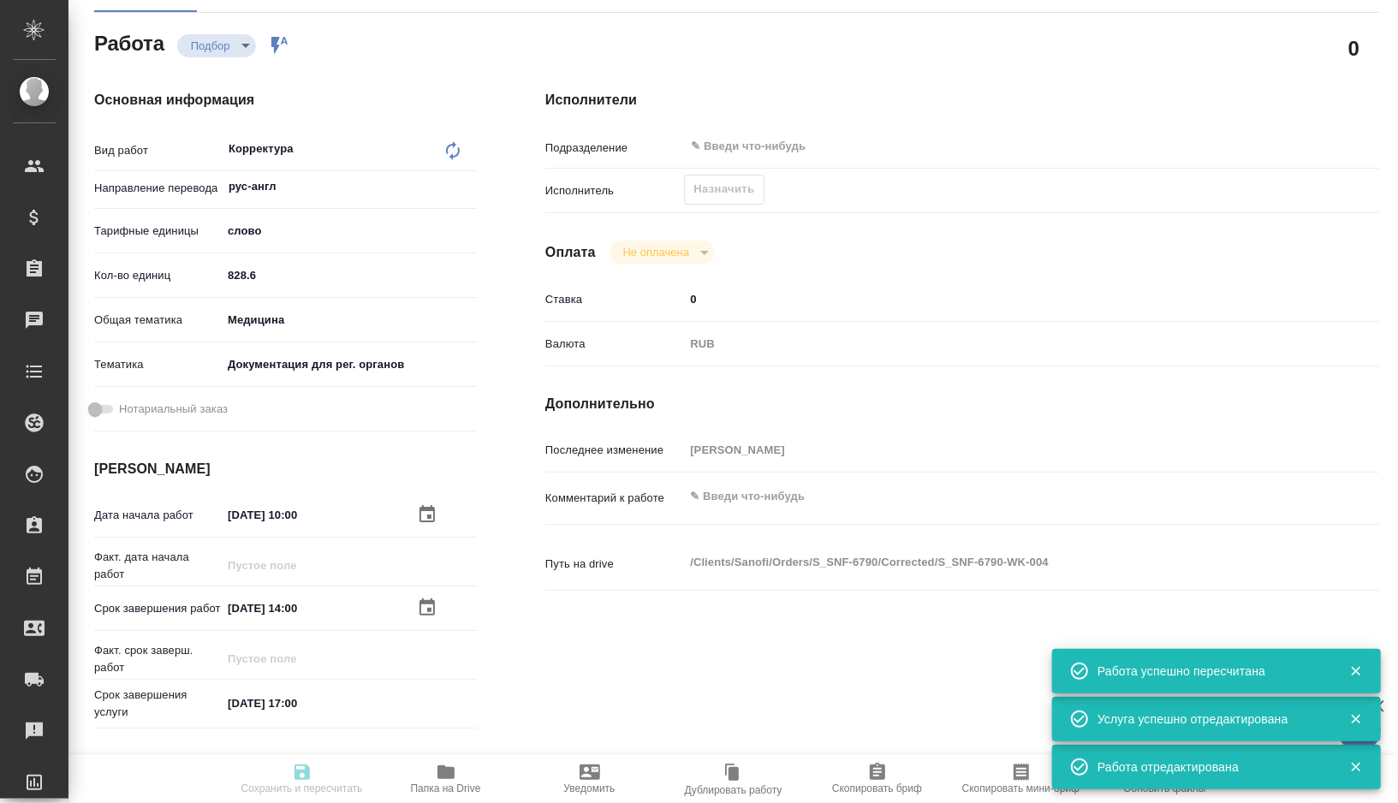
type textarea "x"
type textarea "/Clients/Sanofi/Orders/S_SNF-6790/Corrected/S_SNF-6790-WK-004"
type textarea "x"
type input "S_SNF-6790"
type input "E005811591"
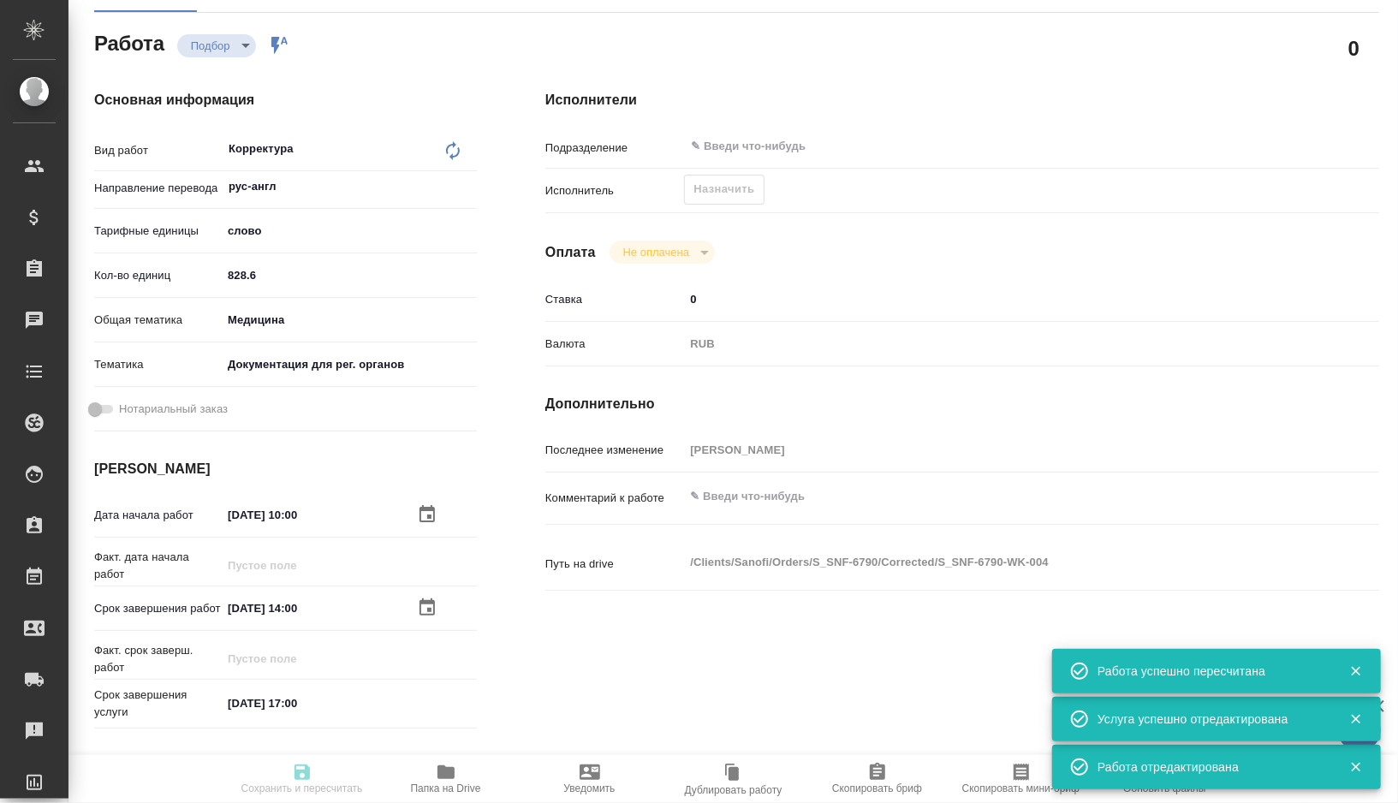
type input "Business Translation 2.0"
type input "Постредактура машинного перевода, Корректура"
type input "[PERSON_NAME]"
type input "/Clients/Sanofi/Orders/S_SNF-6790"
type textarea "x"
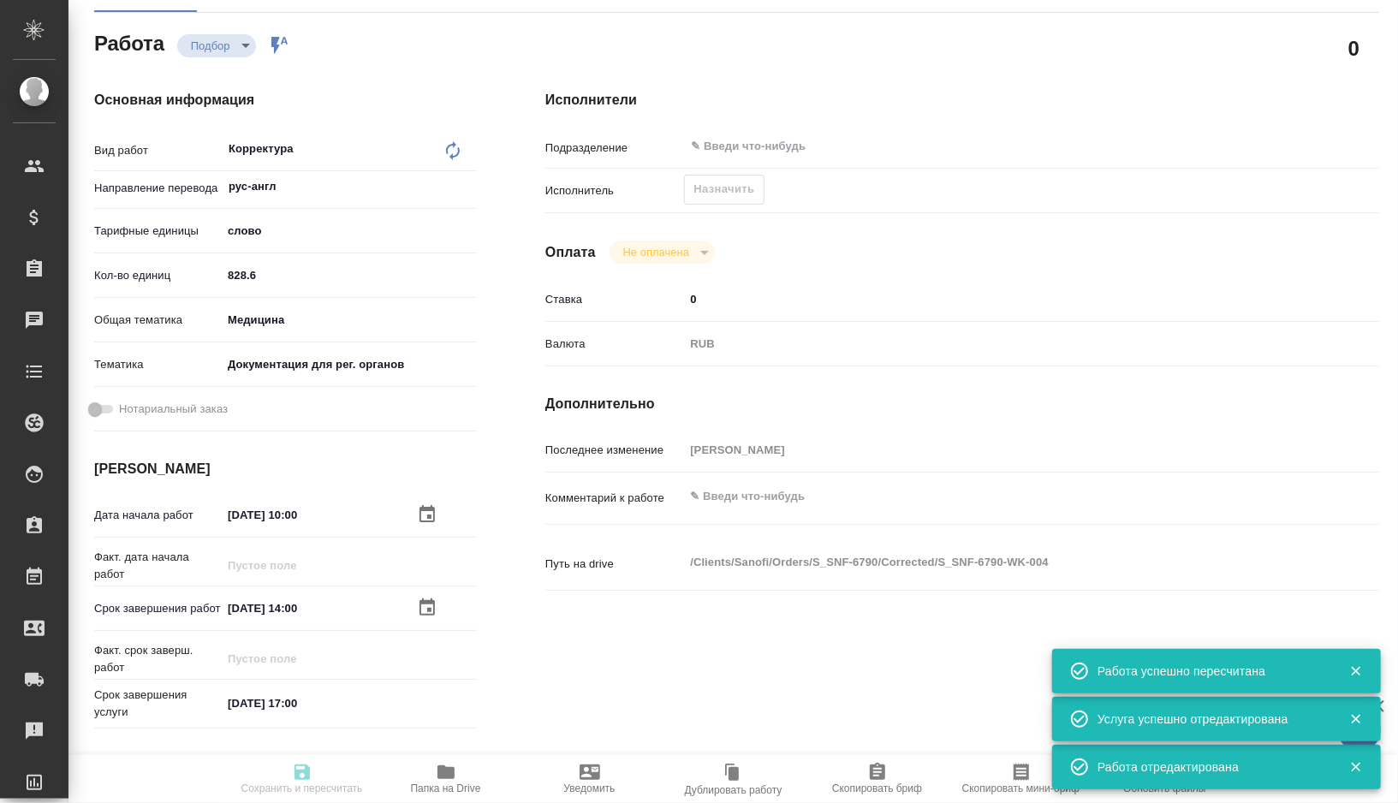
type textarea "x"
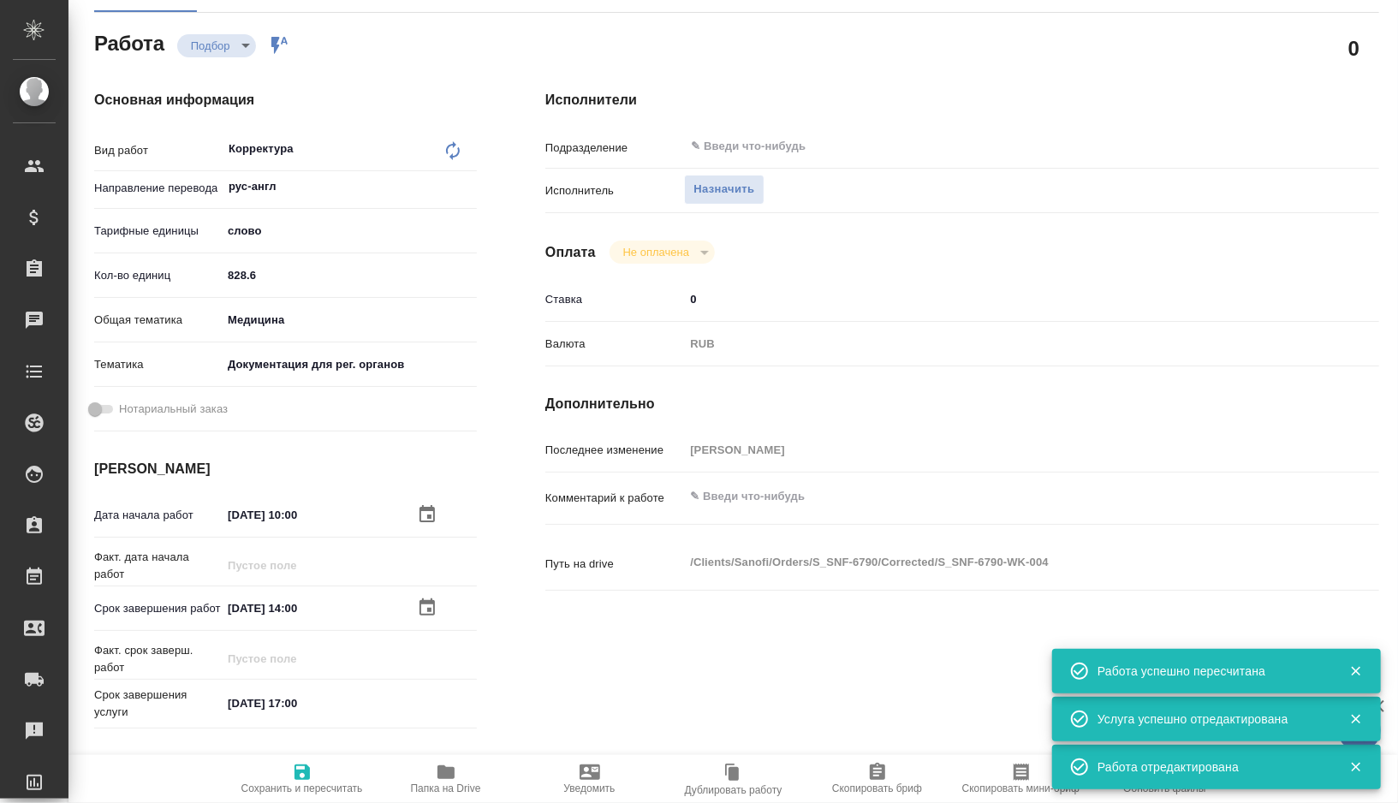
type textarea "x"
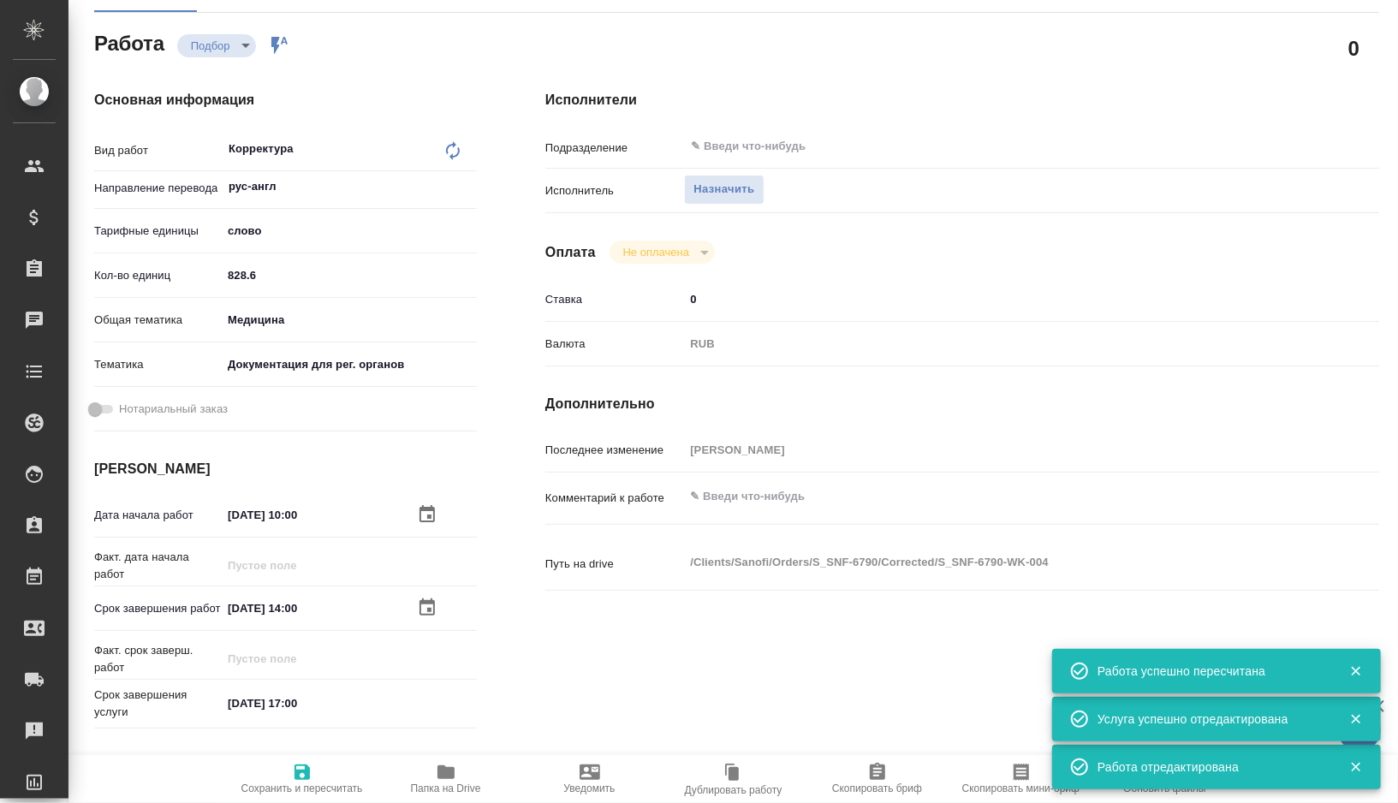
type textarea "x"
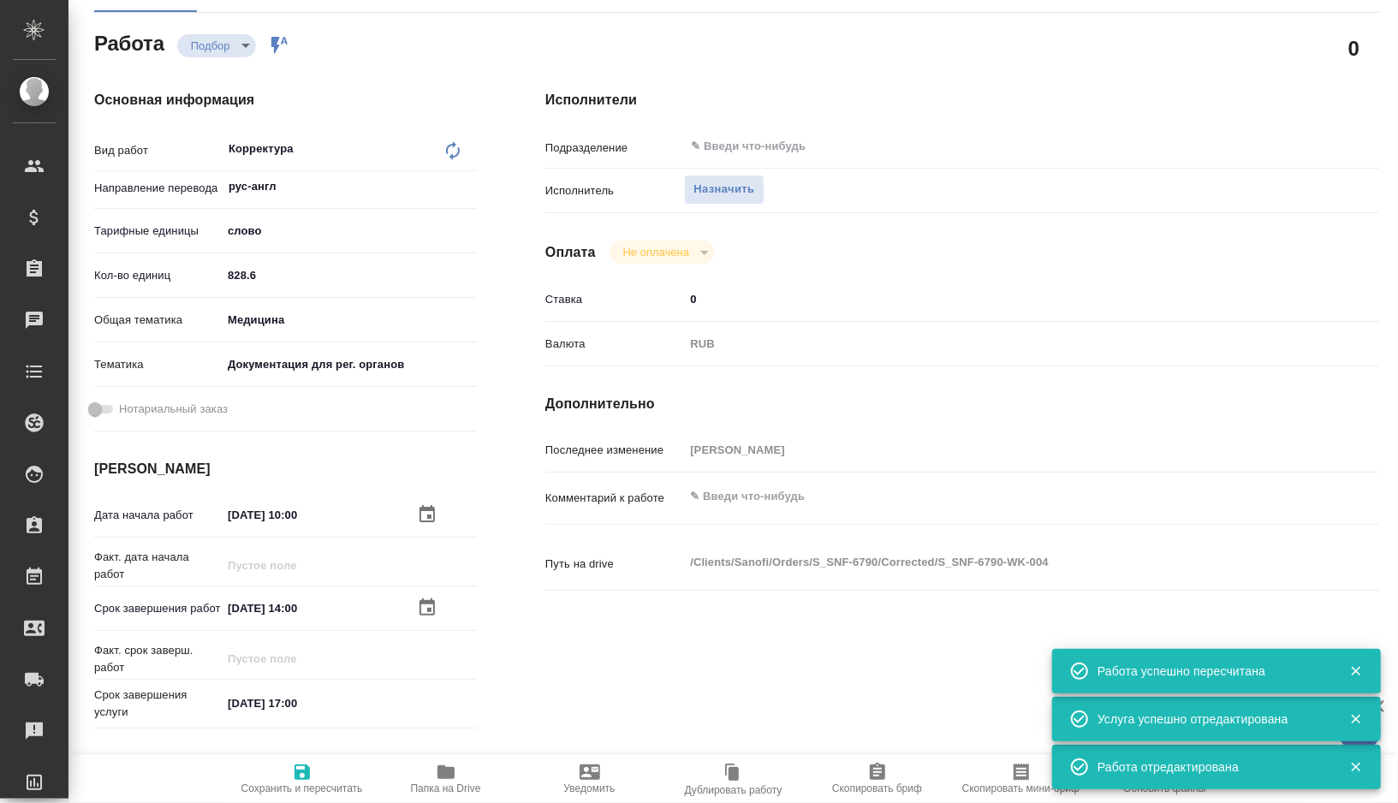
type textarea "x"
click at [709, 185] on span "Назначить" at bounding box center [724, 190] width 61 height 20
type textarea "x"
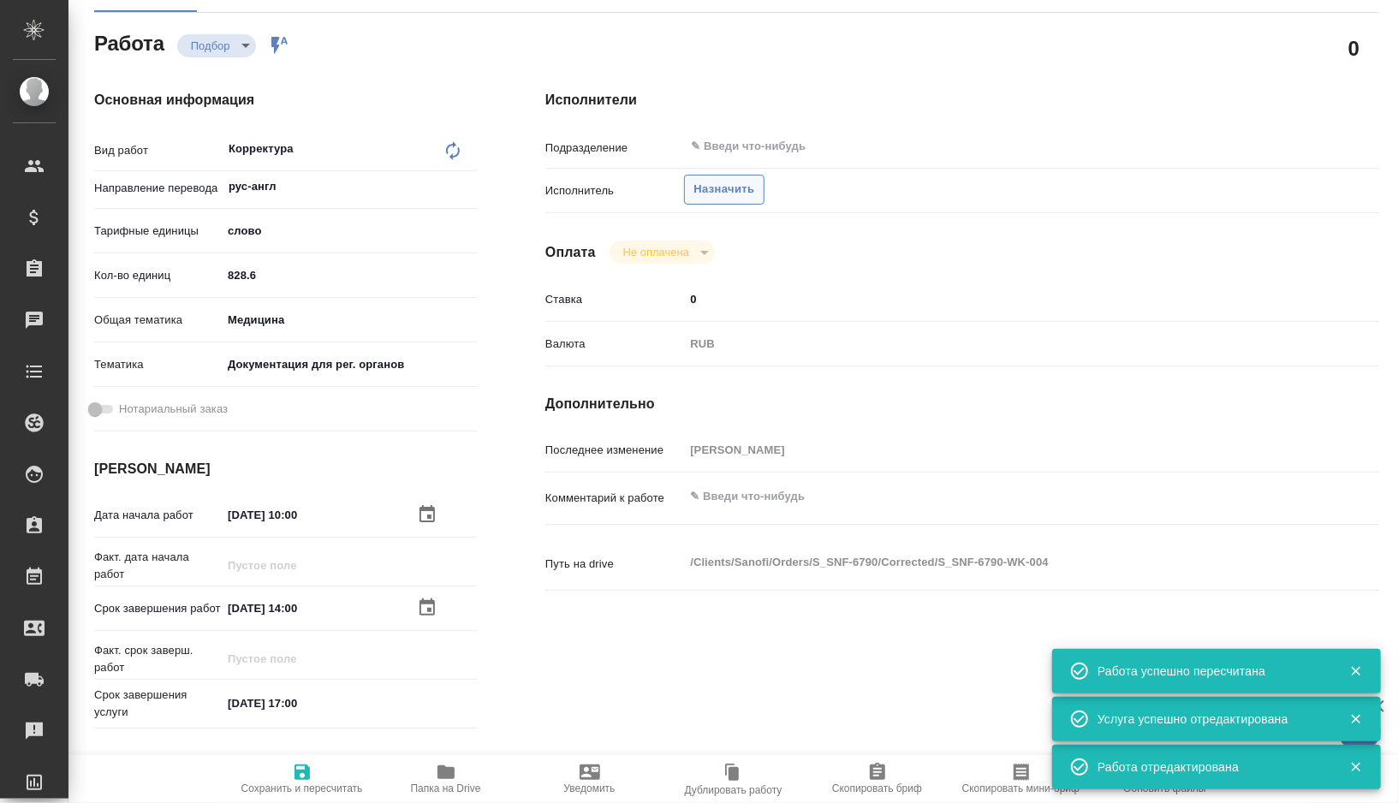
type textarea "x"
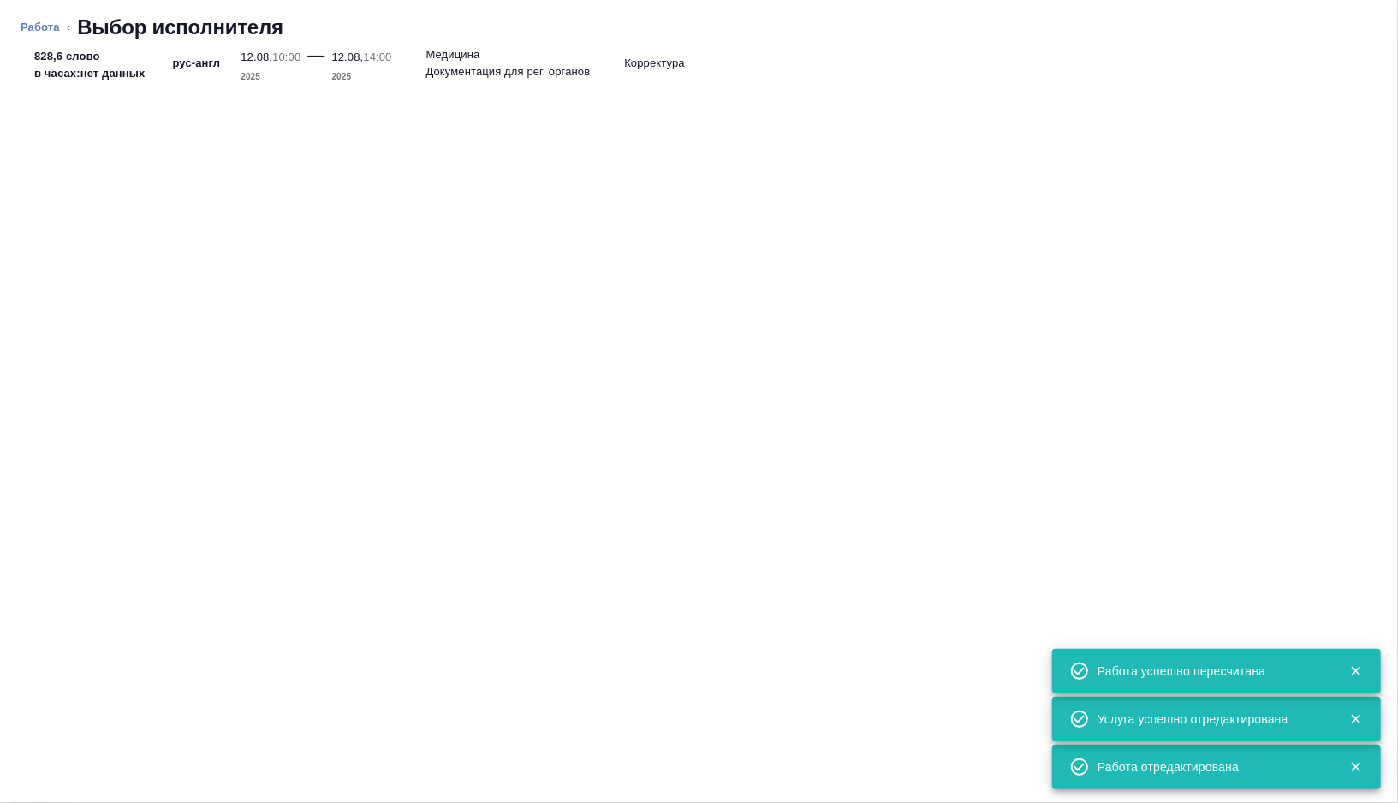
type textarea "x"
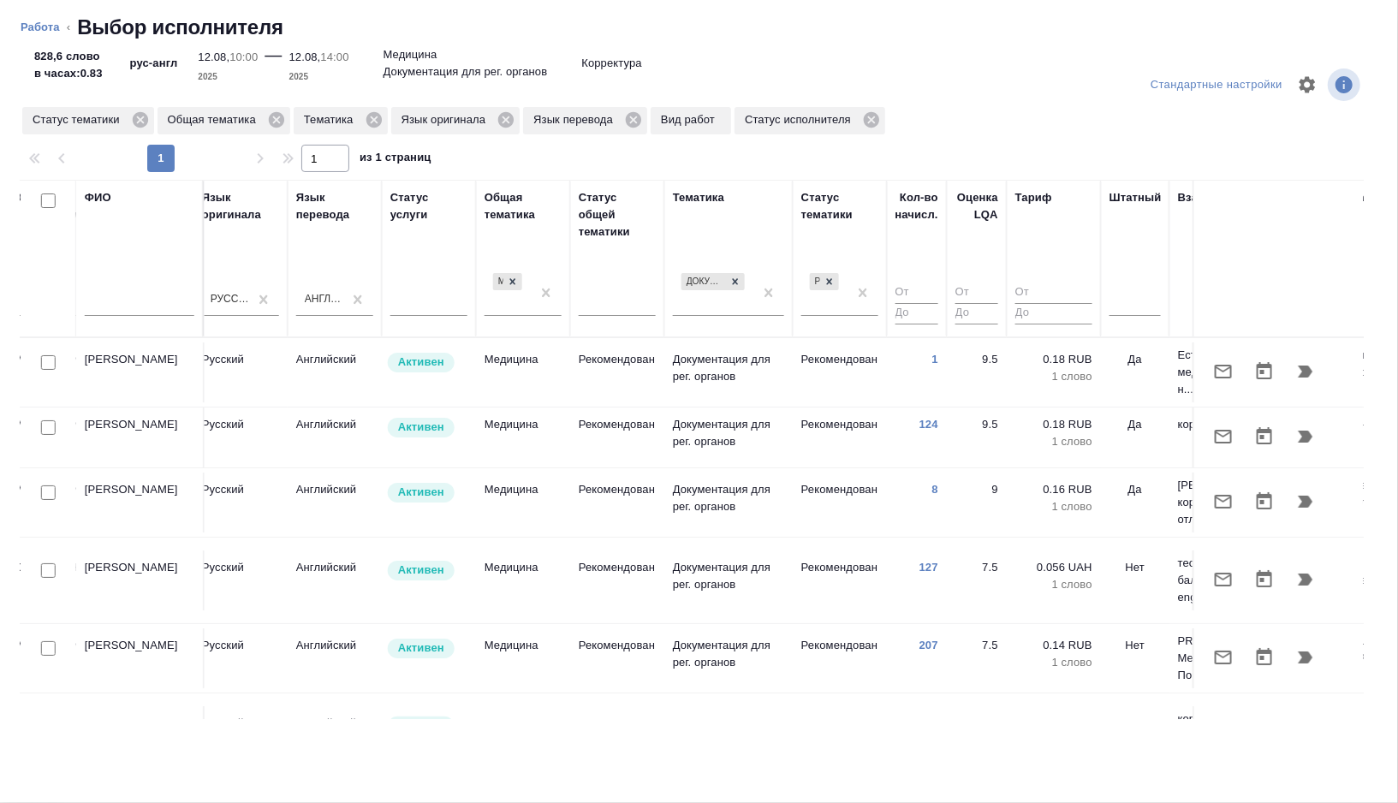
scroll to position [0, 1143]
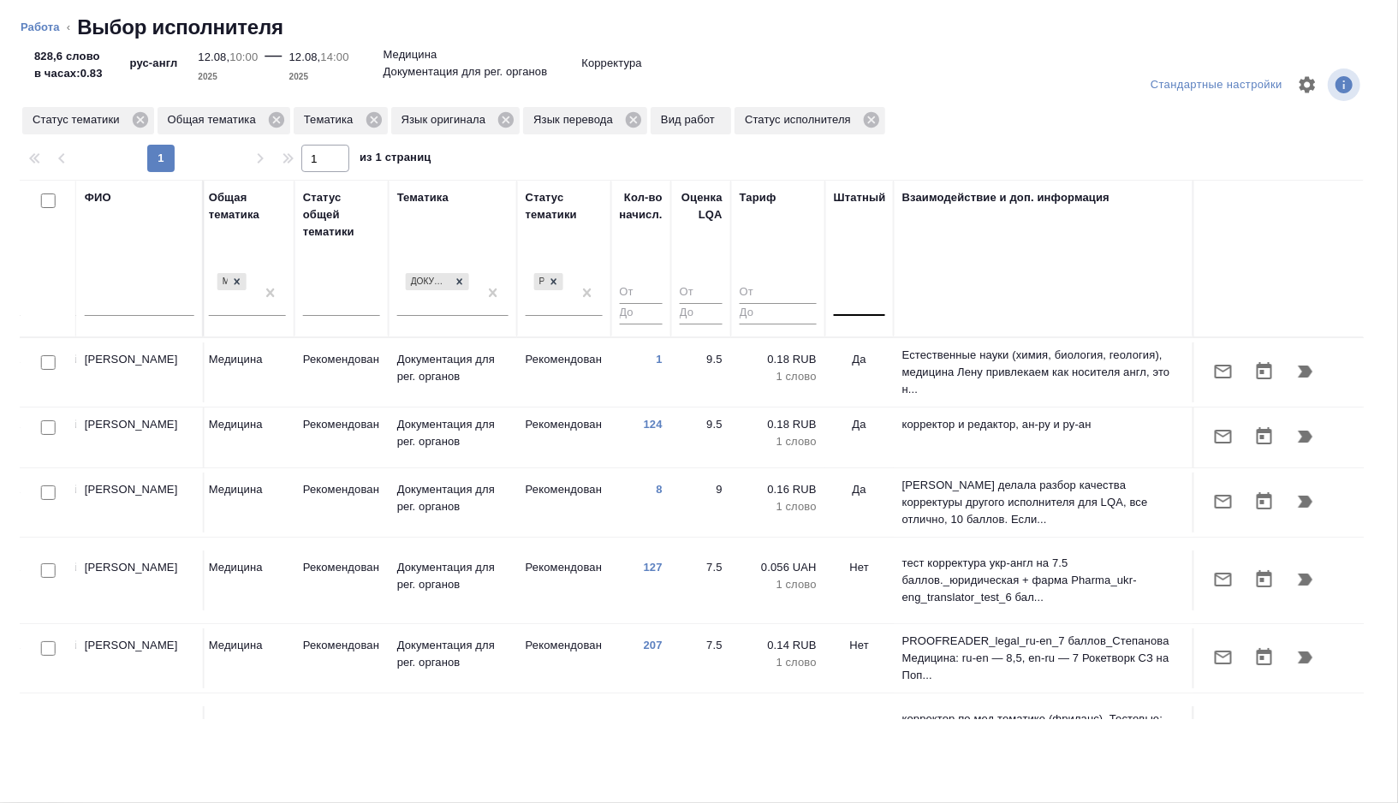
click at [855, 304] on div at bounding box center [859, 299] width 51 height 25
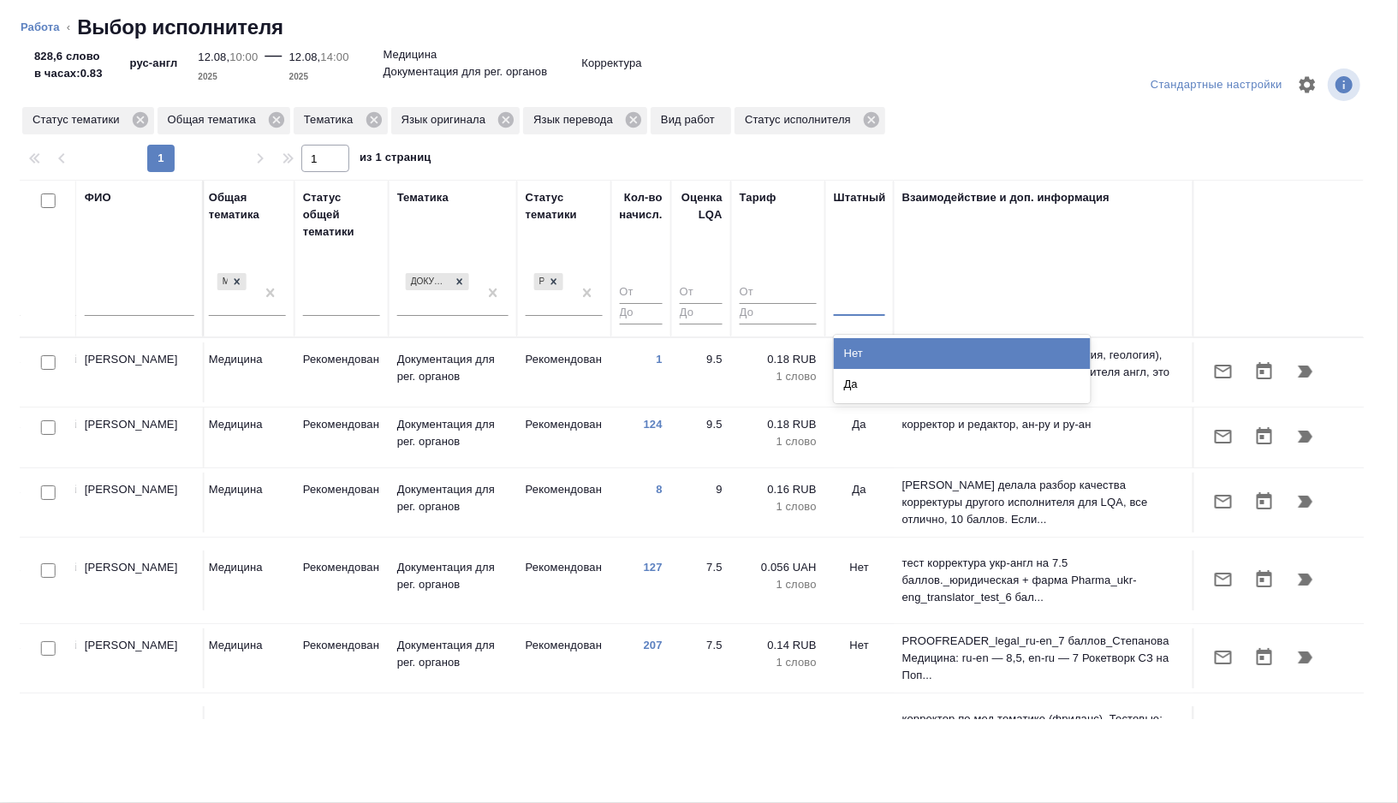
click at [871, 352] on div "Нет" at bounding box center [962, 353] width 257 height 31
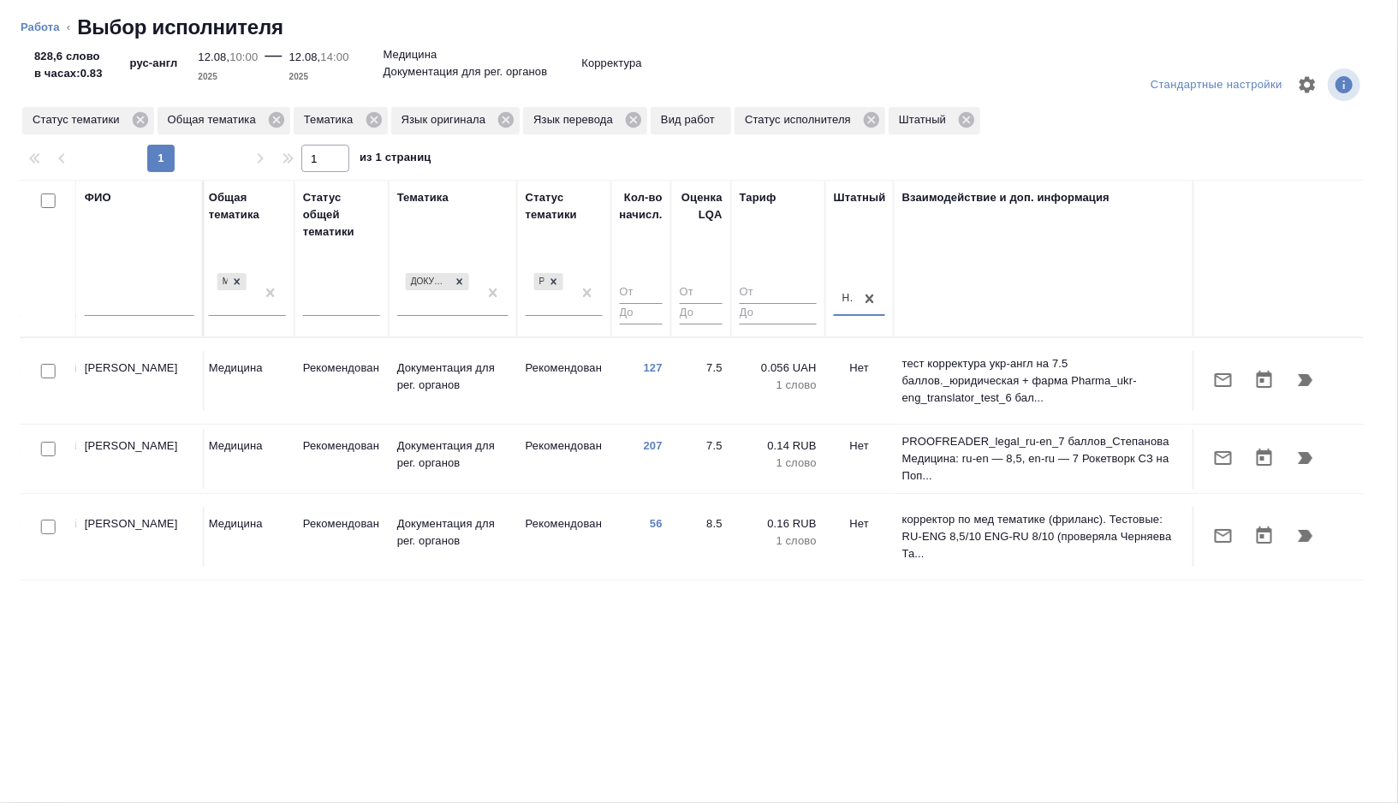
click at [138, 306] on input "text" at bounding box center [140, 305] width 110 height 21
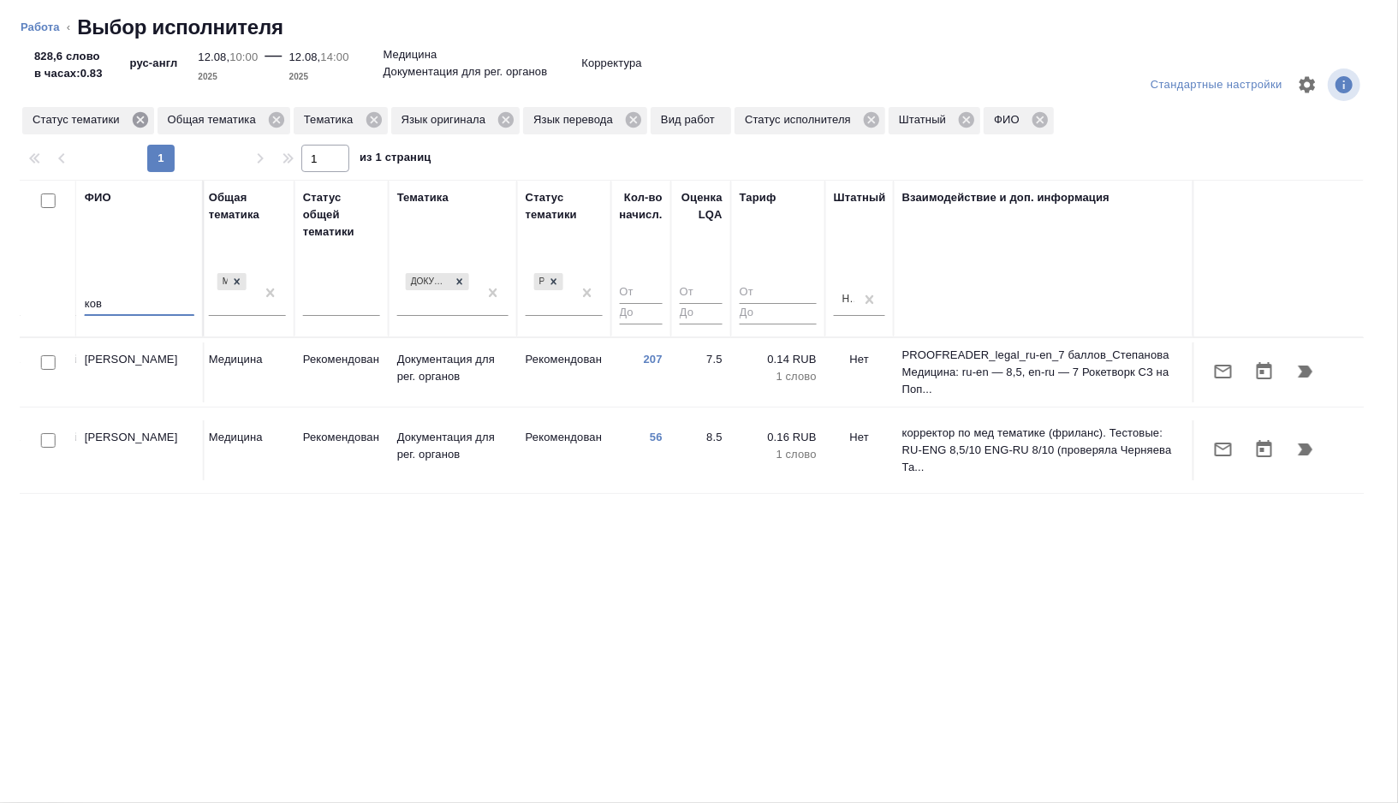
type input "ков"
click at [146, 122] on icon at bounding box center [140, 119] width 19 height 19
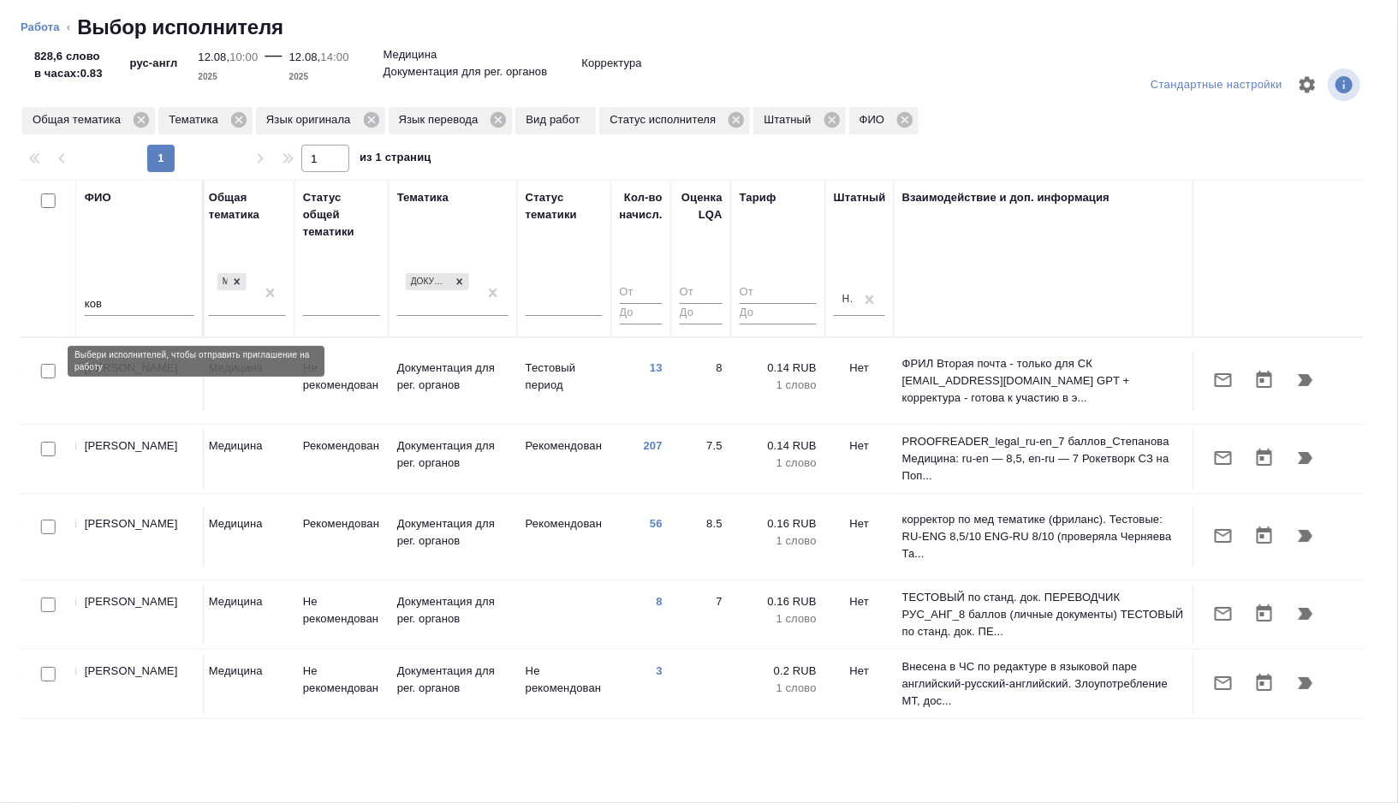
click at [51, 364] on input "checkbox" at bounding box center [48, 371] width 15 height 15
checkbox input "true"
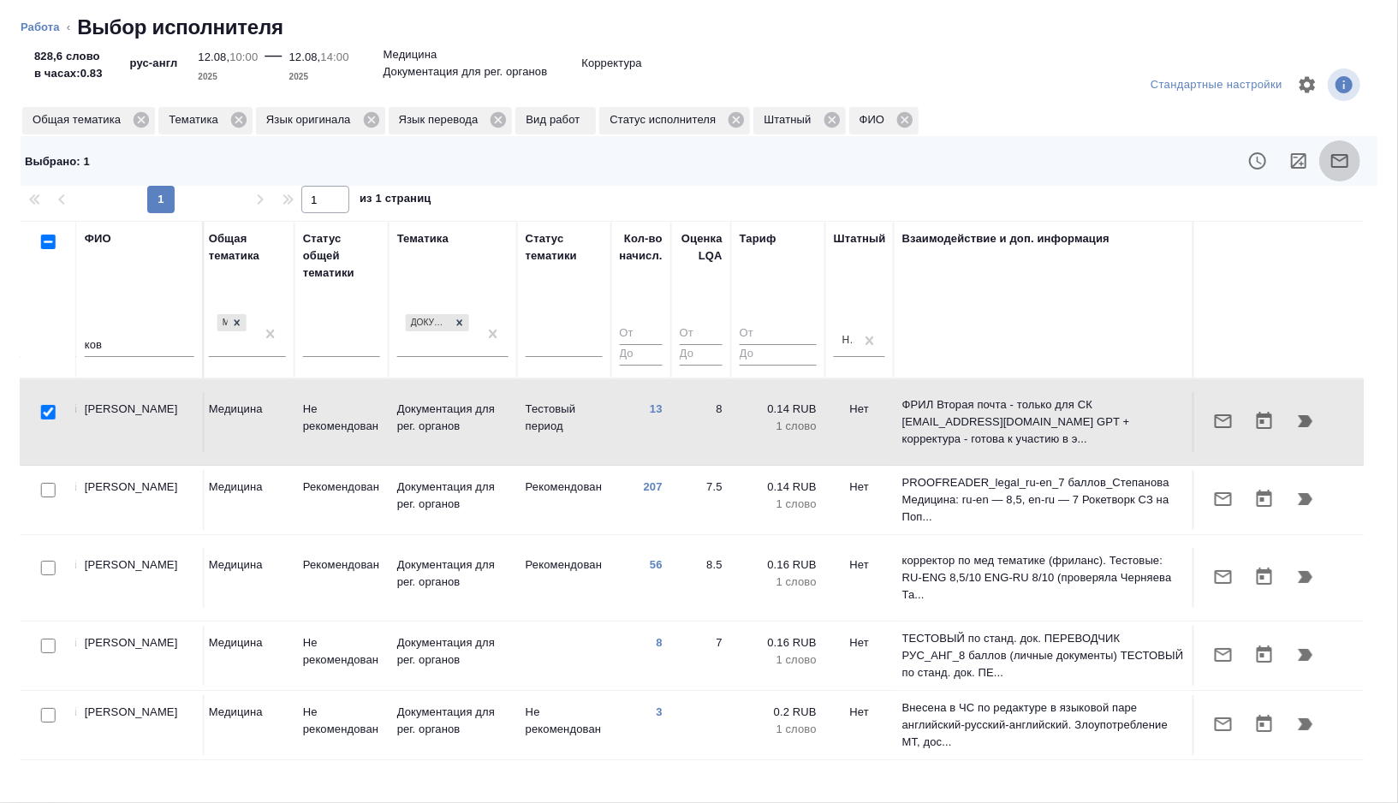
click at [1341, 154] on icon "button" at bounding box center [1340, 161] width 17 height 14
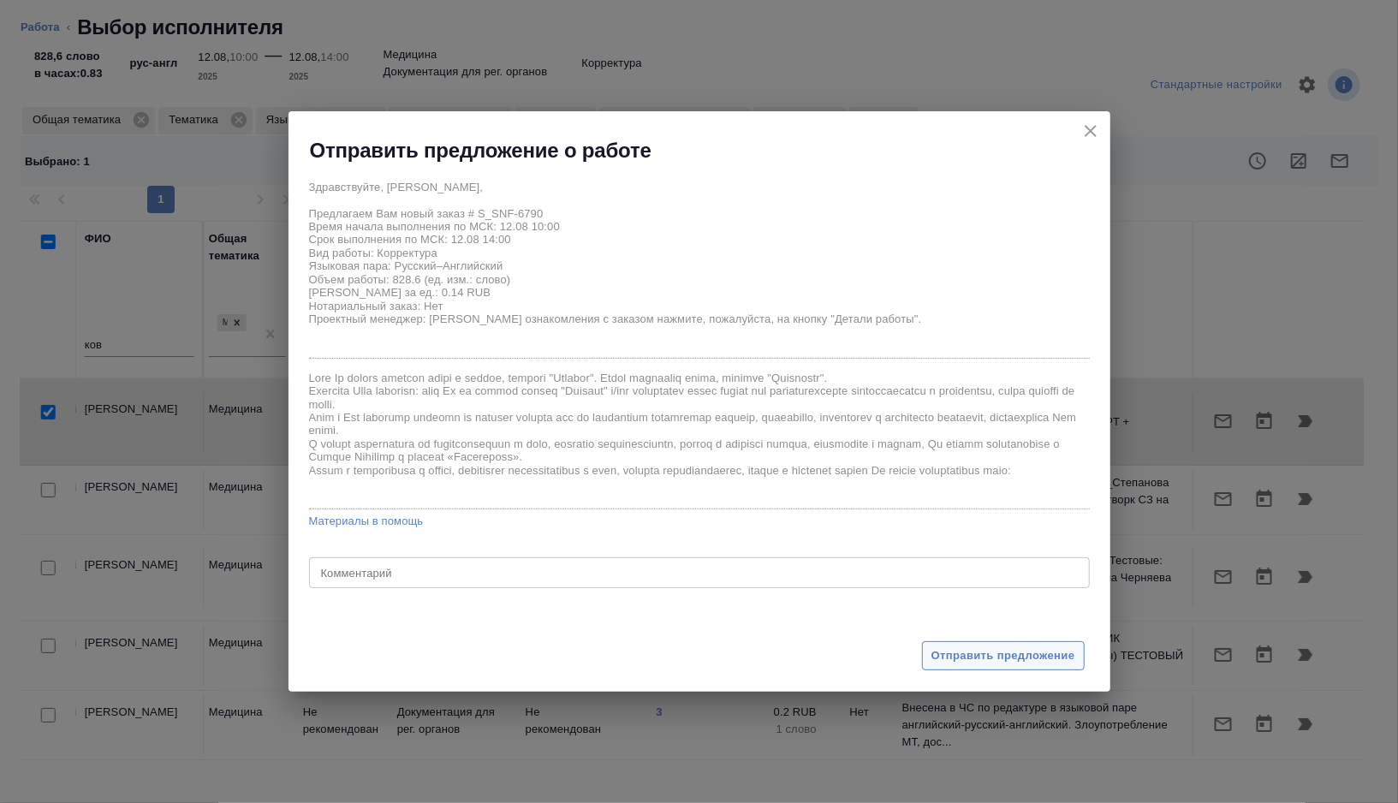
click at [1005, 656] on span "Отправить предложение" at bounding box center [1004, 657] width 144 height 20
type textarea "x"
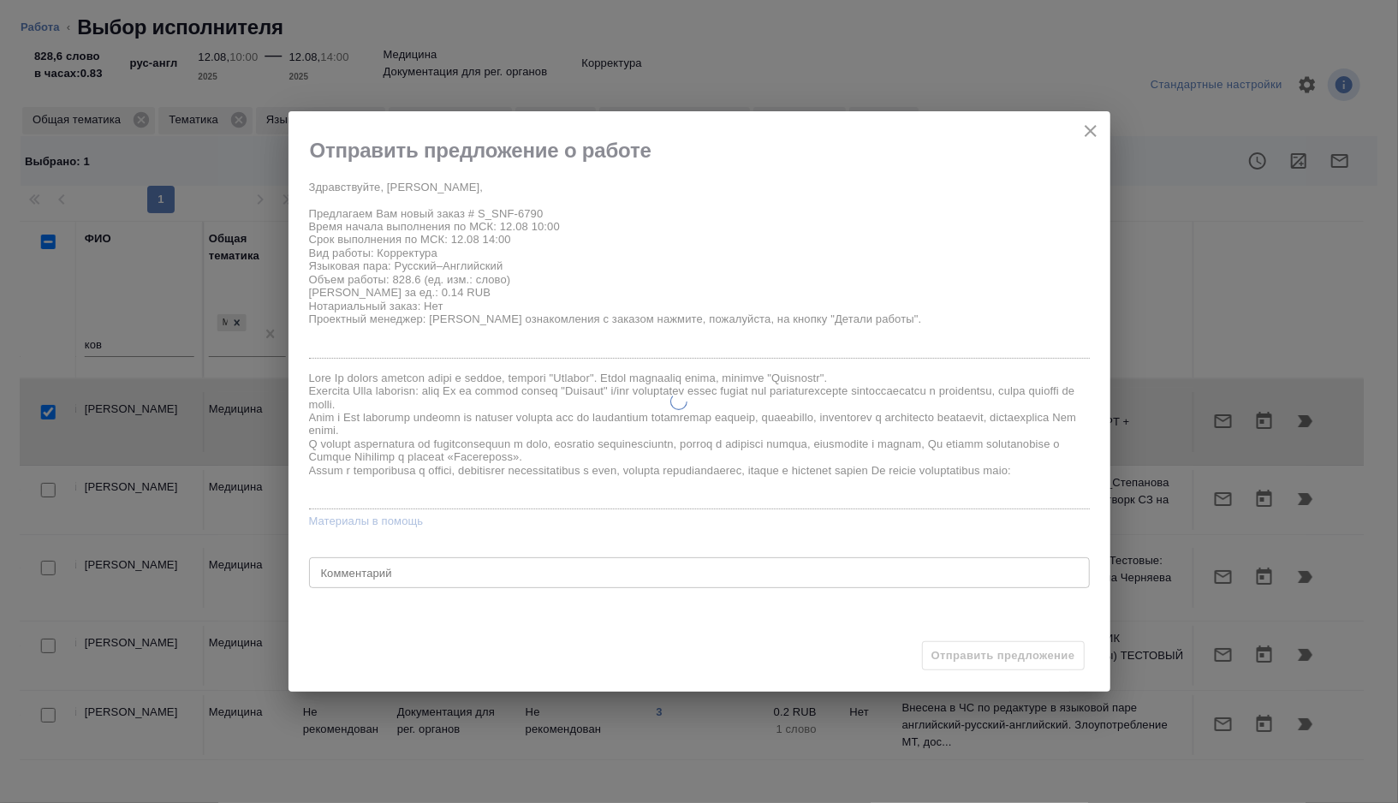
type textarea "x"
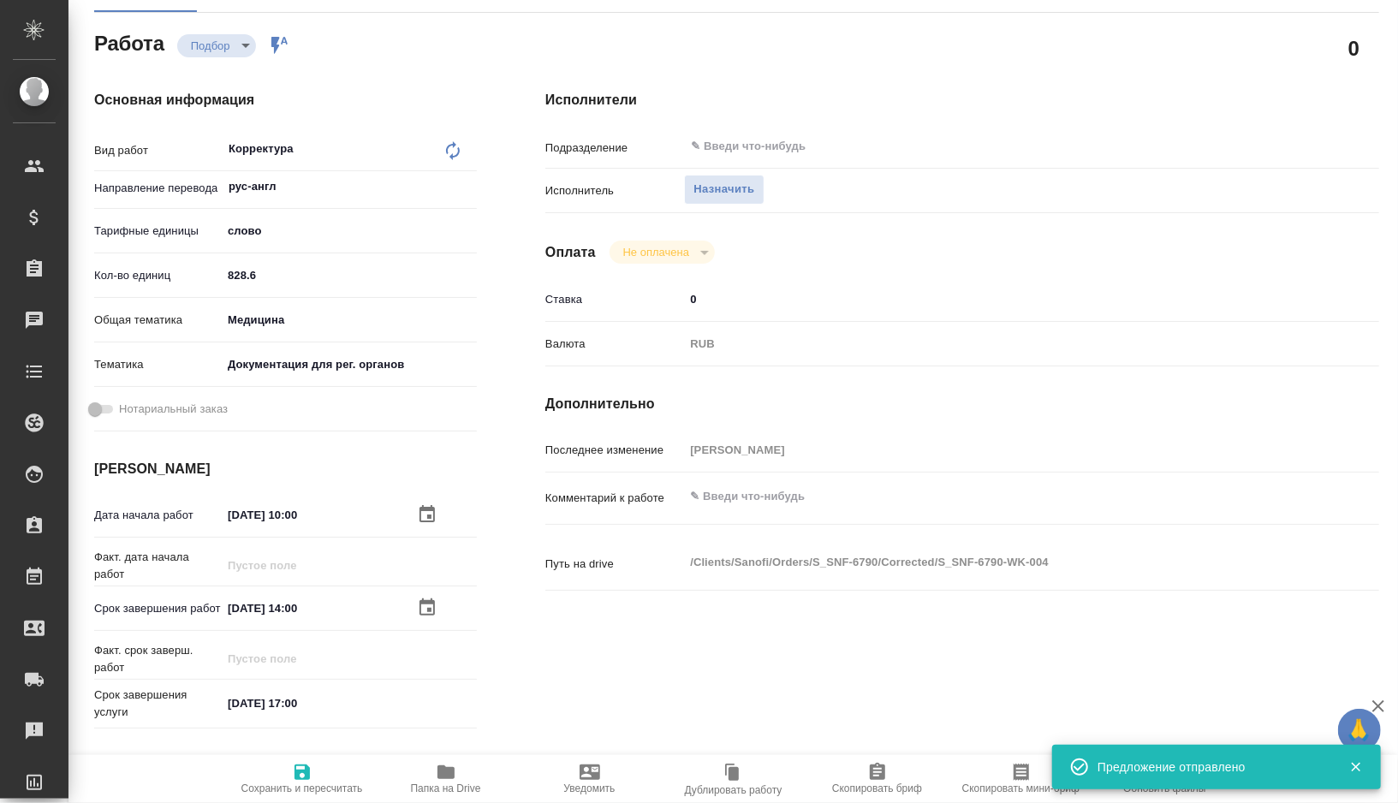
type input "recruiting"
type textarea "Корректура"
type textarea "x"
type input "рус-англ"
type input "5a8b1489cc6b4906c91bfd90"
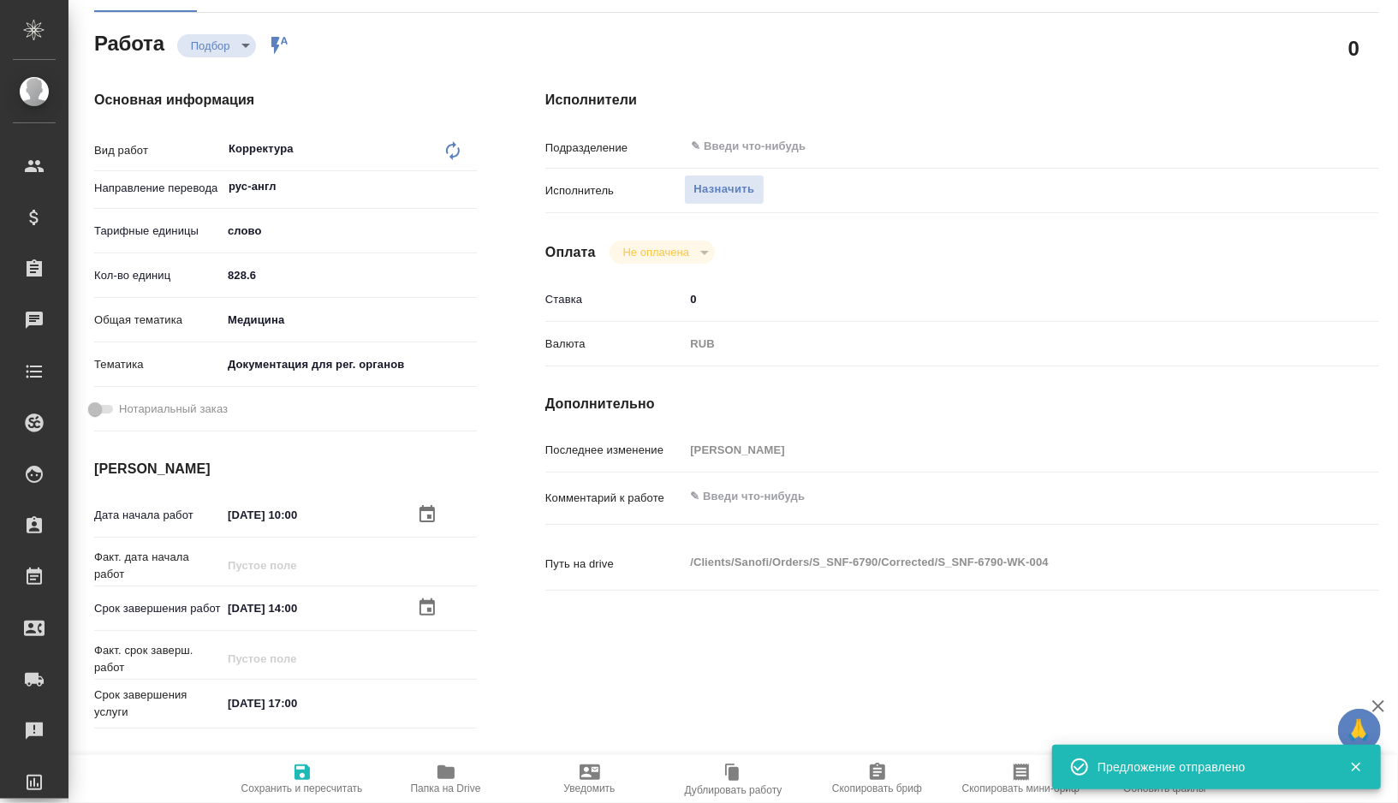
type input "828.6"
type input "med"
type input "5f647205b73bc97568ca66c6"
type input "12.08.2025 10:00"
type input "12.08.2025 14:00"
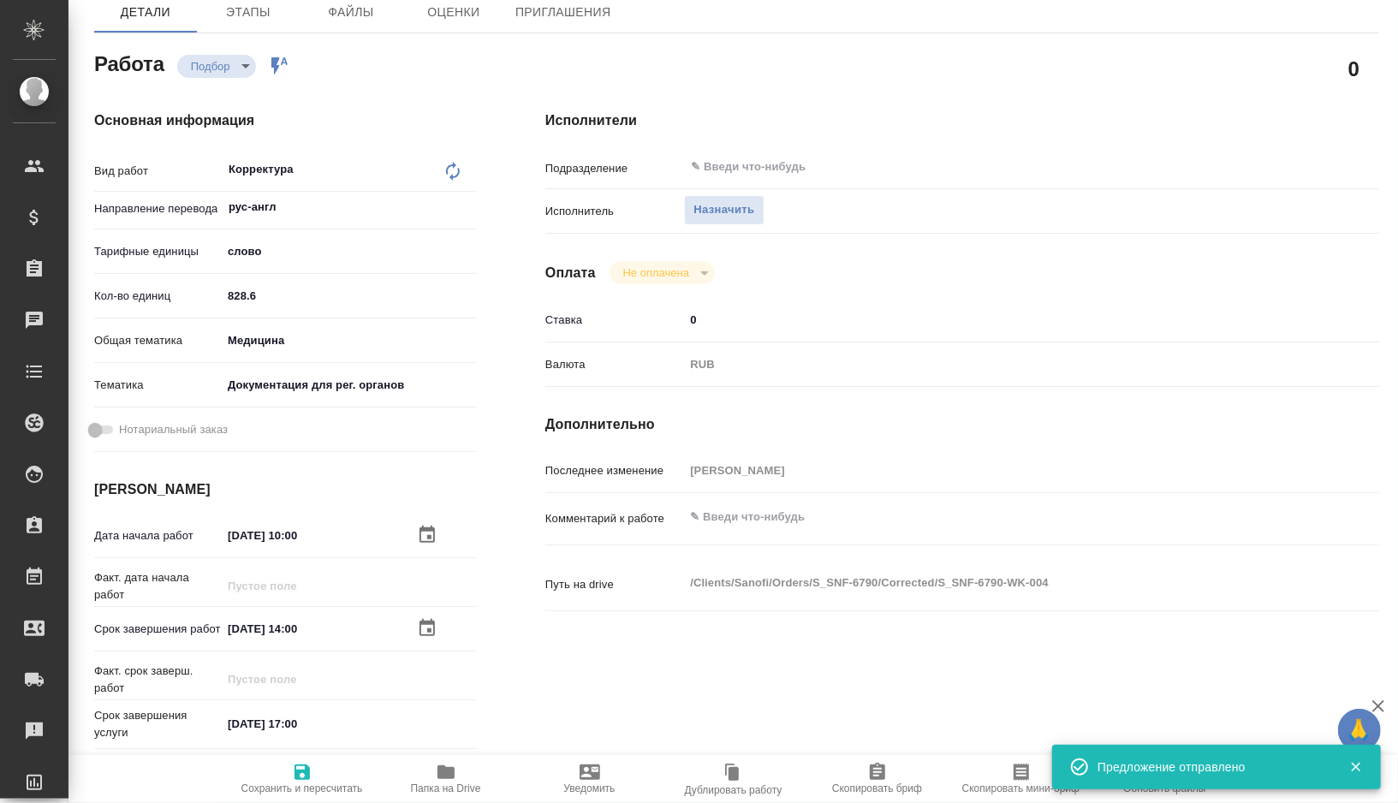
scroll to position [200, 0]
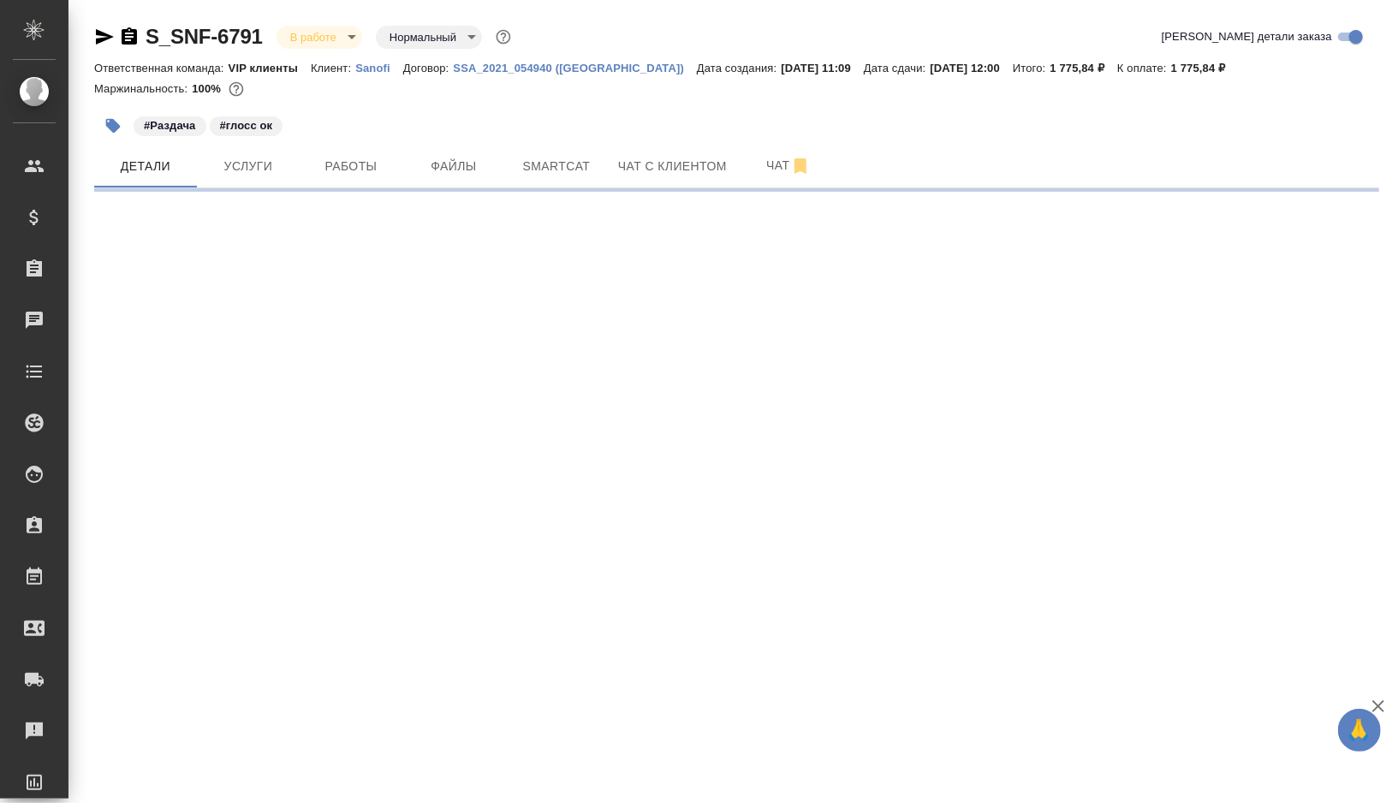
select select "RU"
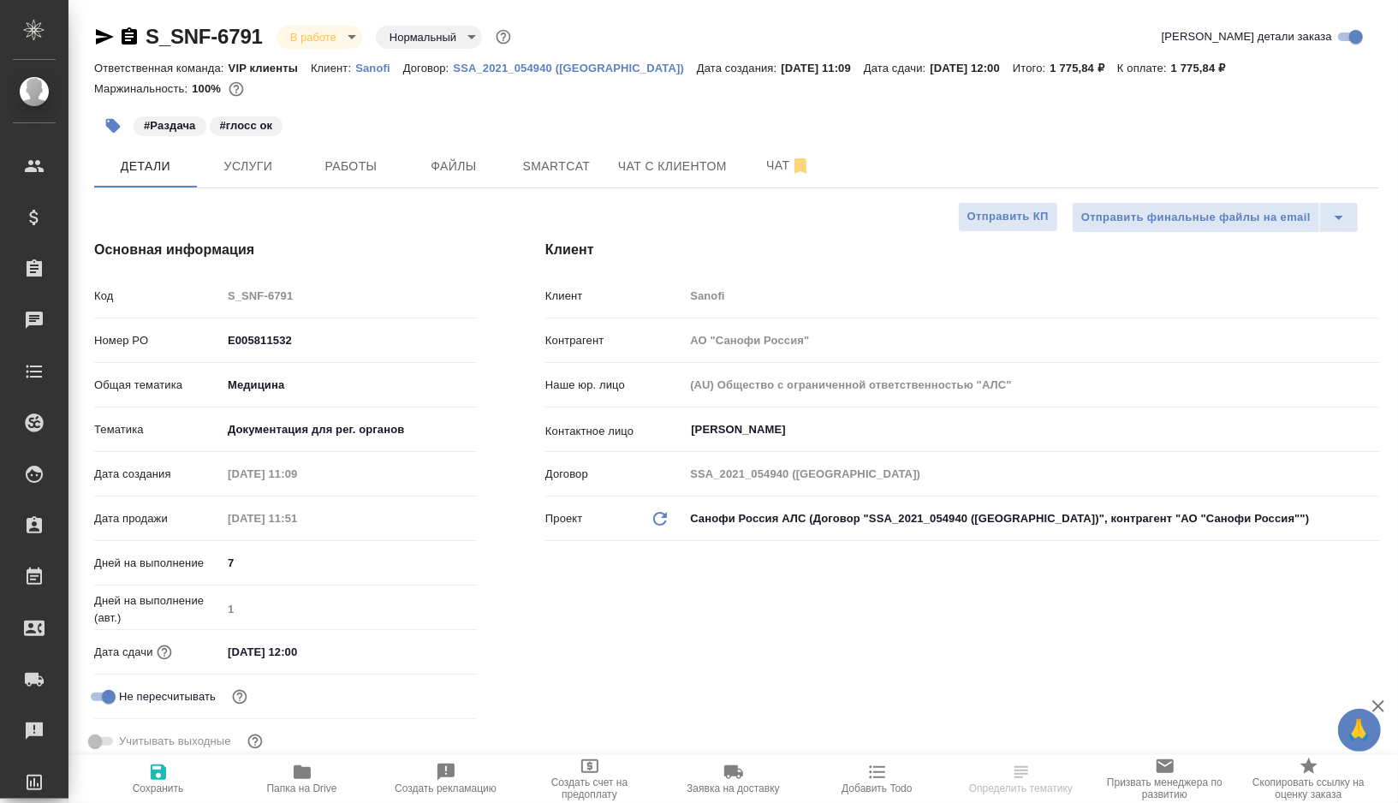
type textarea "x"
click at [351, 170] on span "Работы" at bounding box center [351, 166] width 82 height 21
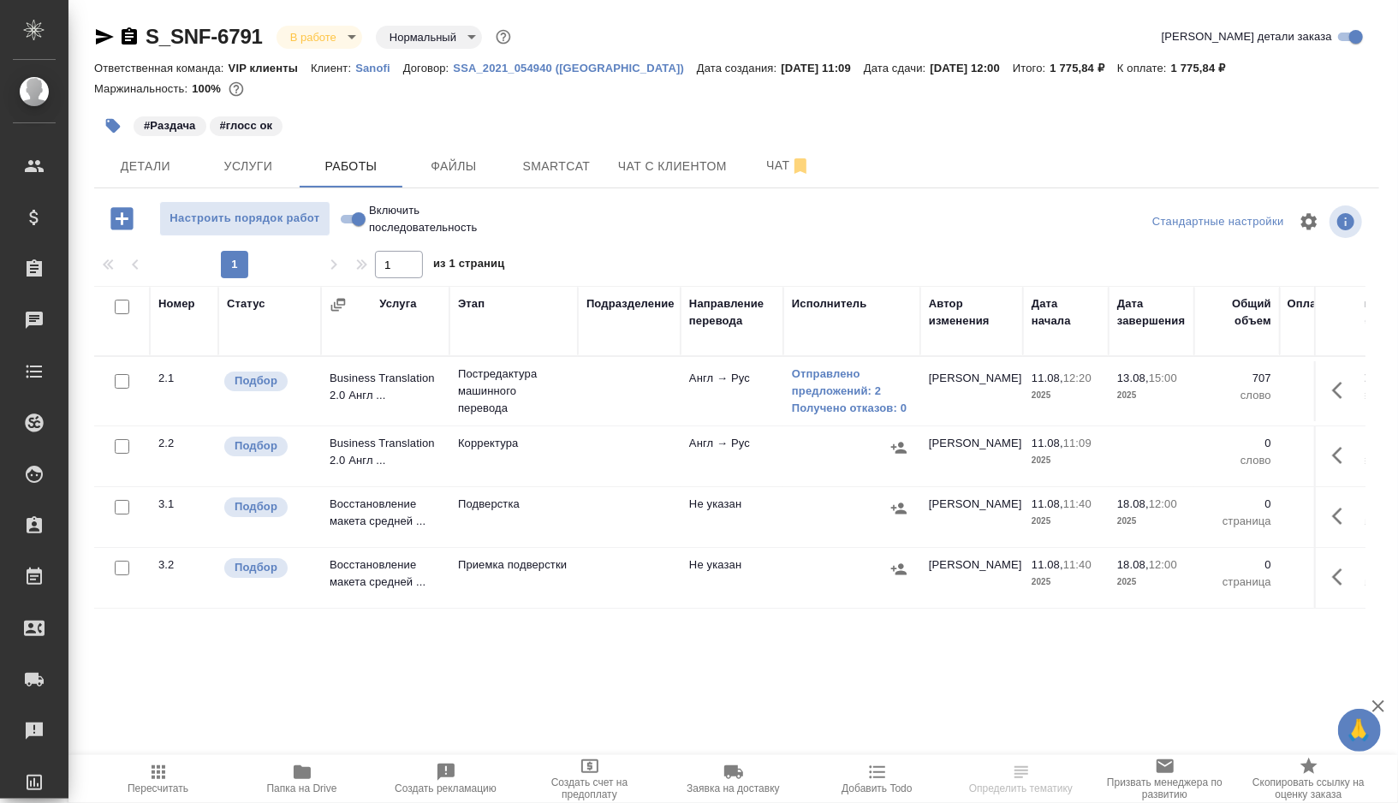
click at [606, 380] on td at bounding box center [629, 391] width 103 height 60
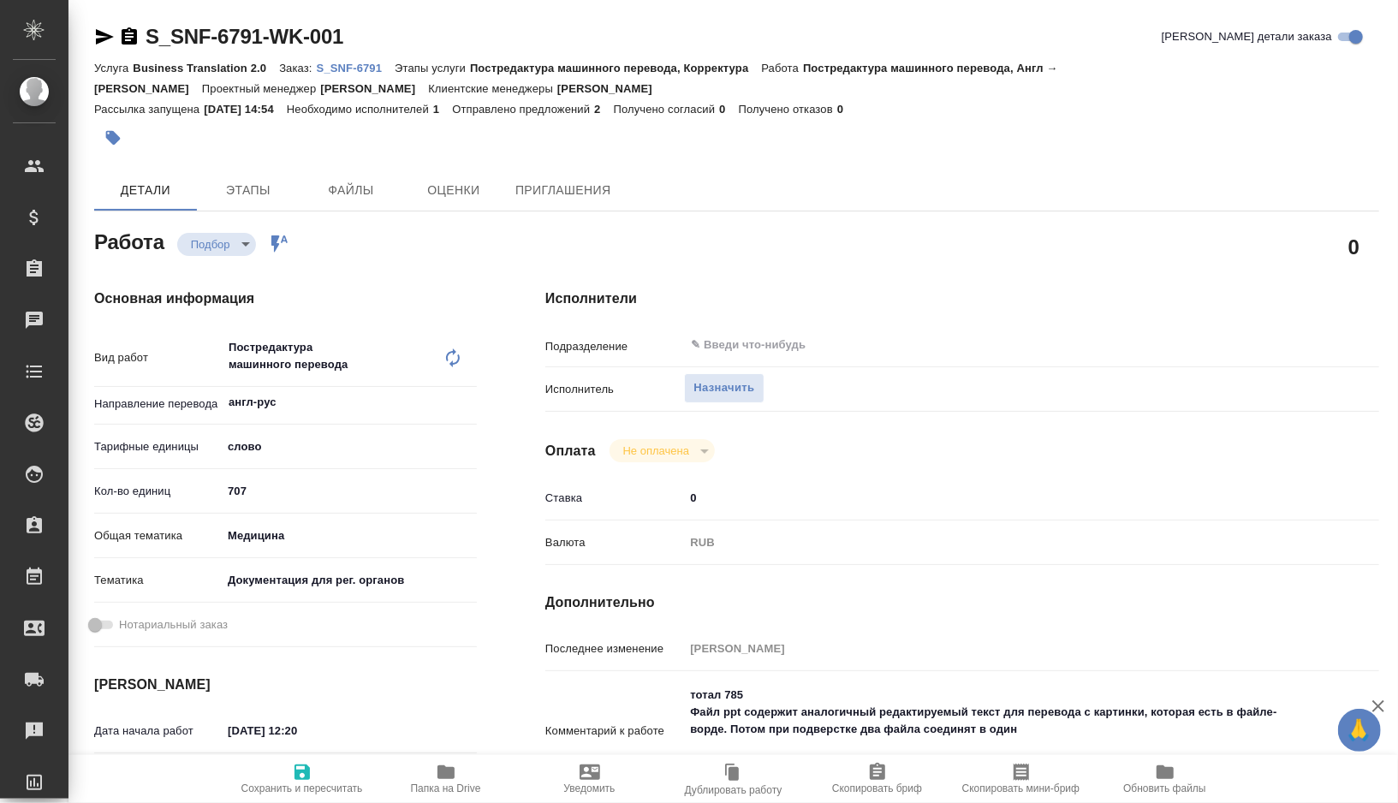
type textarea "x"
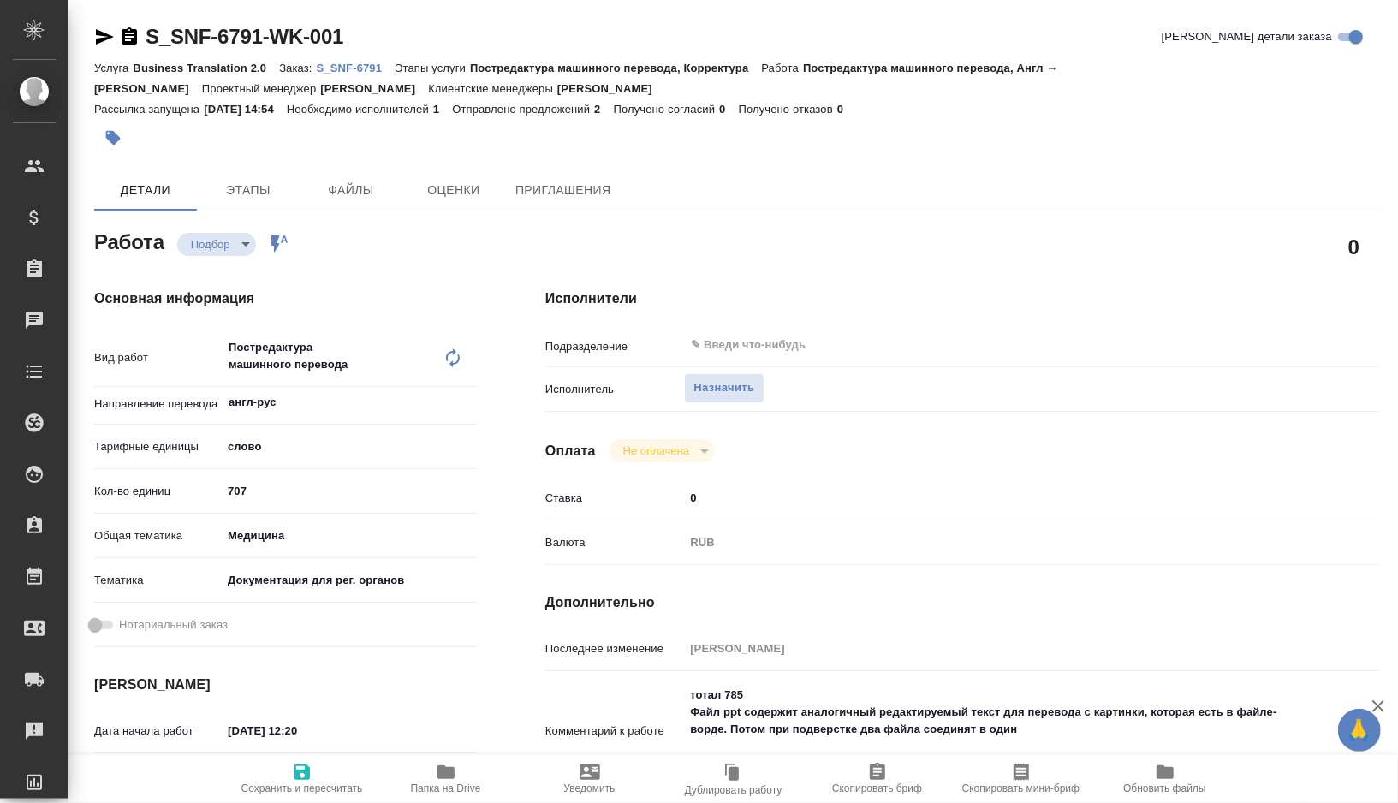
type textarea "x"
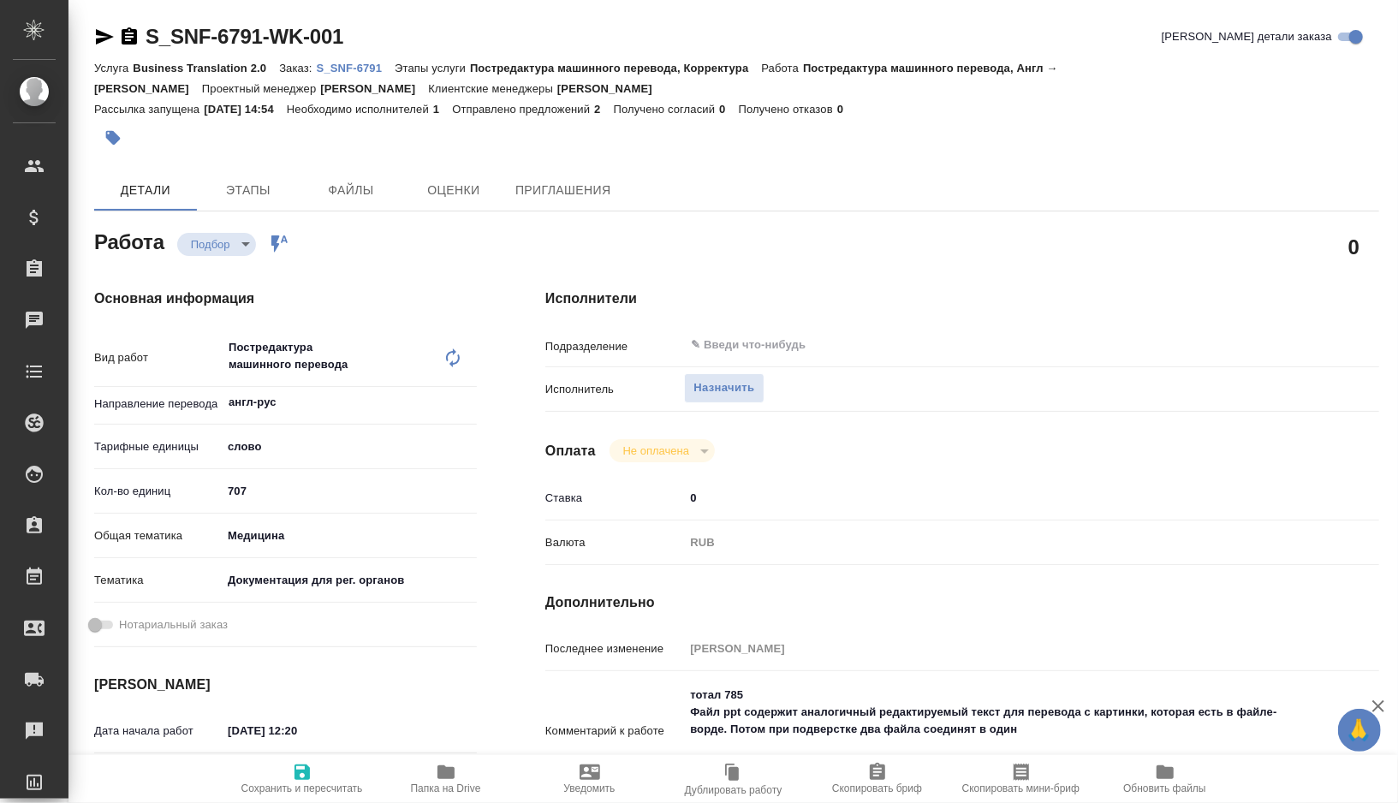
type textarea "x"
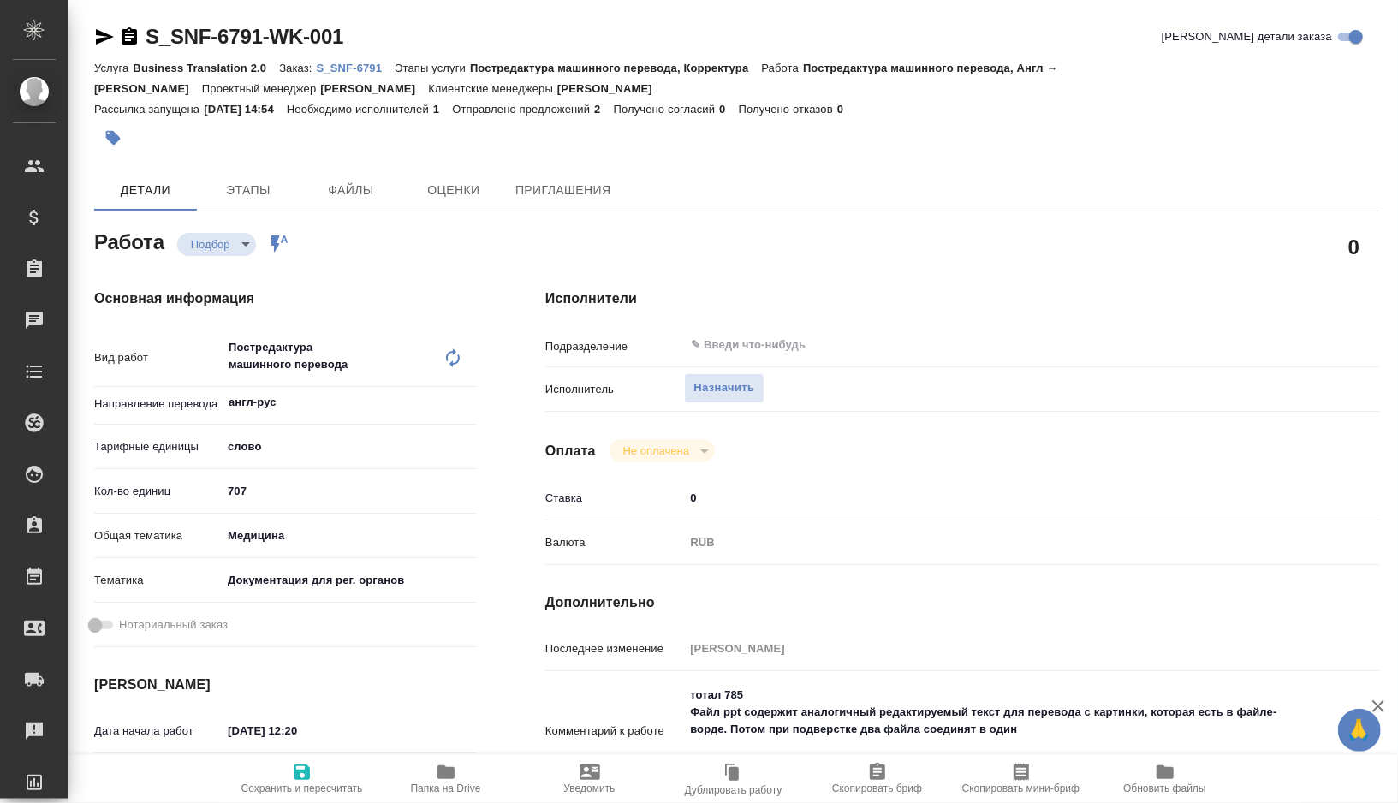
type textarea "x"
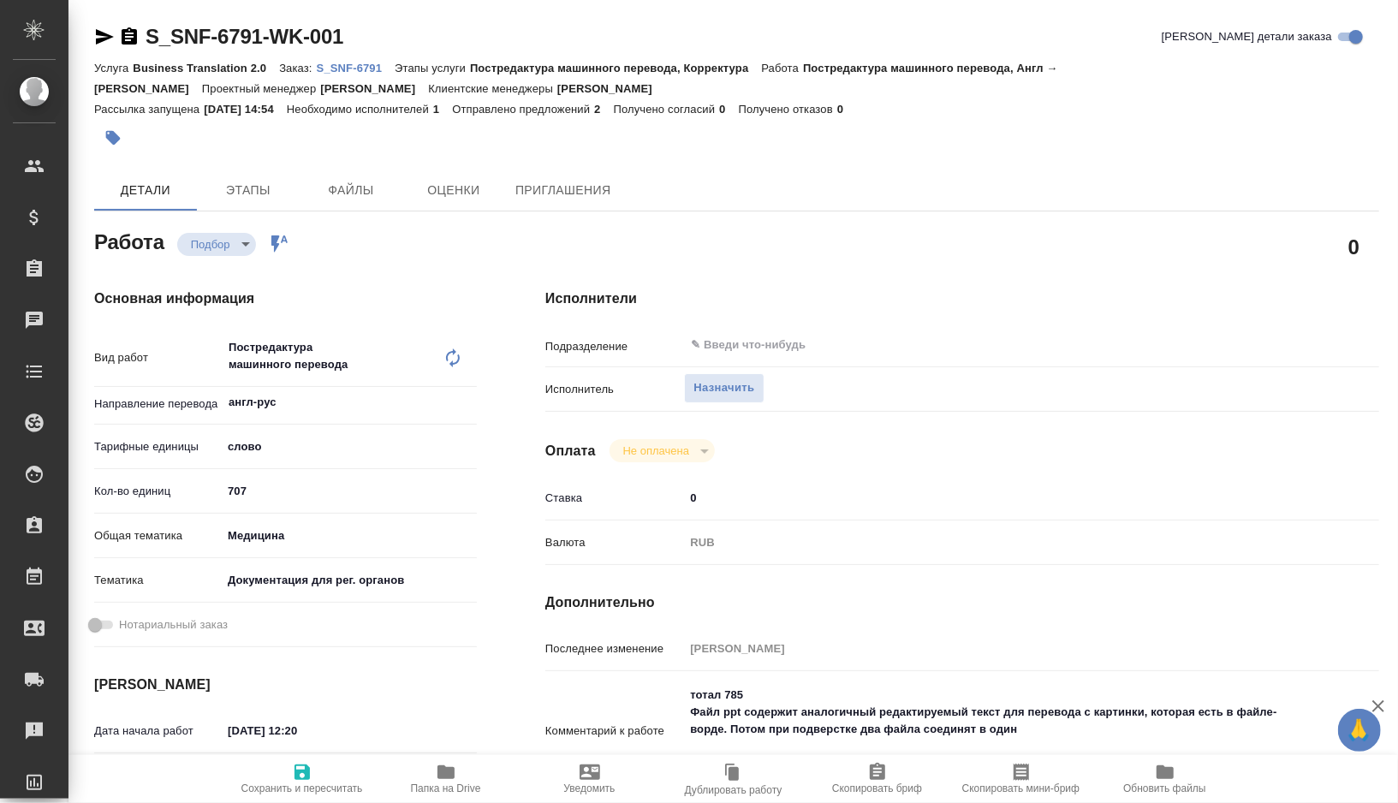
type textarea "x"
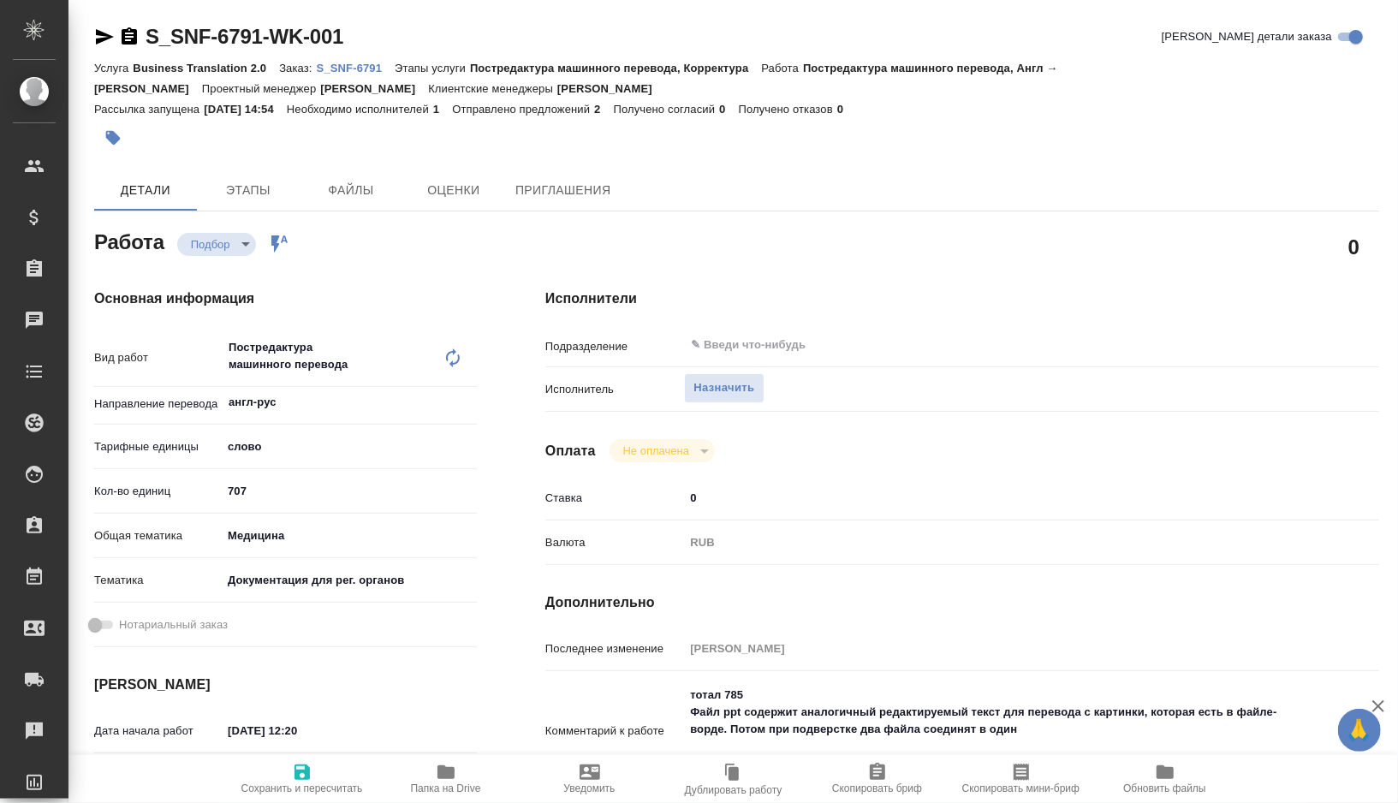
type textarea "x"
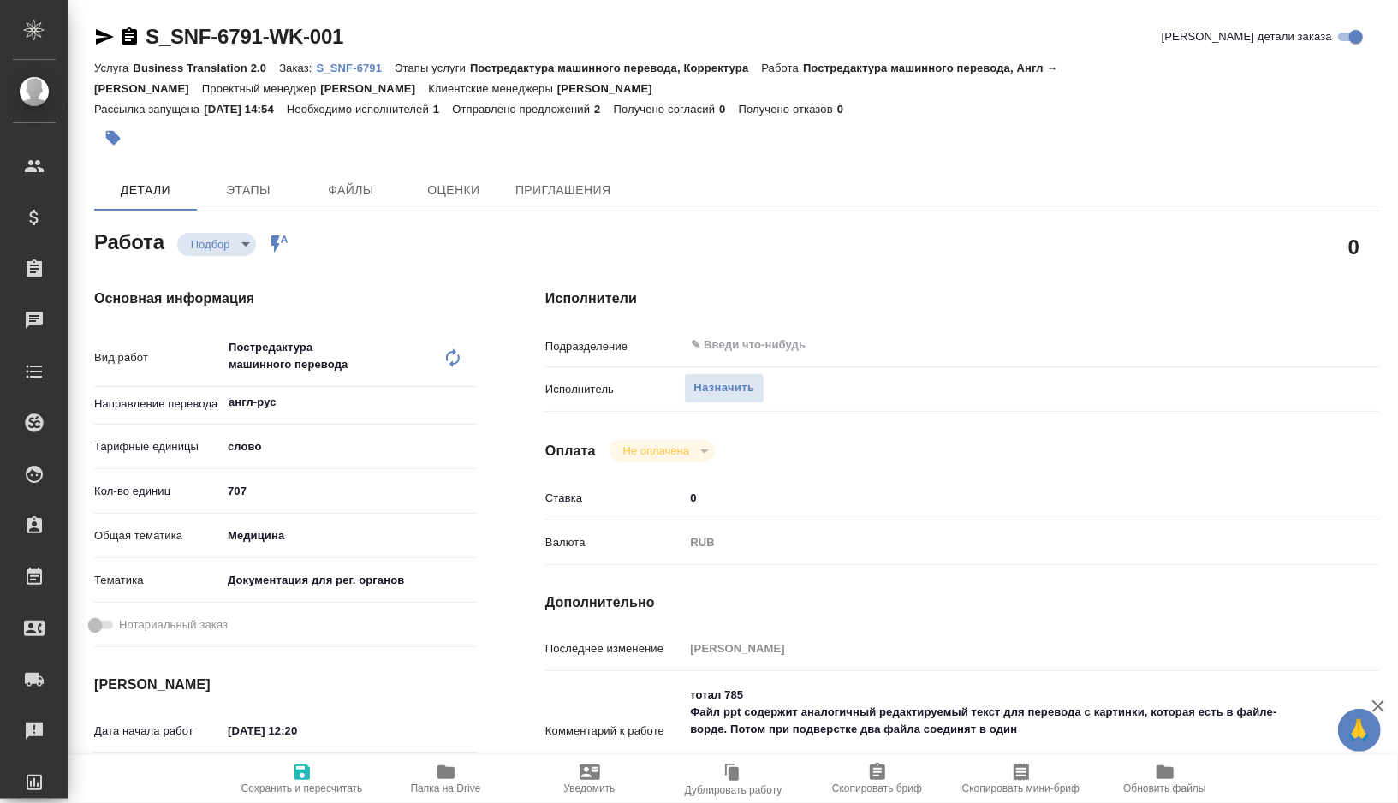
type textarea "x"
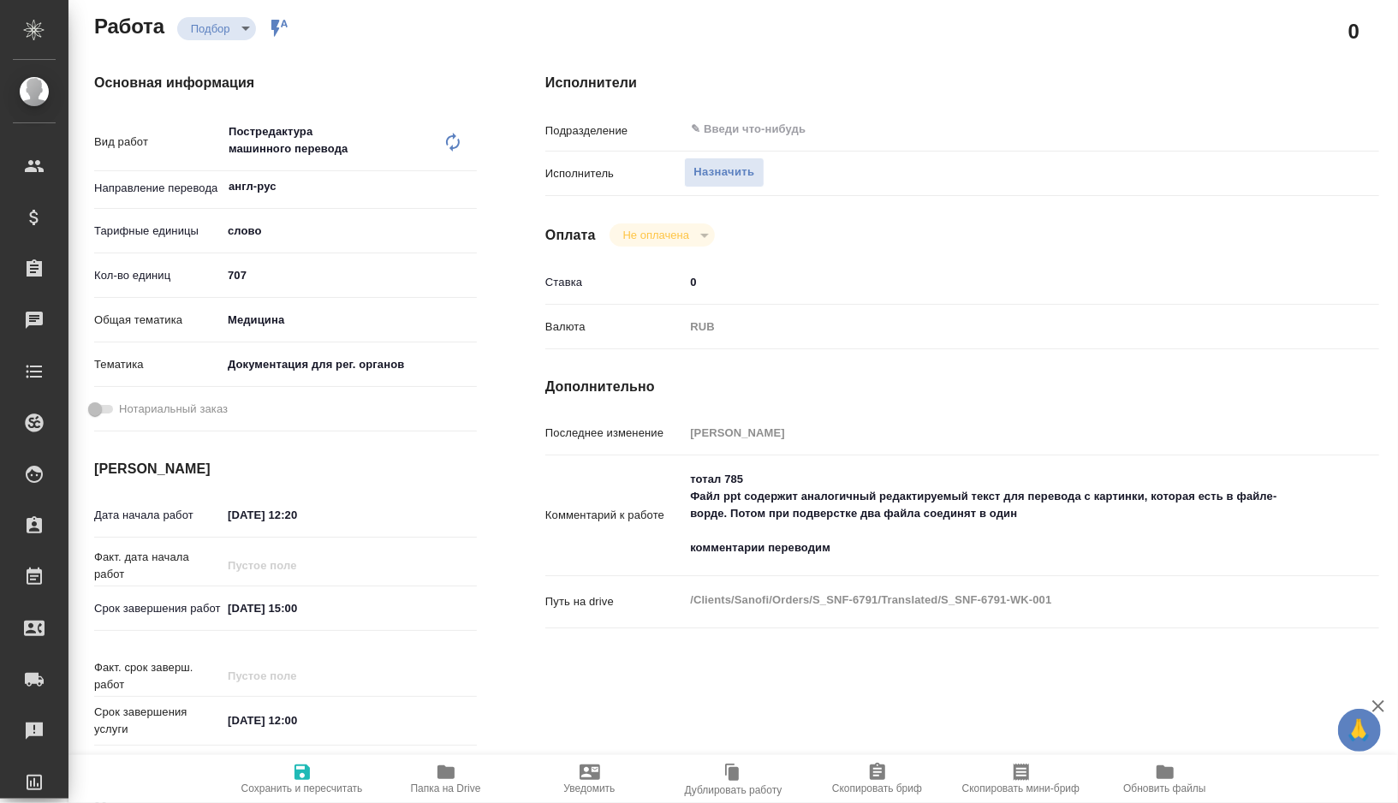
type textarea "x"
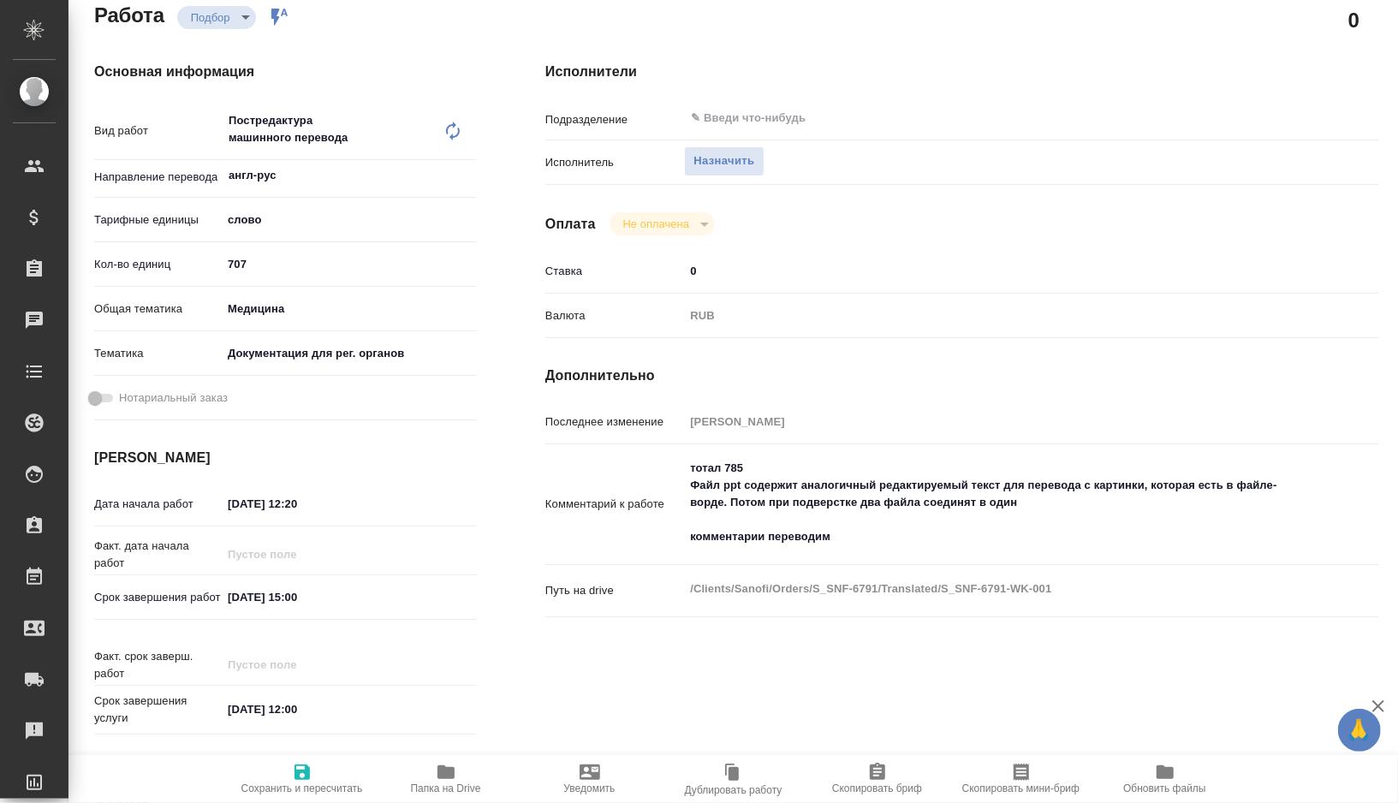
type textarea "x"
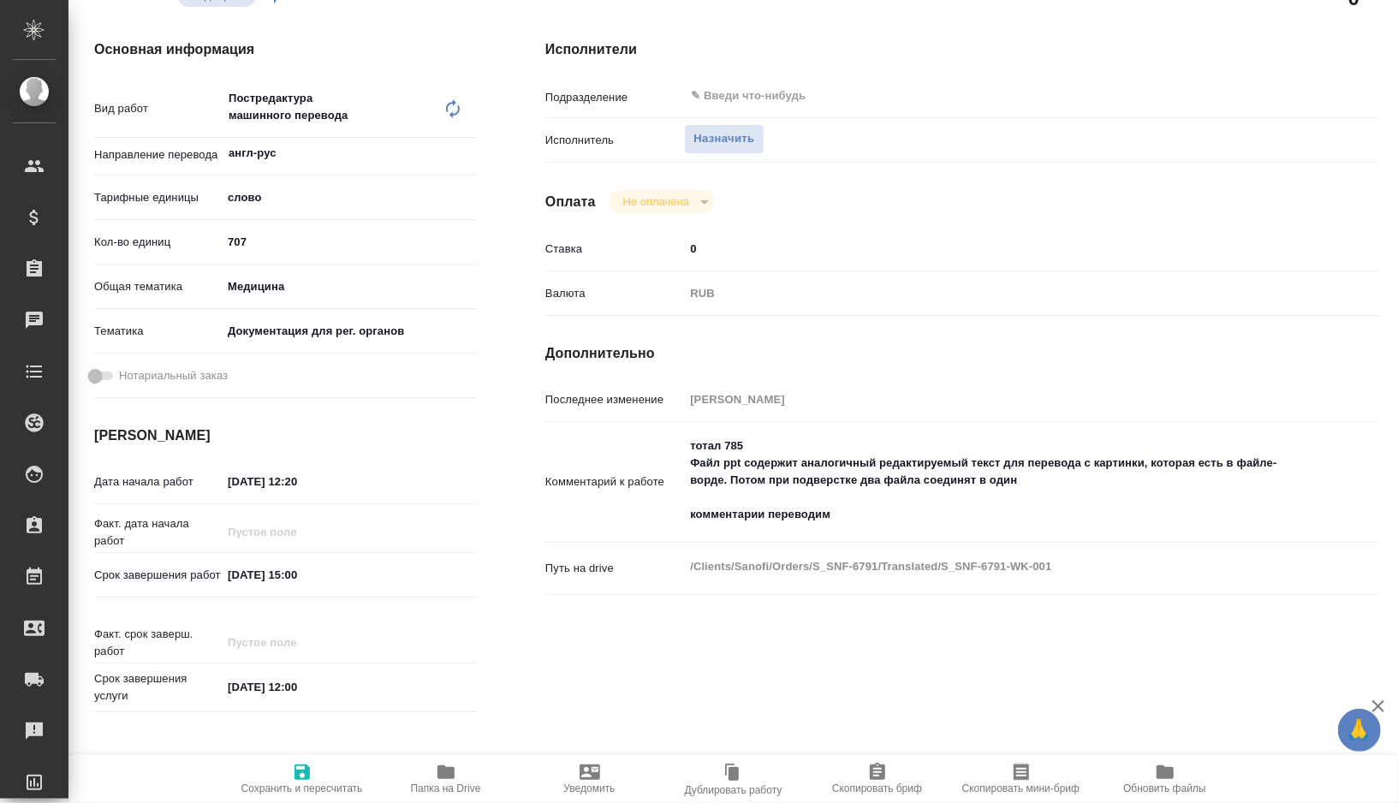
scroll to position [255, 0]
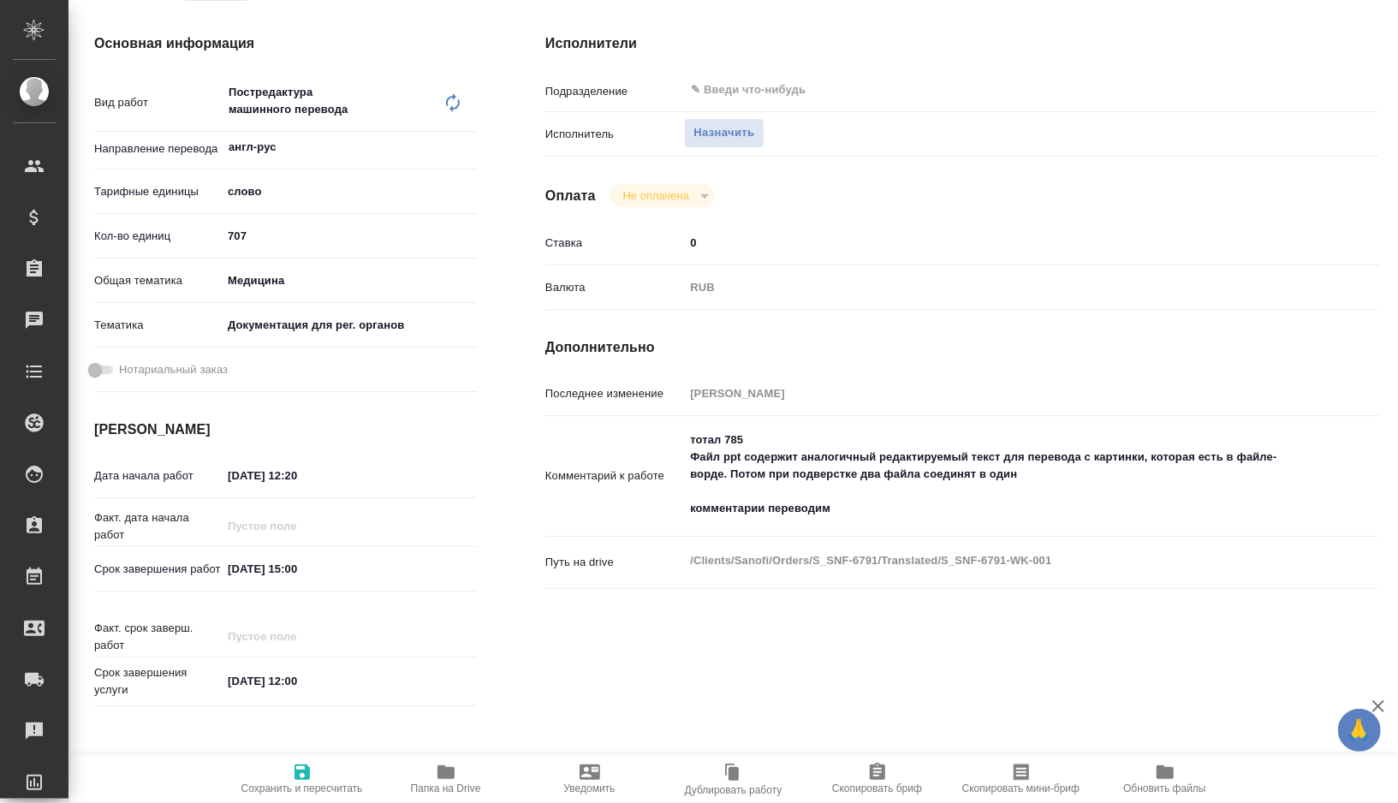
type textarea "x"
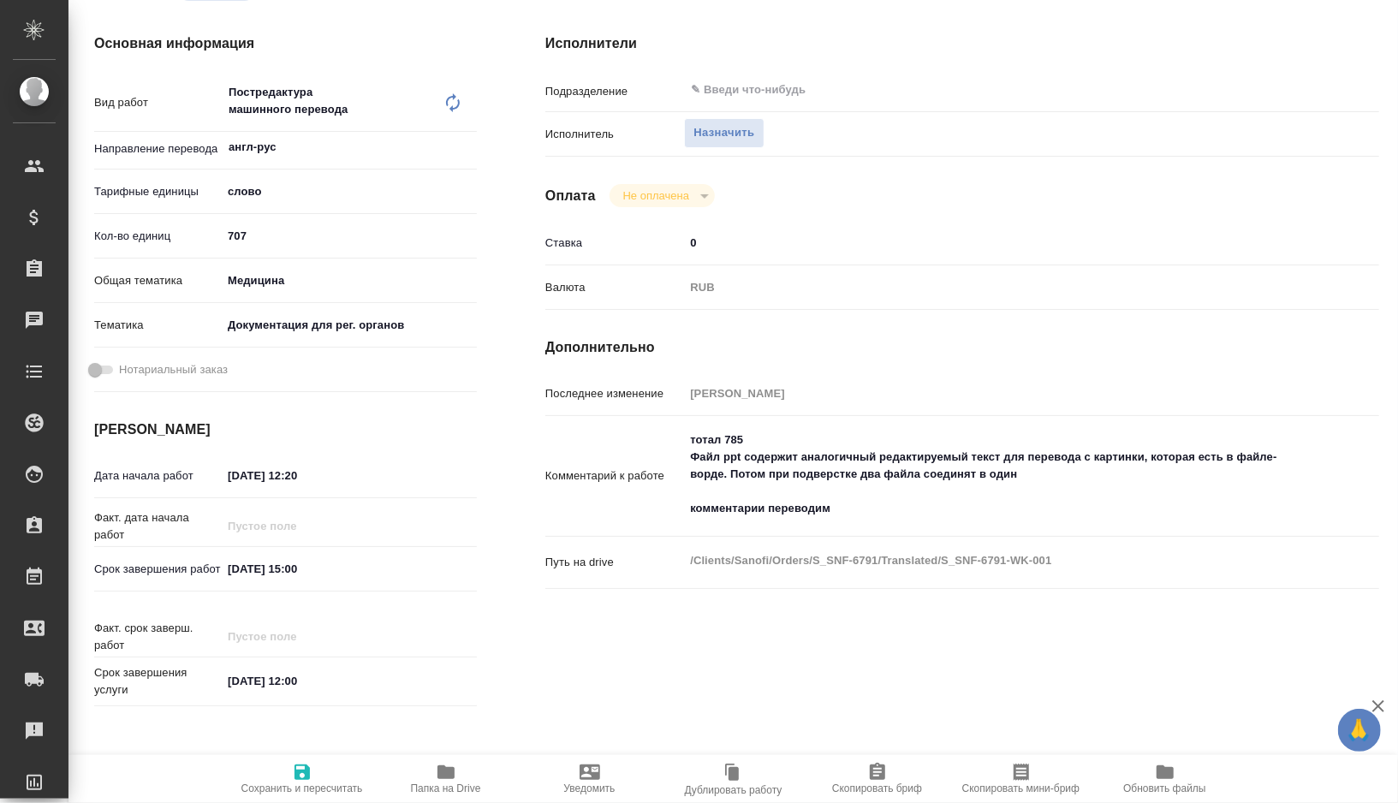
type textarea "x"
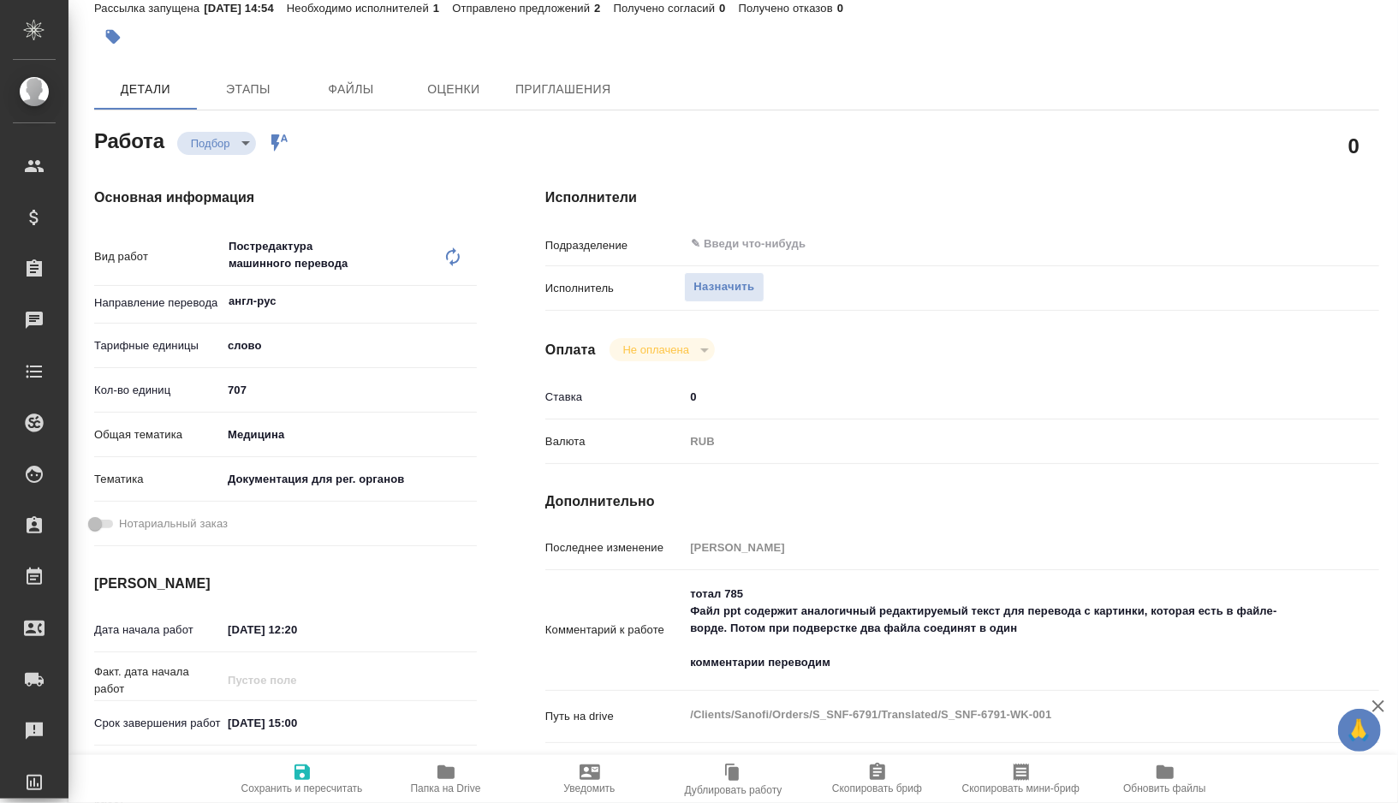
scroll to position [0, 0]
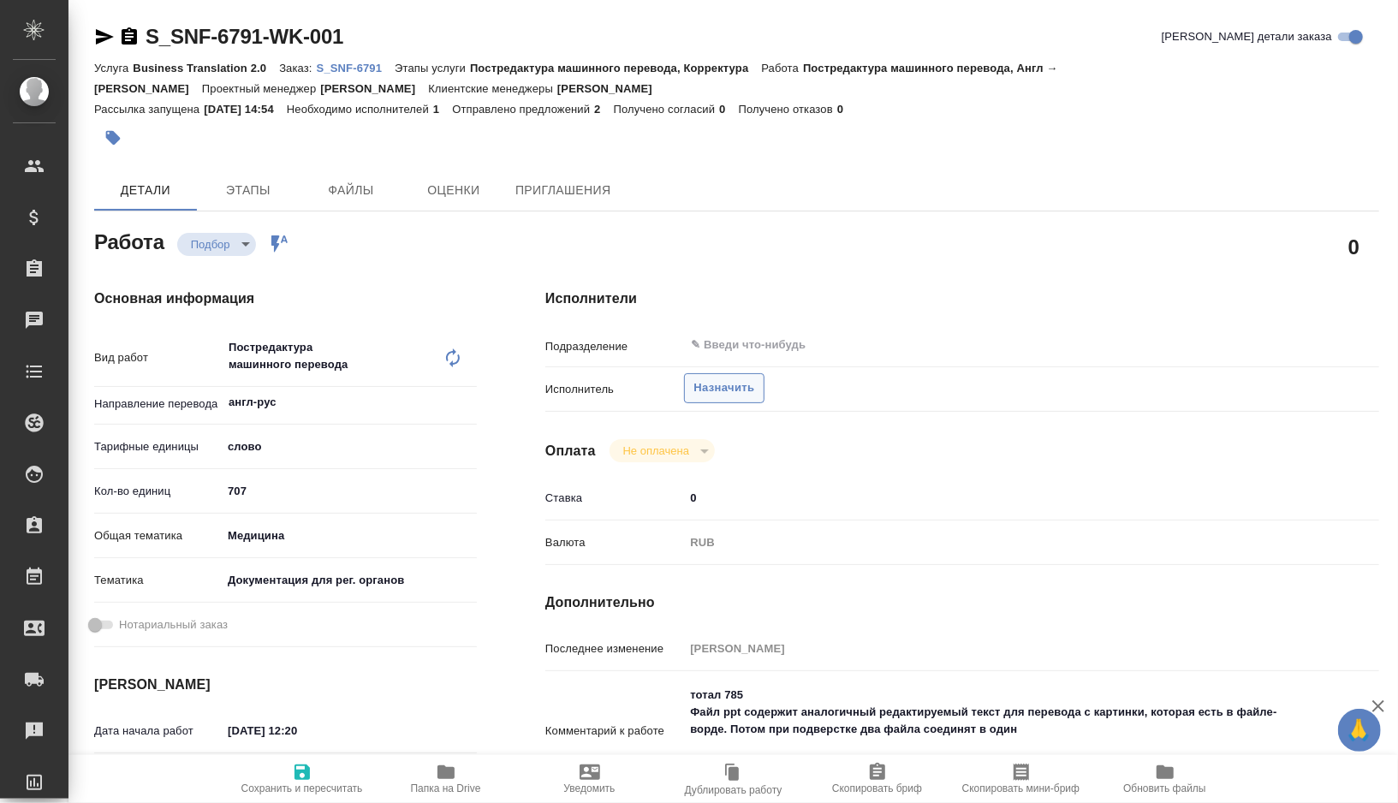
click at [737, 387] on span "Назначить" at bounding box center [724, 389] width 61 height 20
type textarea "x"
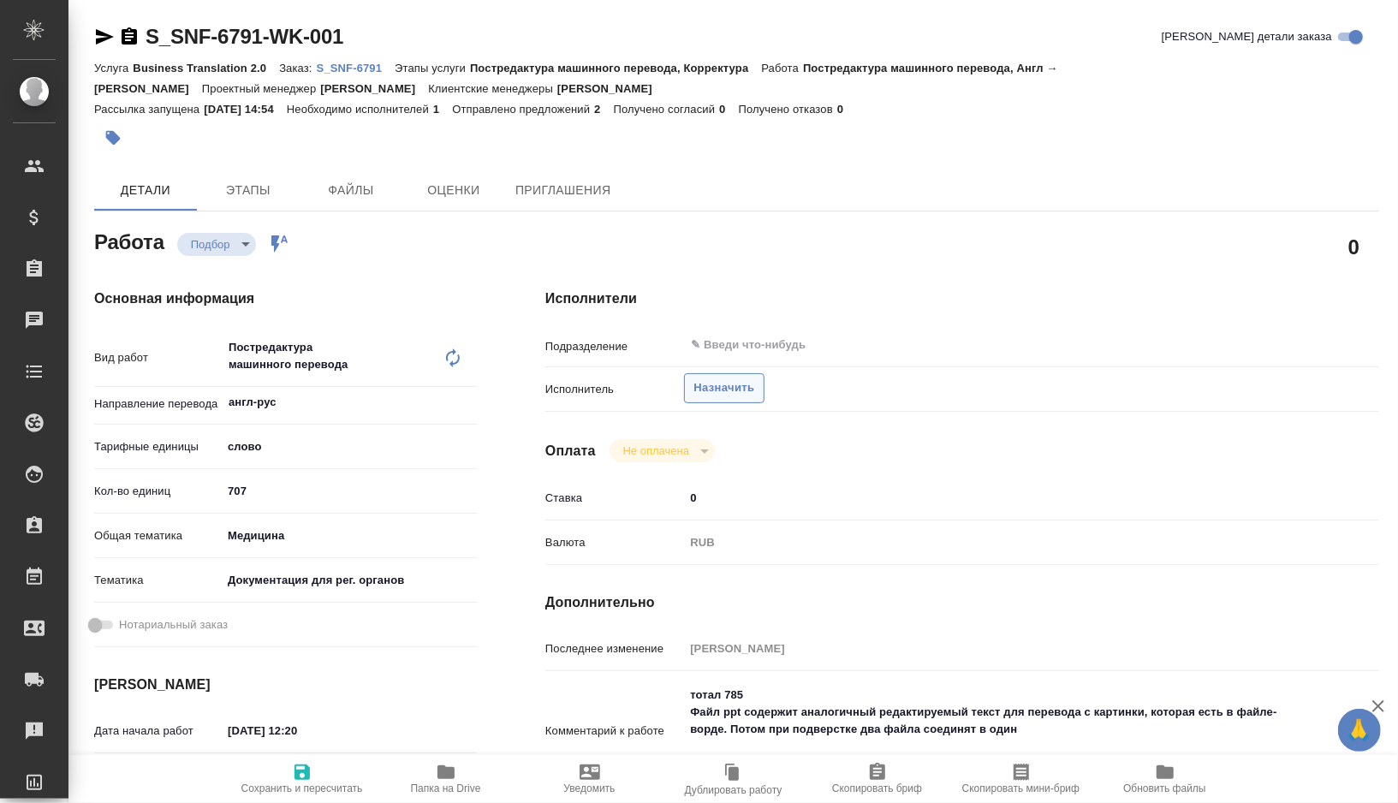
type textarea "x"
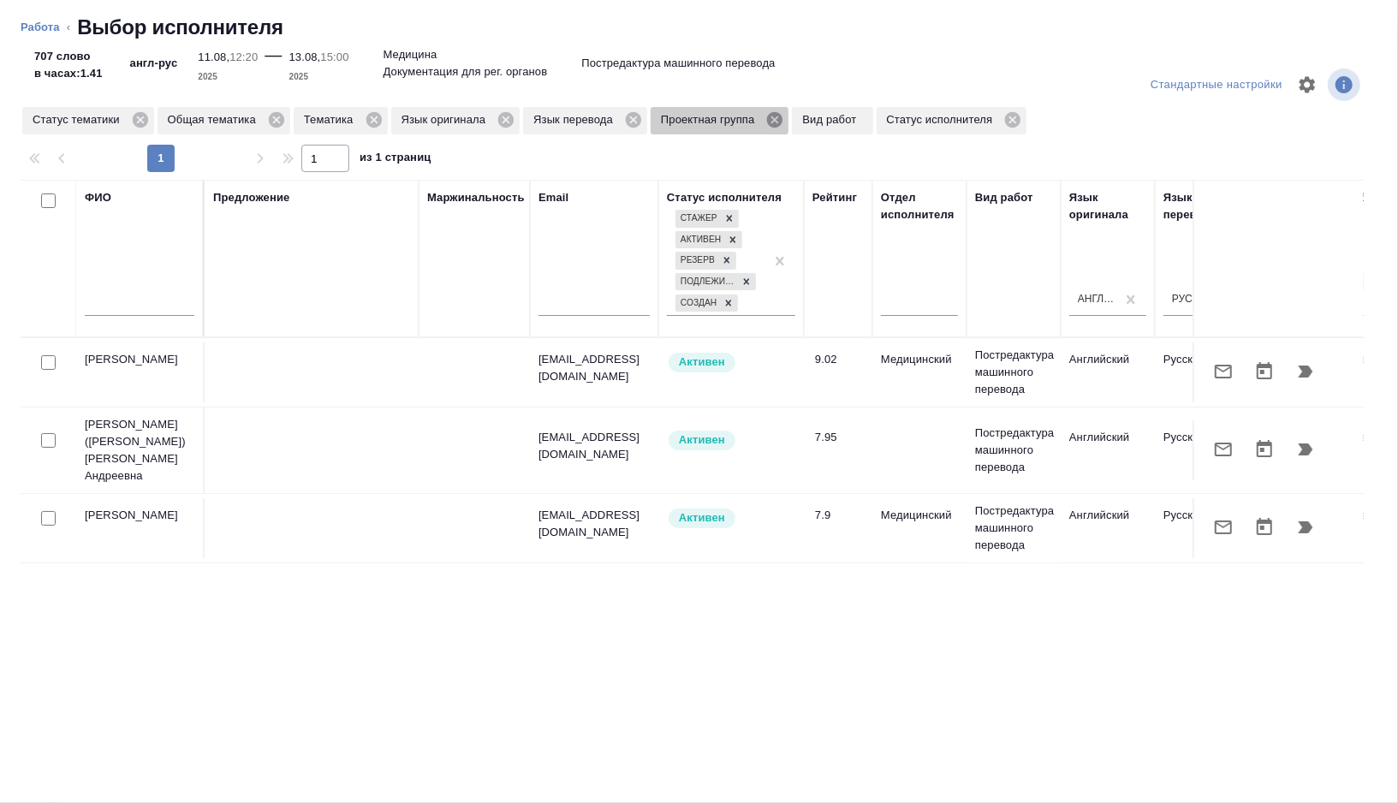
click at [783, 114] on icon at bounding box center [774, 119] width 15 height 15
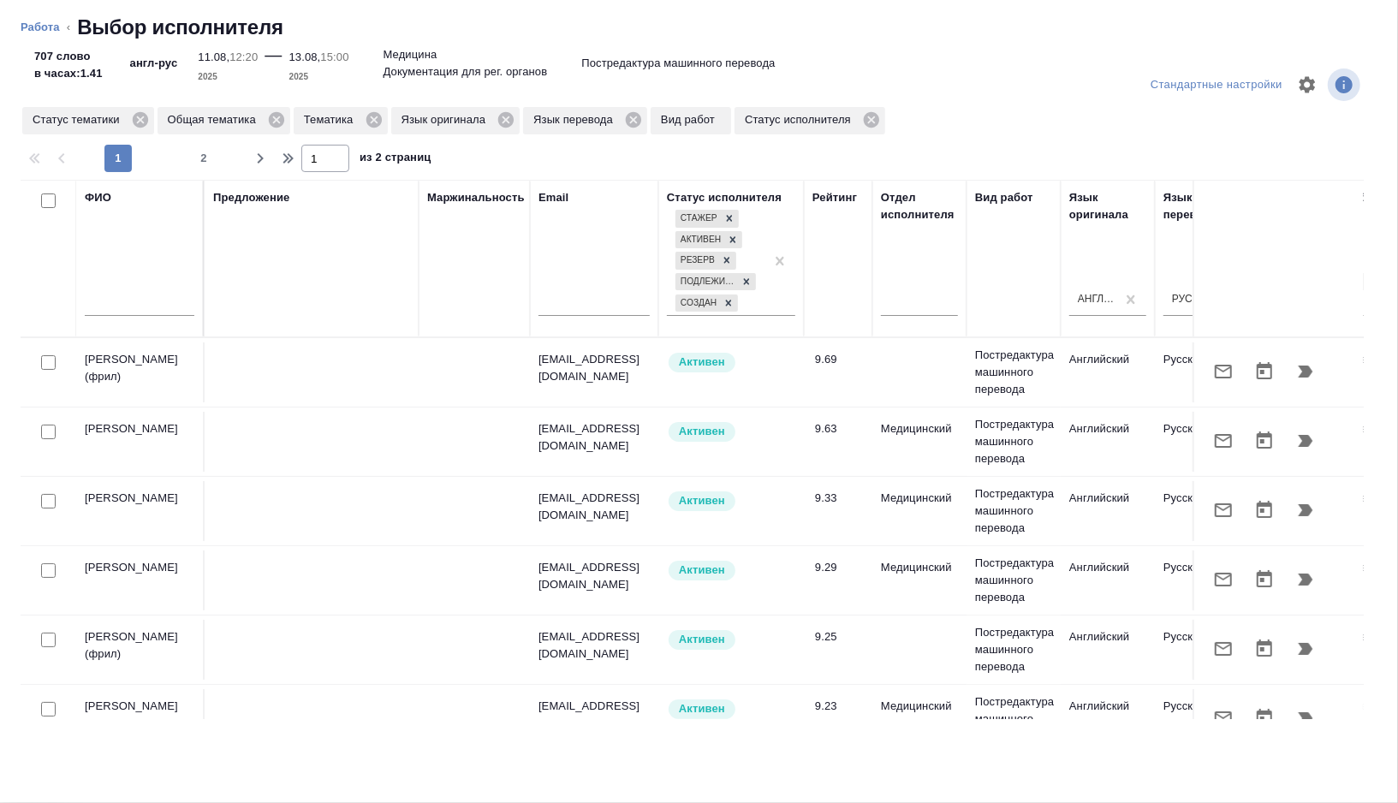
scroll to position [0, 1143]
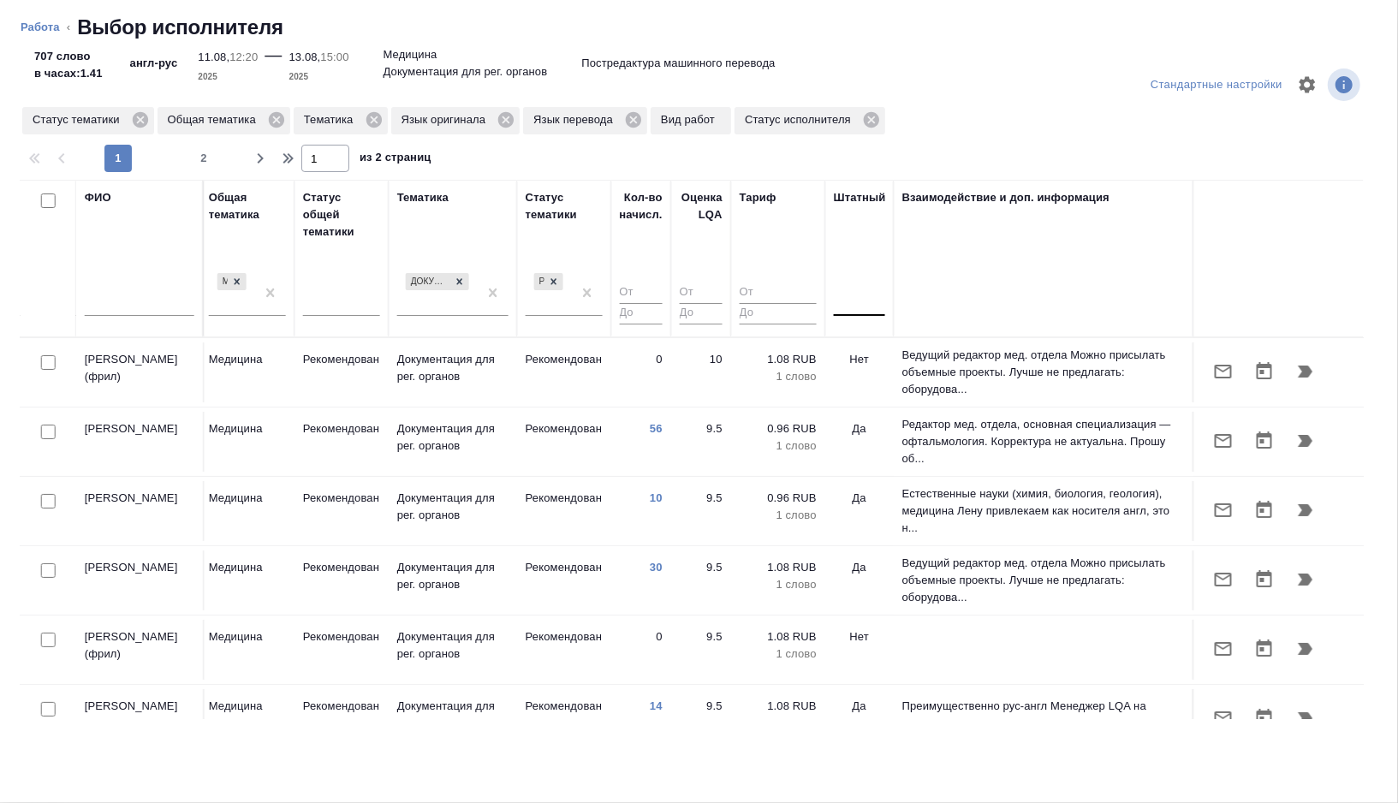
click at [858, 307] on div at bounding box center [859, 299] width 51 height 25
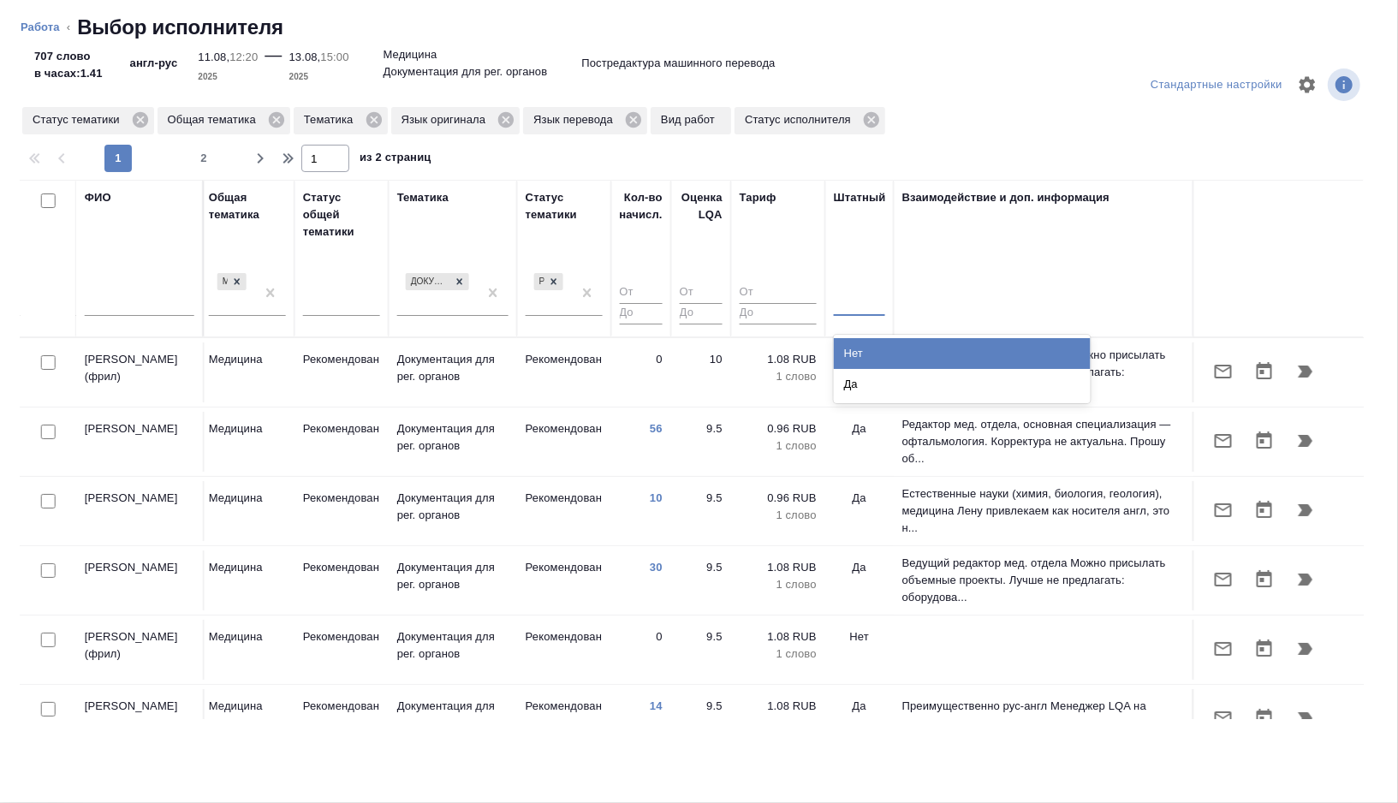
click at [864, 352] on div "Нет" at bounding box center [962, 353] width 257 height 31
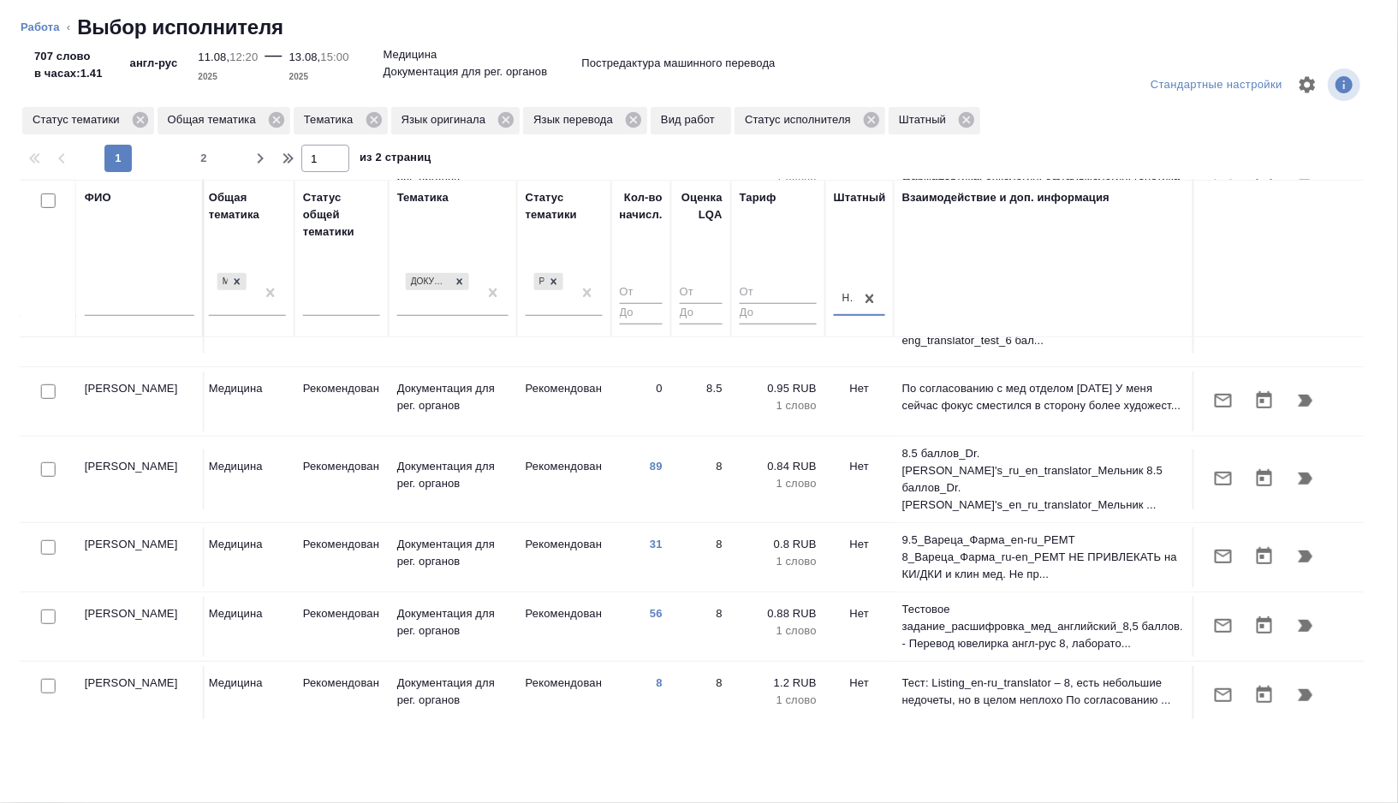
scroll to position [643, 1143]
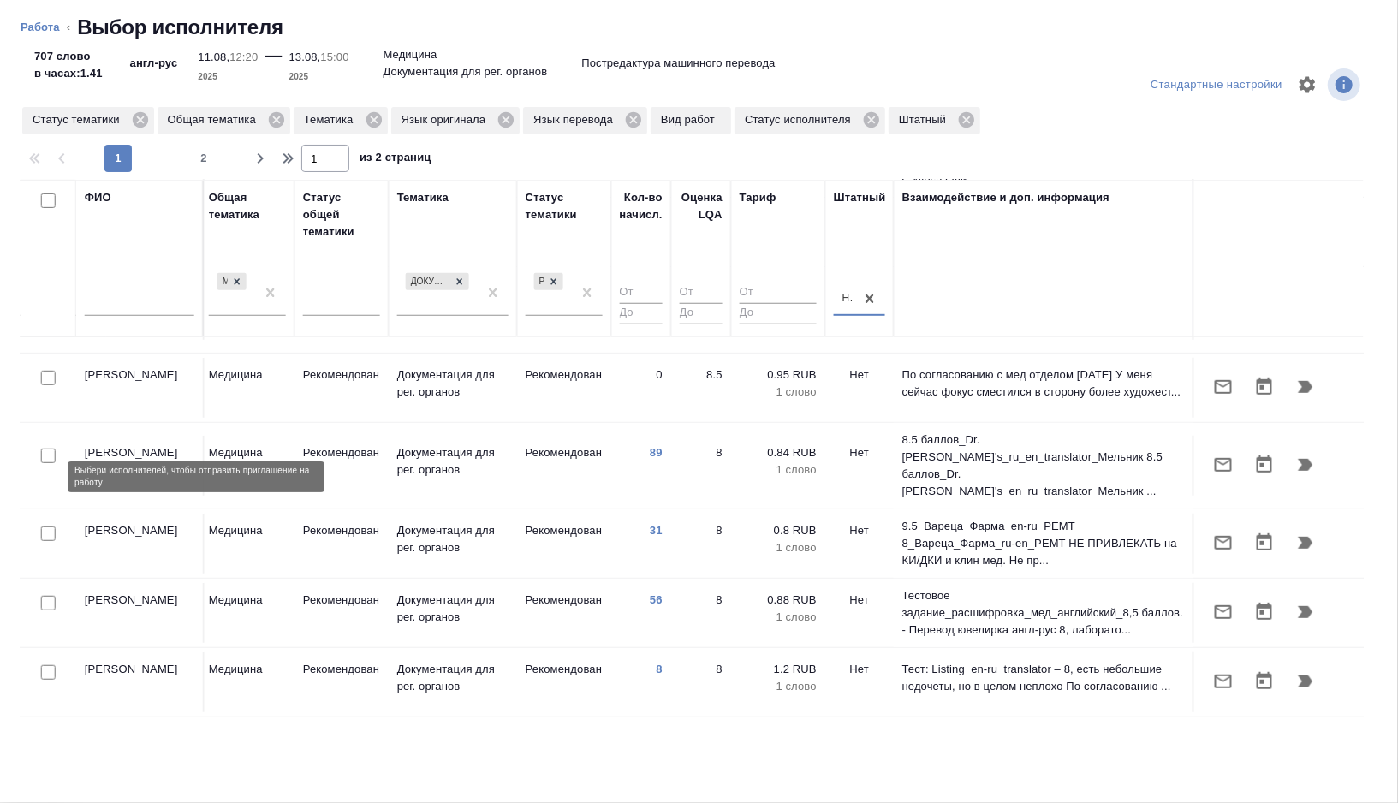
click at [47, 527] on input "checkbox" at bounding box center [48, 534] width 15 height 15
checkbox input "true"
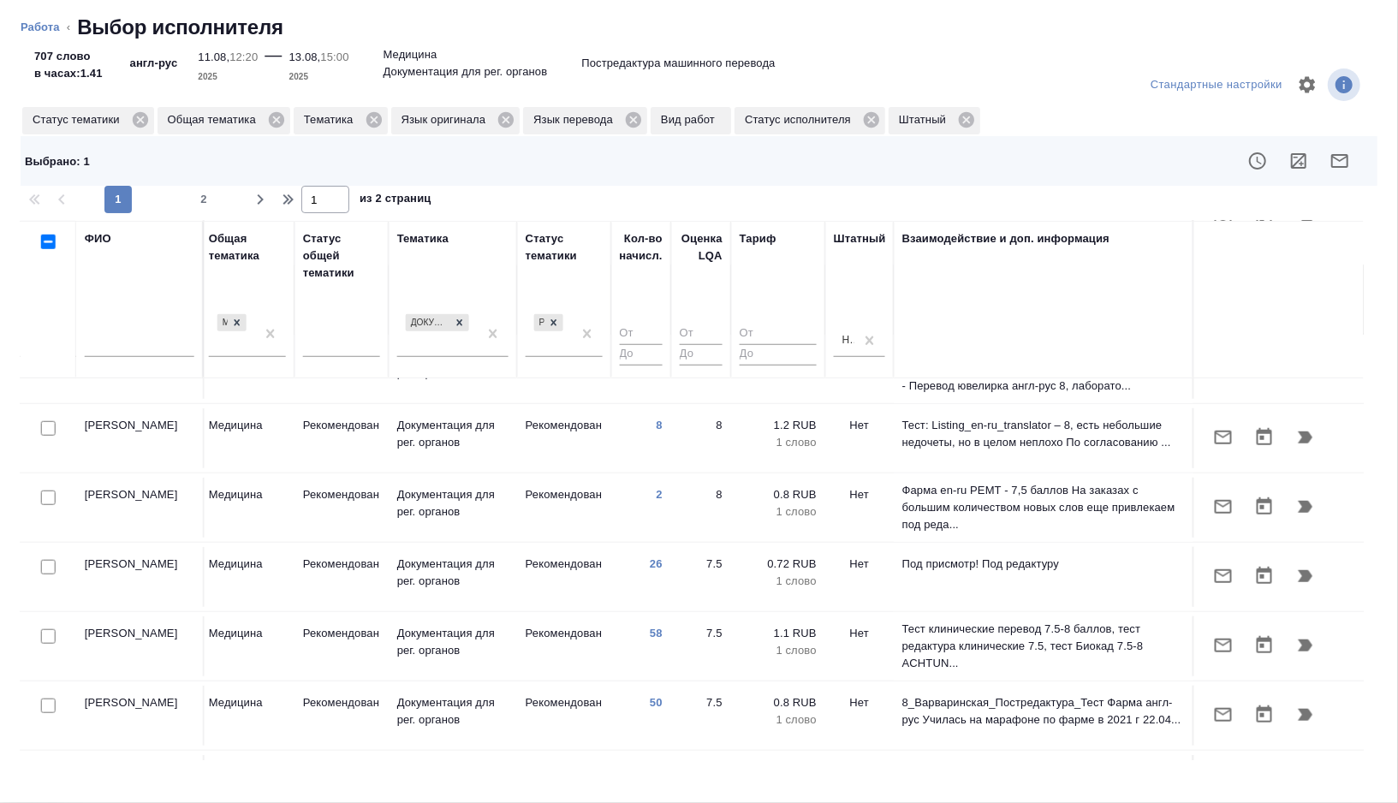
scroll to position [930, 1143]
click at [45, 697] on input "checkbox" at bounding box center [48, 704] width 15 height 15
checkbox input "true"
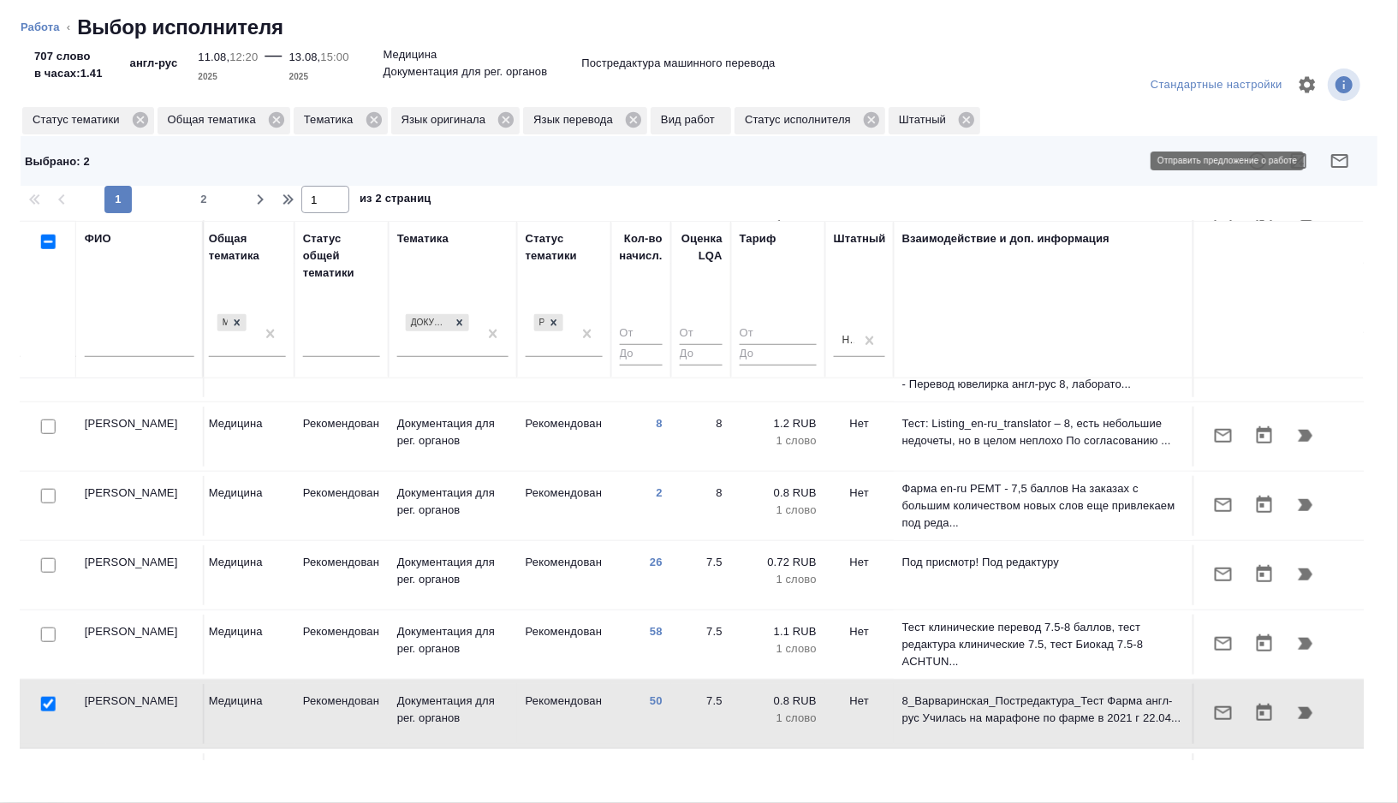
click at [1352, 163] on button "button" at bounding box center [1340, 160] width 41 height 41
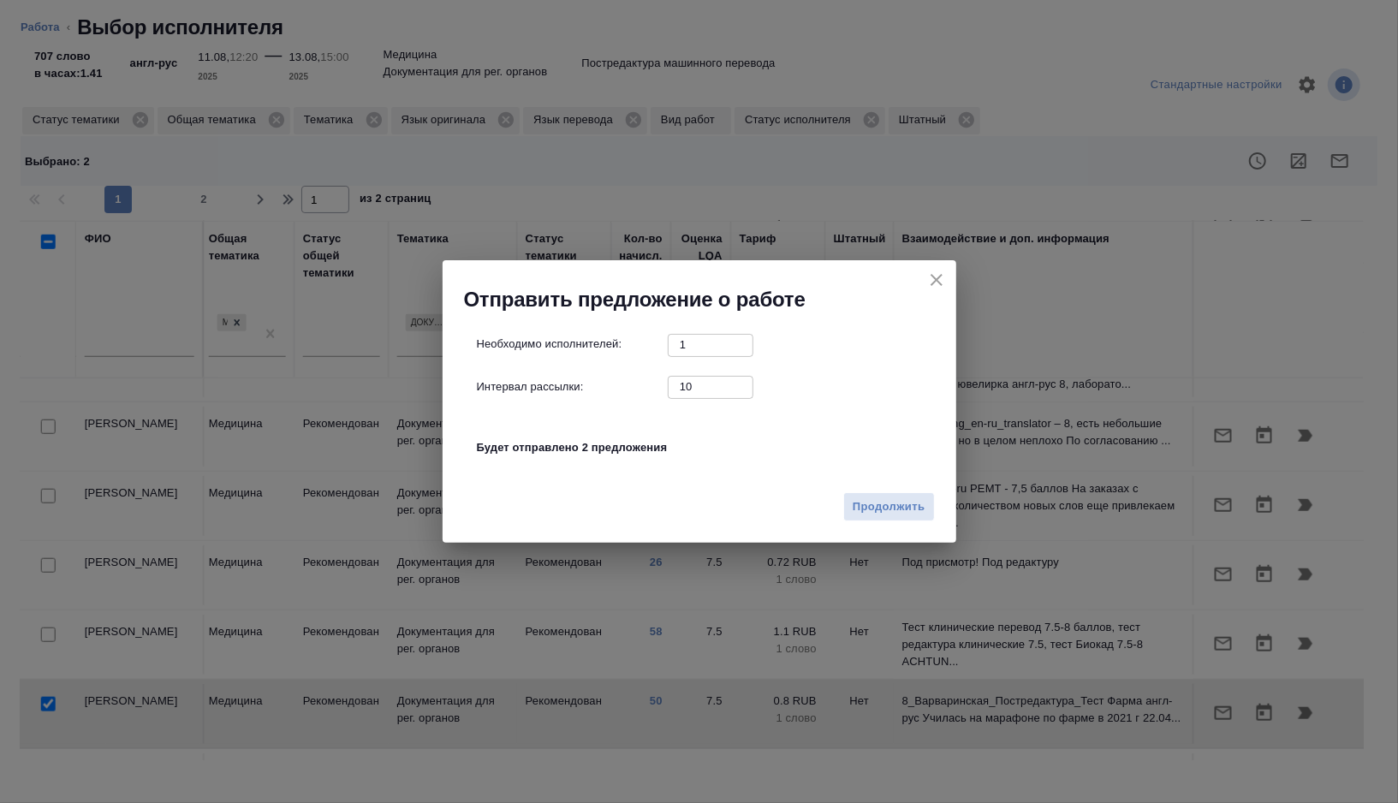
click at [704, 398] on div "Необходимо исполнителей: 1 ​ Интервал рассылки: 10 ​ Будет отправлено 2 предлож…" at bounding box center [706, 405] width 459 height 143
click at [717, 376] on input "10" at bounding box center [711, 386] width 86 height 21
click at [714, 382] on input "10" at bounding box center [711, 386] width 86 height 21
type input "0"
click at [856, 505] on span "Продолжить" at bounding box center [889, 508] width 72 height 20
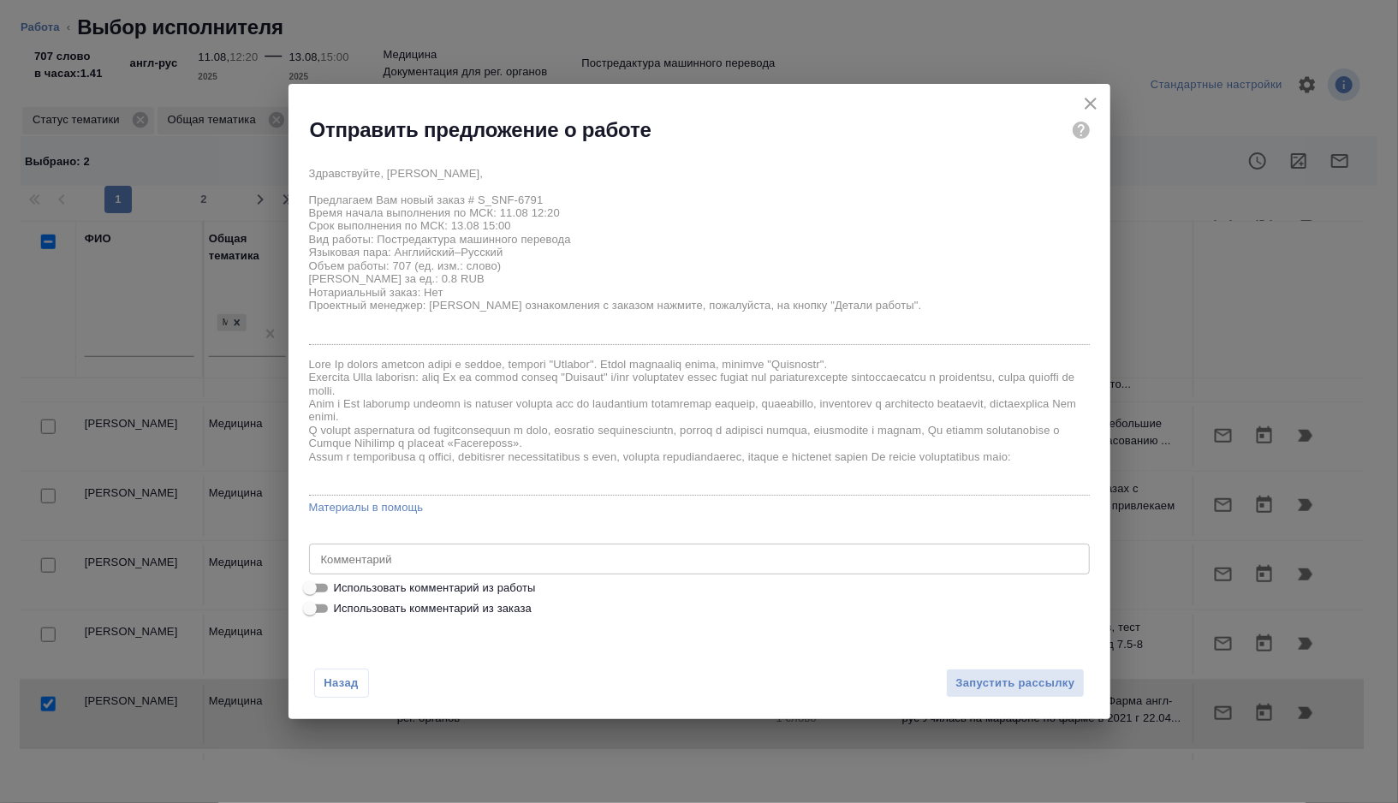
click at [461, 587] on span "Использовать комментарий из работы" at bounding box center [435, 588] width 202 height 17
click at [341, 587] on input "Использовать комментарий из работы" at bounding box center [310, 588] width 62 height 21
checkbox input "true"
type textarea "тотал 785 Файл ppt содержит аналогичный редактируемый текст для перевода с карт…"
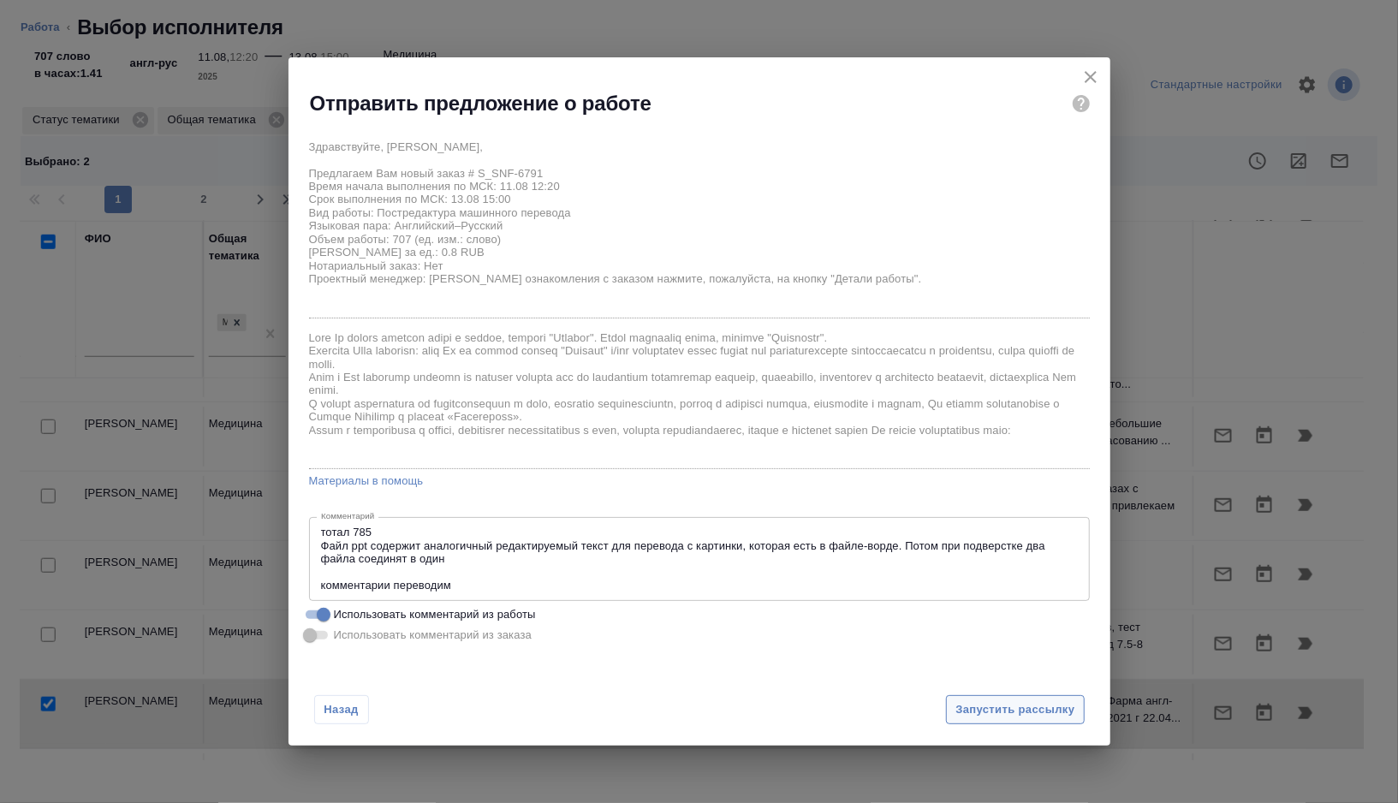
click at [1021, 713] on span "Запустить рассылку" at bounding box center [1015, 710] width 119 height 20
type textarea "x"
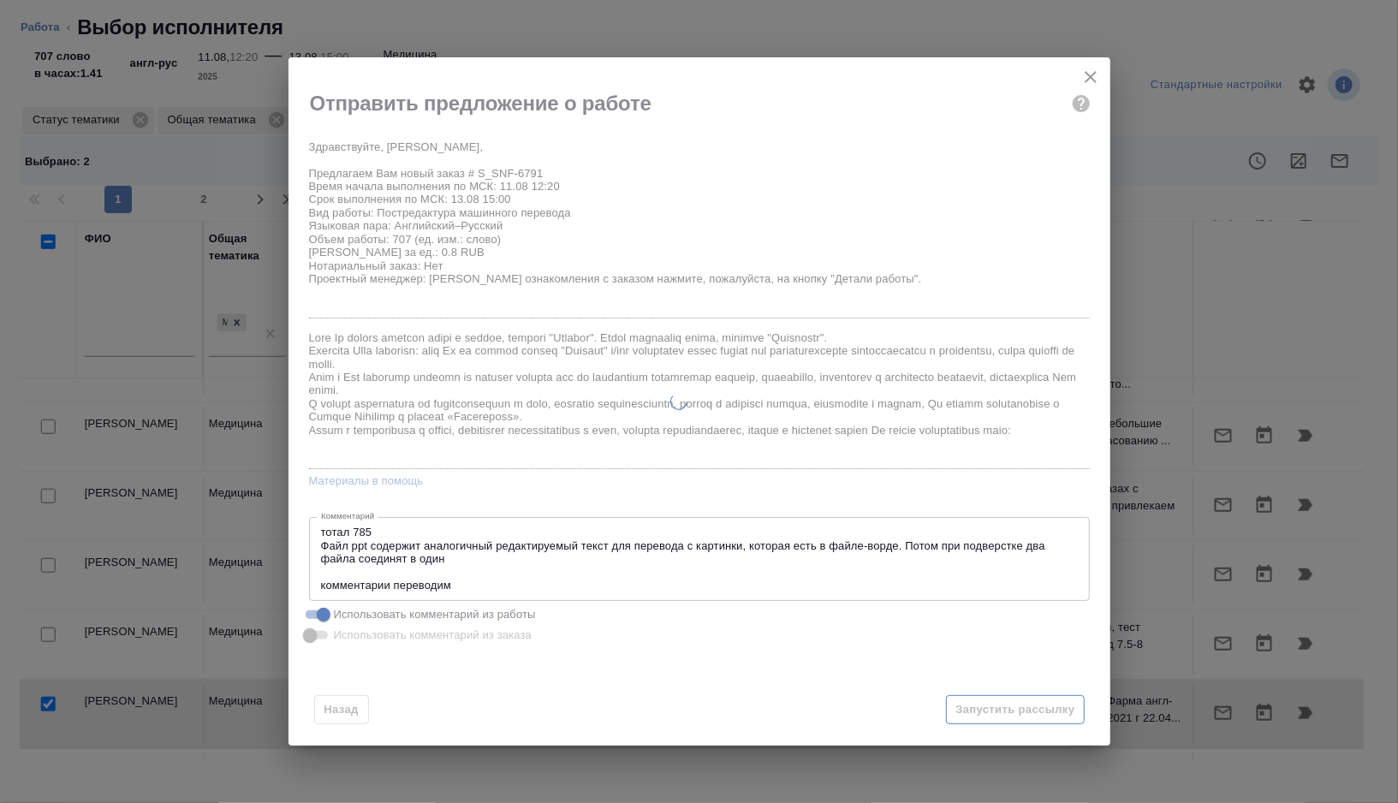
type textarea "x"
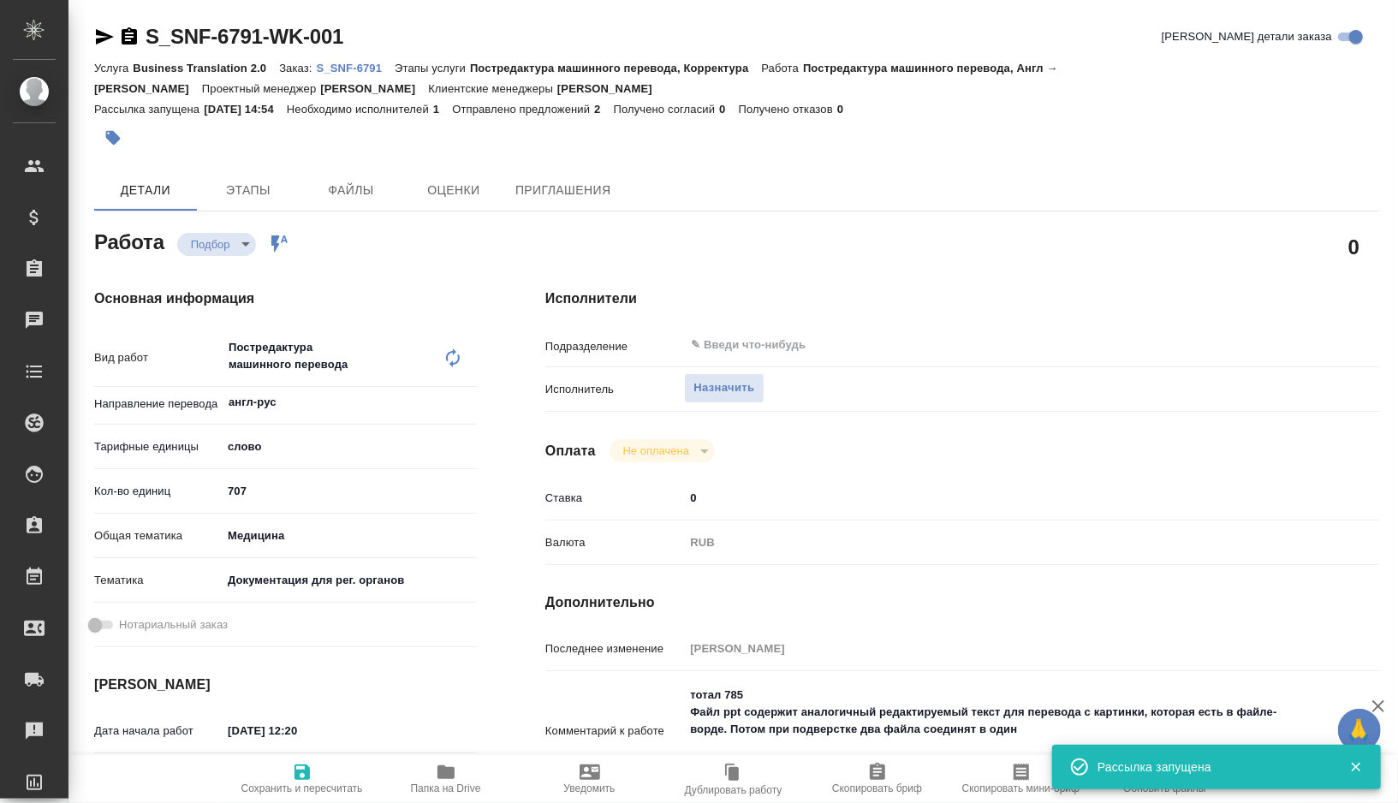
type input "recruiting"
type textarea "Постредактура машинного перевода"
type textarea "x"
type input "англ-рус"
type input "5a8b1489cc6b4906c91bfd90"
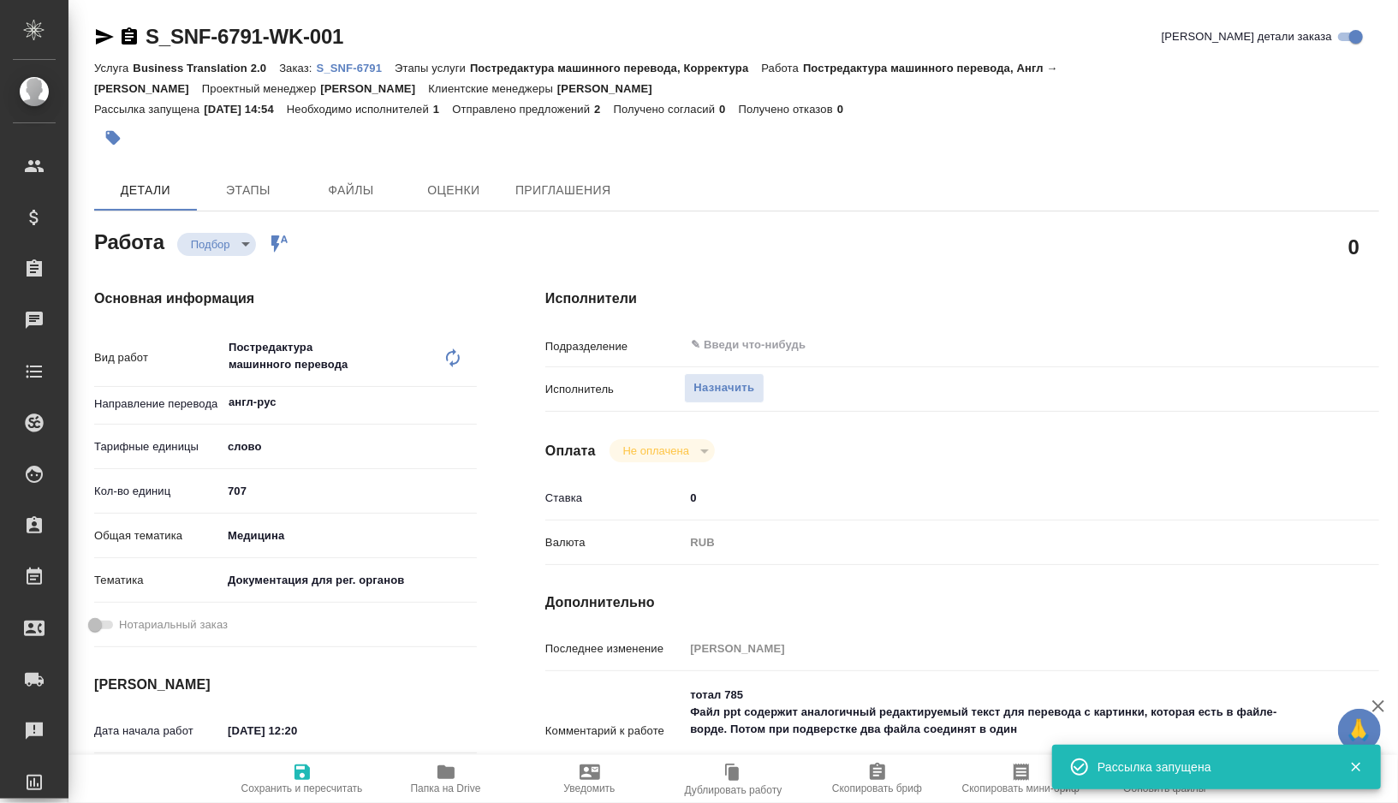
type input "707"
type input "med"
type input "5f647205b73bc97568ca66c6"
type input "11.08.2025 12:20"
type input "13.08.2025 15:00"
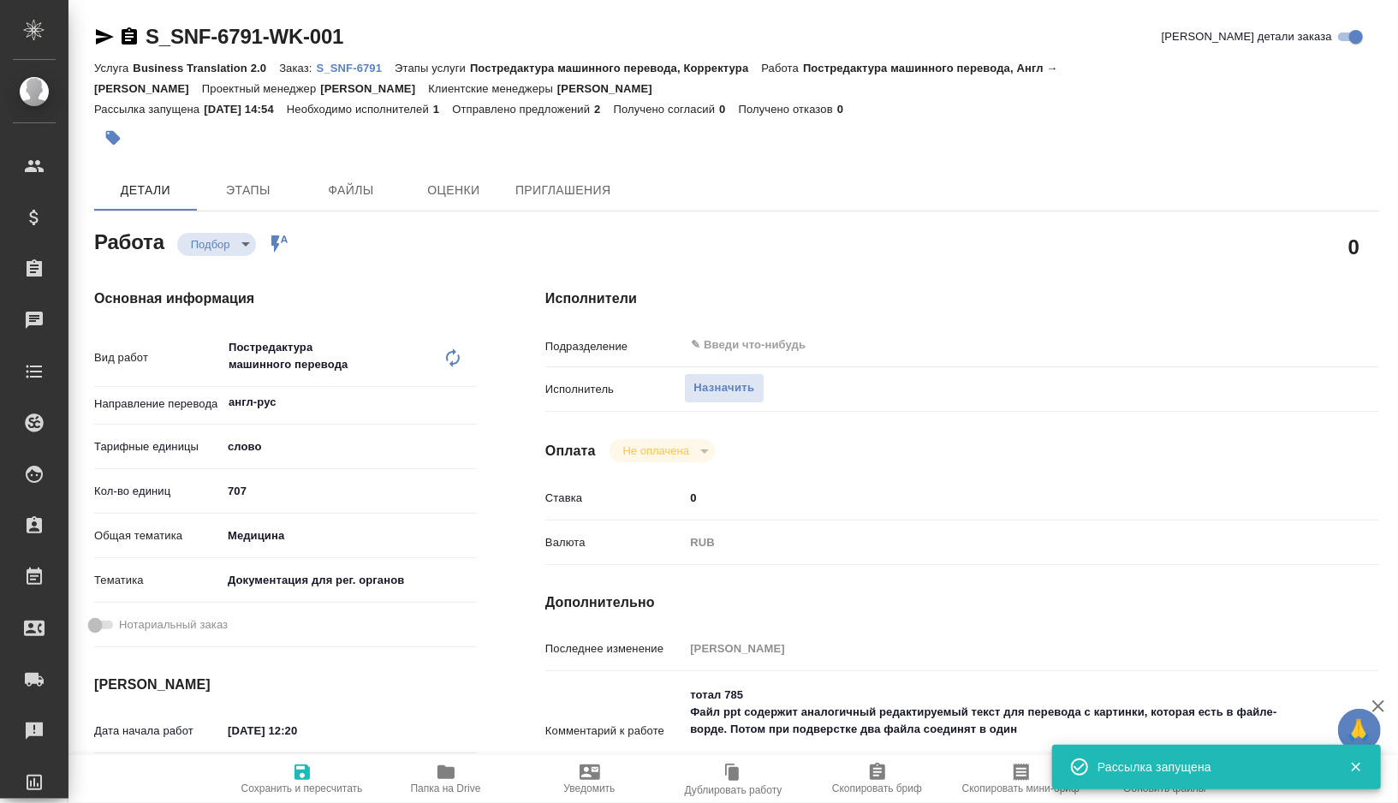
type input "18.08.2025 12:00"
type input "notPayed"
type input "0"
type input "RUB"
type input "[PERSON_NAME]"
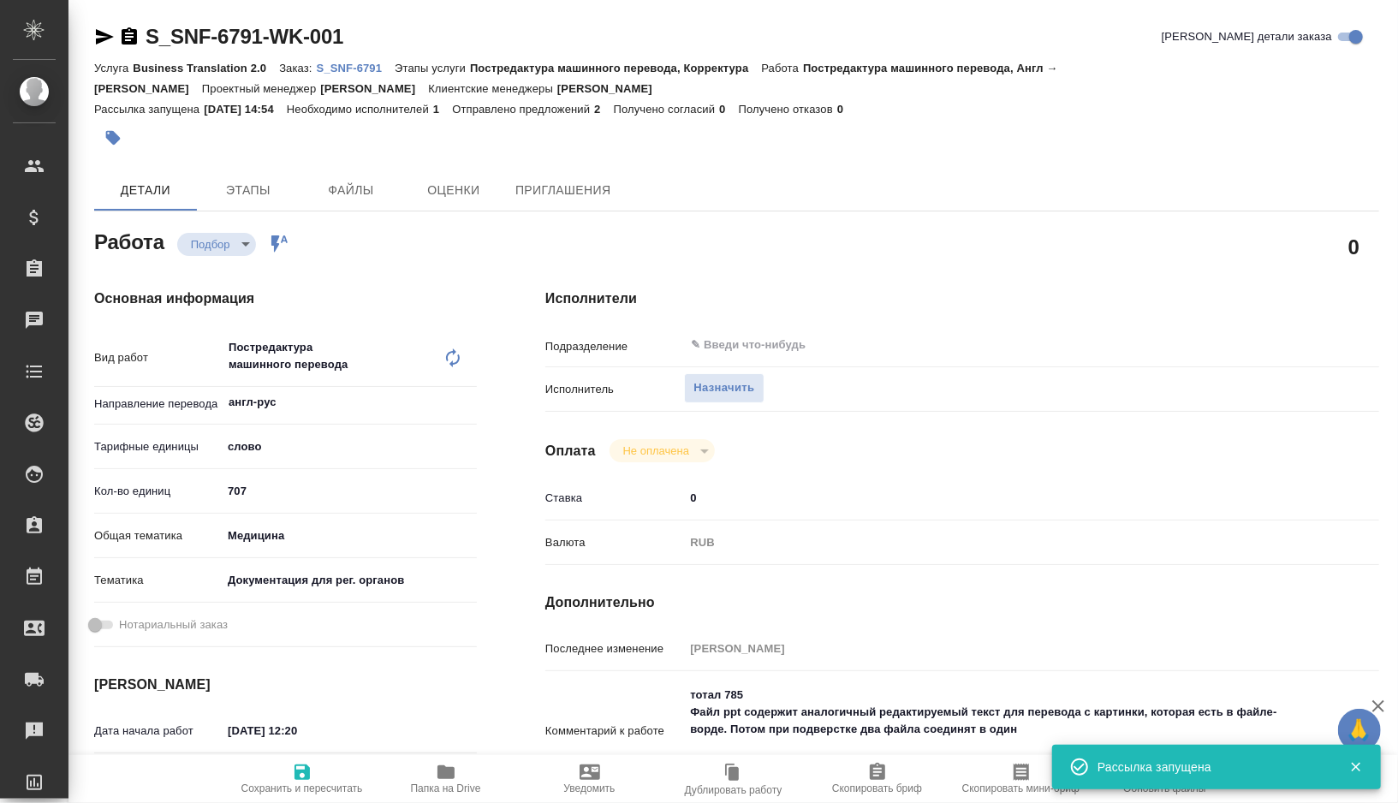
type textarea "тотал 785 Файл ppt содержит аналогичный редактируемый текст для перевода с карт…"
type textarea "x"
type textarea "/Clients/Sanofi/Orders/S_SNF-6791/Translated/S_SNF-6791-WK-001"
type textarea "x"
type input "S_SNF-6791"
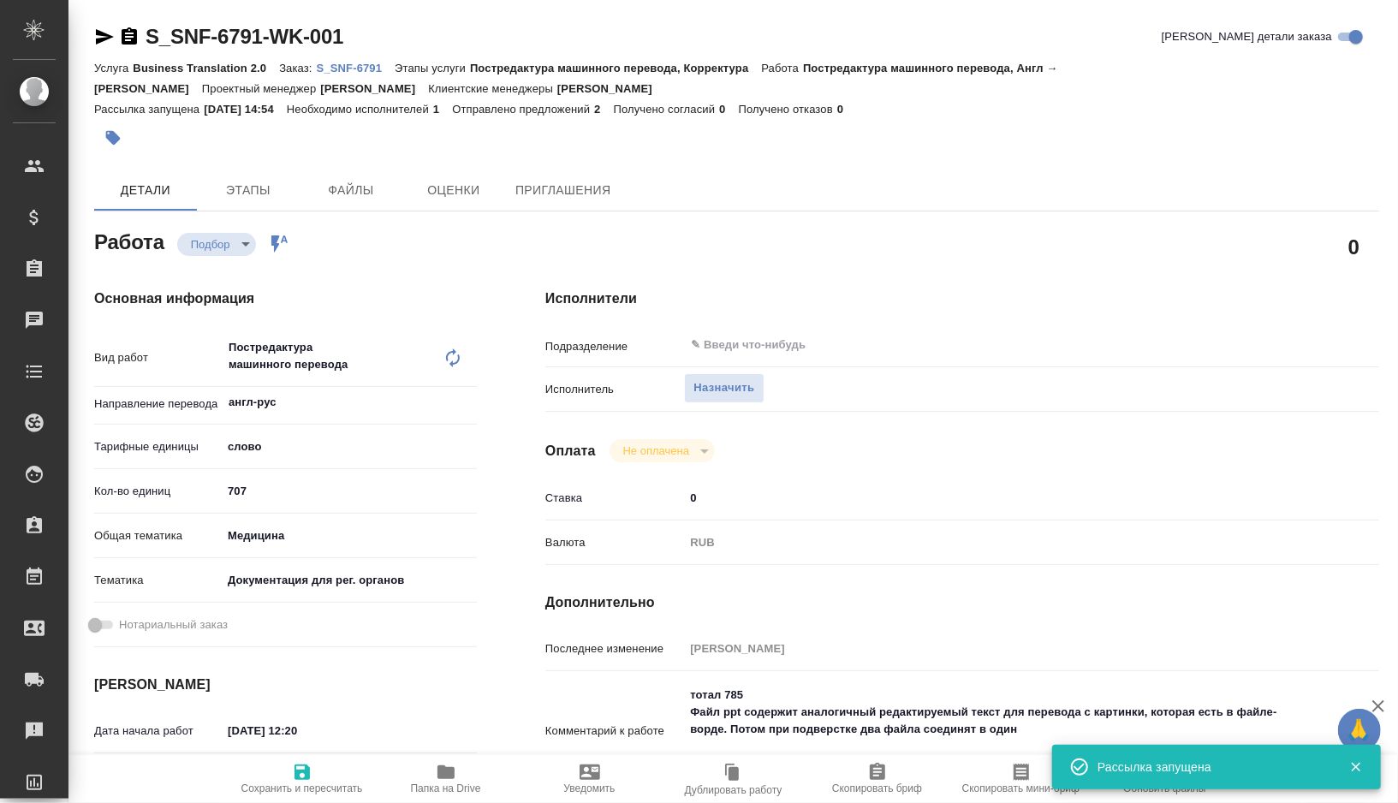
type input "E005811532"
type input "Business Translation 2.0"
type input "Постредактура машинного перевода, Корректура"
type input "Сайдашева Диляра"
type input "Оксютович Ирина"
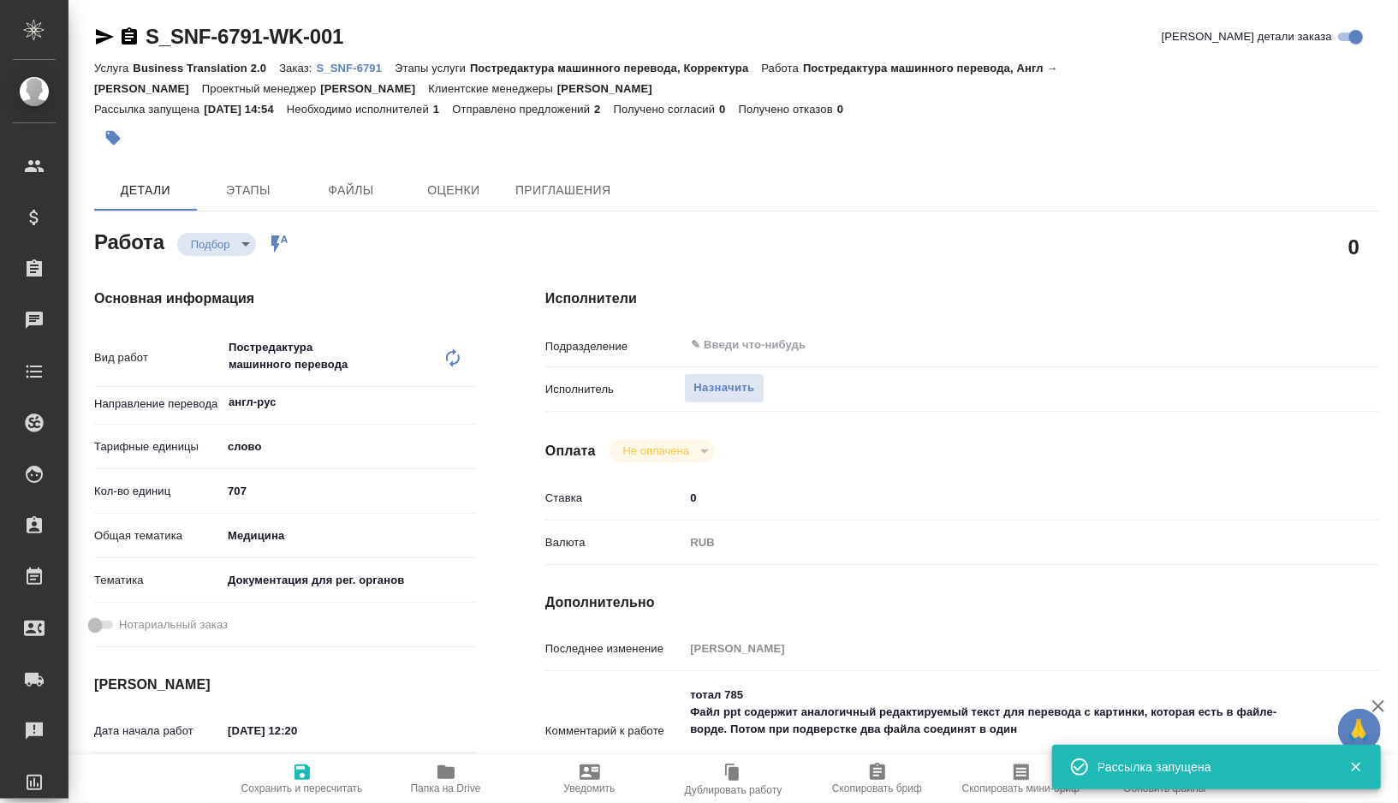
type input "/Clients/Sanofi/Orders/S_SNF-6791"
type textarea "x"
type textarea "Необходимо сделать перевод и подготовить один готовый ворд документ. Во вложени…"
type textarea "x"
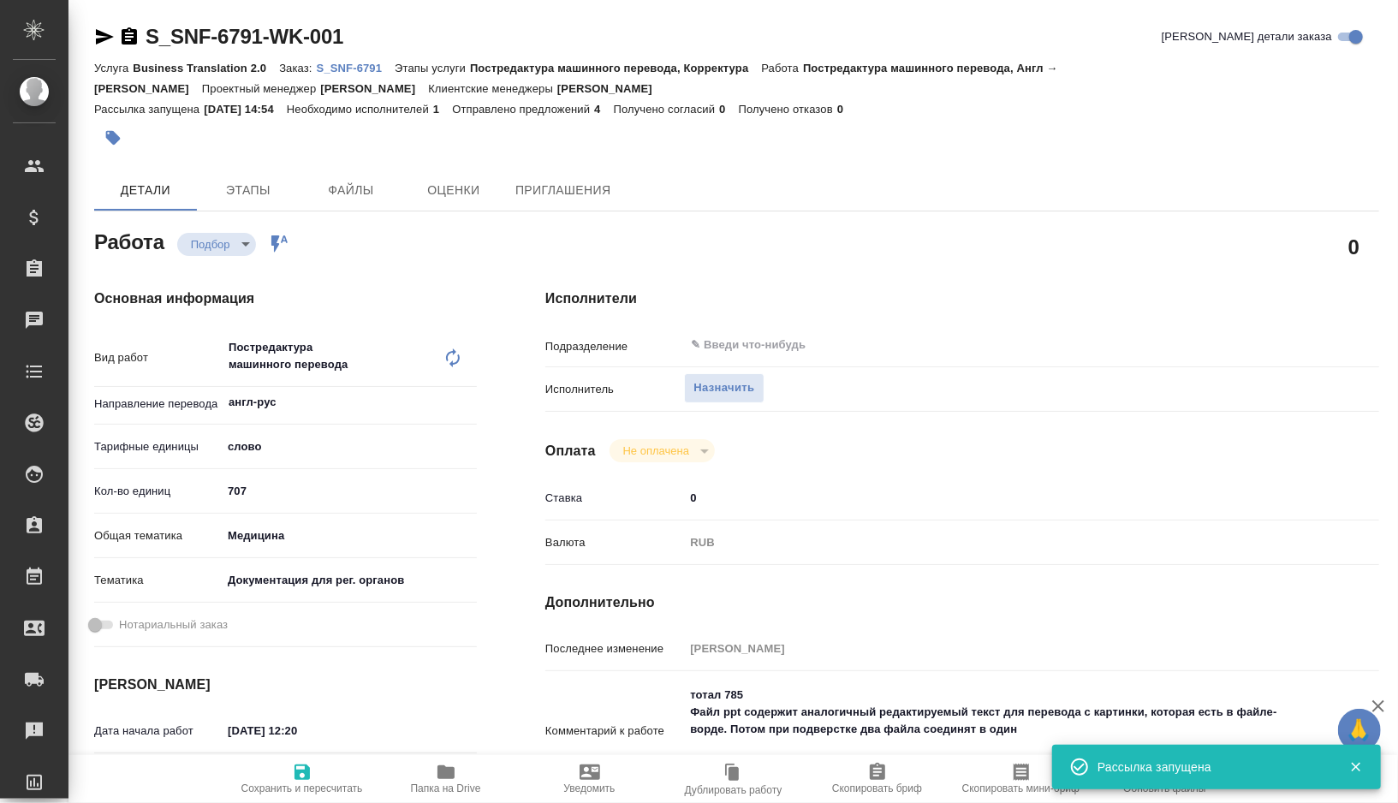
type textarea "x"
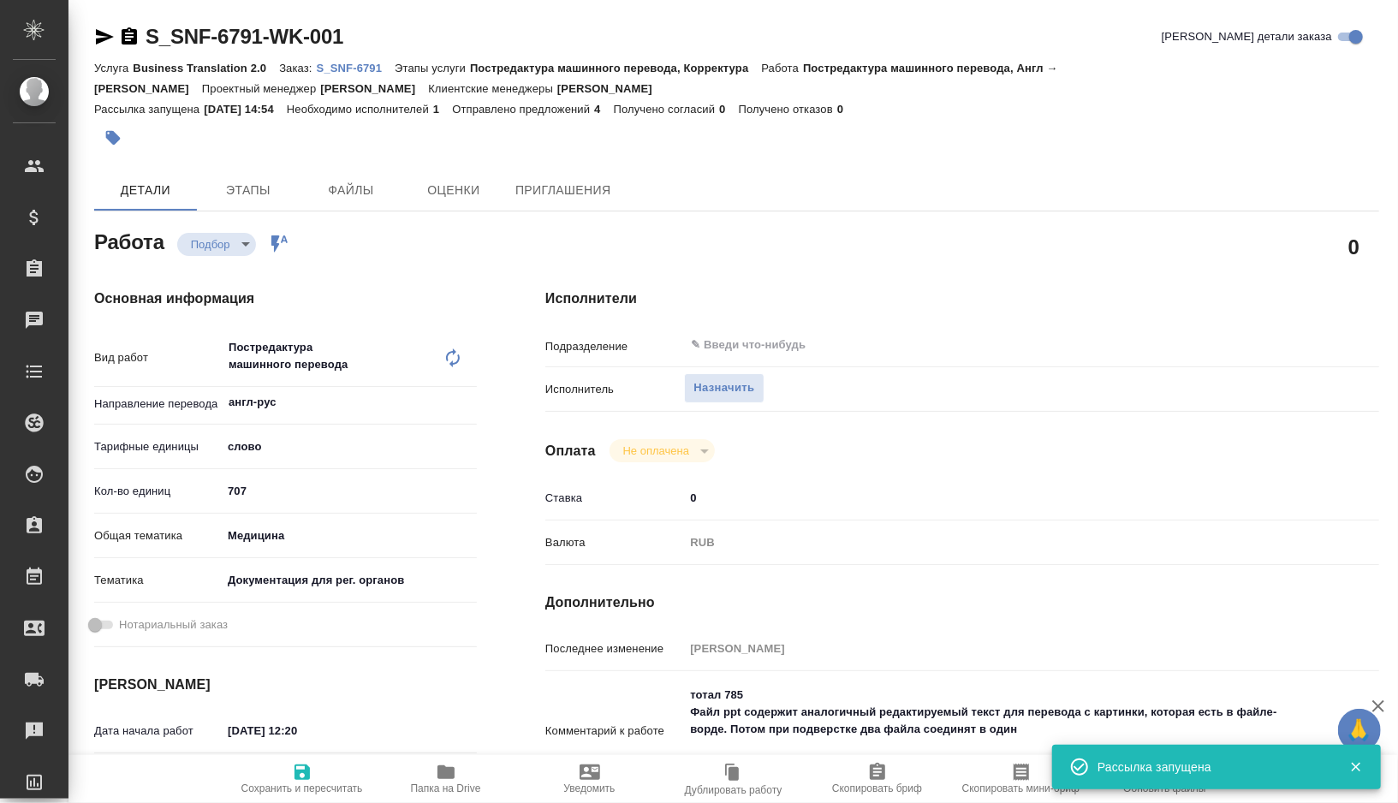
type textarea "x"
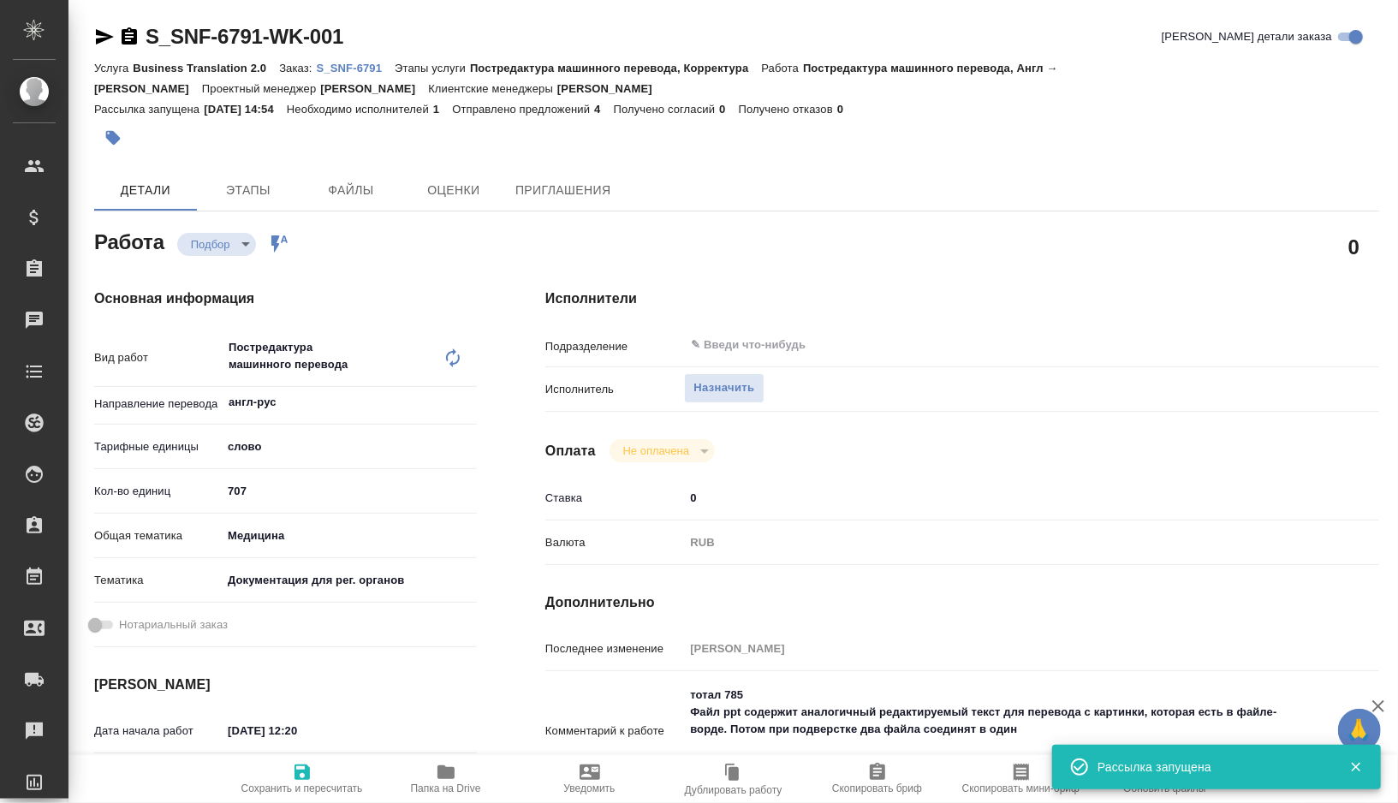
type textarea "x"
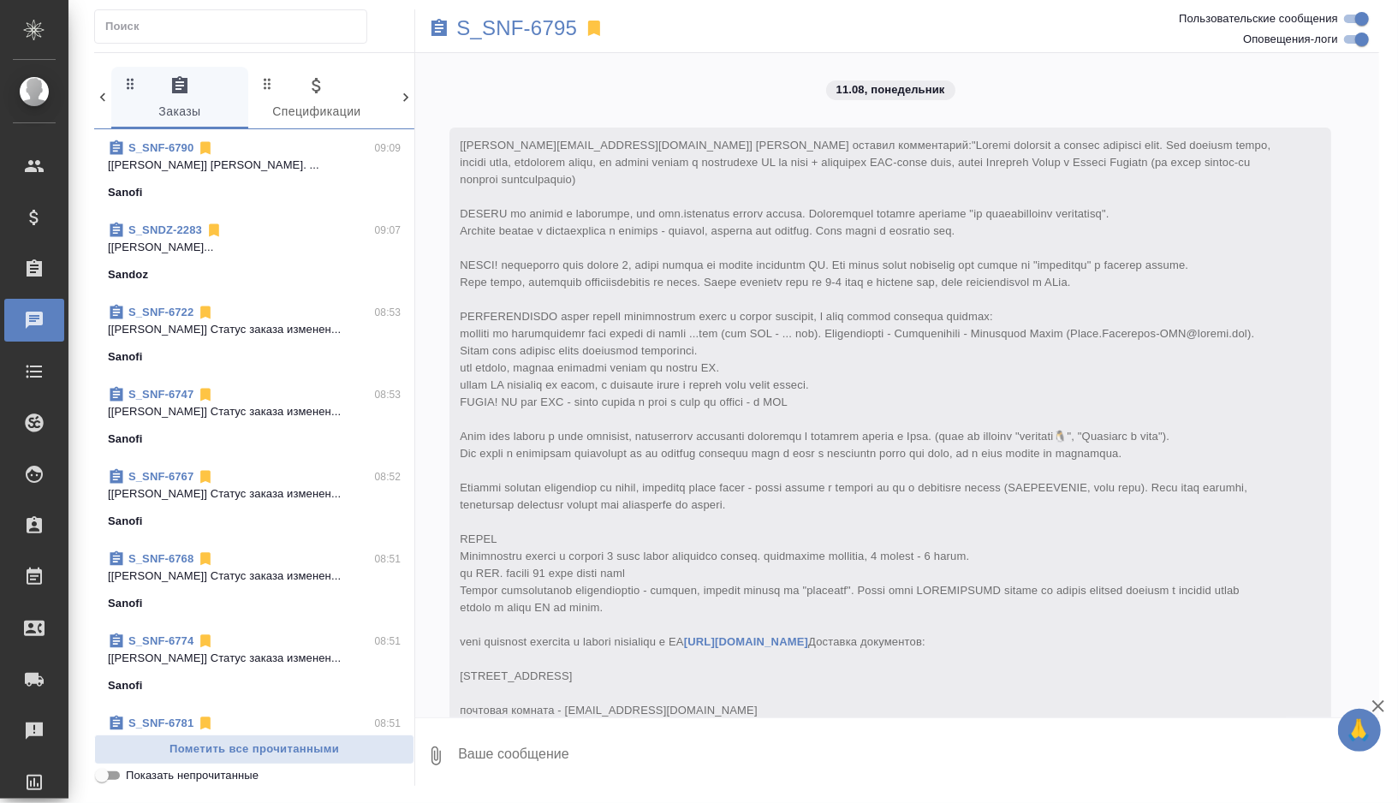
scroll to position [3234, 0]
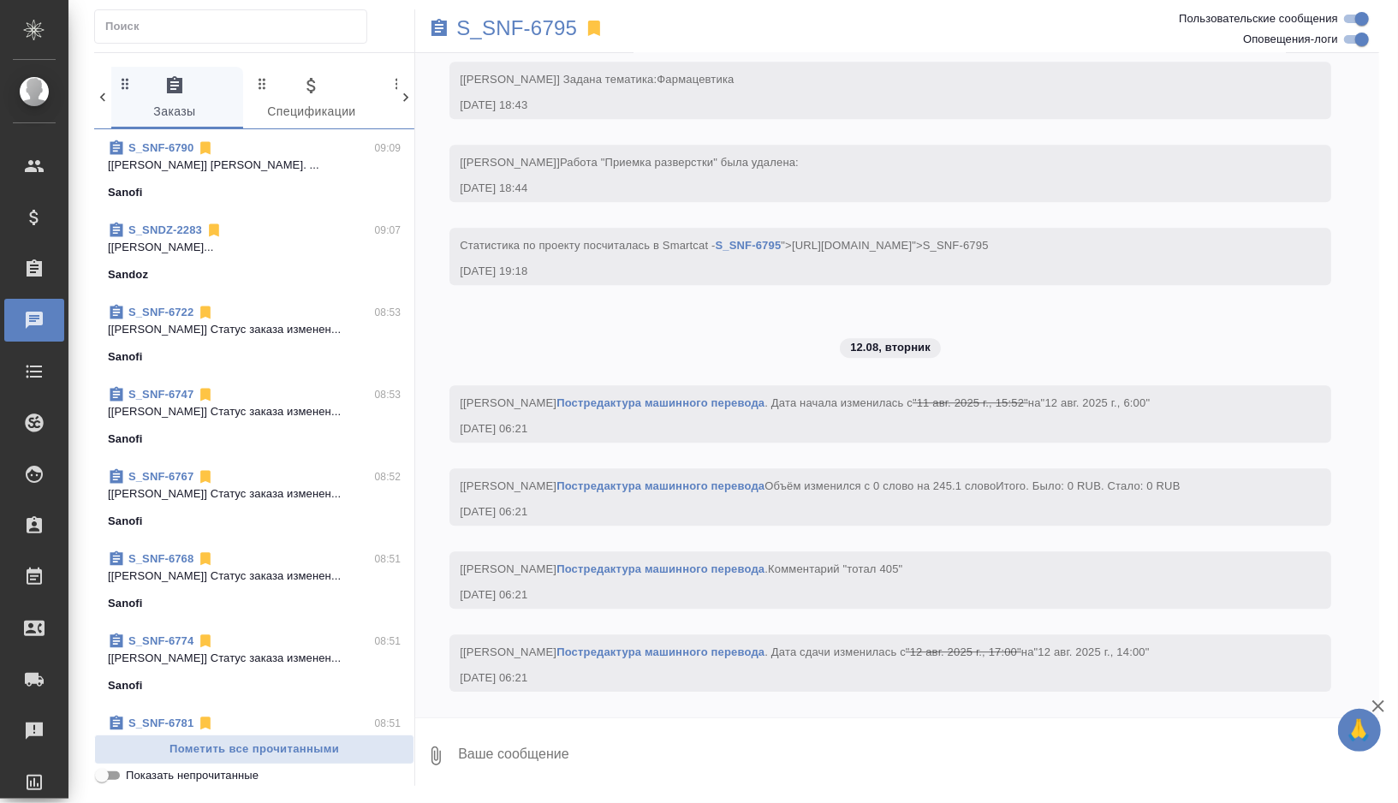
click at [314, 269] on div "Sandoz" at bounding box center [254, 274] width 293 height 17
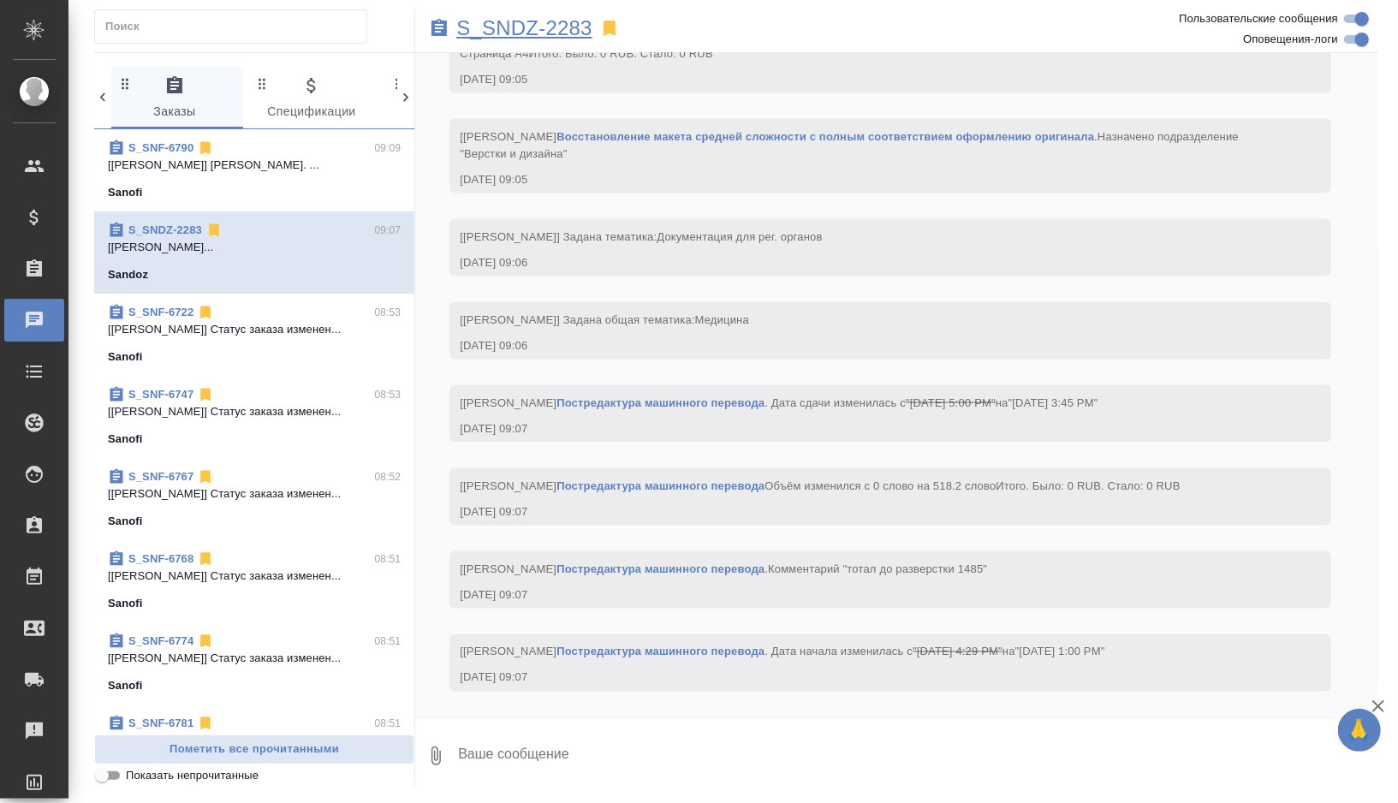
scroll to position [1615, 0]
click at [505, 33] on p "S_SNDZ-2283" at bounding box center [524, 28] width 136 height 17
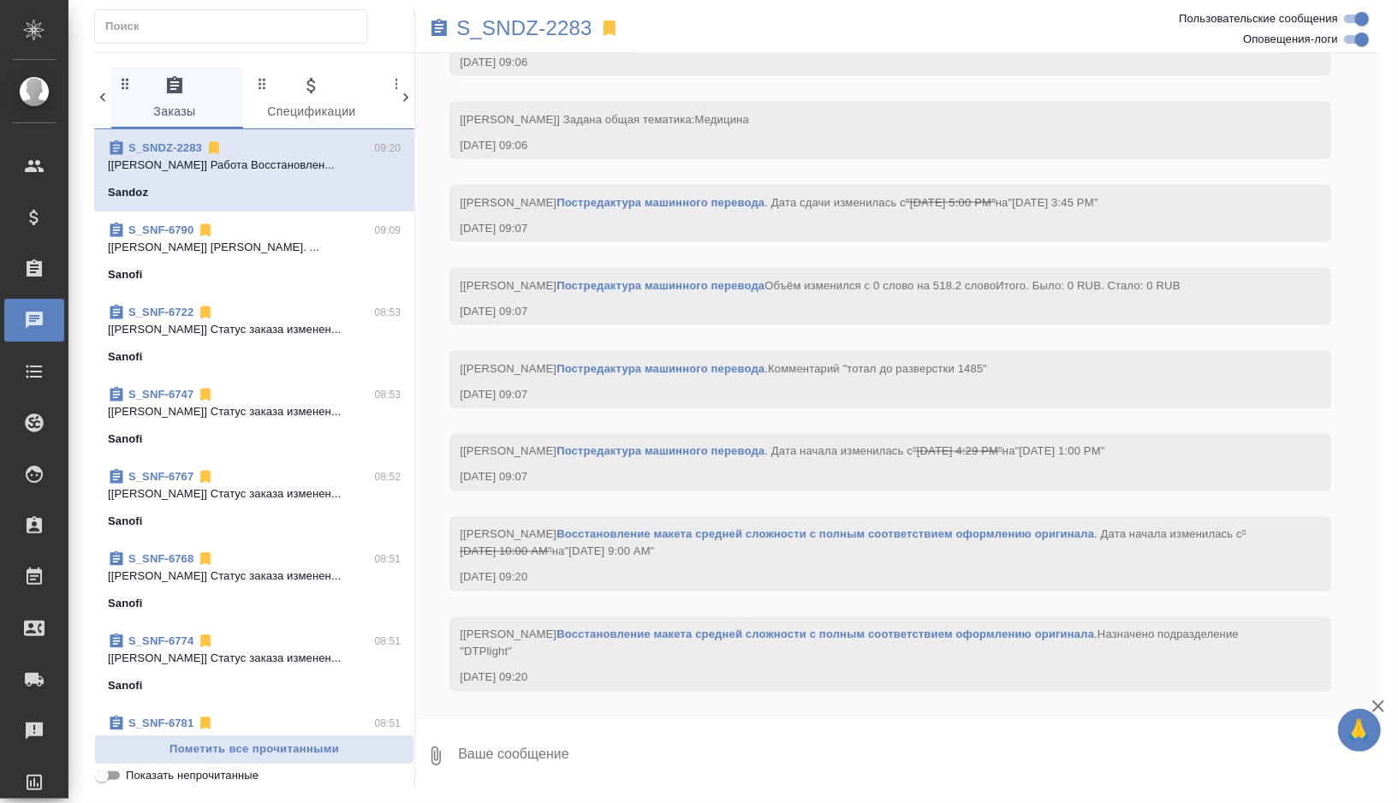
scroll to position [1885, 0]
click at [536, 760] on textarea at bounding box center [917, 756] width 923 height 58
type textarea "поменяла на лайт, вдруг кто сможет взять уже"
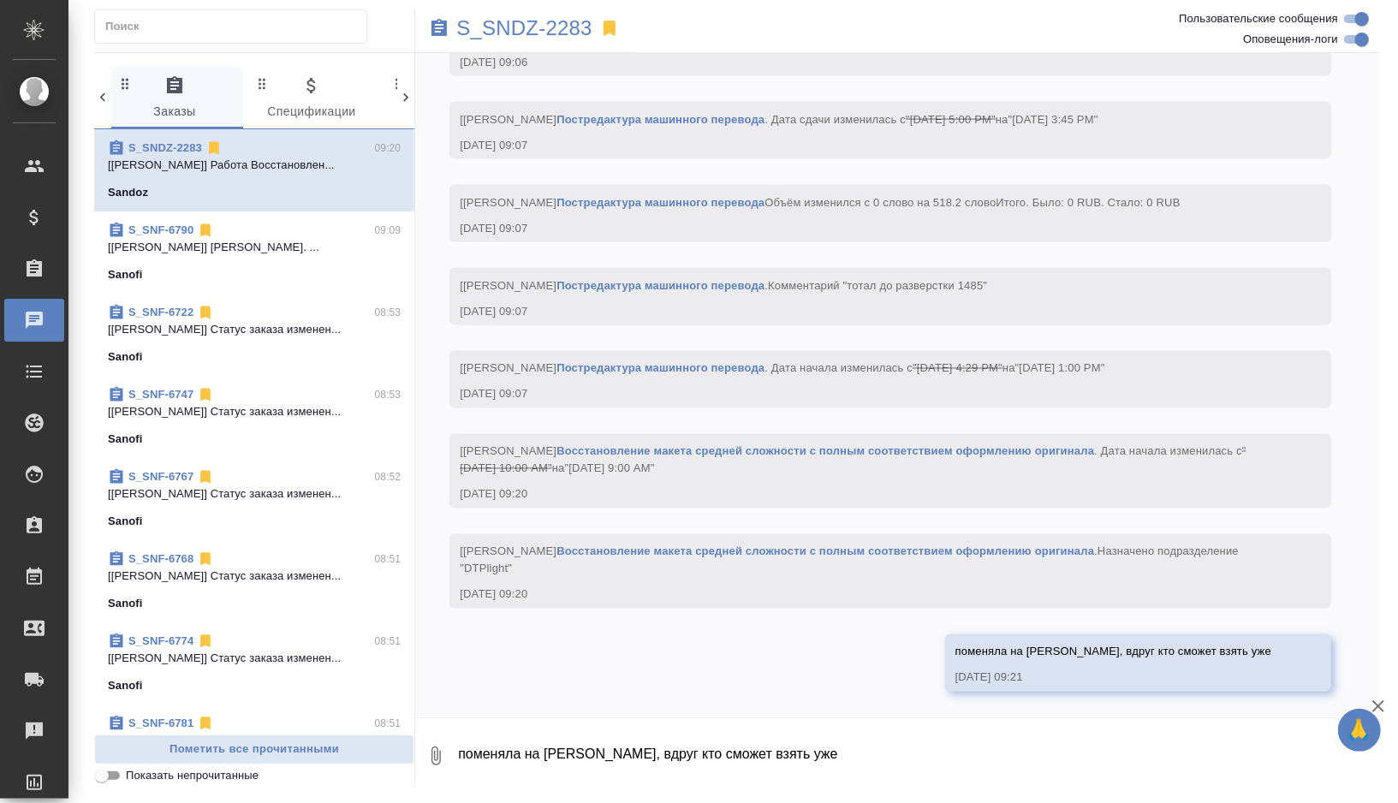
scroll to position [1968, 0]
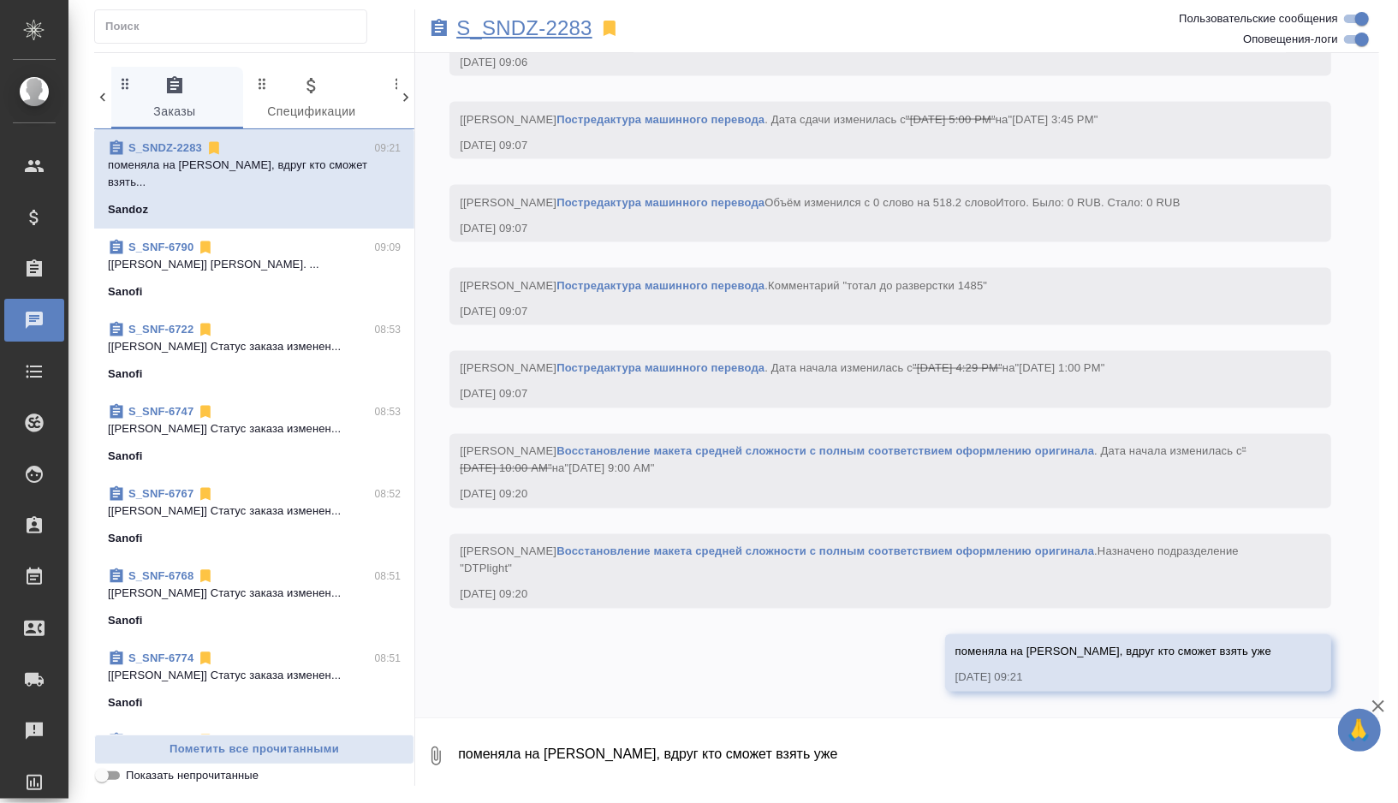
click at [568, 20] on p "S_SNDZ-2283" at bounding box center [524, 28] width 136 height 17
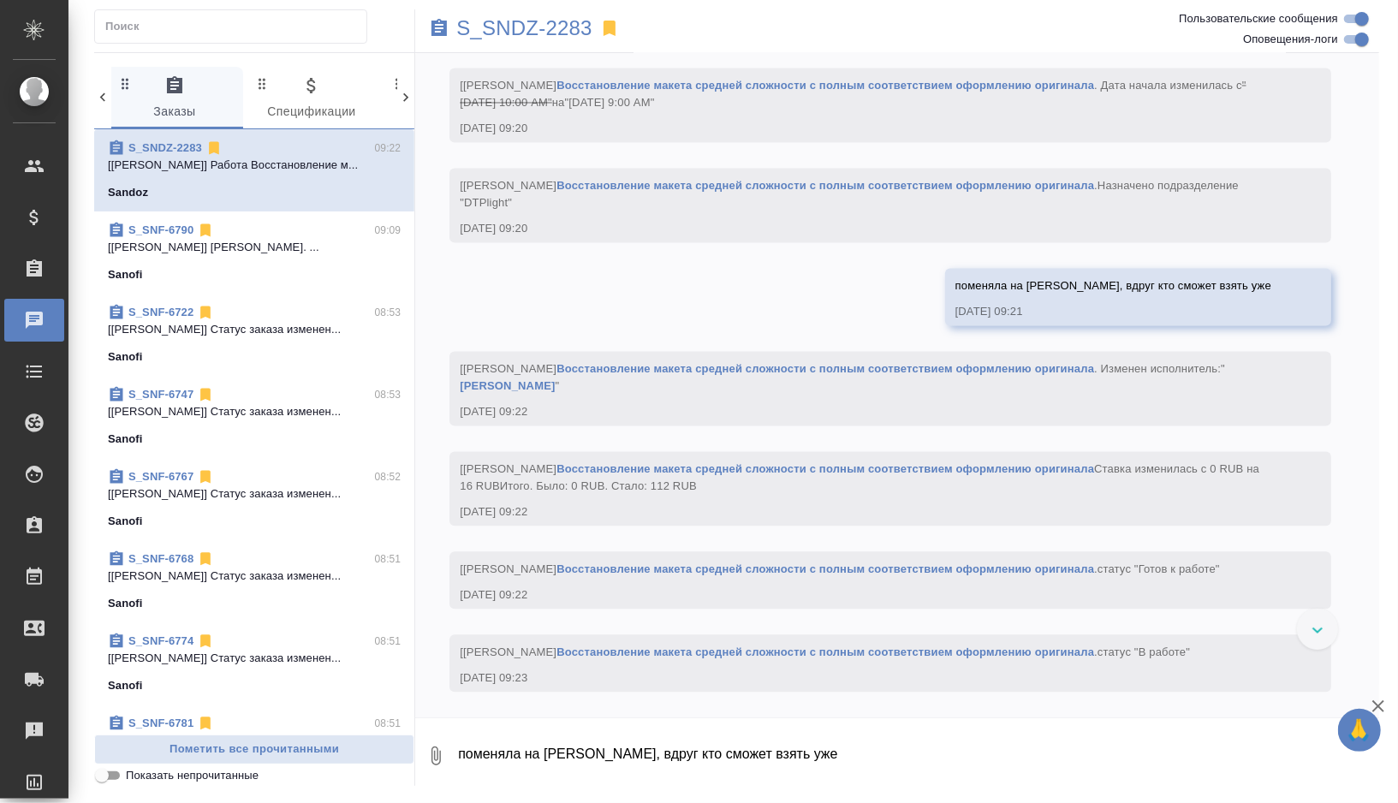
scroll to position [2369, 0]
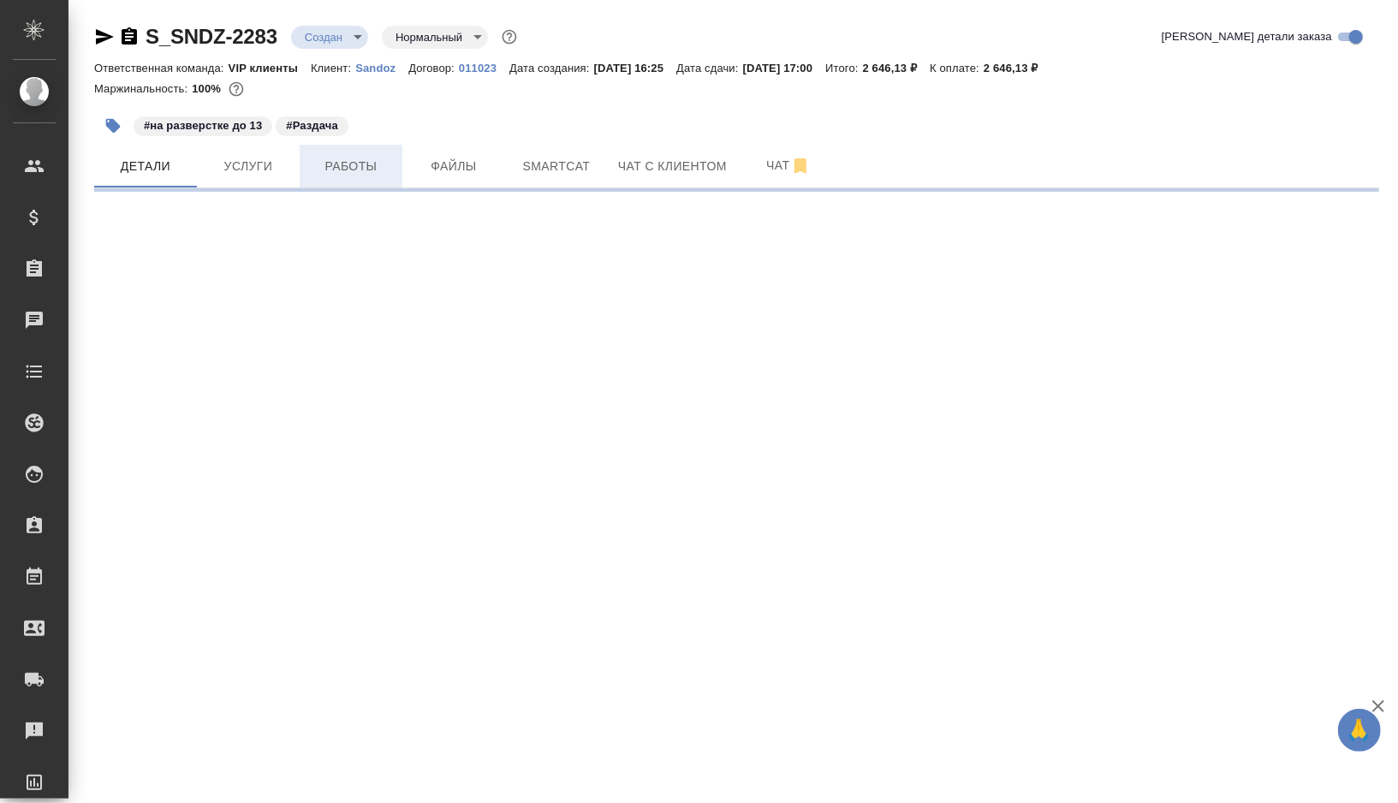
click at [369, 178] on button "Работы" at bounding box center [351, 166] width 103 height 43
select select "RU"
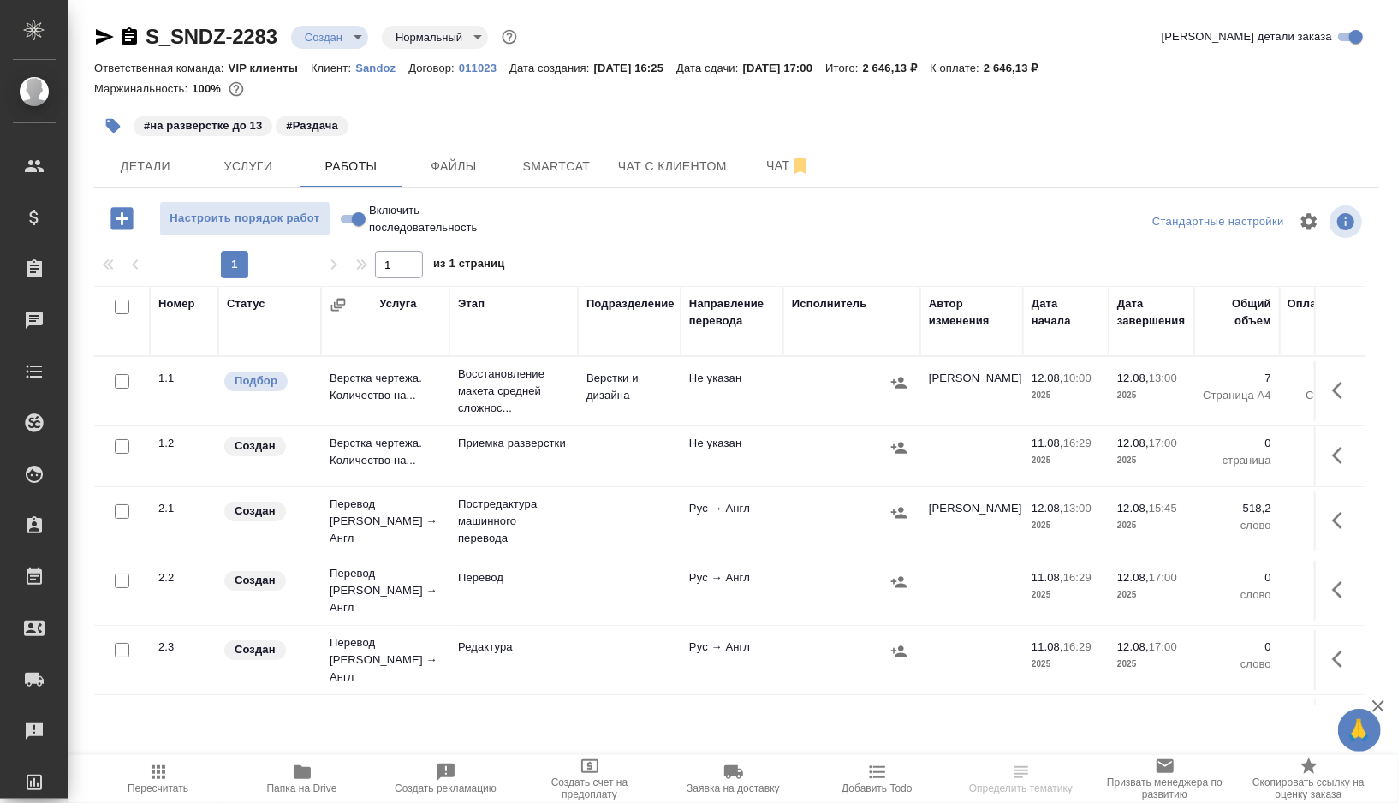
click at [799, 402] on td at bounding box center [852, 391] width 137 height 60
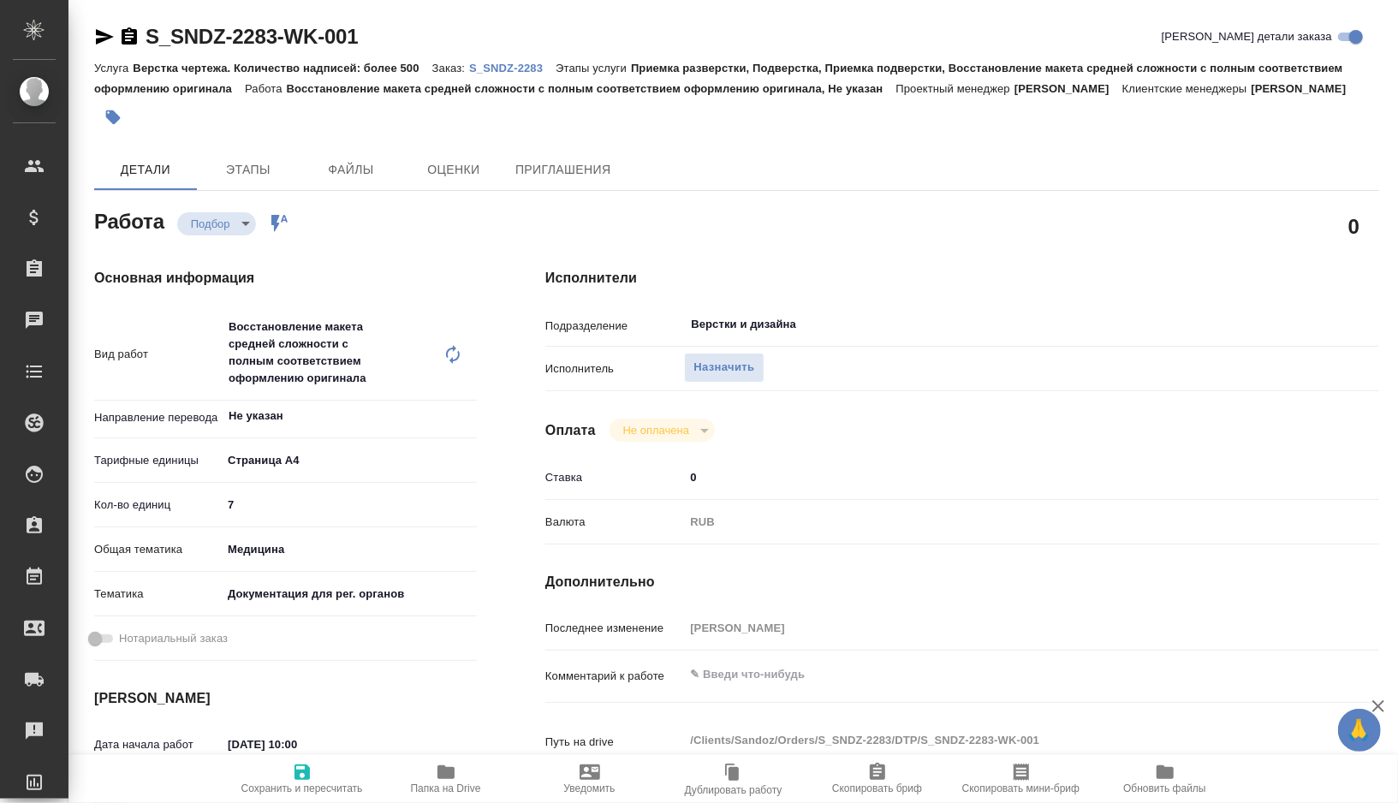
type textarea "x"
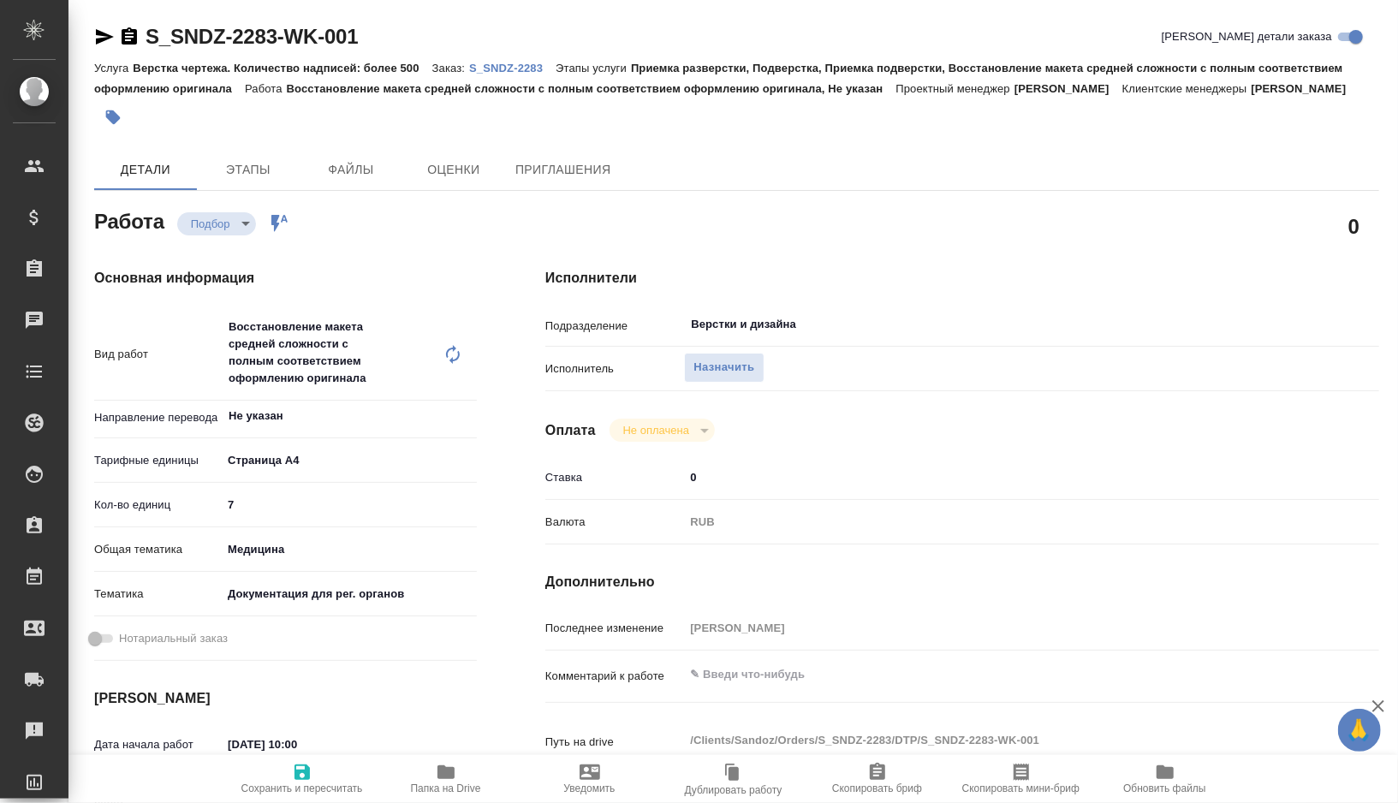
type textarea "x"
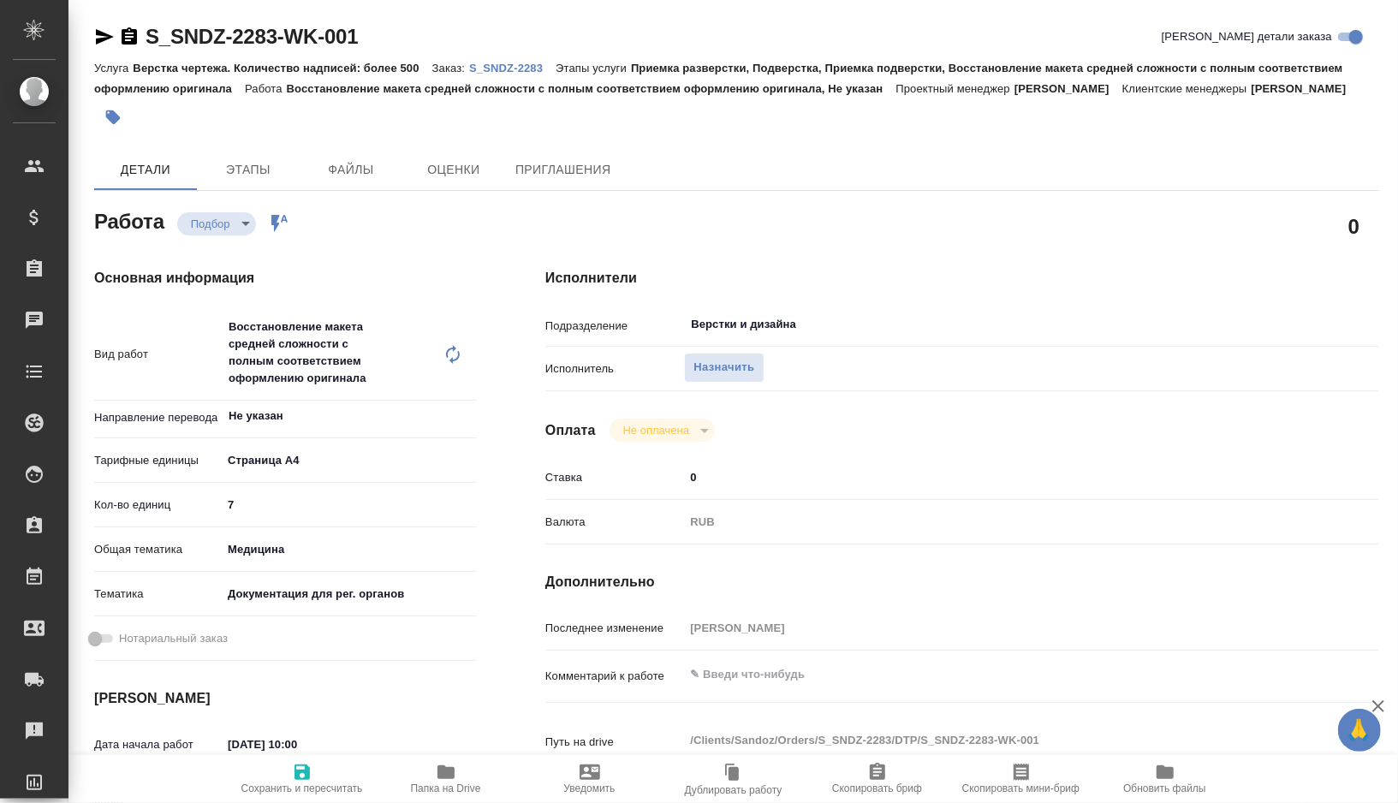
type textarea "x"
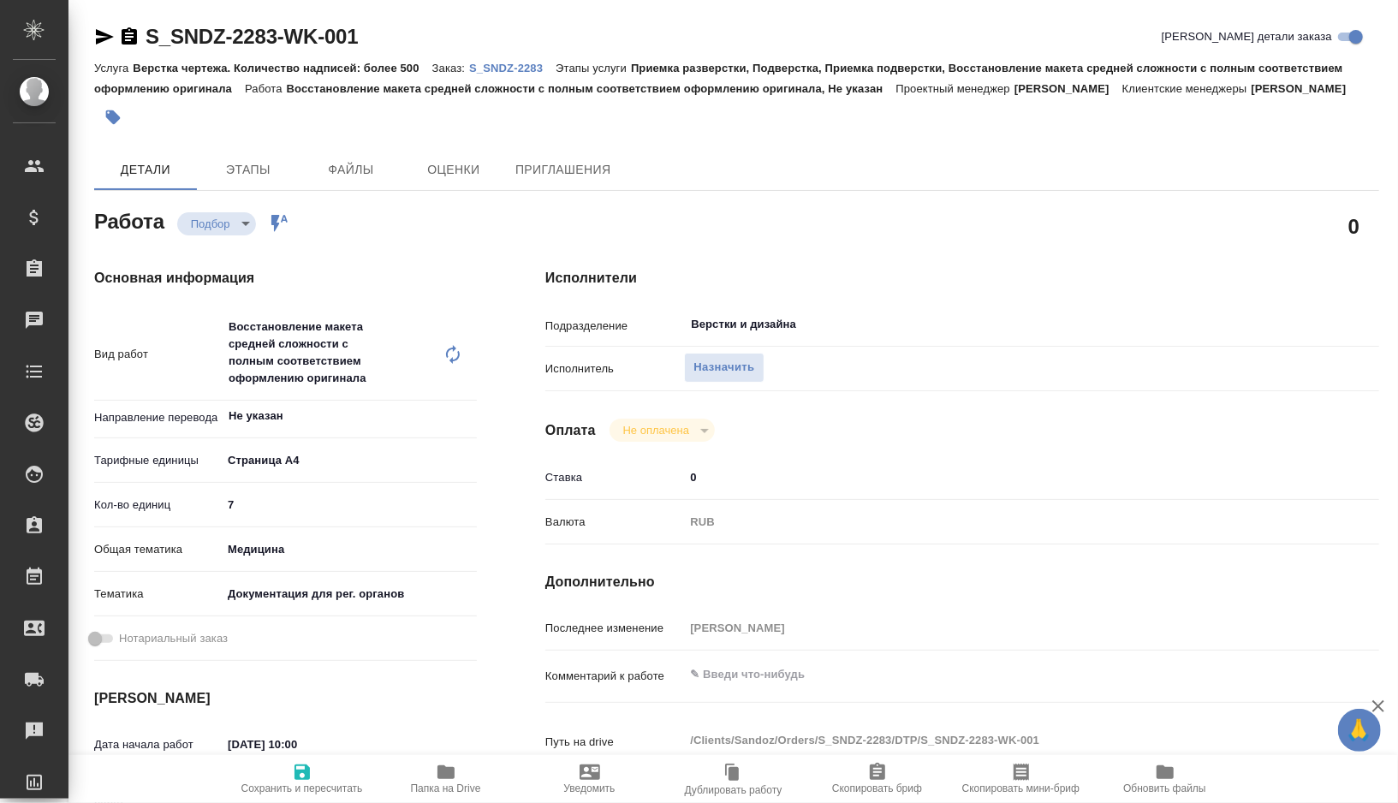
type textarea "x"
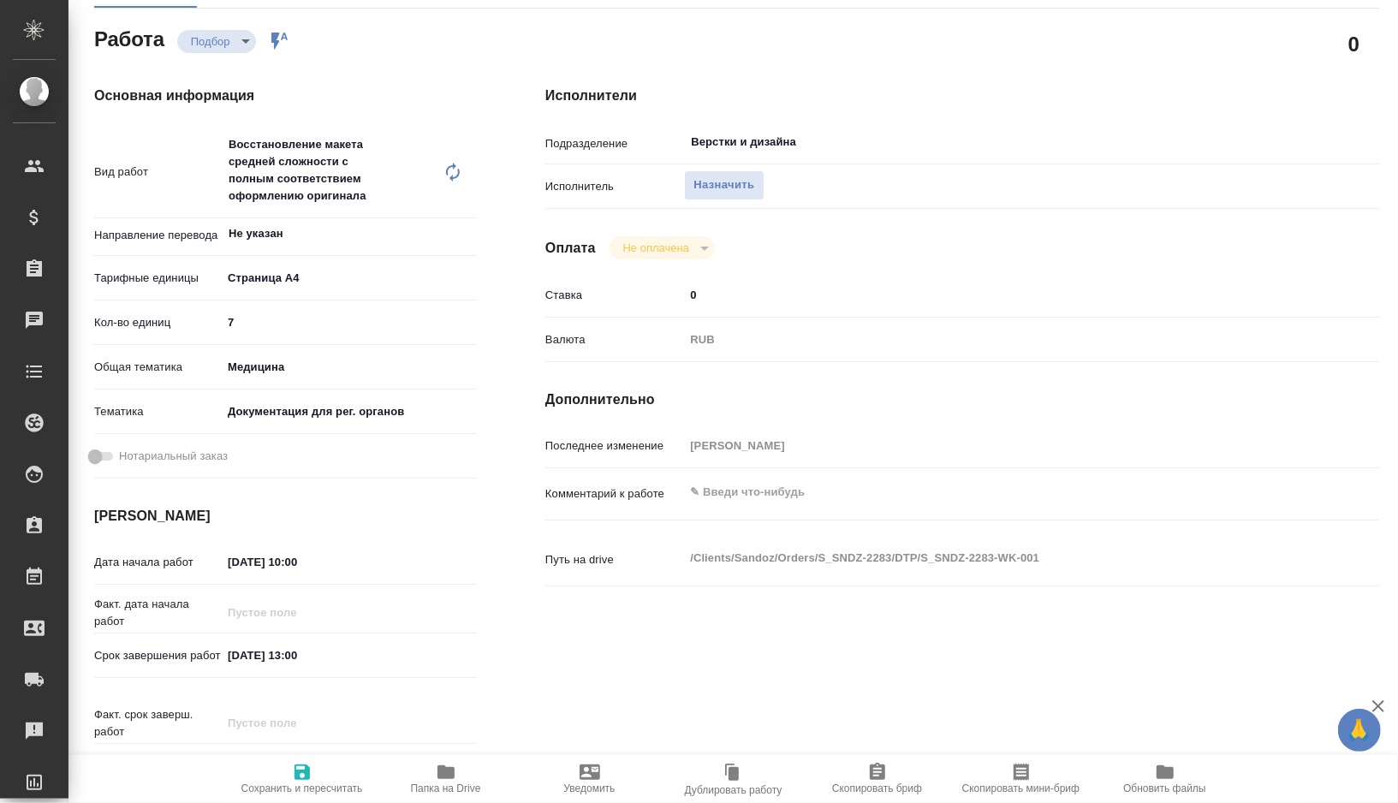
type textarea "x"
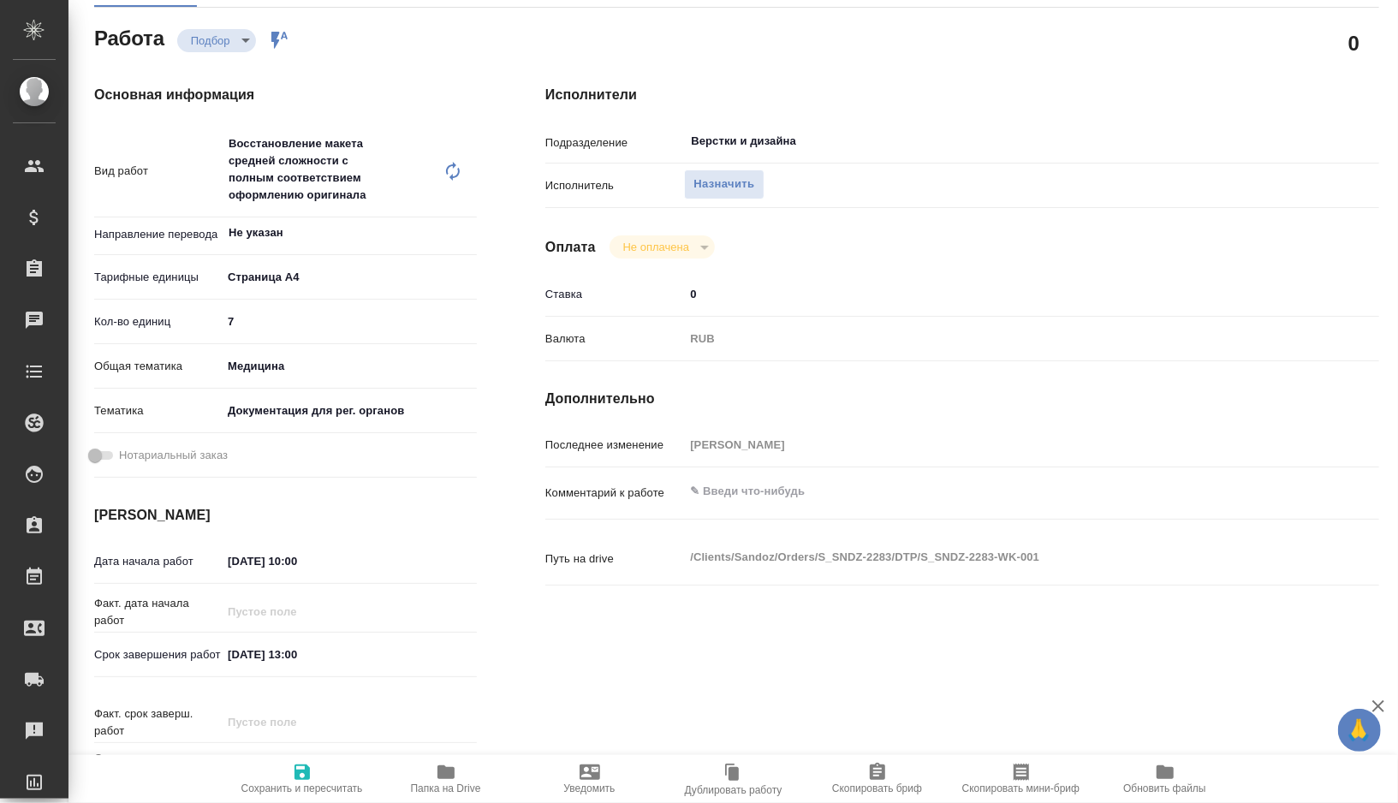
scroll to position [274, 0]
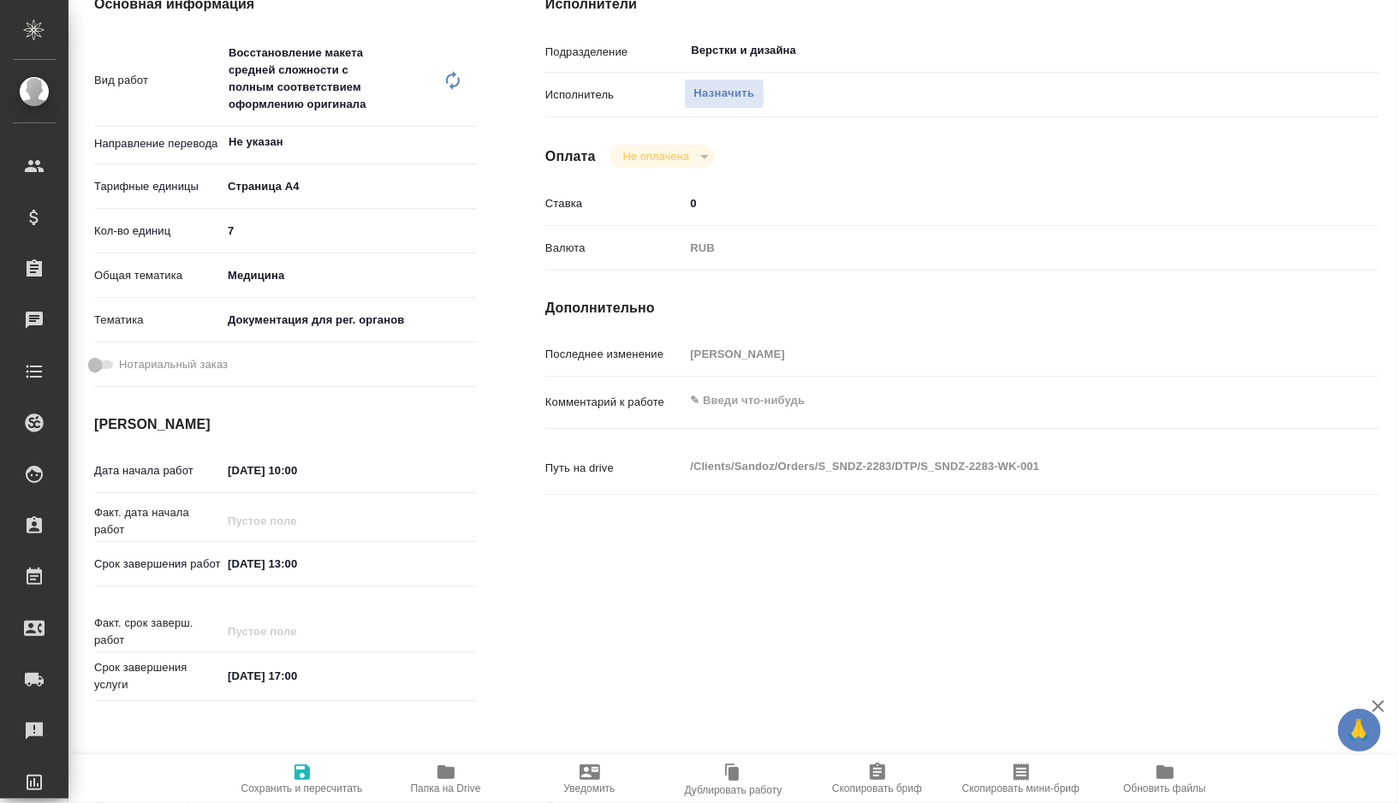
type textarea "x"
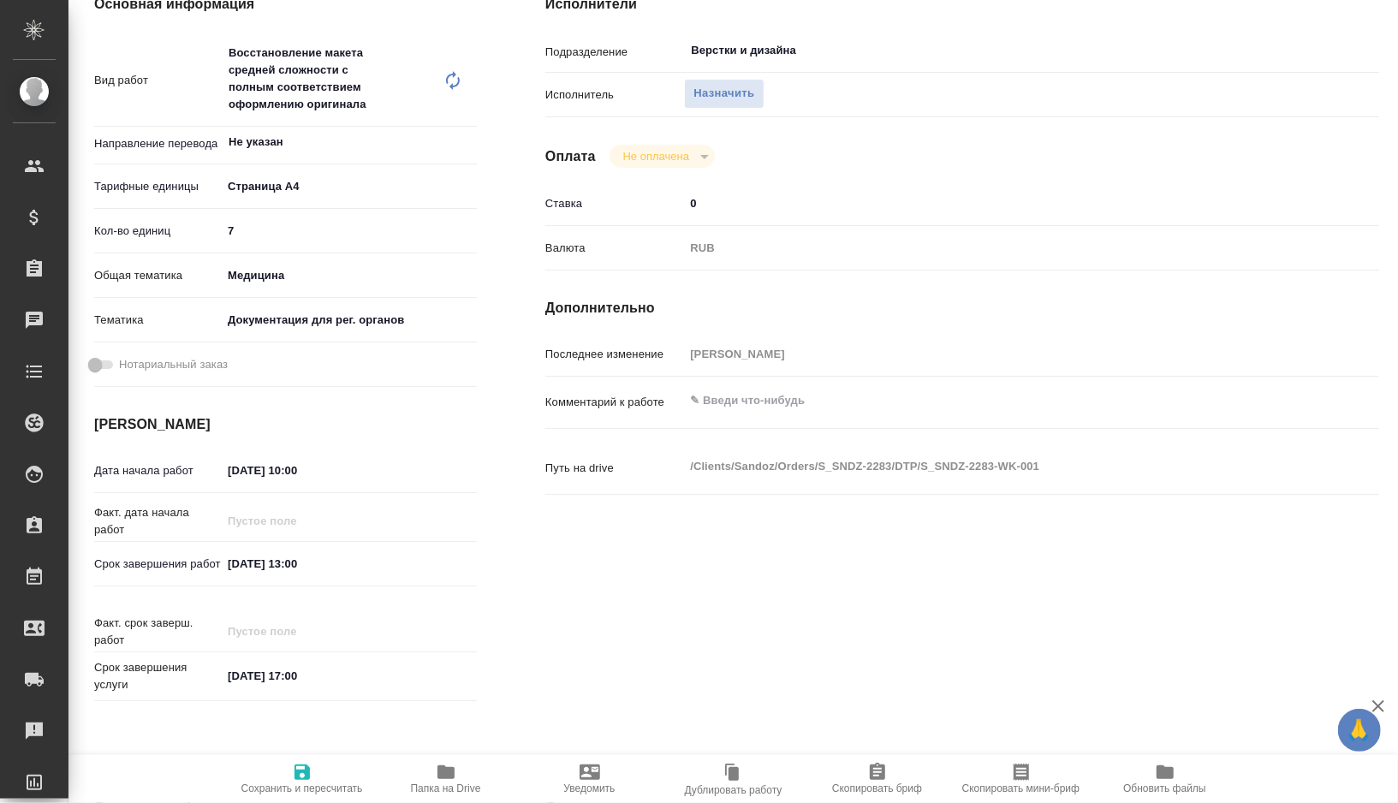
type textarea "x"
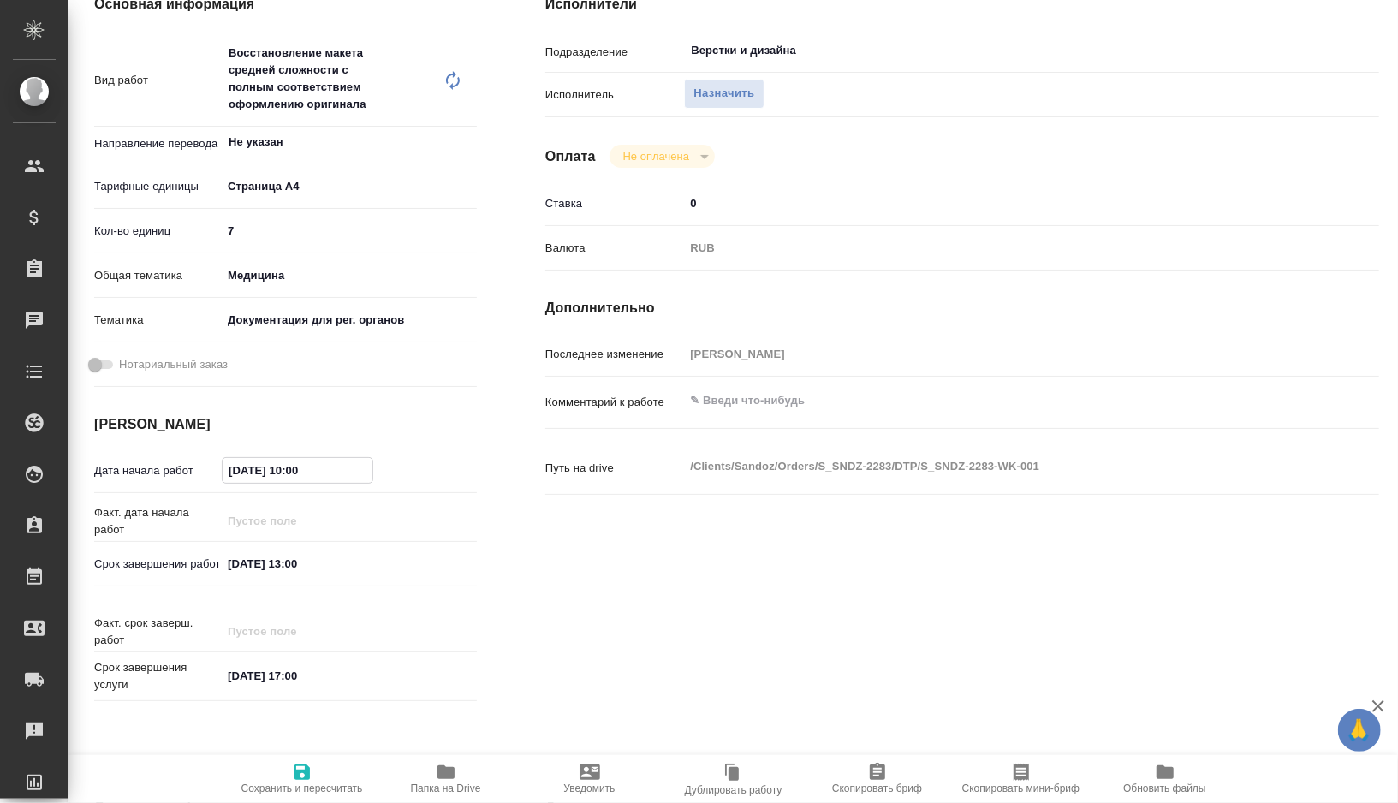
click at [298, 483] on input "[DATE] 10:00" at bounding box center [298, 470] width 150 height 25
type textarea "x"
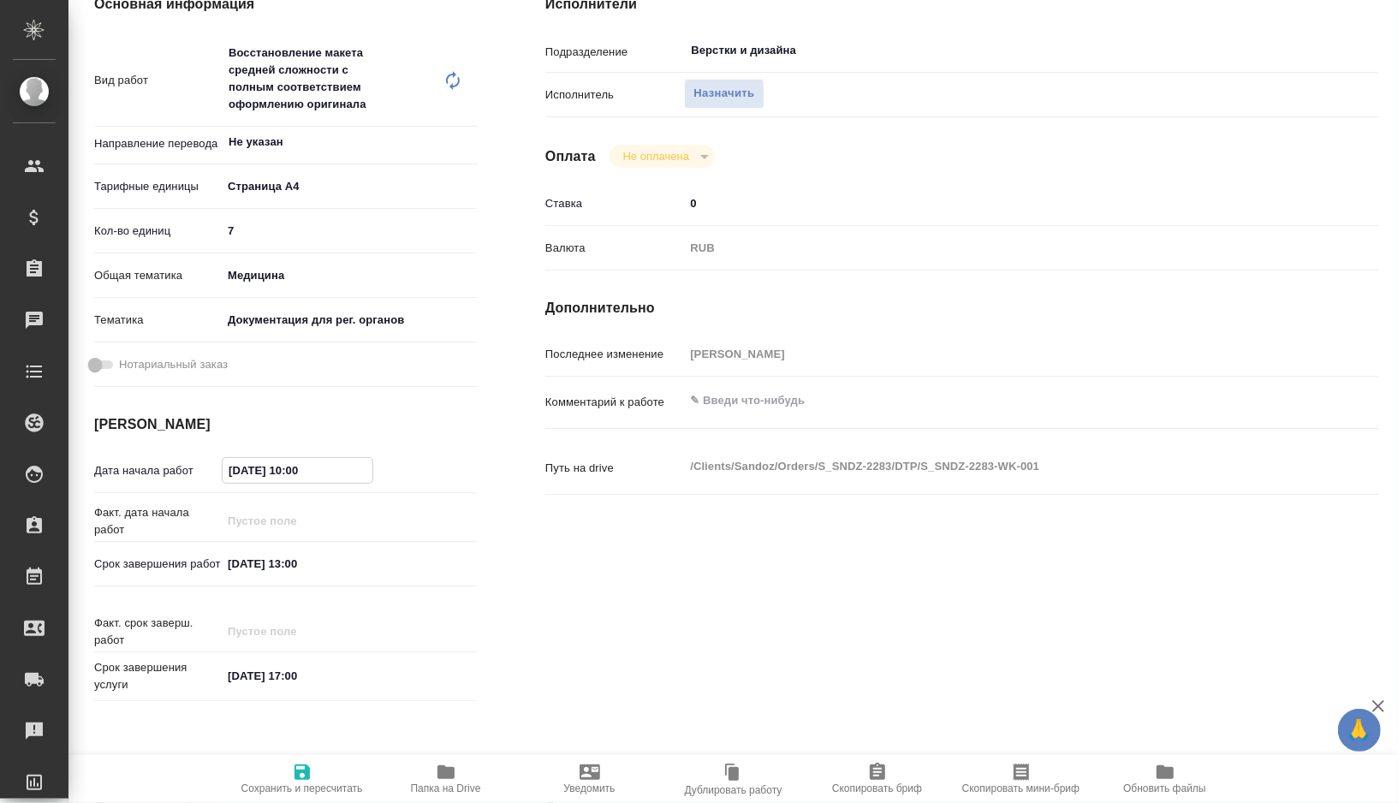
type textarea "x"
type input "[DATE] 10:0_"
type textarea "x"
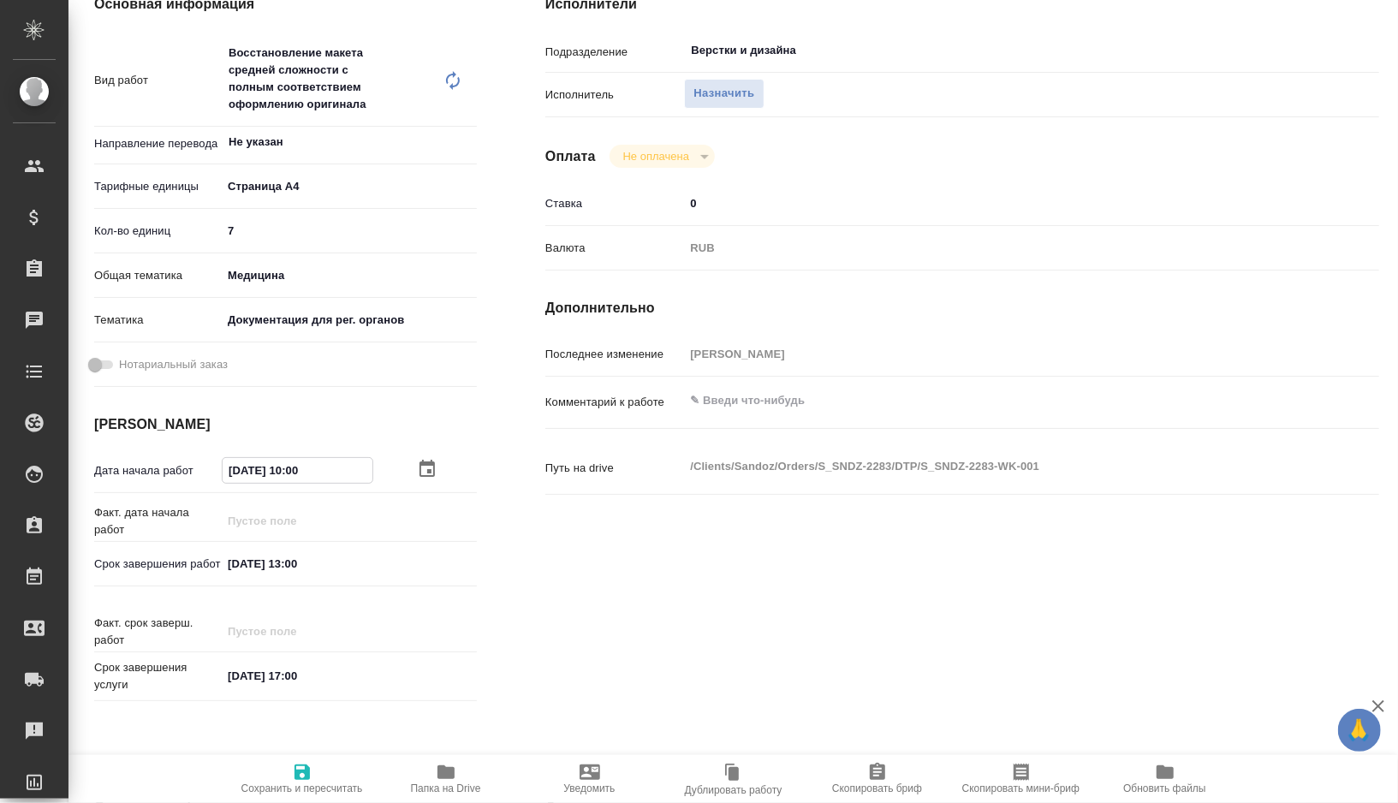
type textarea "x"
type input "[DATE] 00:__"
type textarea "x"
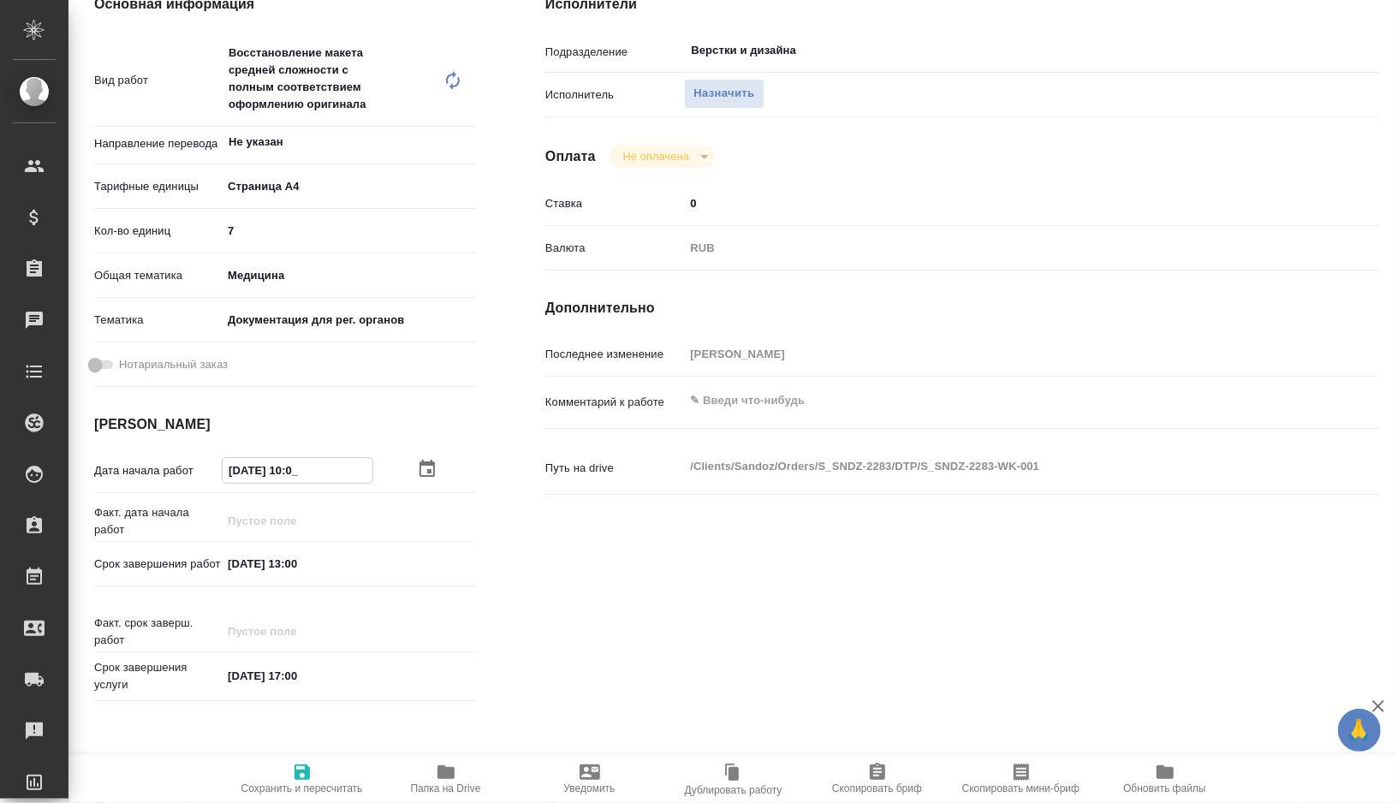
type textarea "x"
type input "[DATE] 00:0_"
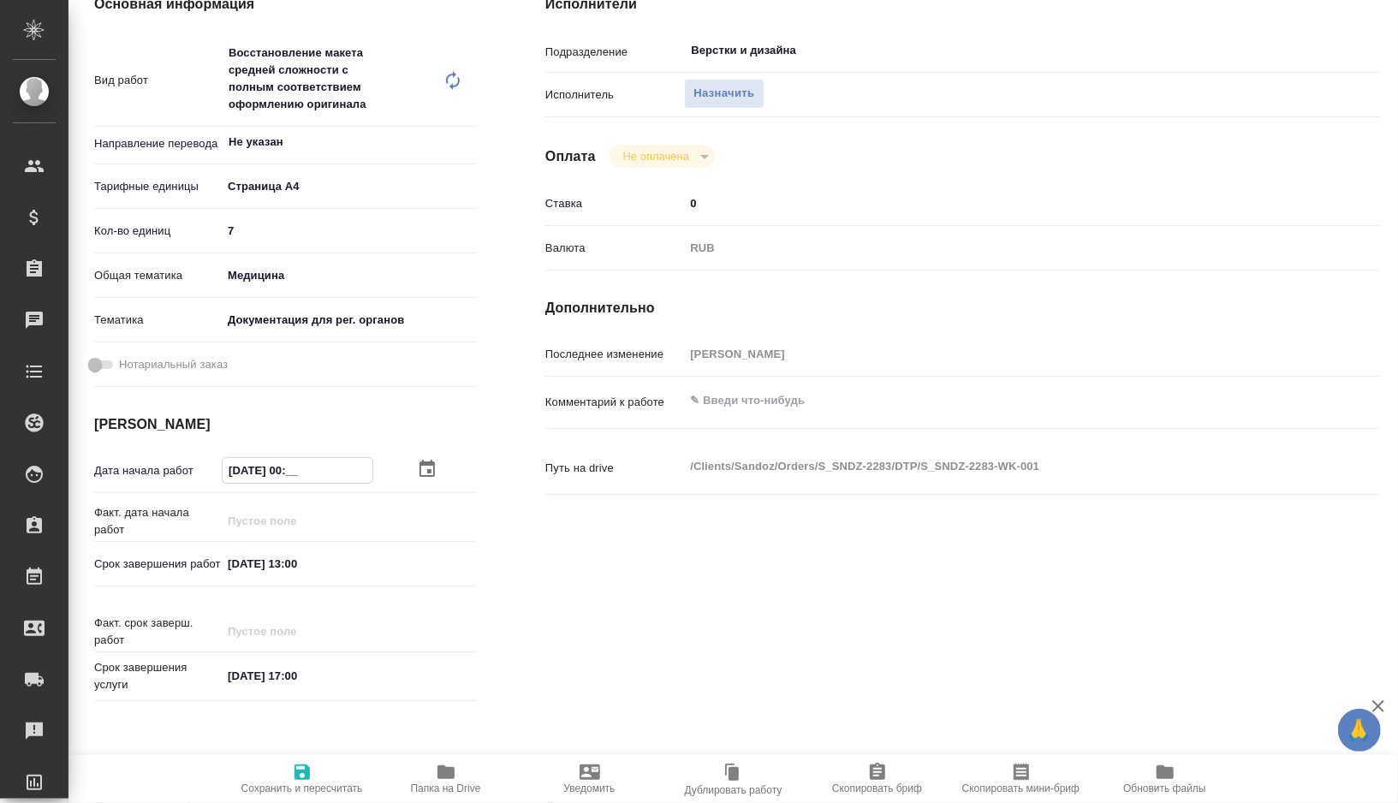
type textarea "x"
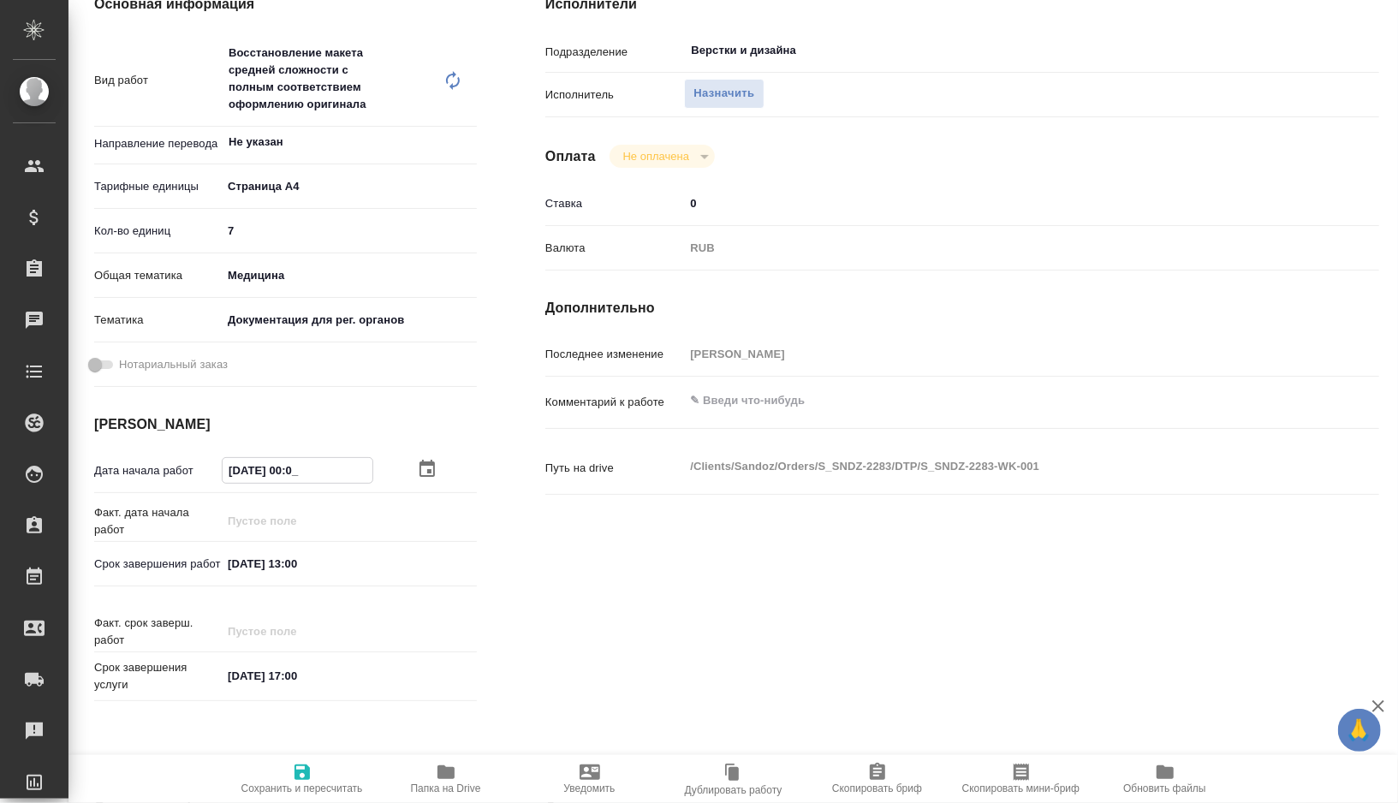
type input "[DATE] 09:00"
type textarea "x"
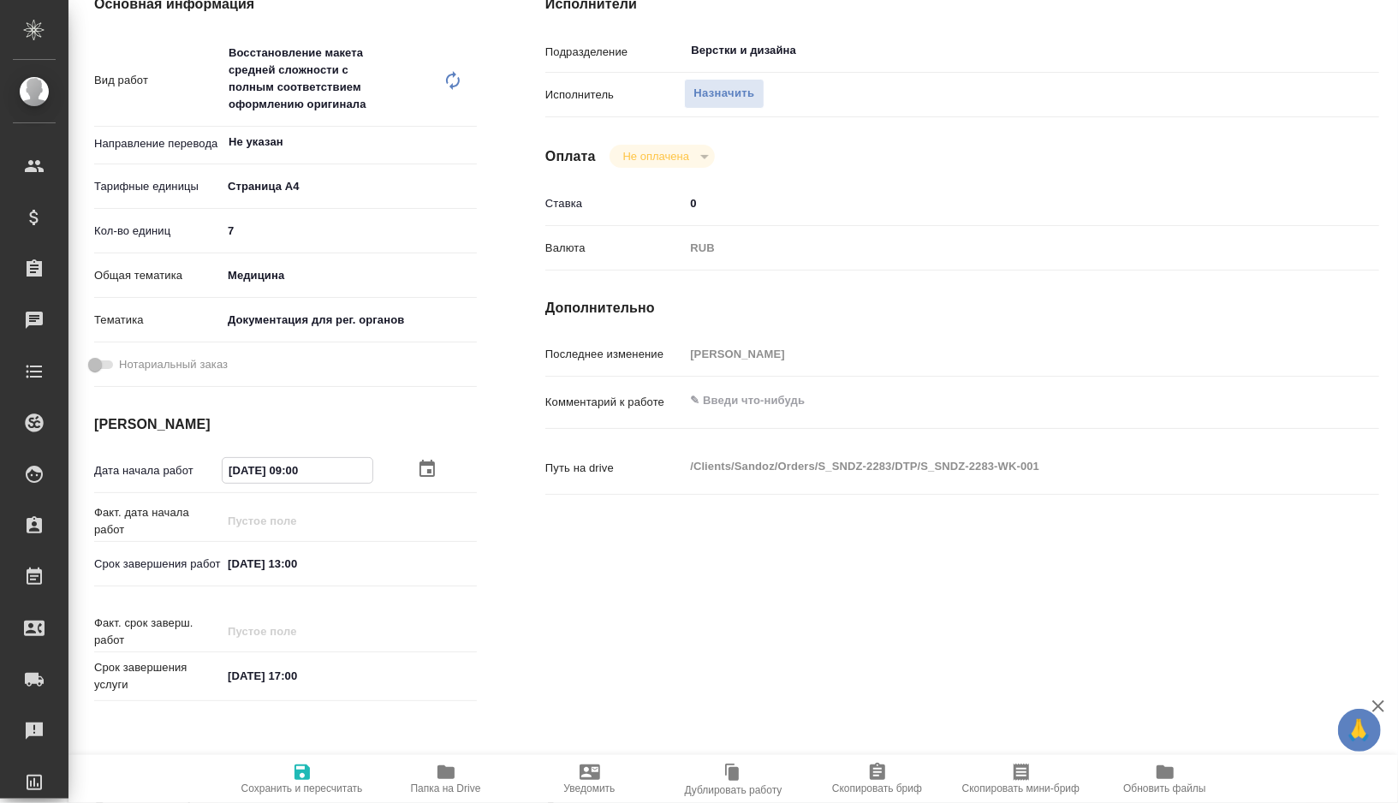
type input "[DATE] 09:00"
click at [318, 773] on span "Сохранить и пересчитать" at bounding box center [302, 778] width 123 height 33
type textarea "x"
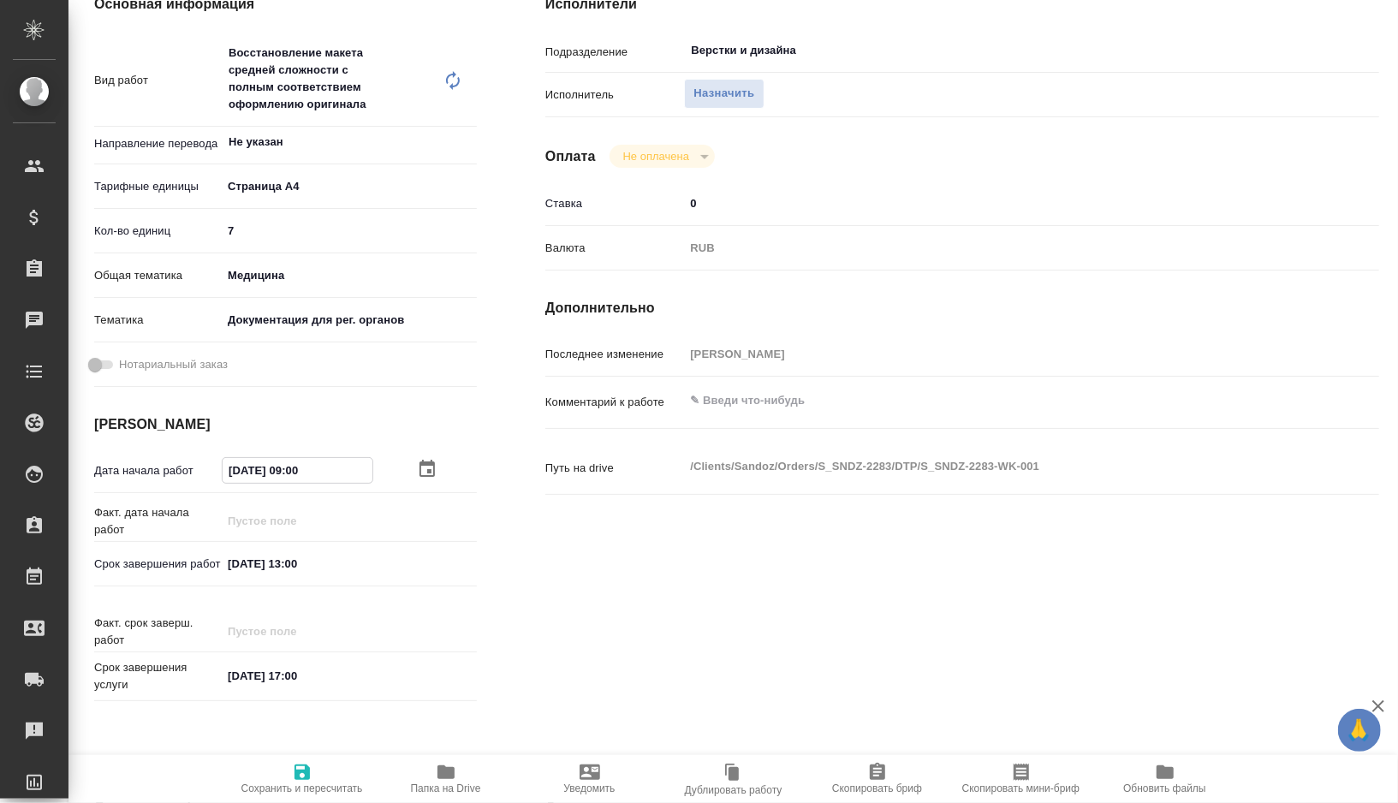
type textarea "x"
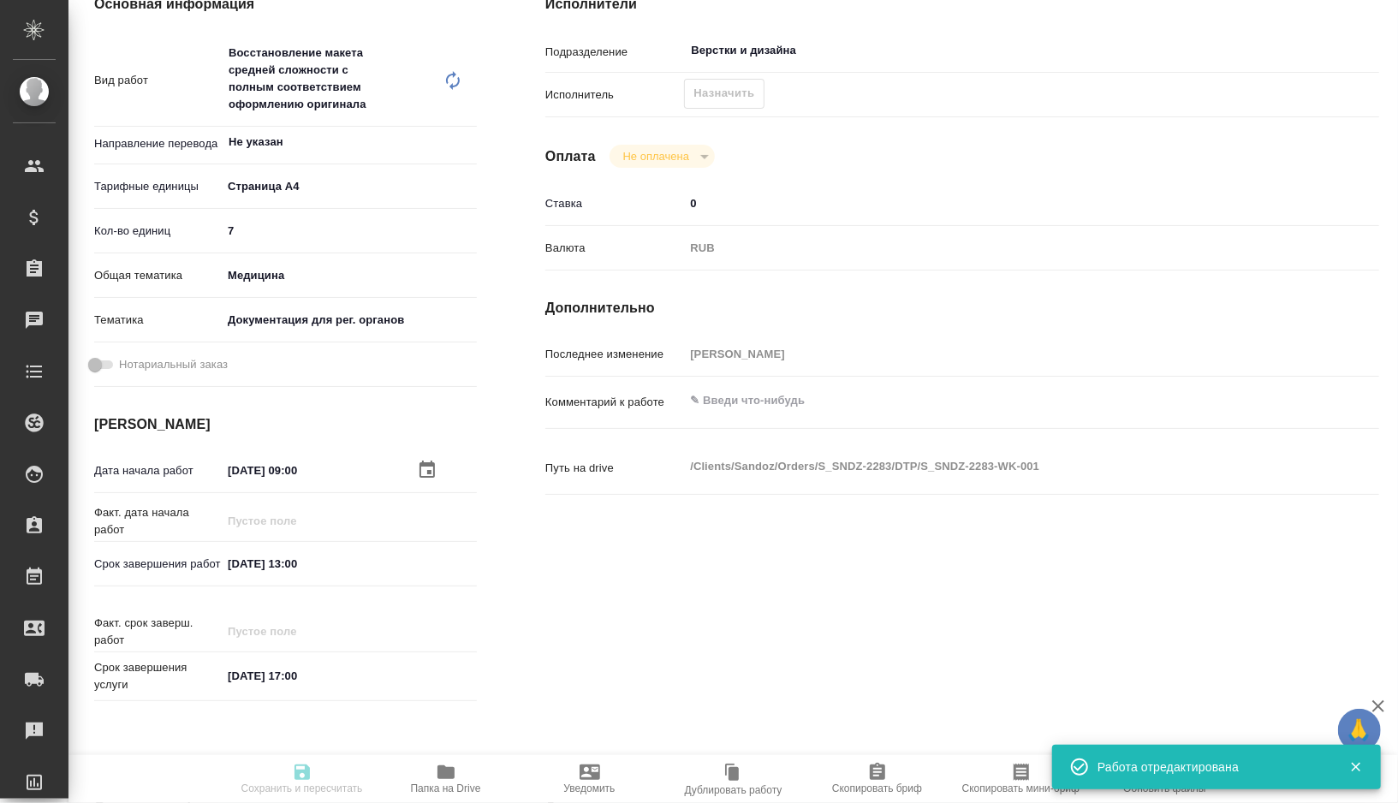
type textarea "x"
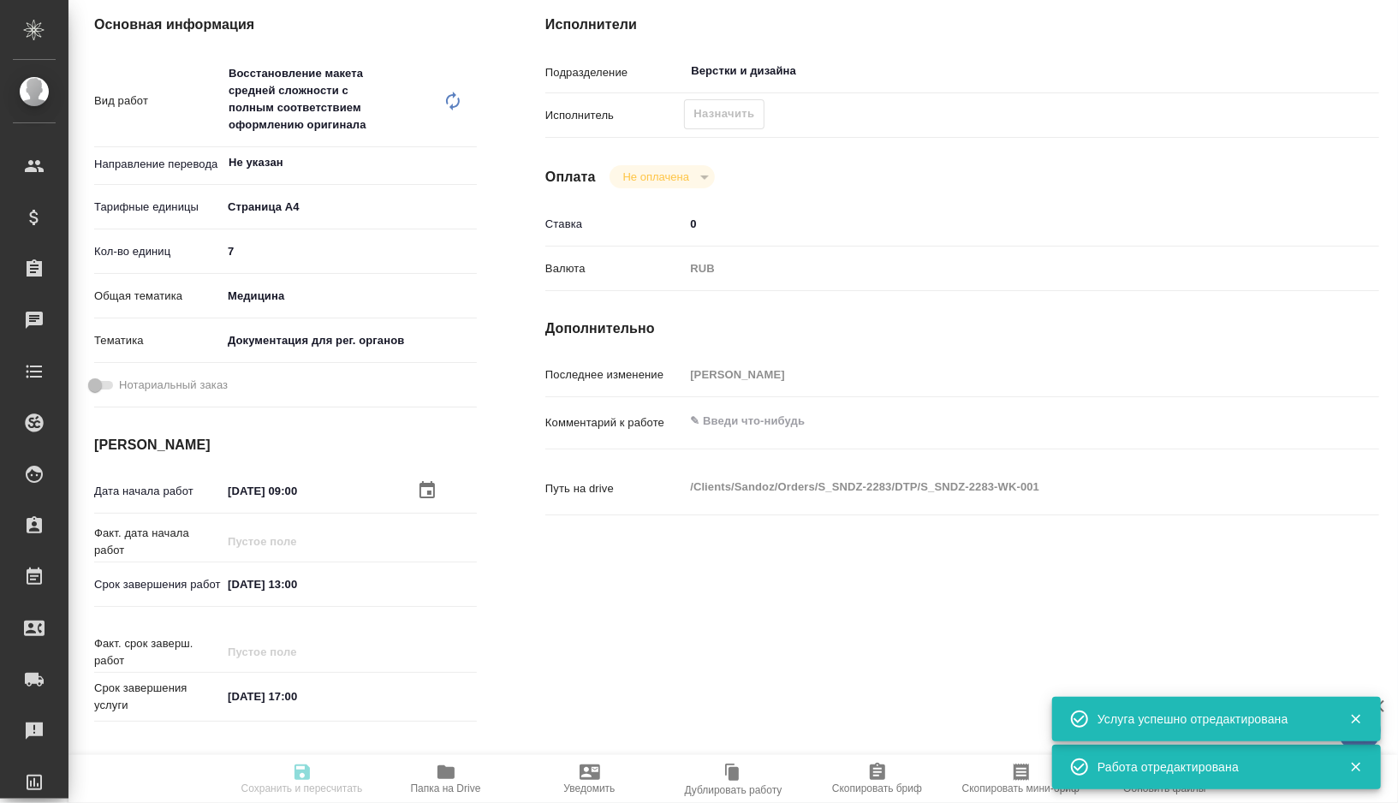
type input "recruiting"
type textarea "Восстановление макета средней сложности с полным соответствием оформлению ориги…"
type textarea "x"
type input "Не указан"
type input "5f036ec4e16dec2d6b59c8ff"
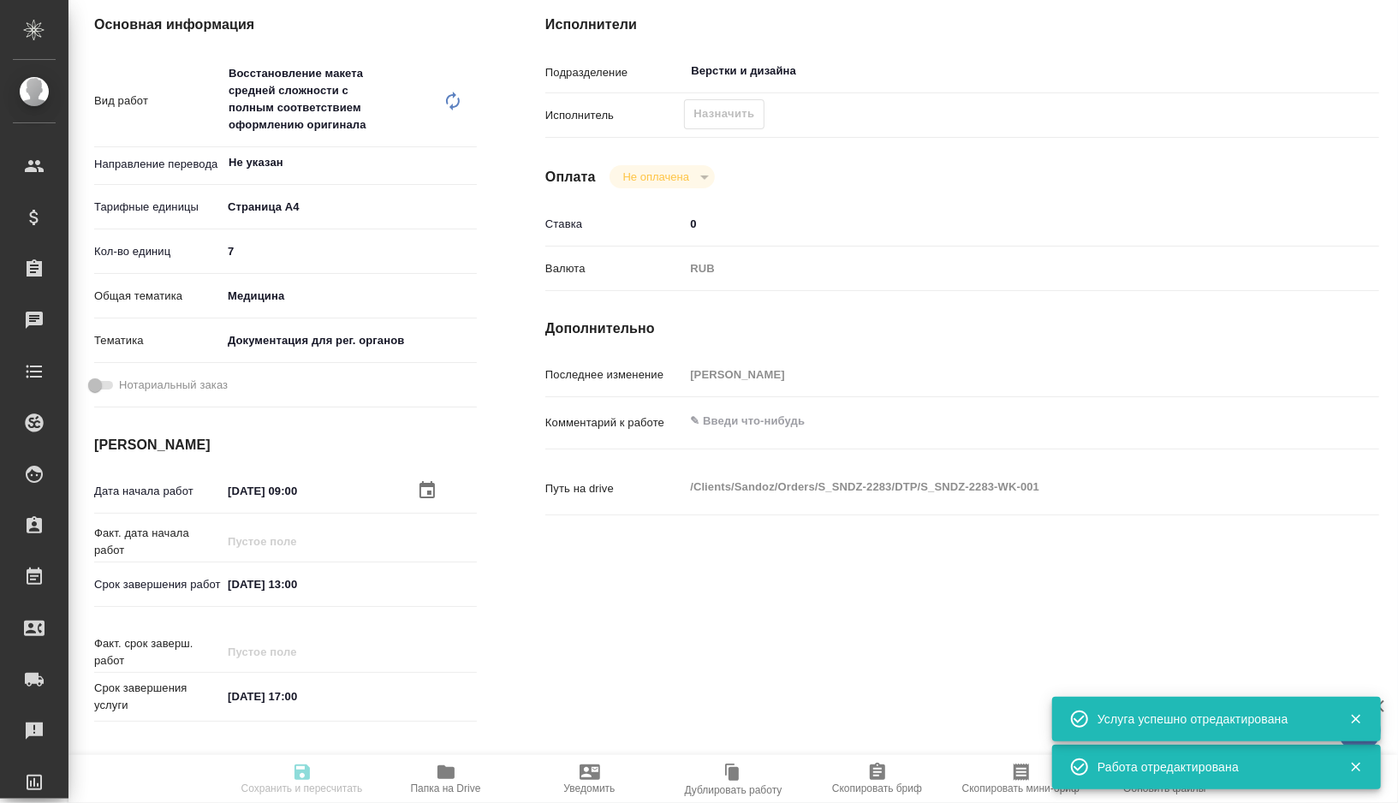
type input "7"
type input "med"
type input "5f647205b73bc97568ca66c6"
type input "[DATE] 09:00"
type input "[DATE] 13:00"
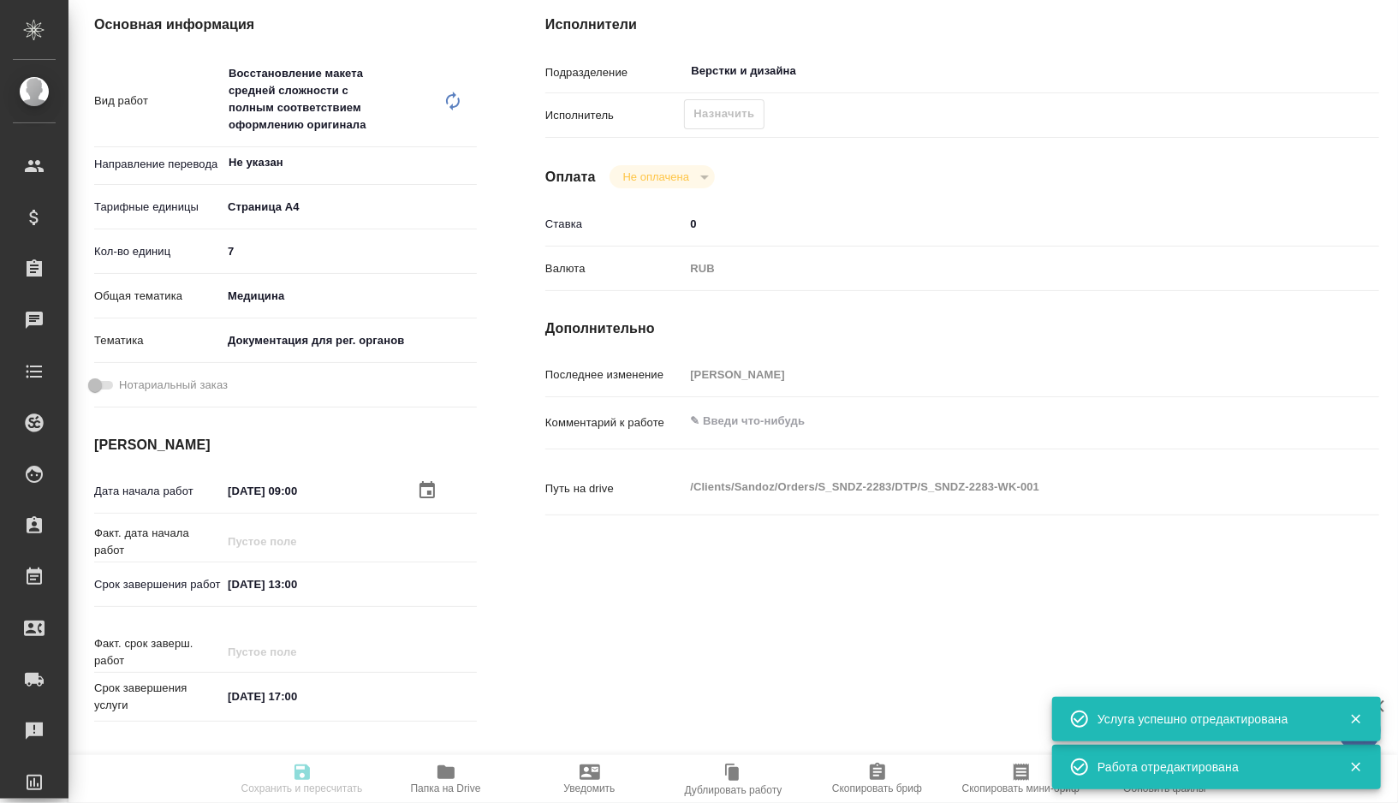
type input "[DATE] 17:00"
type input "Верстки и дизайна"
type input "notPayed"
type input "0"
type input "RUB"
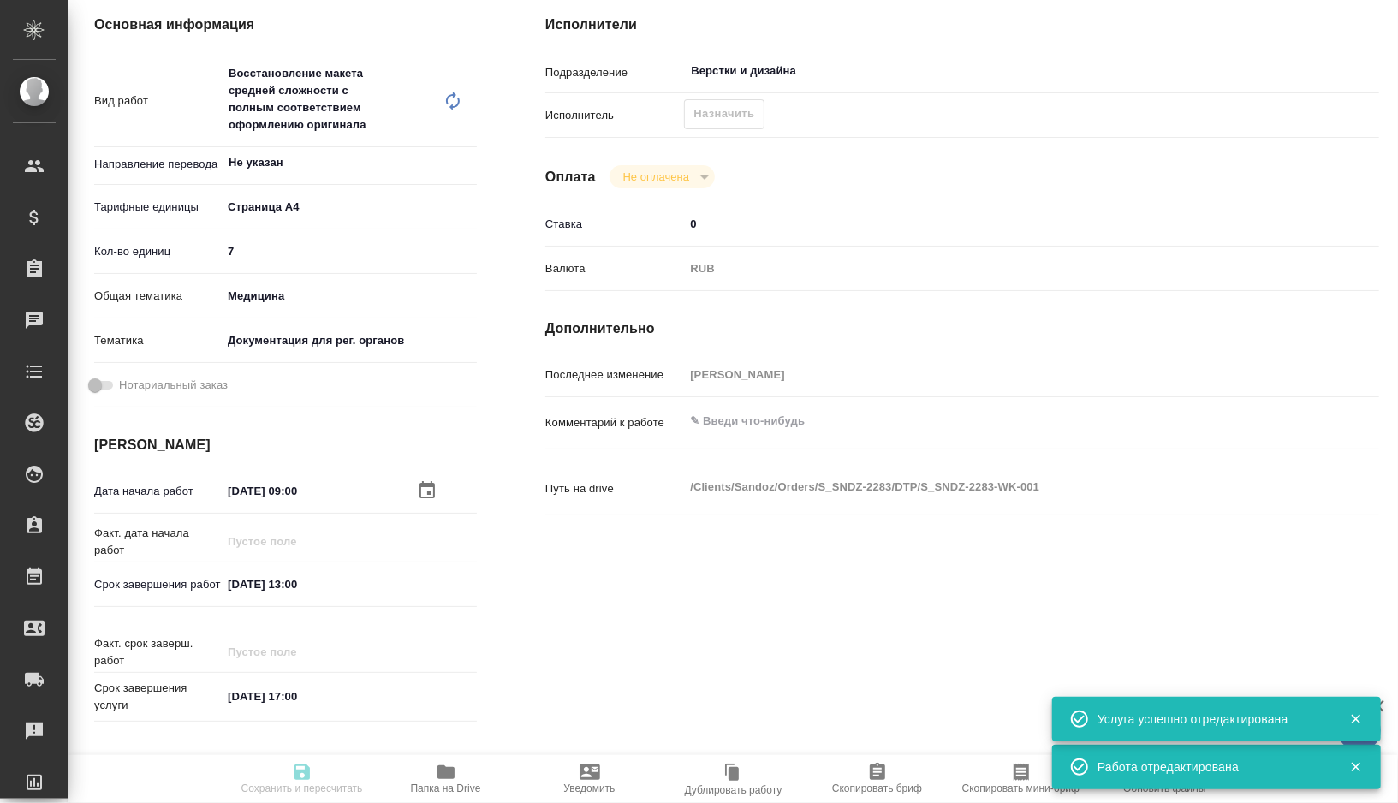
type input "[PERSON_NAME]"
type textarea "x"
type textarea "/Clients/Sandoz/Orders/S_SNDZ-2283/DTP/S_SNDZ-2283-WK-001"
type textarea "x"
type input "S_SNDZ-2283"
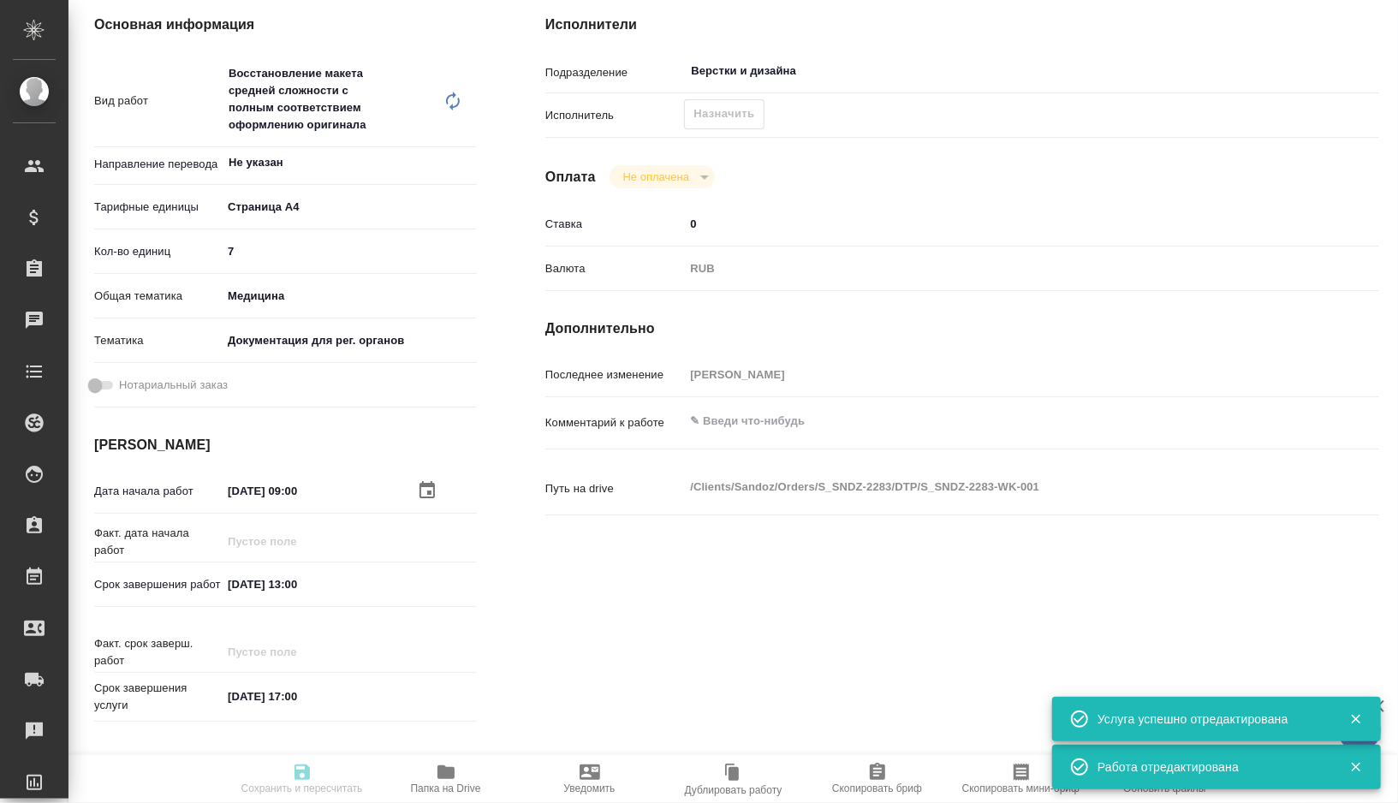
type input "Верстка чертежа. Количество надписей: более 500"
type input "Приемка разверстки, Подверстка, Приемка подверстки, Восстановление макета средн…"
type input "[PERSON_NAME]"
type input "/Clients/Sandoz/Orders/S_SNDZ-2283"
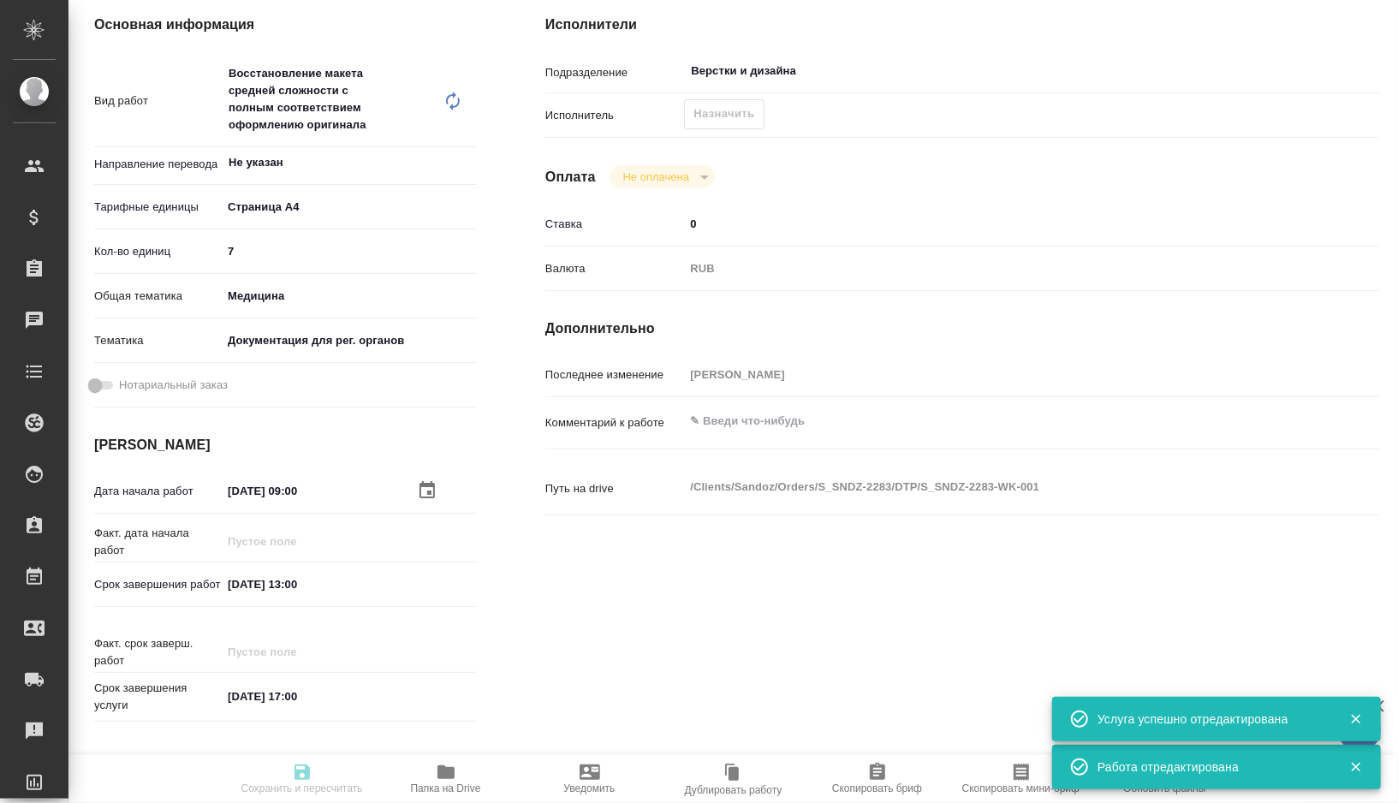
type textarea "x"
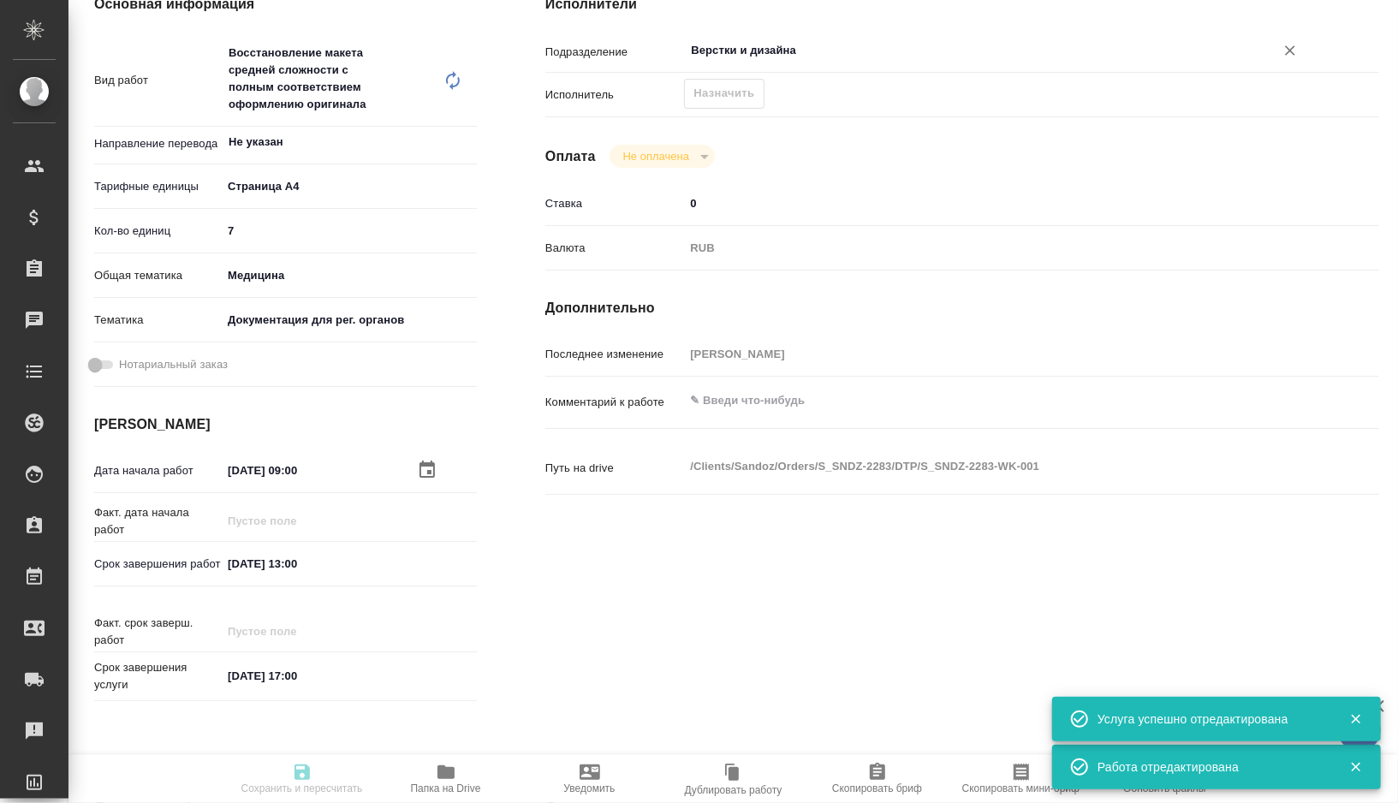
type textarea "x"
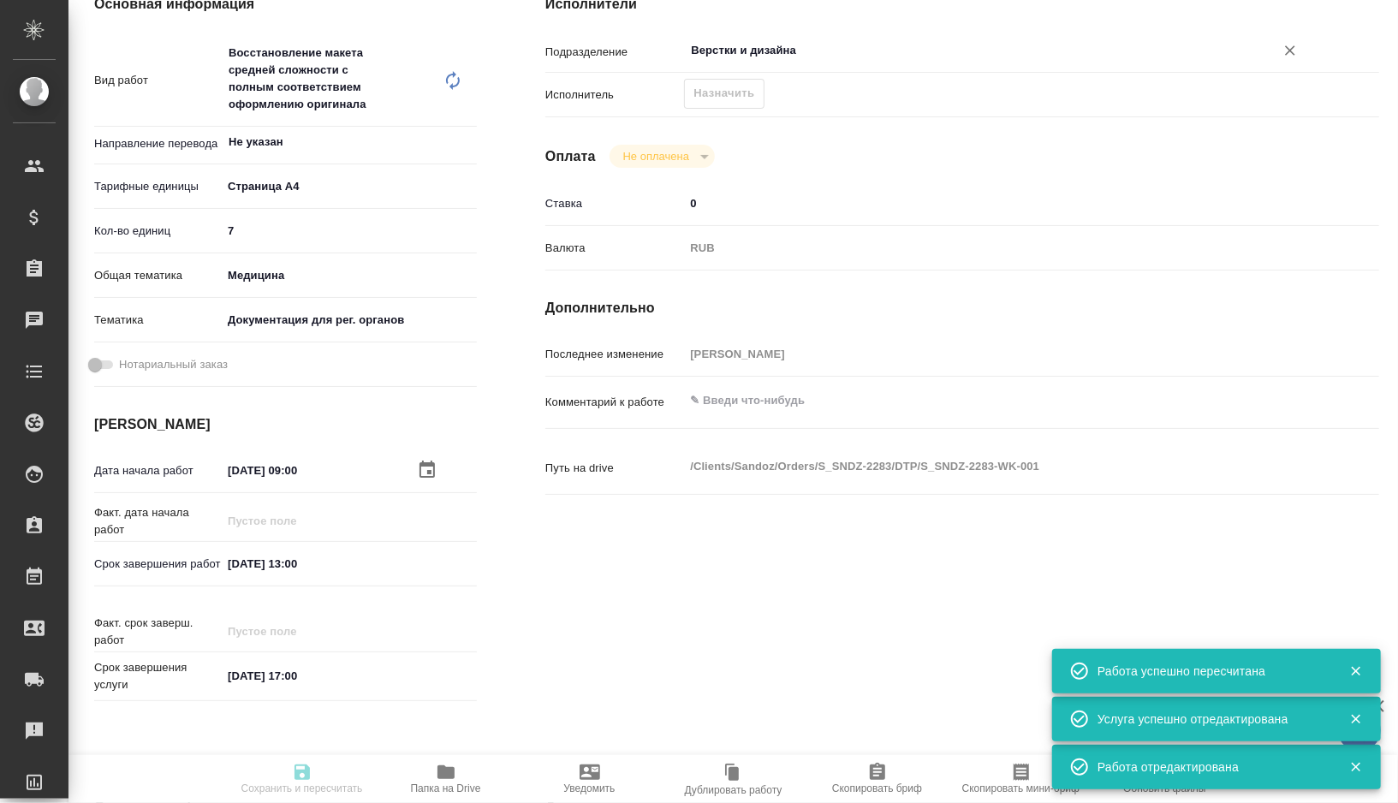
type textarea "x"
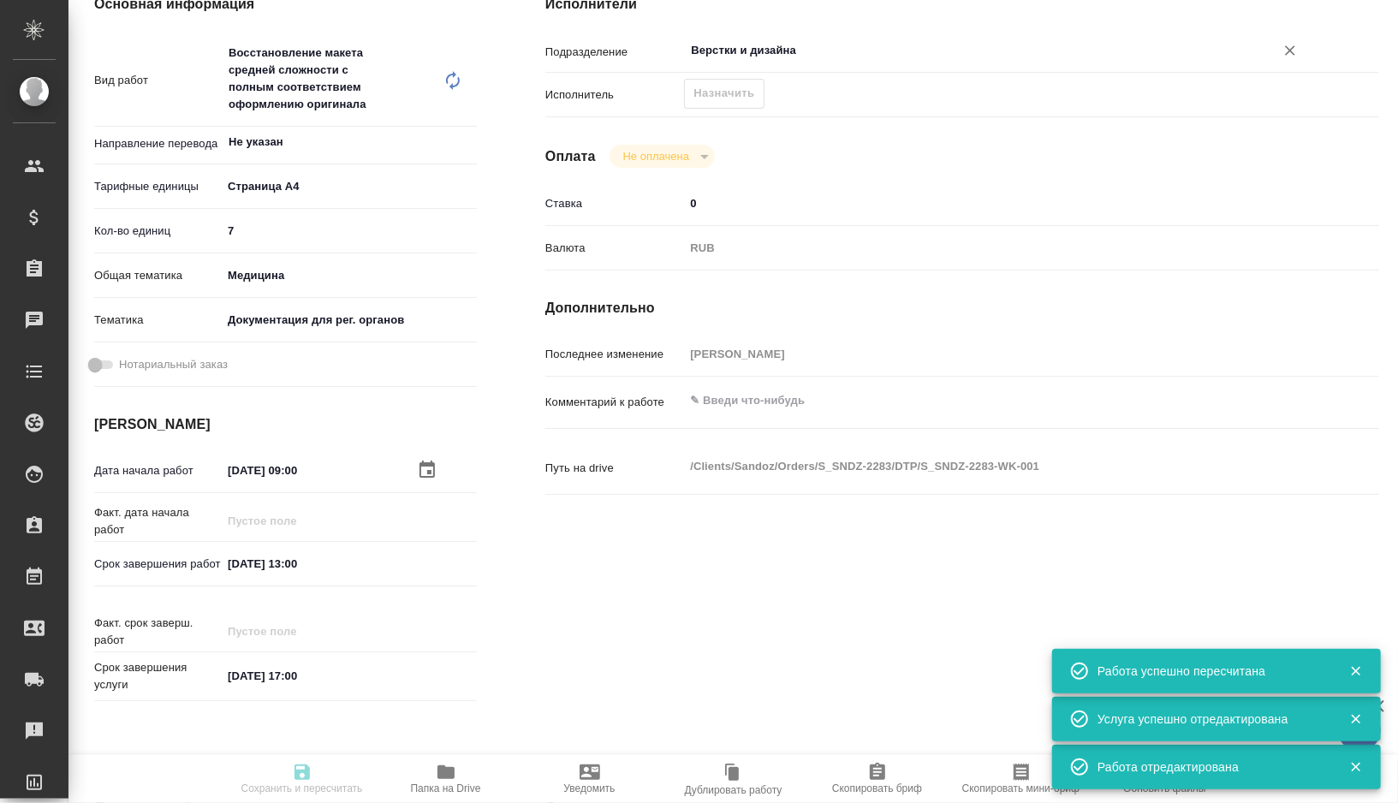
type textarea "x"
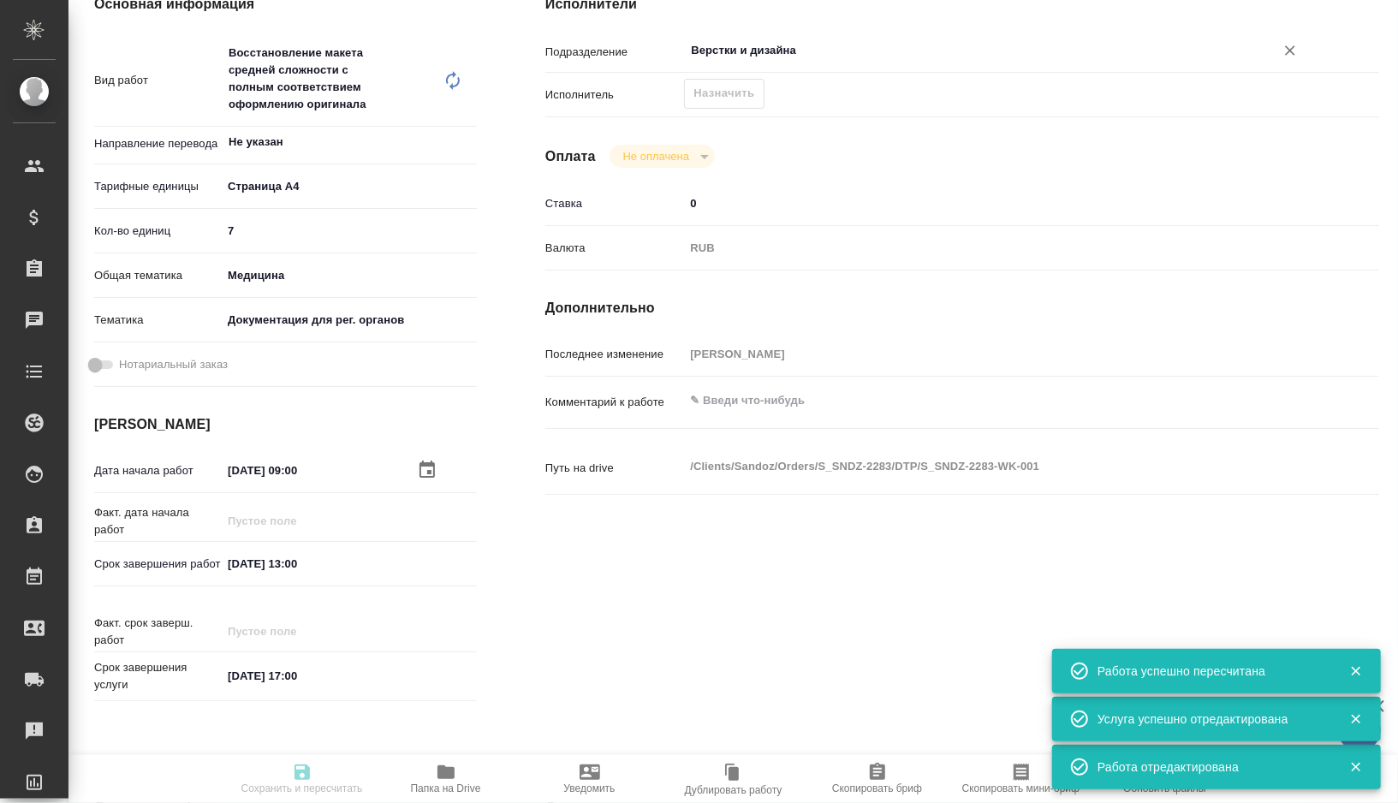
type textarea "x"
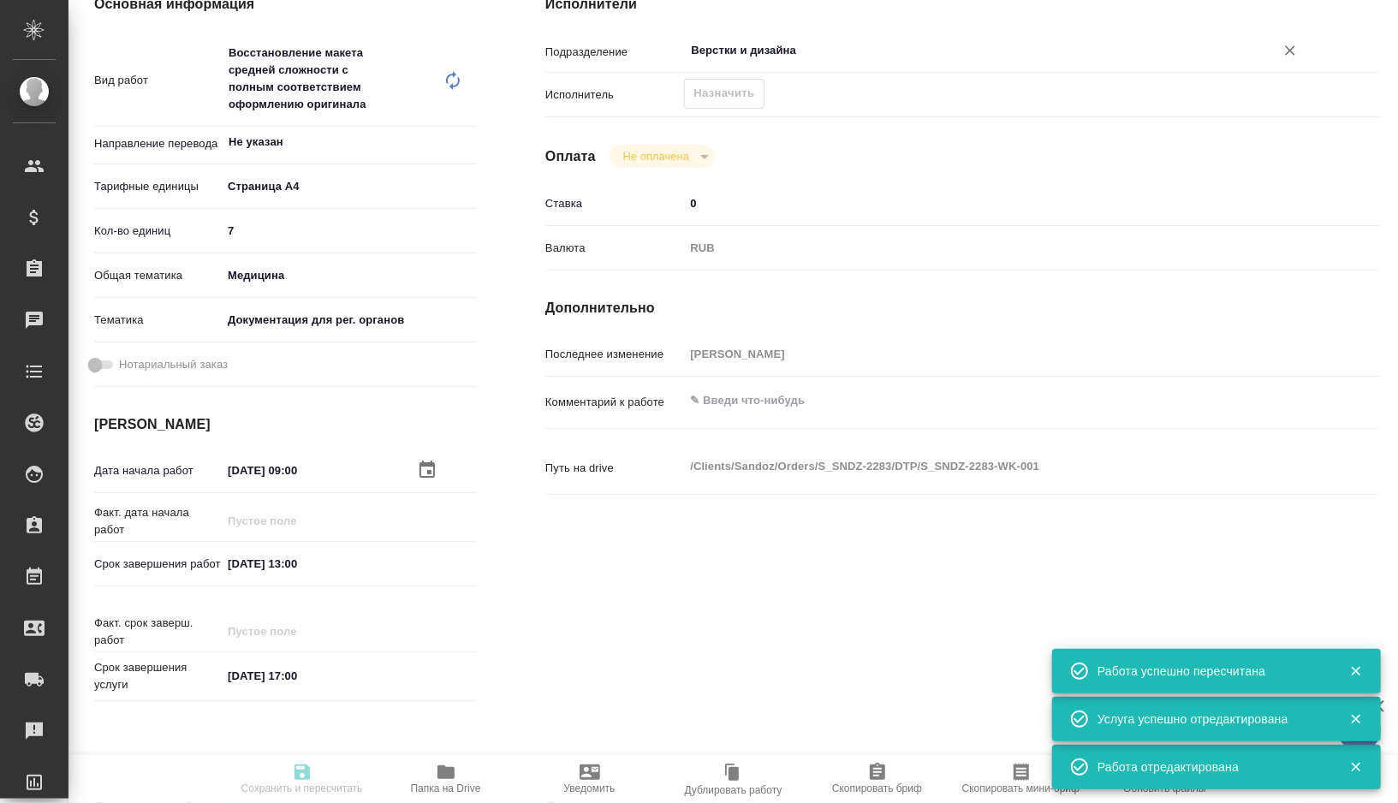
click at [802, 61] on input "Верстки и дизайна" at bounding box center [968, 50] width 558 height 21
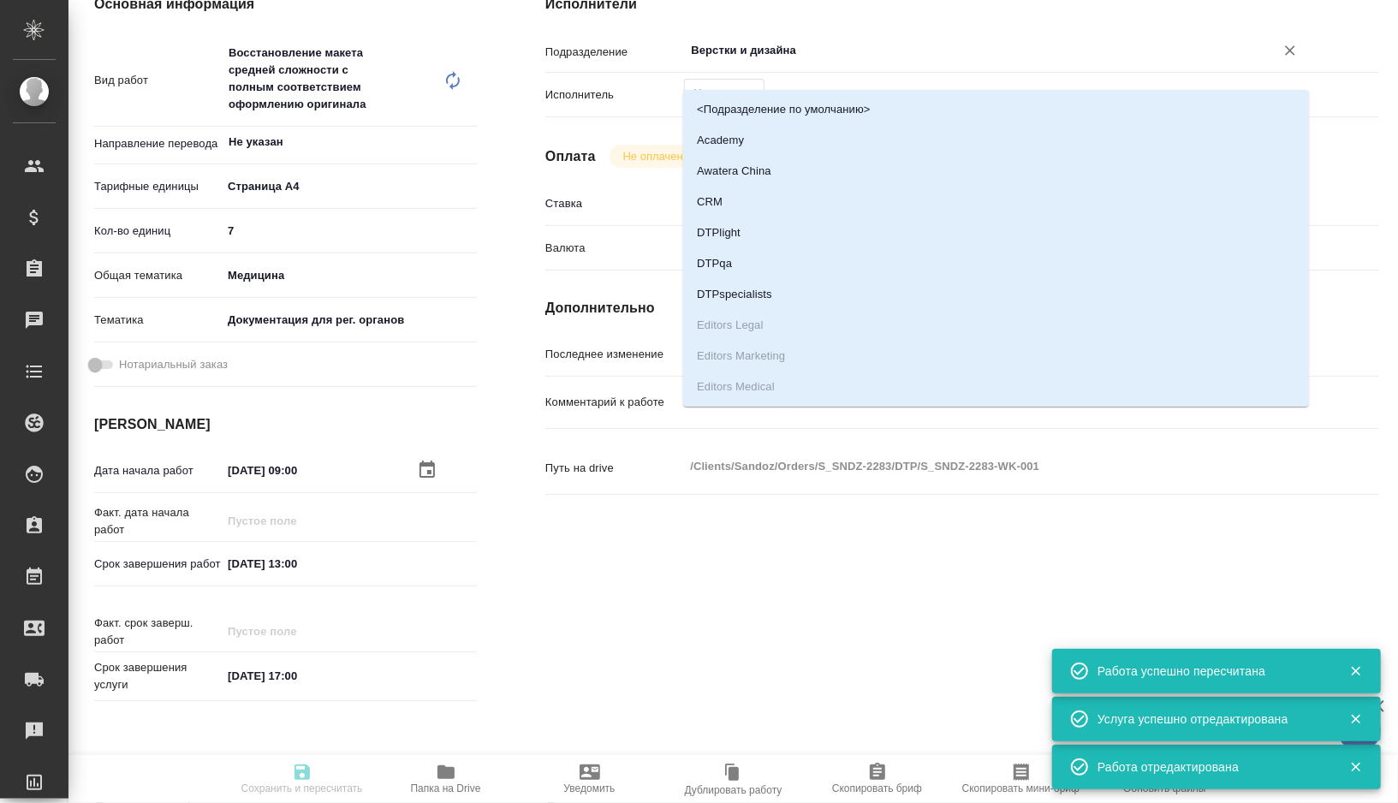
type input "recruiting"
type textarea "Восстановление макета средней сложности с полным соответствием оформлению ориги…"
type textarea "x"
type input "Не указан"
type input "5f036ec4e16dec2d6b59c8ff"
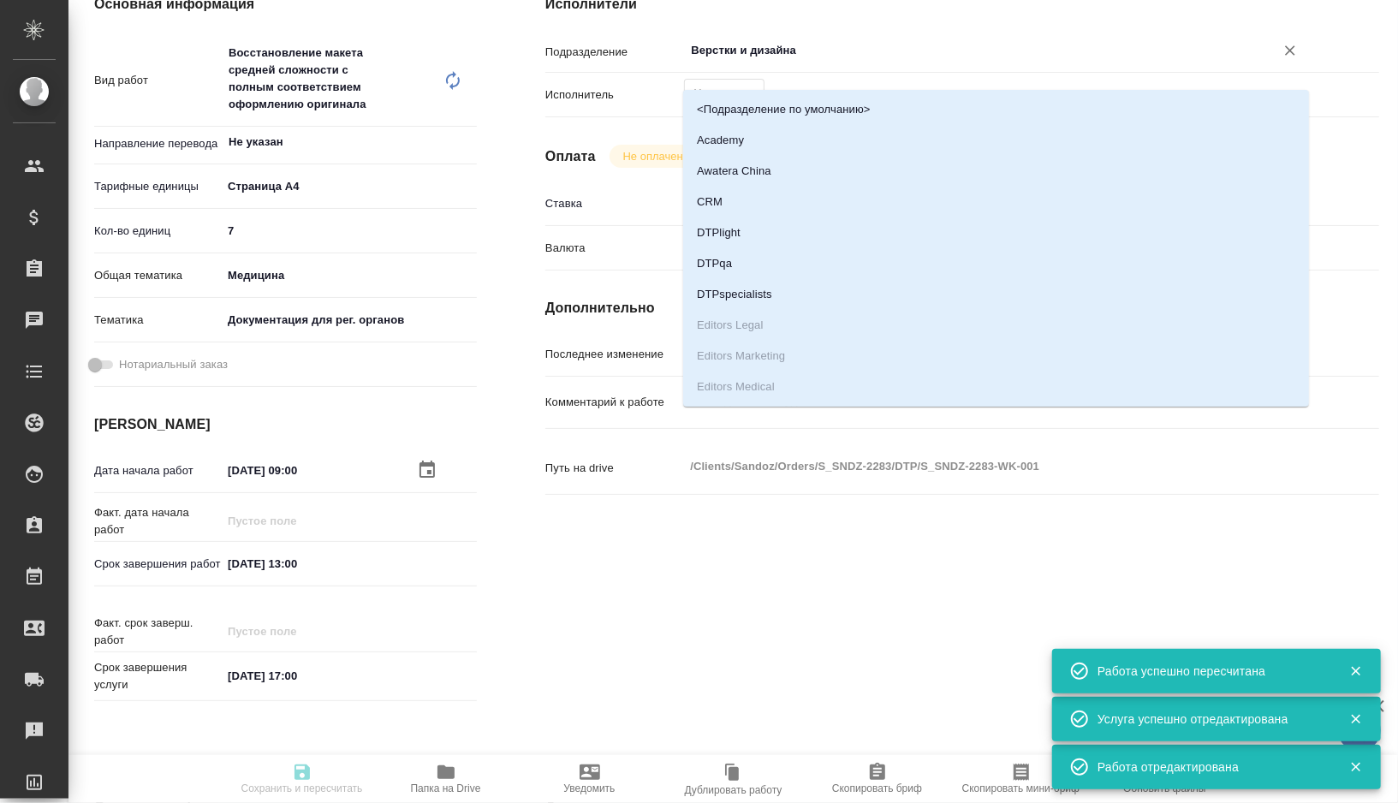
type input "7"
type input "med"
type input "5f647205b73bc97568ca66c6"
type input "[DATE] 09:00"
type input "[DATE] 13:00"
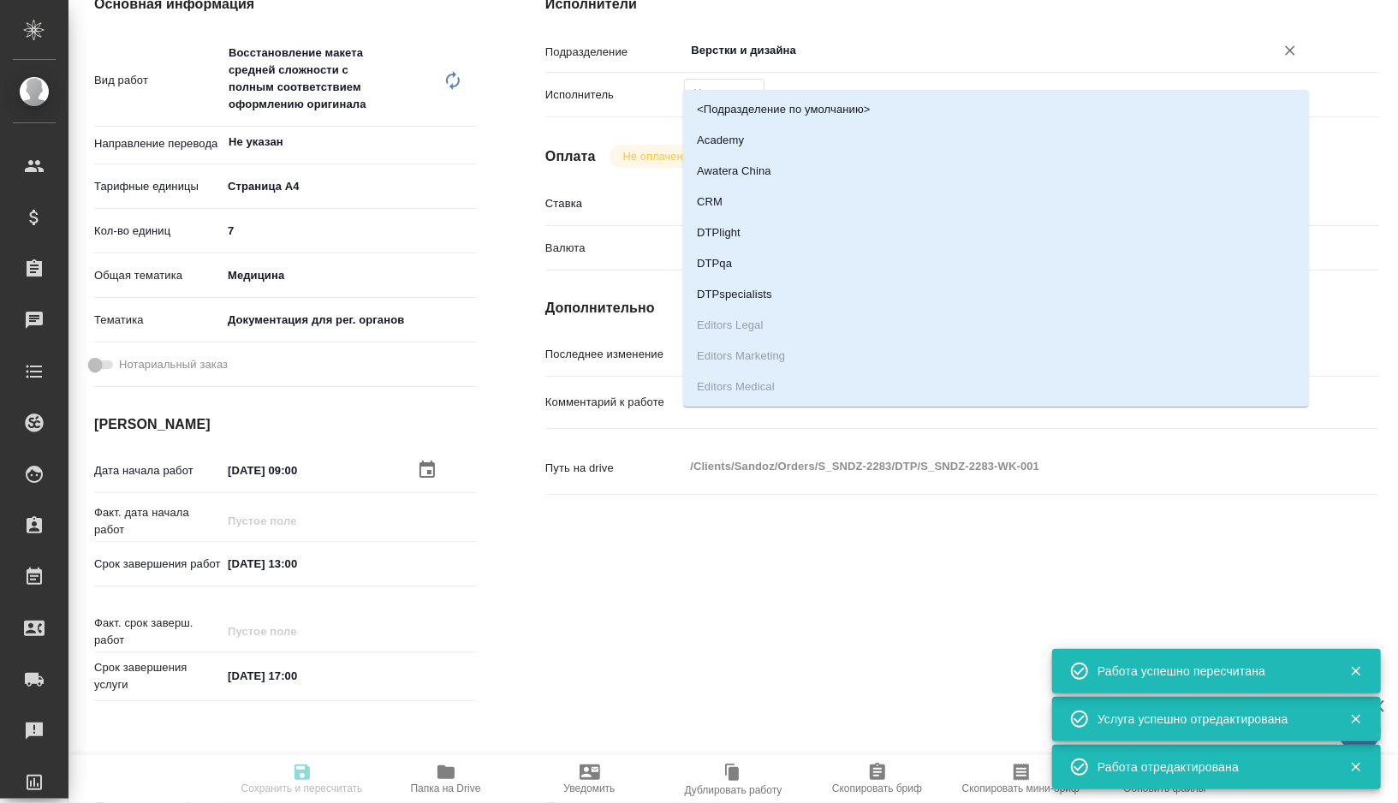
type input "[DATE] 17:00"
type input "Верстки и дизайна"
type input "notPayed"
type input "0"
type input "RUB"
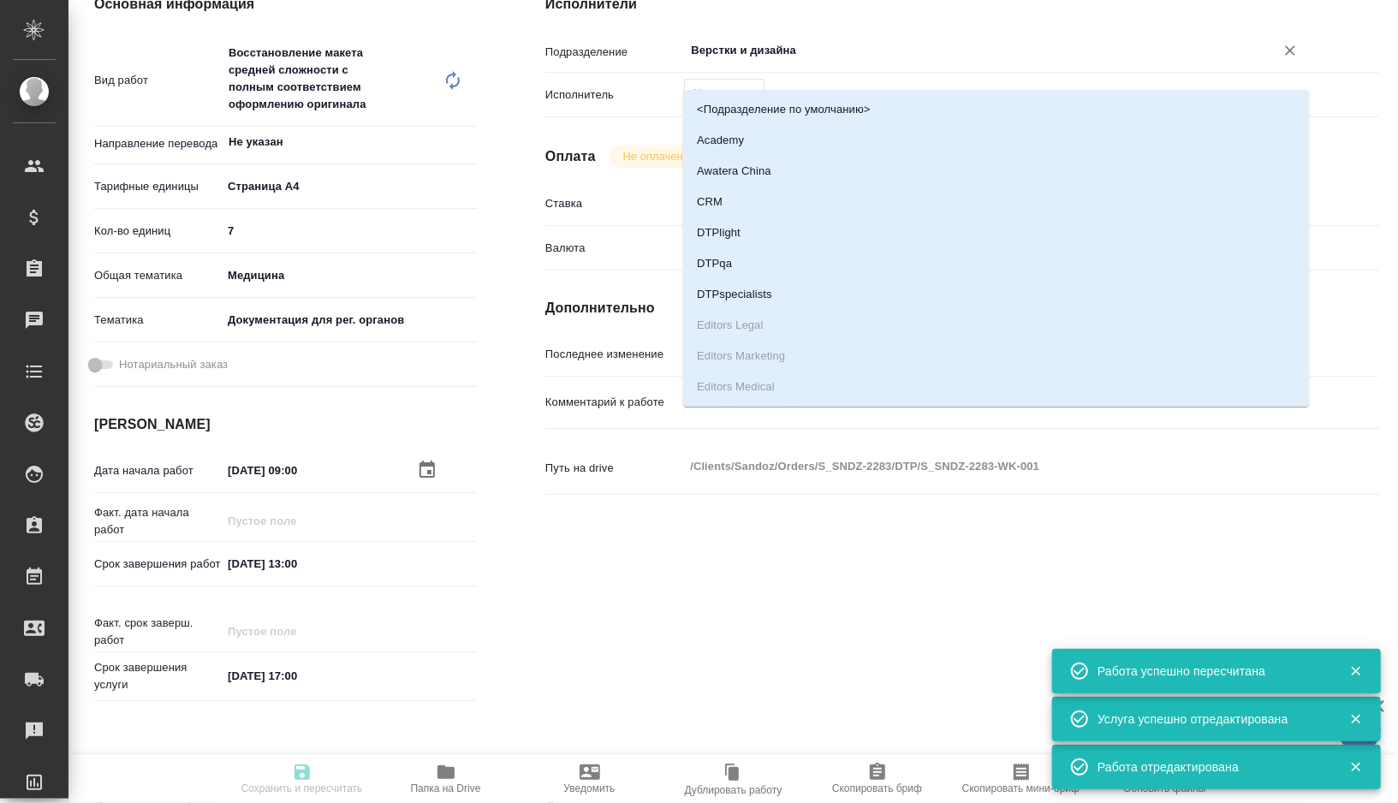
type input "[PERSON_NAME]"
type textarea "x"
type textarea "/Clients/Sandoz/Orders/S_SNDZ-2283/DTP/S_SNDZ-2283-WK-001"
type textarea "x"
type input "S_SNDZ-2283"
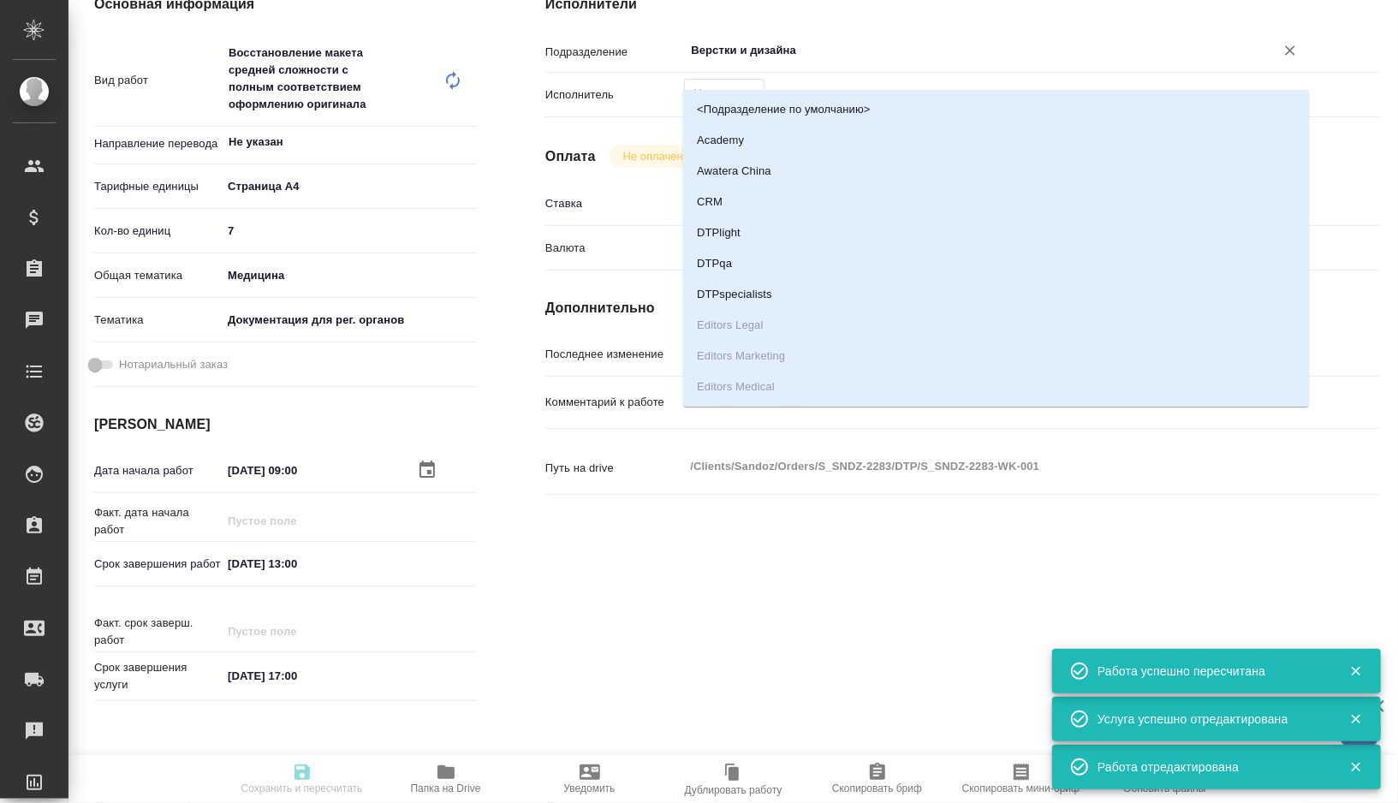
type input "Верстка чертежа. Количество надписей: более 500"
type input "Приемка разверстки, Подверстка, Приемка подверстки, Восстановление макета средн…"
type input "[PERSON_NAME]"
type input "/Clients/Sandoz/Orders/S_SNDZ-2283"
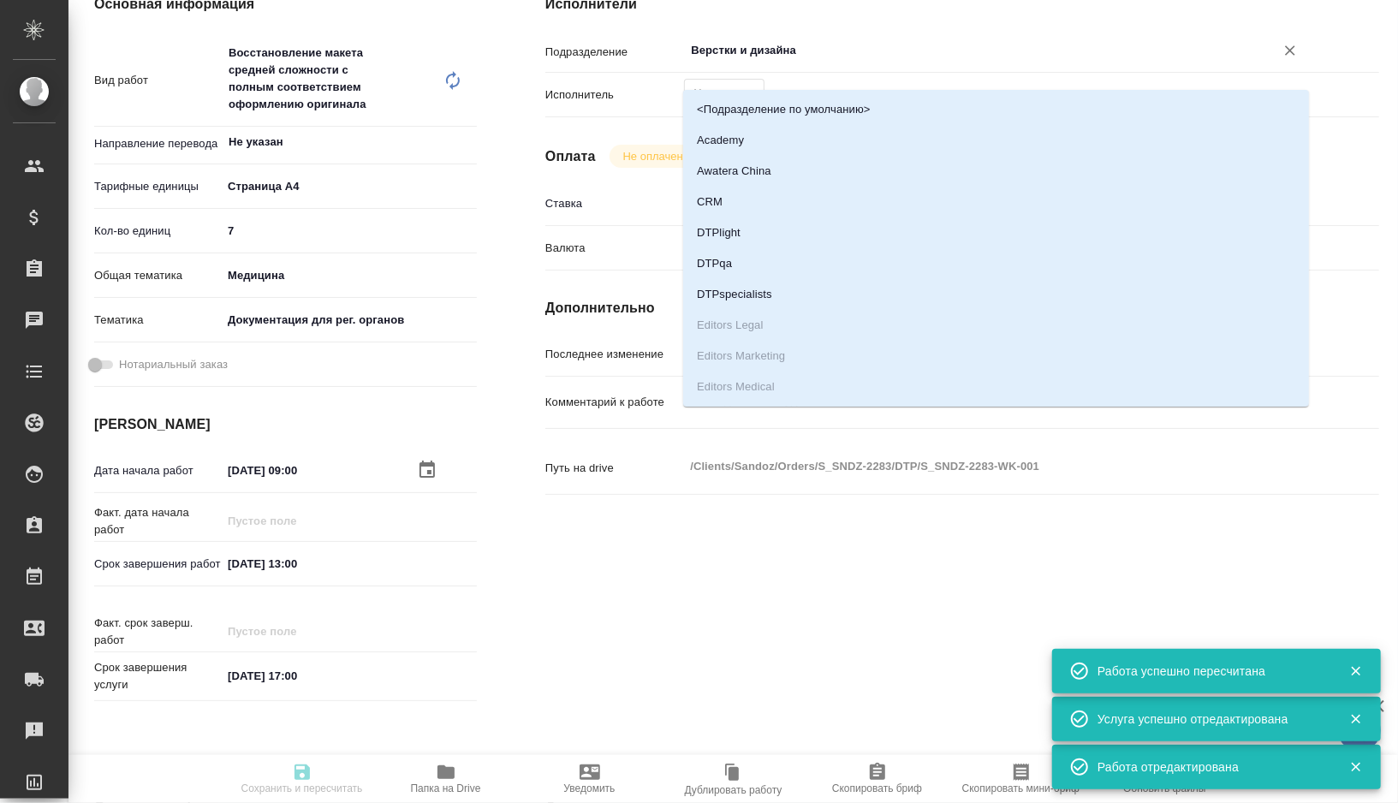
type textarea "x"
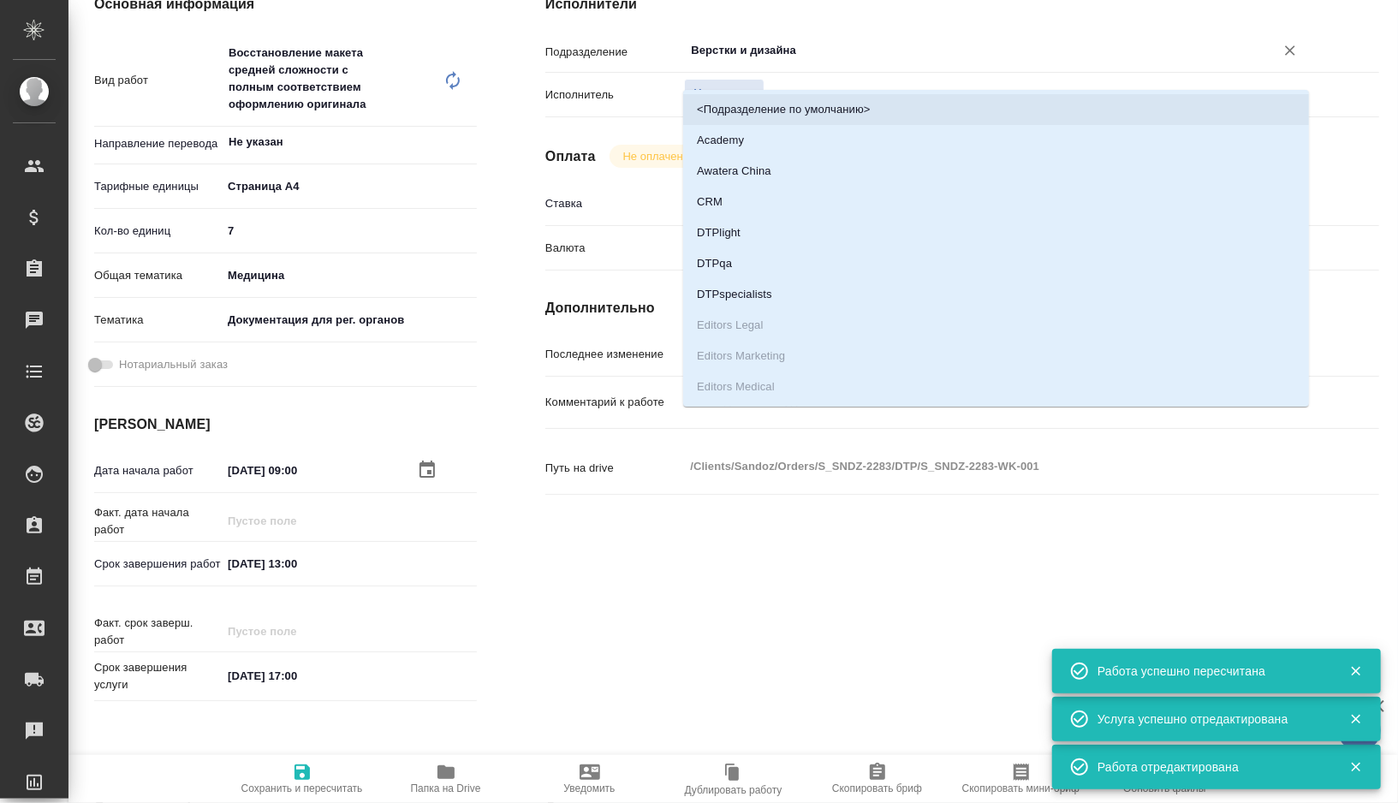
type textarea "x"
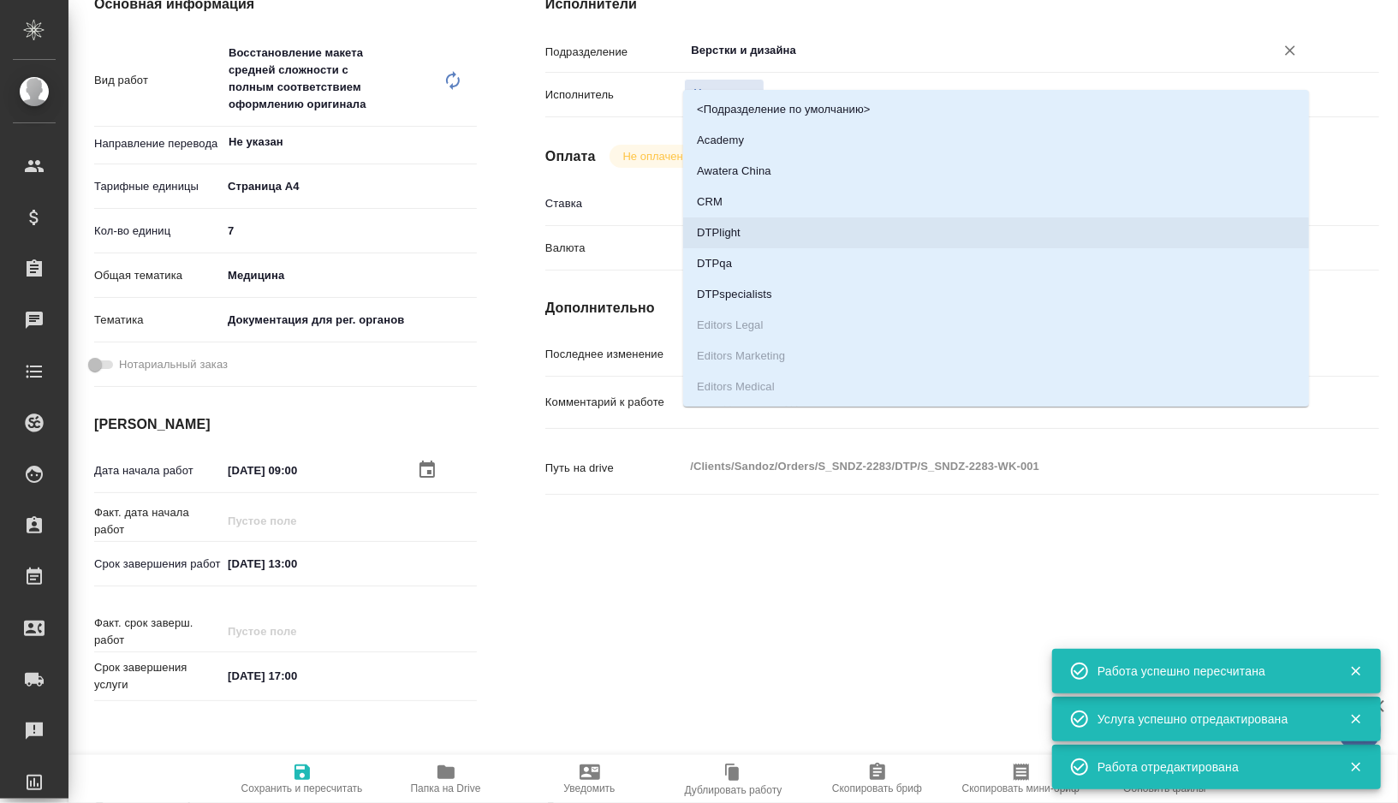
type textarea "x"
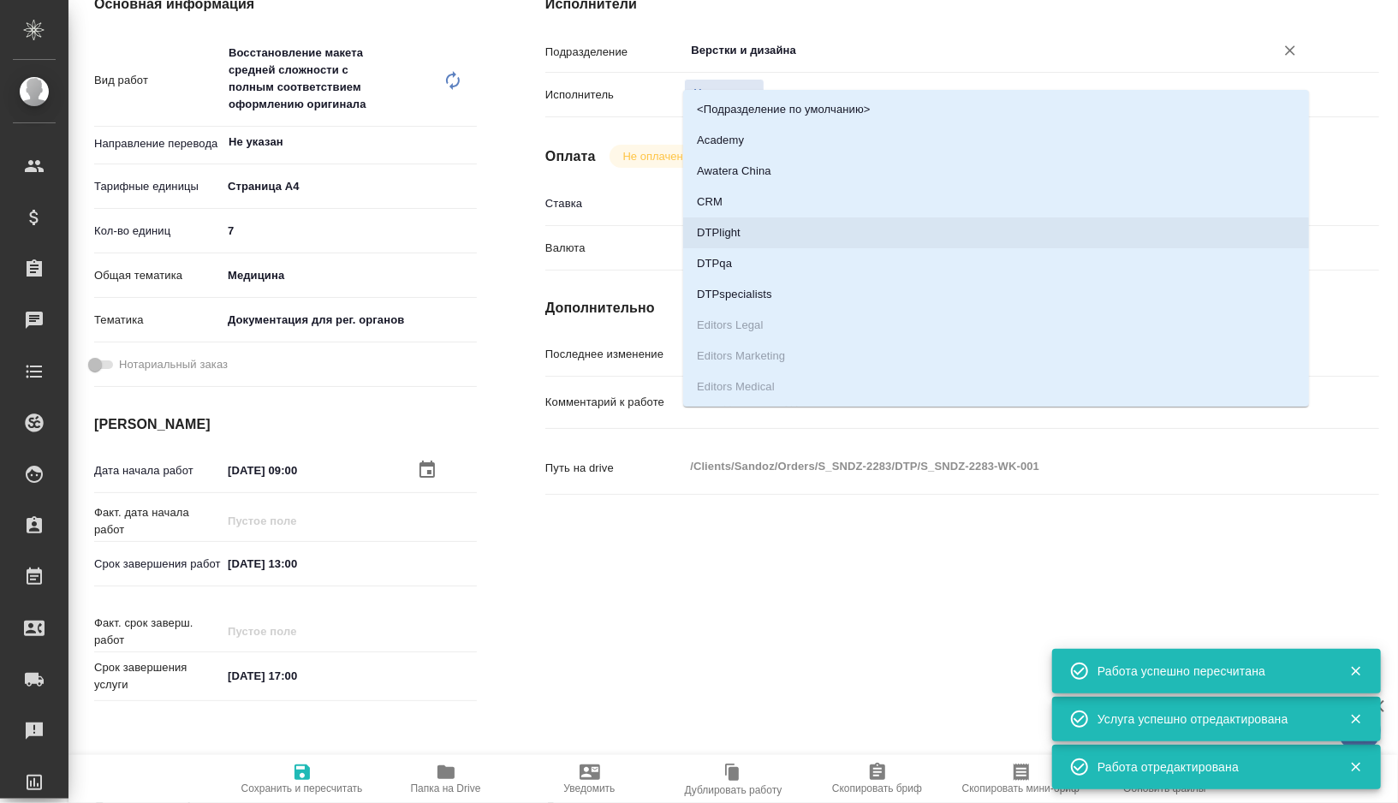
click at [754, 239] on li "DTPlight" at bounding box center [996, 233] width 626 height 31
type textarea "x"
type input "DTPlight"
type textarea "x"
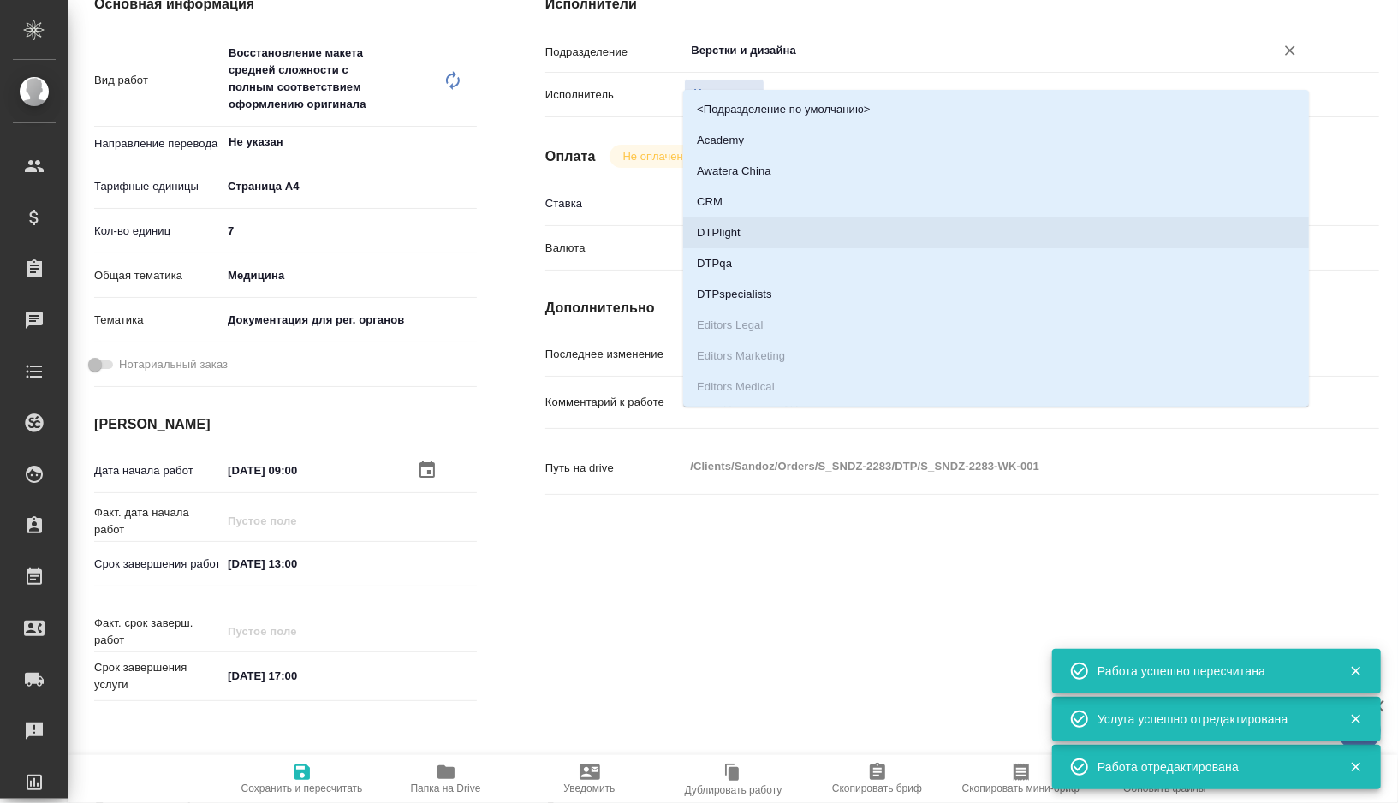
type textarea "x"
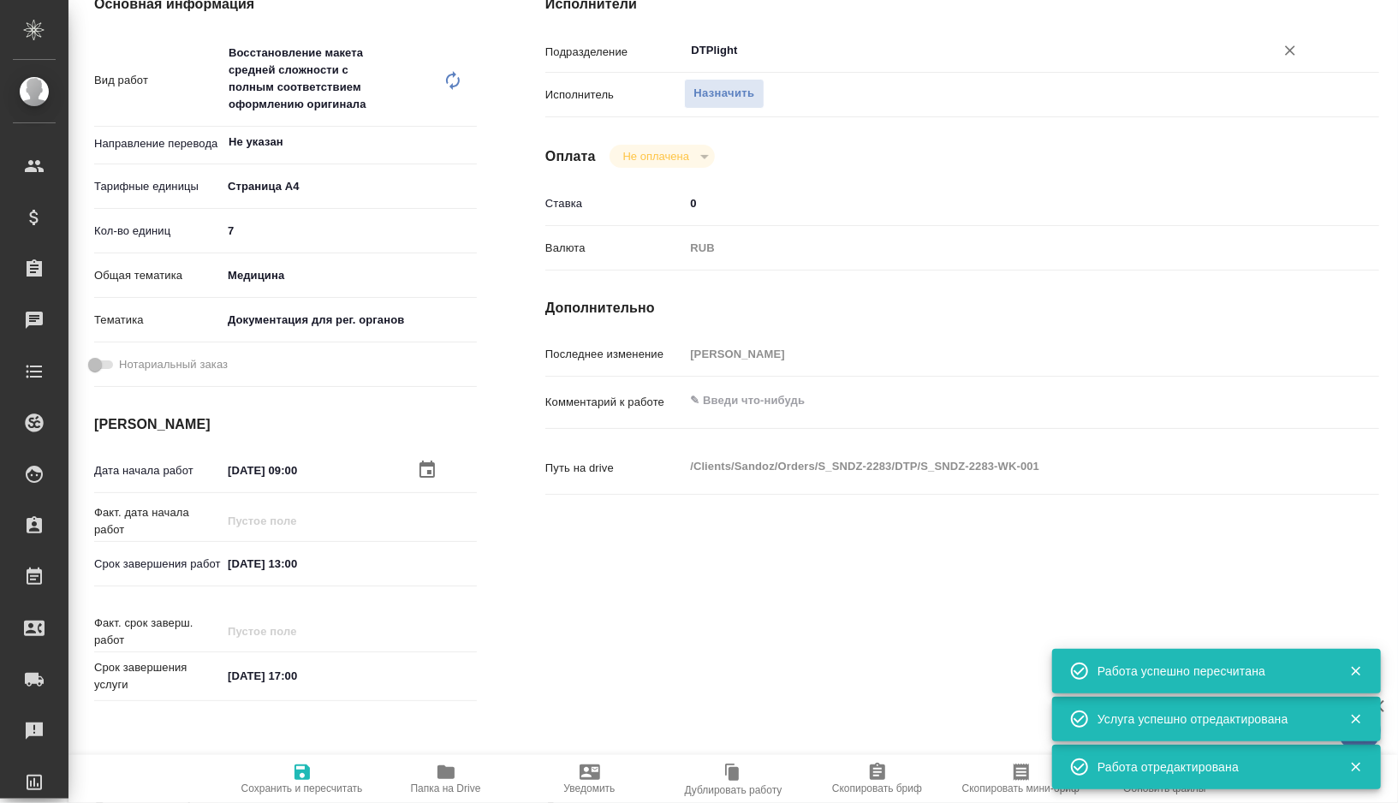
type textarea "x"
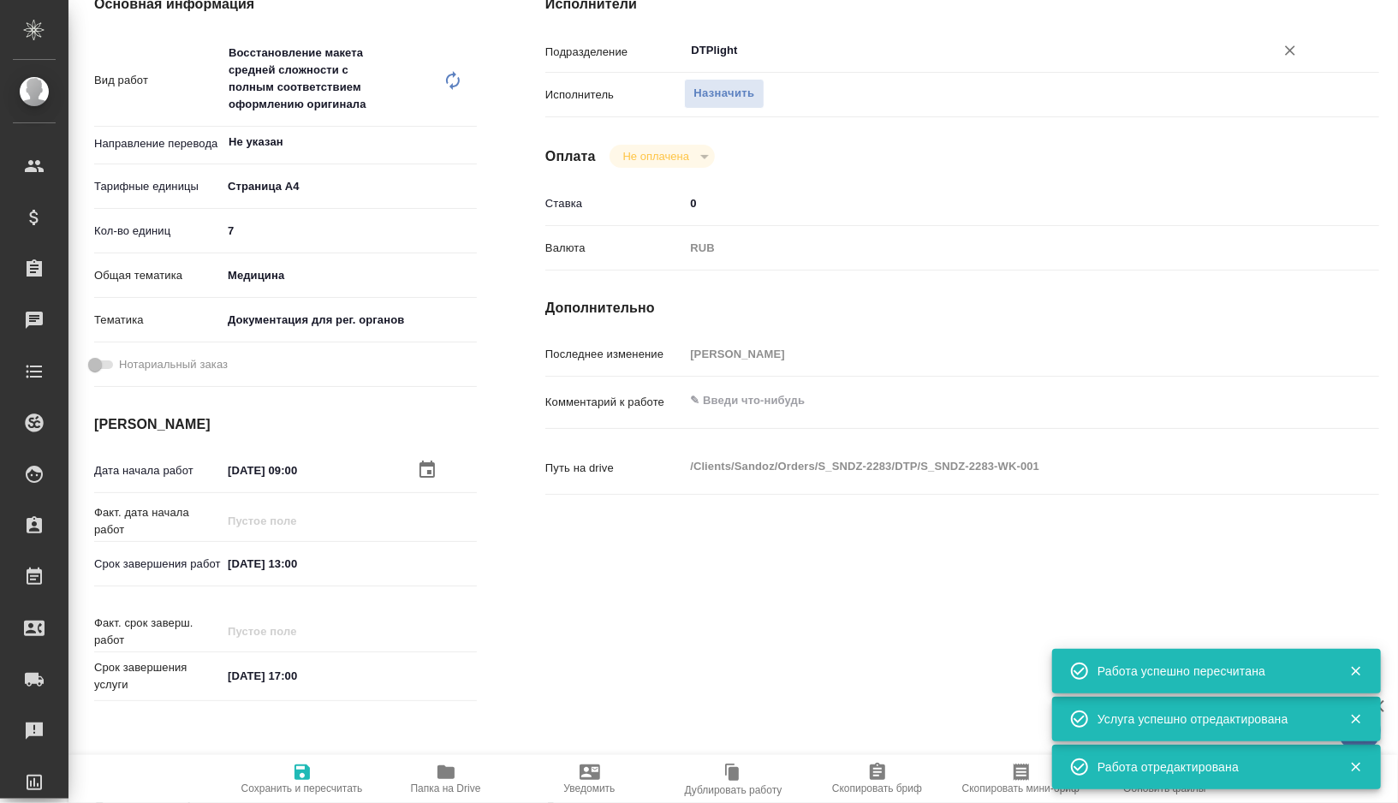
click at [313, 783] on span "Сохранить и пересчитать" at bounding box center [302, 789] width 122 height 12
type textarea "x"
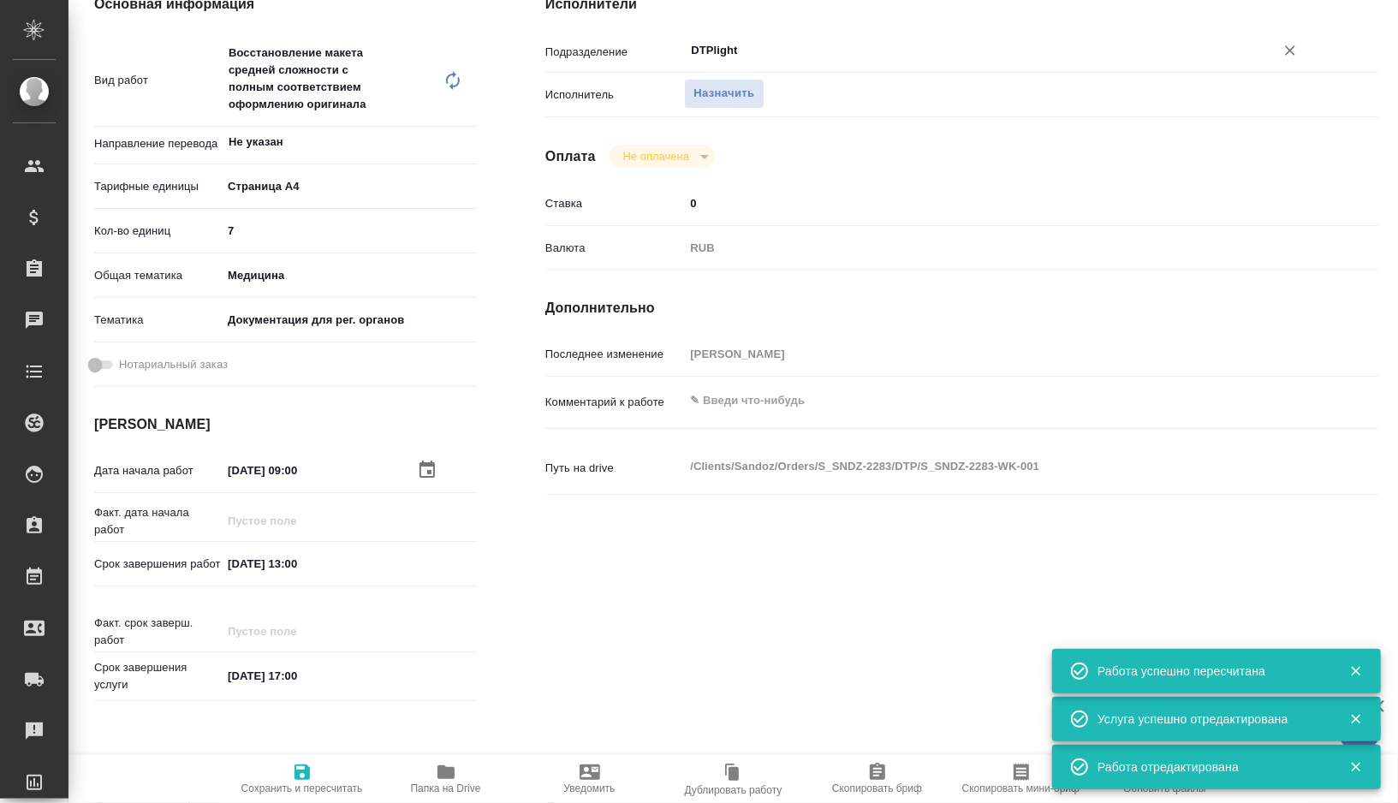
type textarea "x"
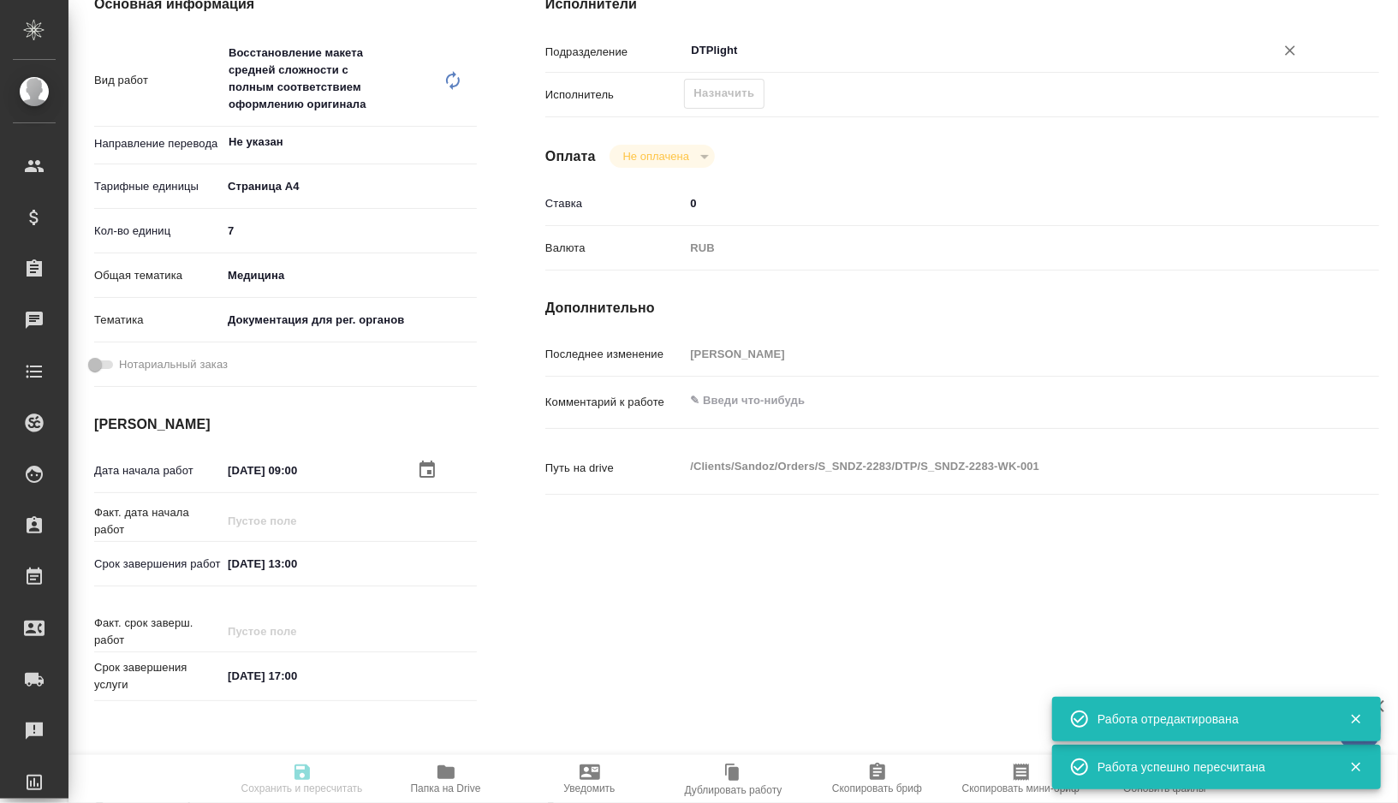
type textarea "x"
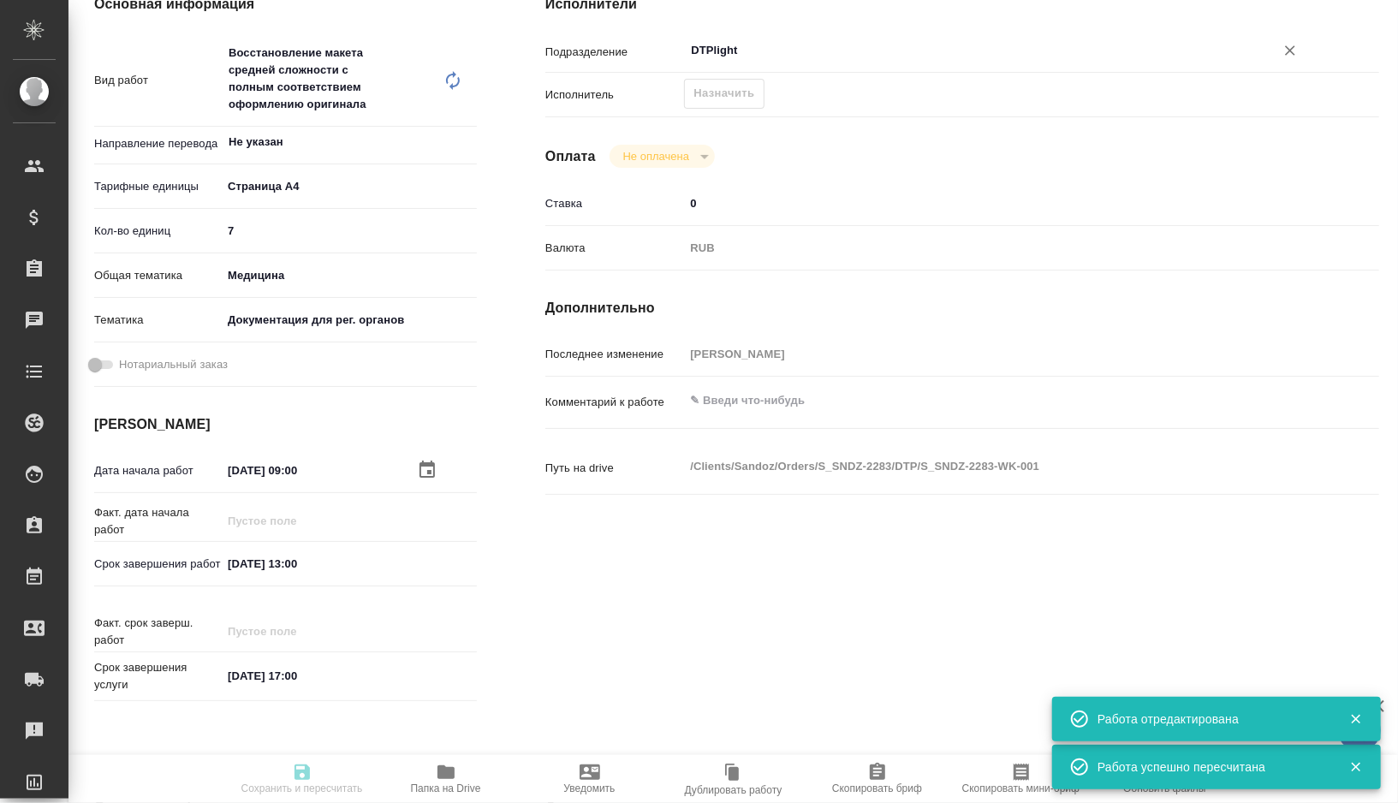
type textarea "x"
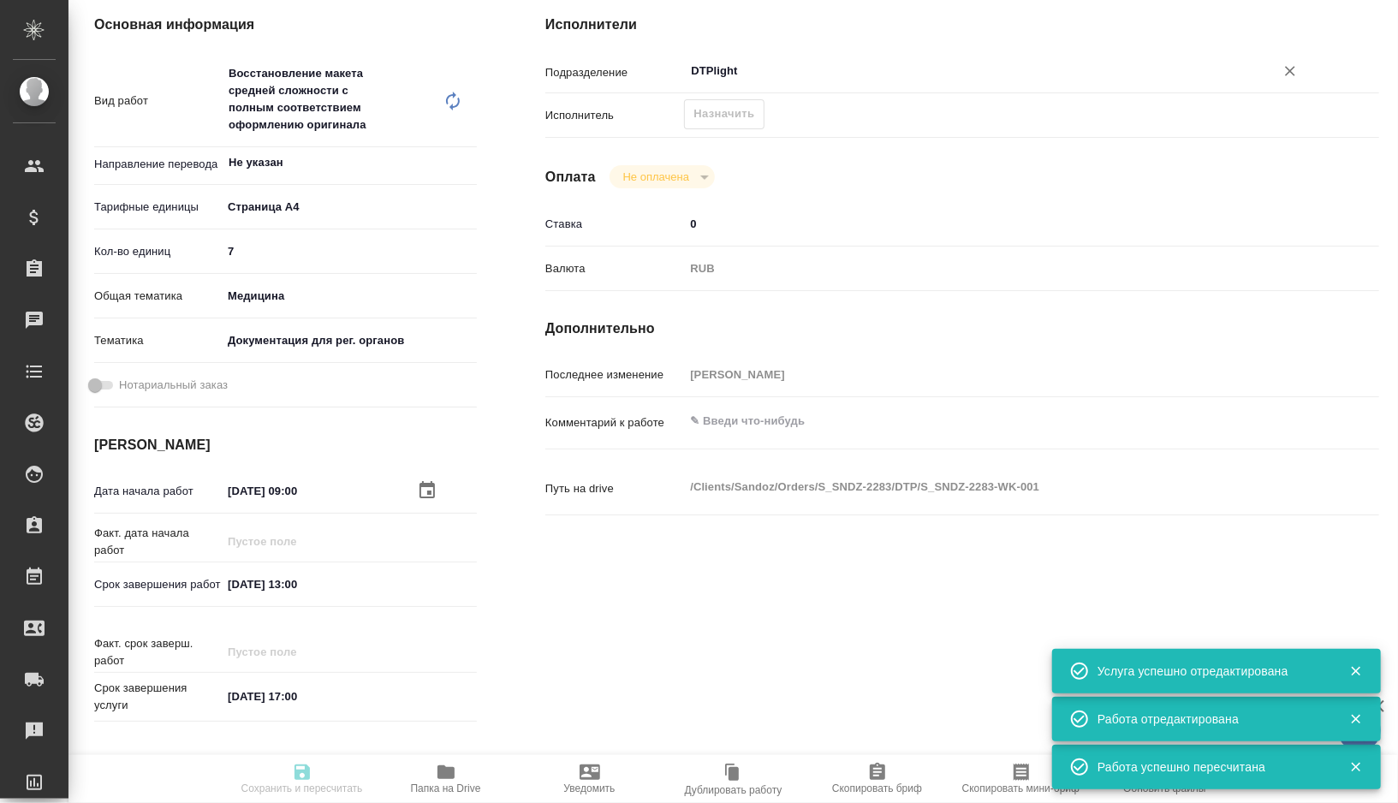
type input "recruiting"
type textarea "Восстановление макета средней сложности с полным соответствием оформлению ориги…"
type textarea "x"
type input "Не указан"
type input "5f036ec4e16dec2d6b59c8ff"
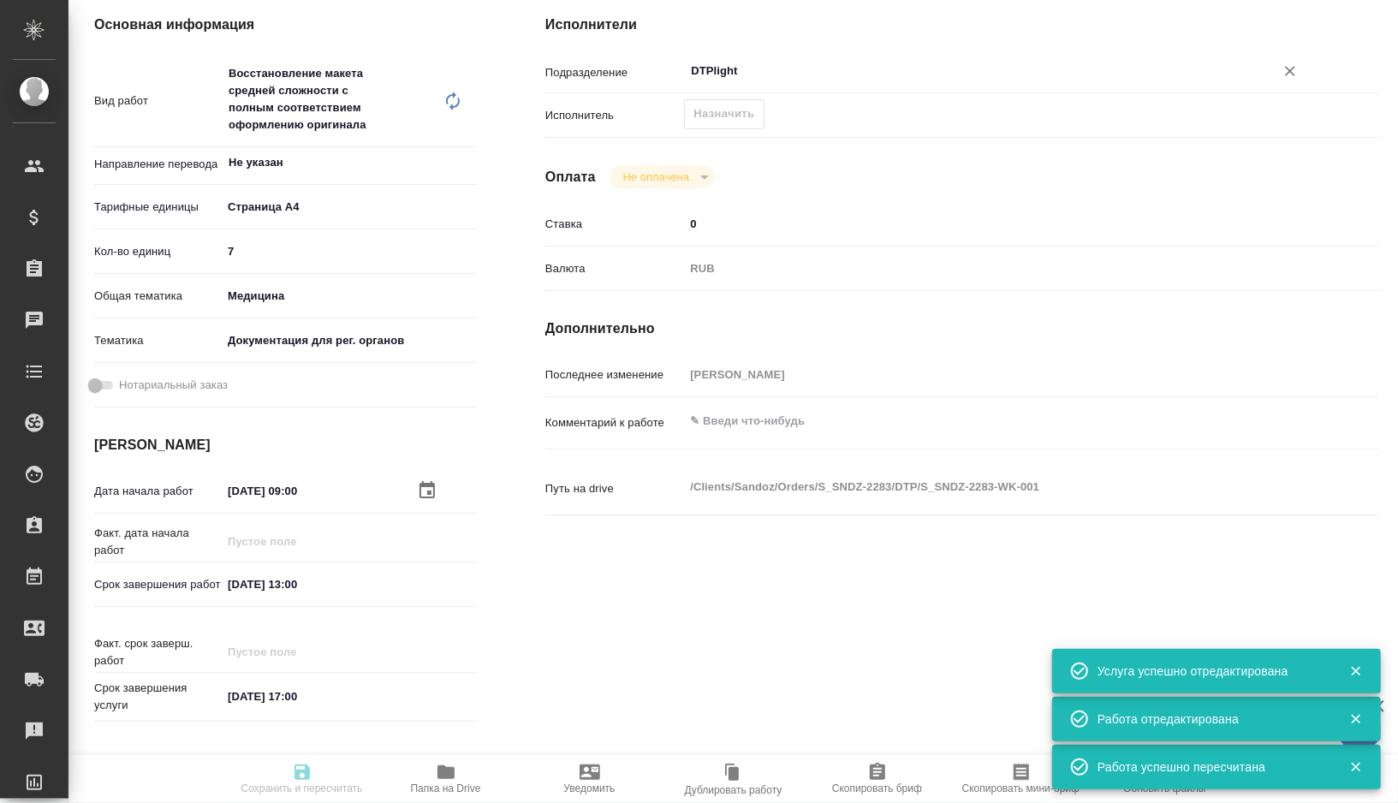
type input "7"
type input "med"
type input "5f647205b73bc97568ca66c6"
type input "12.08.2025 09:00"
type input "12.08.2025 13:00"
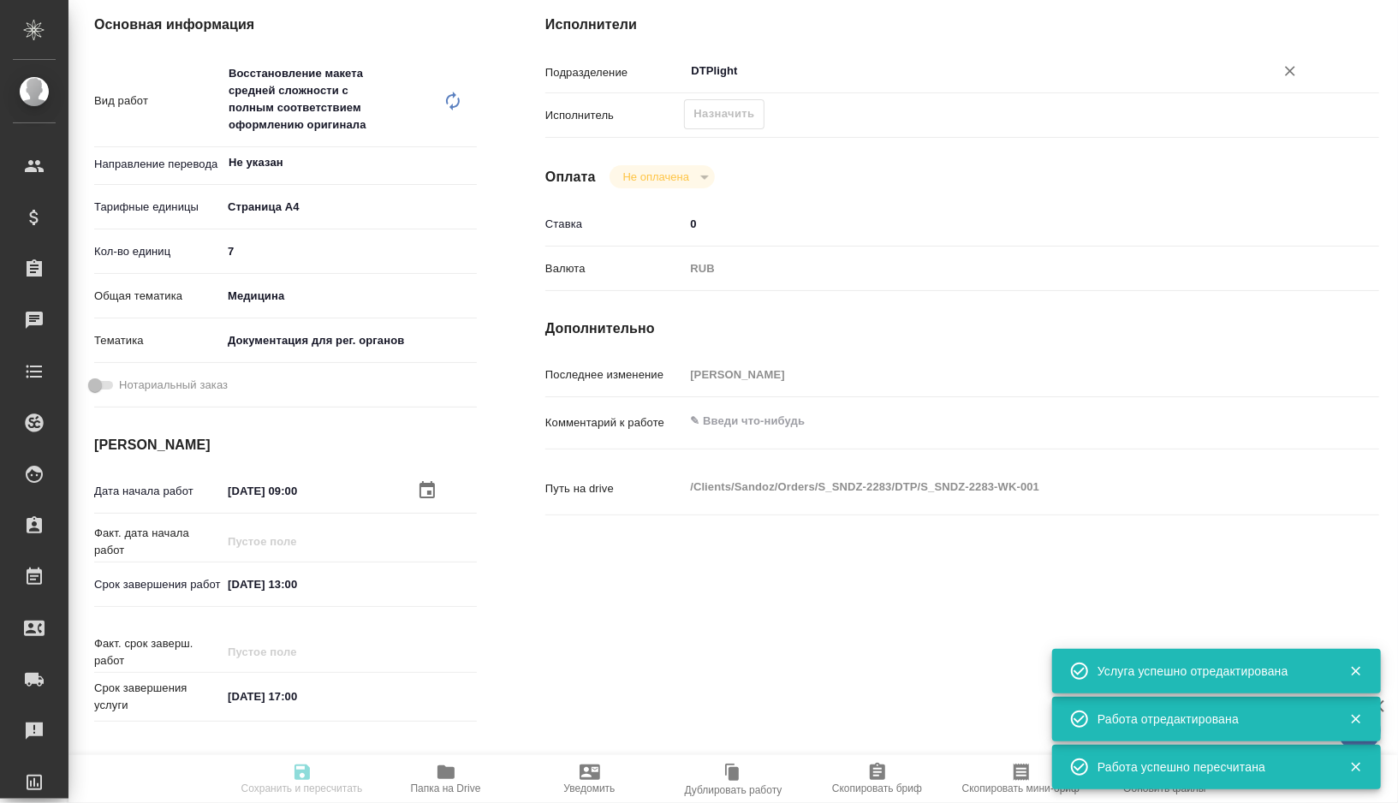
type input "12.08.2025 17:00"
type input "DTPlight"
type input "notPayed"
type input "0"
type input "RUB"
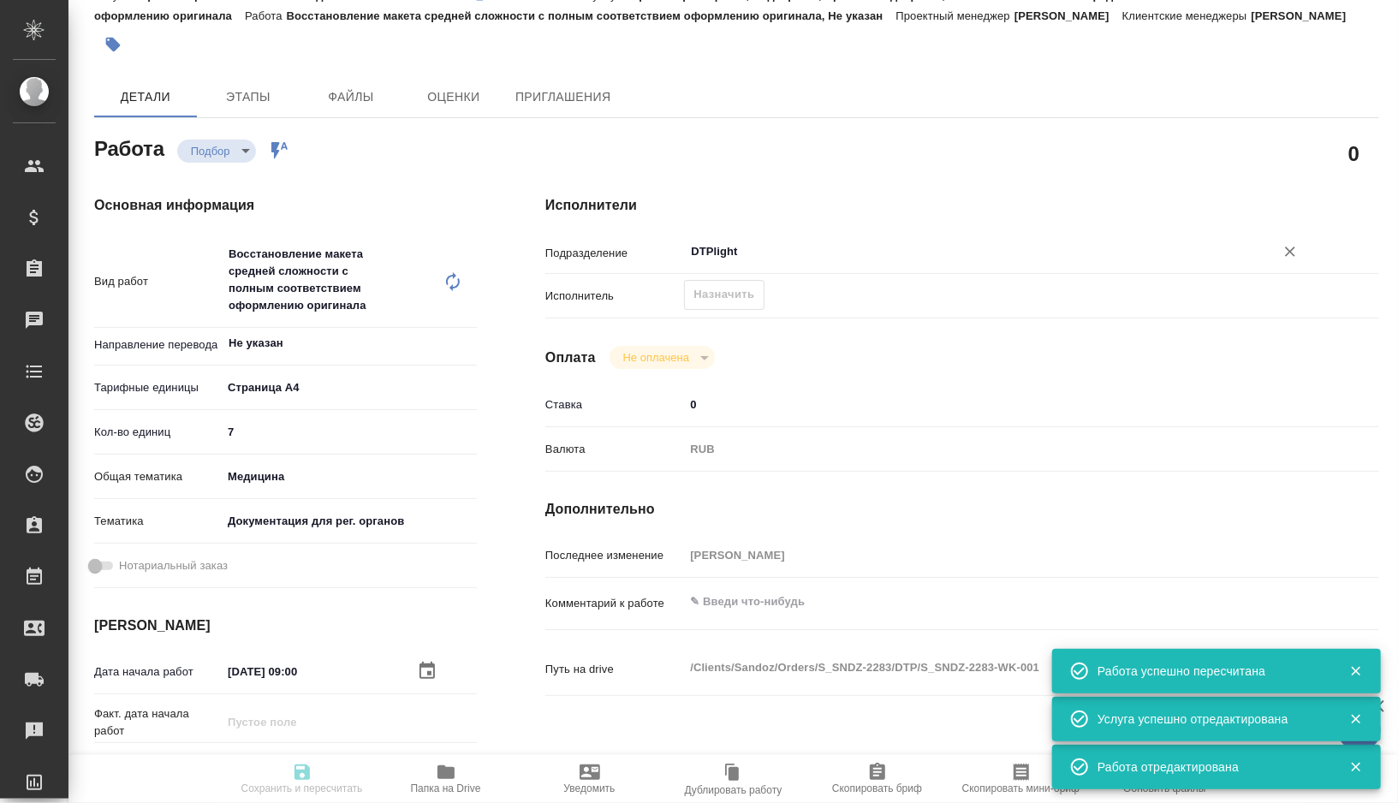
scroll to position [0, 0]
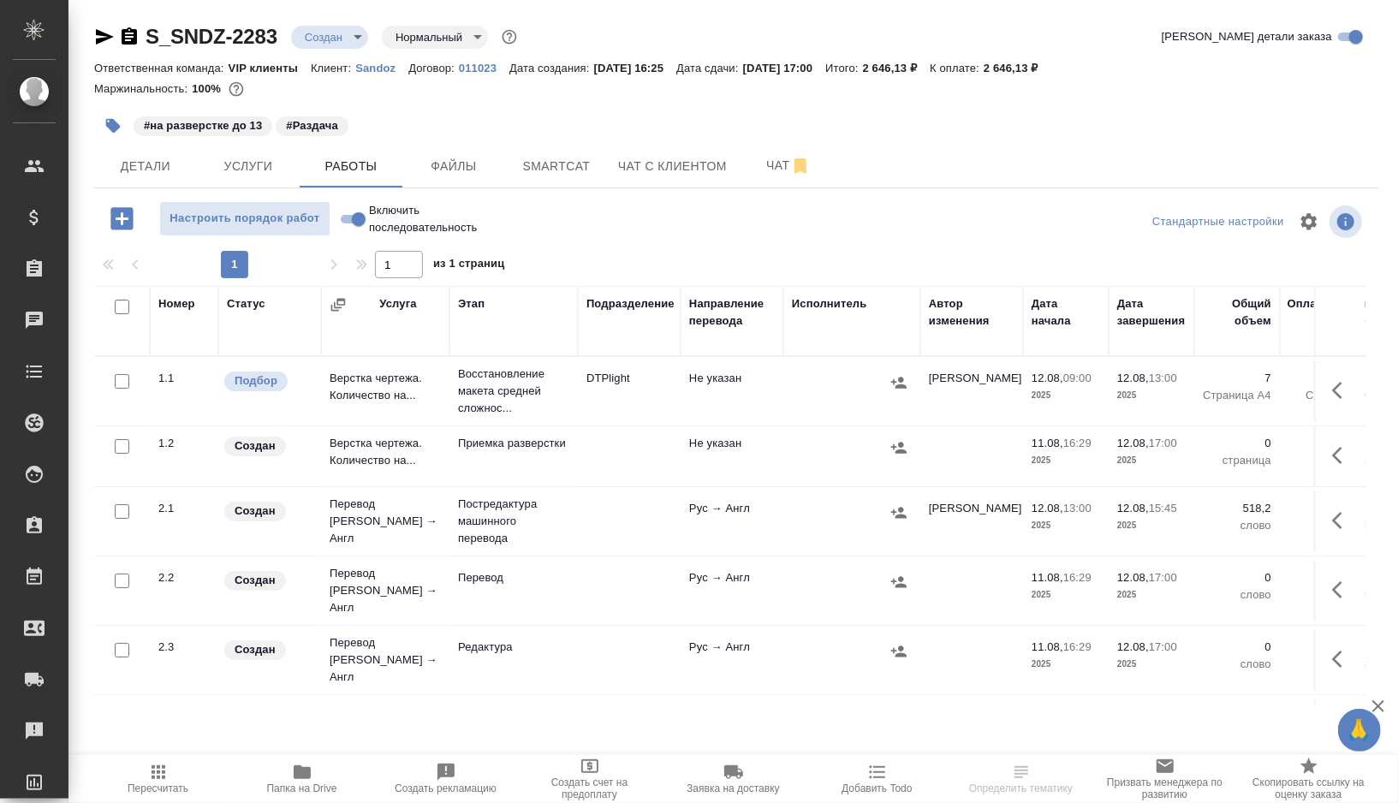
click at [796, 379] on div at bounding box center [852, 383] width 120 height 26
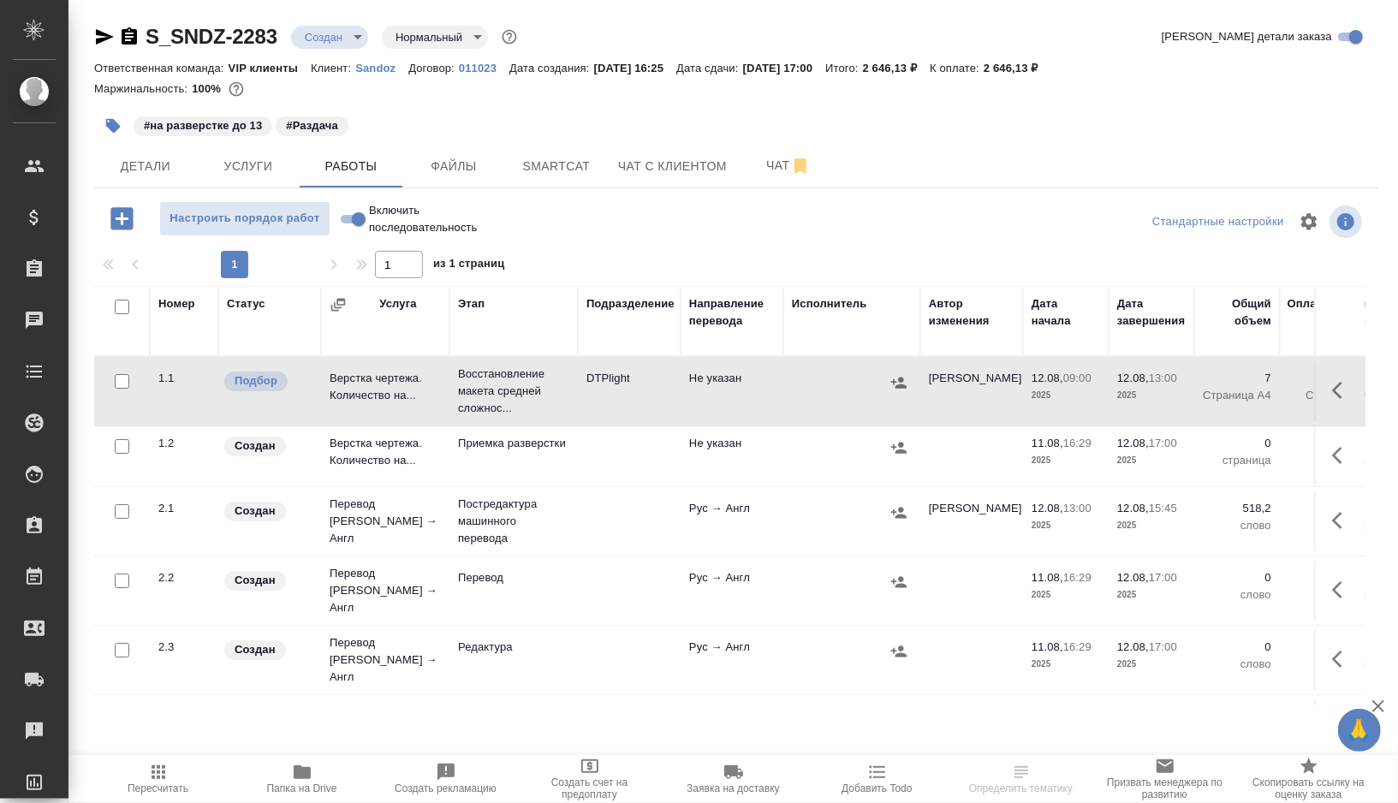
click at [796, 379] on div at bounding box center [852, 383] width 120 height 26
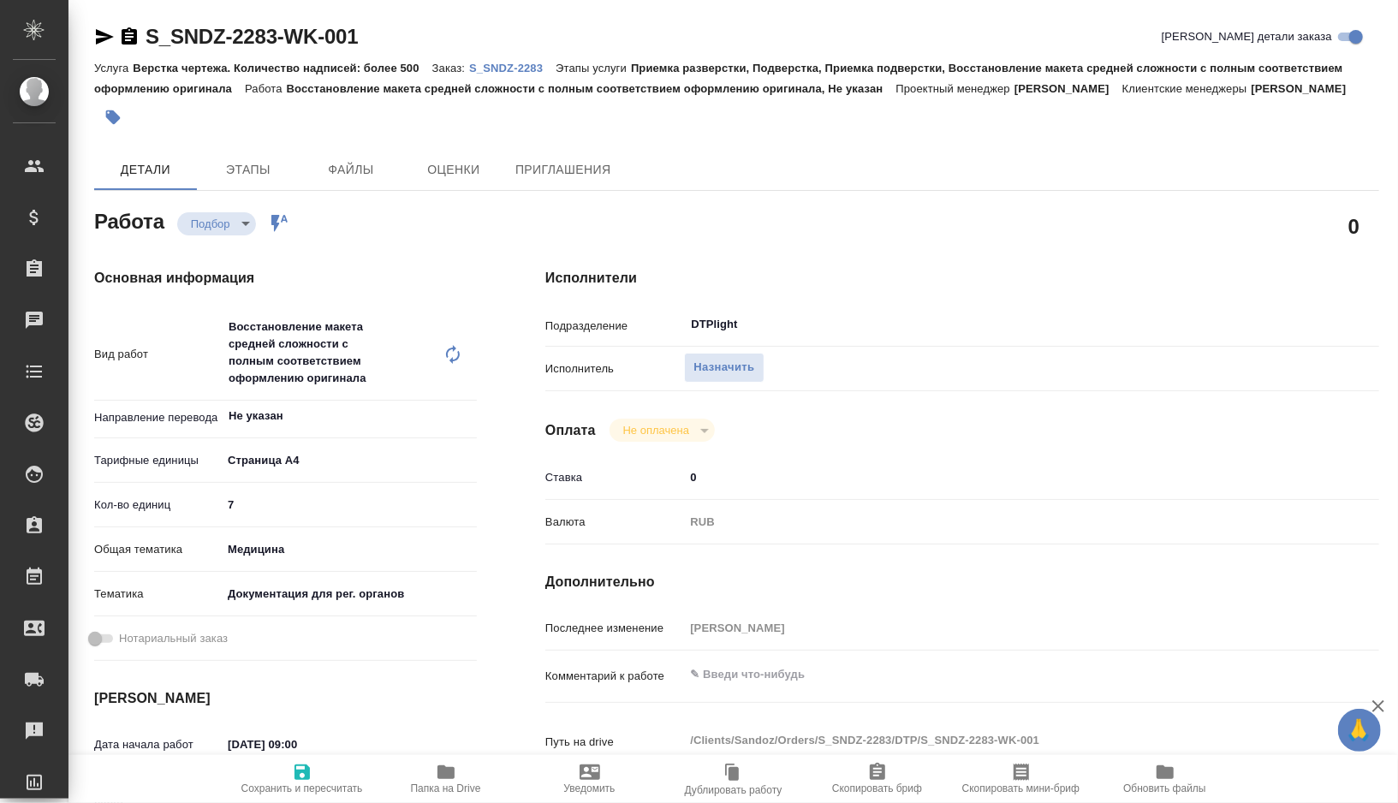
type textarea "x"
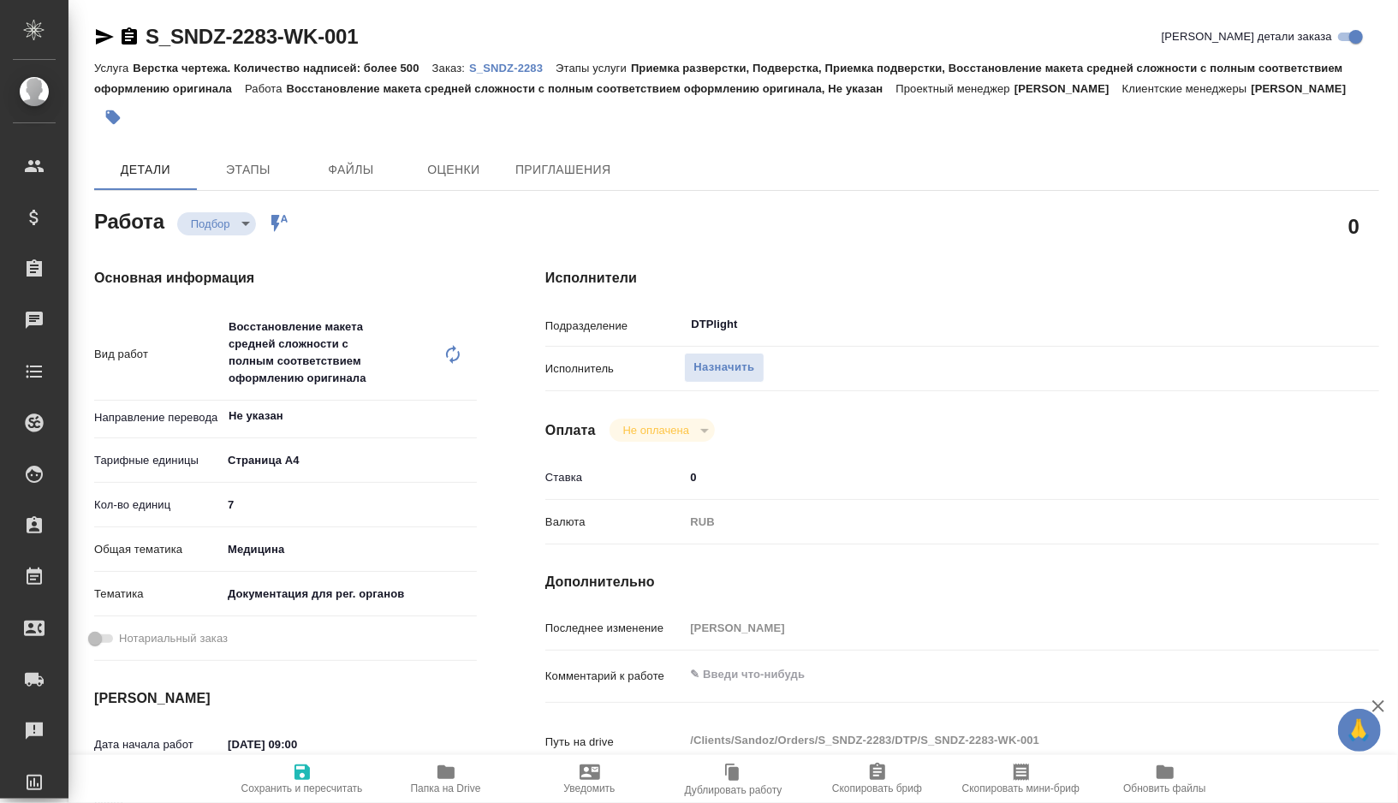
type textarea "x"
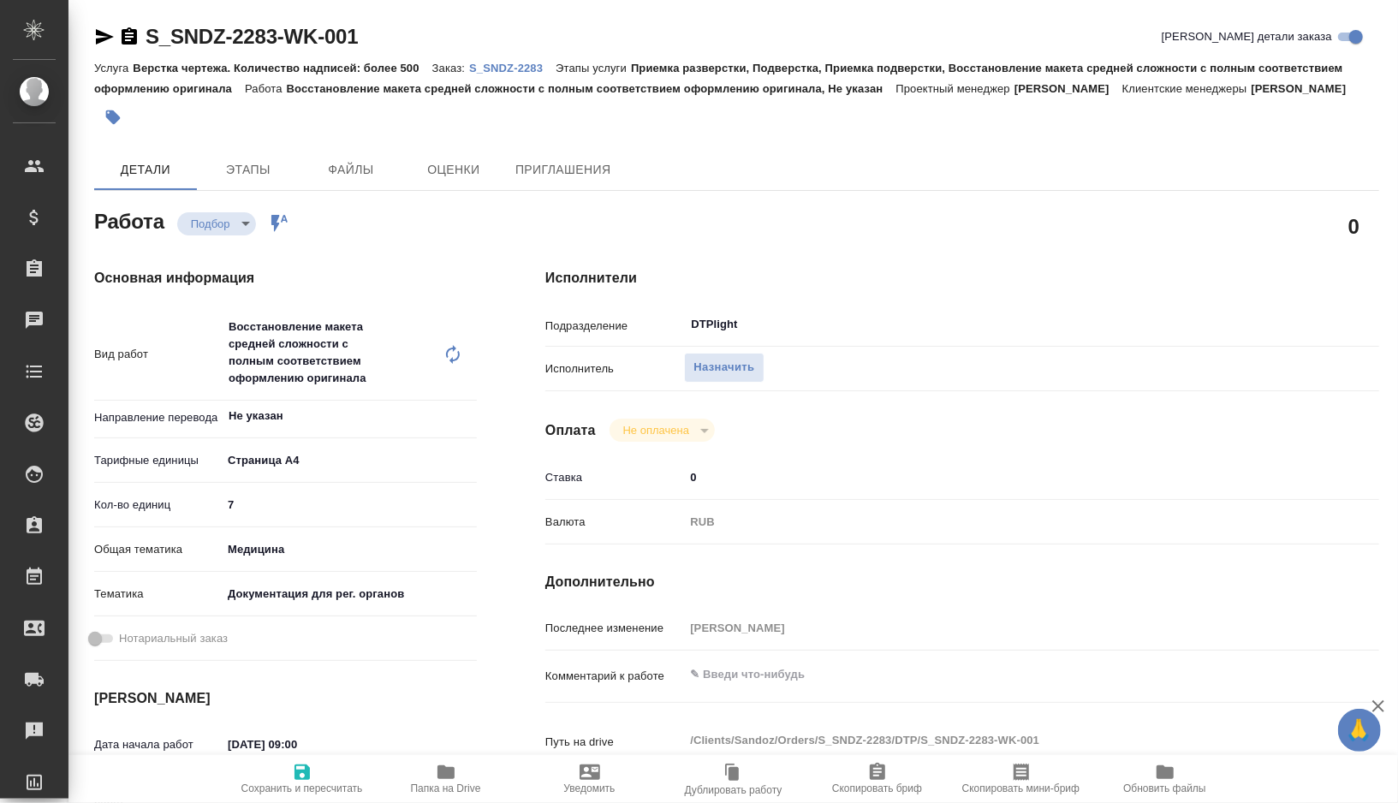
type textarea "x"
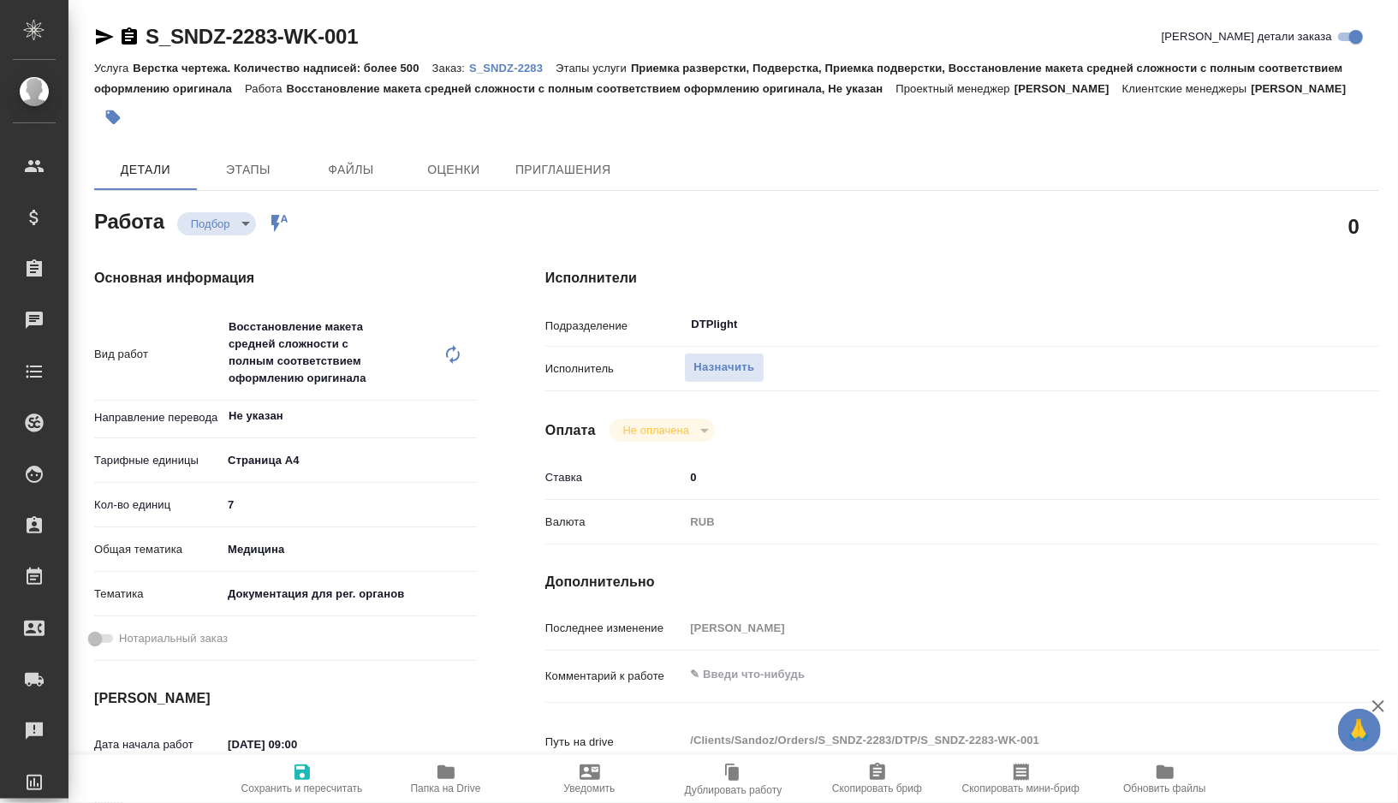
type textarea "x"
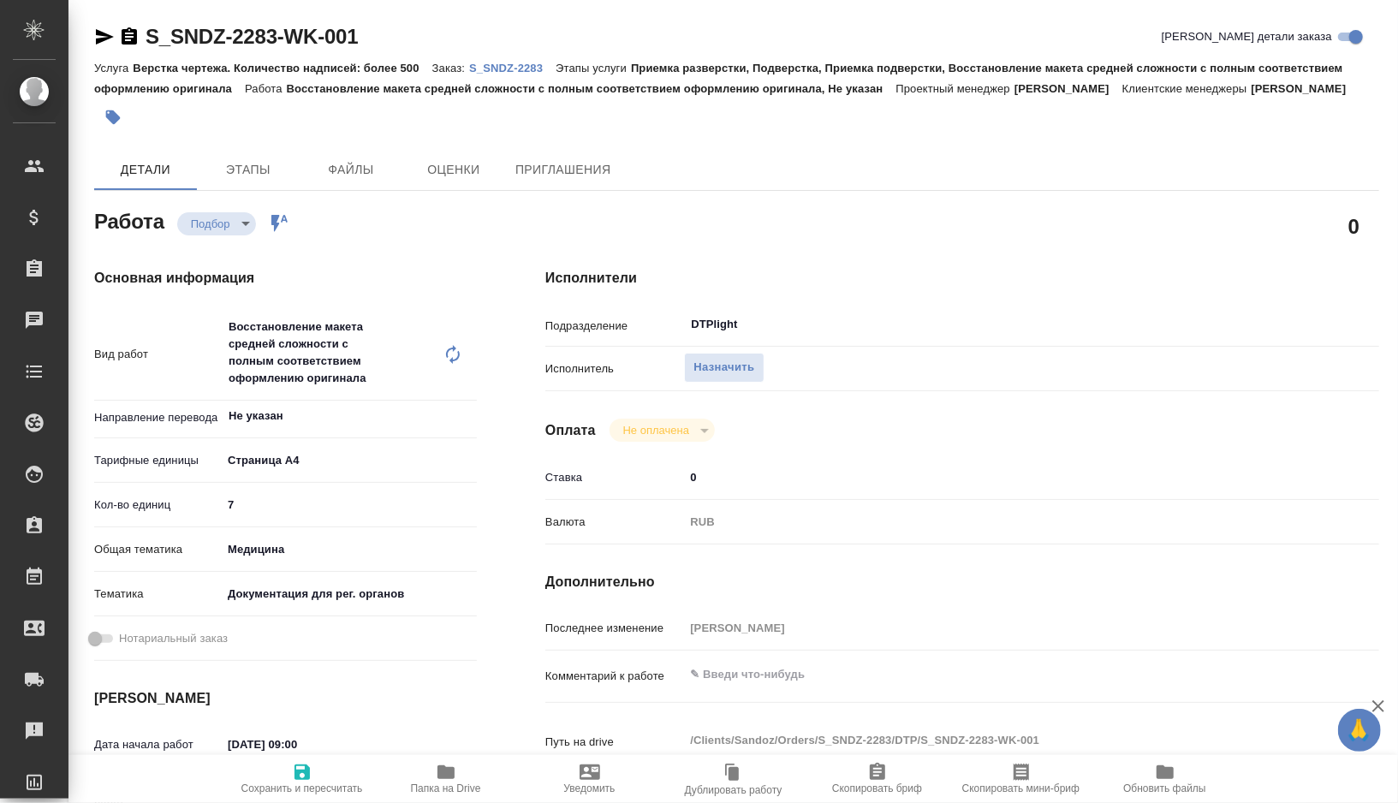
type textarea "x"
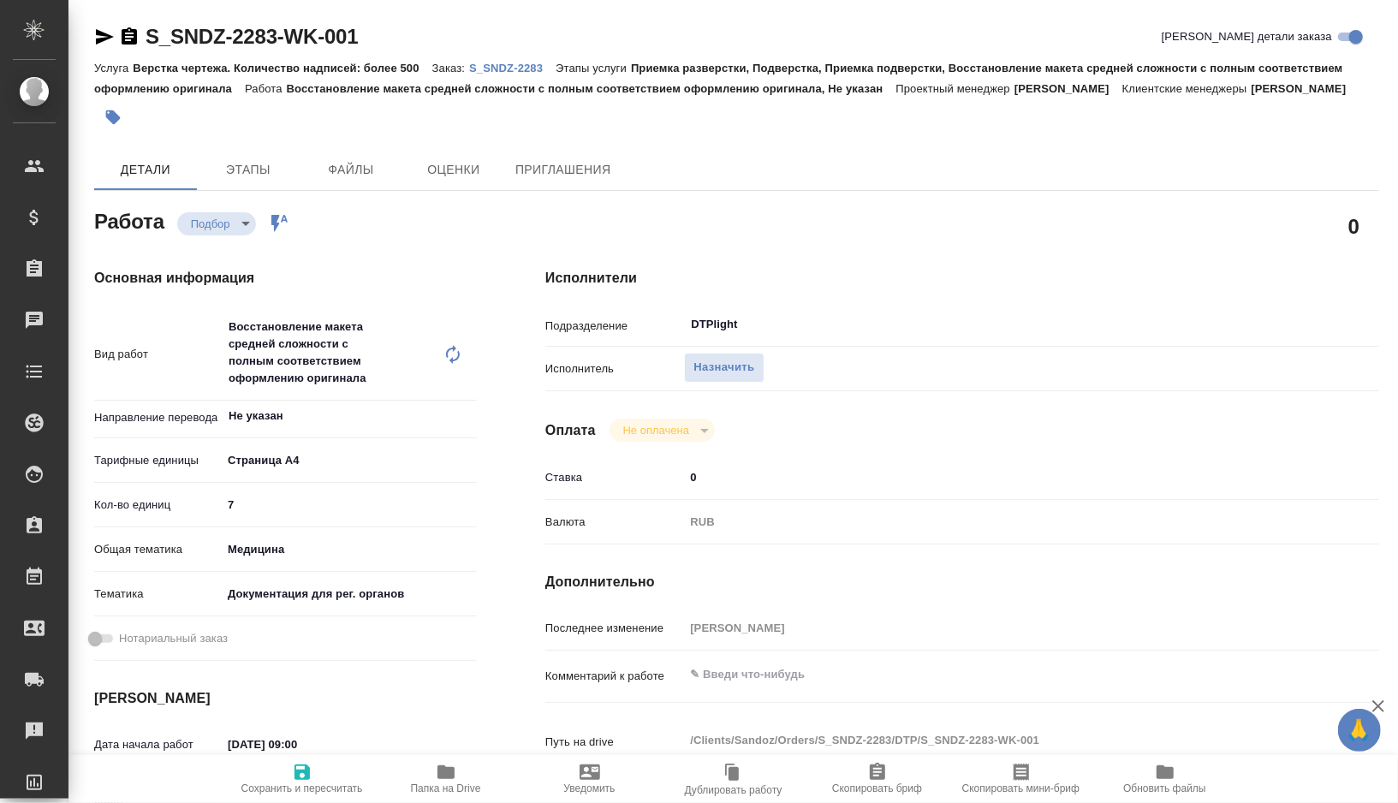
type textarea "x"
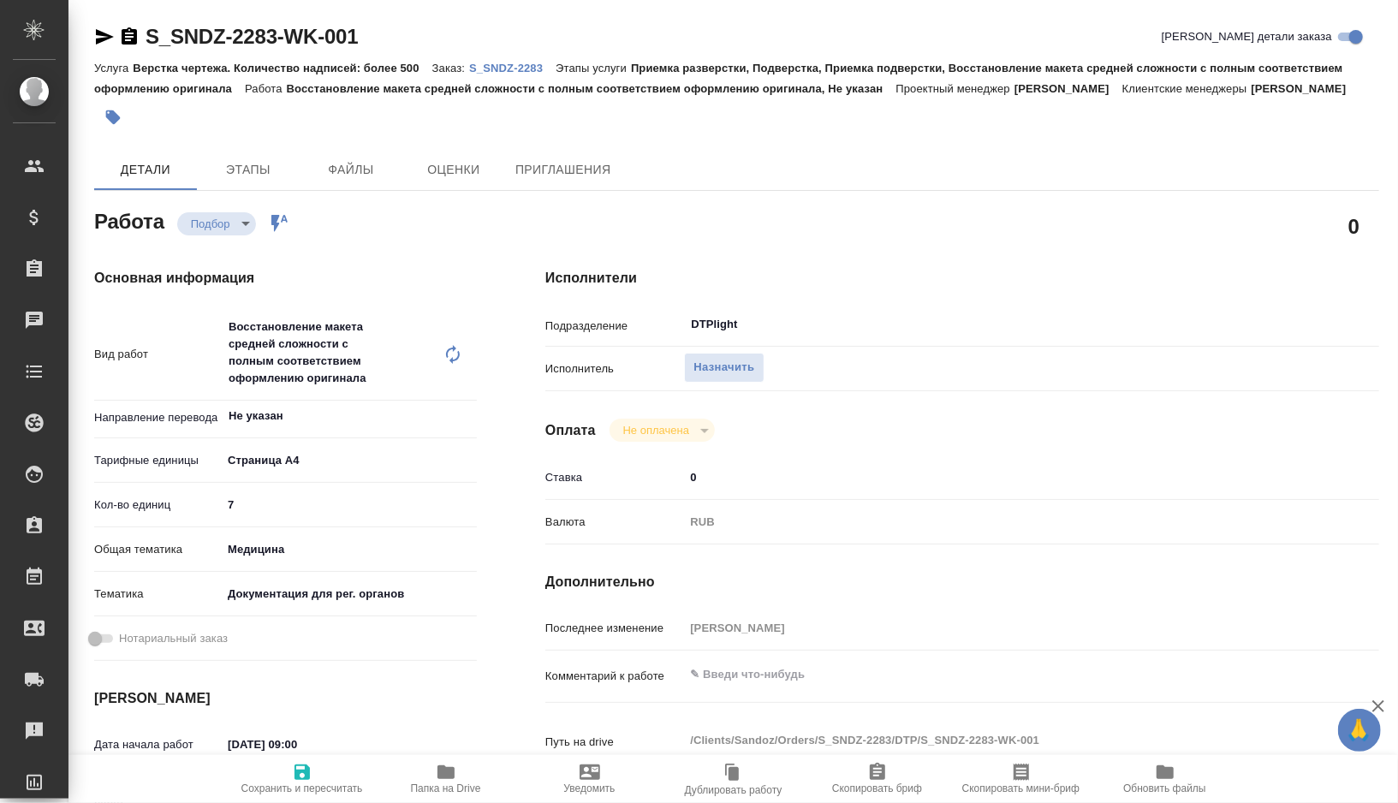
type textarea "x"
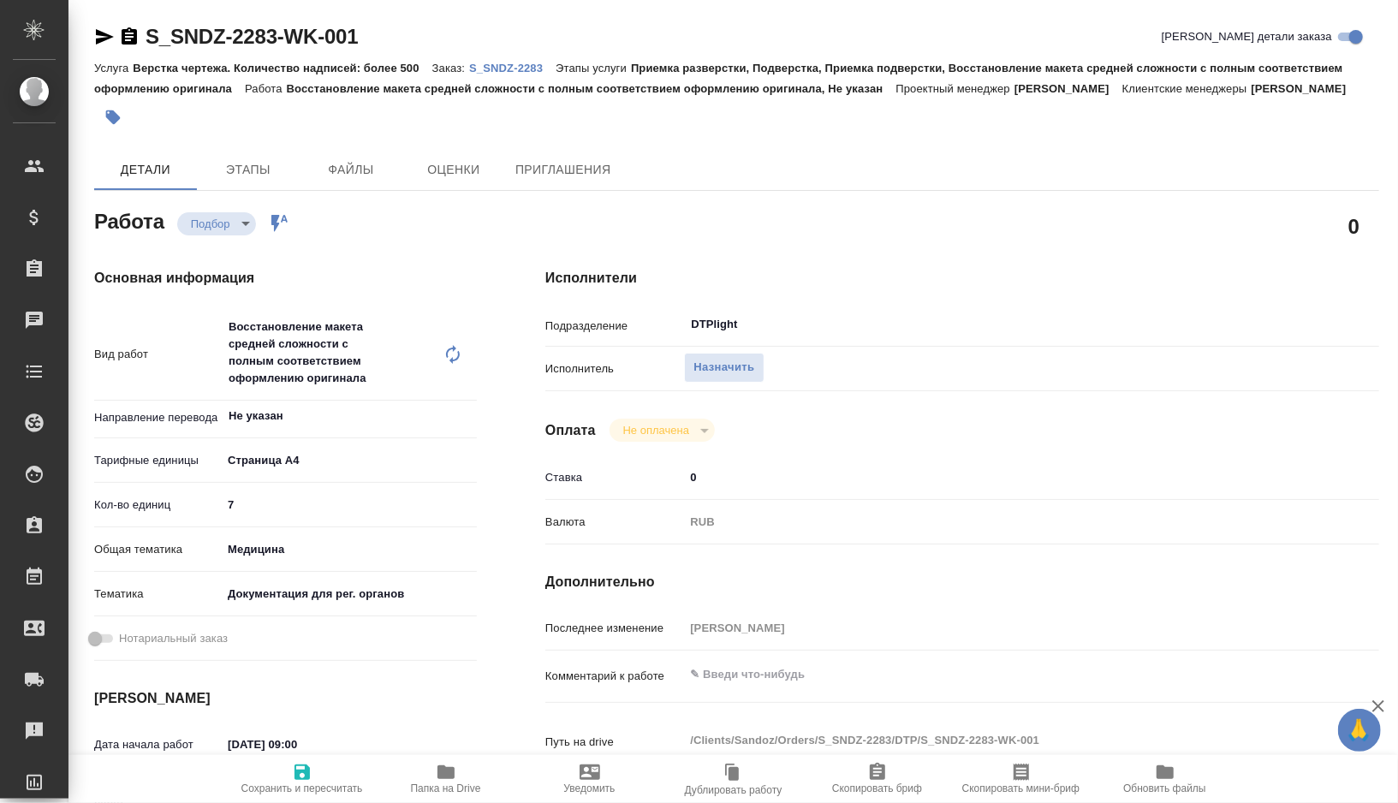
click at [101, 41] on icon "button" at bounding box center [105, 36] width 18 height 15
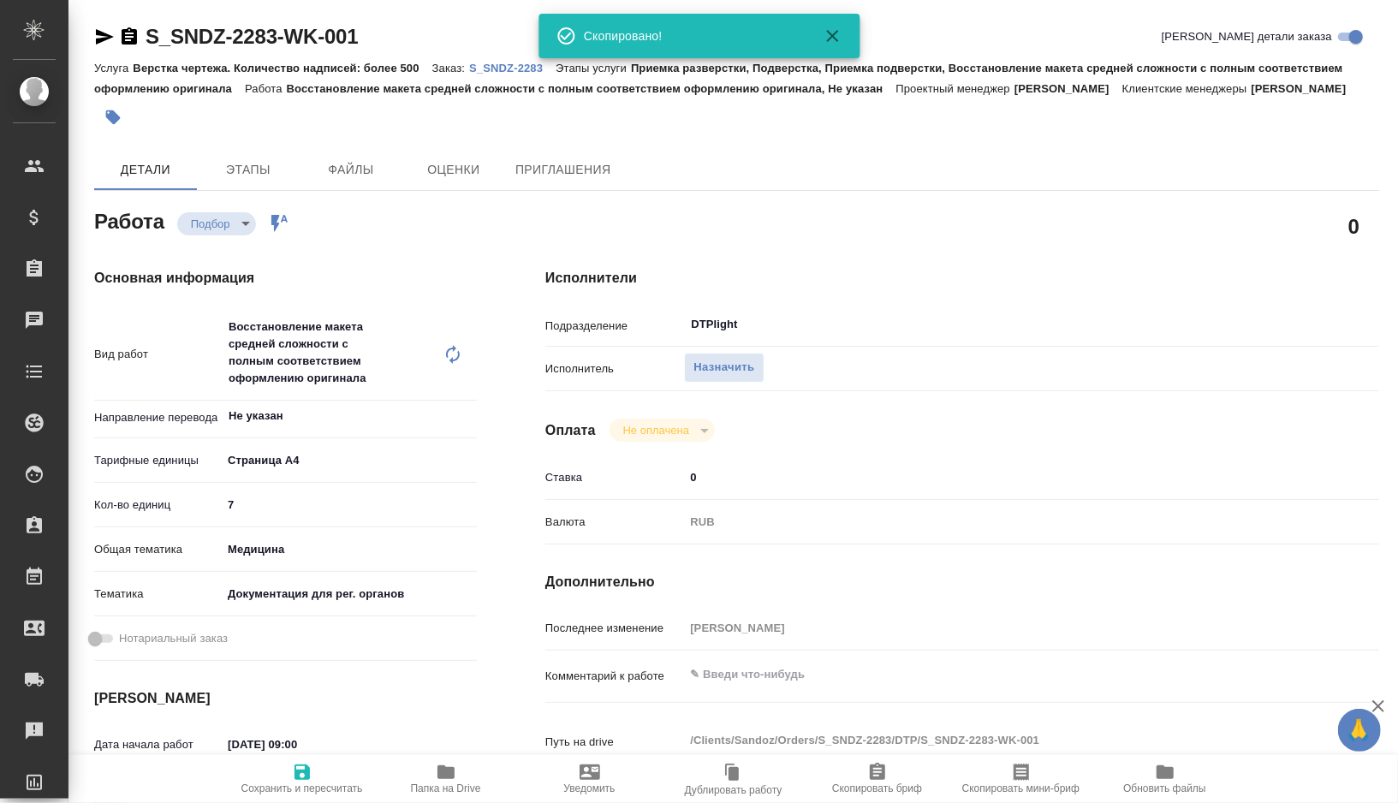
type textarea "x"
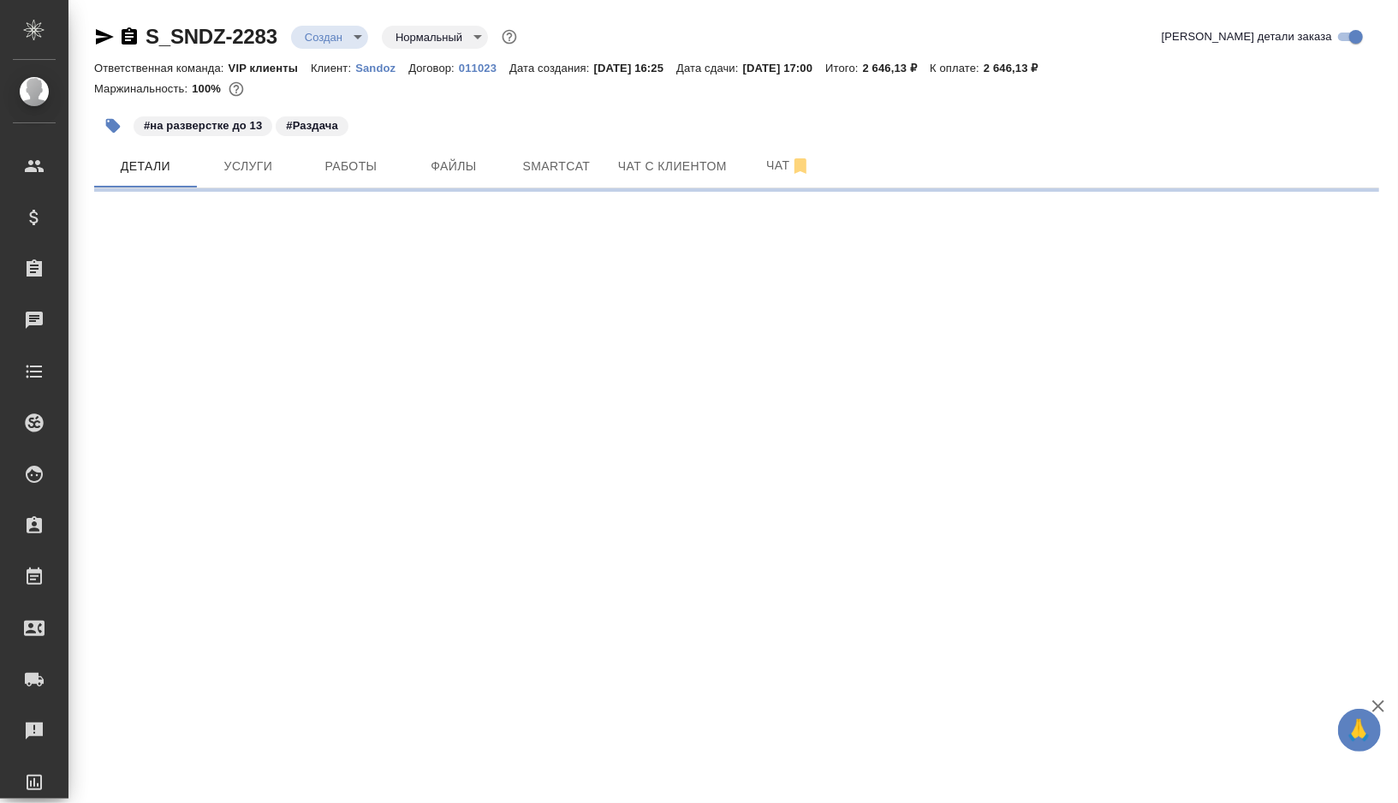
select select "RU"
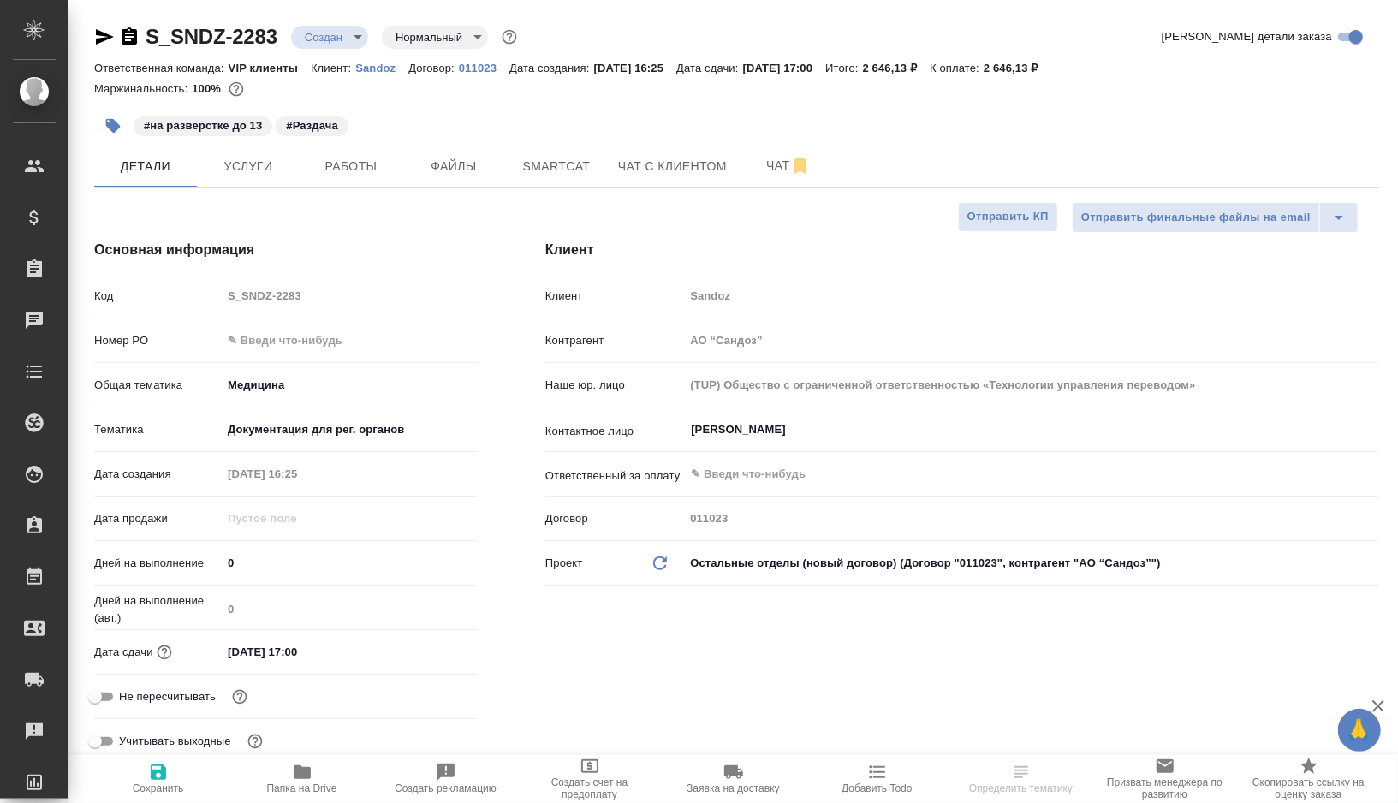
type textarea "x"
click at [283, 768] on span "Папка на Drive" at bounding box center [302, 778] width 123 height 33
type textarea "x"
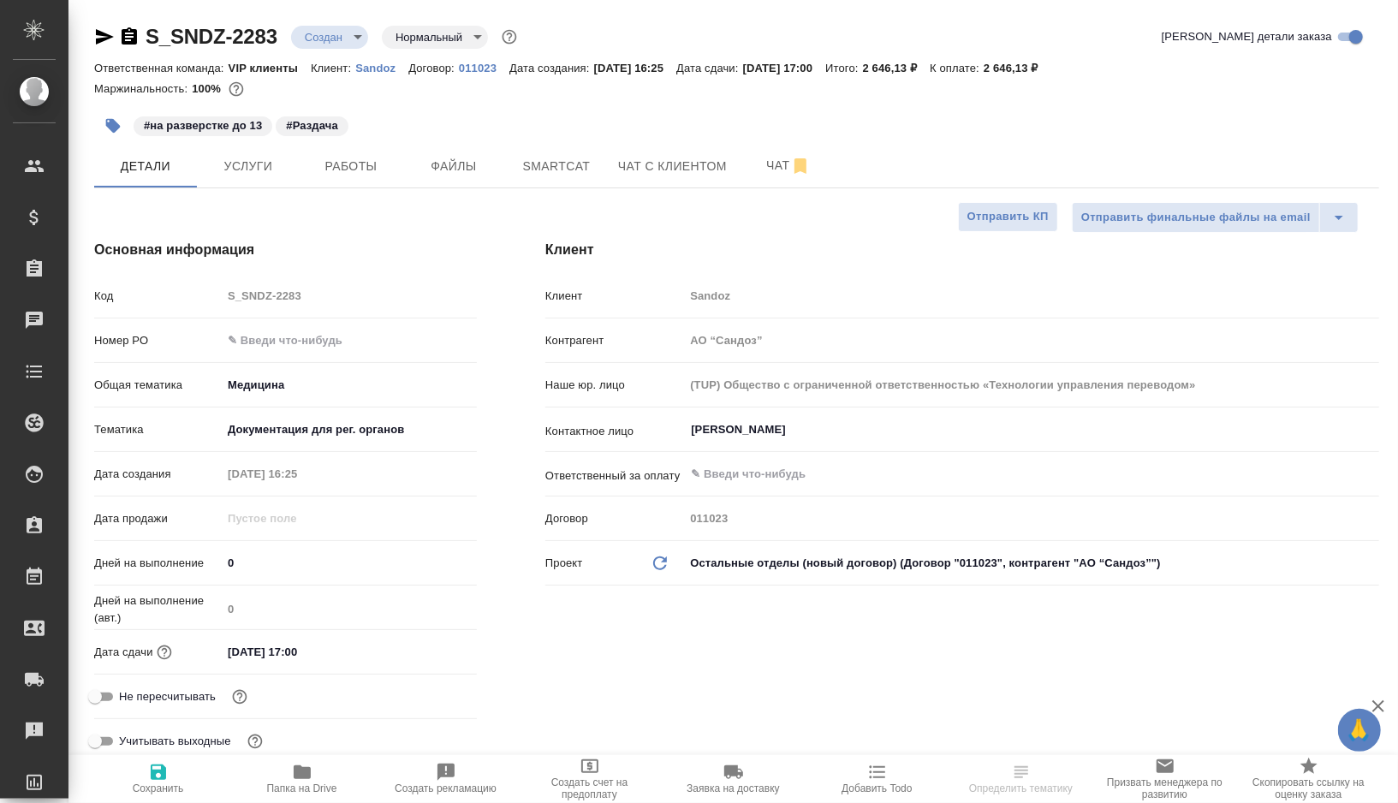
type textarea "x"
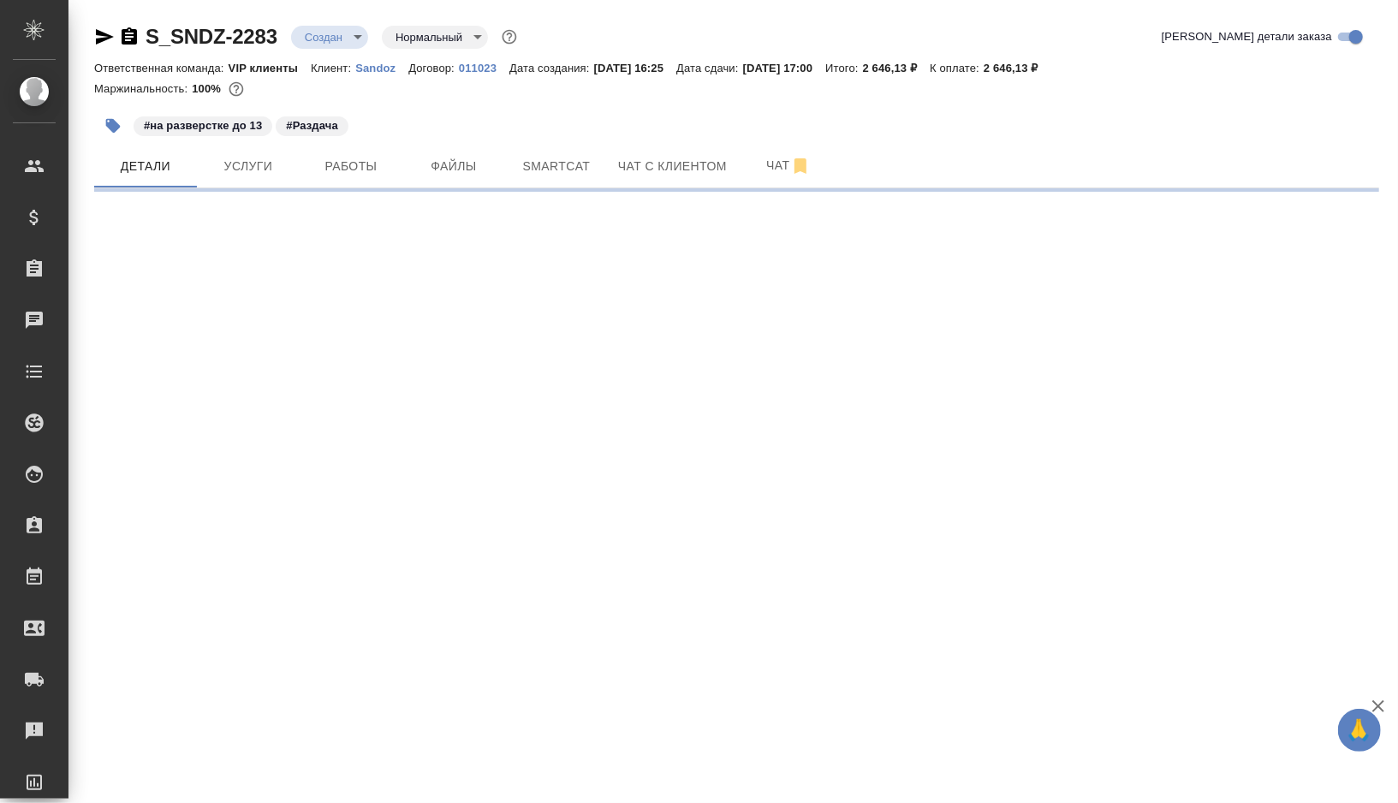
select select "RU"
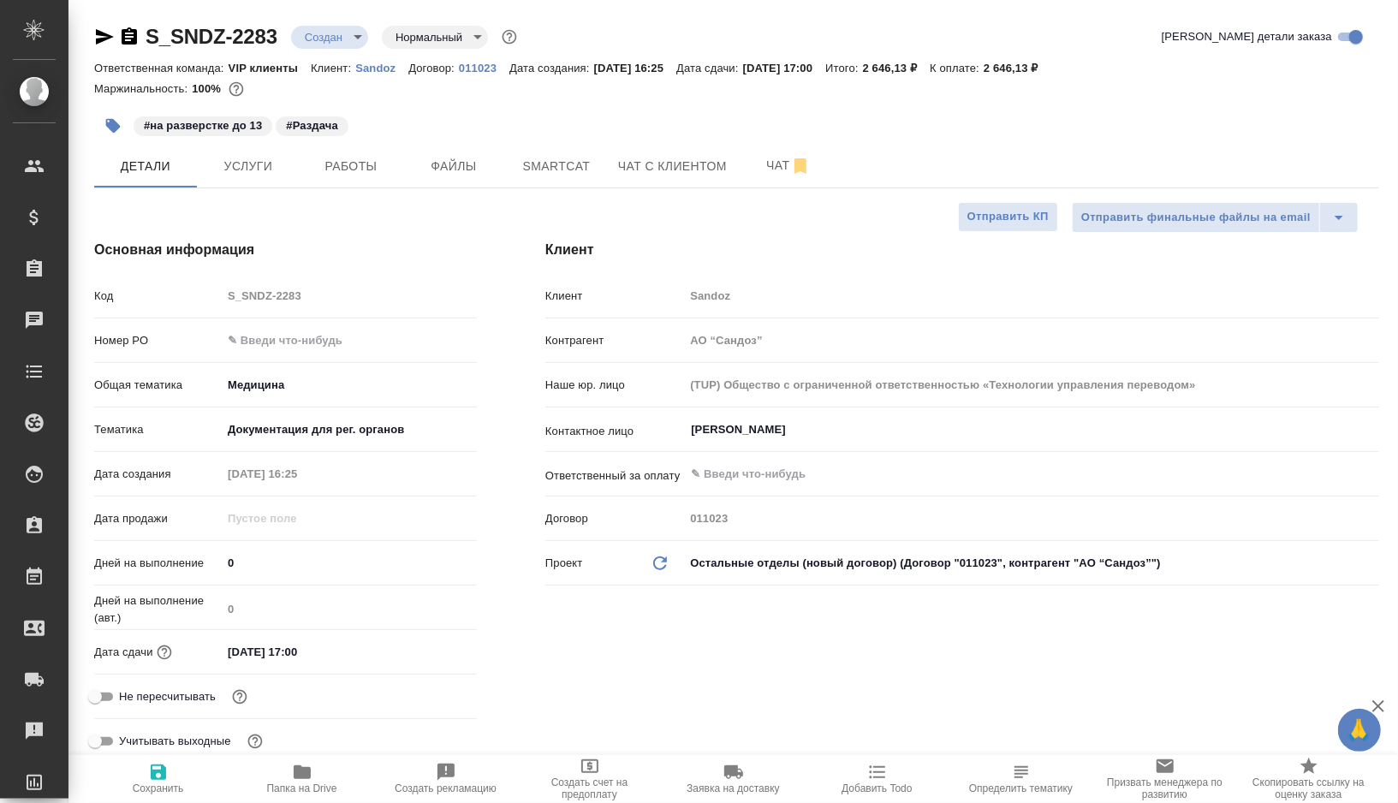
type textarea "x"
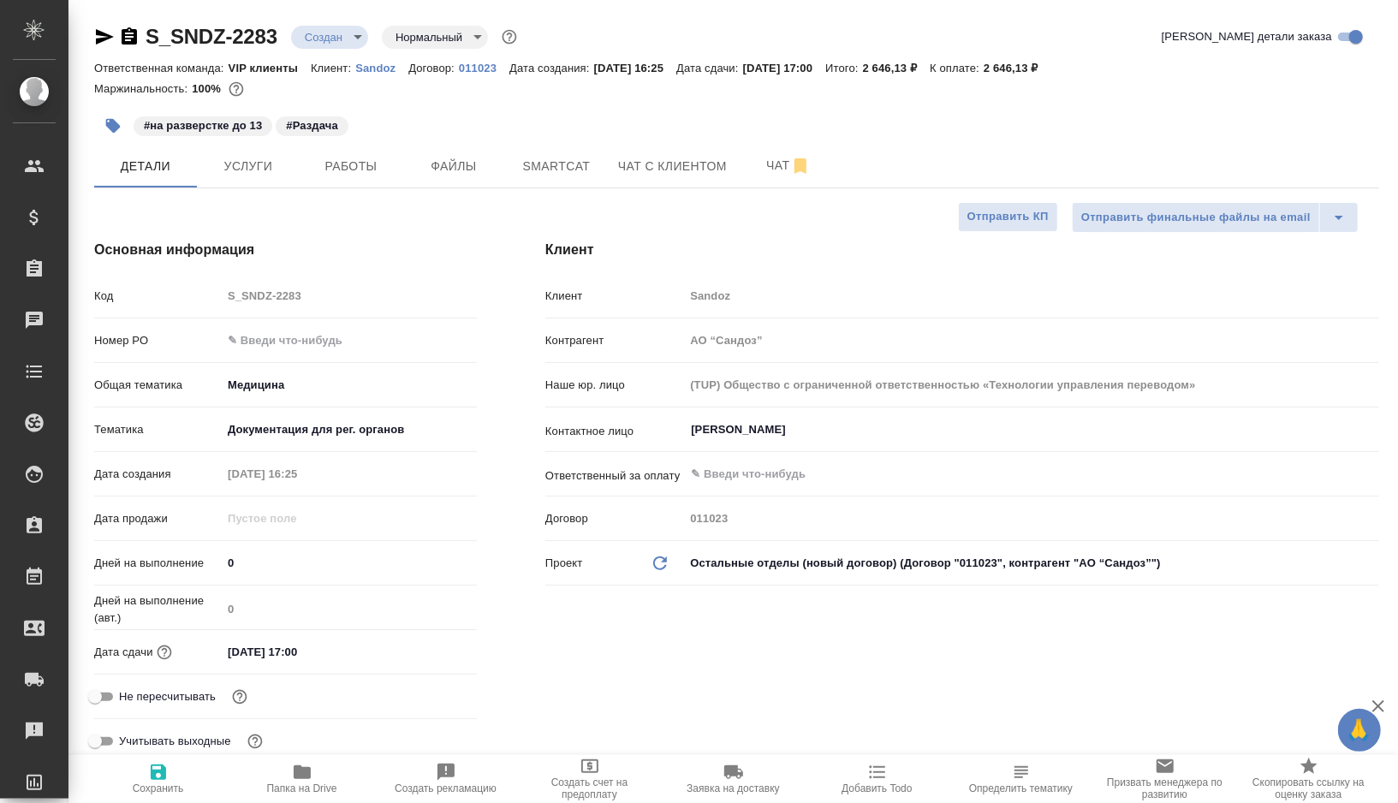
type textarea "x"
click at [347, 164] on span "Работы" at bounding box center [351, 166] width 82 height 21
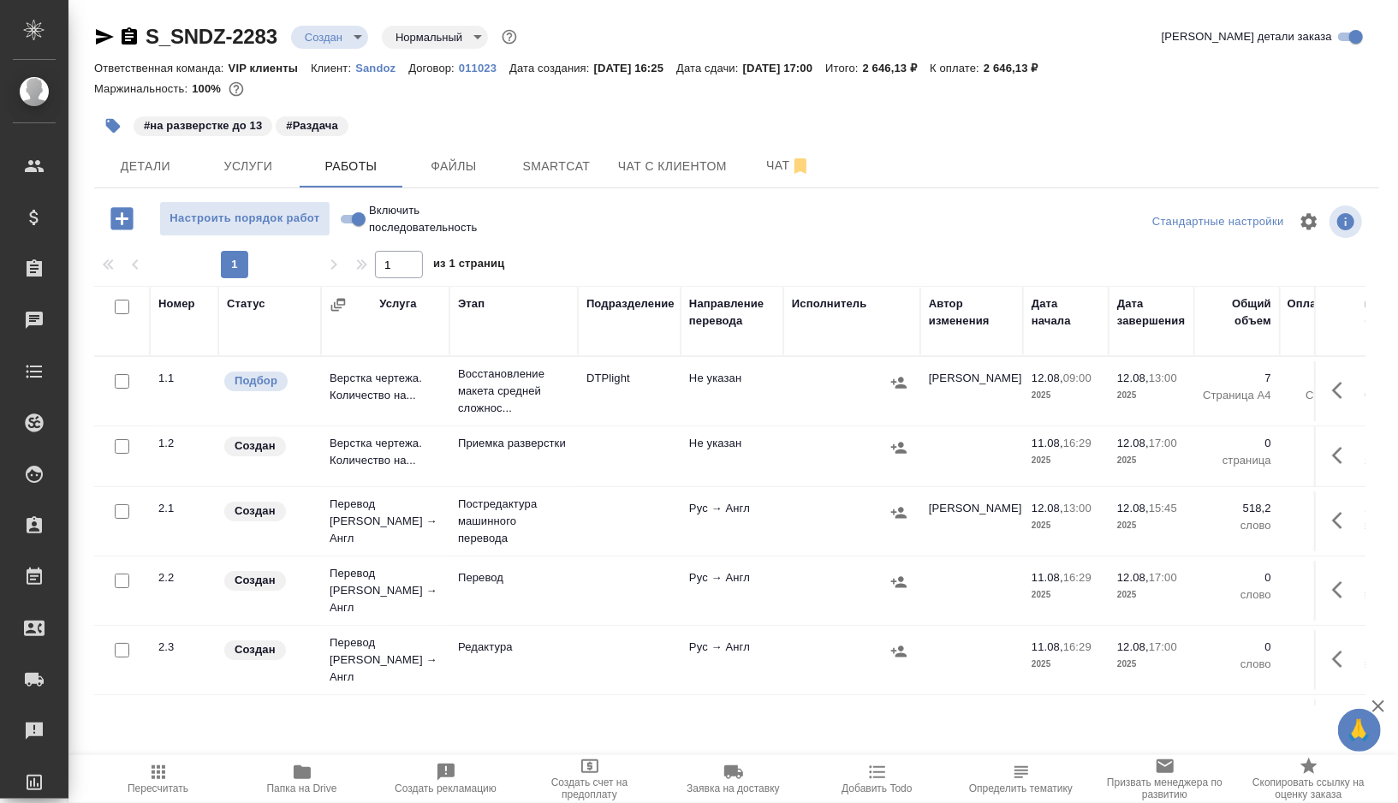
click at [677, 410] on td "DTPlight" at bounding box center [629, 391] width 103 height 60
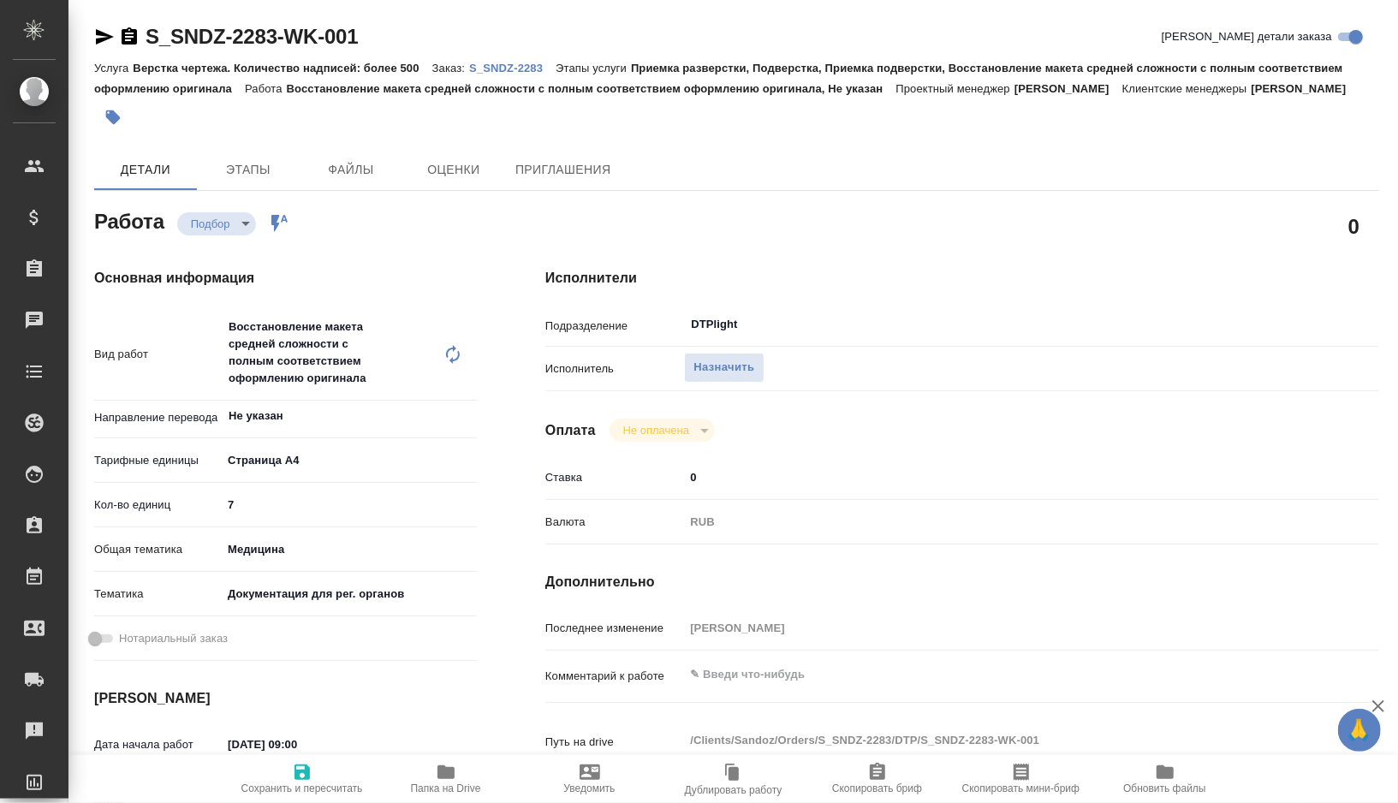
type textarea "x"
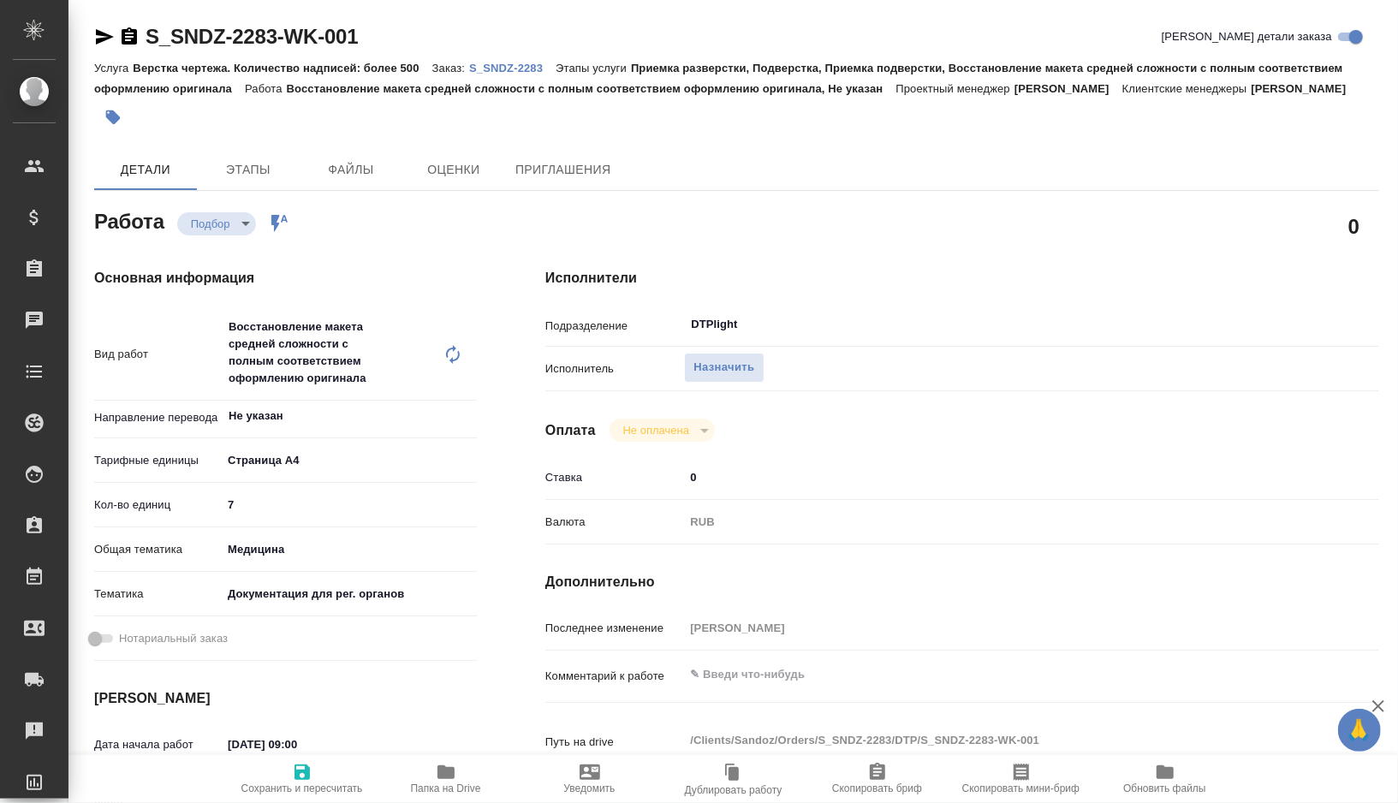
type textarea "x"
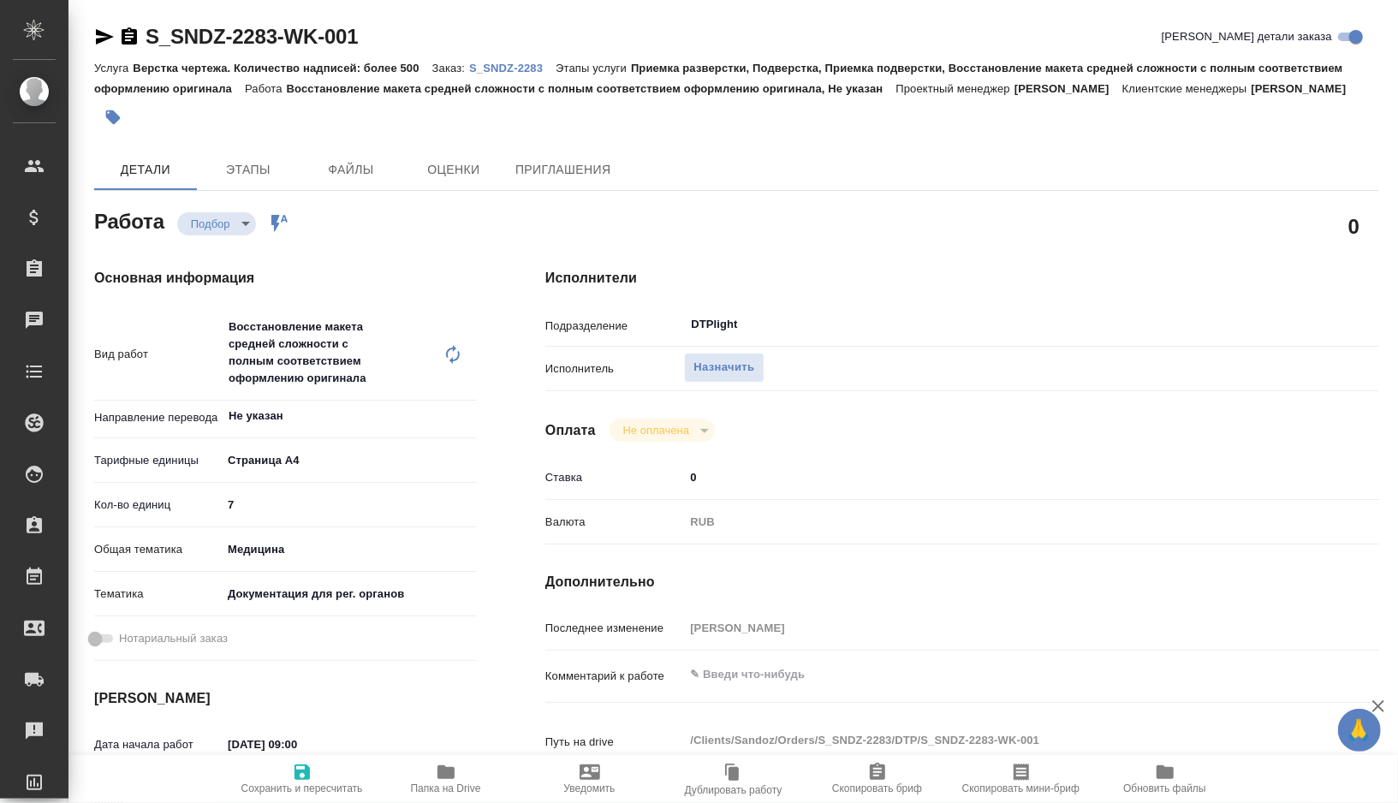
type textarea "x"
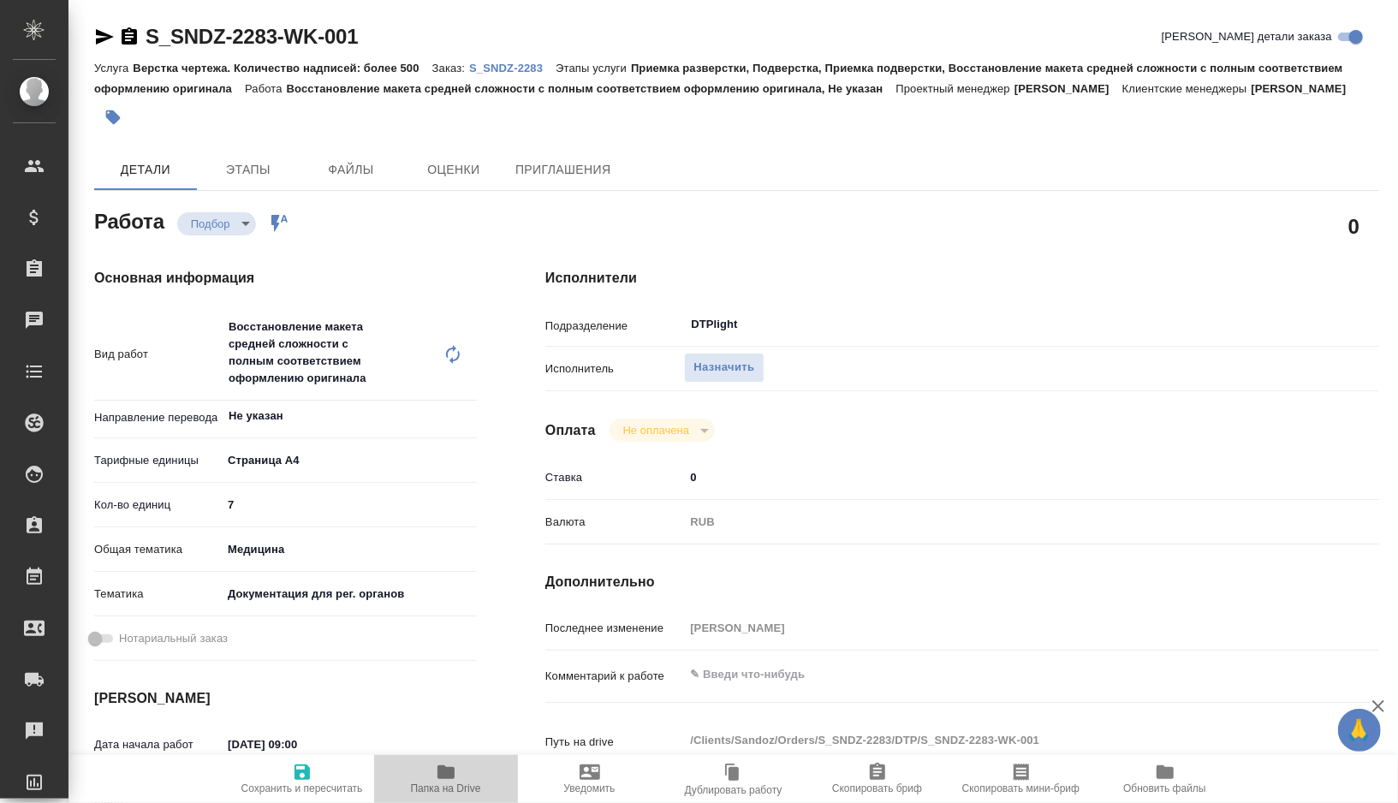
click at [444, 784] on span "Папка на Drive" at bounding box center [446, 789] width 70 height 12
type textarea "x"
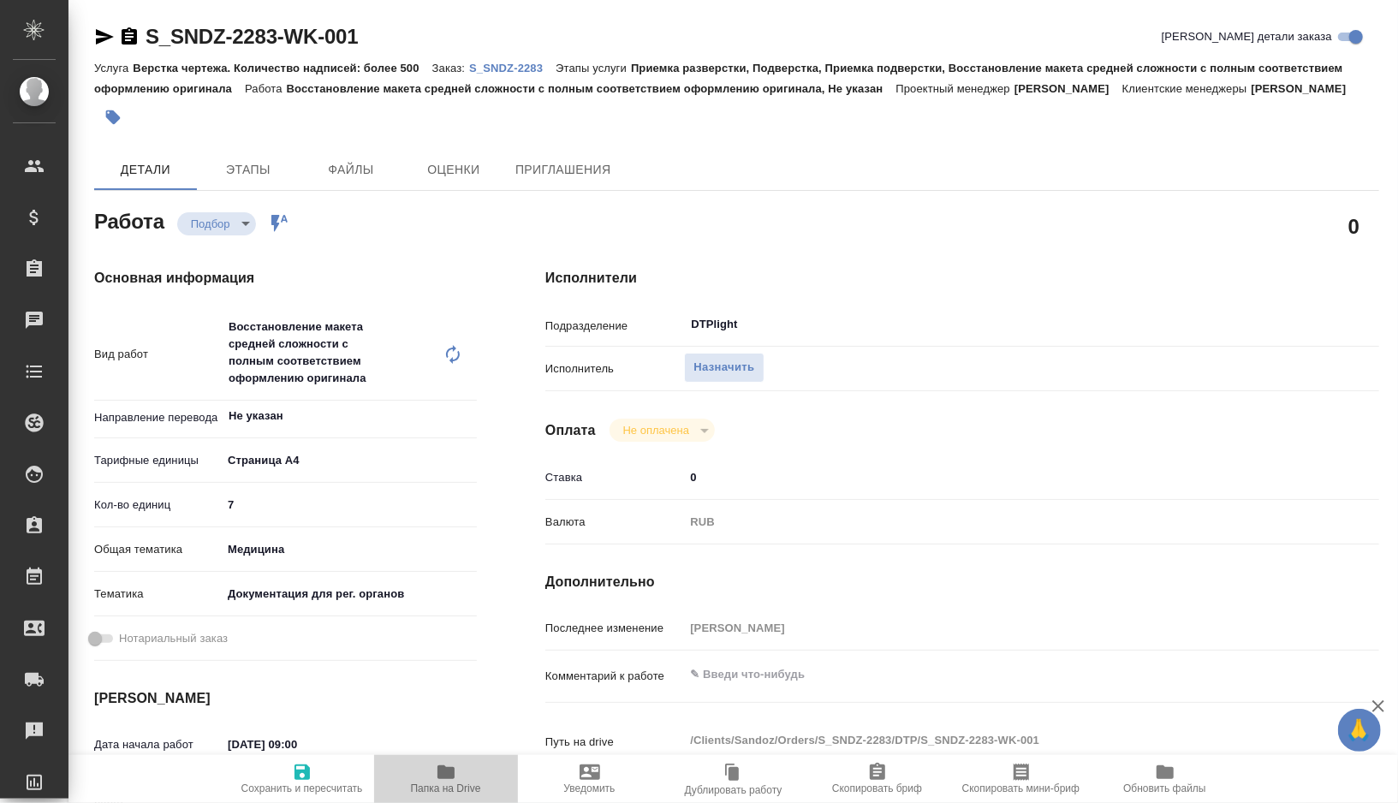
type textarea "x"
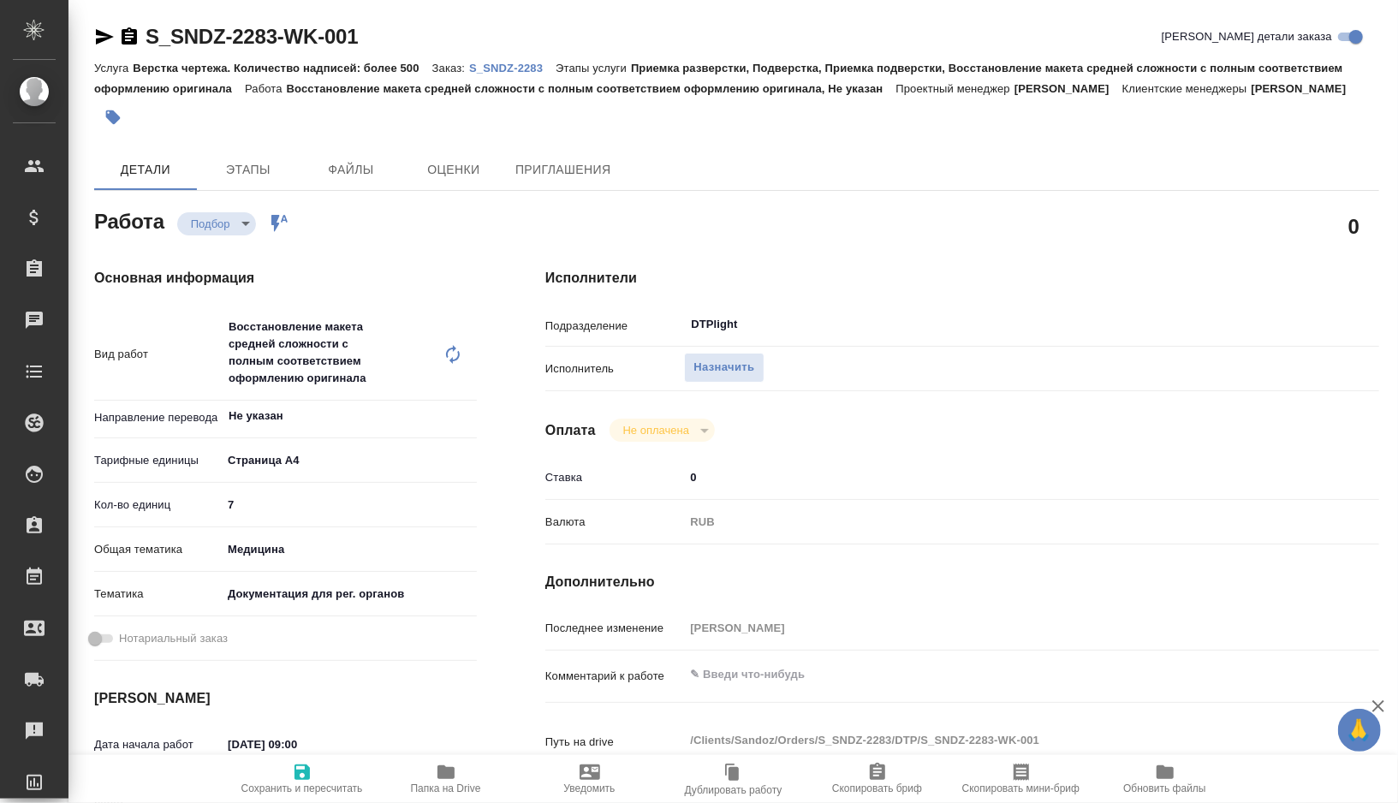
type textarea "x"
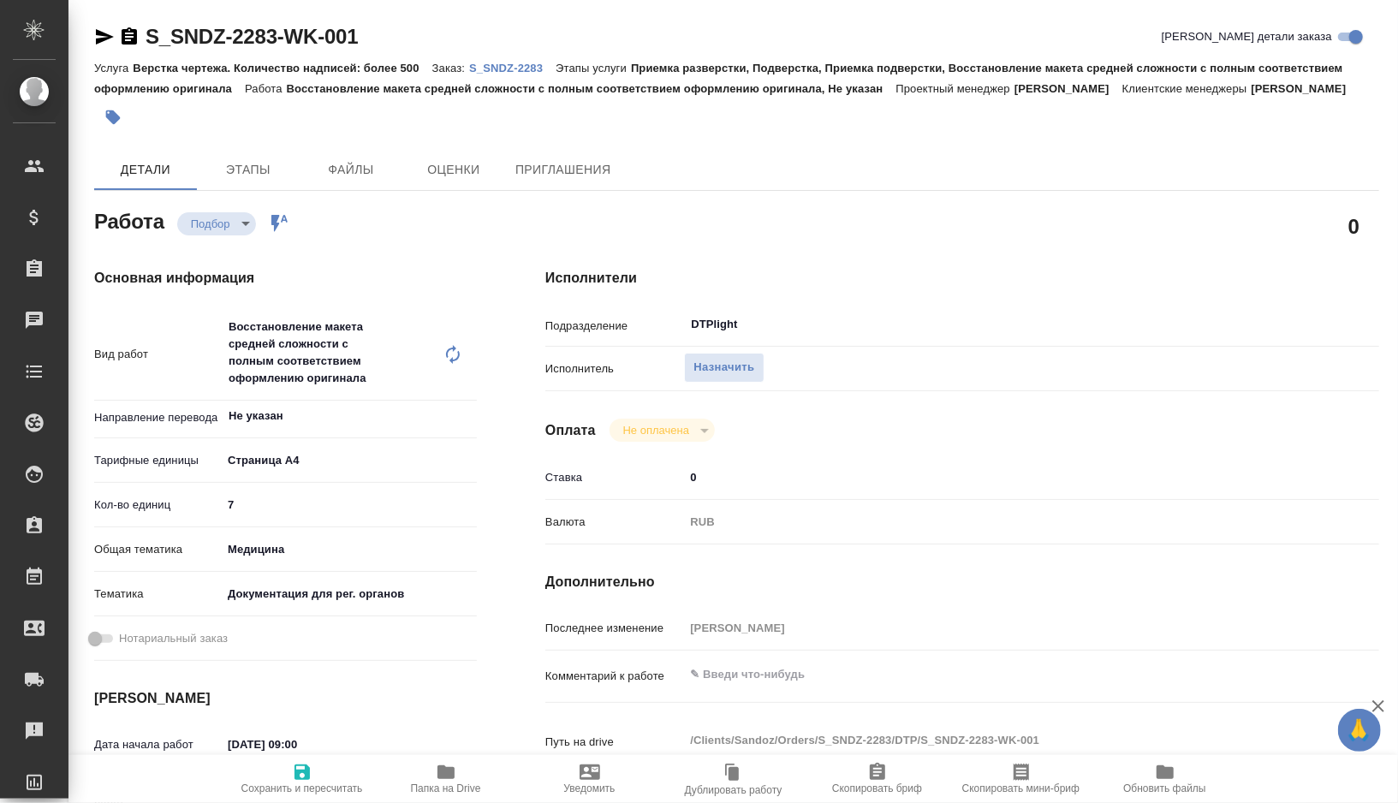
type textarea "x"
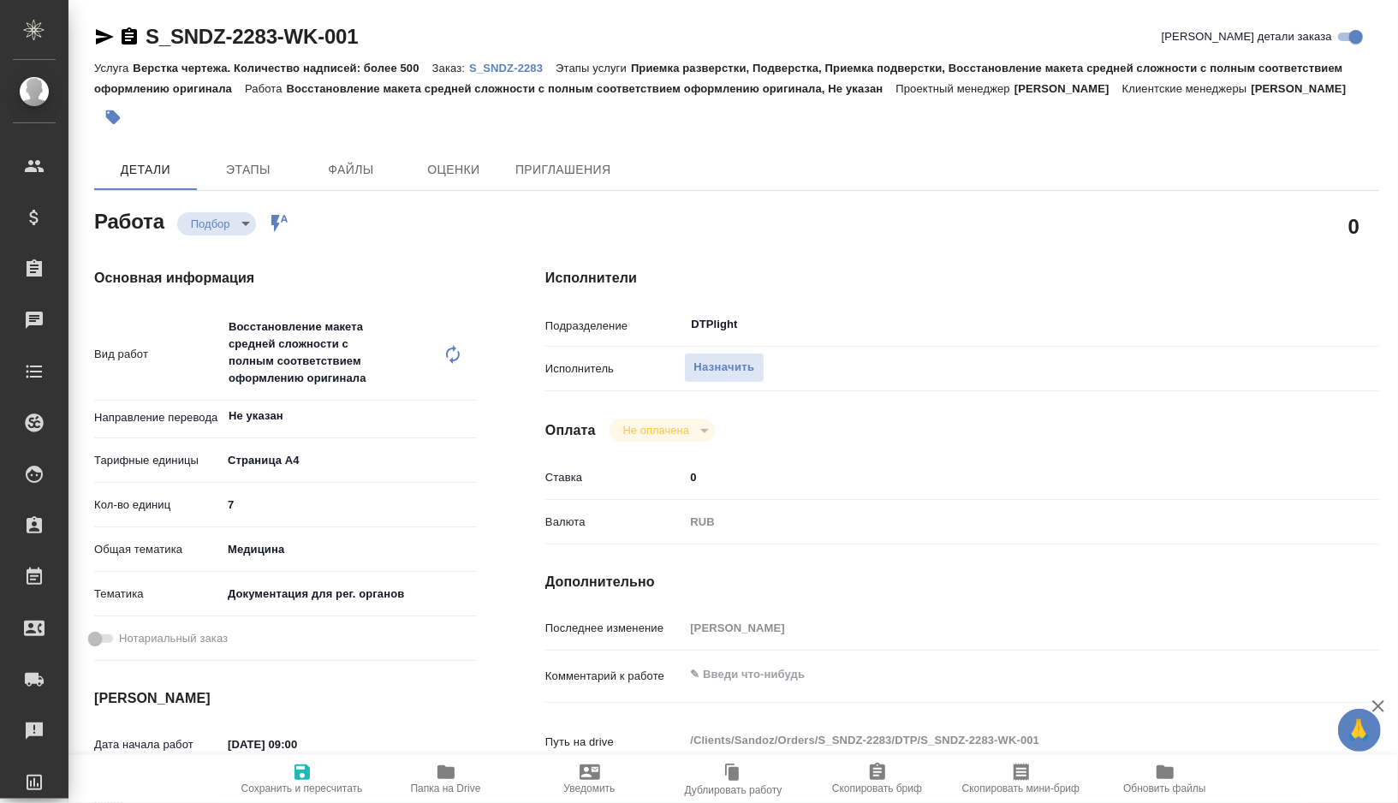
type textarea "x"
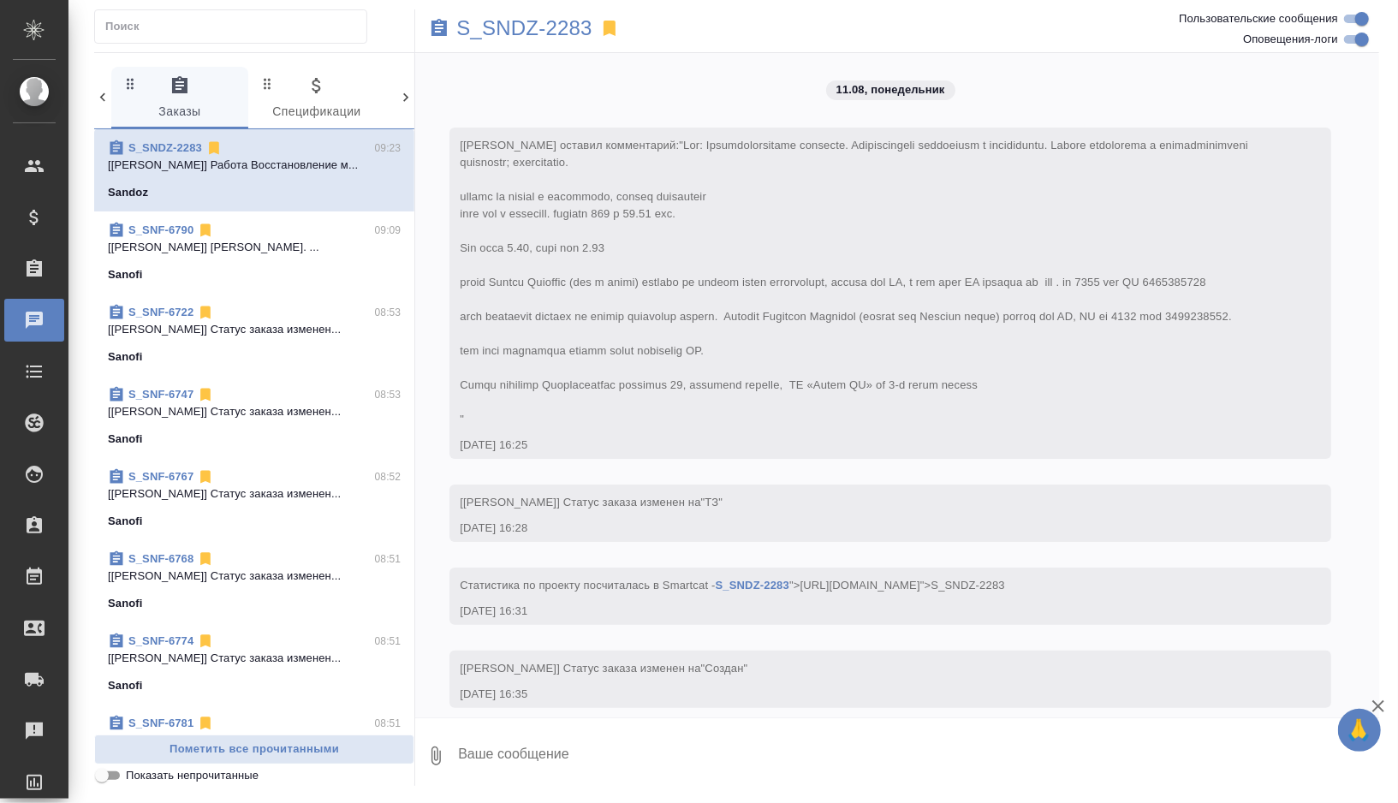
scroll to position [2369, 0]
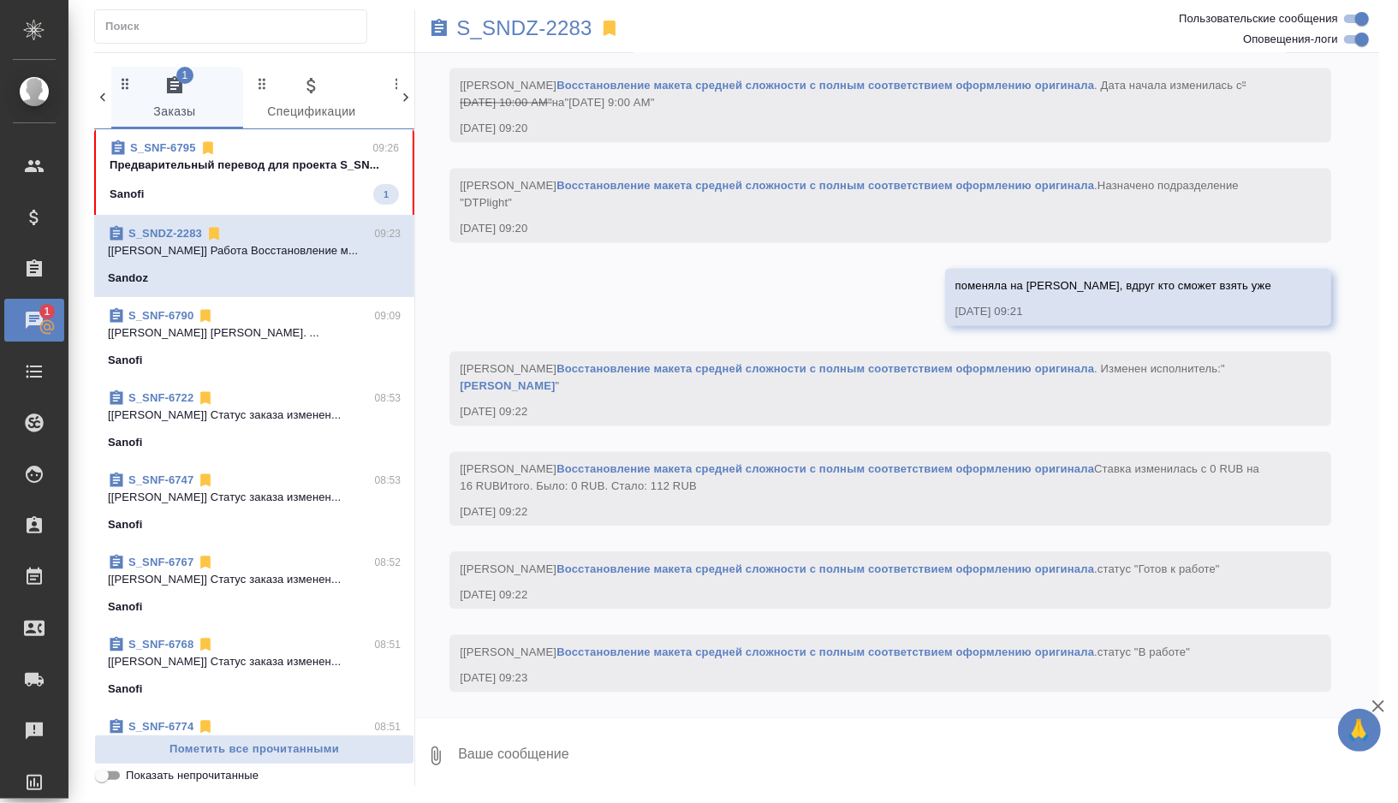
click at [242, 193] on div "Sanofi 1" at bounding box center [254, 194] width 289 height 21
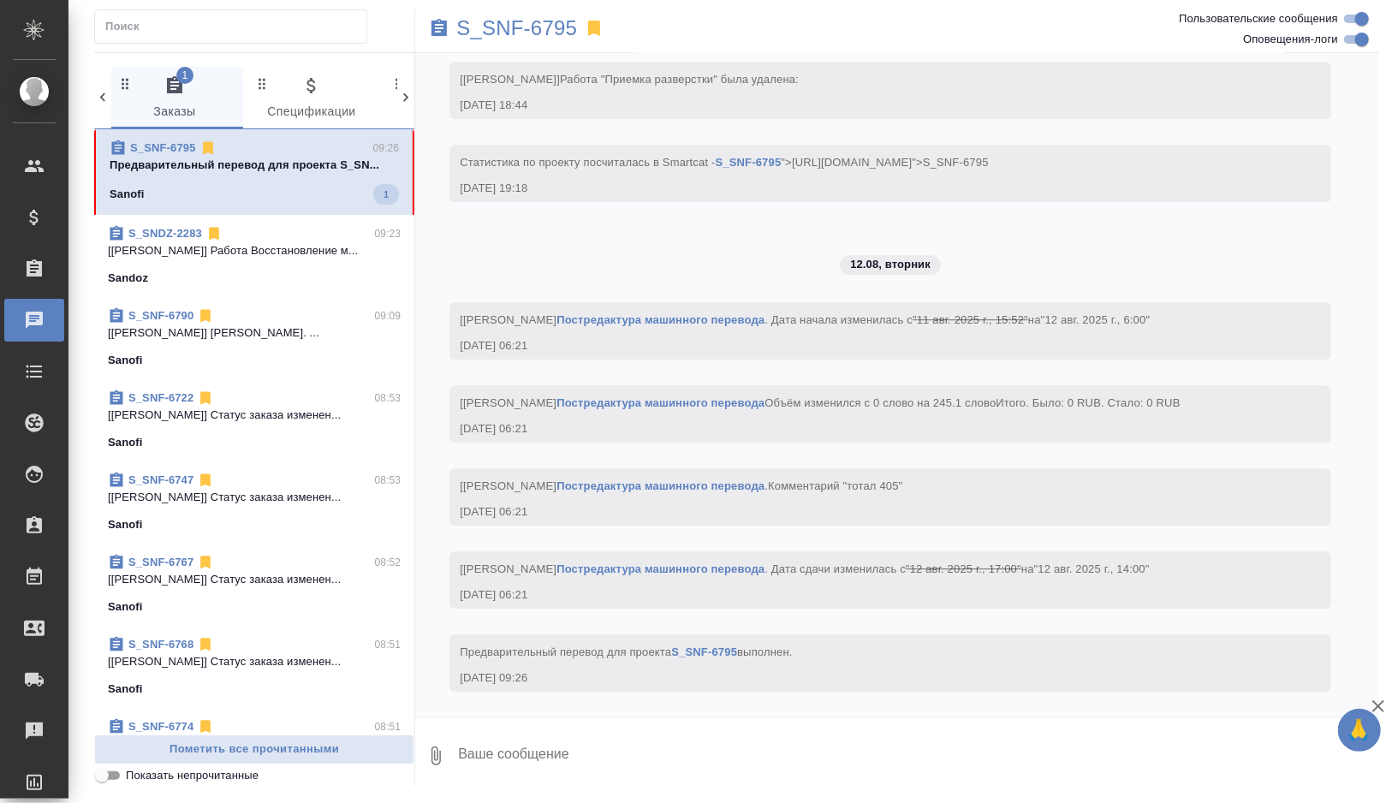
scroll to position [3317, 0]
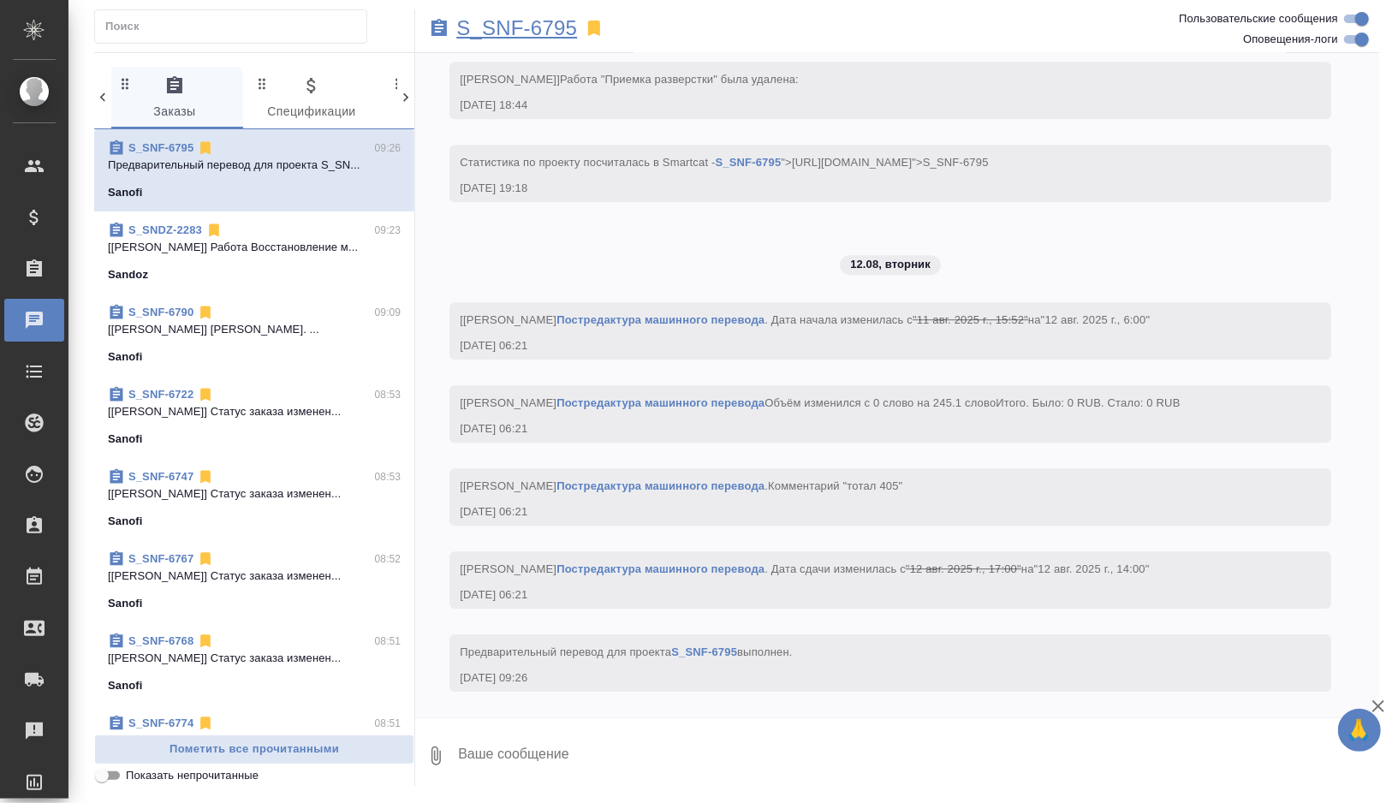
click at [566, 21] on p "S_SNF-6795" at bounding box center [516, 28] width 121 height 17
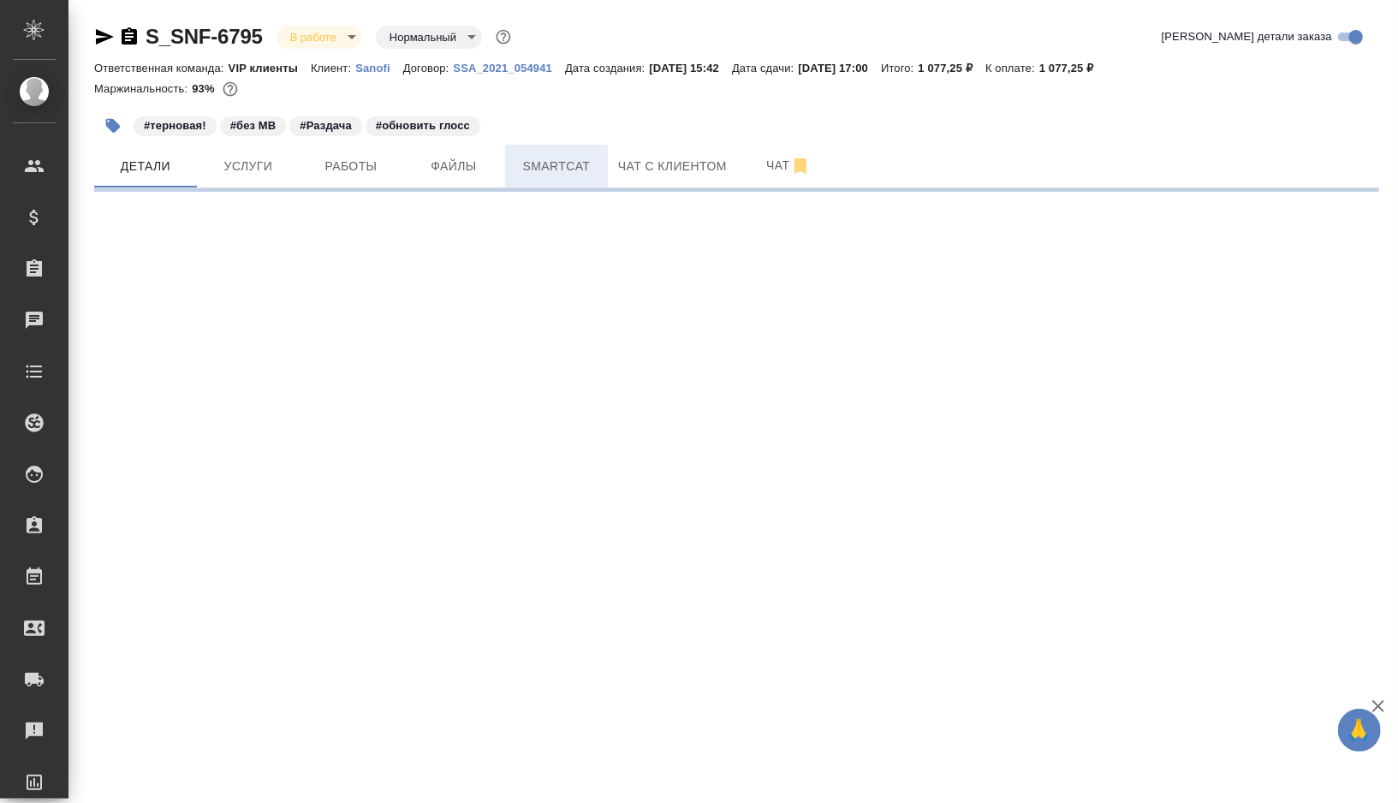
select select "RU"
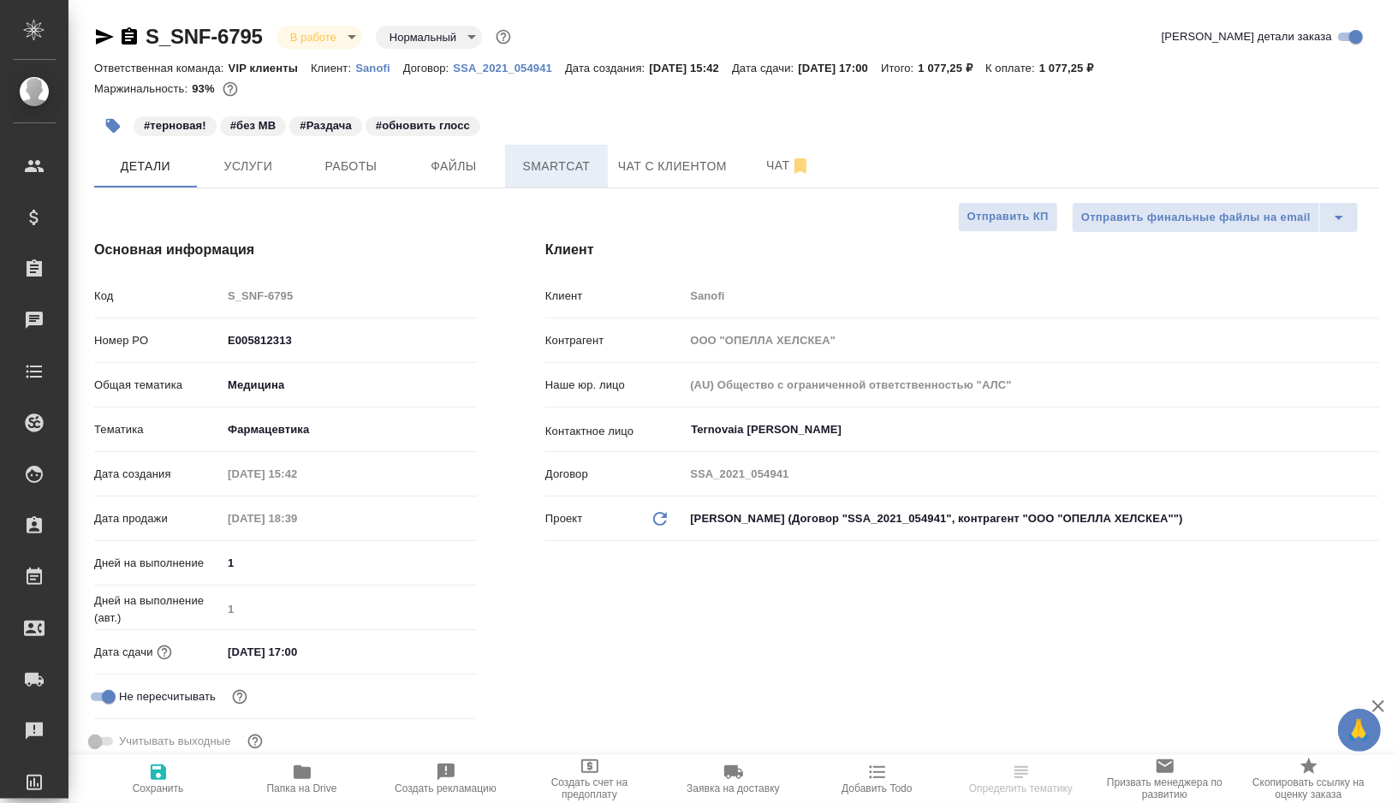
click at [578, 174] on span "Smartcat" at bounding box center [557, 166] width 82 height 21
type textarea "x"
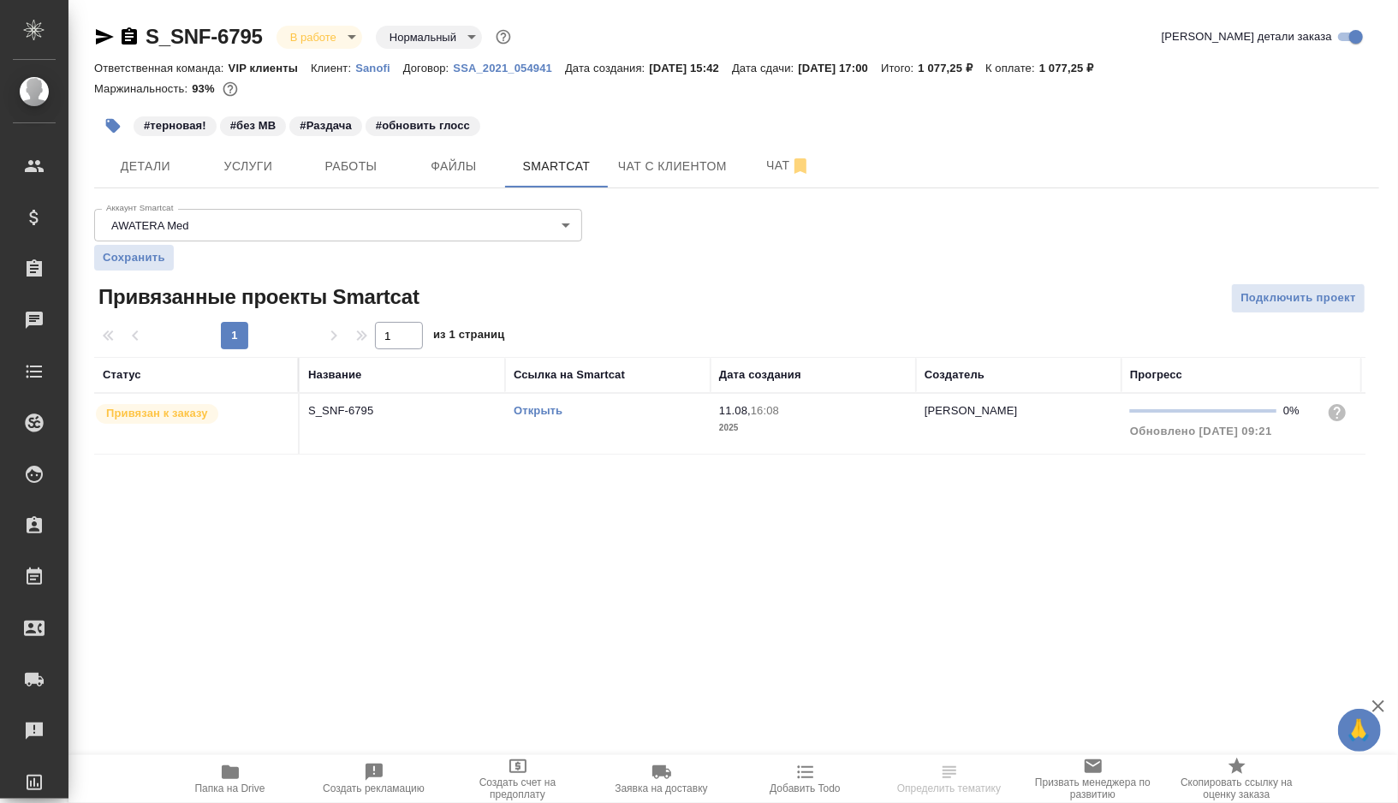
click at [537, 409] on link "Открыть" at bounding box center [538, 410] width 49 height 13
click at [116, 118] on icon "button" at bounding box center [112, 125] width 17 height 17
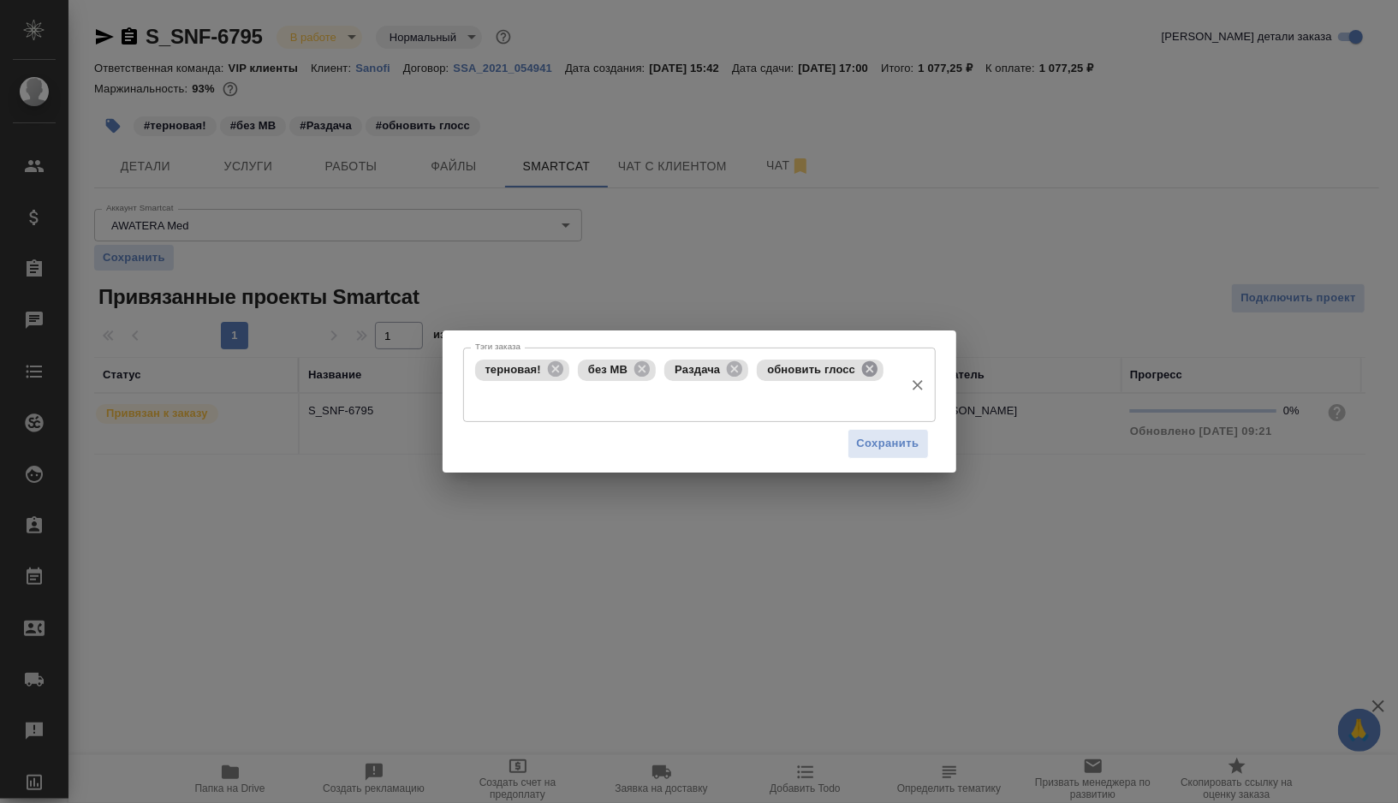
click at [876, 371] on icon at bounding box center [869, 368] width 15 height 15
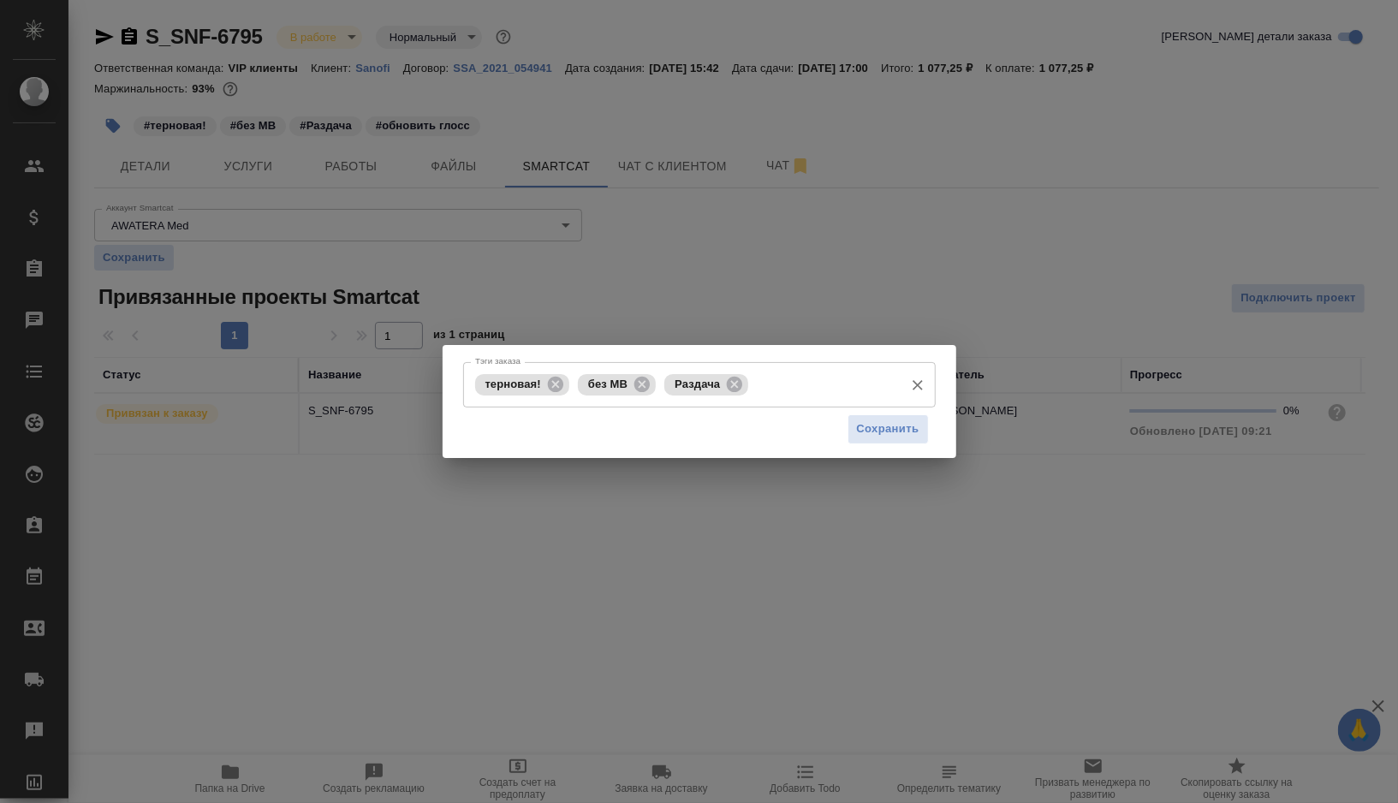
click at [809, 379] on input "Тэги заказа" at bounding box center [824, 384] width 142 height 29
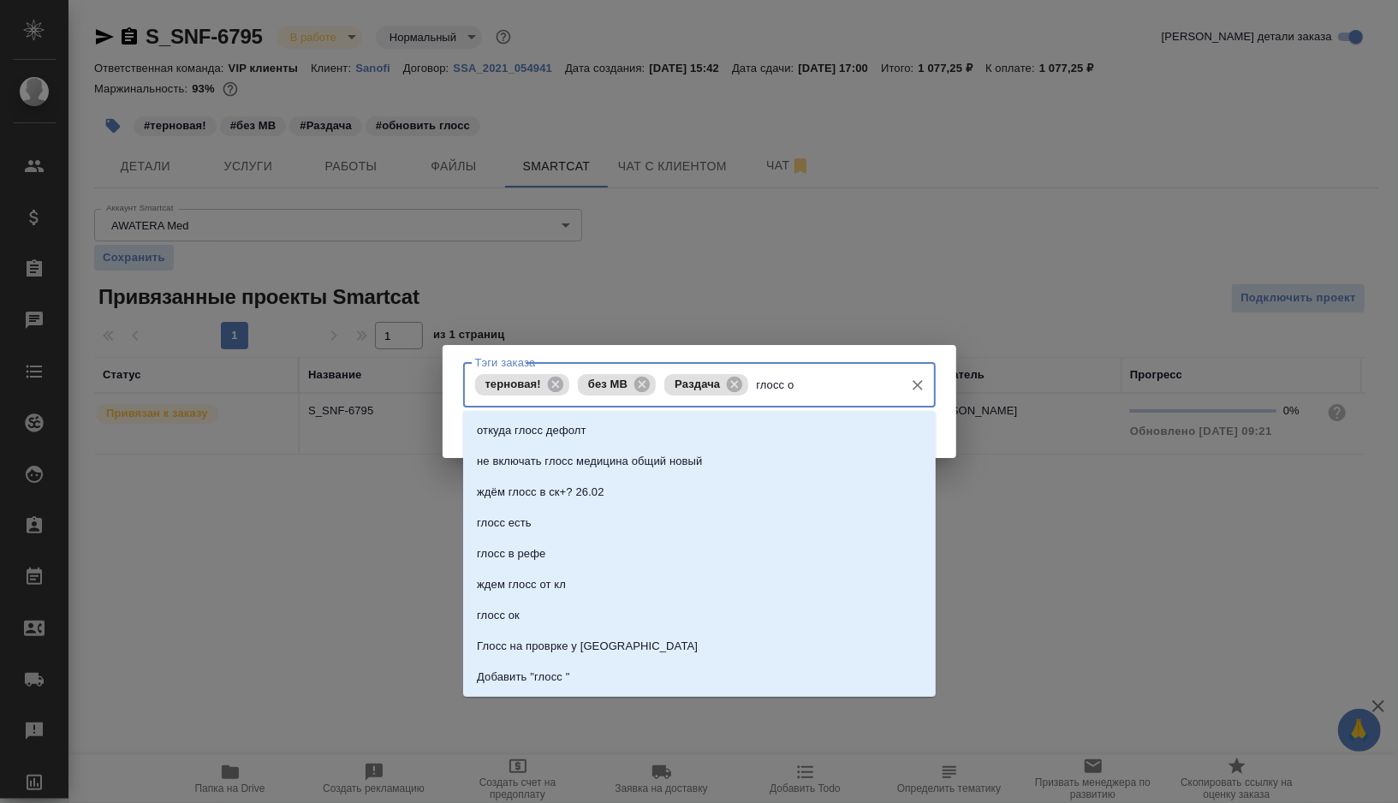
type input "глосс ок"
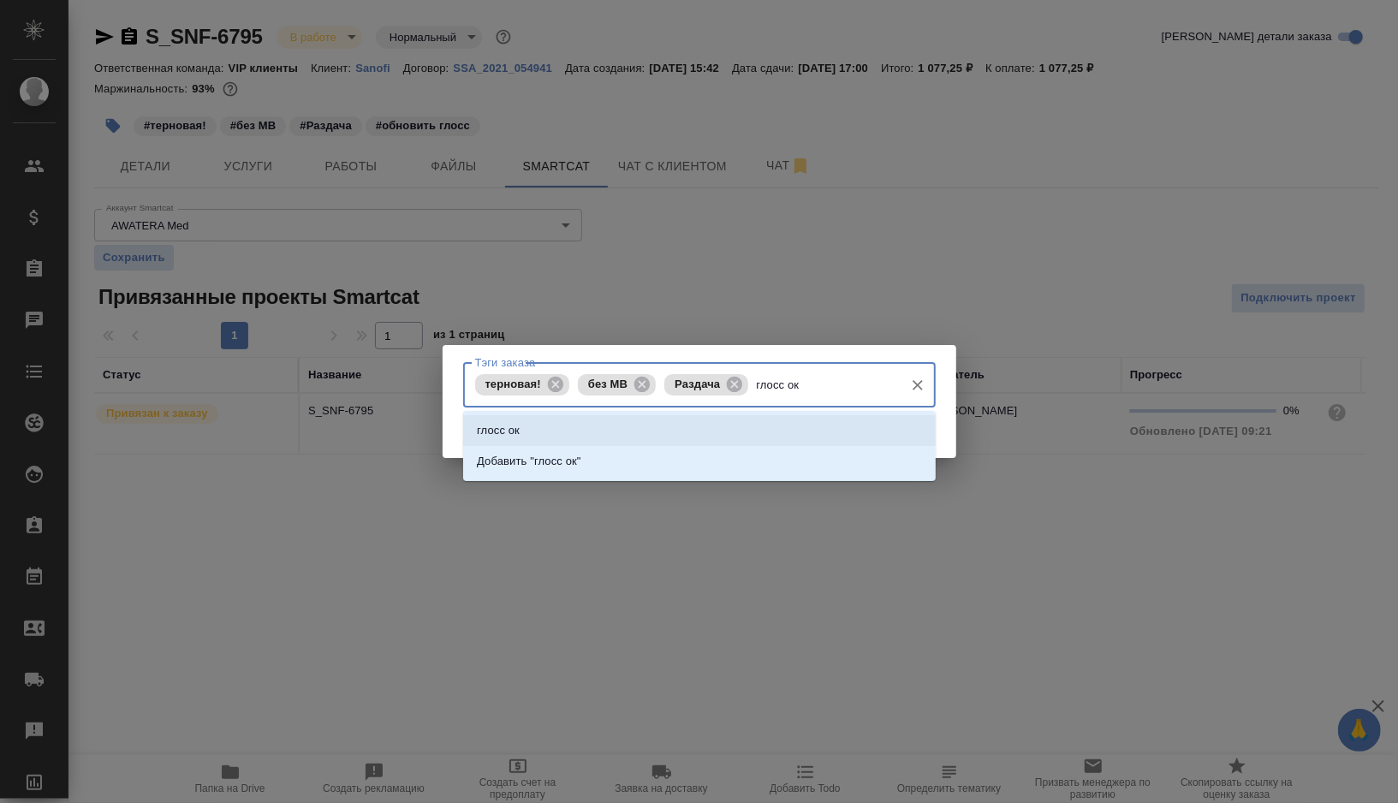
click at [610, 432] on li "глосс ок" at bounding box center [699, 430] width 473 height 31
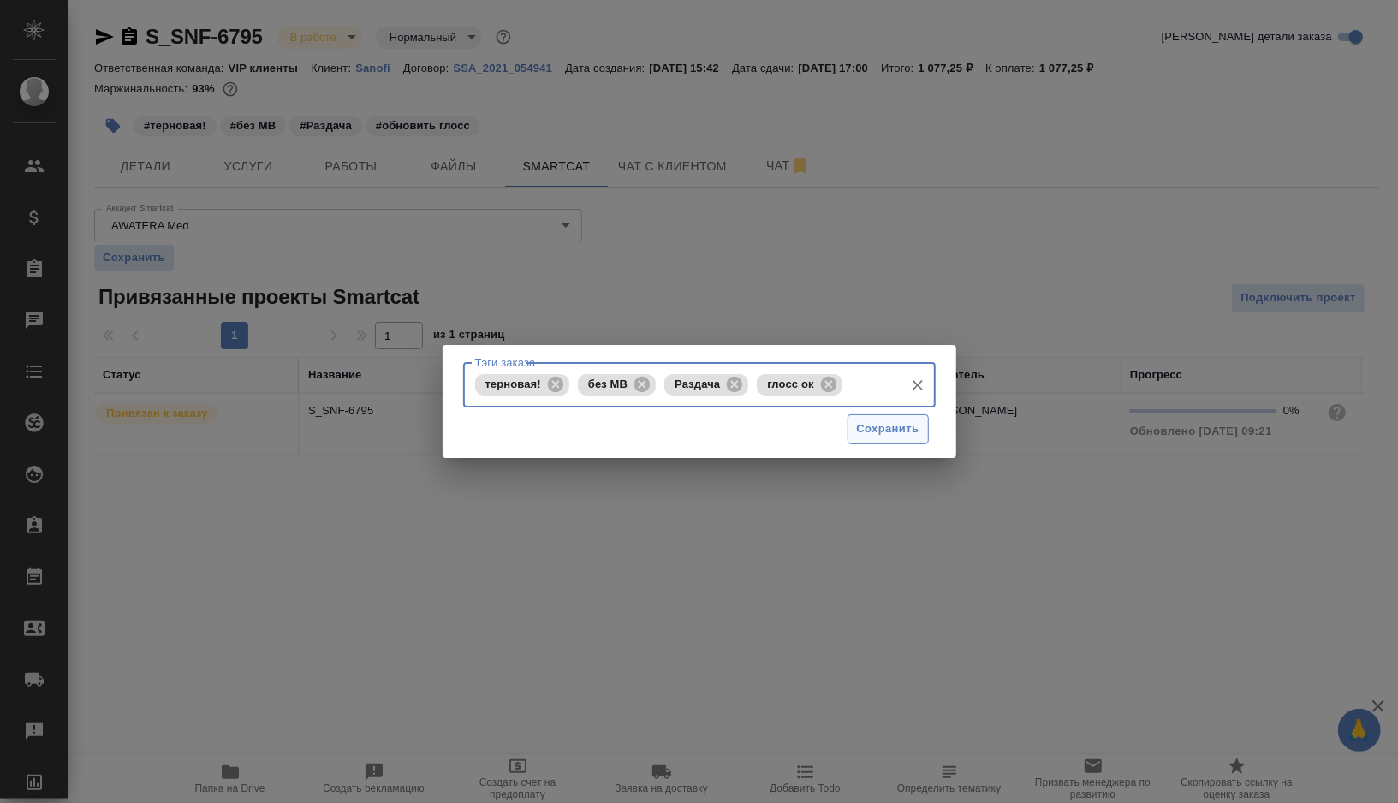
click at [882, 420] on span "Сохранить" at bounding box center [888, 430] width 63 height 20
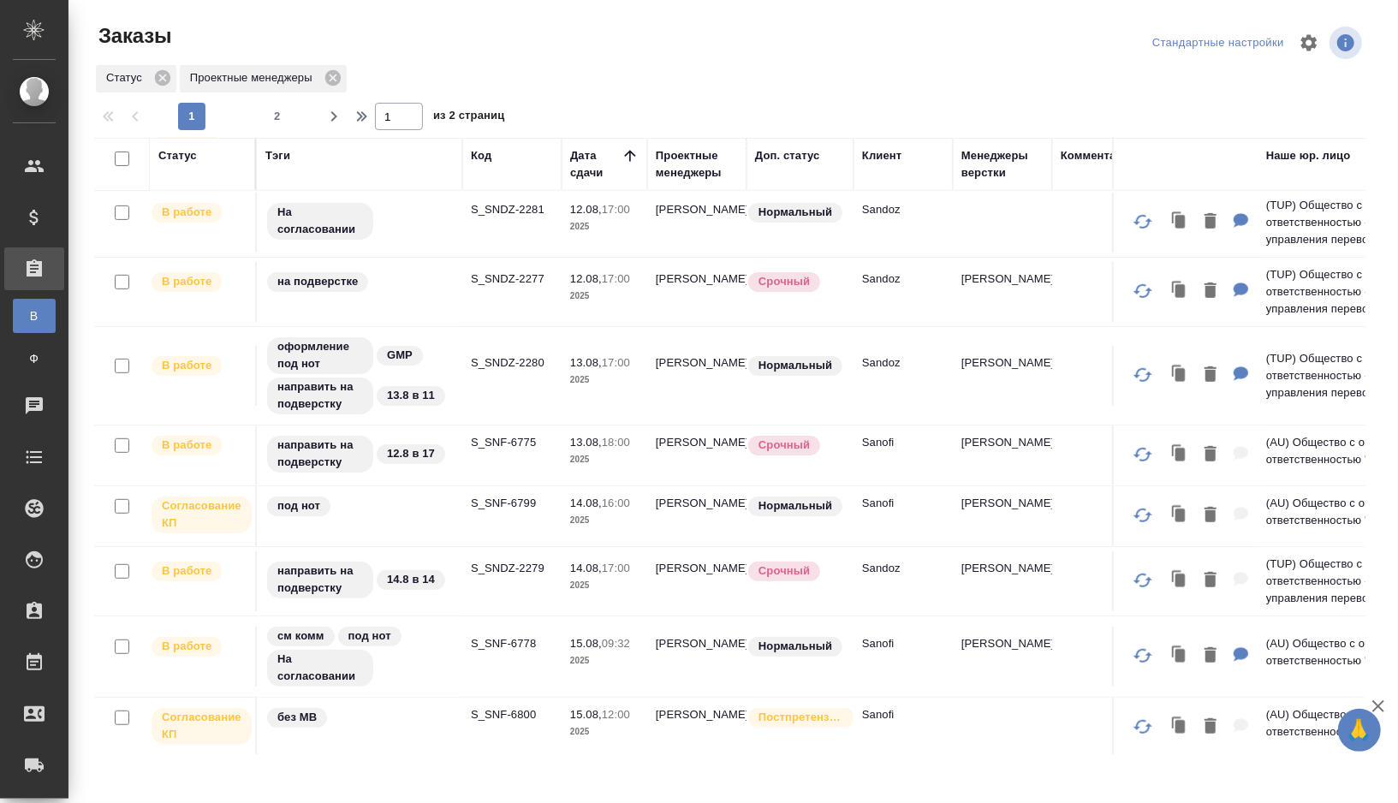
scroll to position [544, 0]
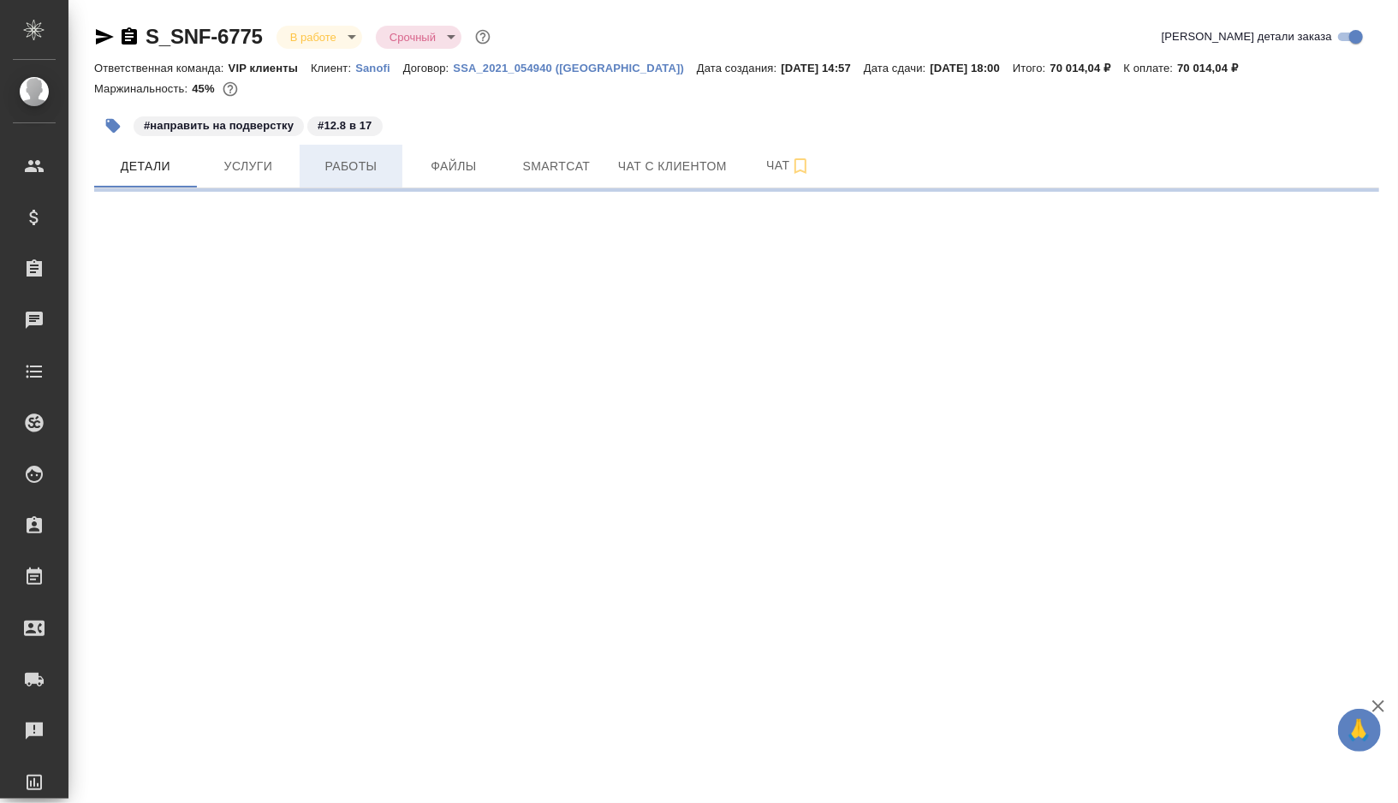
select select "RU"
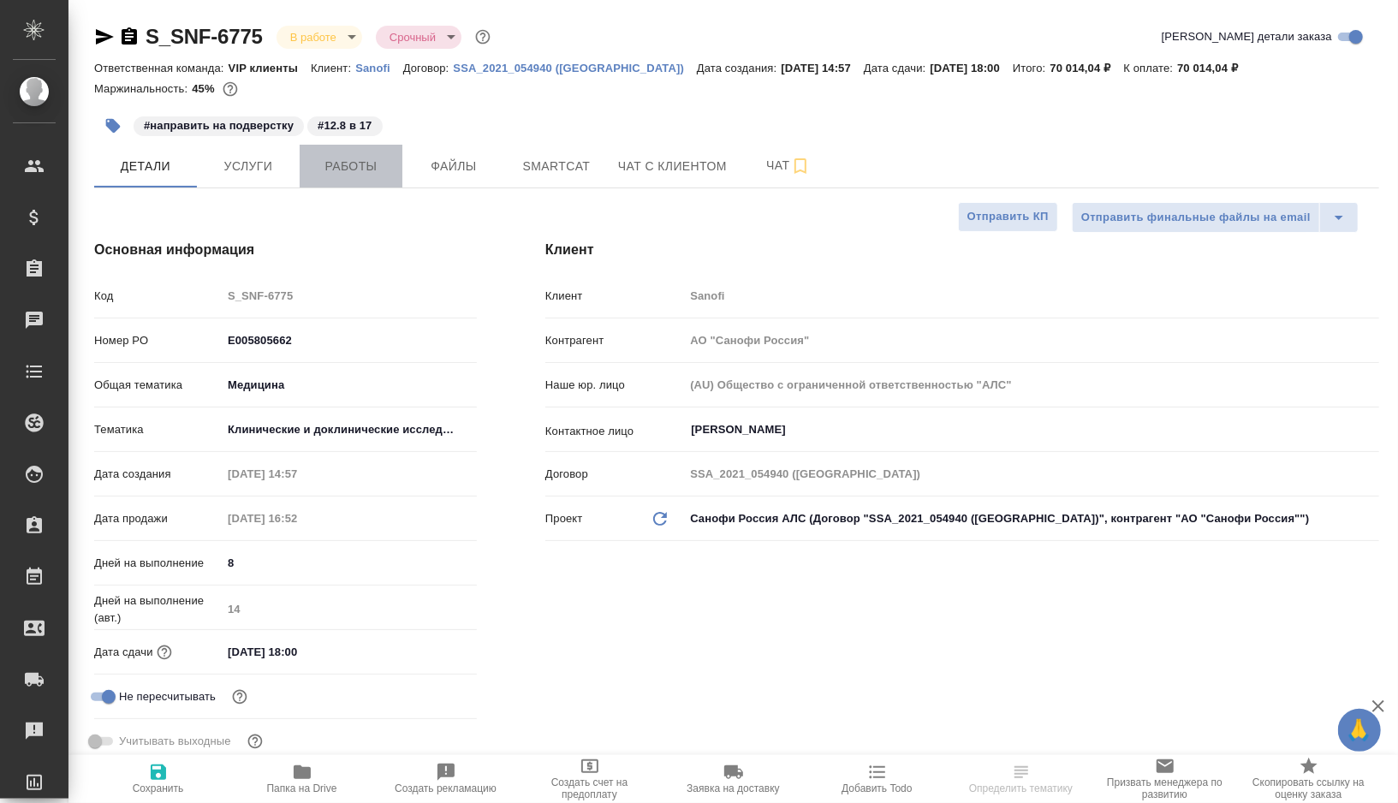
click at [374, 169] on span "Работы" at bounding box center [351, 166] width 82 height 21
type textarea "x"
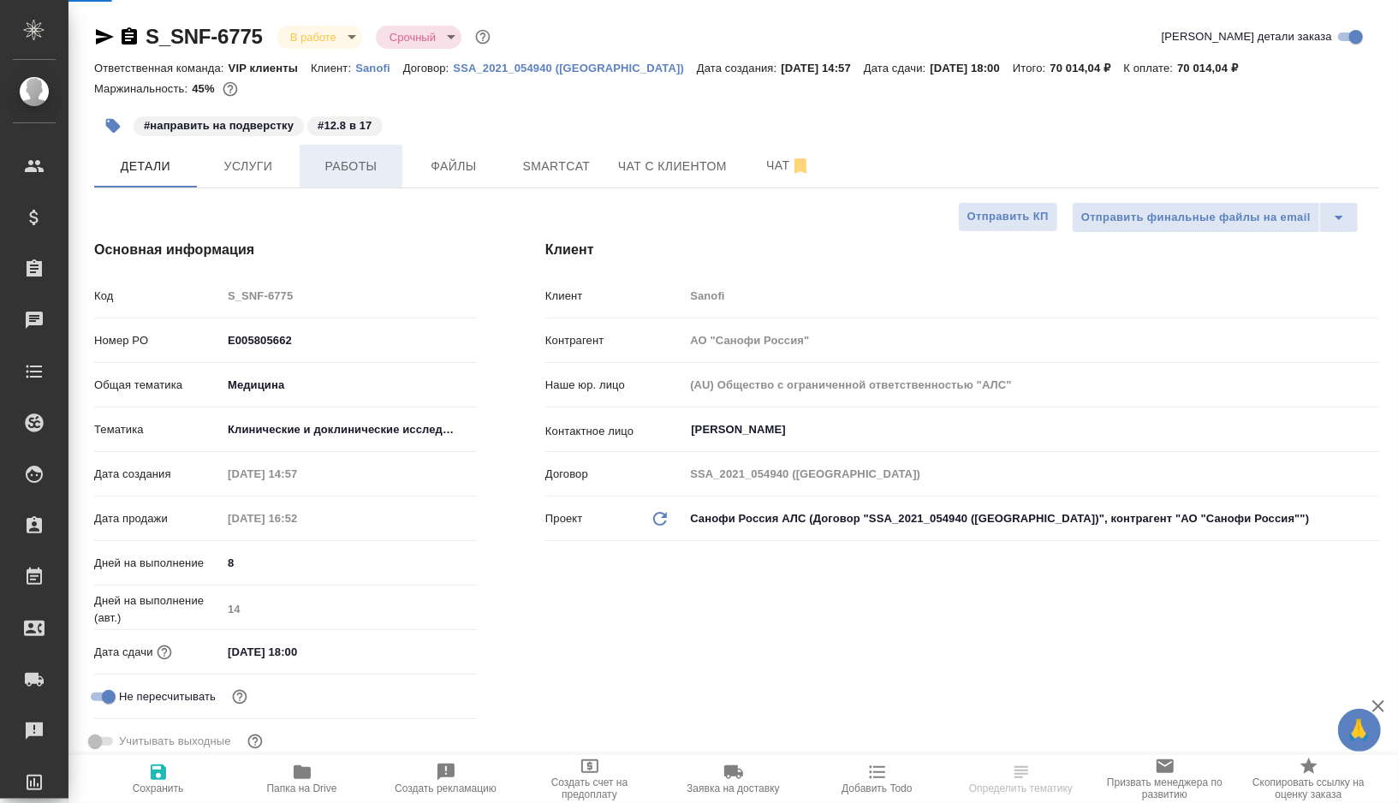
type textarea "x"
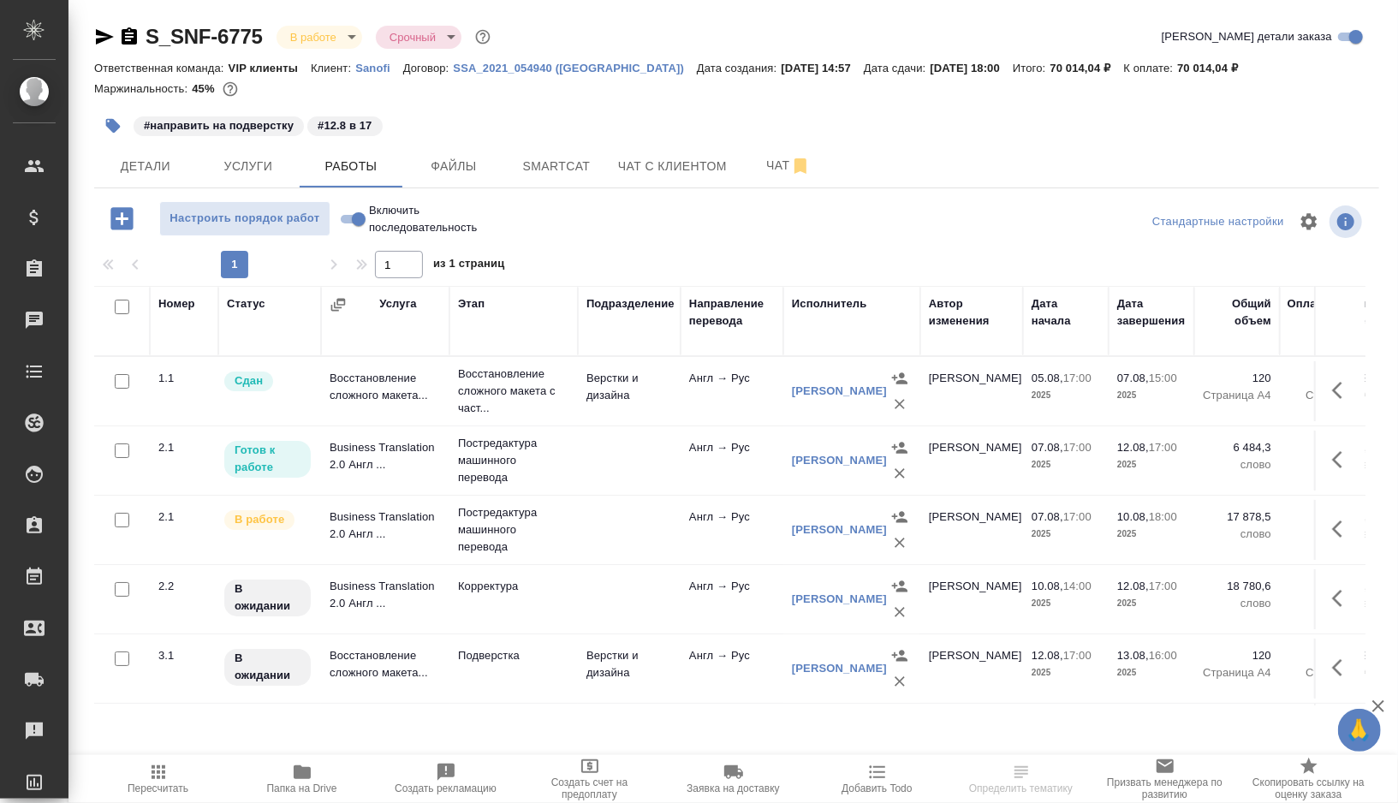
click at [1341, 529] on icon "button" at bounding box center [1342, 529] width 21 height 21
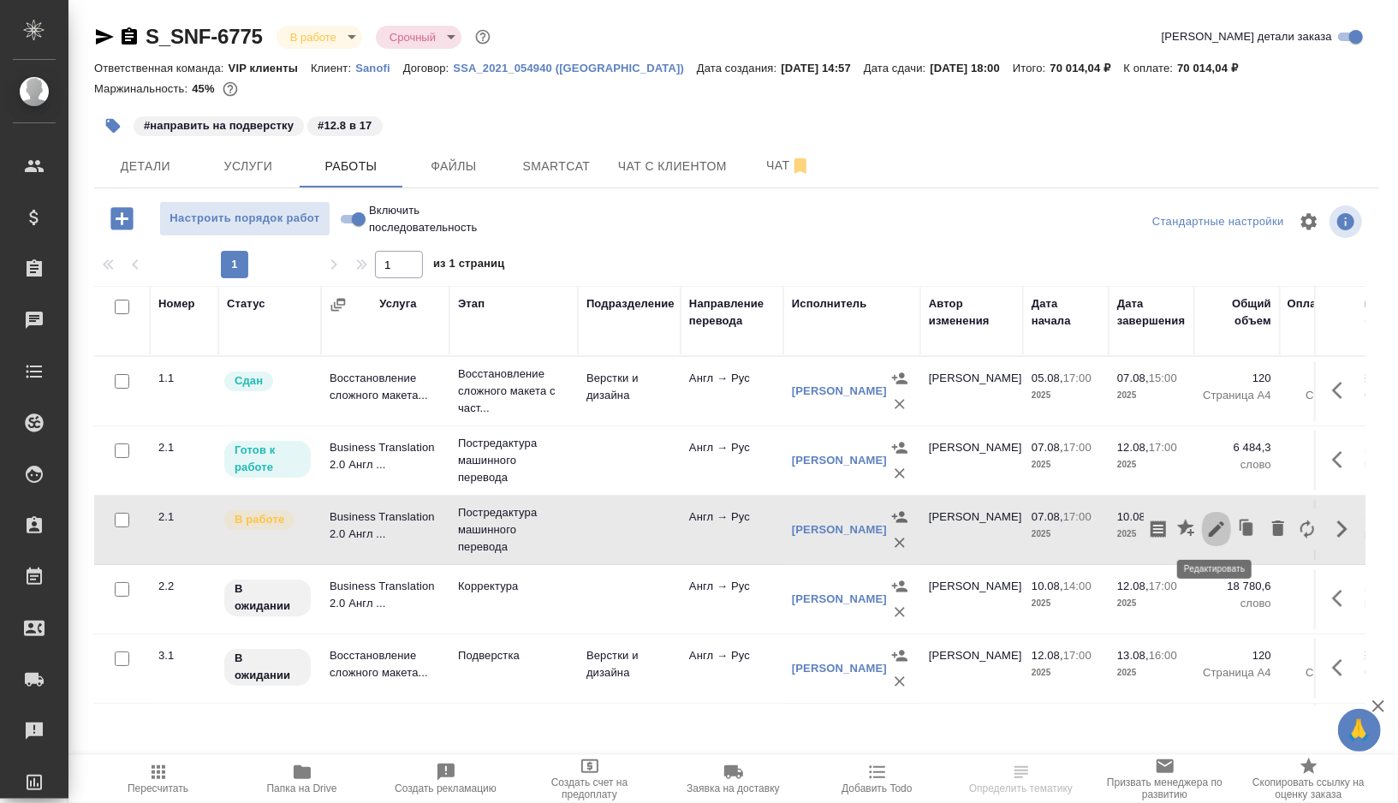
click at [1218, 520] on icon "button" at bounding box center [1217, 529] width 21 height 21
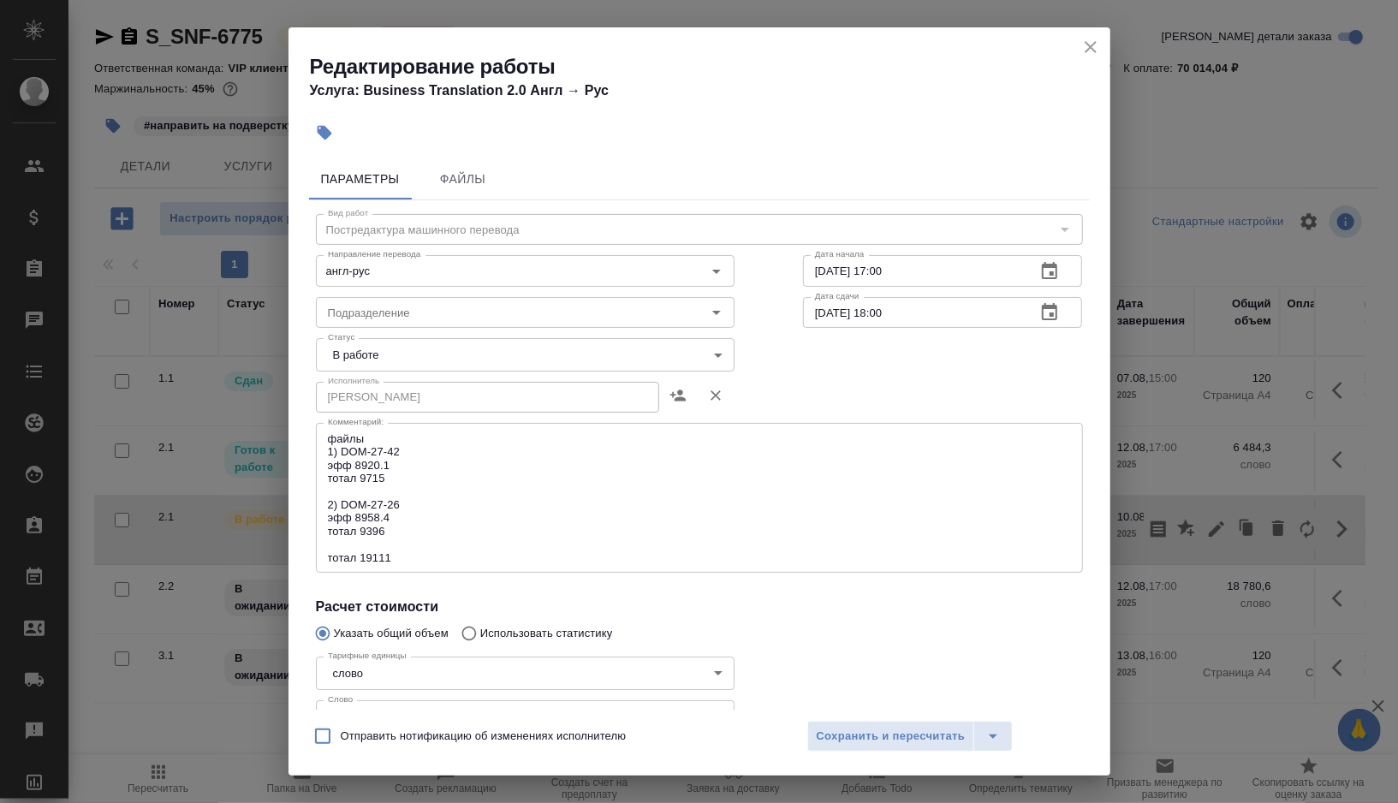
click at [704, 349] on body "🙏 .cls-1 fill:#fff; AWATERA [PERSON_NAME] Спецификации Заказы 0 Чаты Todo Проек…" at bounding box center [699, 401] width 1398 height 803
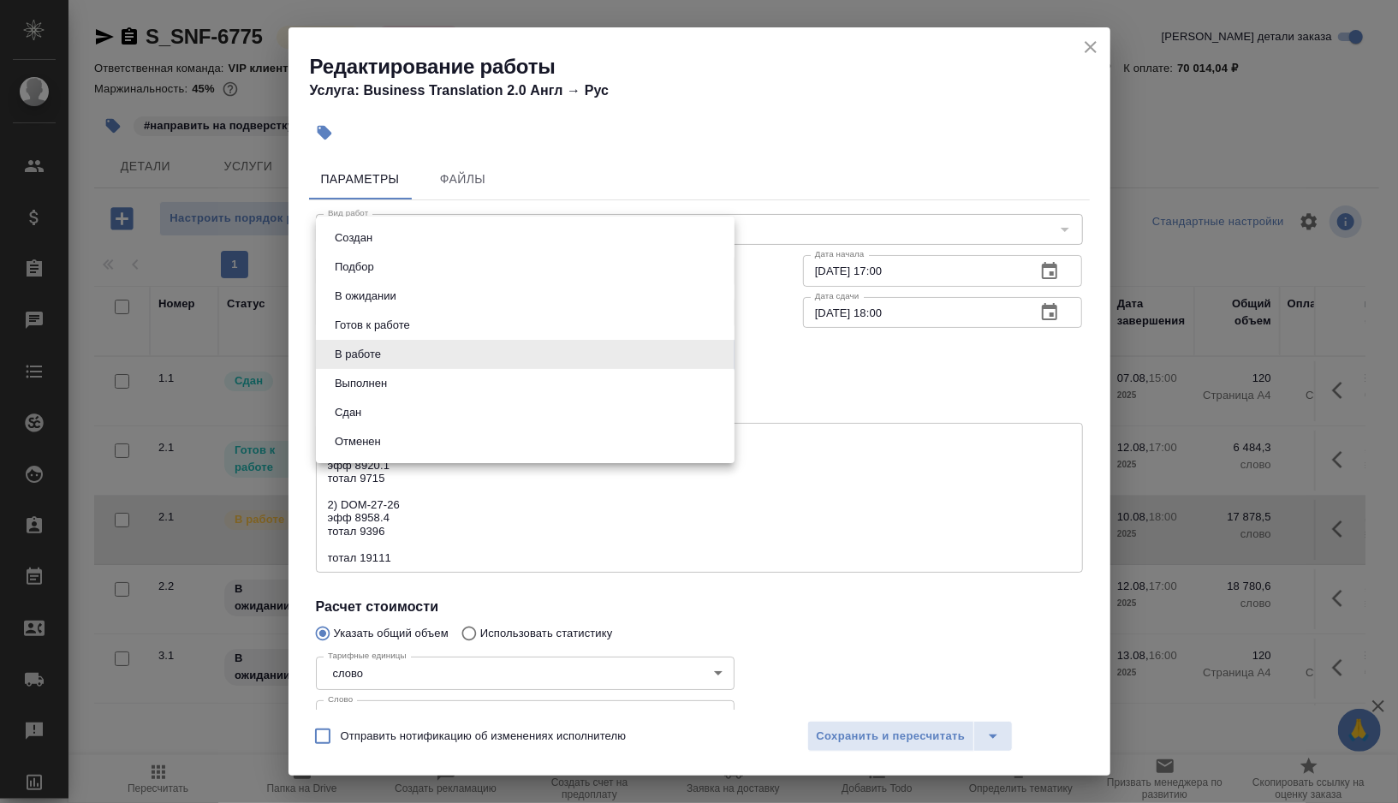
click at [408, 386] on li "Выполнен" at bounding box center [525, 383] width 419 height 29
type input "completed"
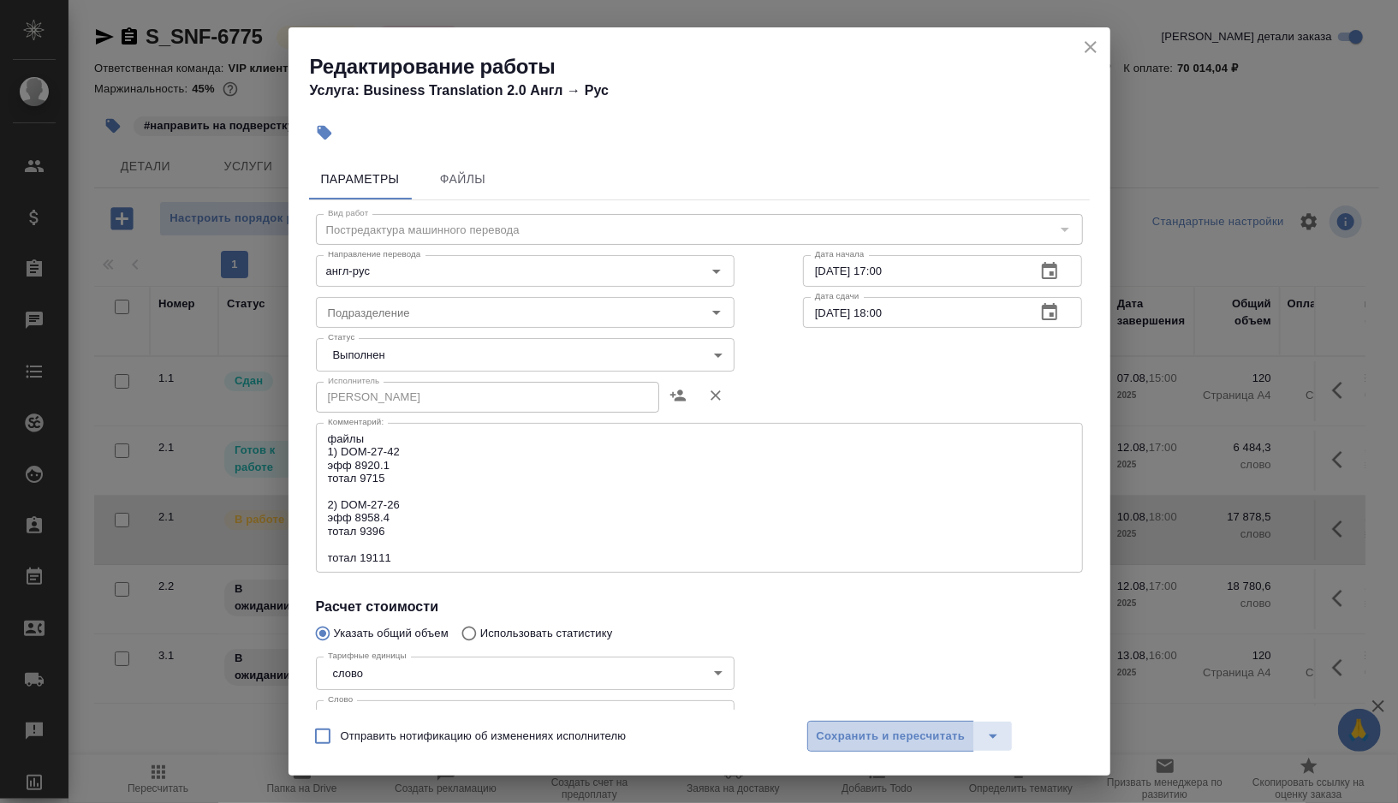
click at [864, 736] on span "Сохранить и пересчитать" at bounding box center [891, 737] width 149 height 20
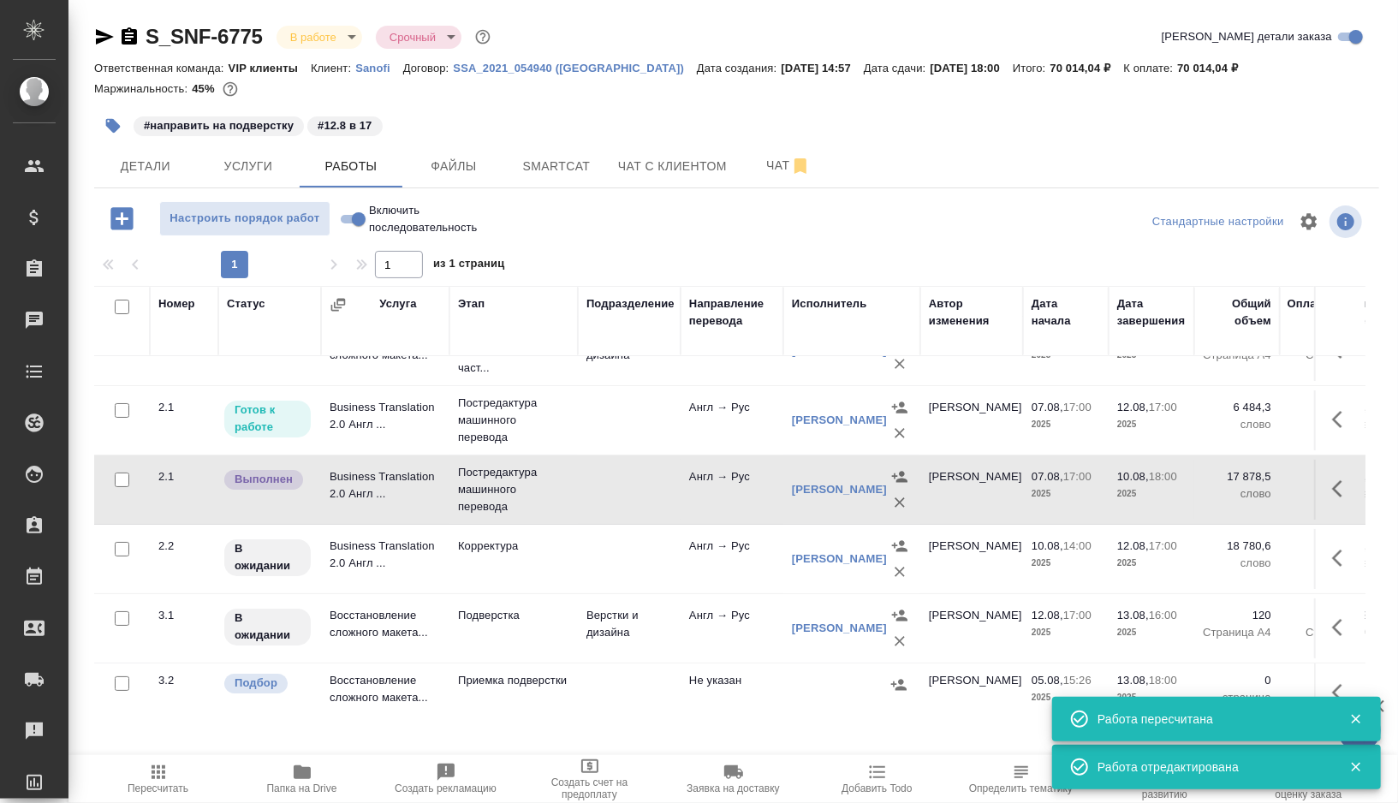
scroll to position [56, 0]
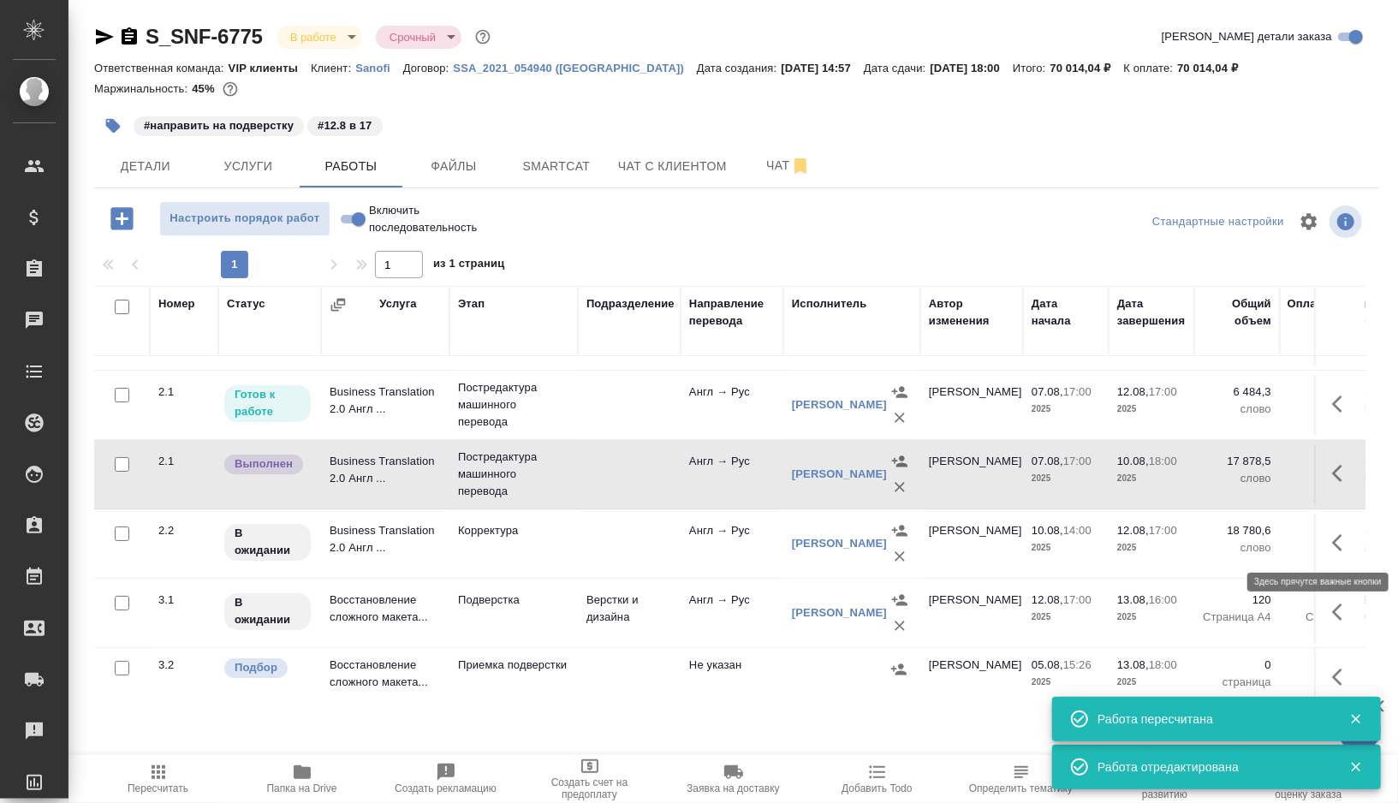
click at [1328, 540] on button "button" at bounding box center [1342, 542] width 41 height 41
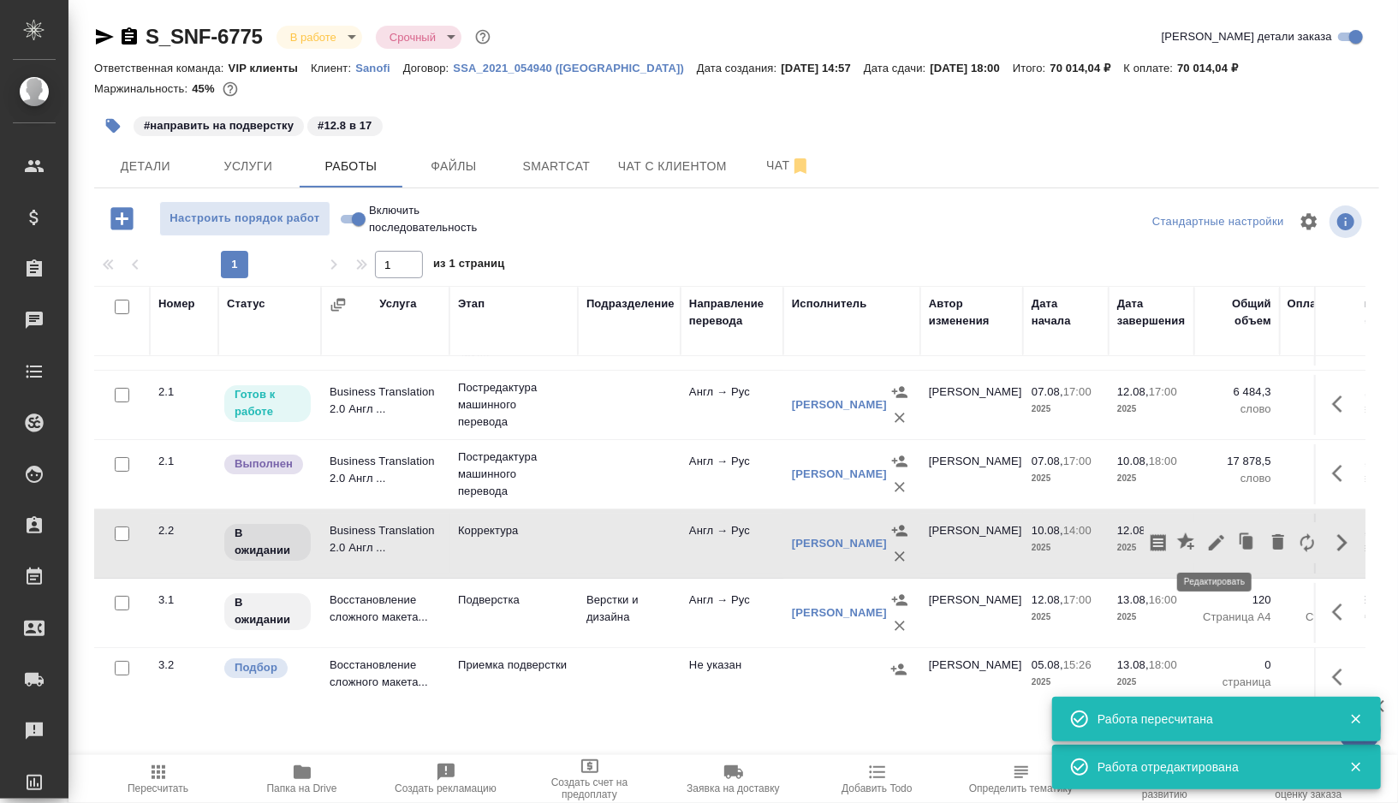
click at [1219, 538] on icon "button" at bounding box center [1216, 542] width 15 height 15
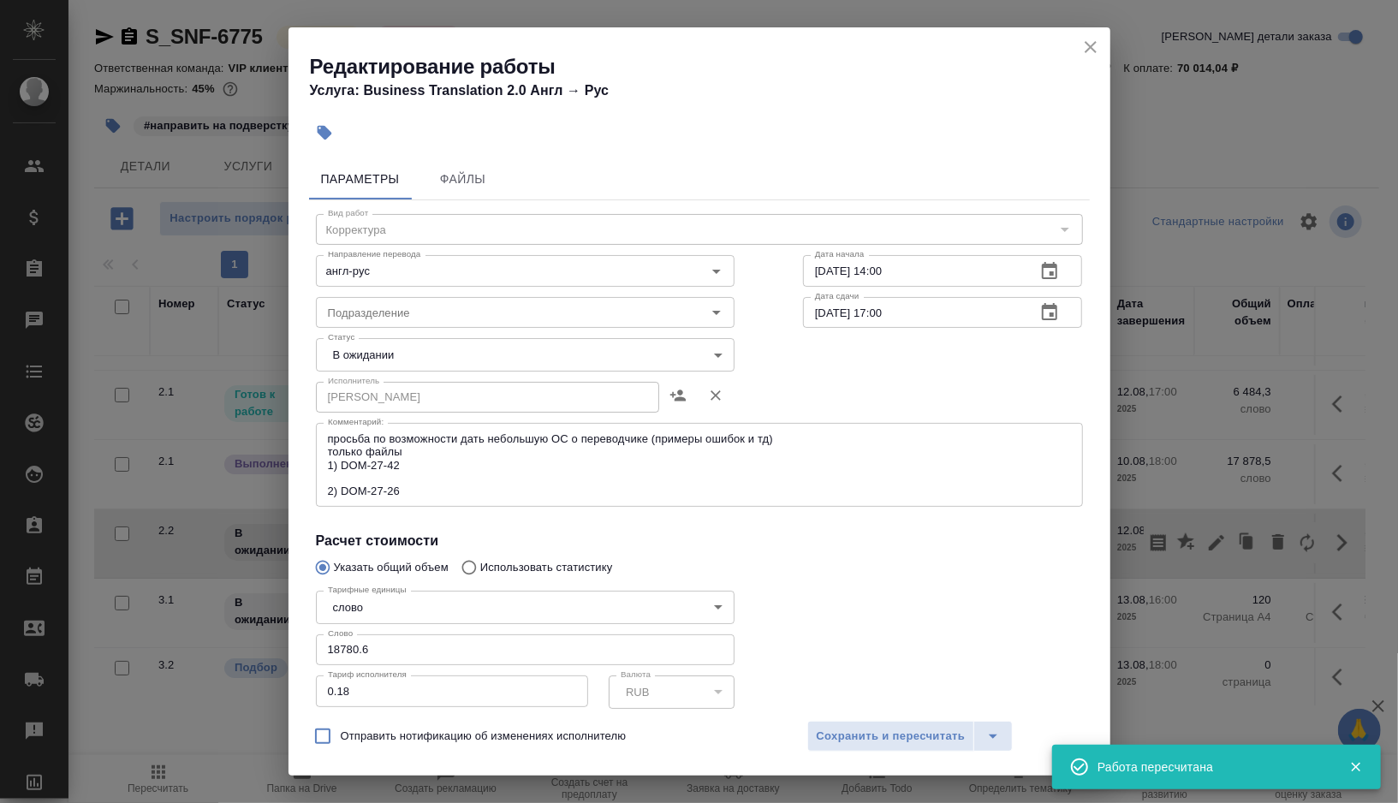
click at [715, 361] on body "🙏 .cls-1 fill:#fff; AWATERA [PERSON_NAME] Спецификации Заказы 0 Чаты Todo Проек…" at bounding box center [699, 401] width 1398 height 803
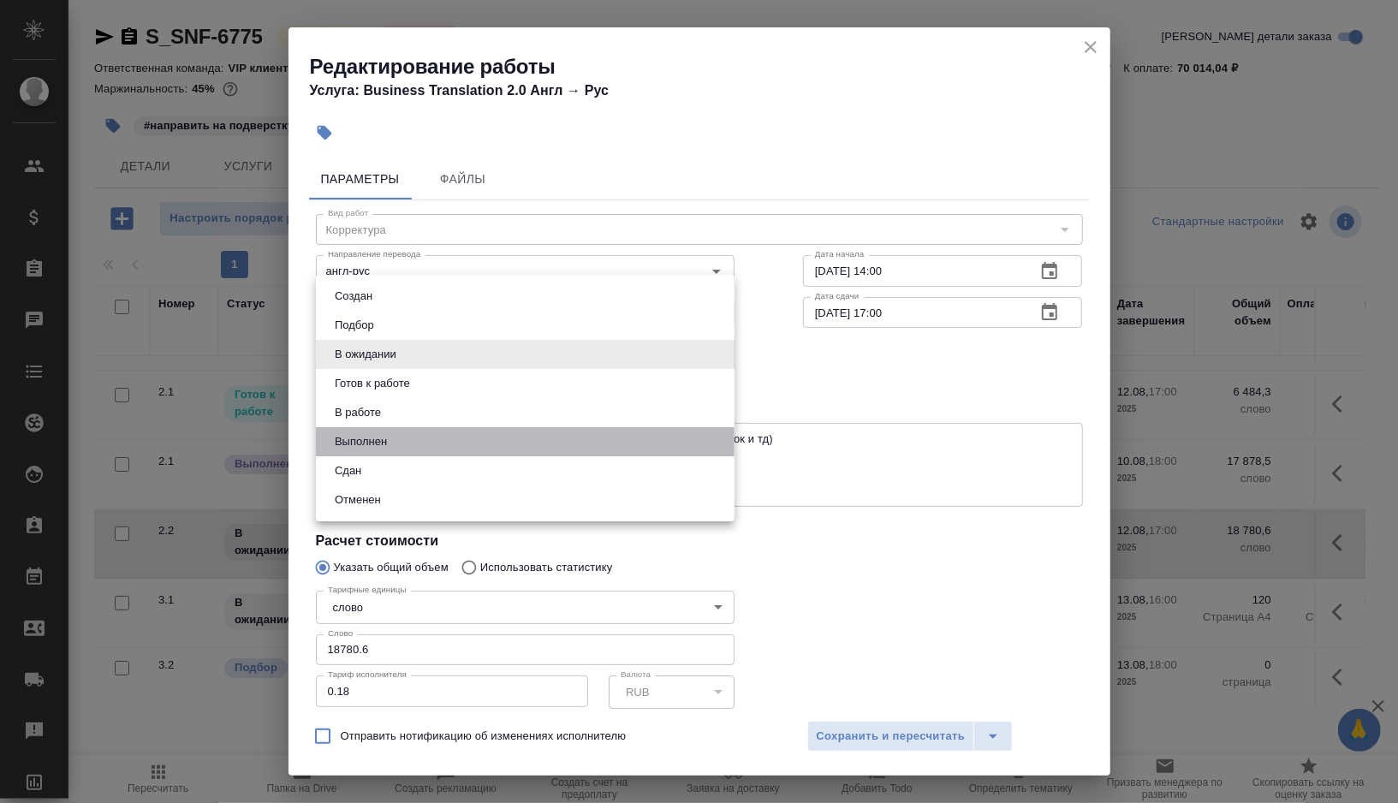
click at [400, 438] on li "Выполнен" at bounding box center [525, 441] width 419 height 29
type input "completed"
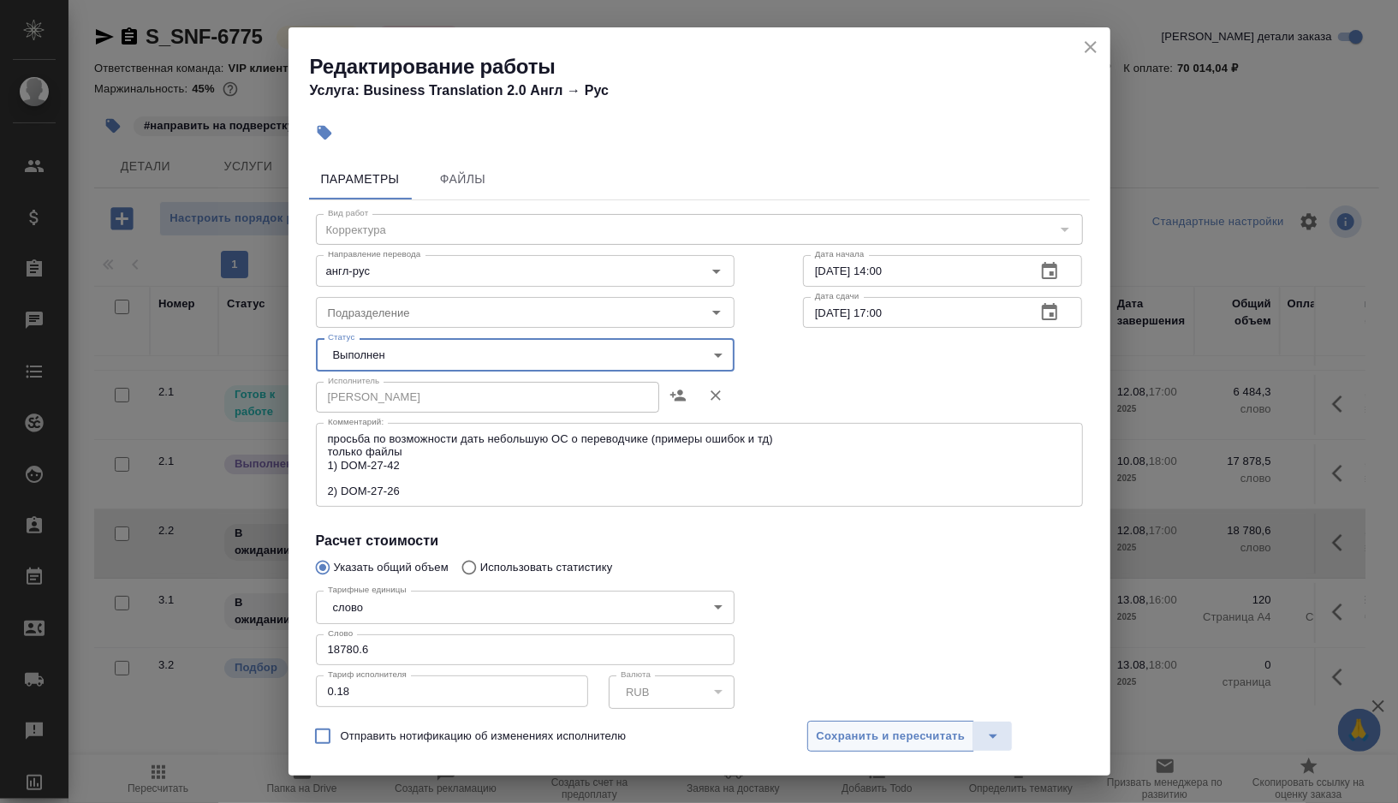
click at [837, 739] on span "Сохранить и пересчитать" at bounding box center [891, 737] width 149 height 20
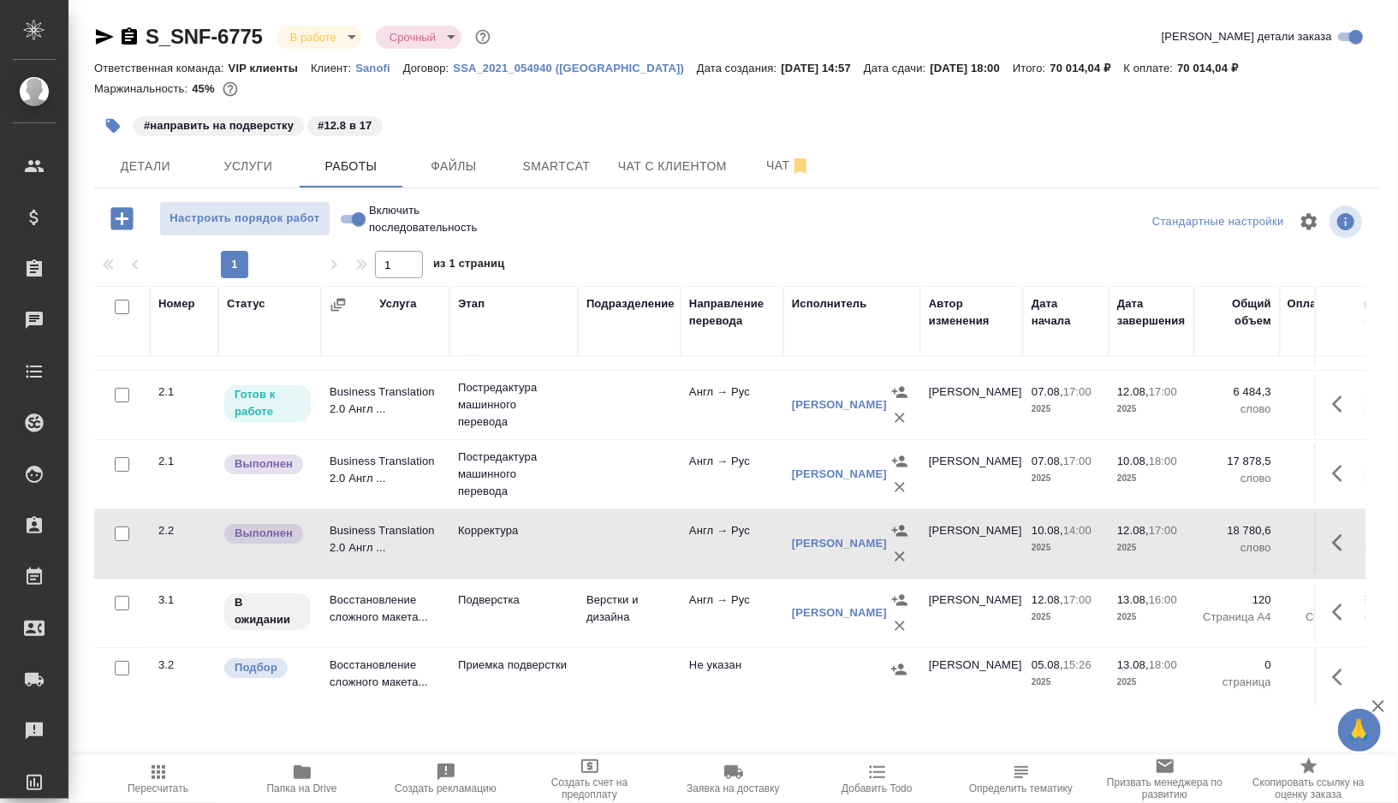
click at [105, 118] on icon "button" at bounding box center [112, 125] width 17 height 17
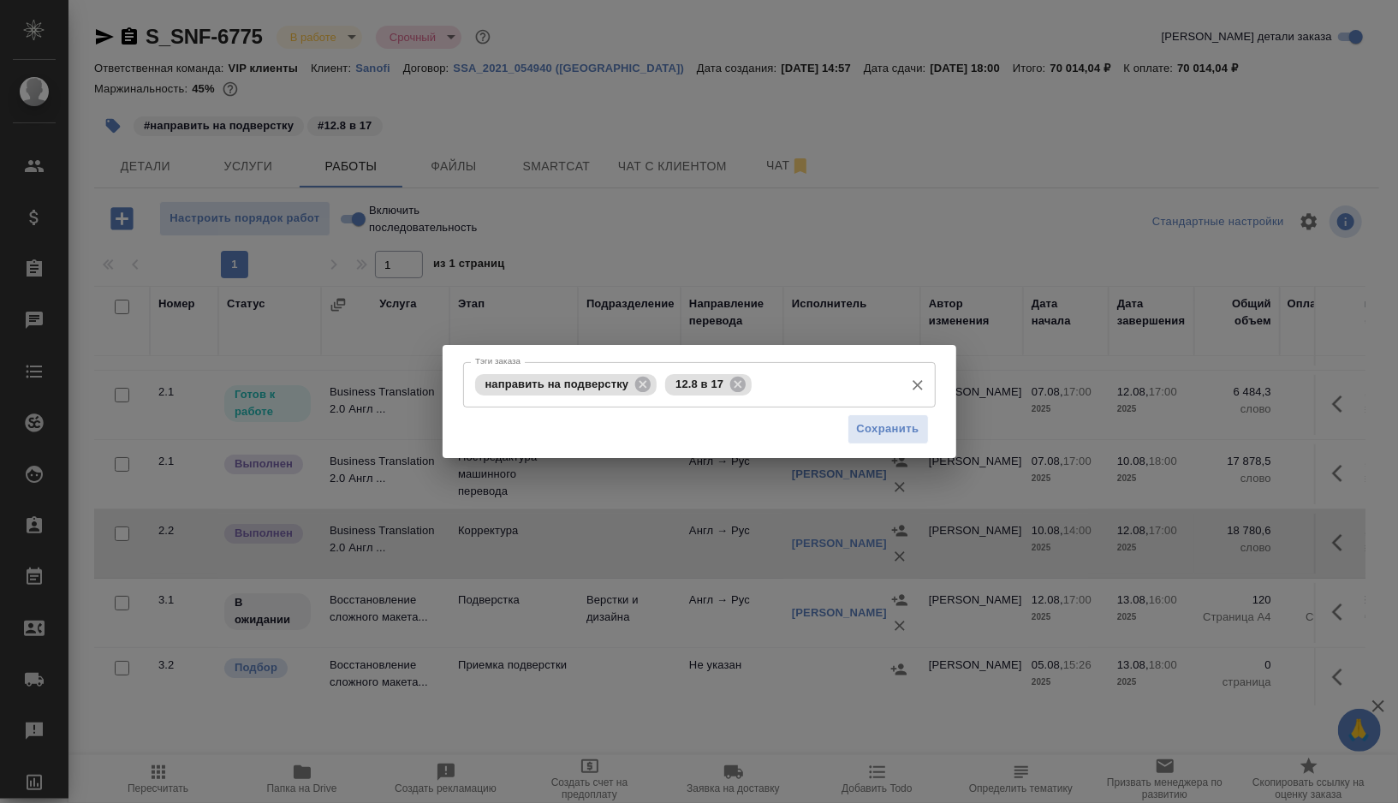
click at [796, 382] on input "Тэги заказа" at bounding box center [825, 384] width 139 height 29
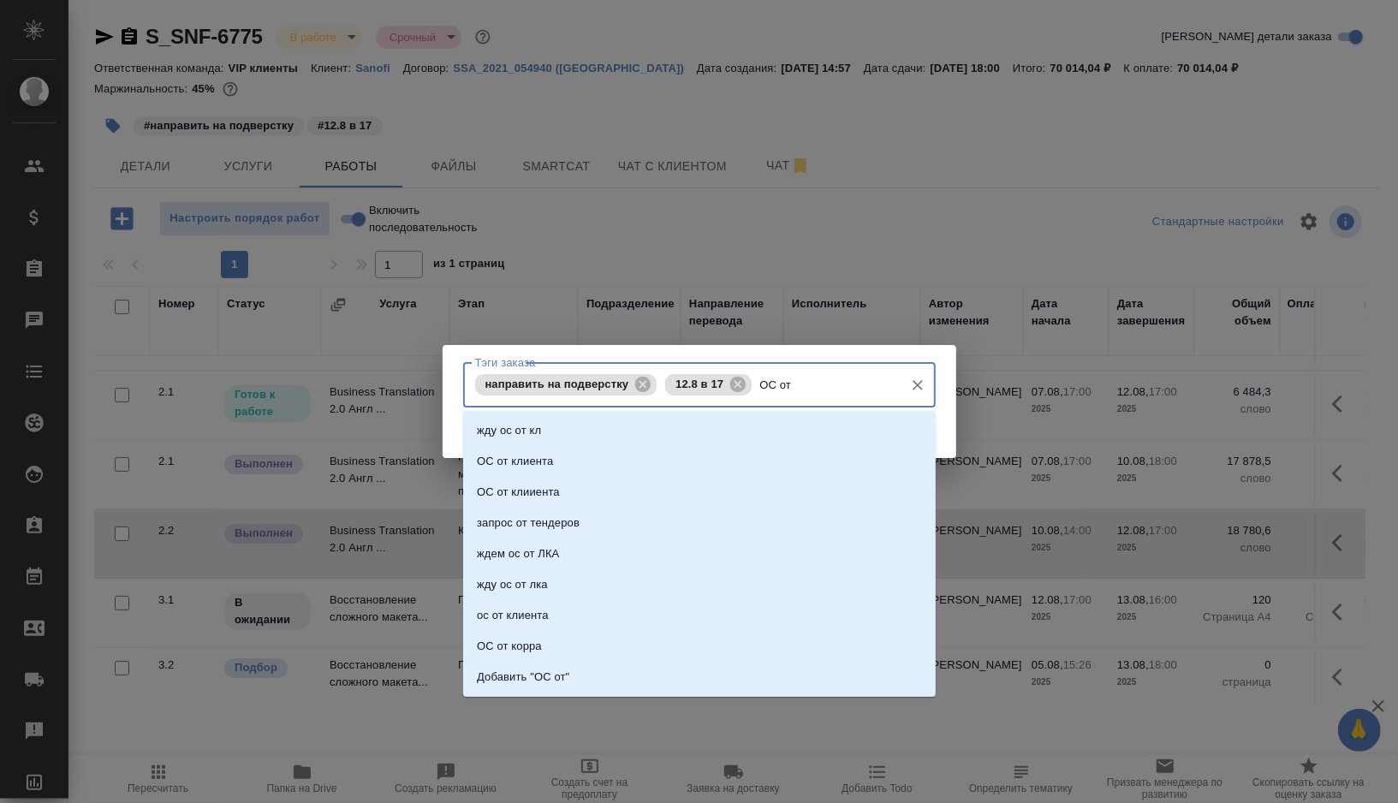
type input "ОС от"
click at [549, 644] on li "ОС от корра" at bounding box center [699, 646] width 473 height 31
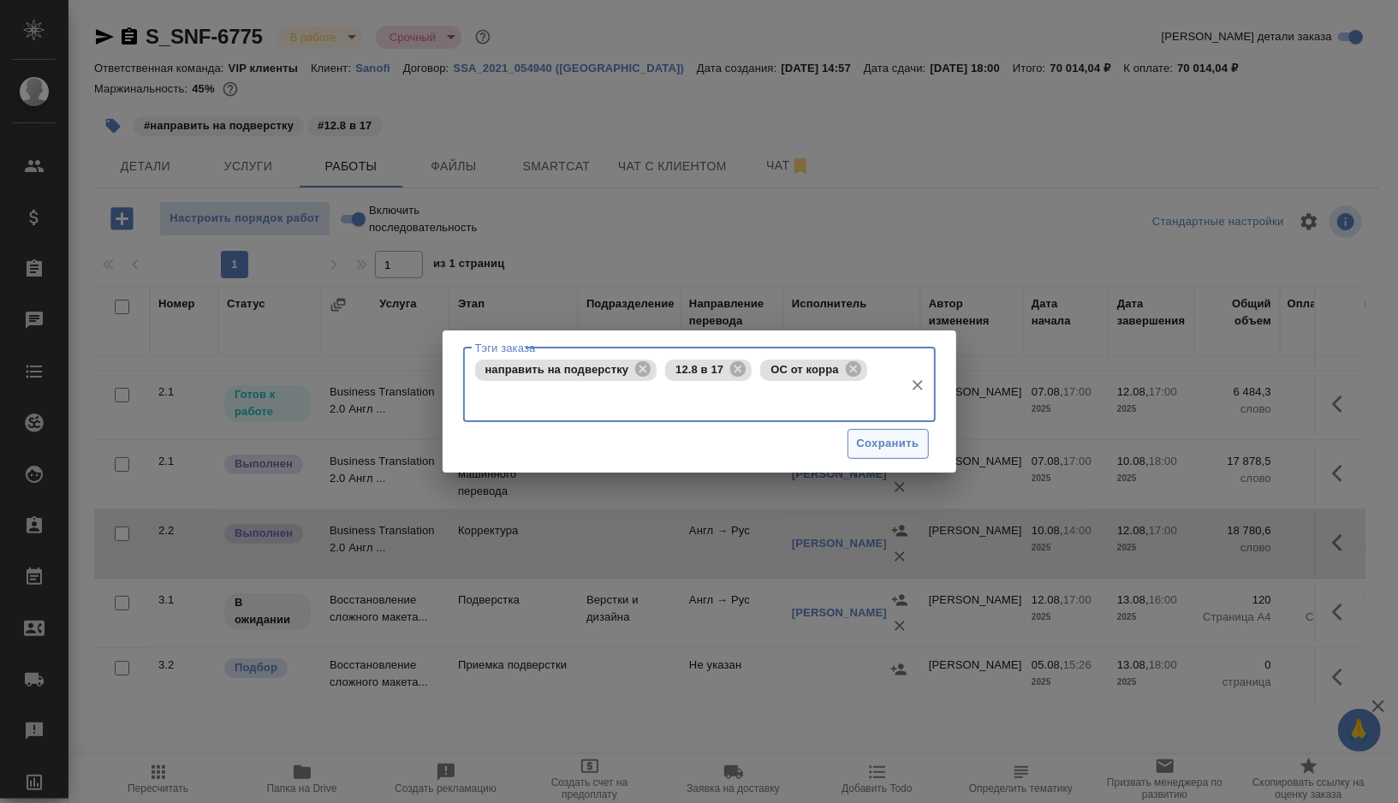
click at [869, 445] on span "Сохранить" at bounding box center [888, 444] width 63 height 20
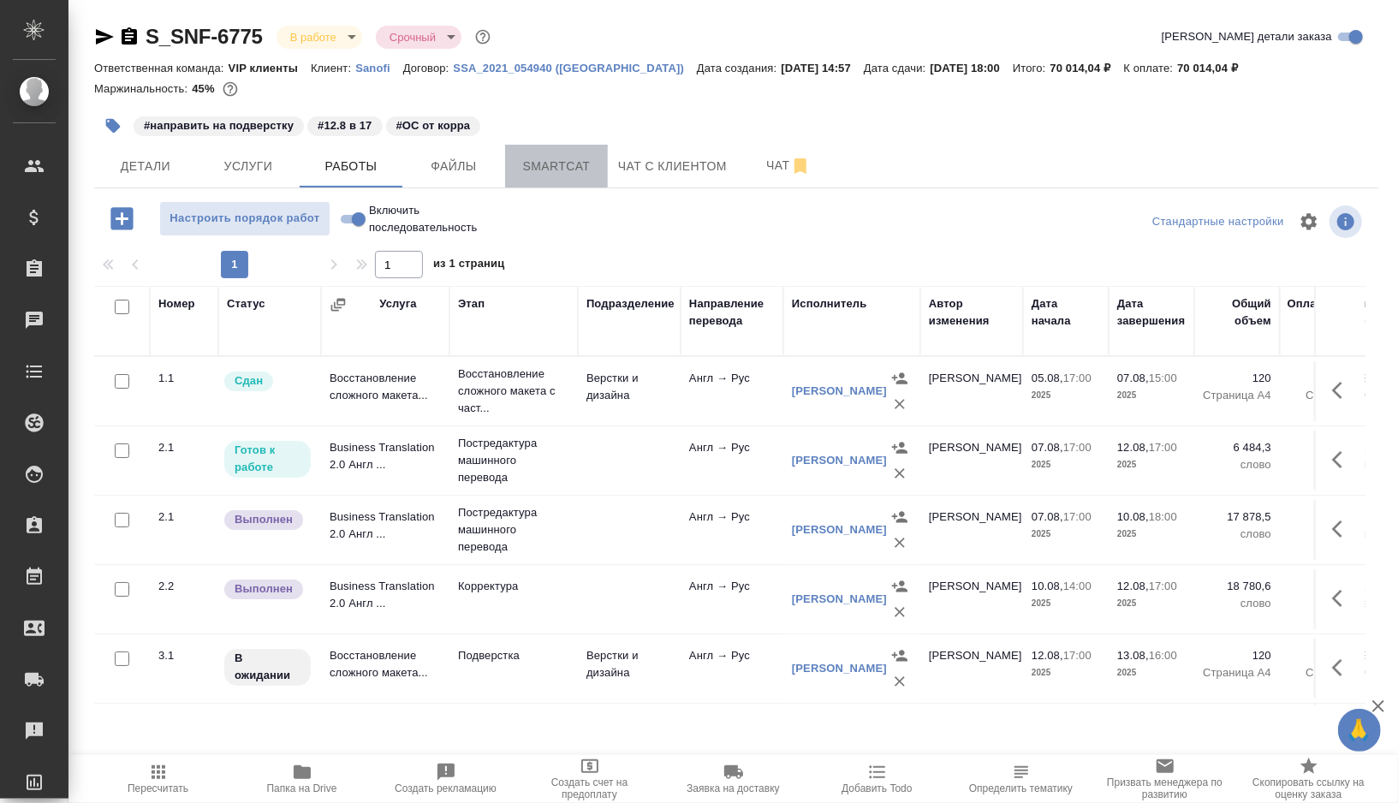
click at [557, 170] on span "Smartcat" at bounding box center [557, 166] width 82 height 21
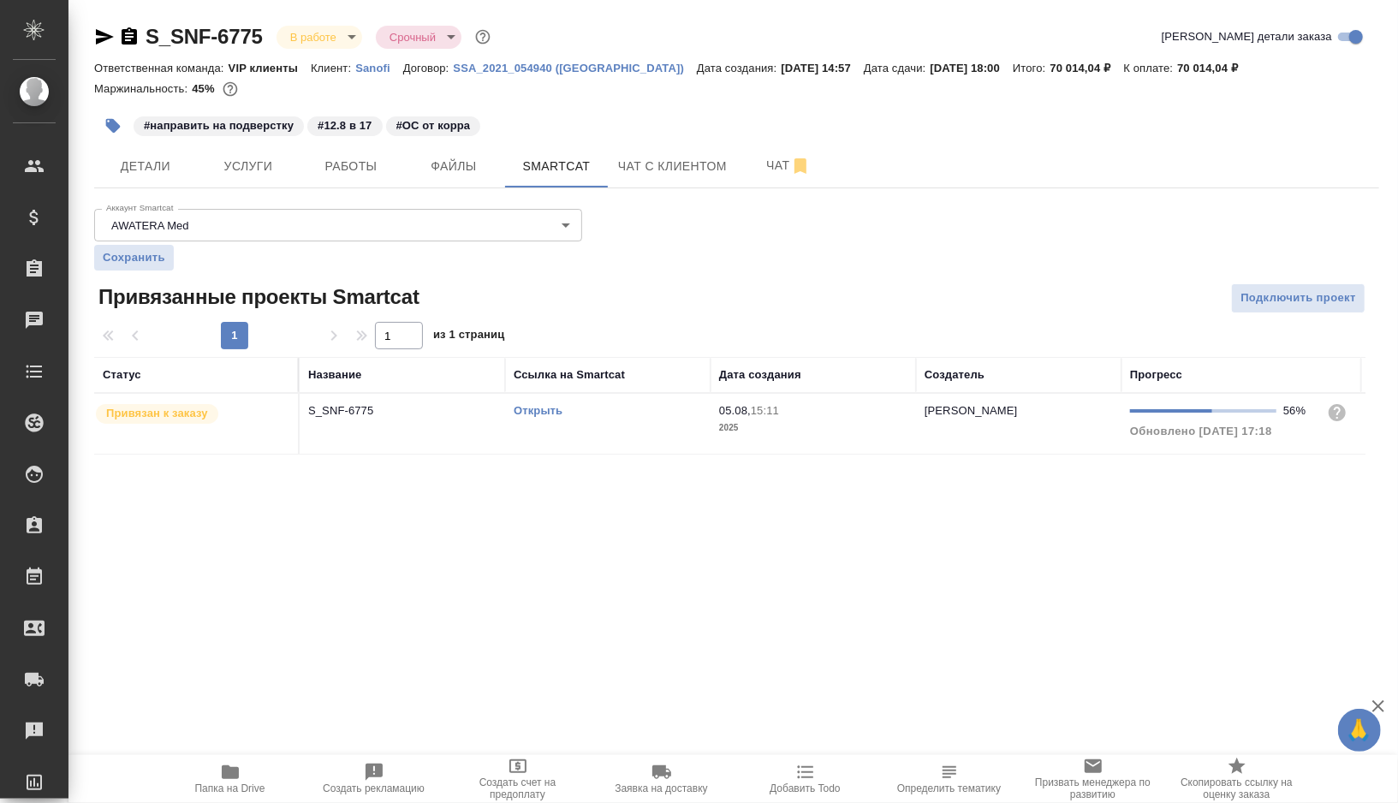
click at [545, 412] on link "Открыть" at bounding box center [538, 410] width 49 height 13
click at [363, 165] on span "Работы" at bounding box center [351, 166] width 82 height 21
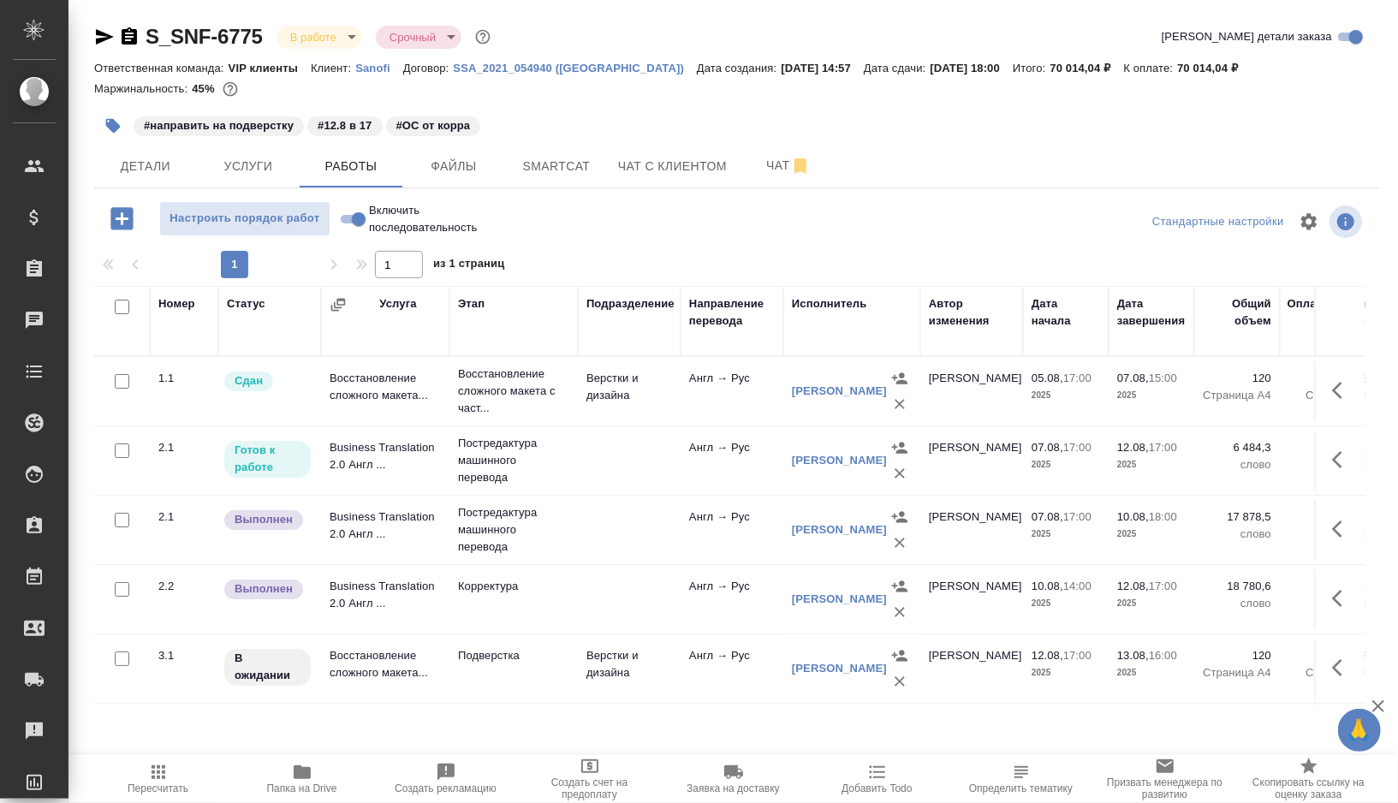
click at [606, 421] on td at bounding box center [629, 391] width 103 height 60
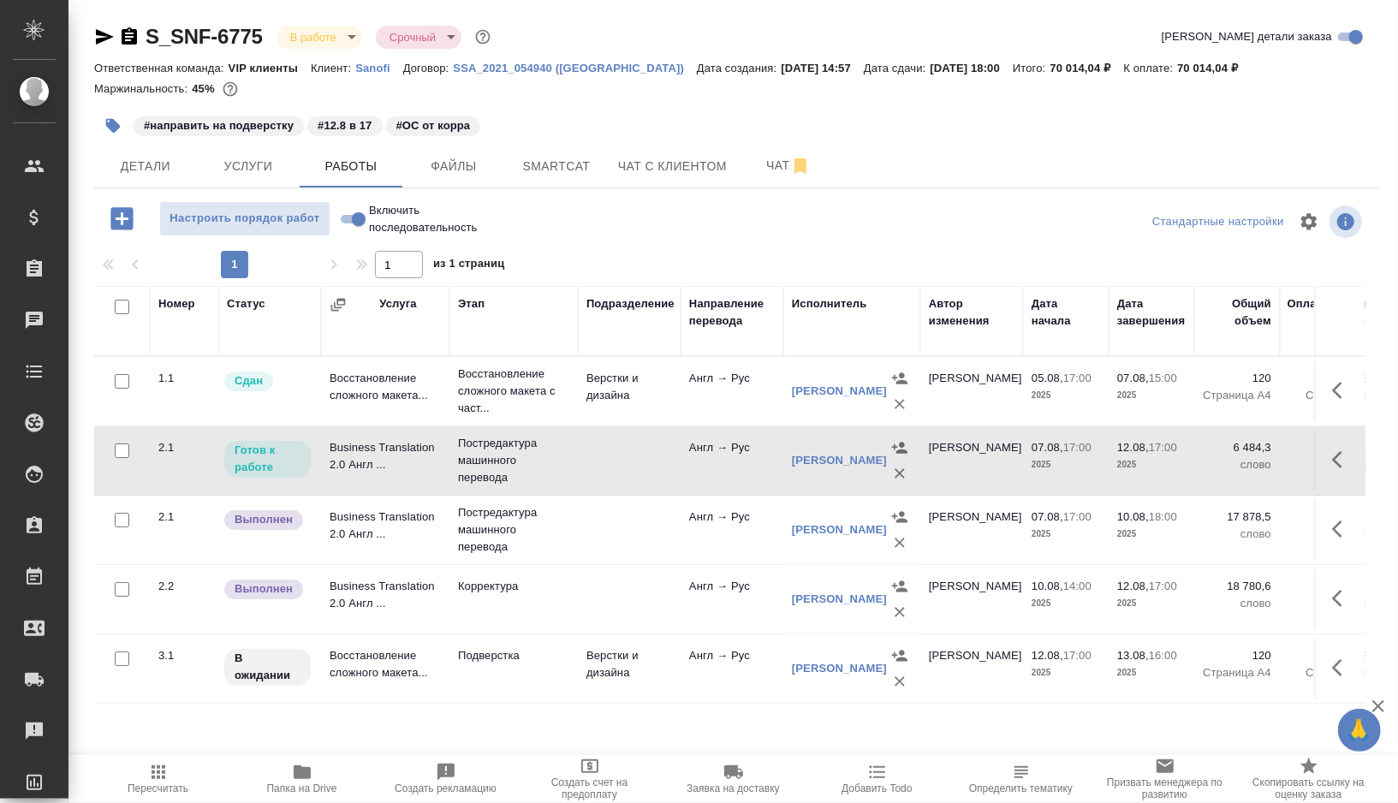
click at [606, 421] on td at bounding box center [629, 391] width 103 height 60
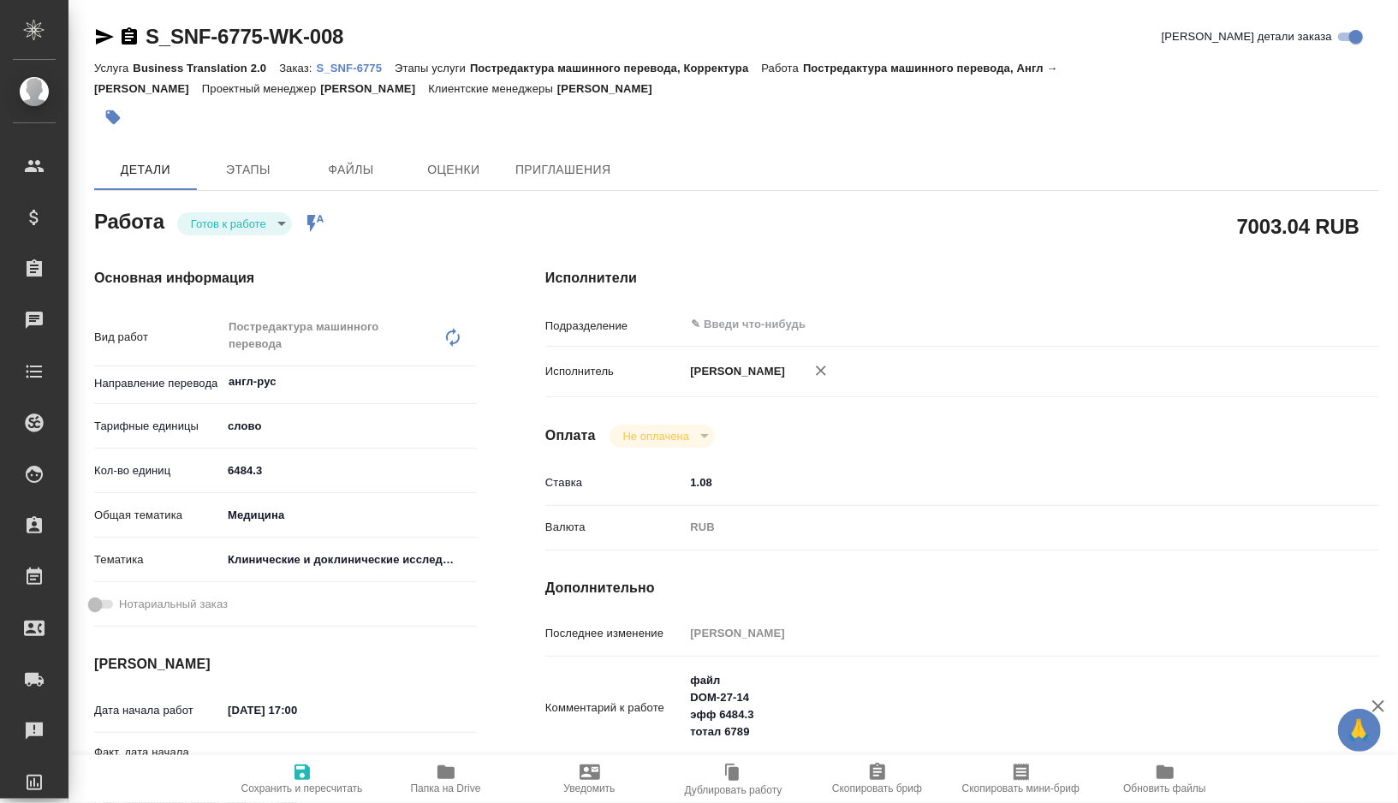
type textarea "x"
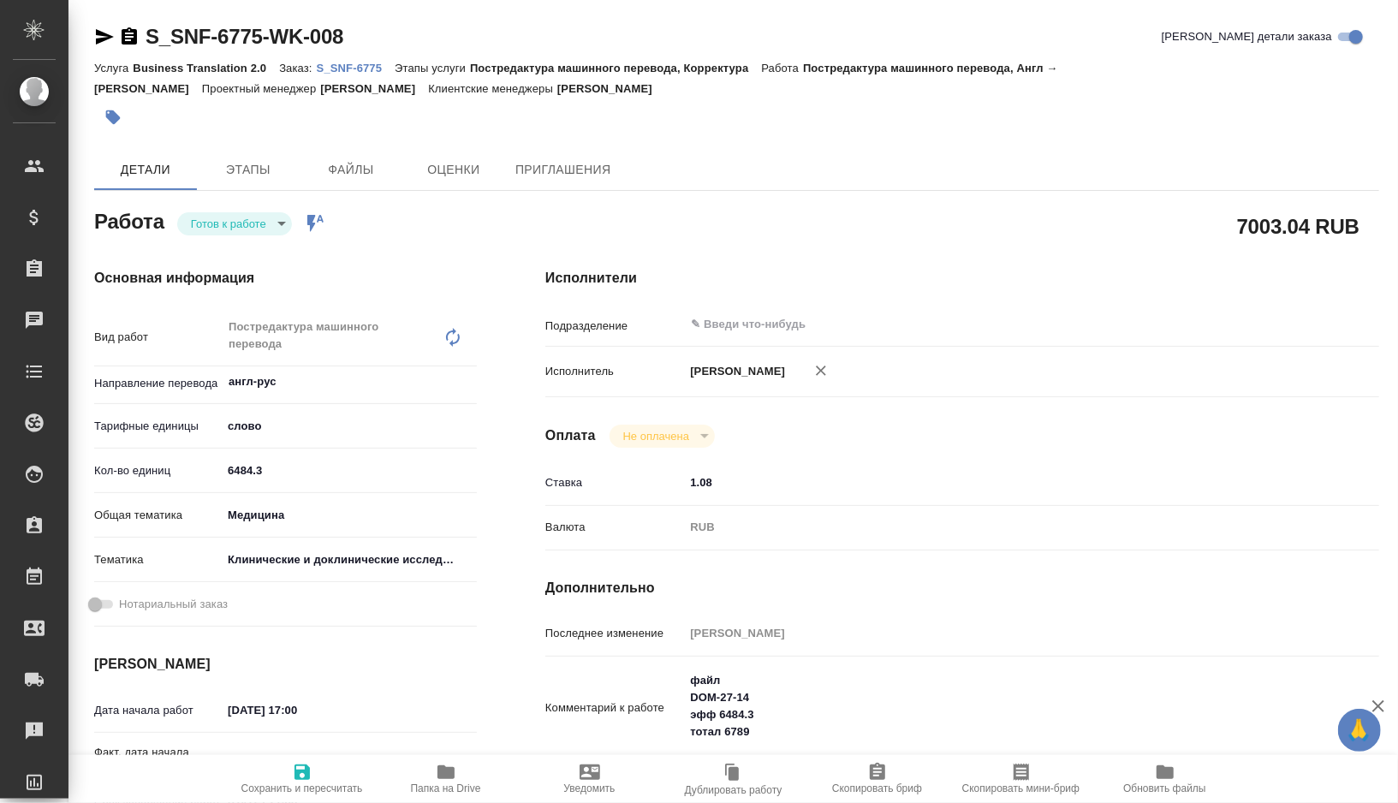
type textarea "x"
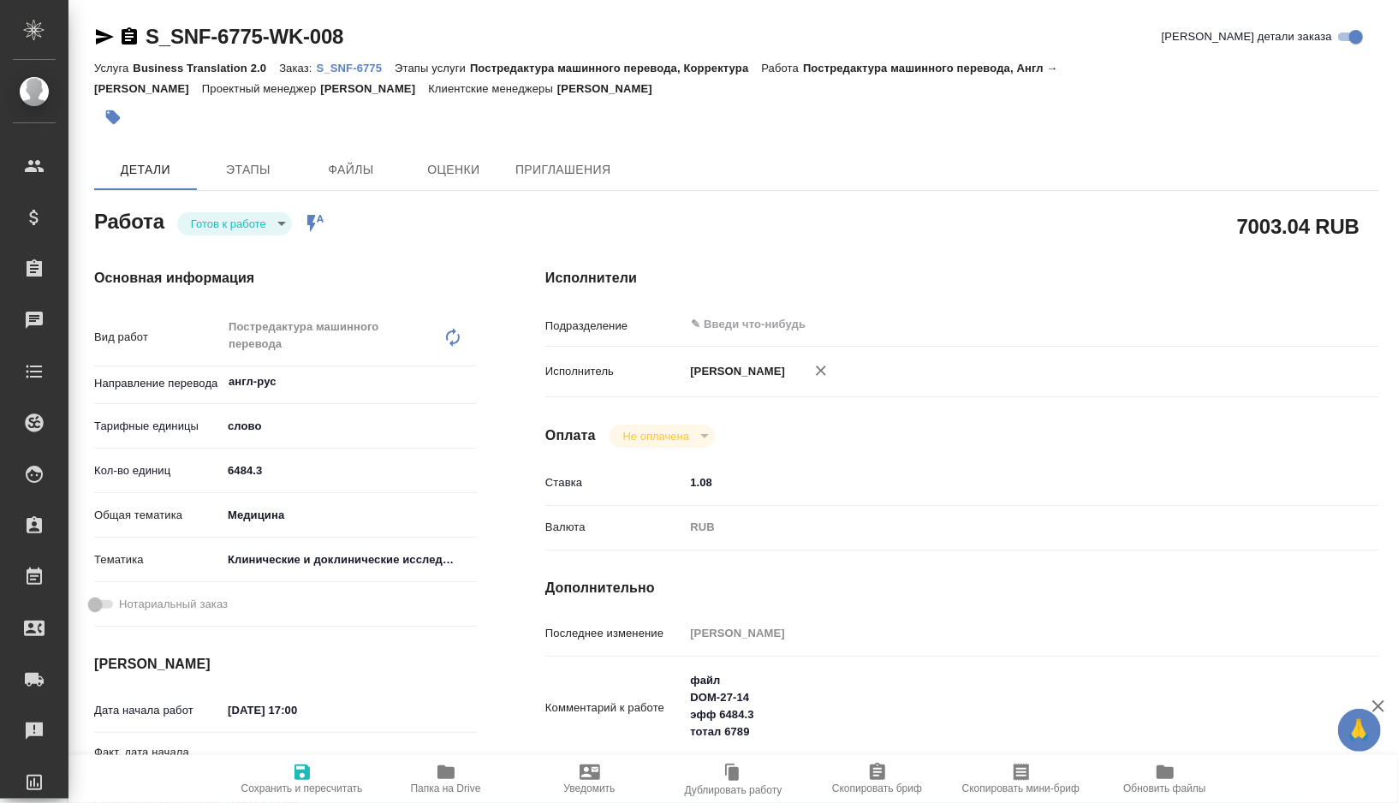
type textarea "x"
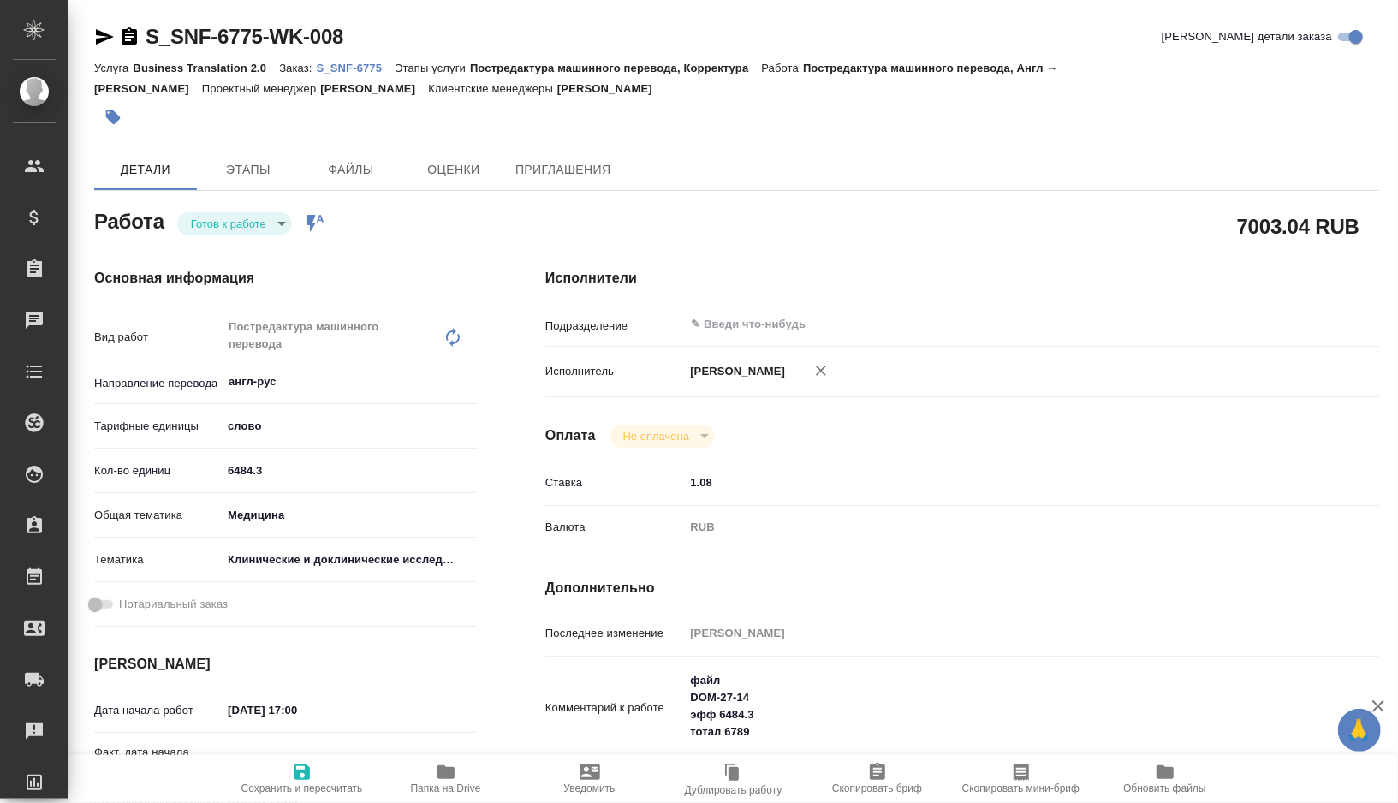
type textarea "x"
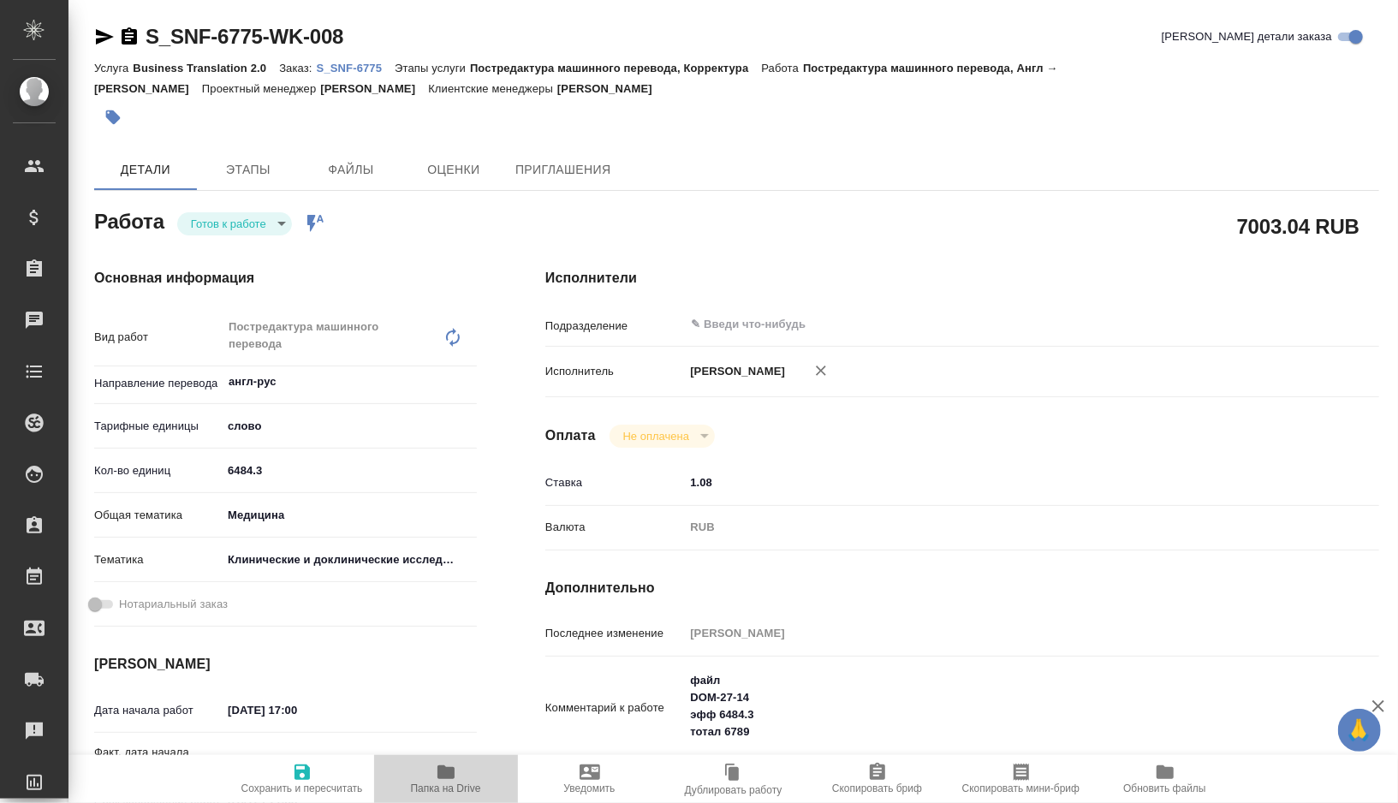
click at [448, 779] on icon "button" at bounding box center [446, 772] width 21 height 21
type textarea "x"
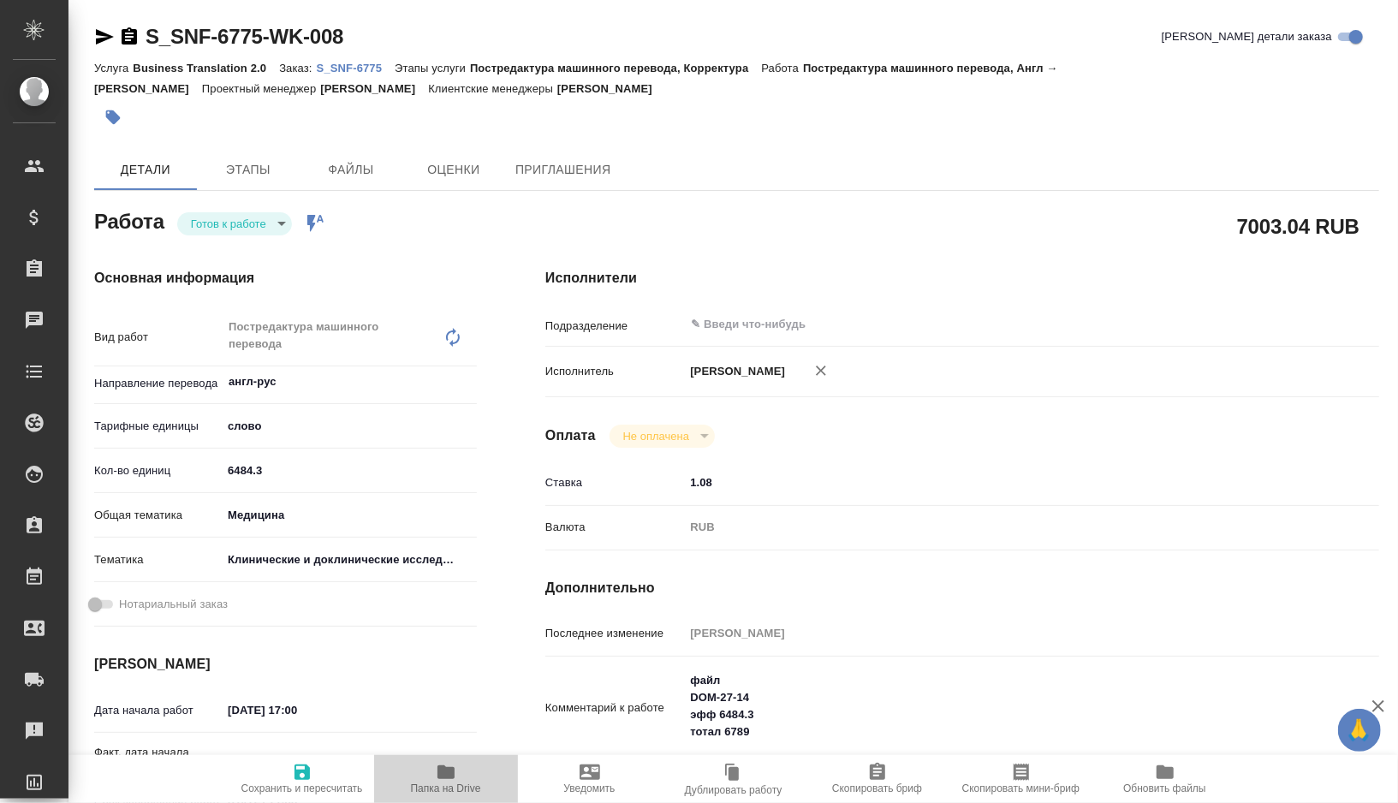
type textarea "x"
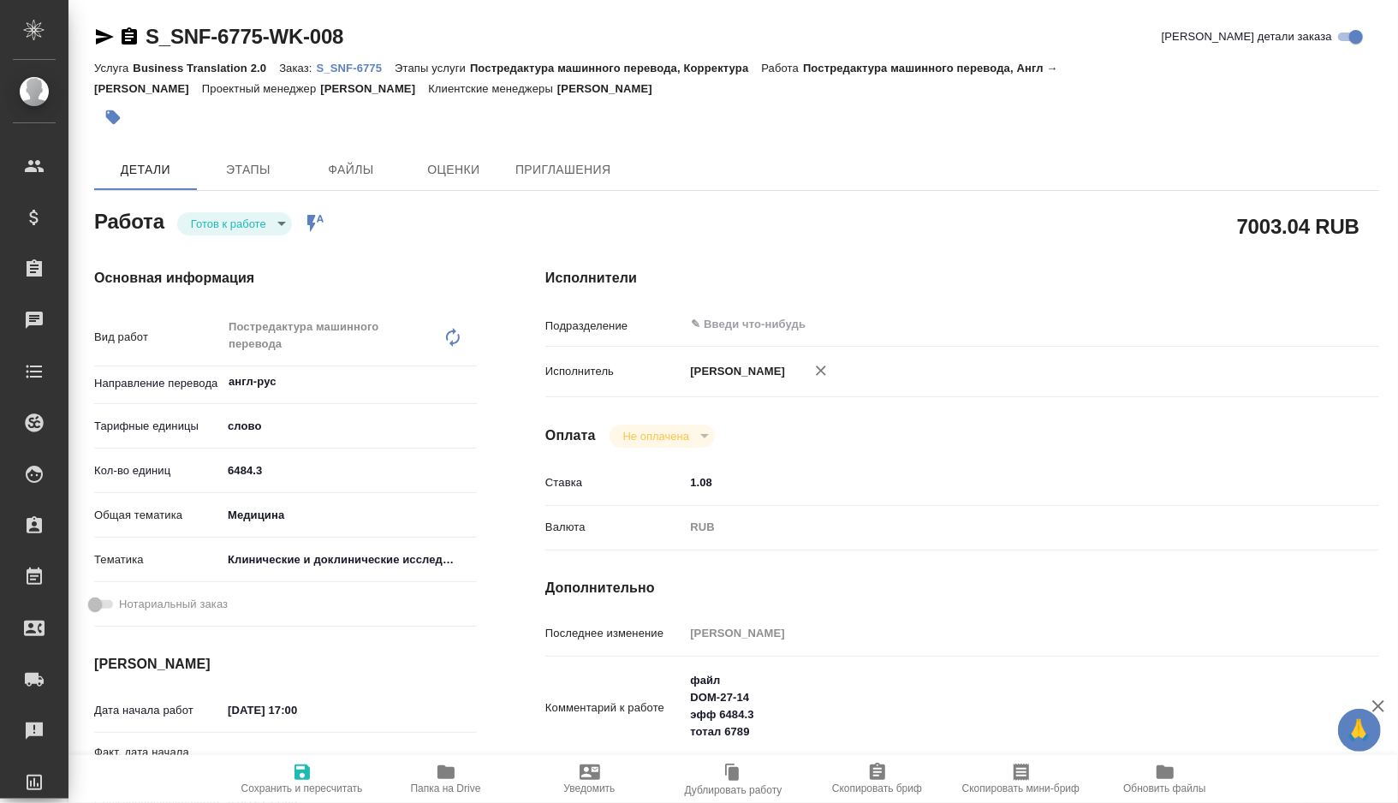
type textarea "x"
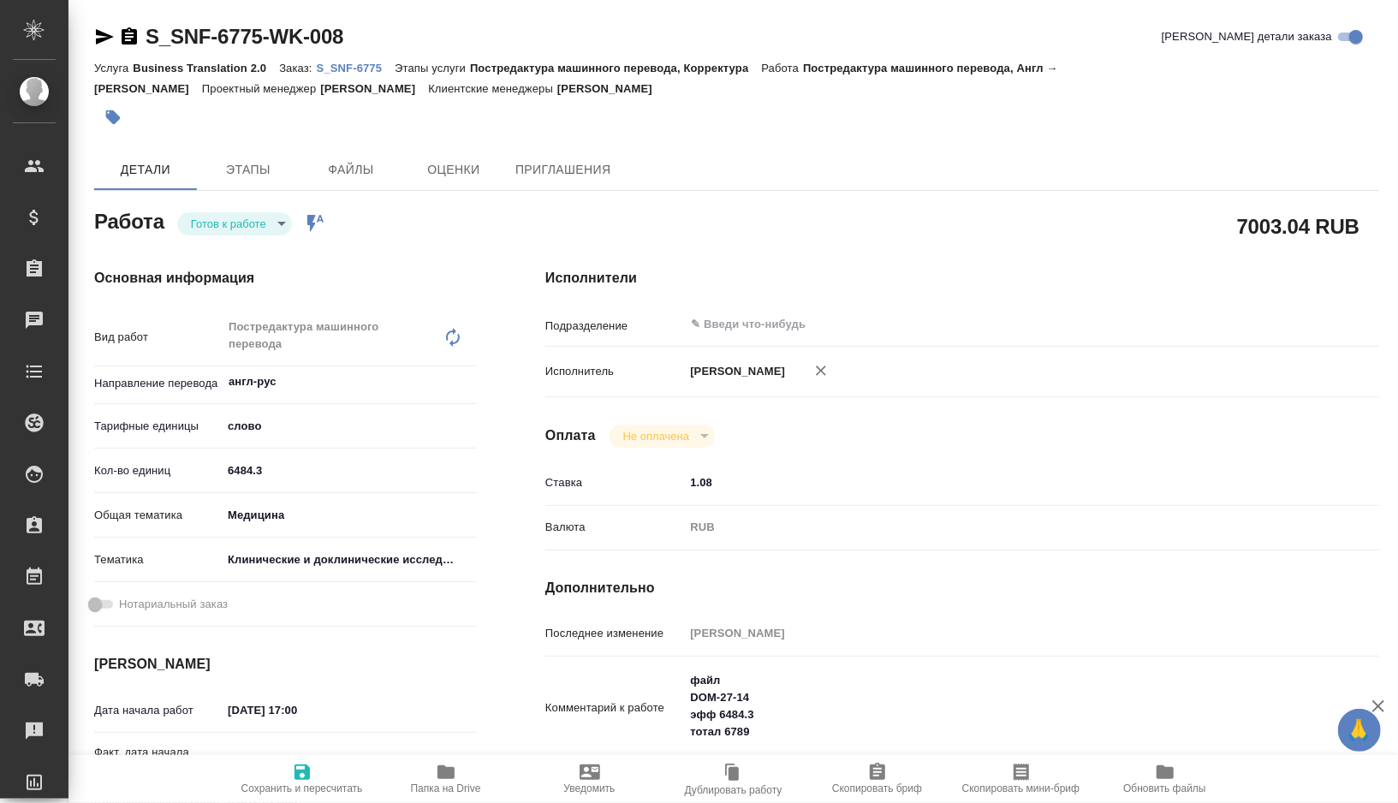
type textarea "x"
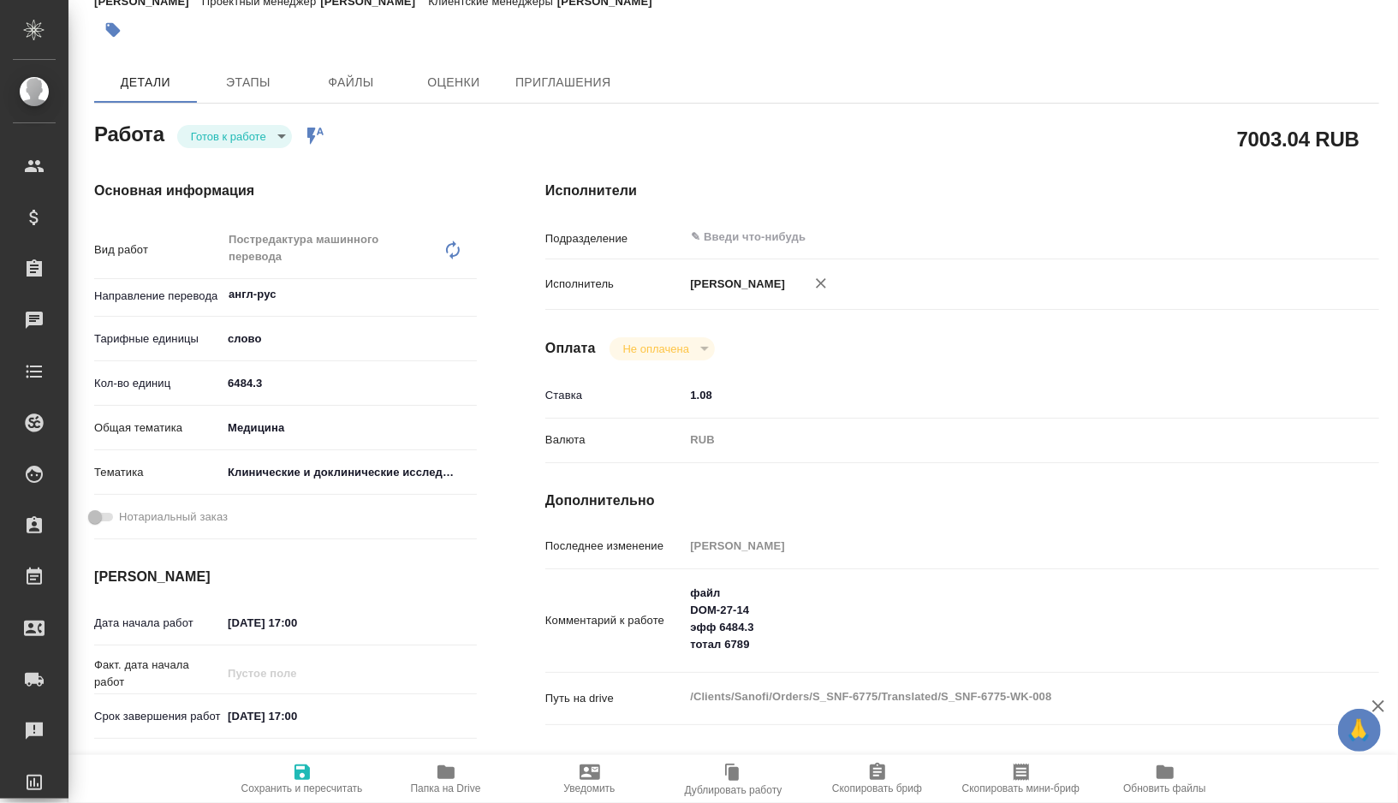
type textarea "x"
click at [784, 643] on textarea "файл DOM-27-14 эфф 6484.3 тотал 6789" at bounding box center [997, 619] width 626 height 80
type textarea "x"
type textarea "файл DOM-27-14 эфф 6484.3 тотал 6789"
type textarea "x"
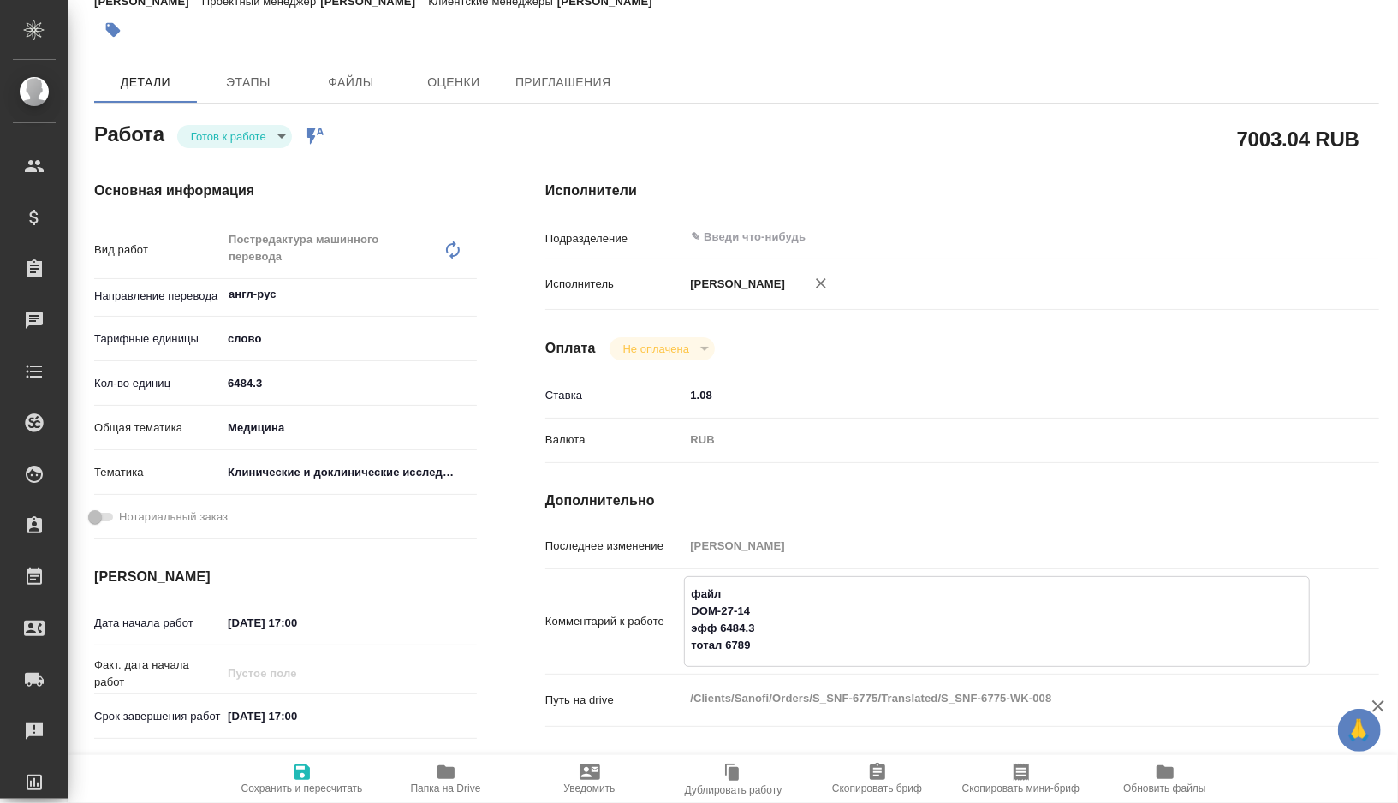
type textarea "x"
type textarea "файл DOM-27-14 эфф 6484.3 тотал 6789"
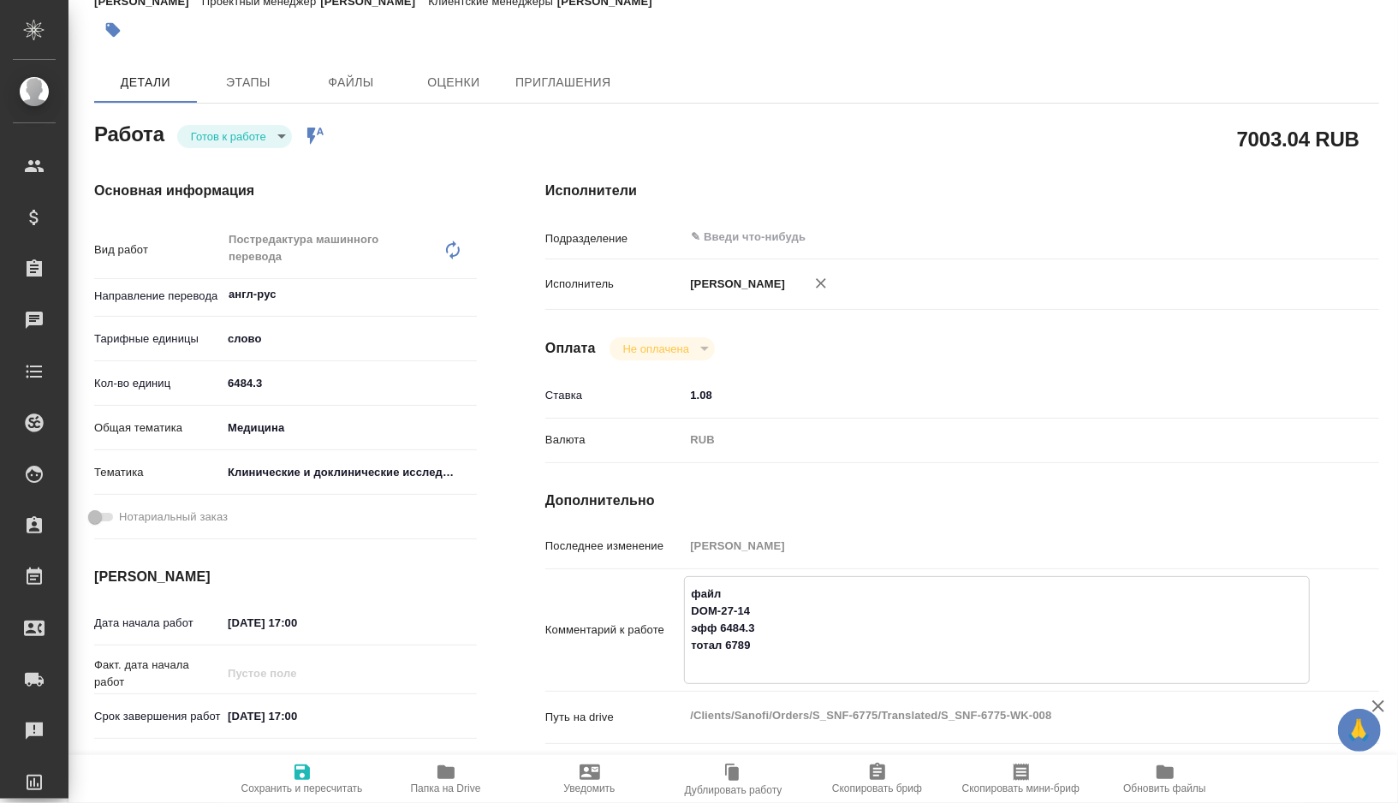
type textarea "x"
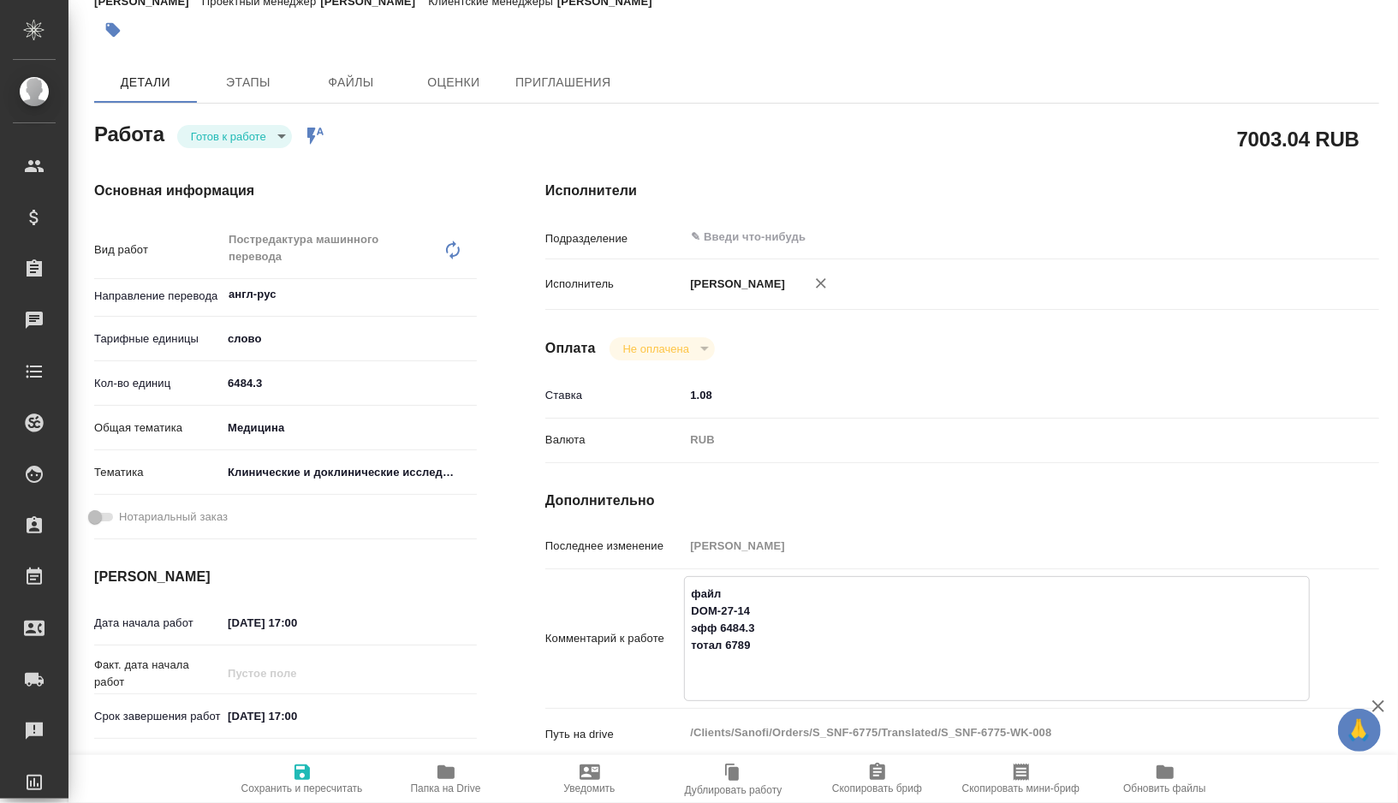
type textarea "файл DOM-27-14 эфф 6484.3 тотал 6789 с"
type textarea "x"
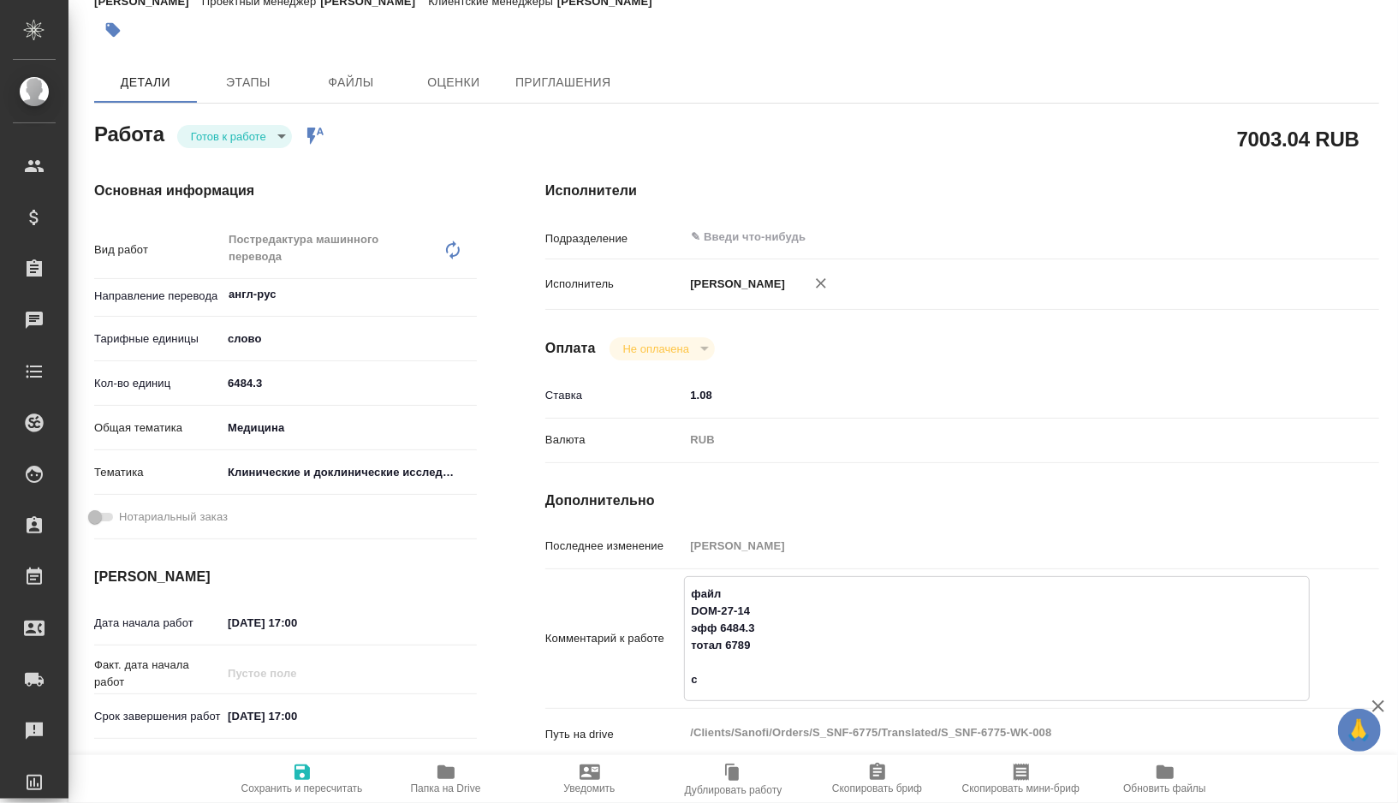
type textarea "x"
type textarea "файл DOM-27-14 эфф 6484.3 тотал 6789 сс"
type textarea "x"
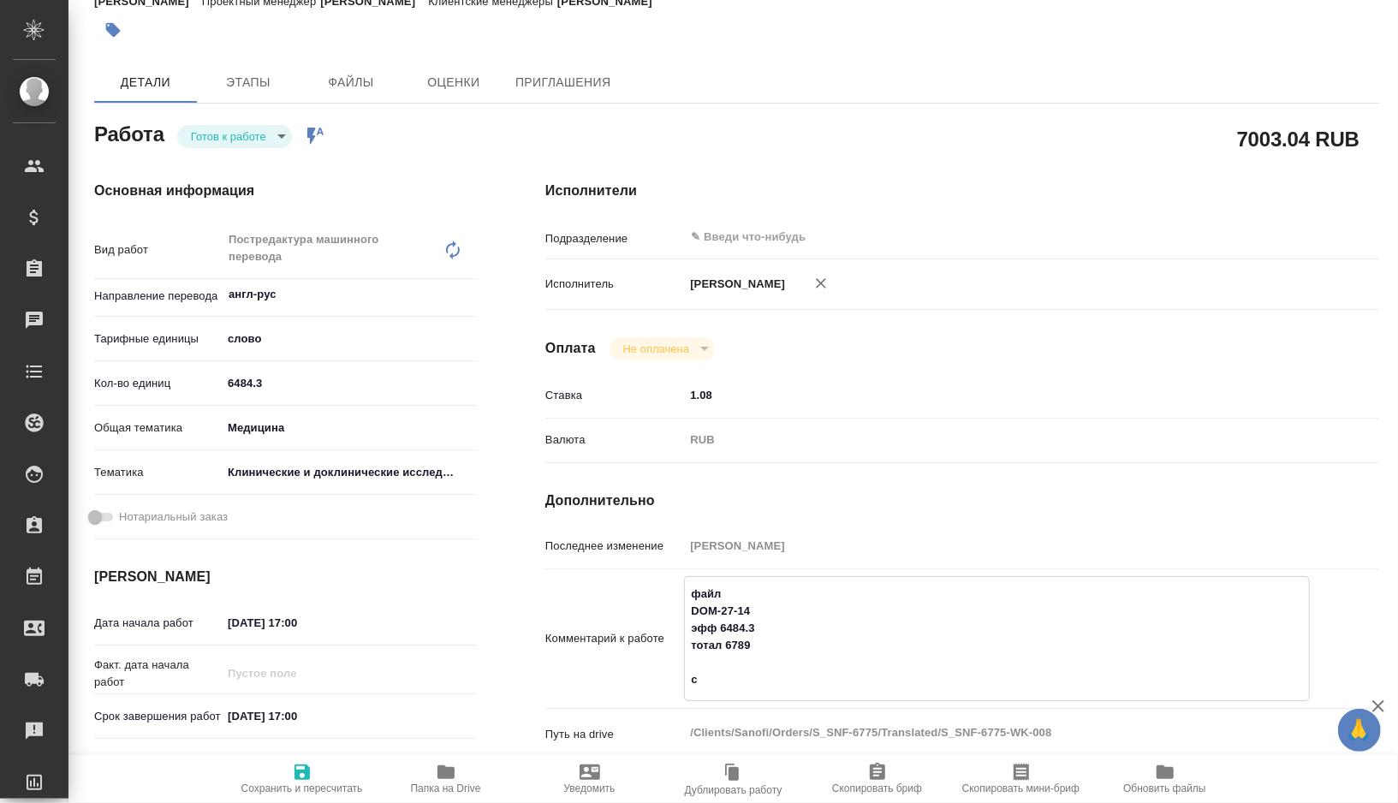
type textarea "x"
type textarea "файл DOM-27-14 эфф 6484.3 тотал 6789 ссы"
type textarea "x"
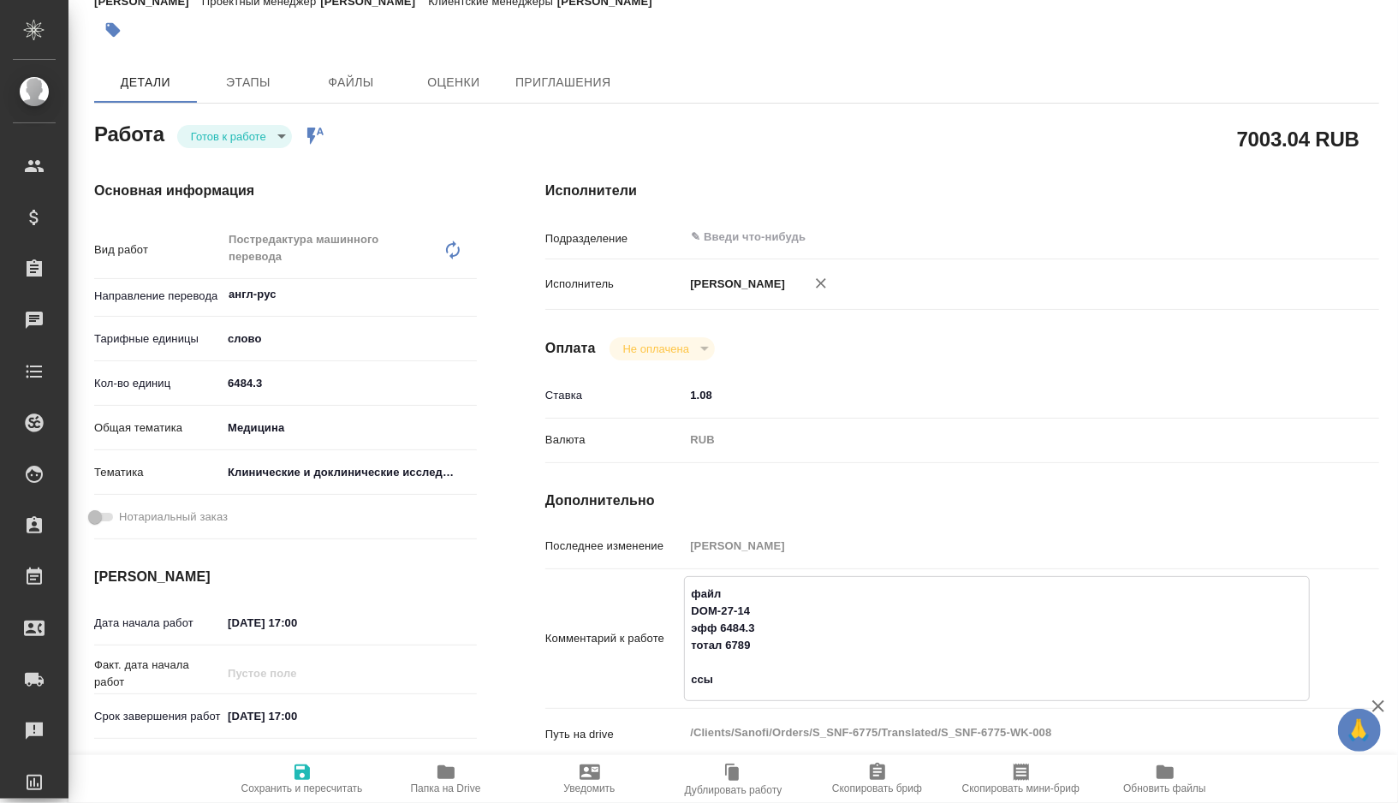
type textarea "x"
type textarea "файл DOM-27-14 эфф 6484.3 тотал 6789 ссыл"
type textarea "x"
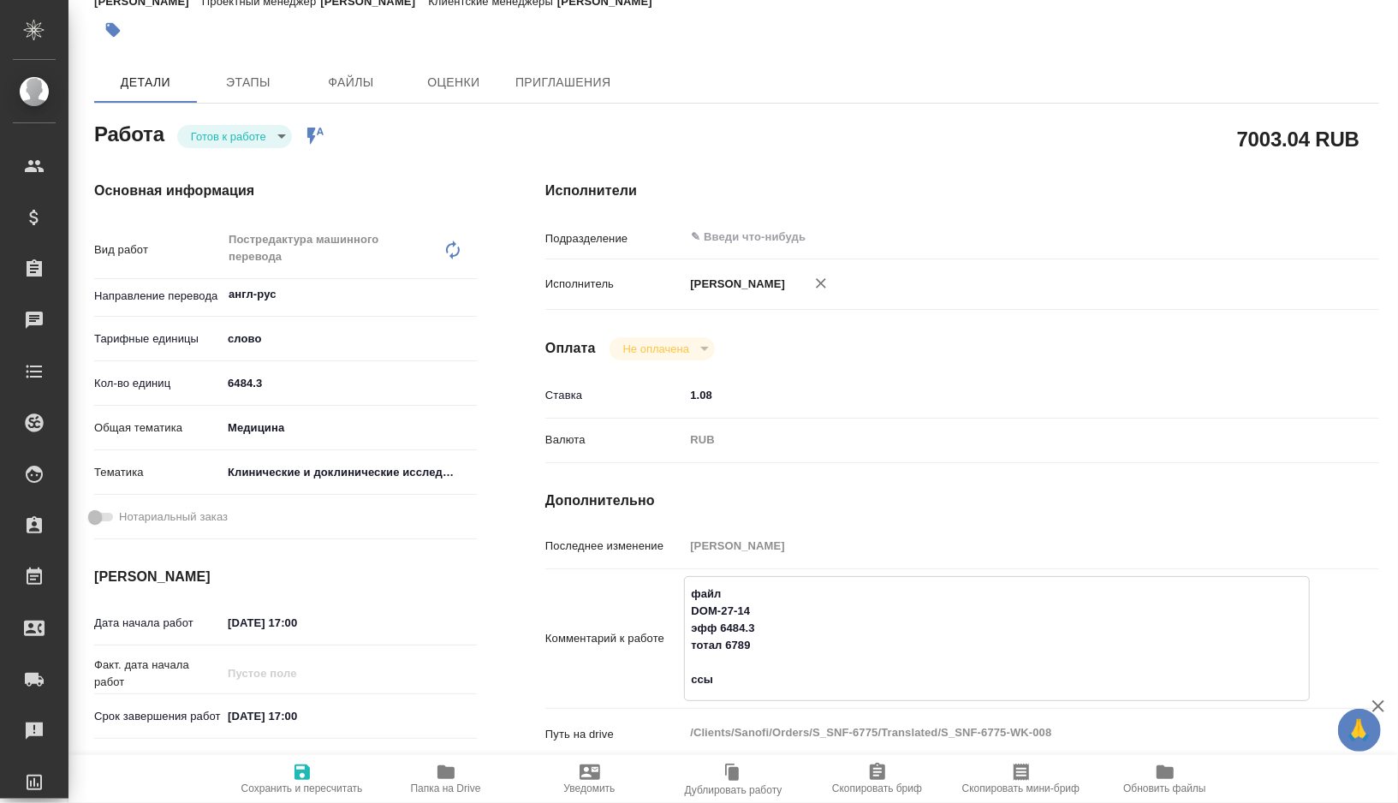
type textarea "x"
type textarea "файл DOM-27-14 эфф 6484.3 тотал 6789 ссылк"
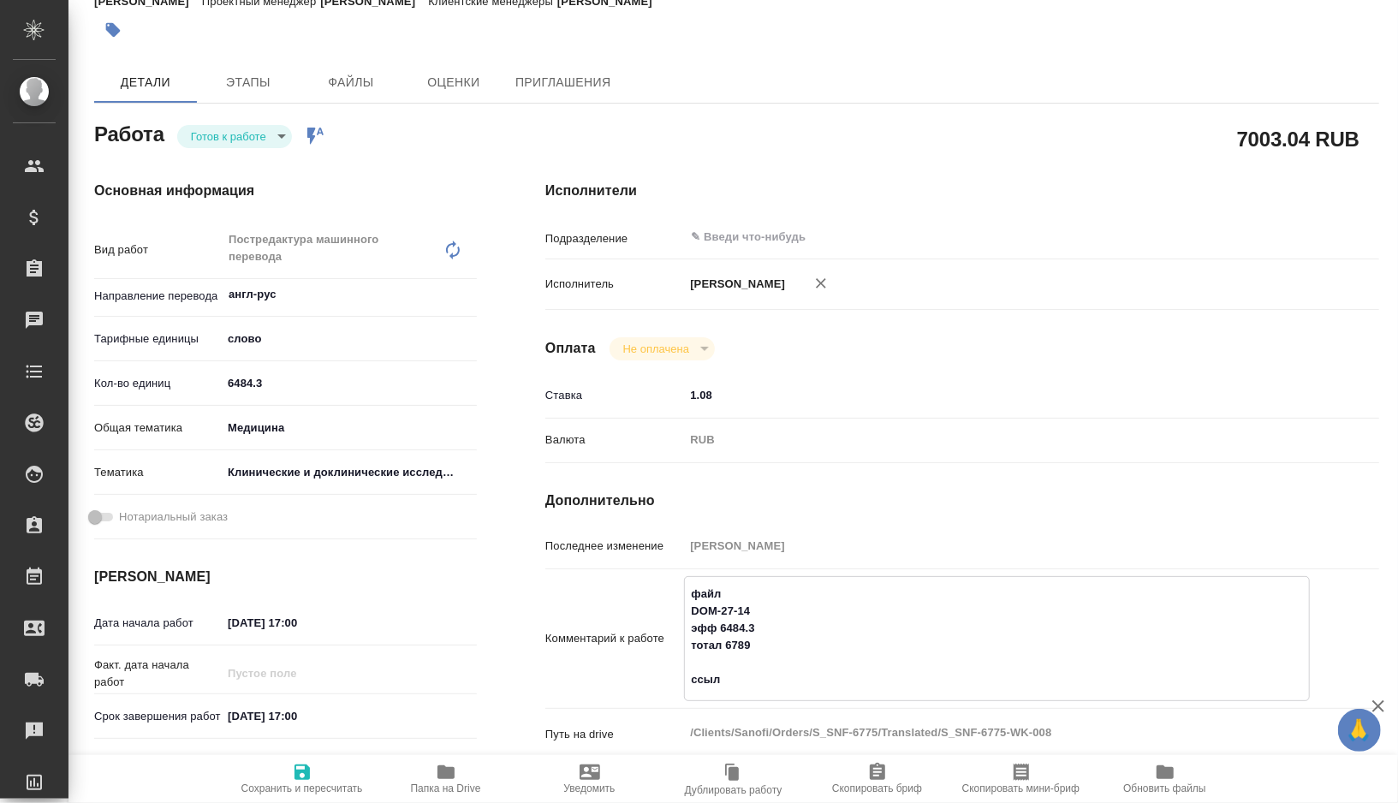
type textarea "x"
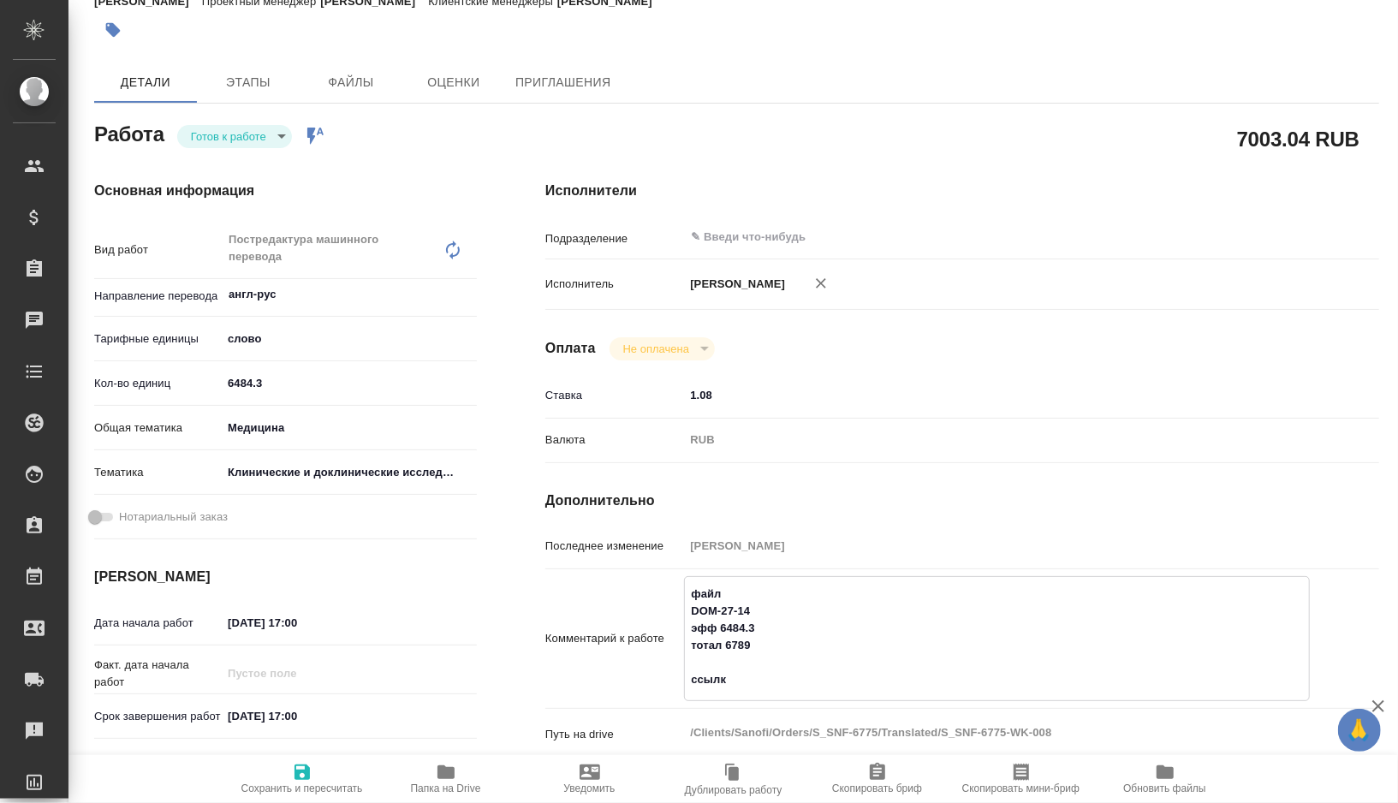
type textarea "файл DOM-27-14 эфф 6484.3 тотал 6789 ссылка"
type textarea "x"
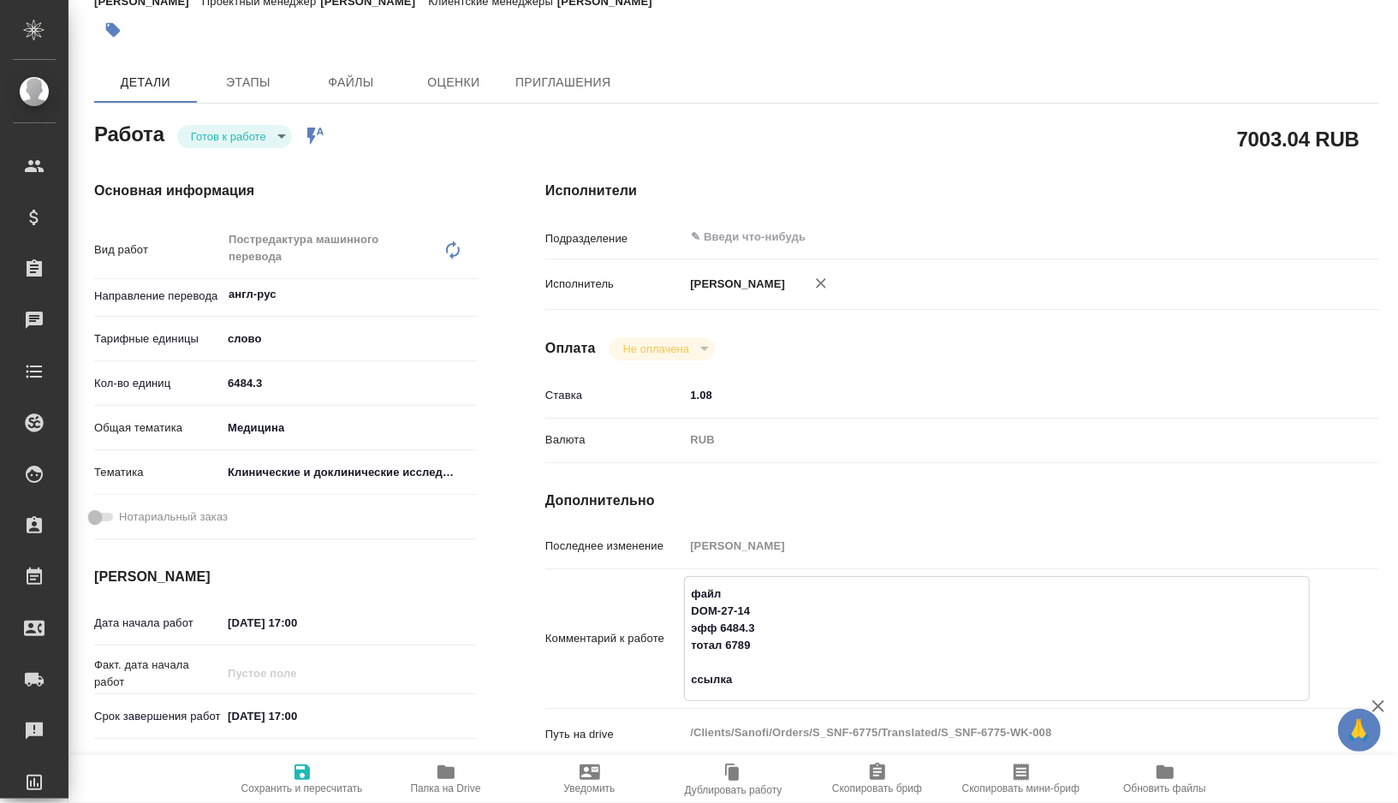
type textarea "x"
type textarea "файл DOM-27-14 эфф 6484.3 тотал 6789 ссылка"
type textarea "x"
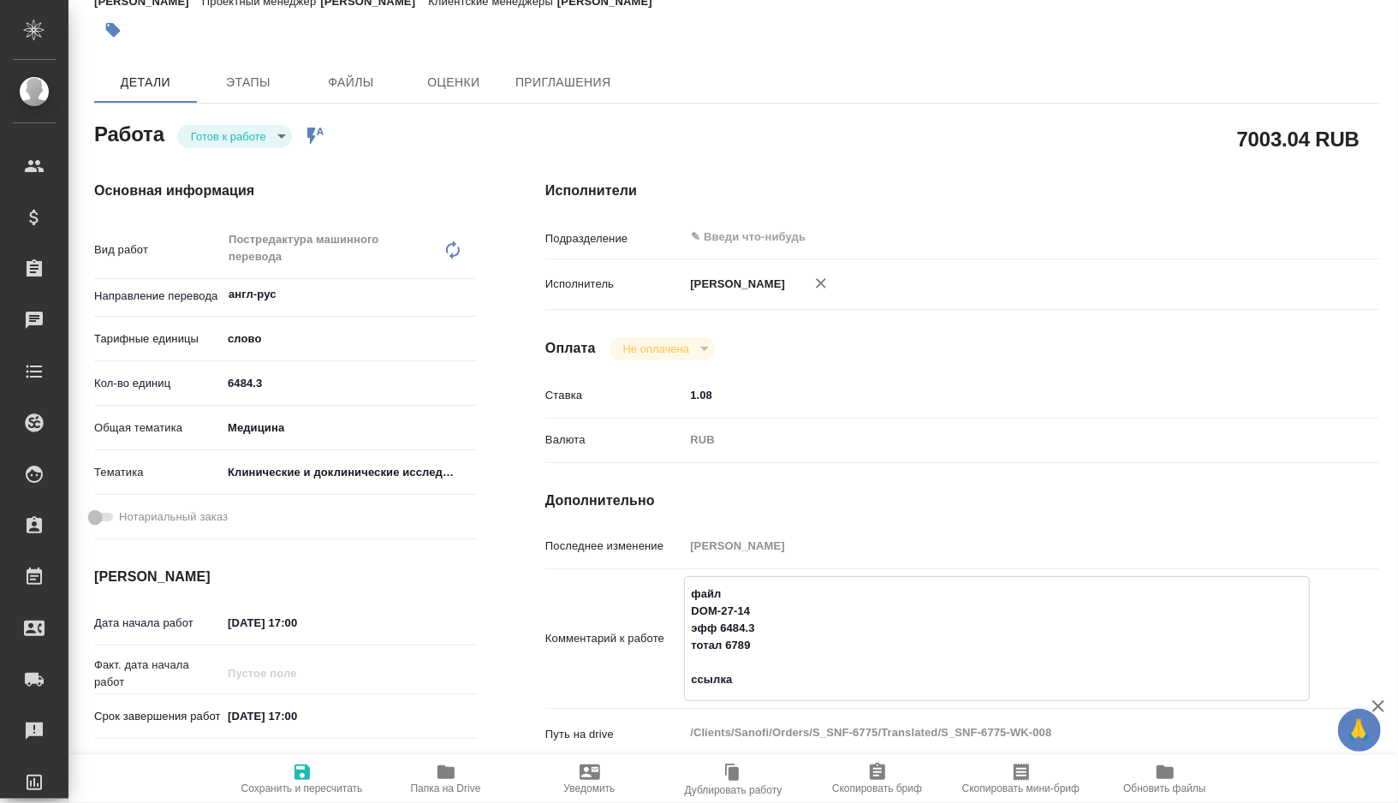
type textarea "x"
type textarea "файл DOM-27-14 эфф 6484.3 тотал 6789 ссылка н"
type textarea "x"
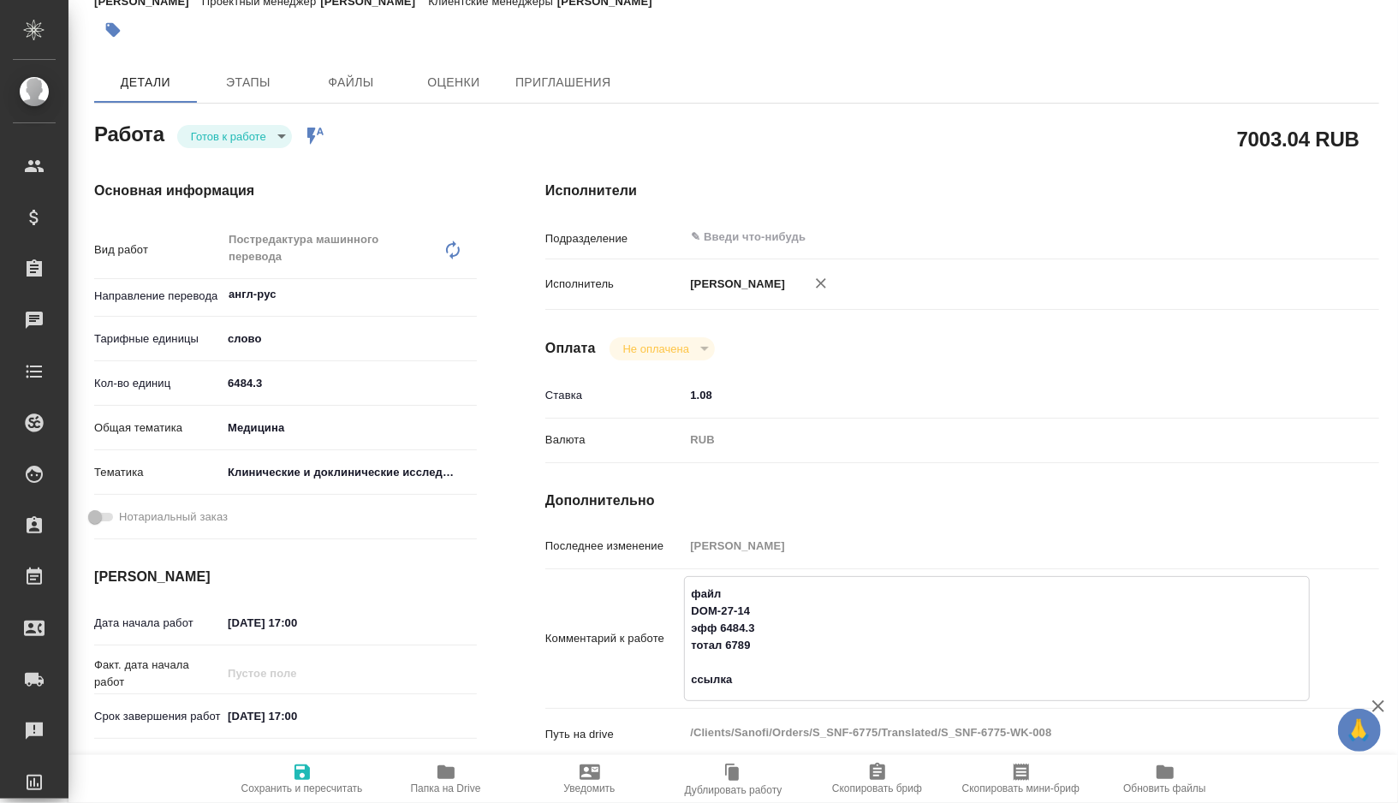
type textarea "x"
type textarea "файл DOM-27-14 эфф 6484.3 тотал 6789 ссылка на"
type textarea "x"
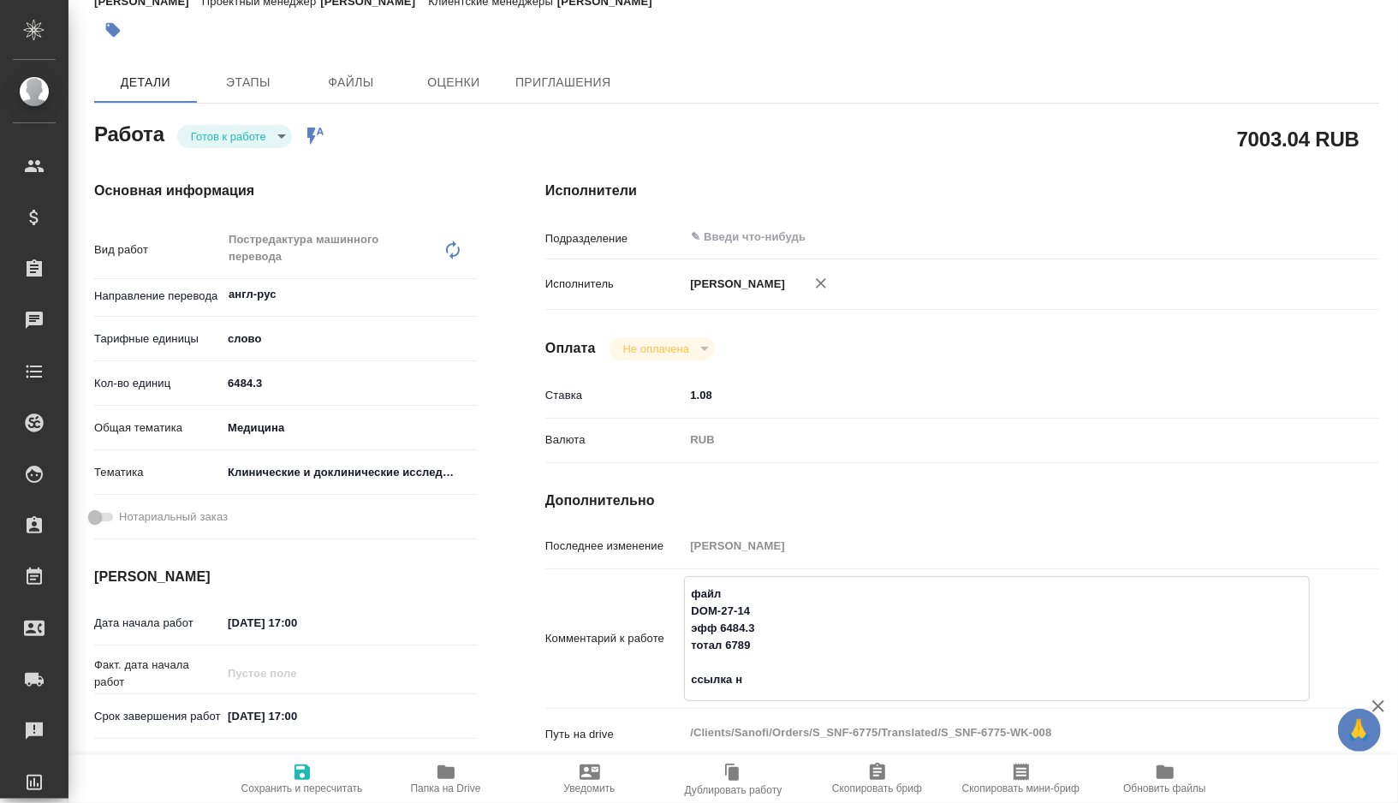
type textarea "x"
type textarea "файл DOM-27-14 эфф 6484.3 тотал 6789 ссылка на"
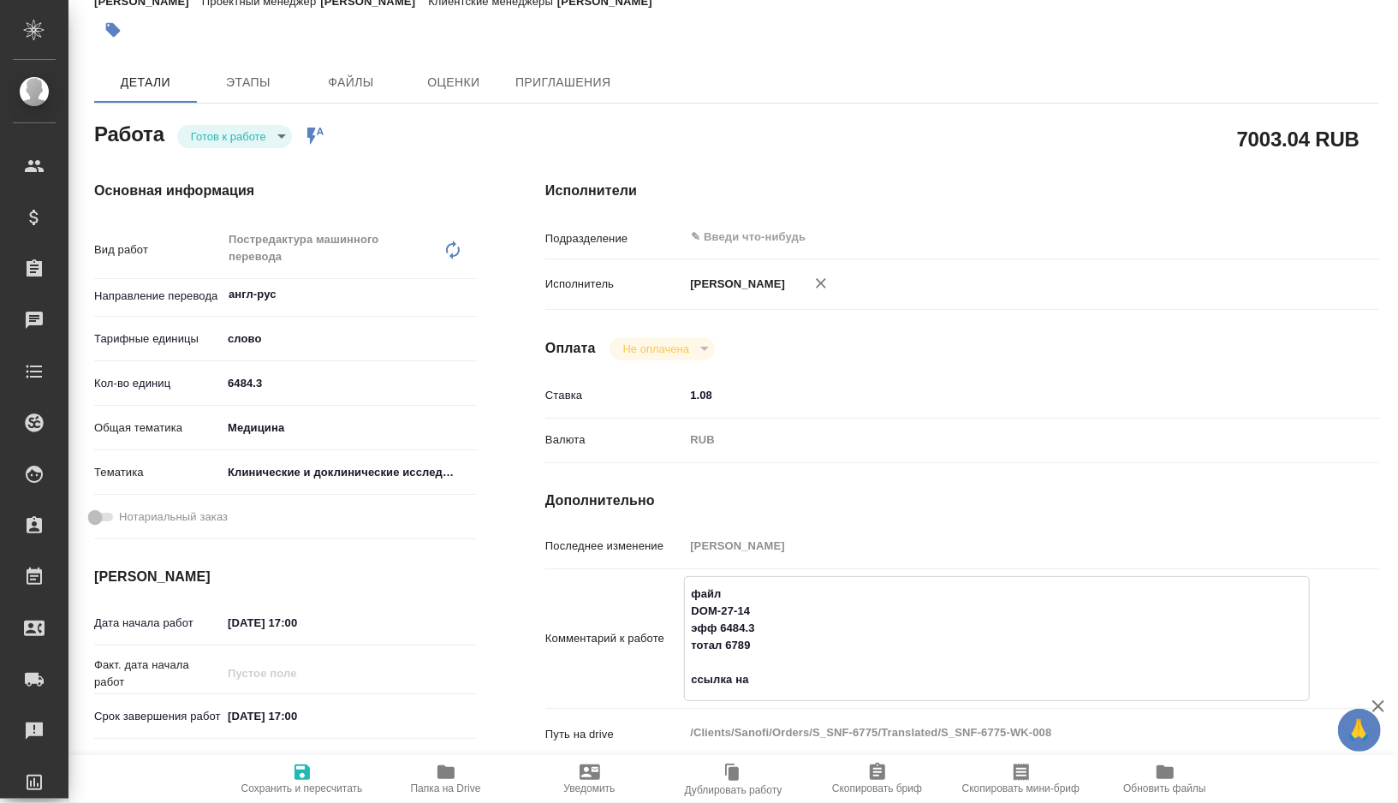
type textarea "x"
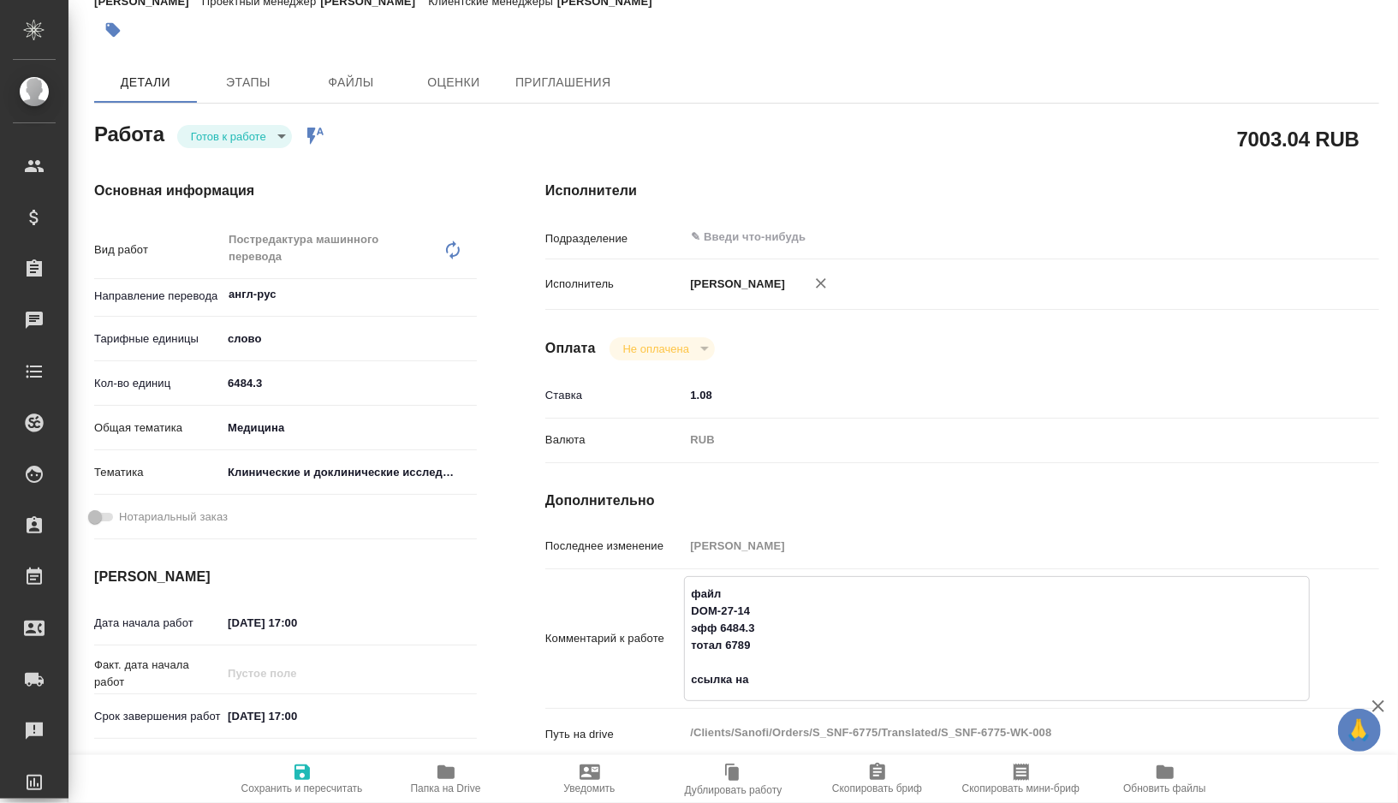
type textarea "файл DOM-27-14 эфф 6484.3 тотал 6789 ссылка на п"
type textarea "x"
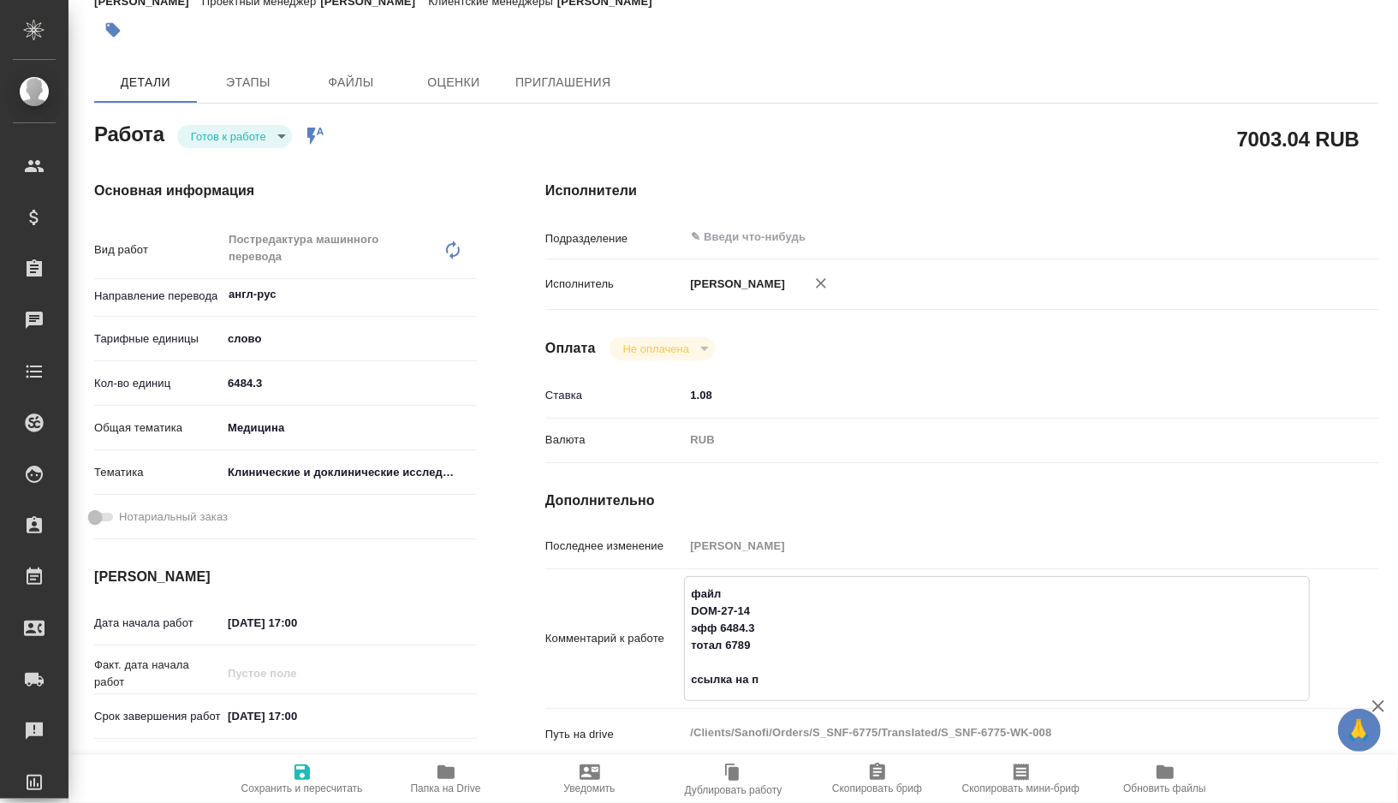
type textarea "x"
type textarea "файл DOM-27-14 эфф 6484.3 тотал 6789 ссылка на по"
type textarea "x"
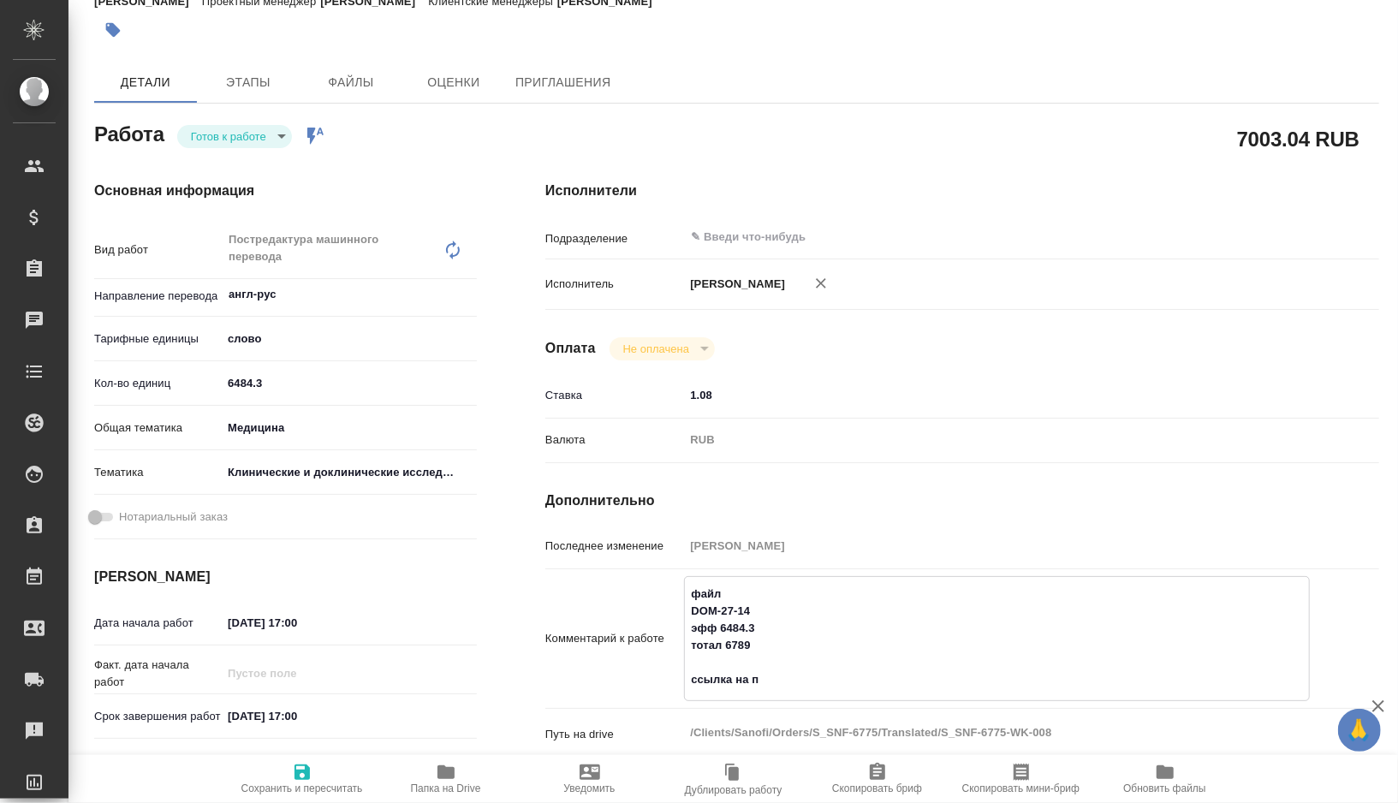
type textarea "x"
type textarea "файл DOM-27-14 эфф 6484.3 тотал 6789 ссылка на п"
type textarea "x"
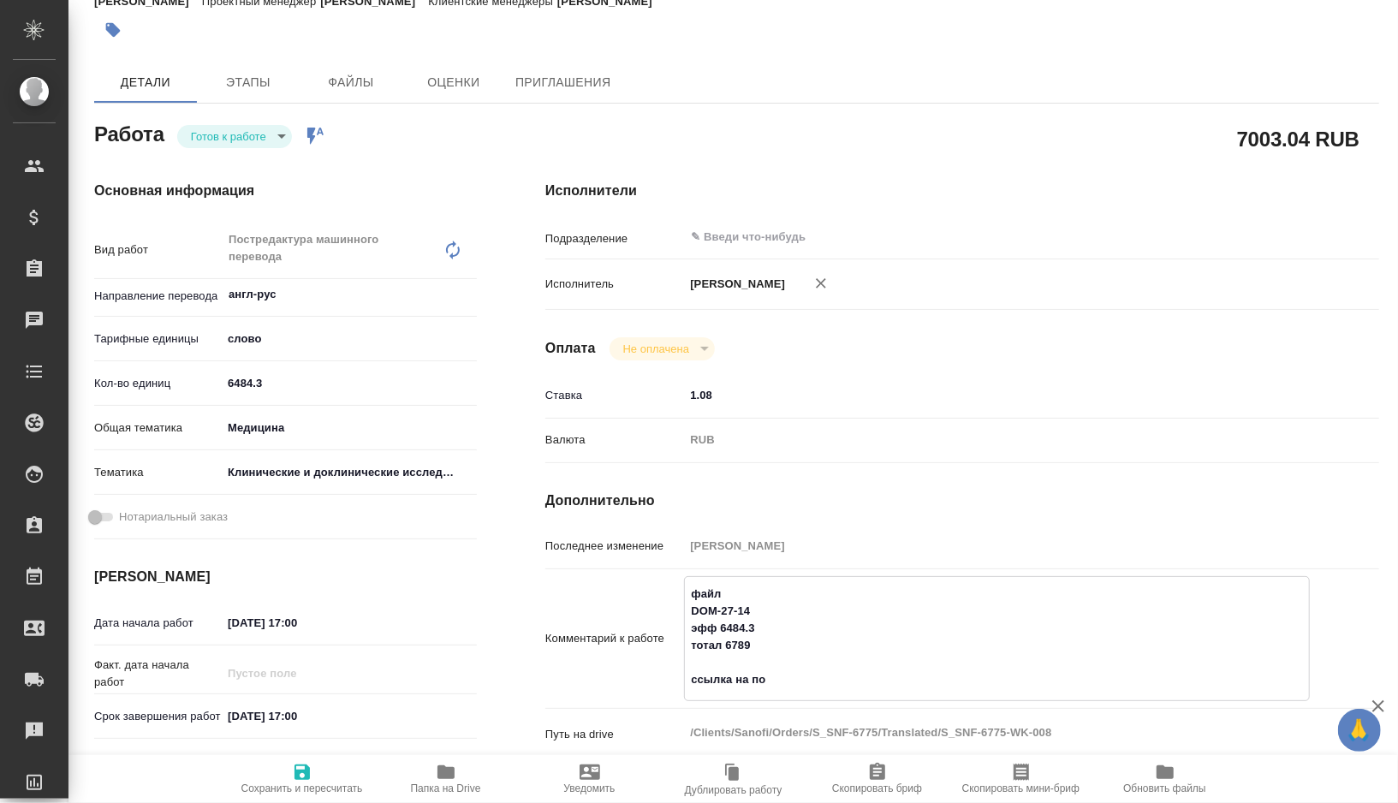
type textarea "x"
type textarea "файл DOM-27-14 эфф 6484.3 тотал 6789 ссылка на па"
type textarea "x"
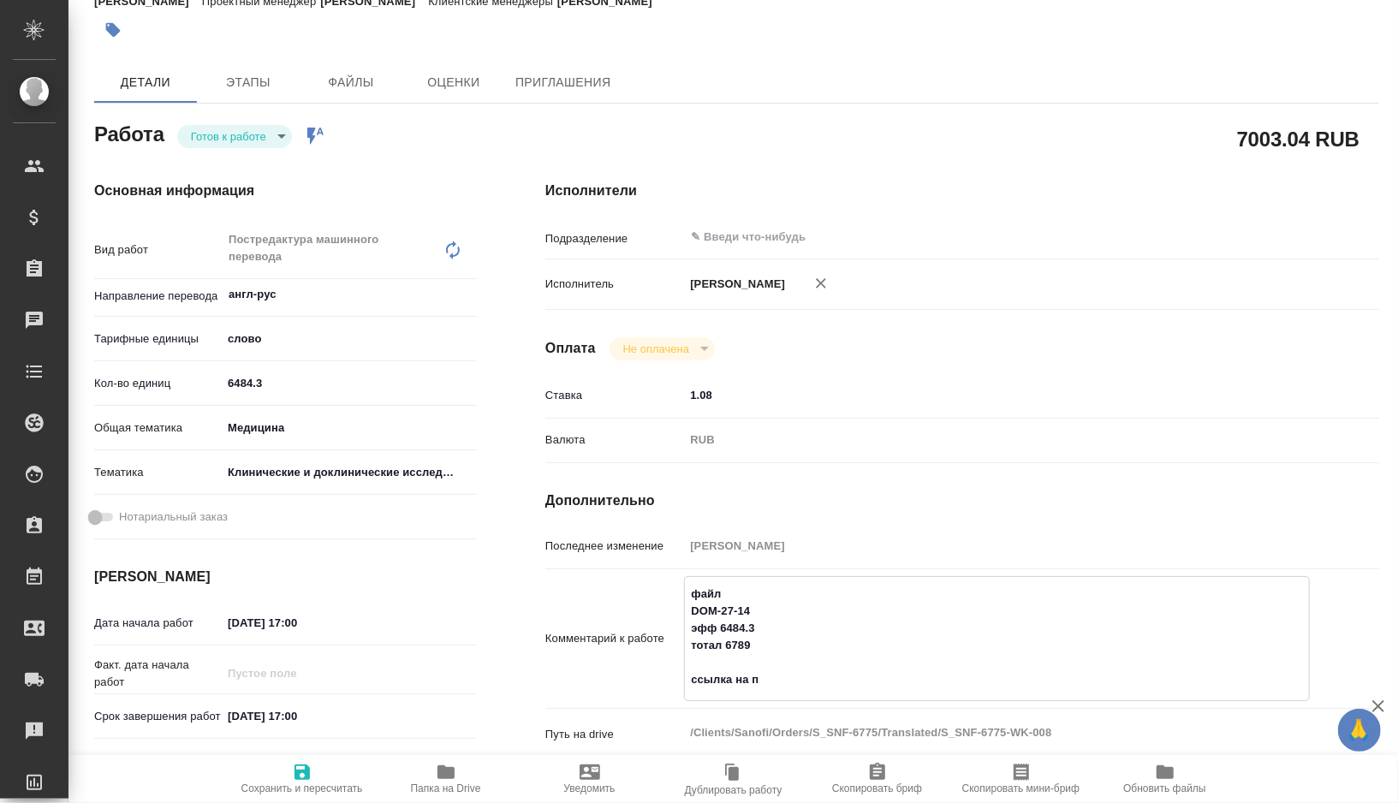
type textarea "x"
type textarea "файл DOM-27-14 эфф 6484.3 тотал 6789 ссылка на пап"
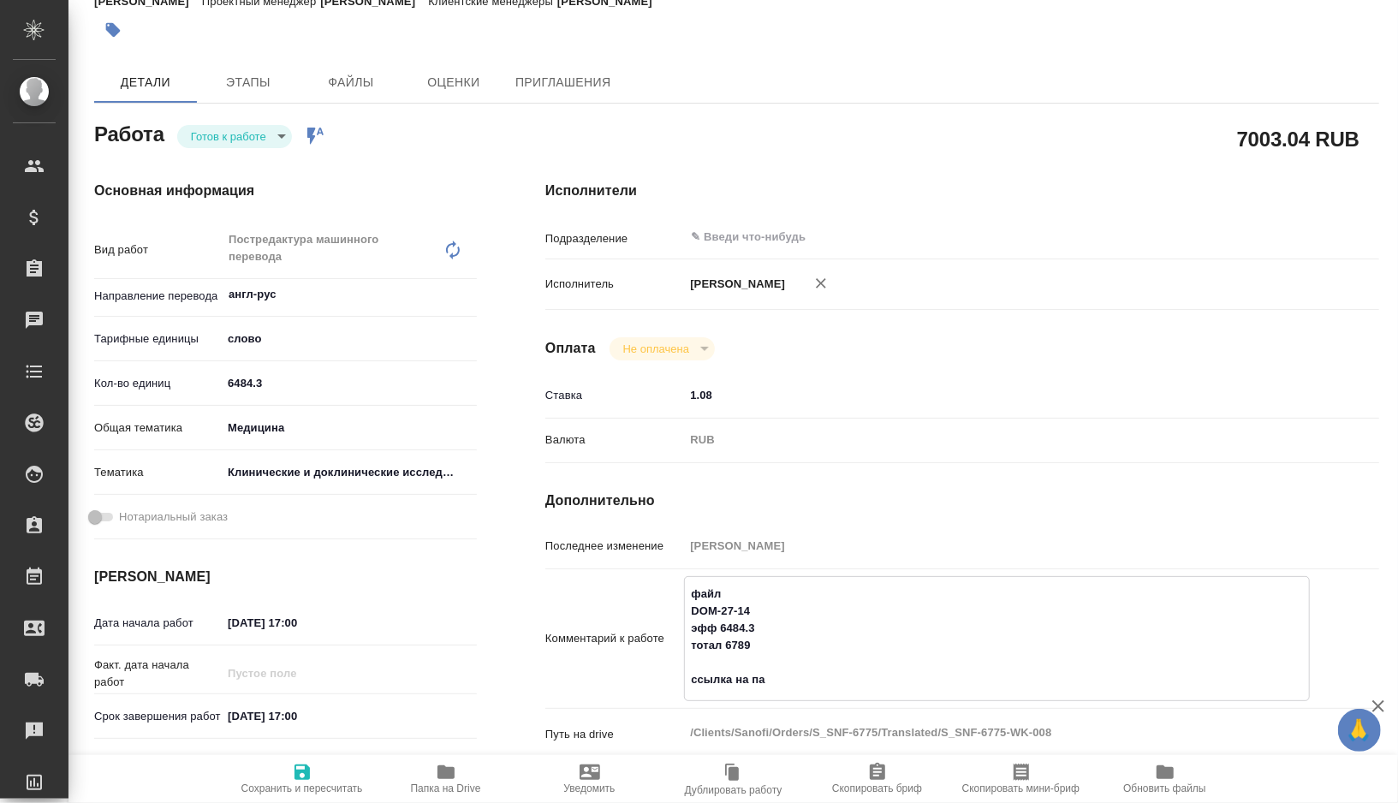
type textarea "x"
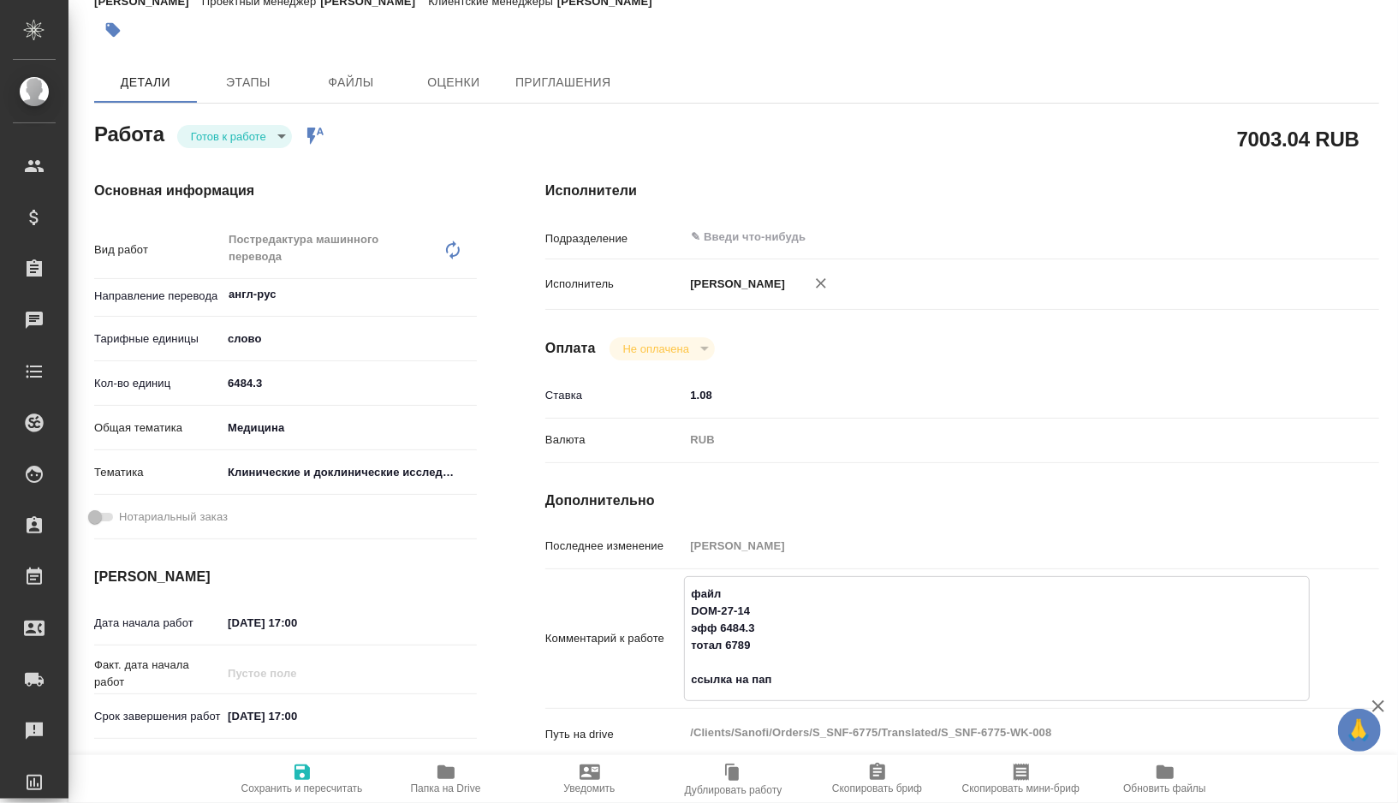
type textarea "файл DOM-27-14 эфф 6484.3 тотал 6789 ссылка на папк"
type textarea "x"
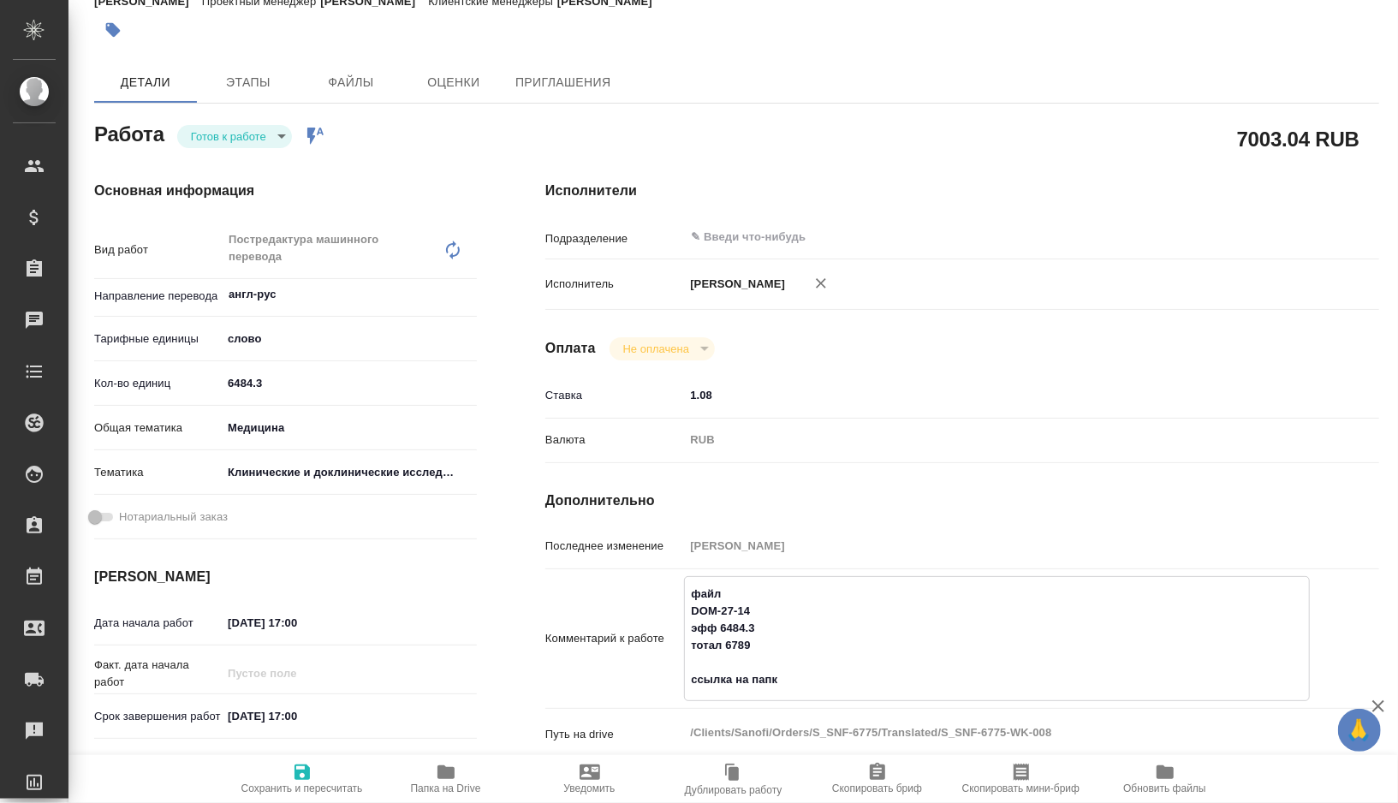
type textarea "x"
type textarea "файл DOM-27-14 эфф 6484.3 тотал 6789 ссылка на папку"
type textarea "x"
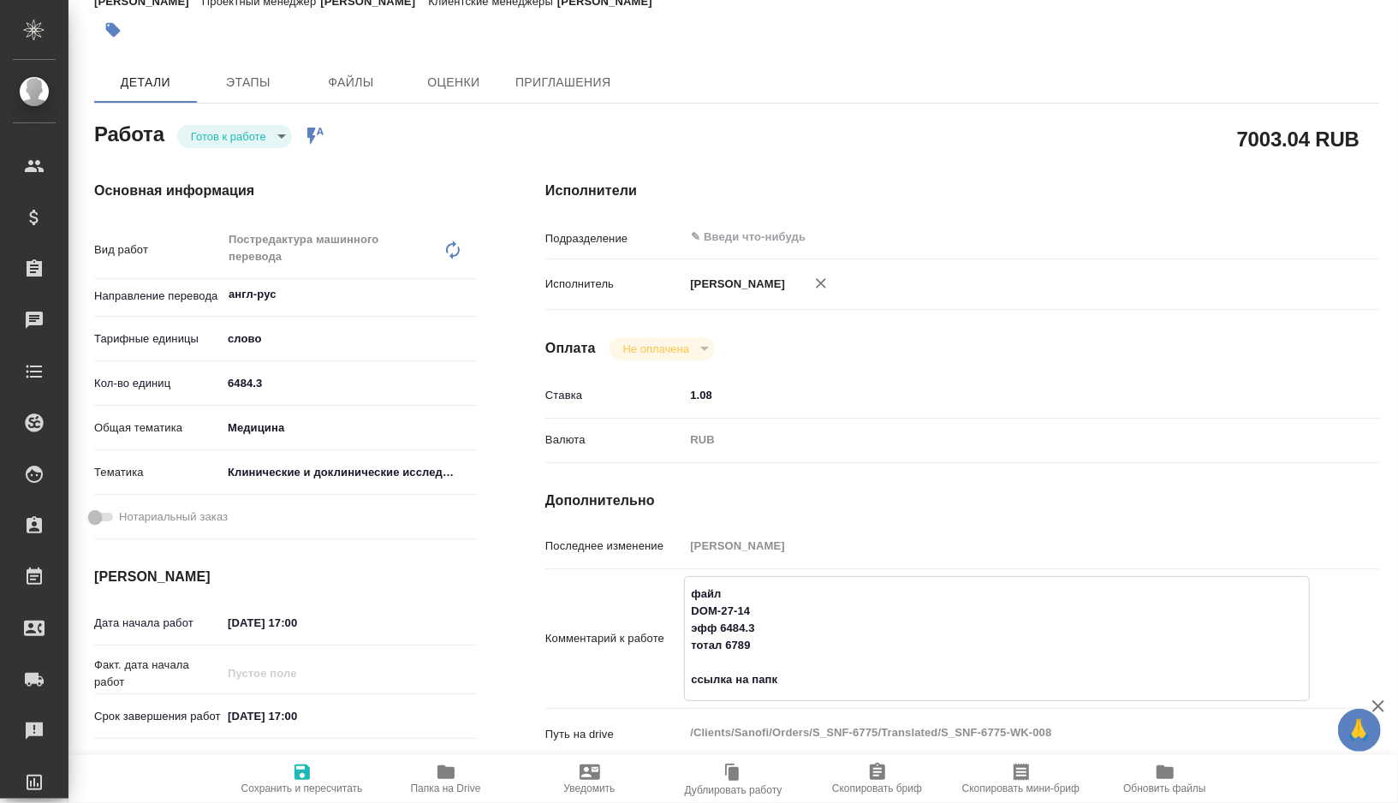
type textarea "x"
type textarea "файл DOM-27-14 эфф 6484.3 тотал 6789 ссылка на папку"
type textarea "x"
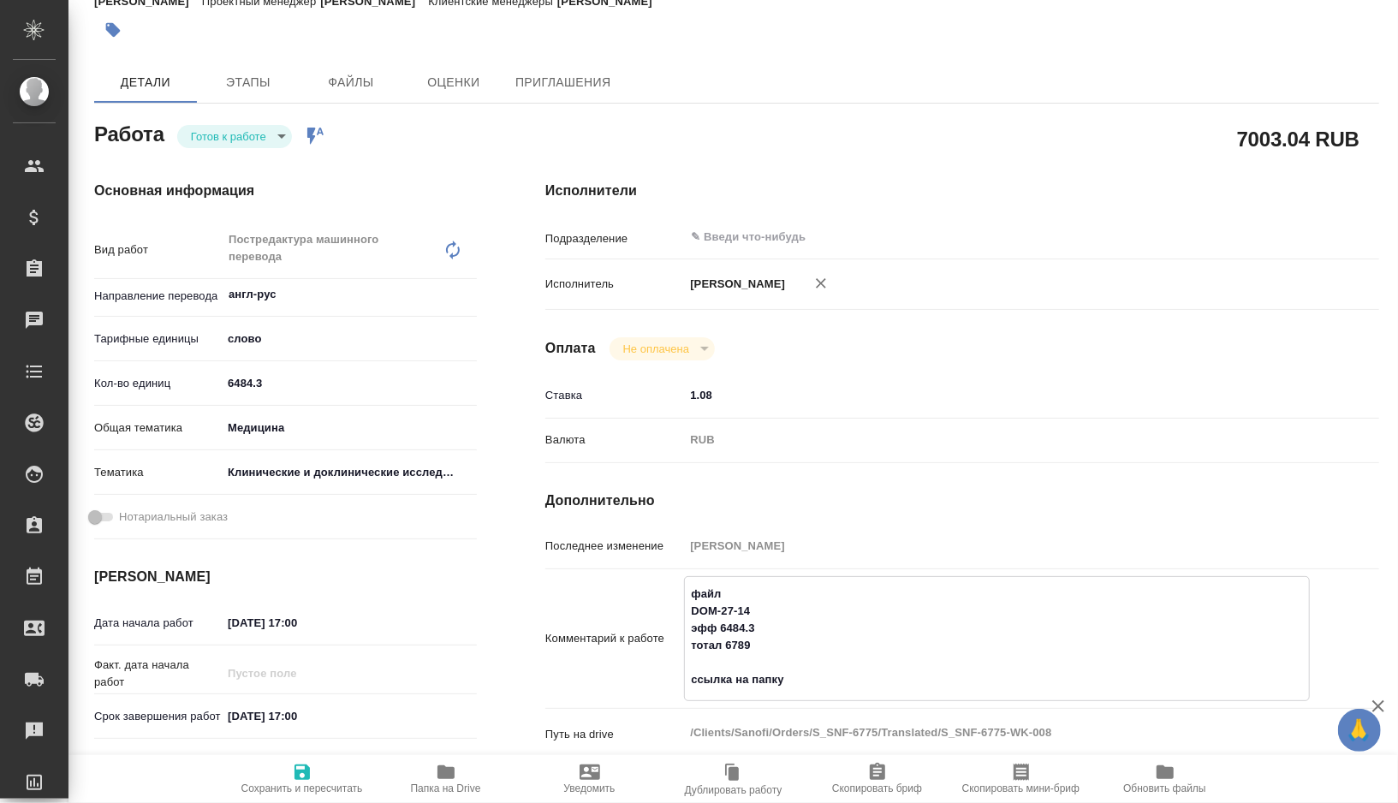
type textarea "x"
type textarea "файл DOM-27-14 эфф 6484.3 тотал 6789 ссылка на папку o"
type textarea "x"
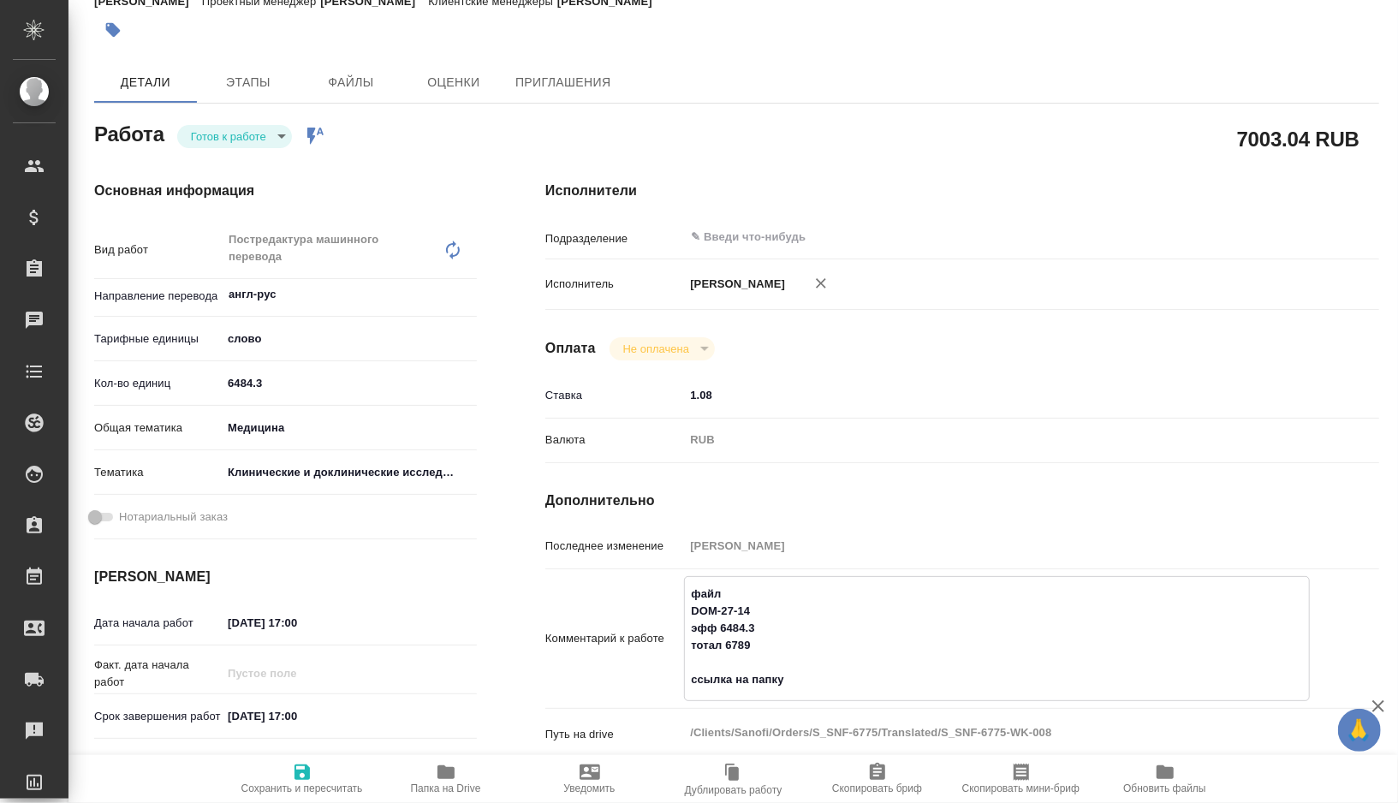
type textarea "x"
type textarea "файл DOM-27-14 эфф 6484.3 тотал 6789 ссылка на папку ou"
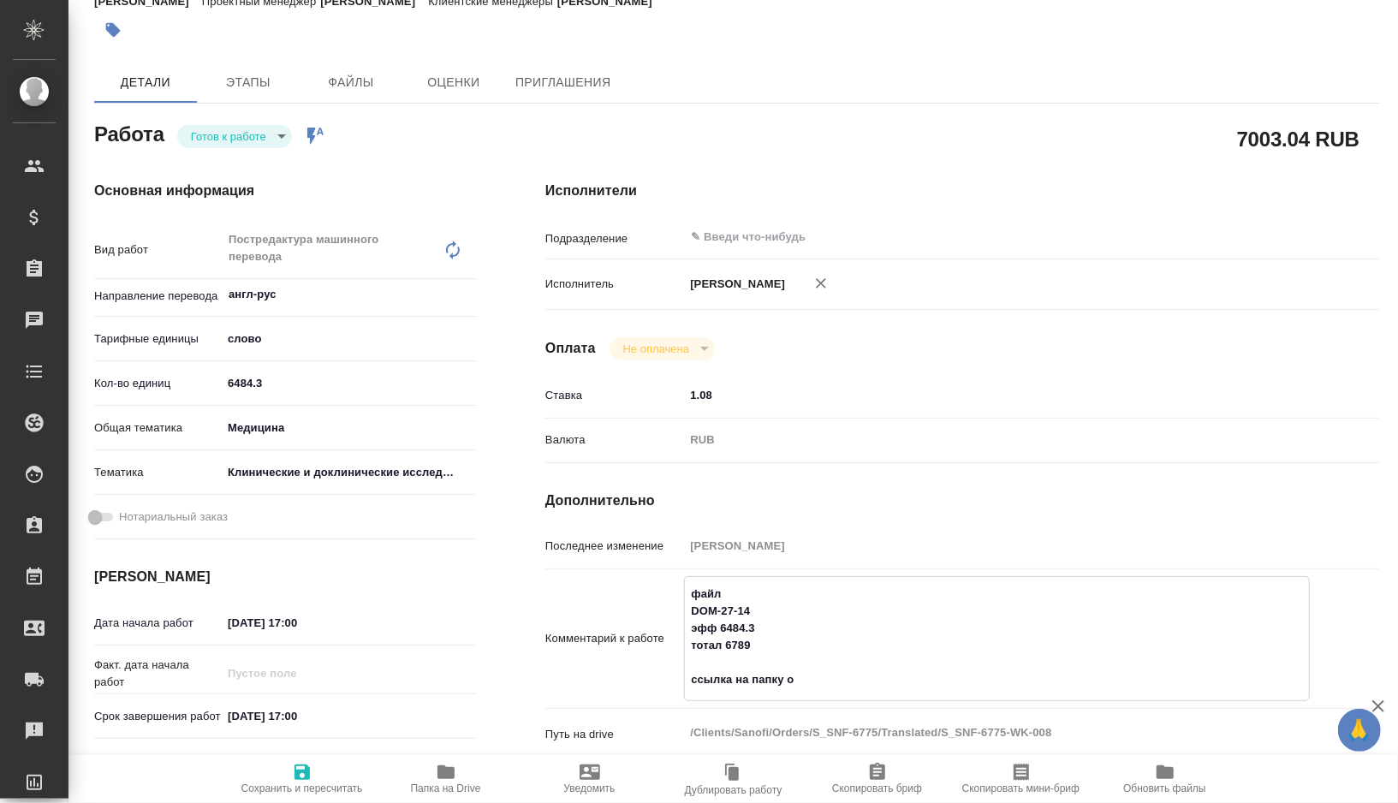
type textarea "x"
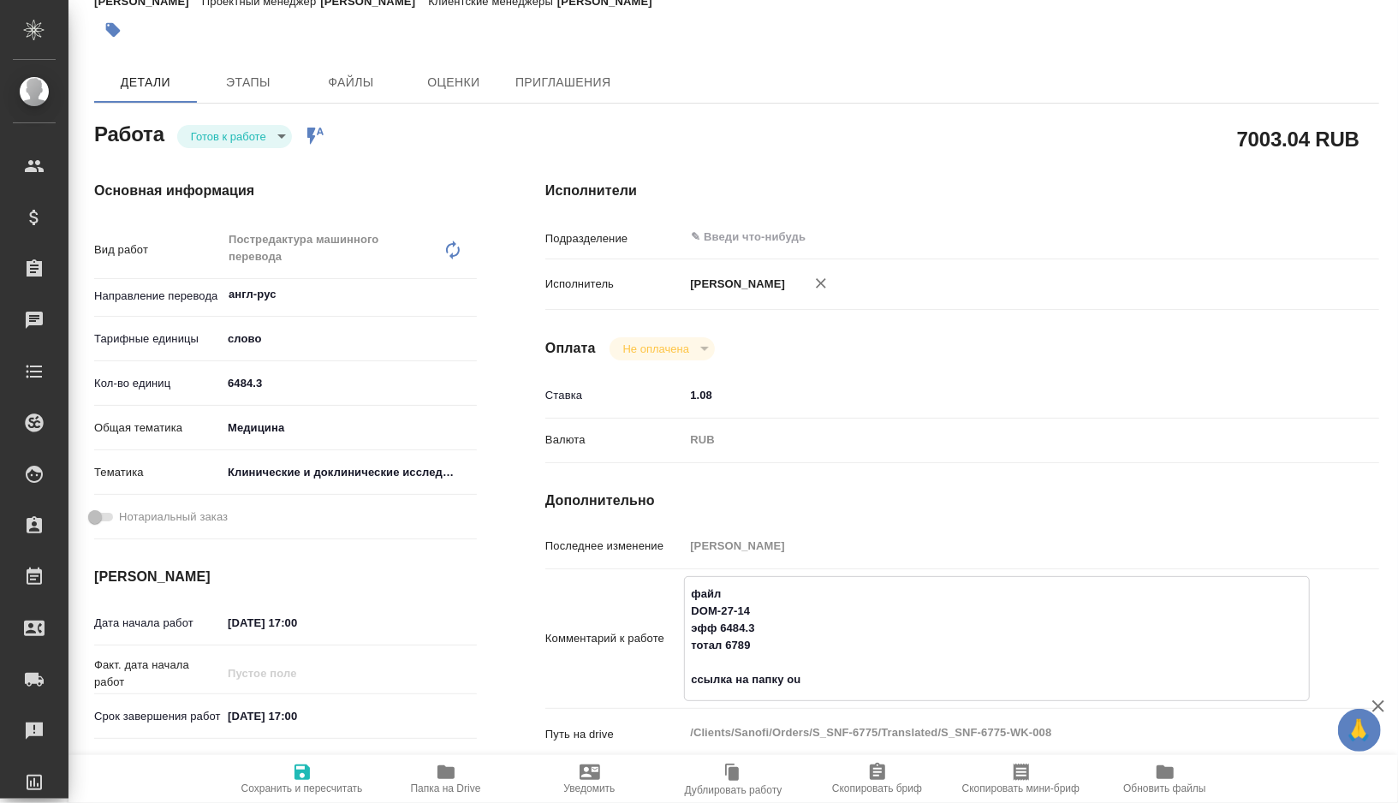
type textarea "файл DOM-27-14 эфф 6484.3 тотал 6789 ссылка на папку out"
type textarea "x"
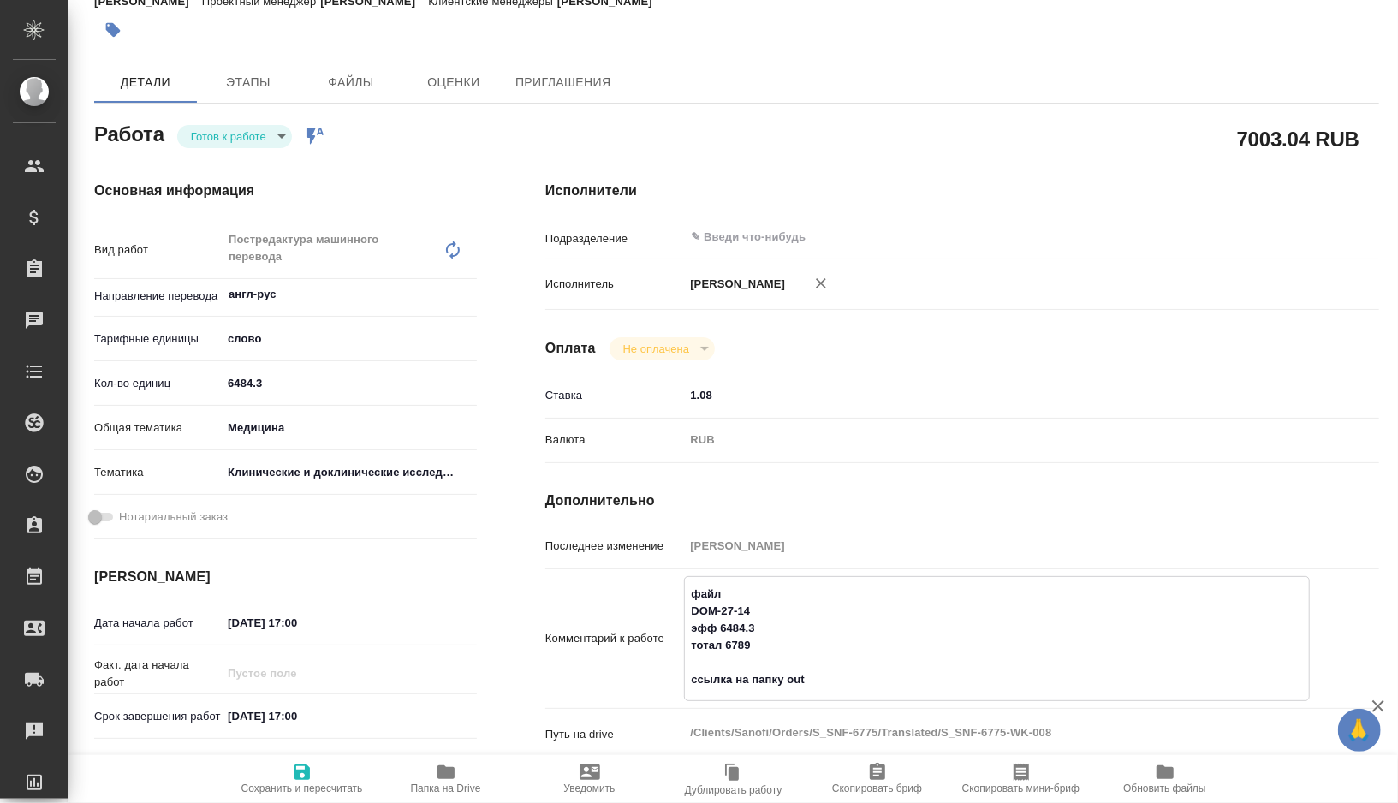
type textarea "x"
type textarea "файл DOM-27-14 эфф 6484.3 тотал 6789 ссылка на папку out"
type textarea "x"
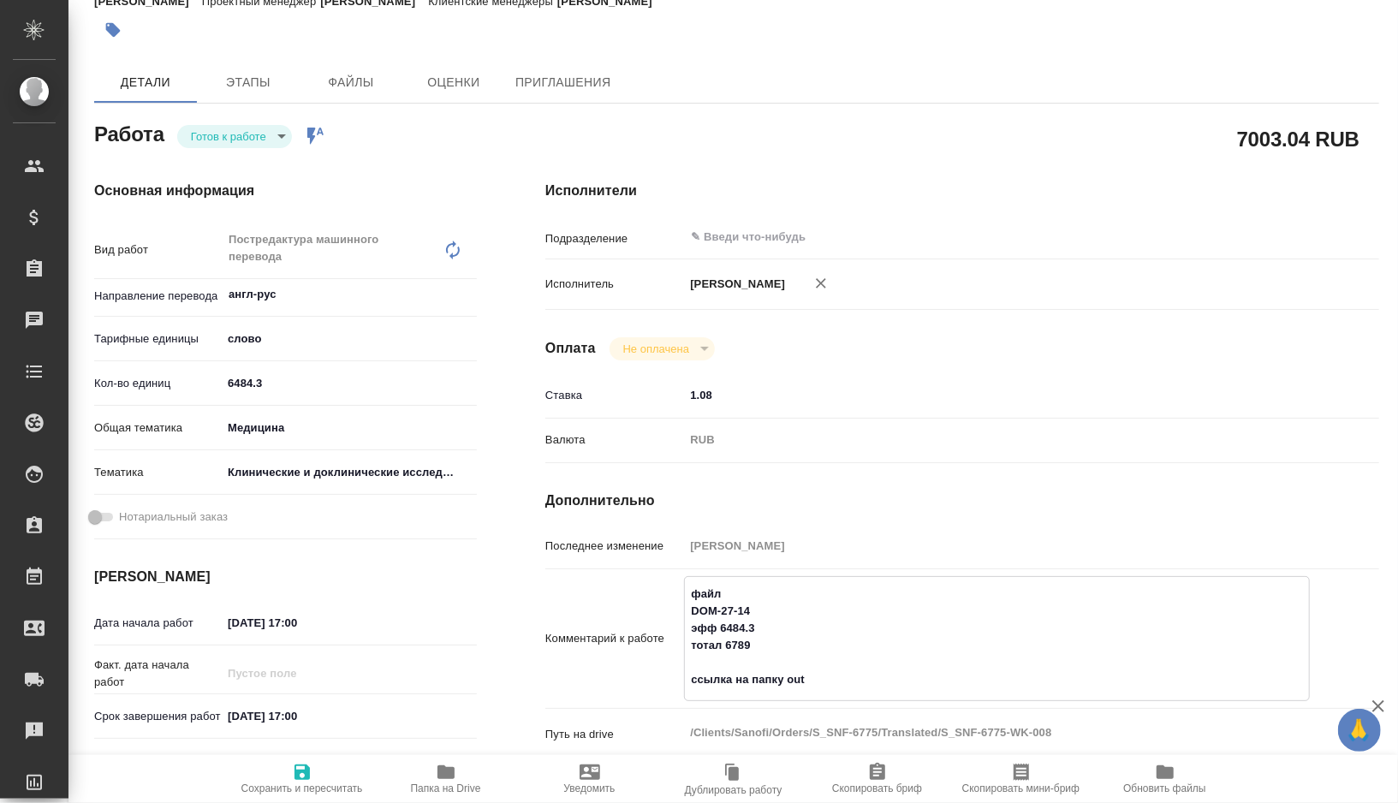
type textarea "x"
type textarea "файл DOM-27-14 эфф 6484.3 тотал 6789 ссылка на папку out д"
type textarea "x"
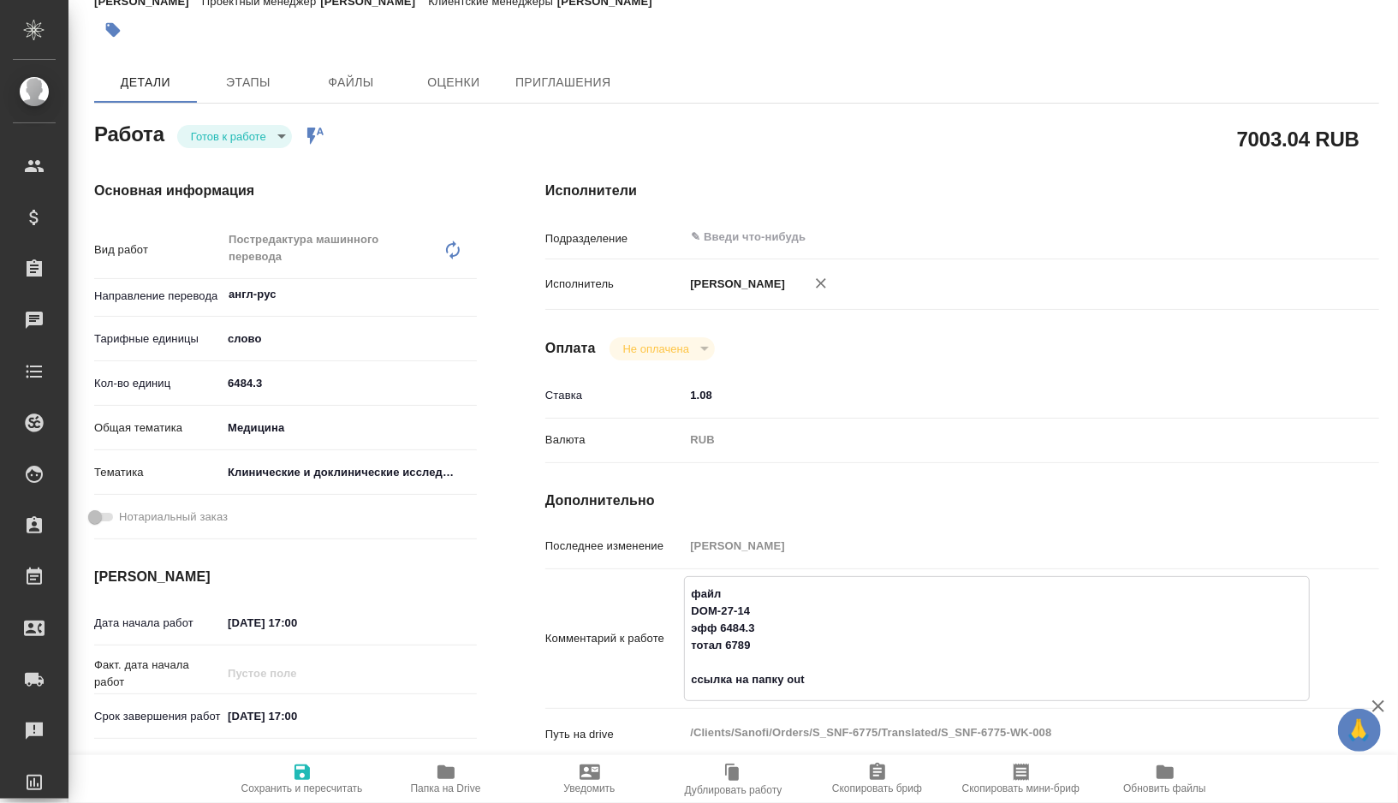
type textarea "x"
type textarea "файл DOM-27-14 эфф 6484.3 тотал 6789 ссылка на папку out дл"
type textarea "x"
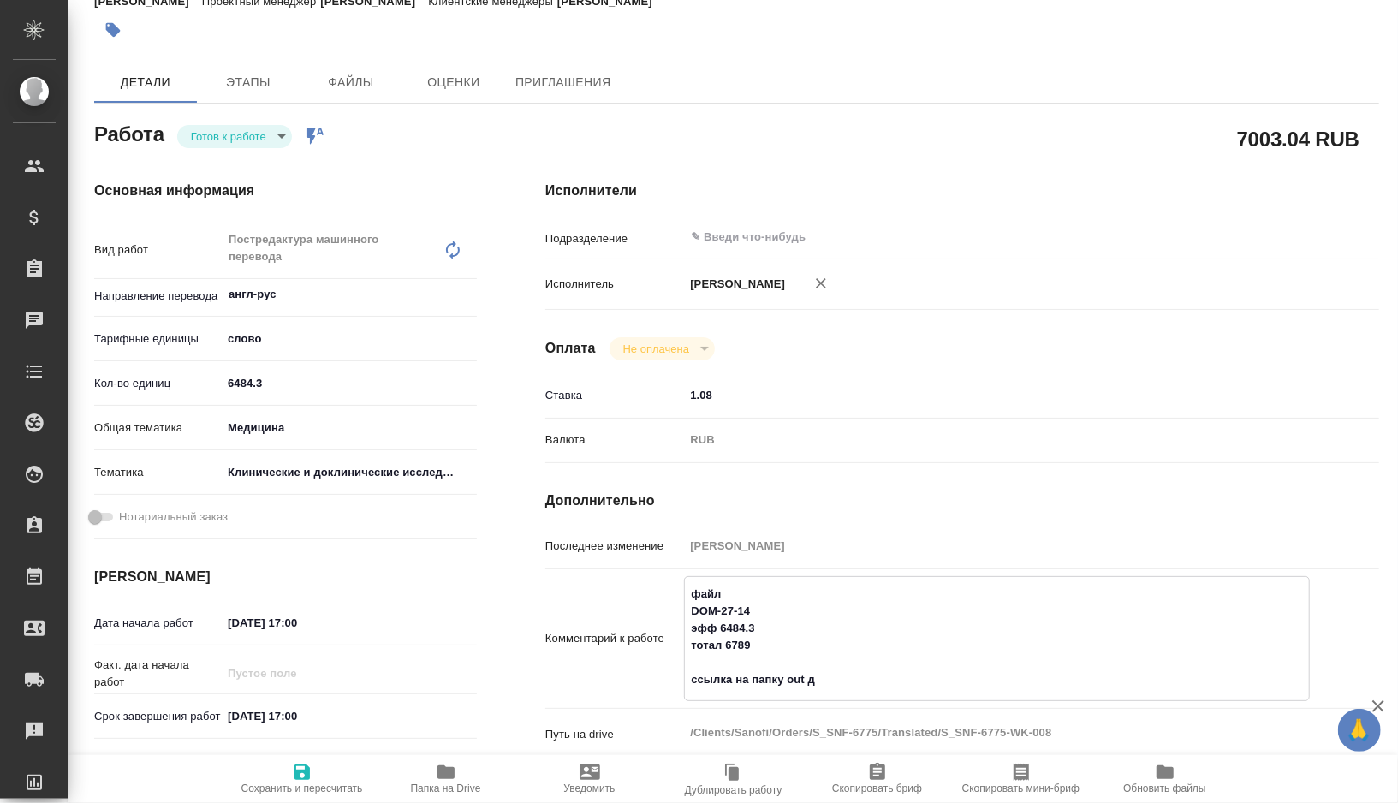
type textarea "x"
type textarea "файл DOM-27-14 эфф 6484.3 тотал 6789 ссылка на папку out для"
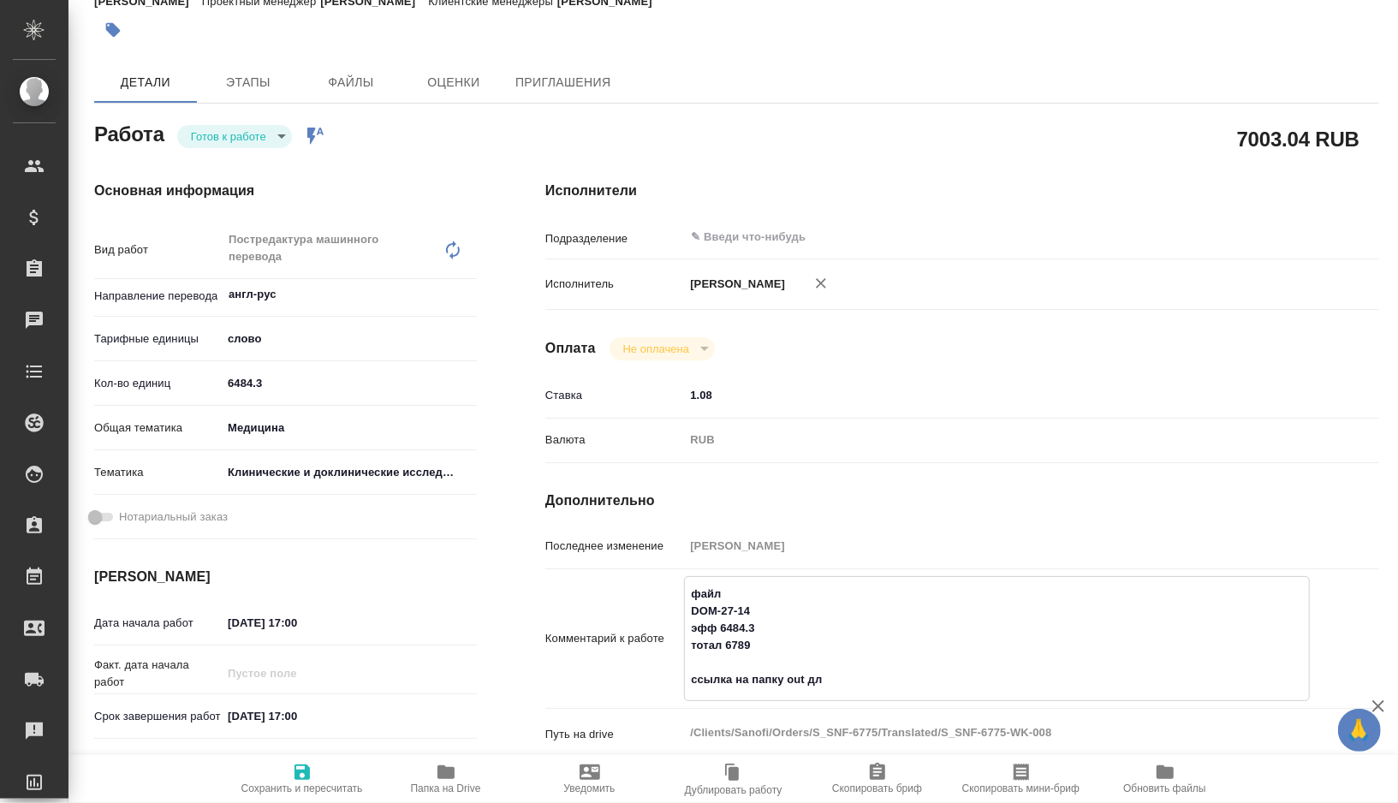
type textarea "x"
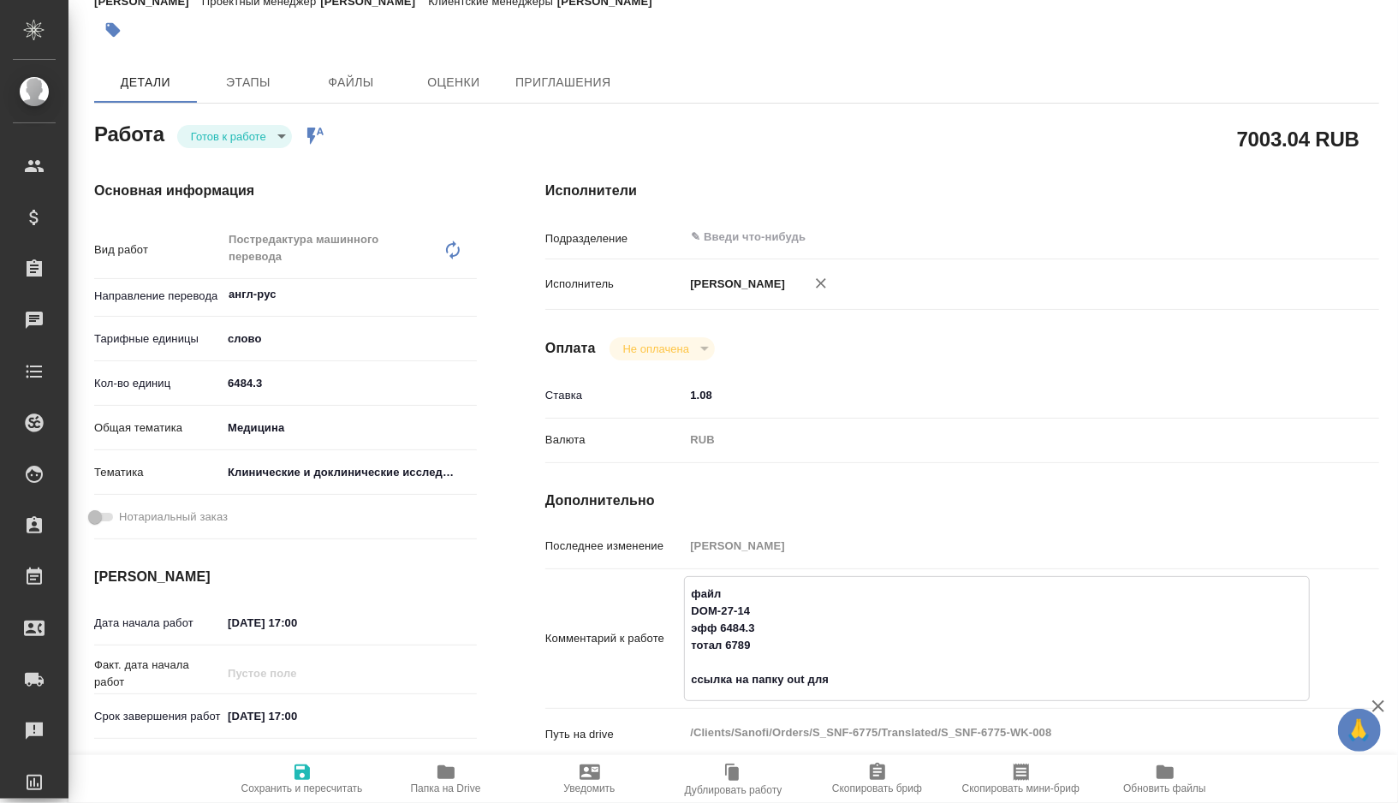
type textarea "файл DOM-27-14 эфф 6484.3 тотал 6789 ссылка на папку out для"
paste textarea "[URL][DOMAIN_NAME]"
click at [306, 775] on icon "button" at bounding box center [302, 772] width 21 height 21
